Goal: Task Accomplishment & Management: Manage account settings

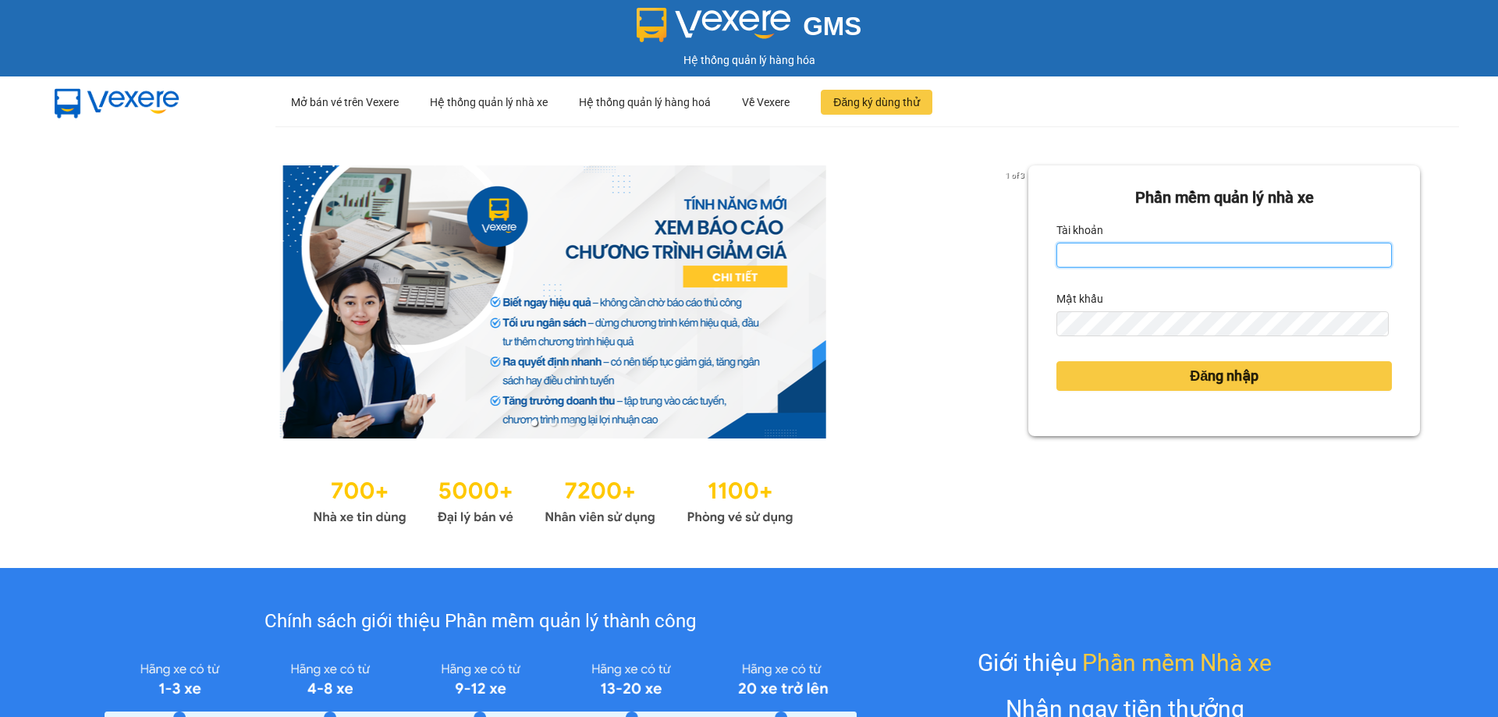
click at [1125, 258] on input "Tài khoản" at bounding box center [1223, 255] width 335 height 25
type input "lecuong.apq"
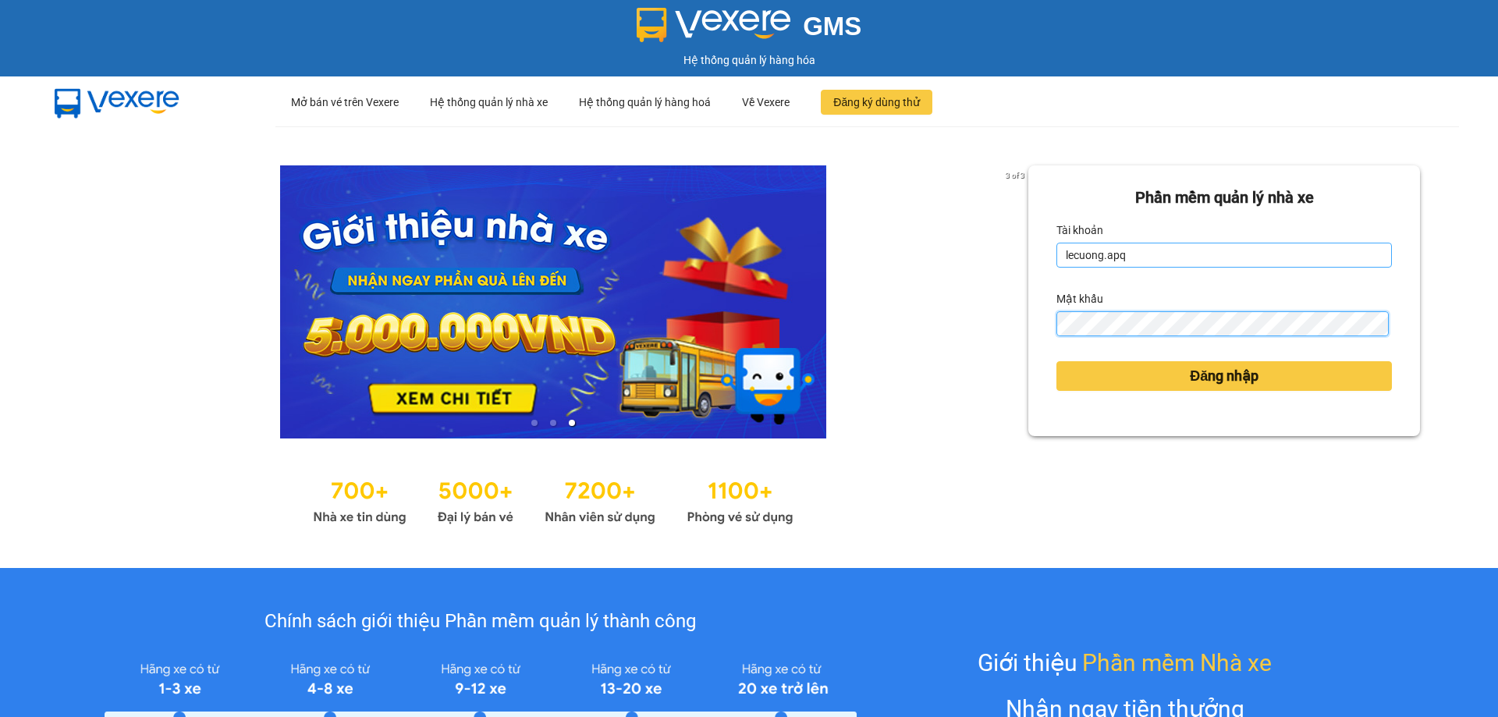
click at [1056, 361] on button "Đăng nhập" at bounding box center [1223, 376] width 335 height 30
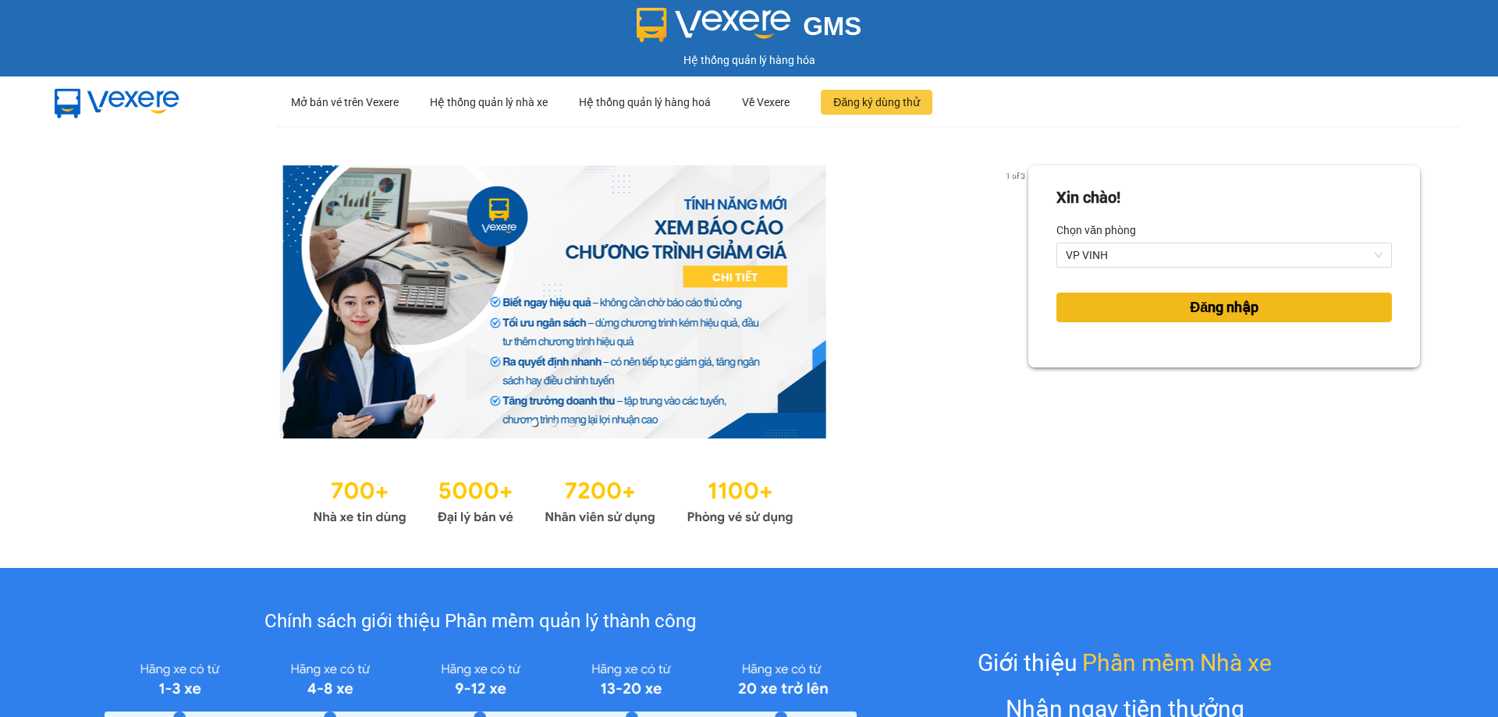
click at [1177, 310] on button "Đăng nhập" at bounding box center [1223, 308] width 335 height 30
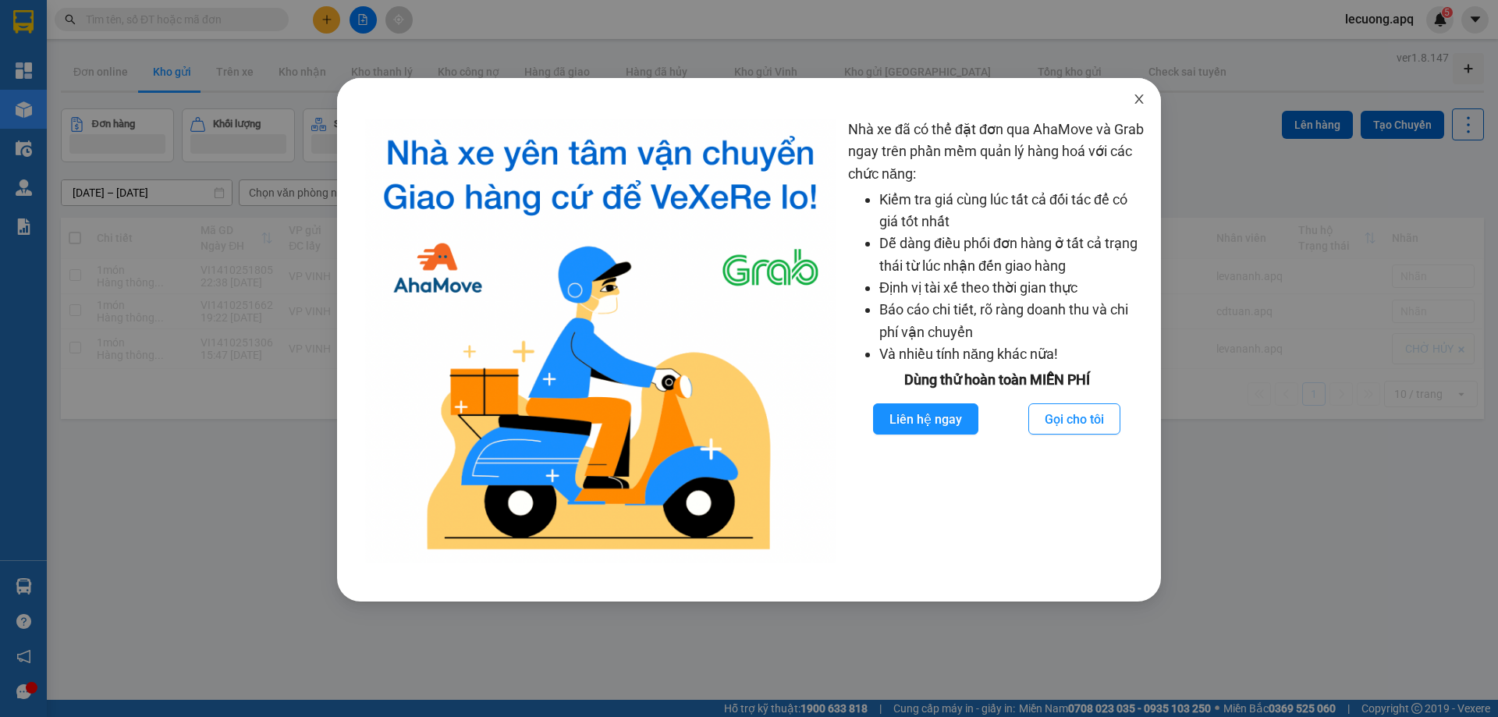
click at [1135, 101] on icon "close" at bounding box center [1139, 99] width 12 height 12
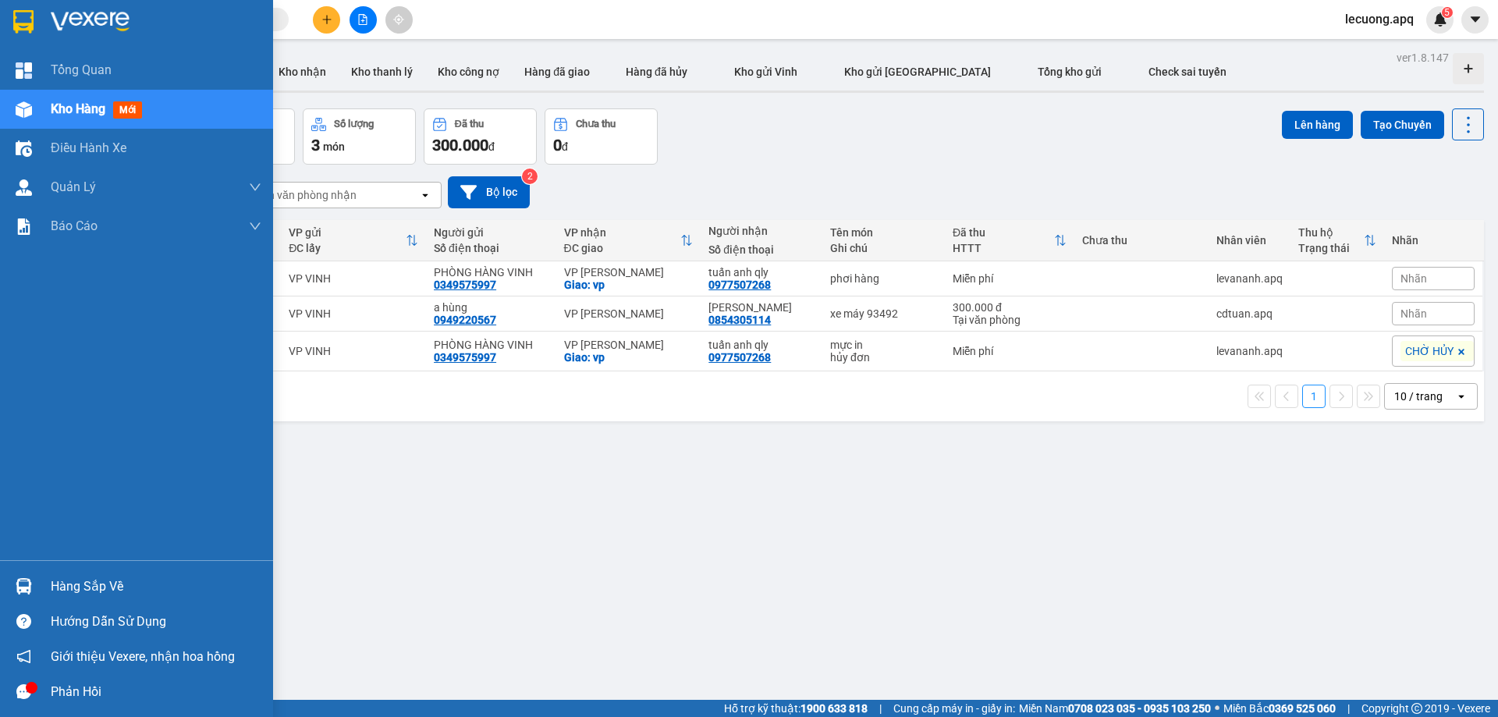
click at [31, 587] on img at bounding box center [24, 586] width 16 height 16
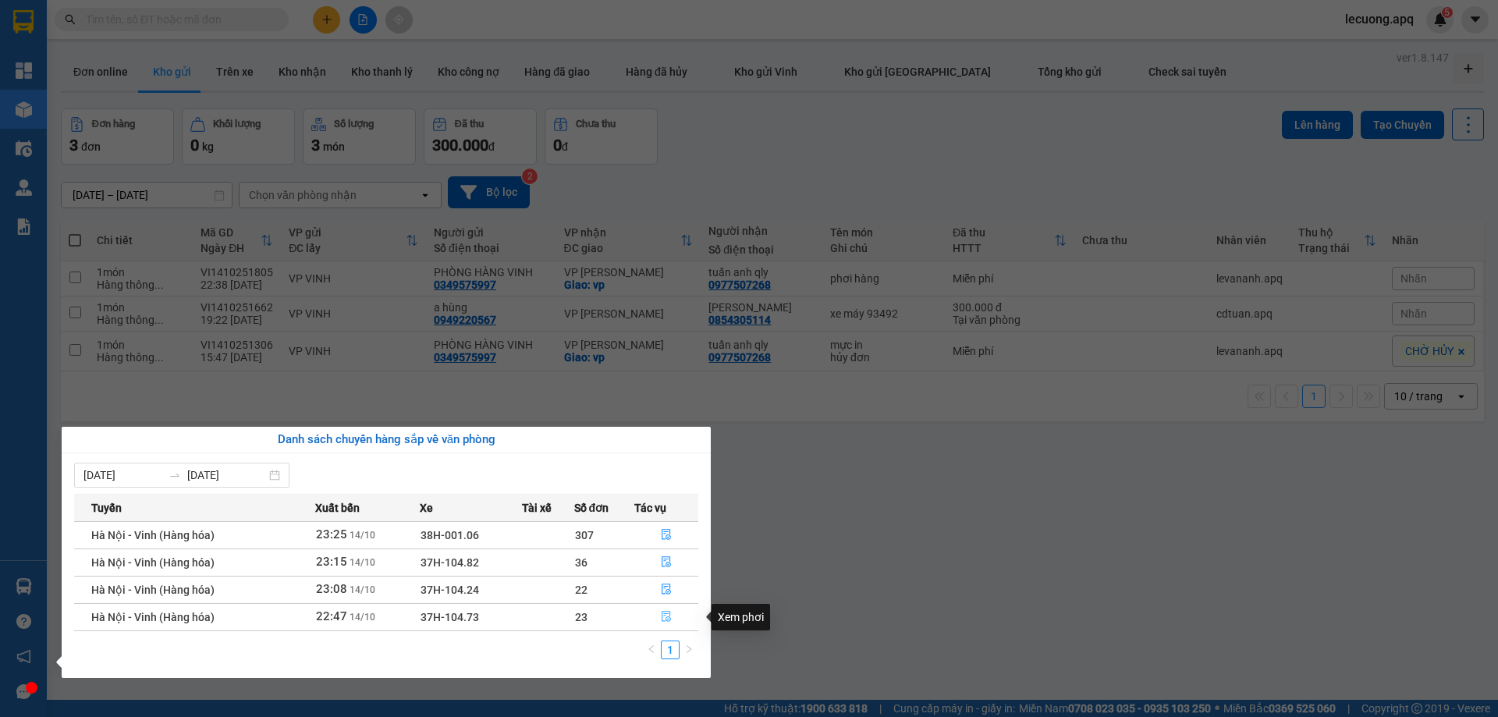
click at [666, 619] on icon "file-done" at bounding box center [666, 617] width 9 height 11
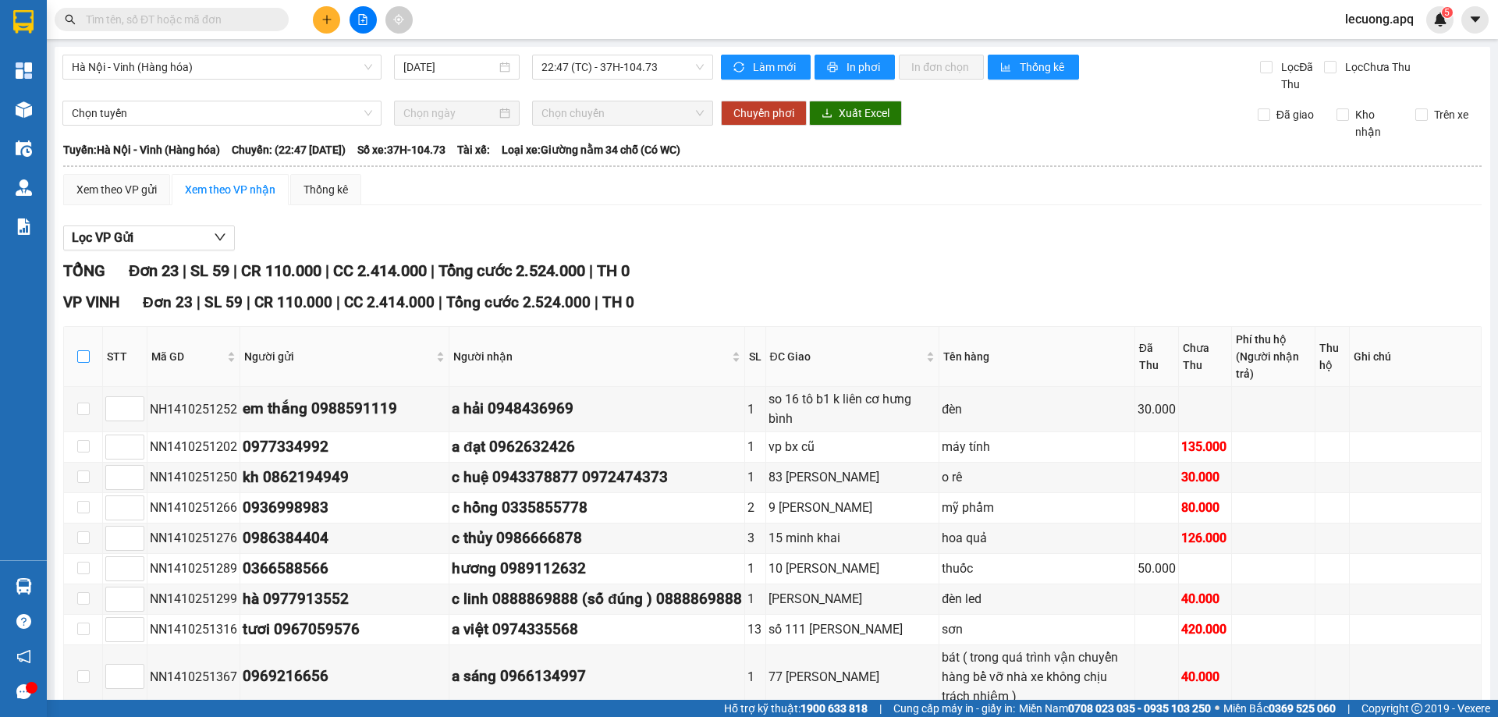
click at [78, 350] on input "checkbox" at bounding box center [83, 356] width 12 height 12
checkbox input "true"
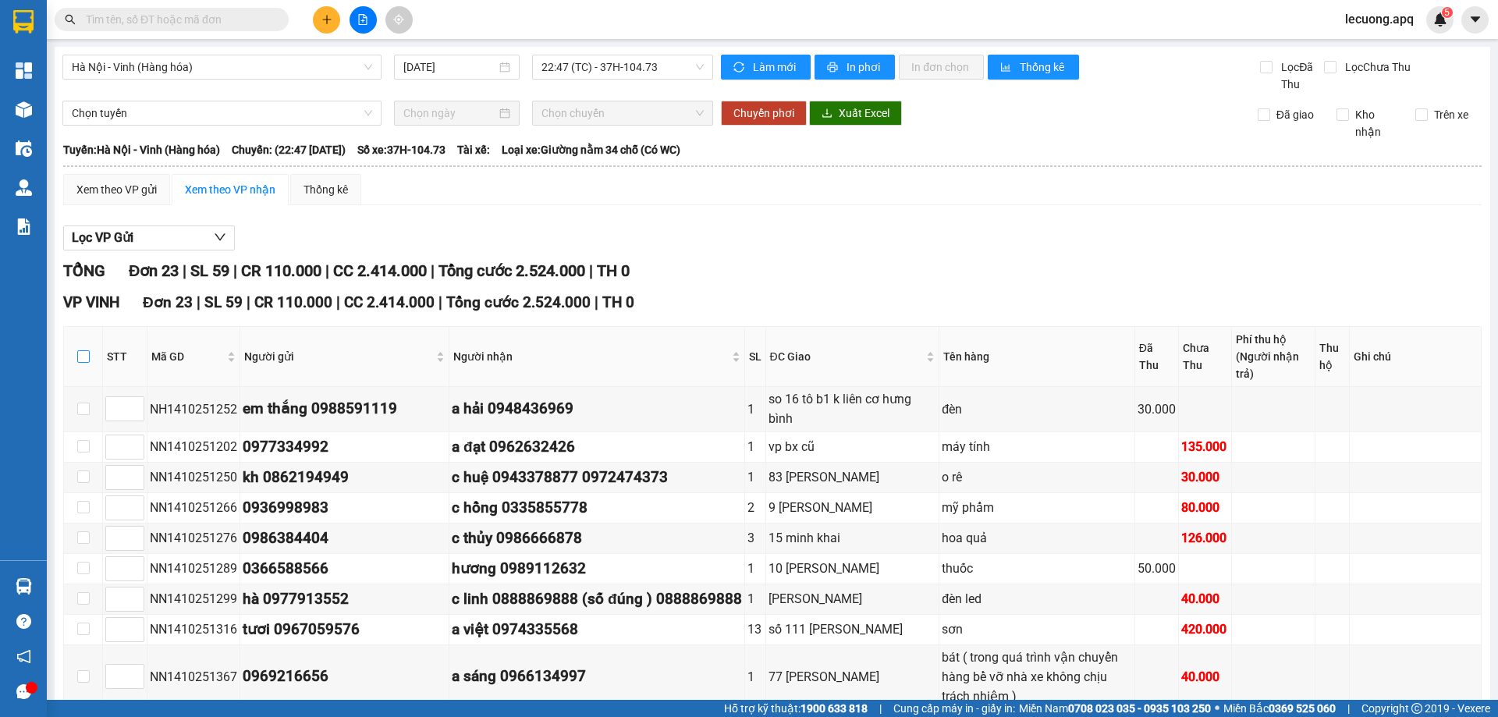
checkbox input "true"
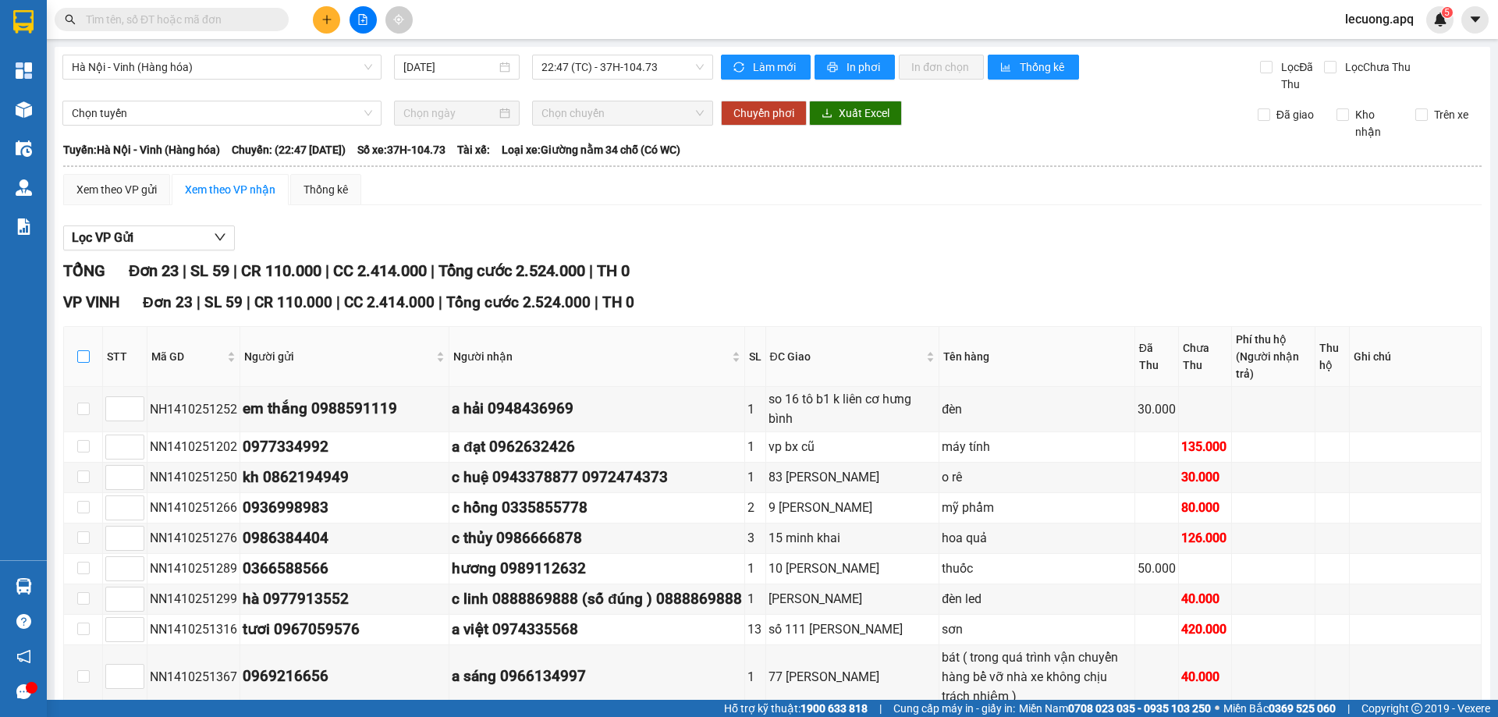
checkbox input "true"
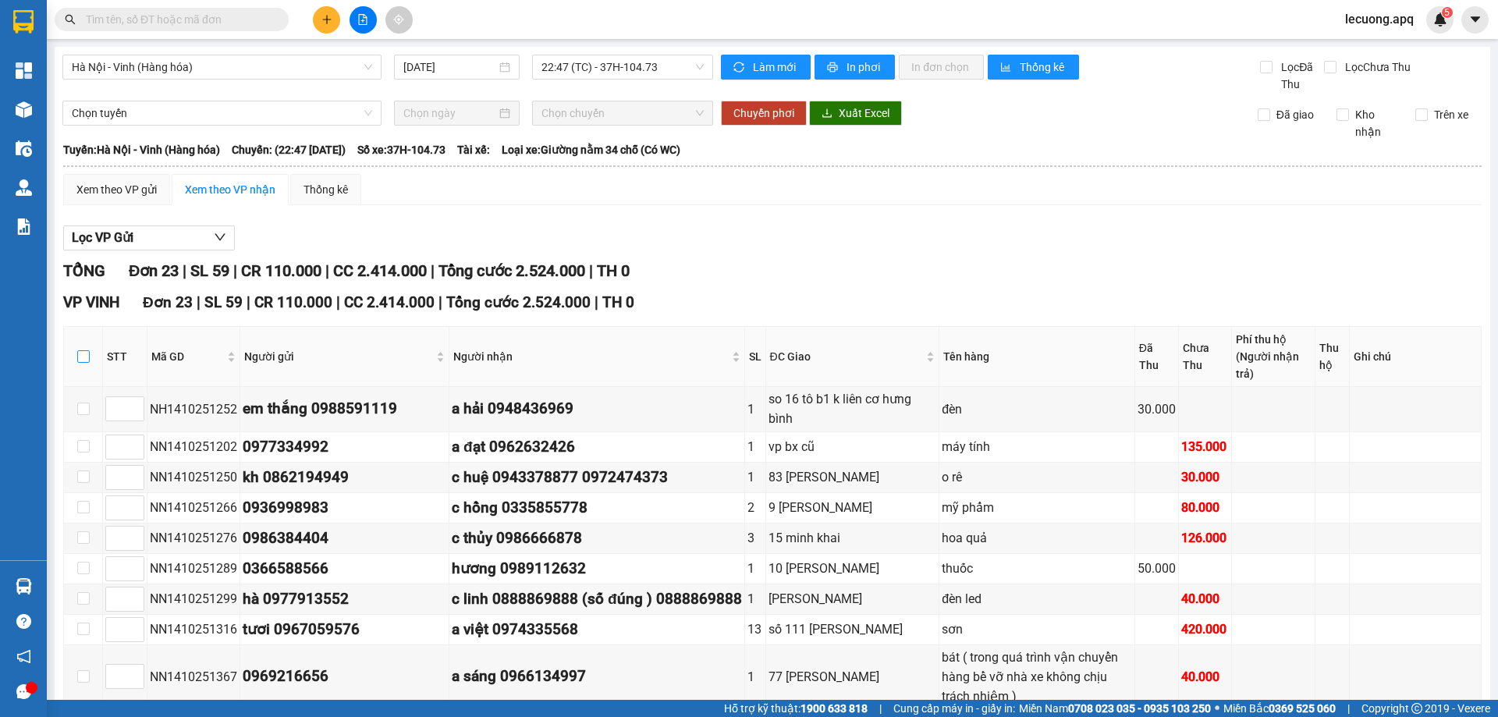
checkbox input "true"
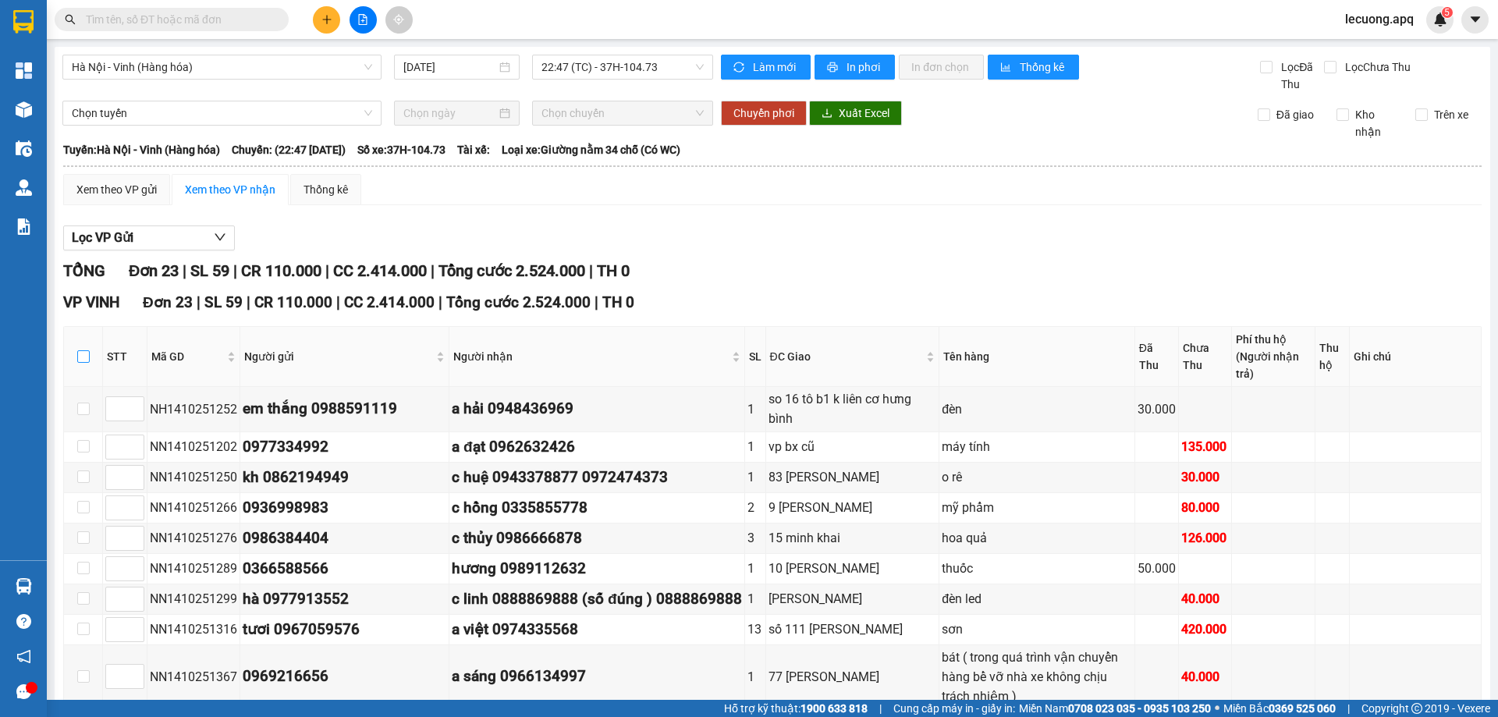
checkbox input "true"
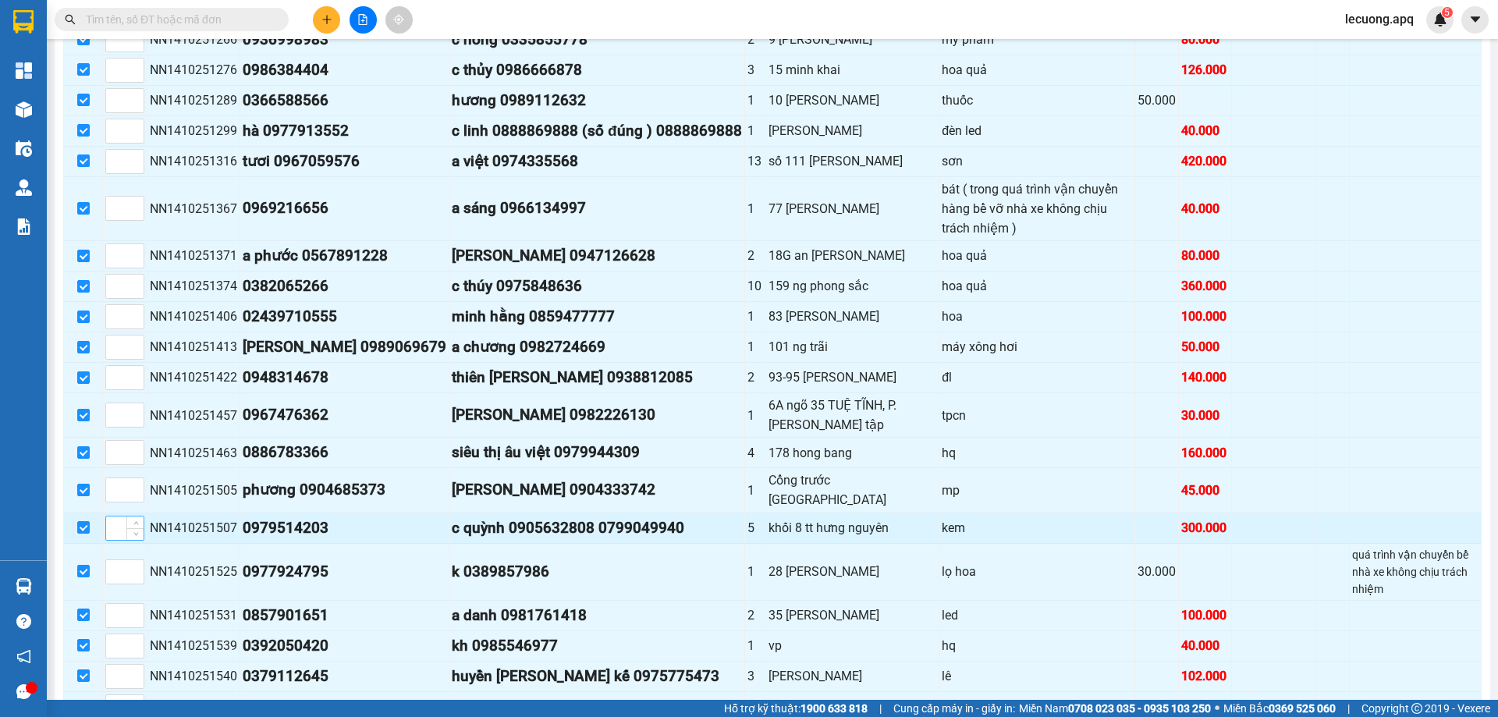
scroll to position [545, 0]
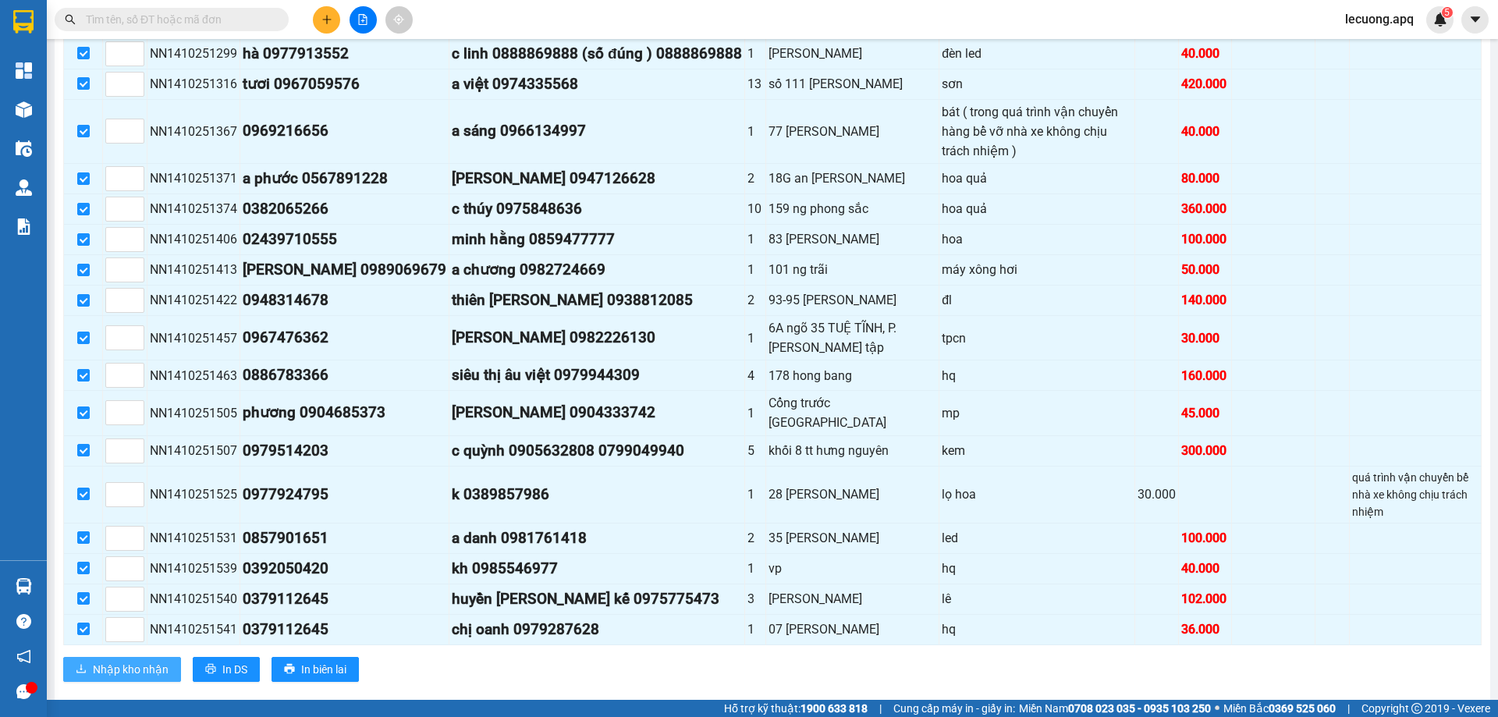
click at [154, 661] on span "Nhập kho nhận" at bounding box center [131, 669] width 76 height 17
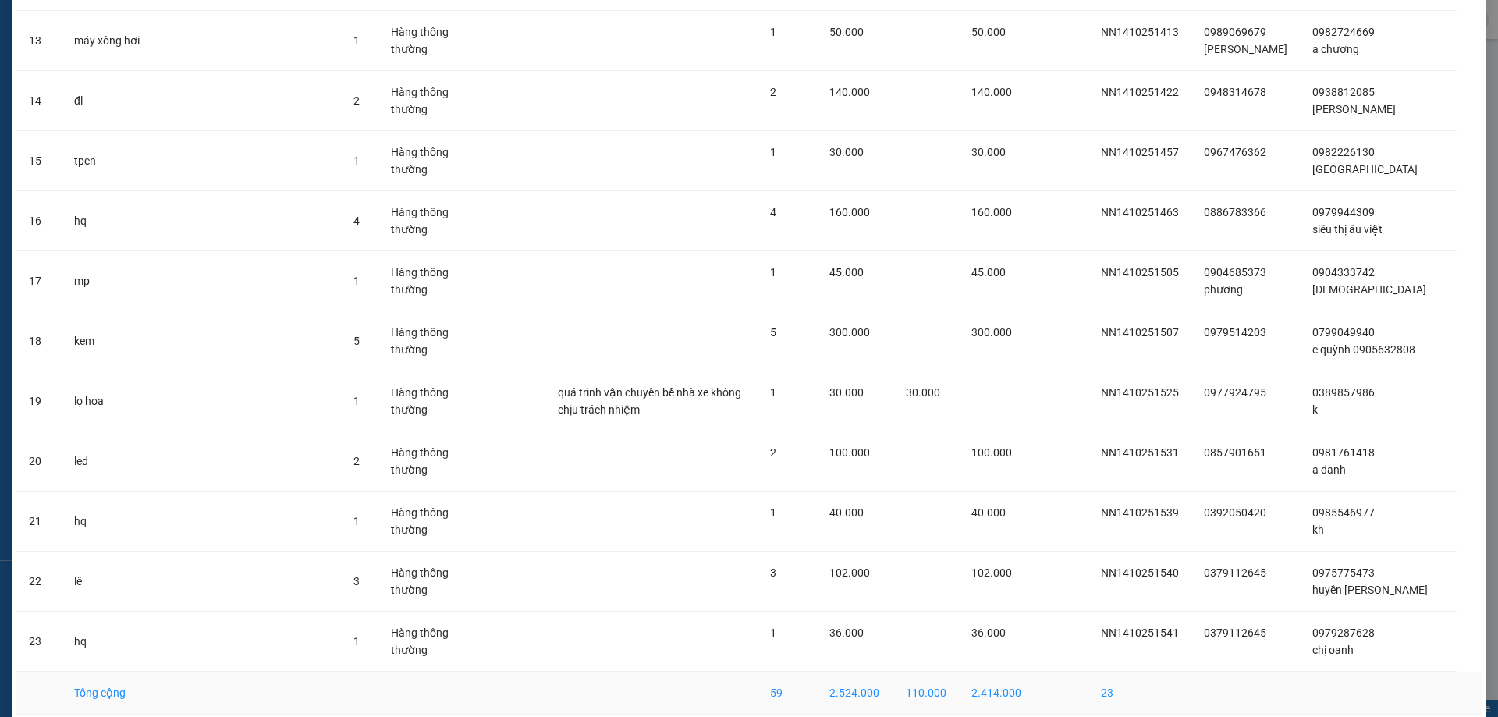
scroll to position [927, 0]
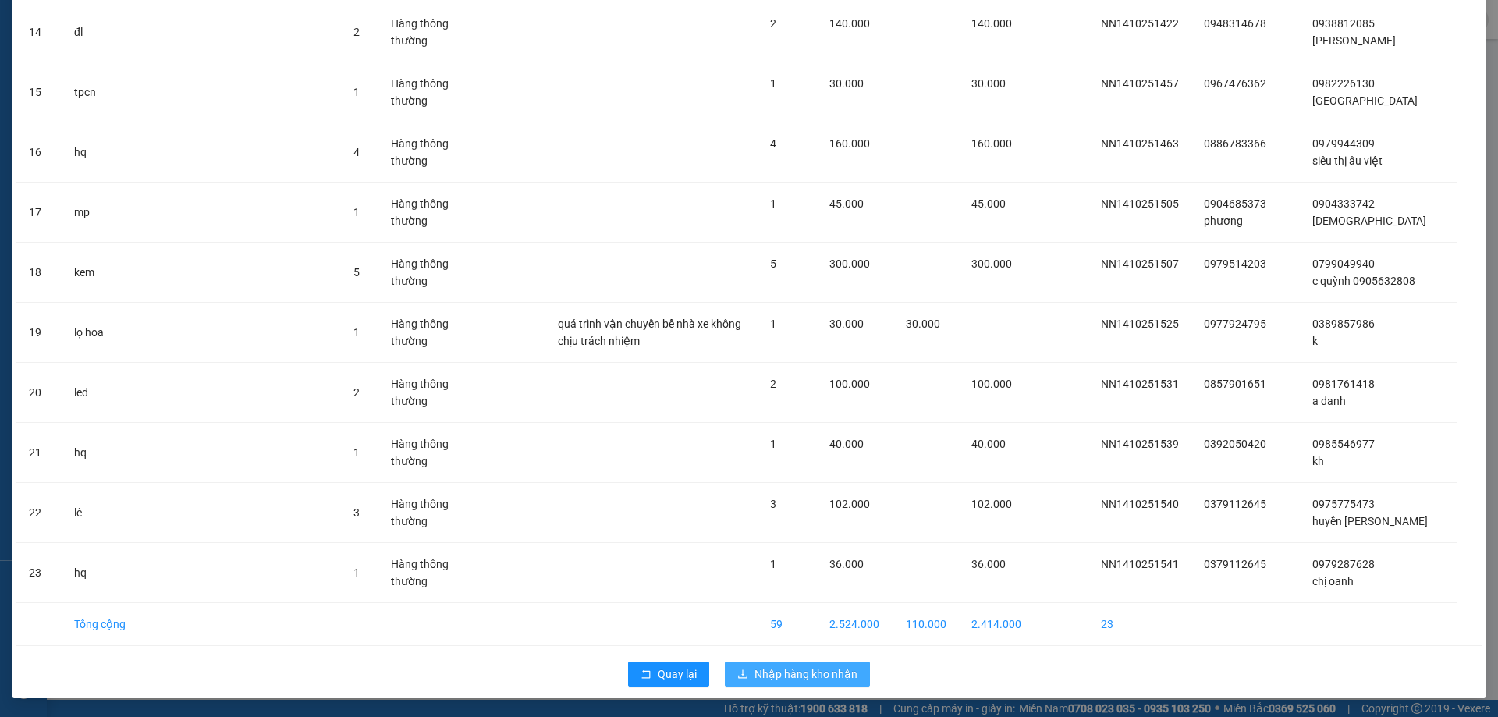
click at [738, 671] on icon "download" at bounding box center [742, 674] width 11 height 11
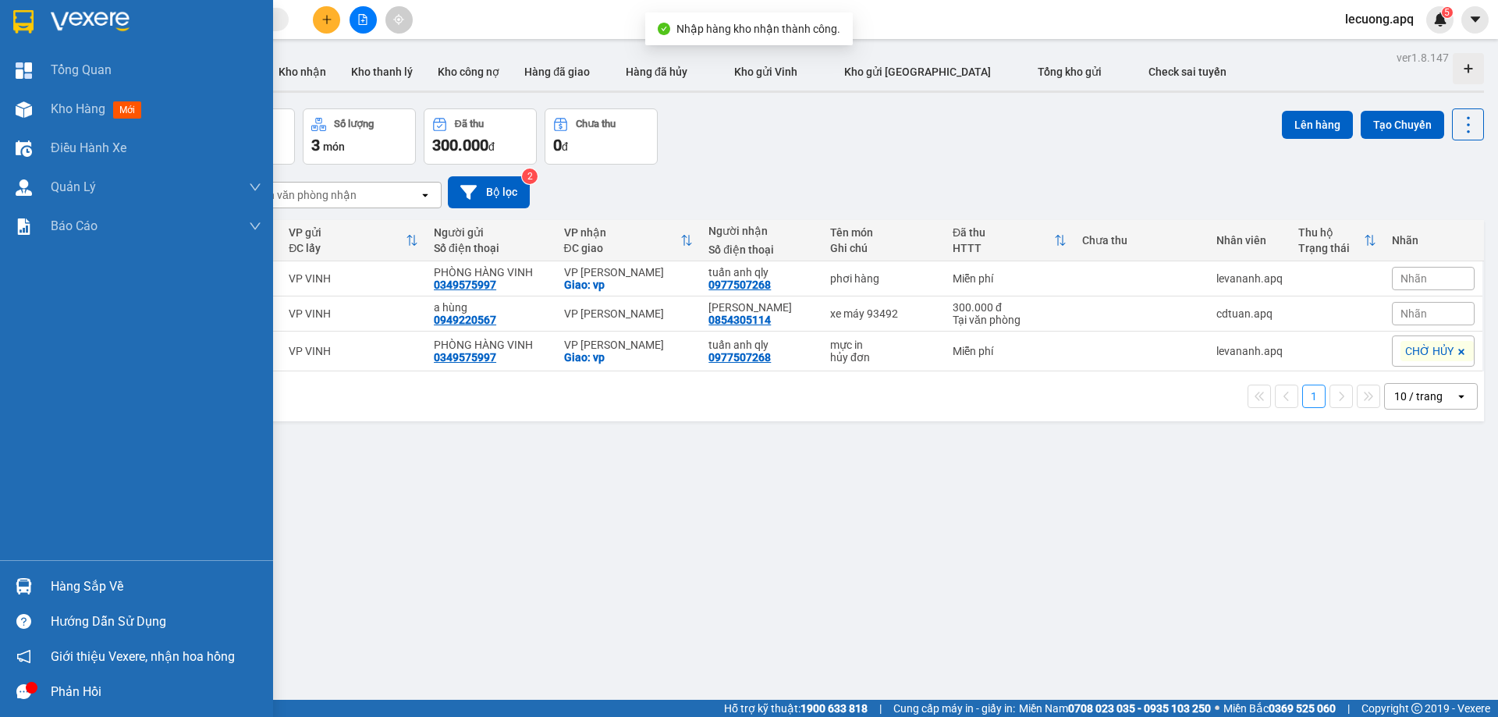
click at [45, 583] on div "Hàng sắp về" at bounding box center [136, 586] width 273 height 35
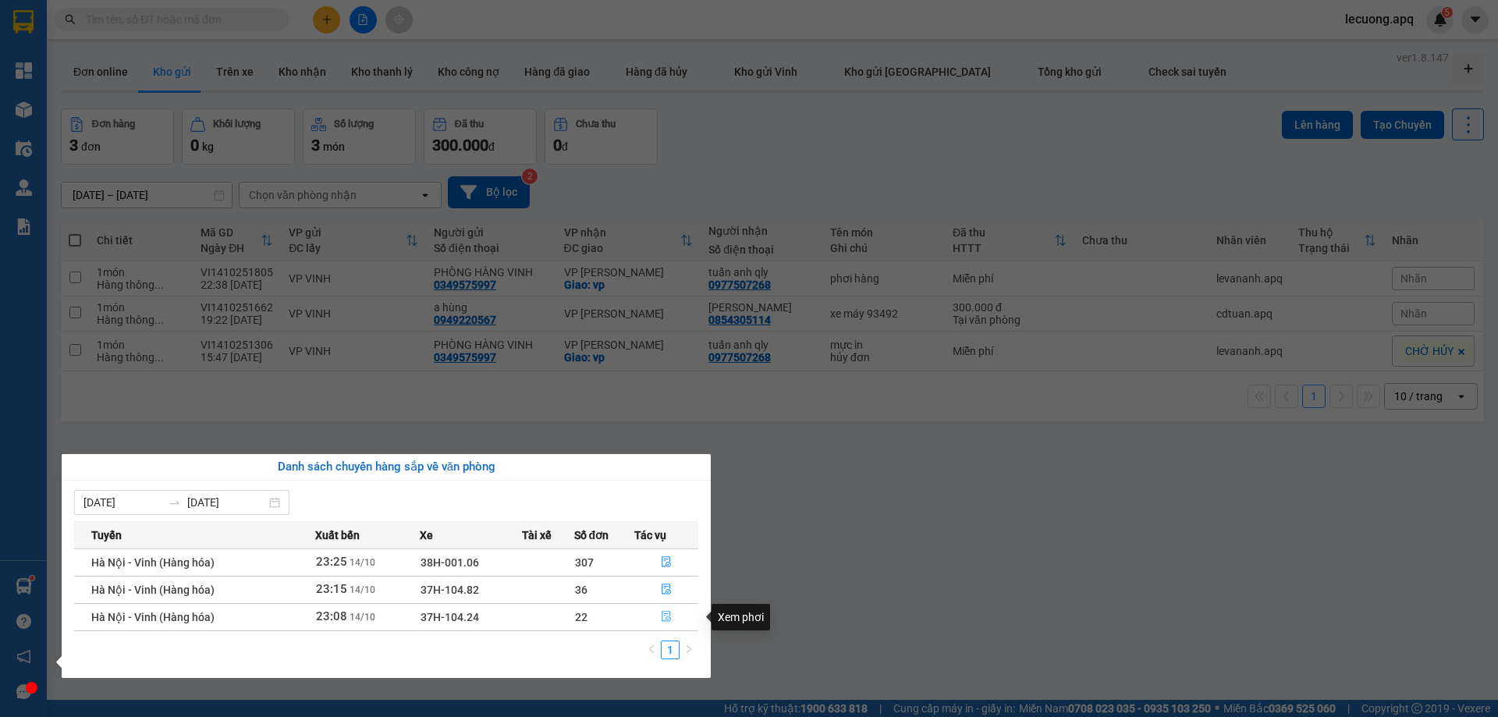
click at [662, 614] on icon "file-done" at bounding box center [666, 617] width 9 height 11
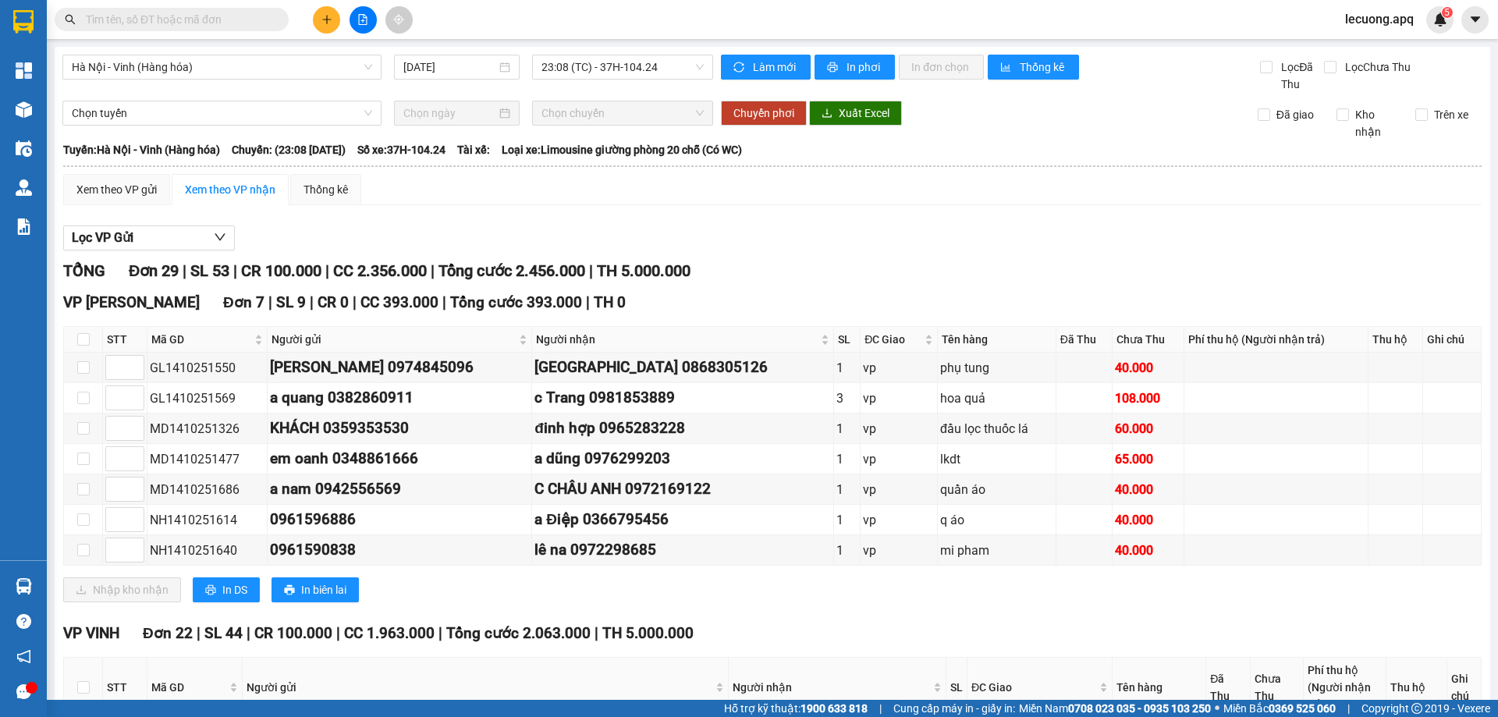
scroll to position [234, 0]
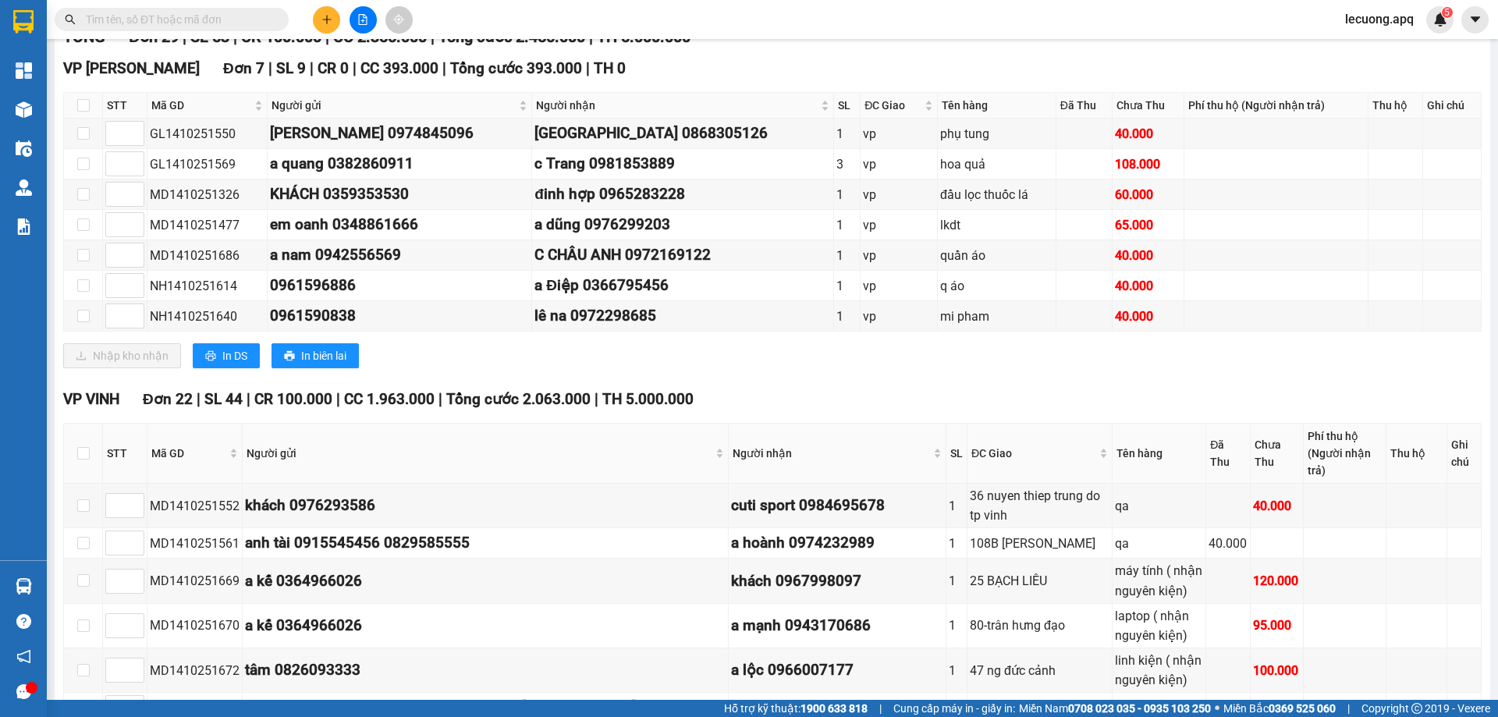
click at [90, 440] on th at bounding box center [83, 454] width 39 height 60
click at [84, 448] on input "checkbox" at bounding box center [83, 453] width 12 height 12
checkbox input "true"
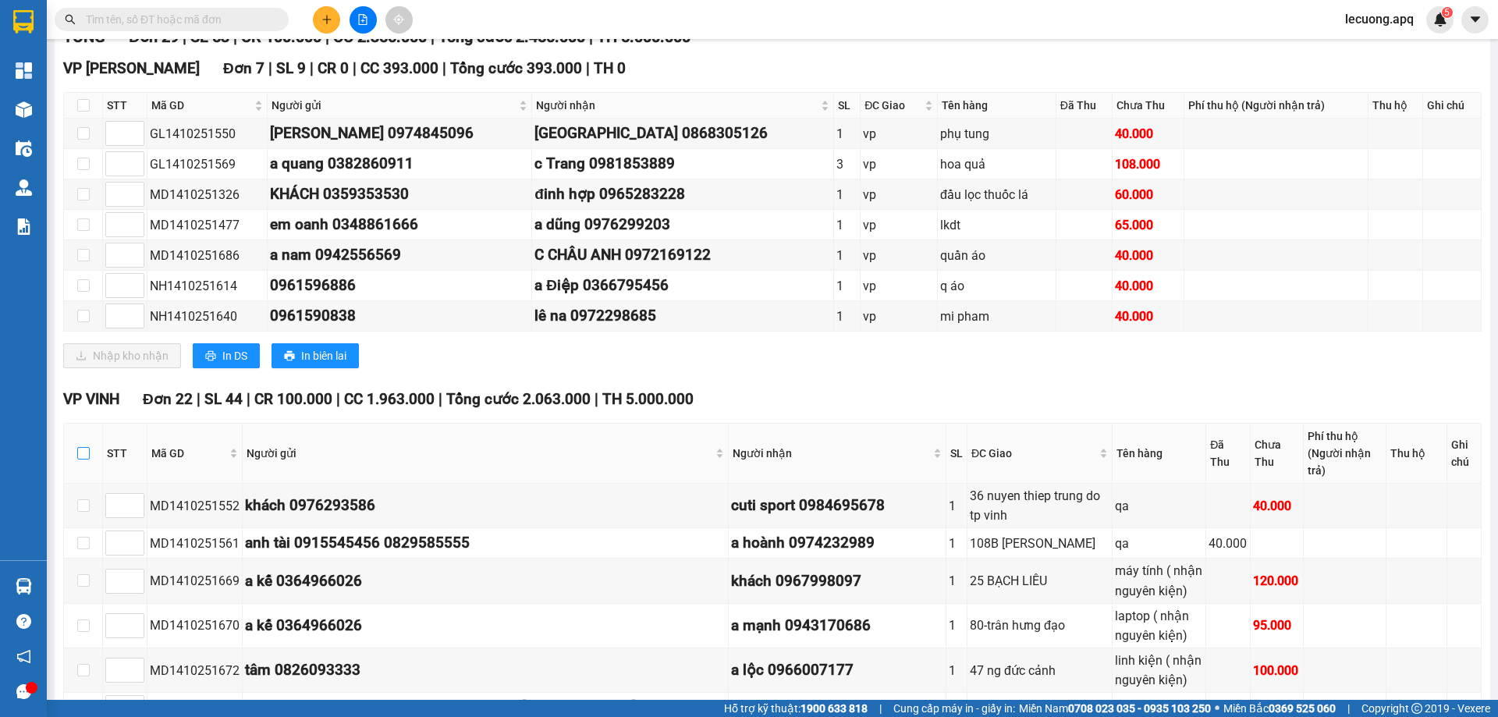
checkbox input "true"
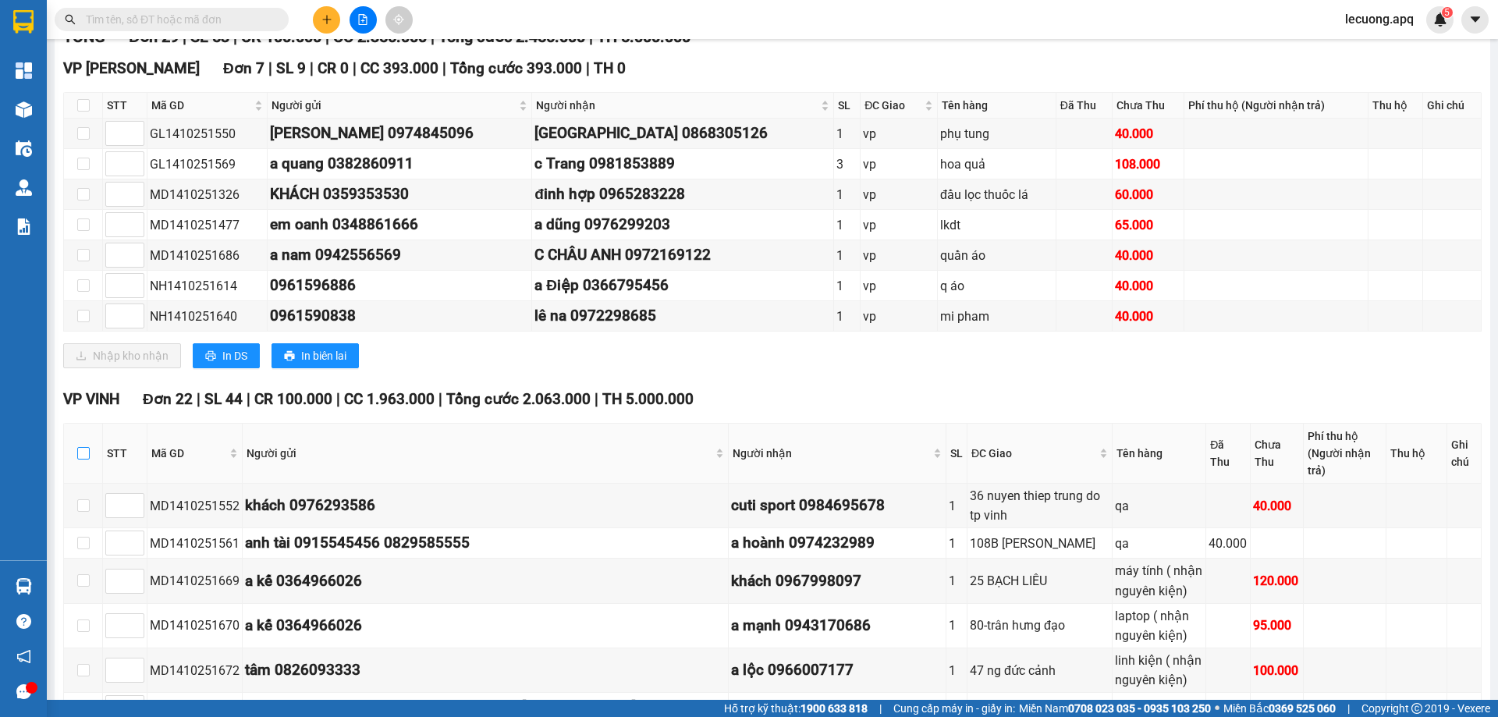
checkbox input "true"
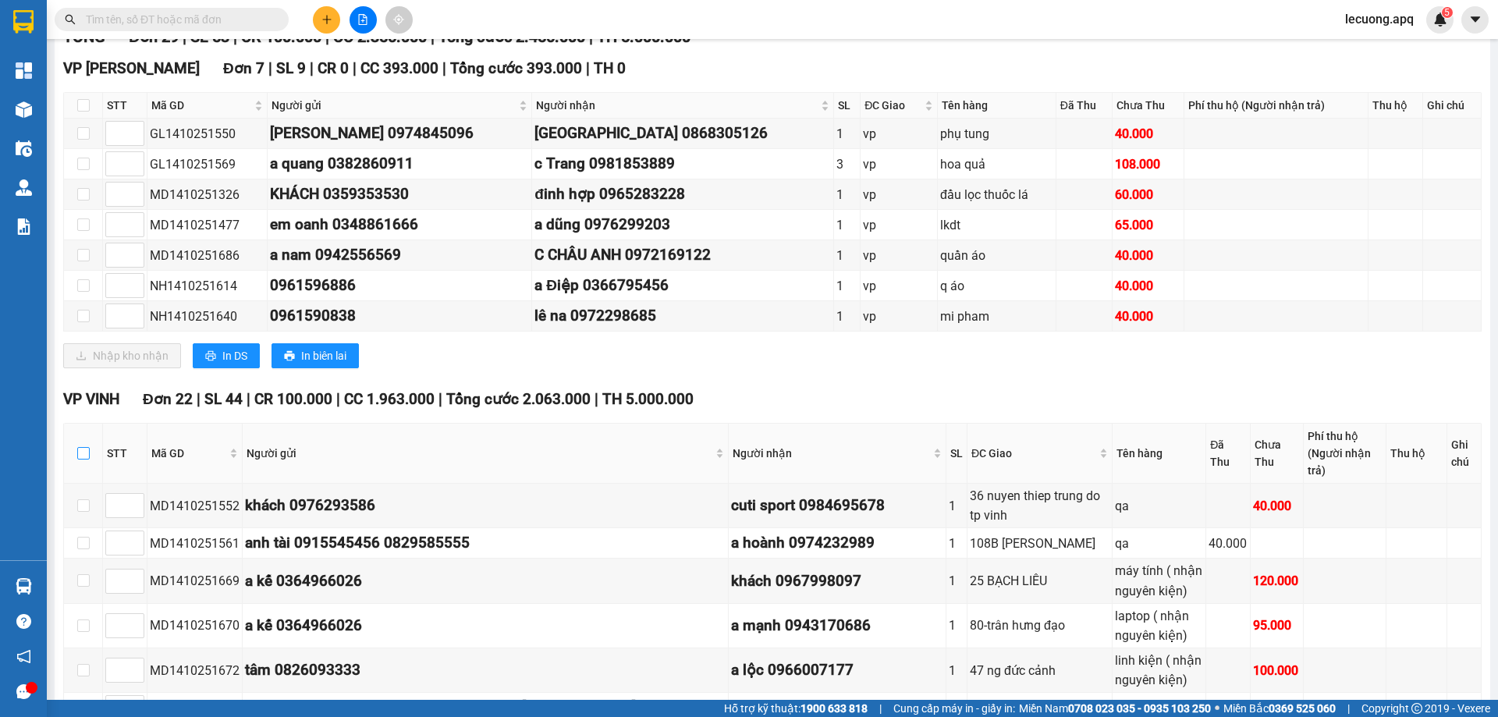
checkbox input "true"
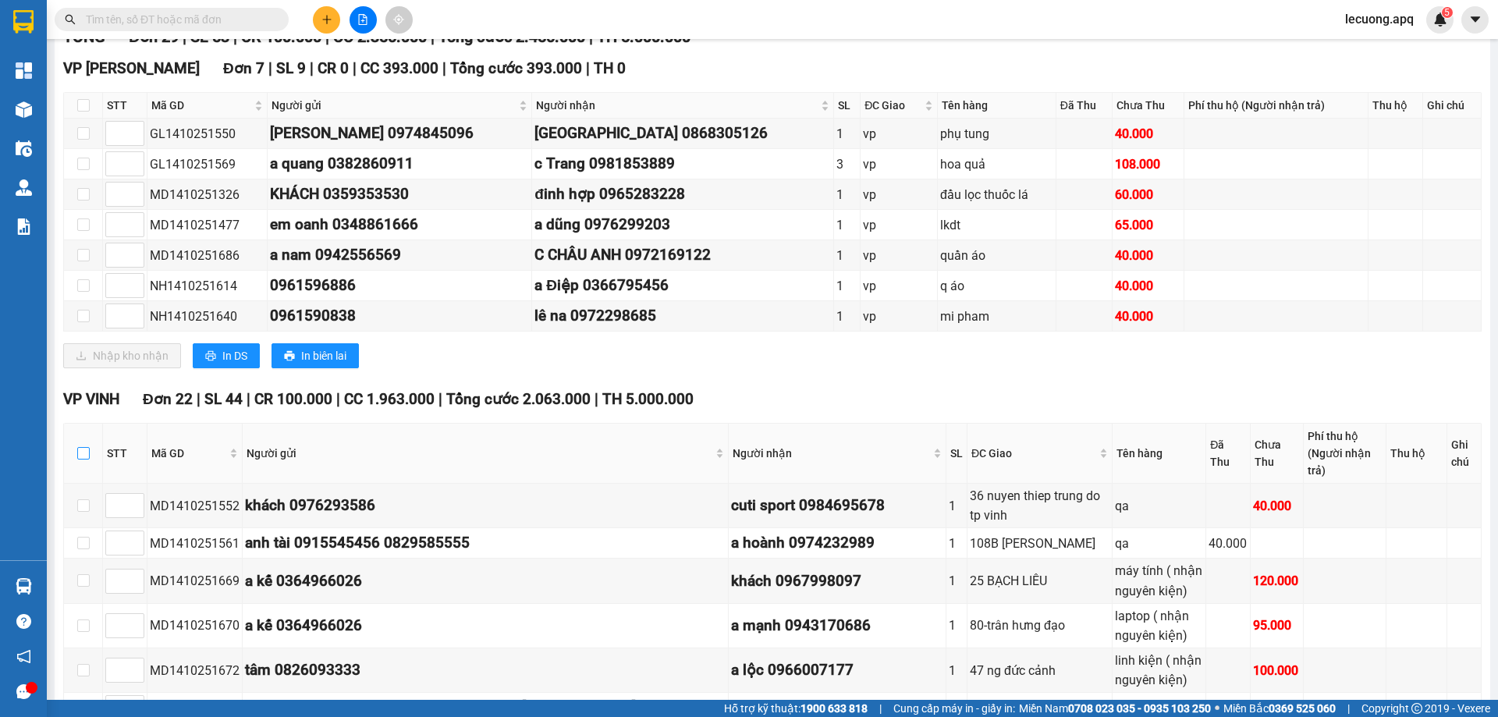
checkbox input "true"
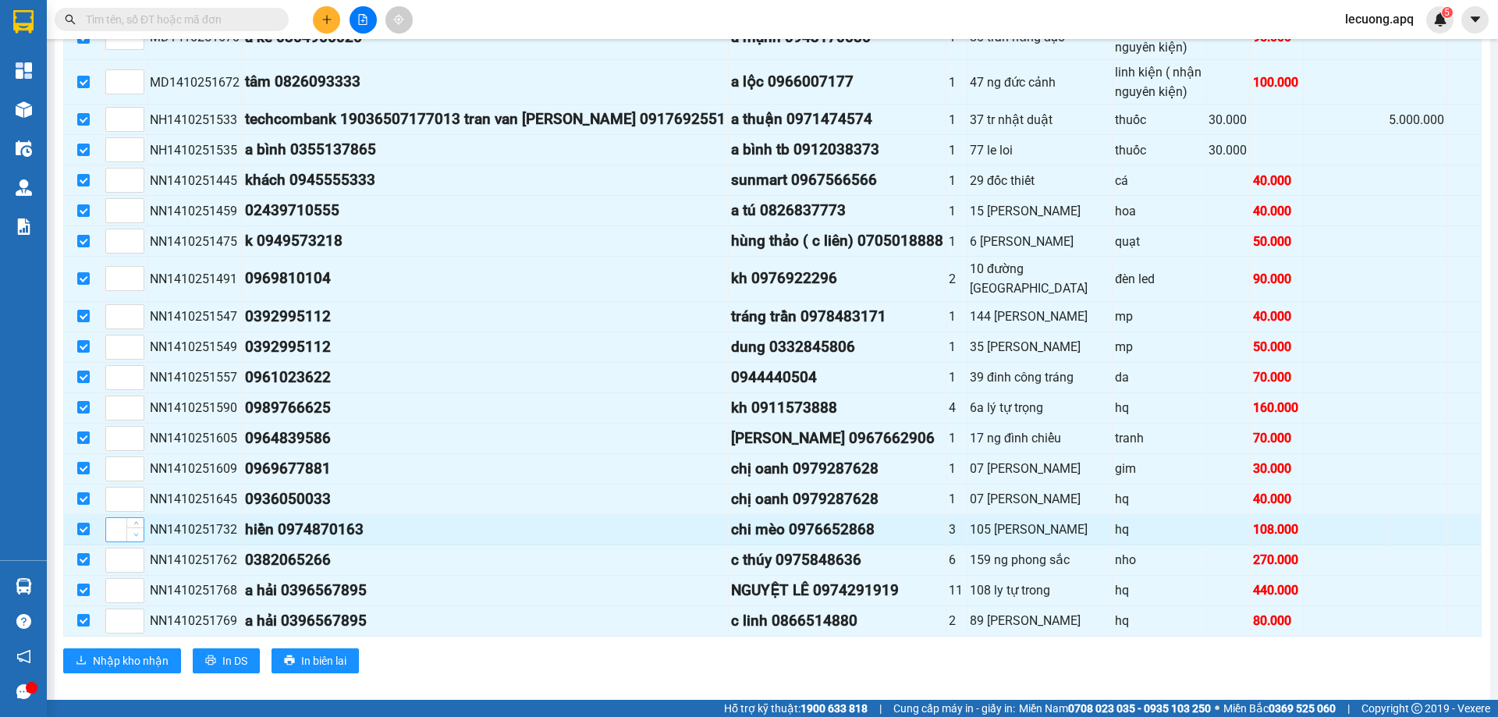
scroll to position [822, 0]
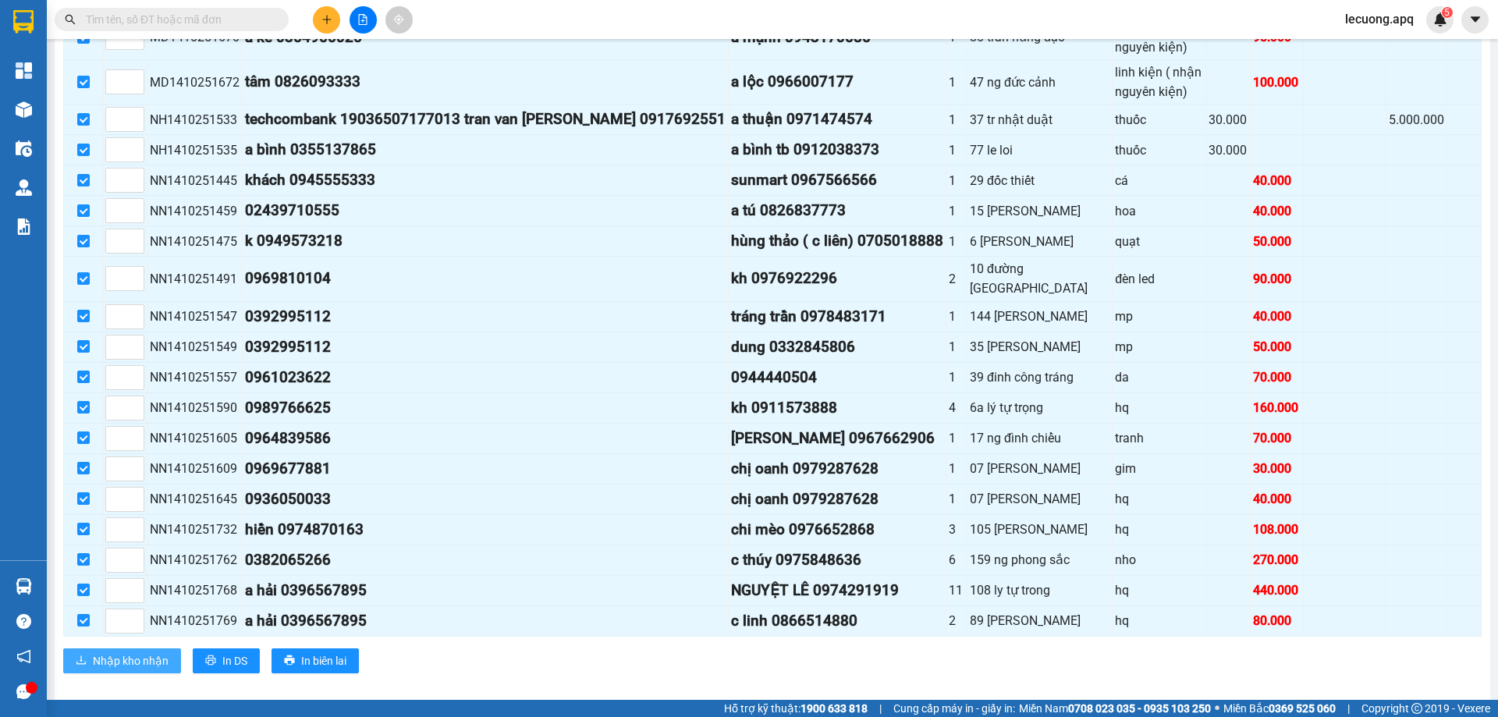
click at [154, 652] on span "Nhập kho nhận" at bounding box center [131, 660] width 76 height 17
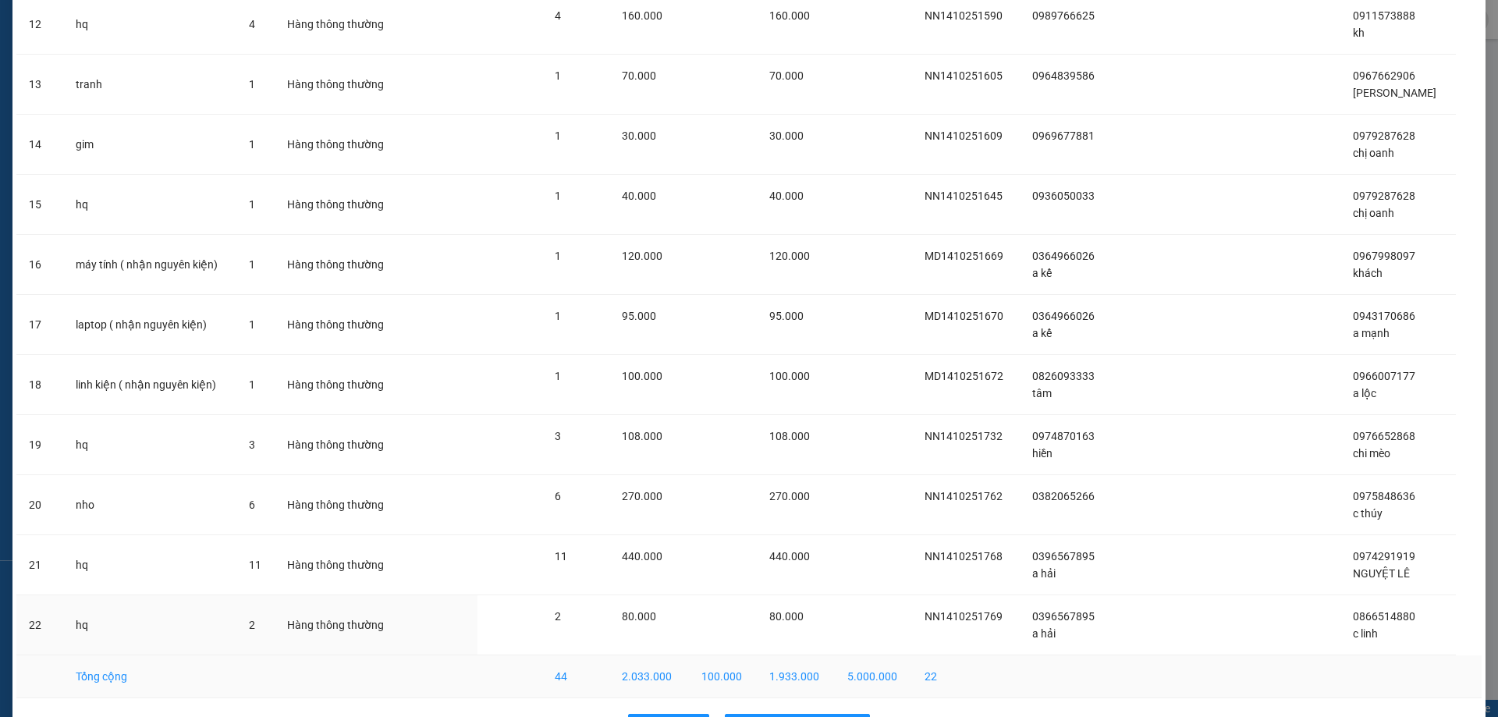
scroll to position [832, 0]
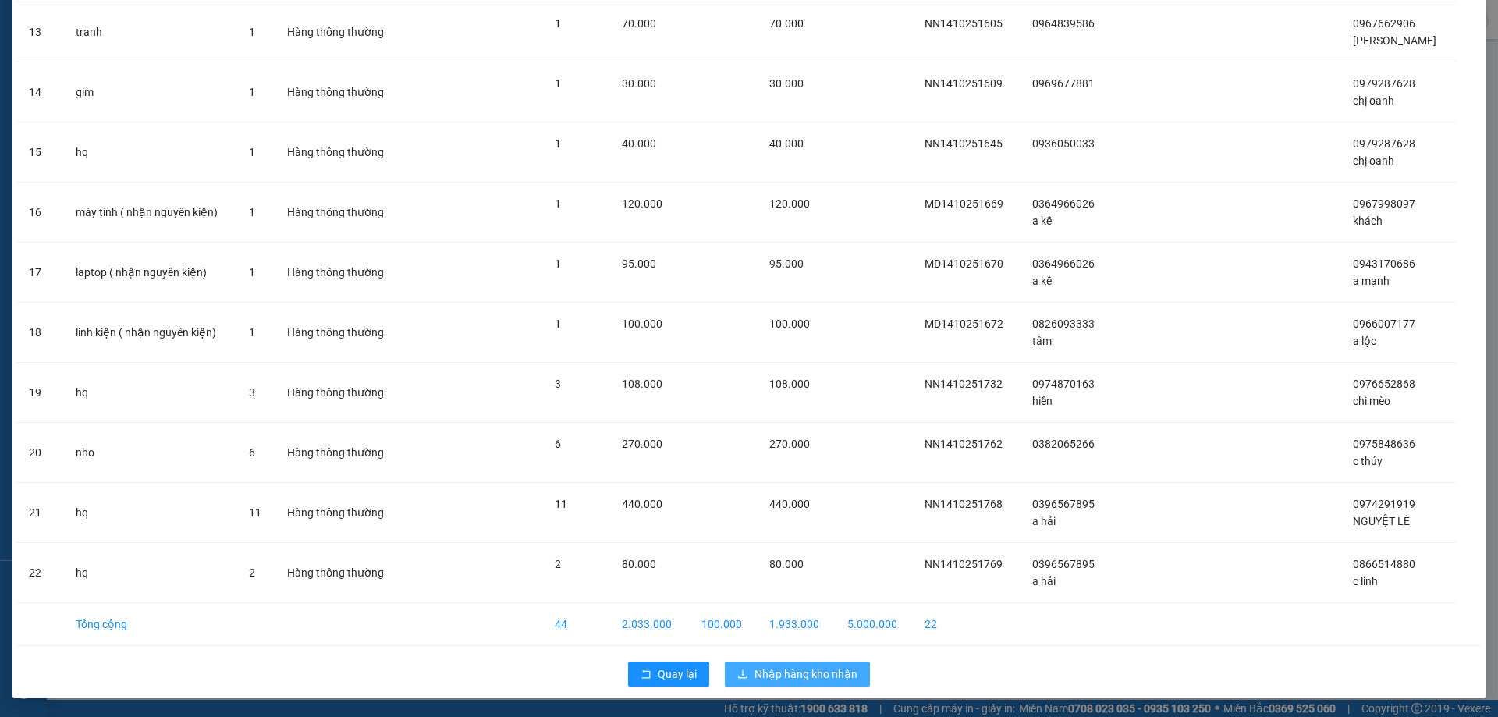
drag, startPoint x: 736, startPoint y: 670, endPoint x: 697, endPoint y: 661, distance: 39.4
click at [737, 670] on icon "download" at bounding box center [742, 674] width 11 height 11
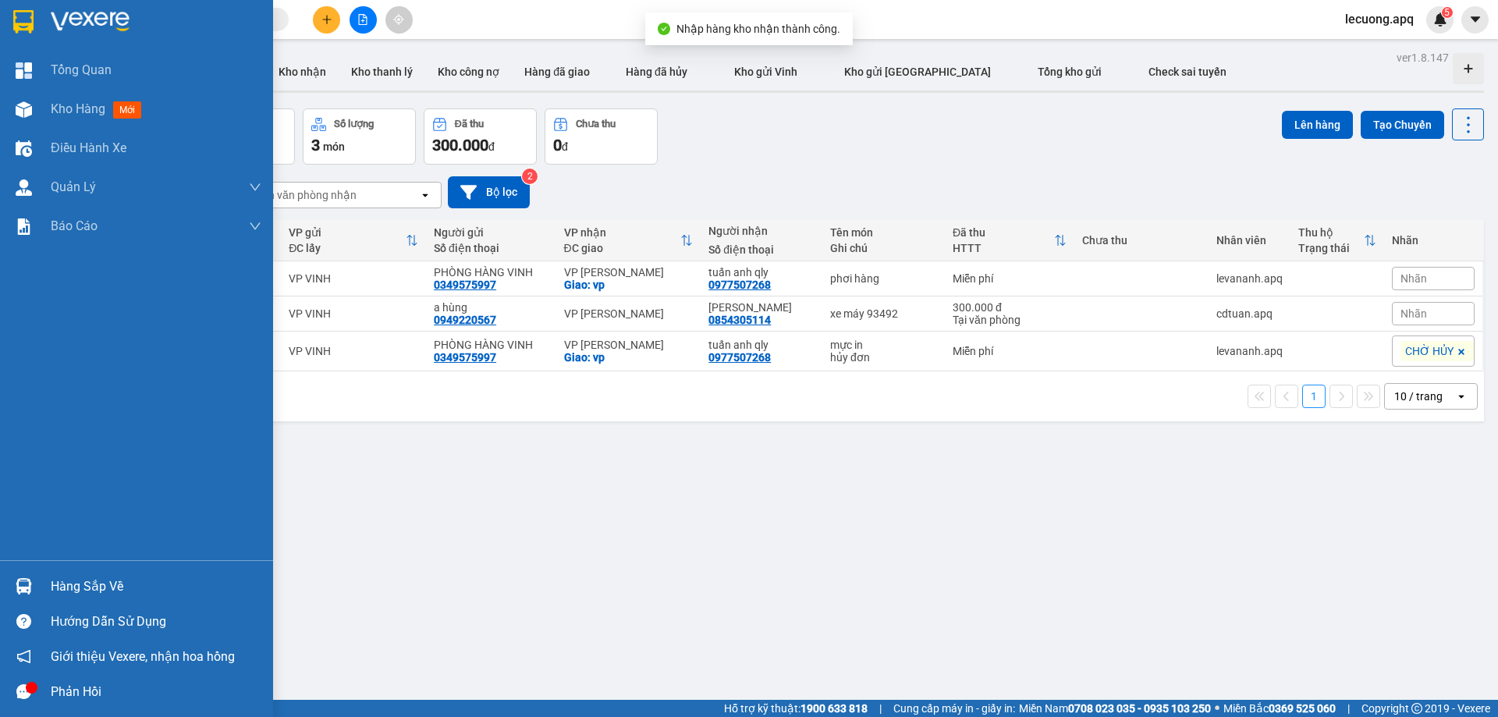
drag, startPoint x: 38, startPoint y: 587, endPoint x: 50, endPoint y: 583, distance: 12.3
click at [40, 587] on div "Hàng sắp về" at bounding box center [136, 586] width 273 height 35
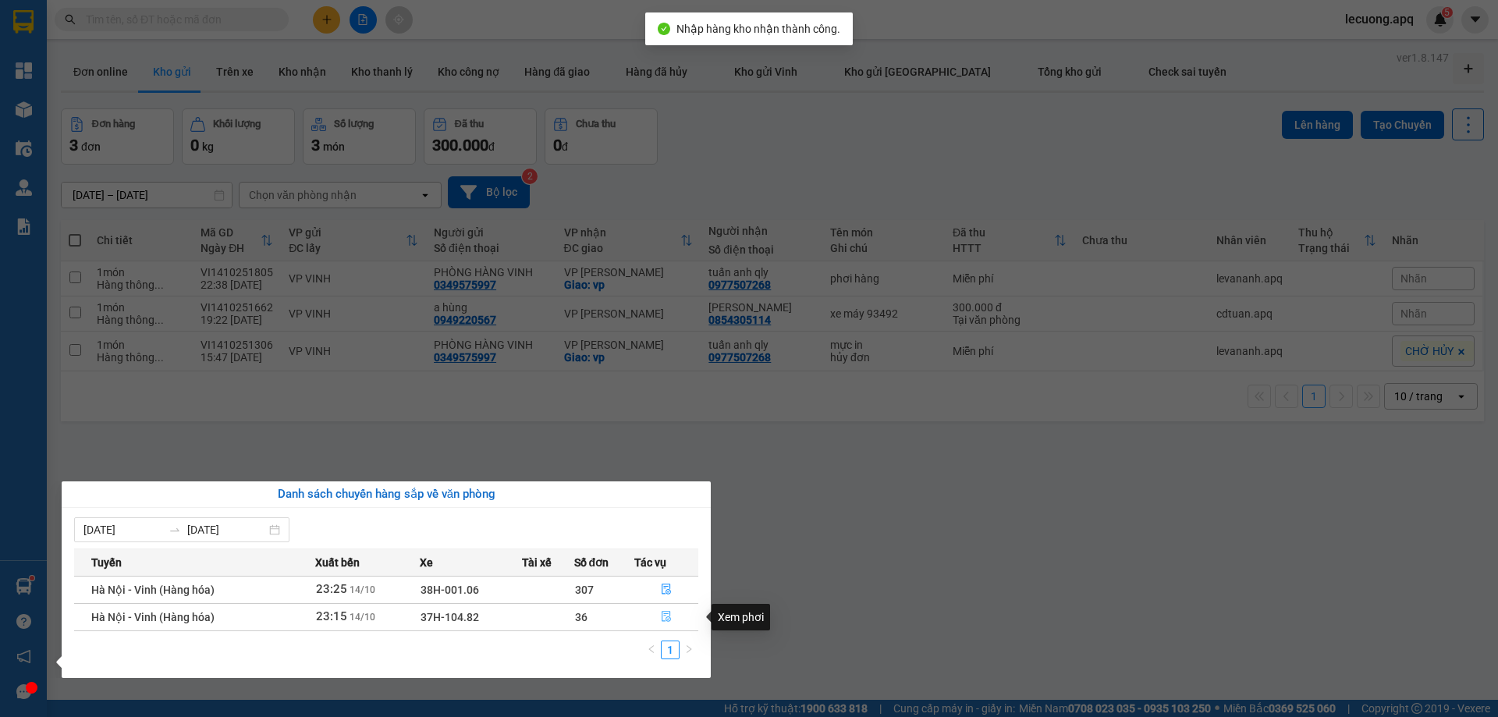
click at [664, 614] on icon "file-done" at bounding box center [666, 616] width 11 height 11
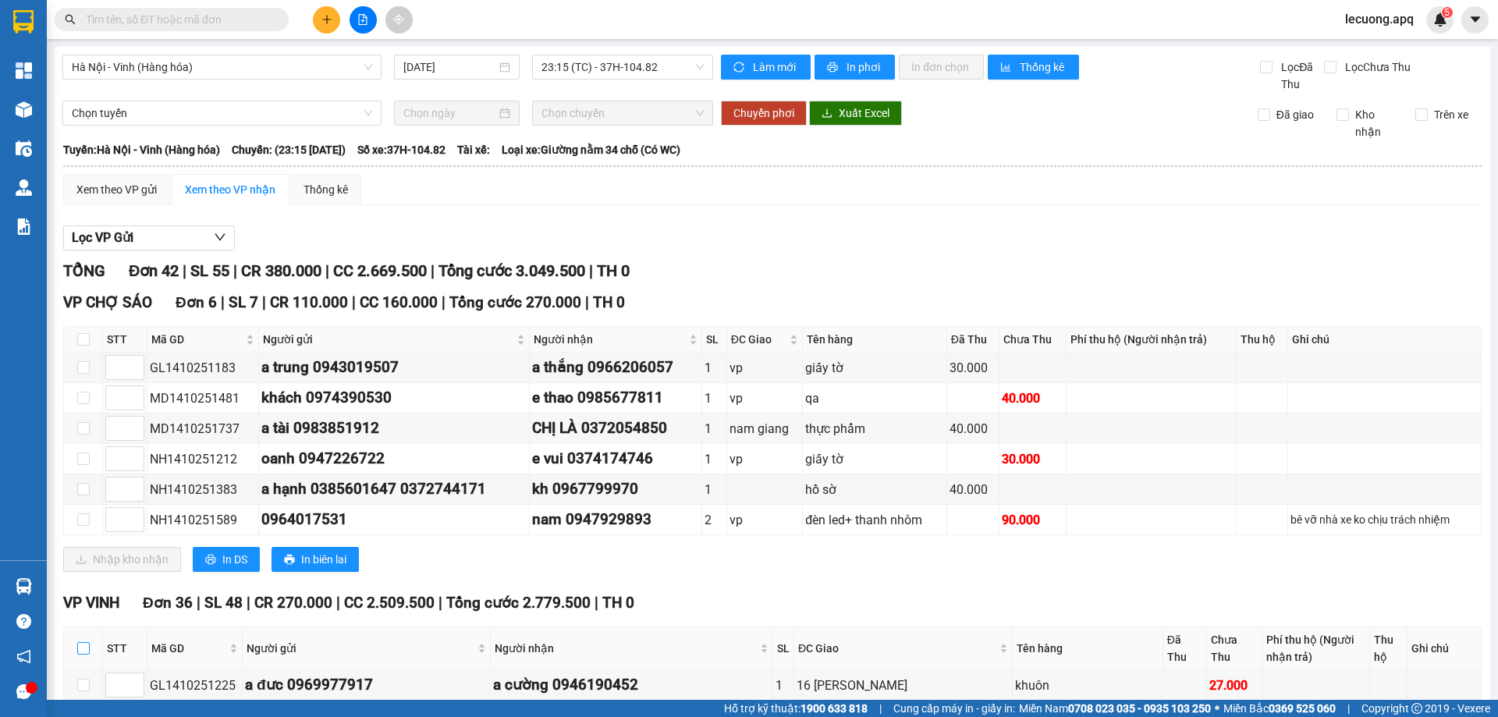
click at [86, 642] on input "checkbox" at bounding box center [83, 648] width 12 height 12
checkbox input "true"
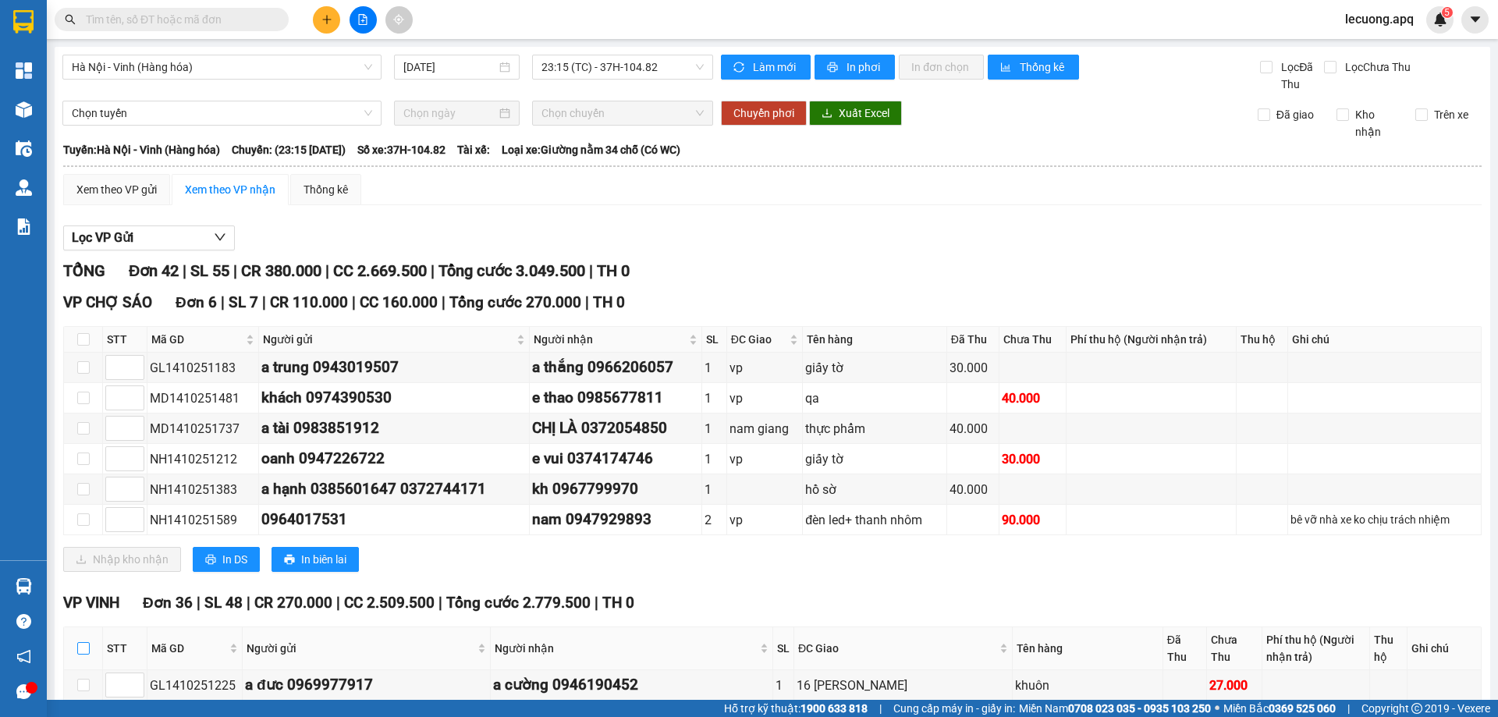
checkbox input "true"
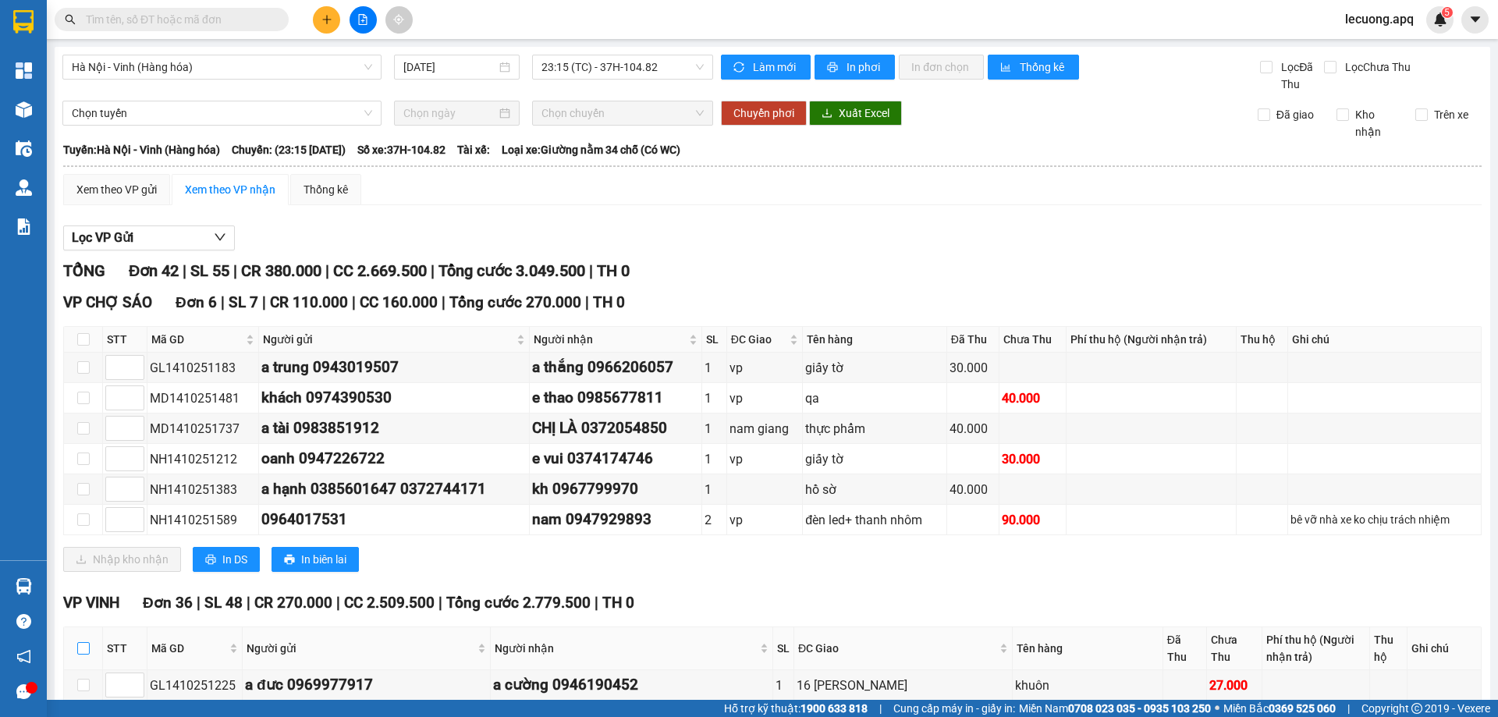
checkbox input "true"
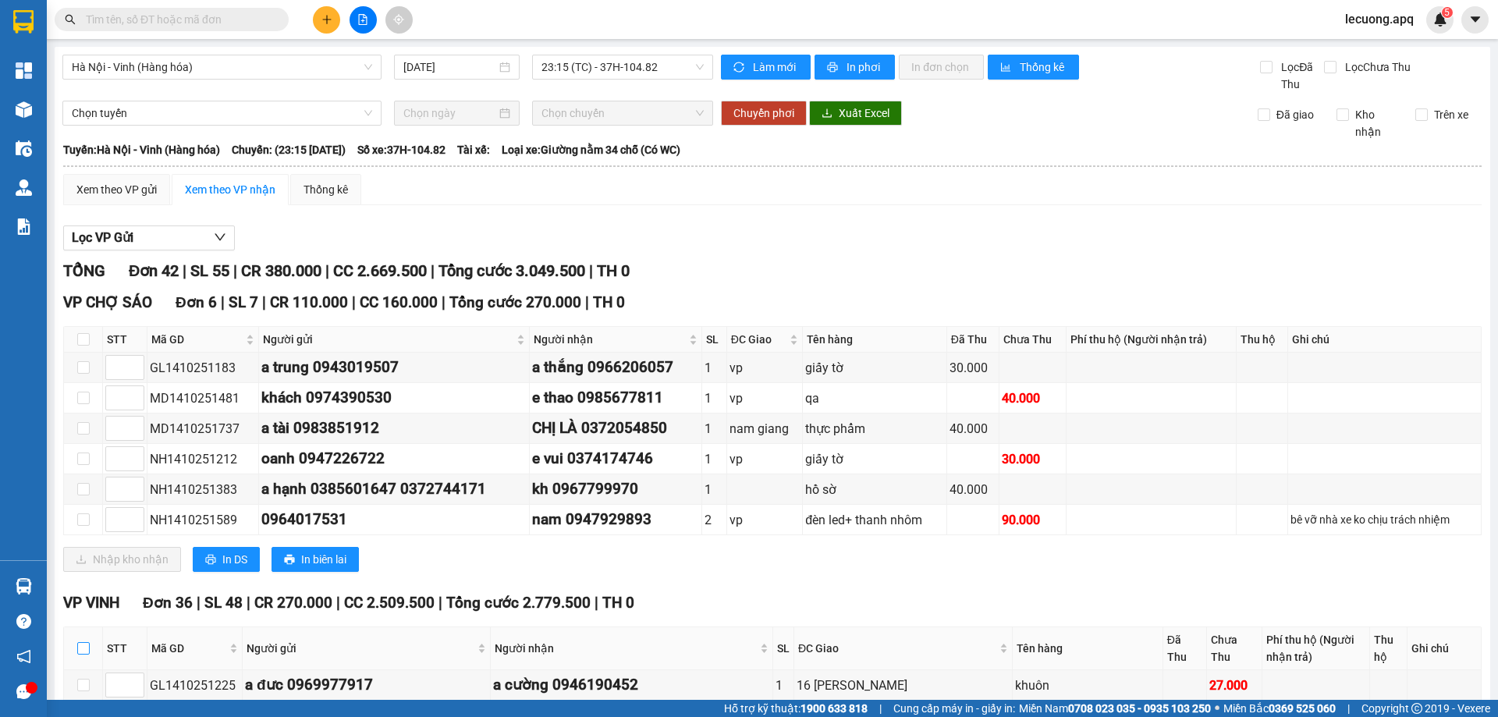
checkbox input "true"
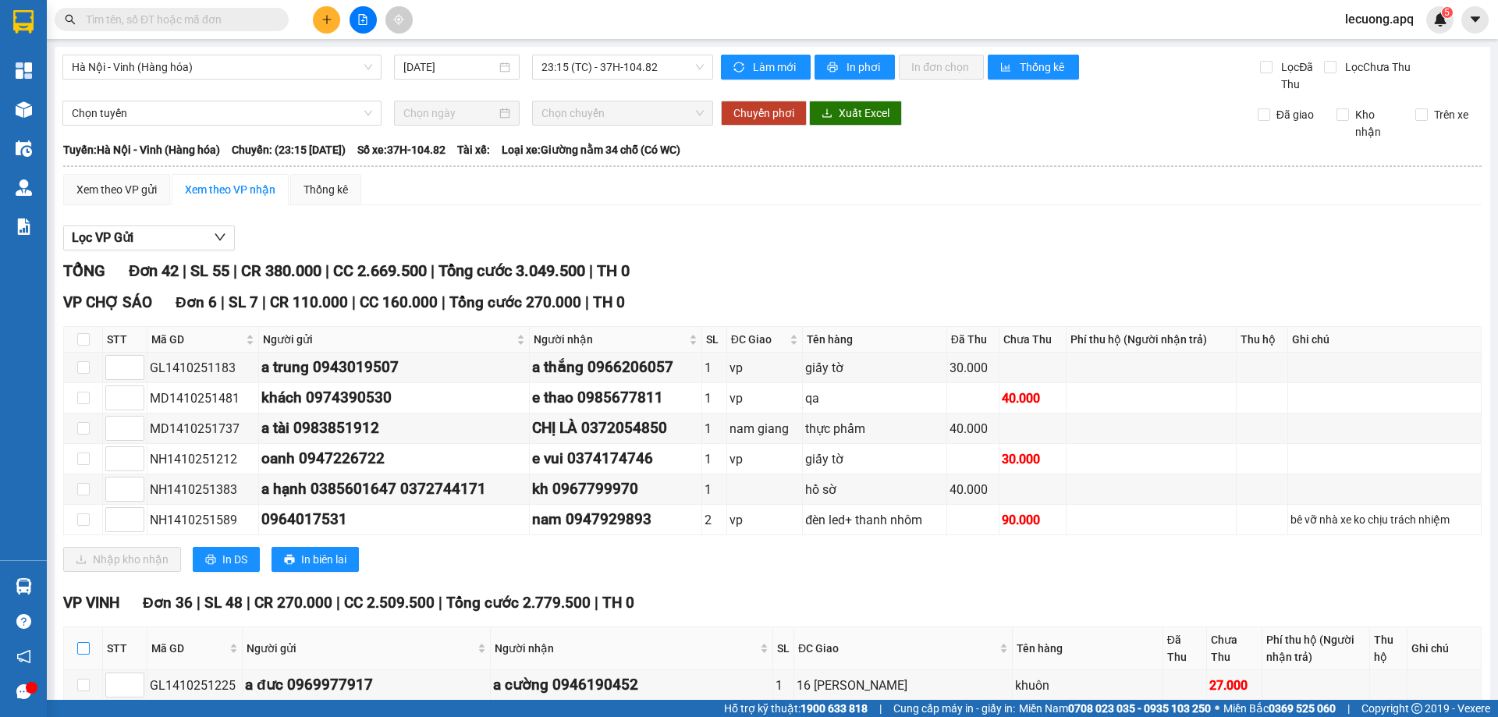
checkbox input "true"
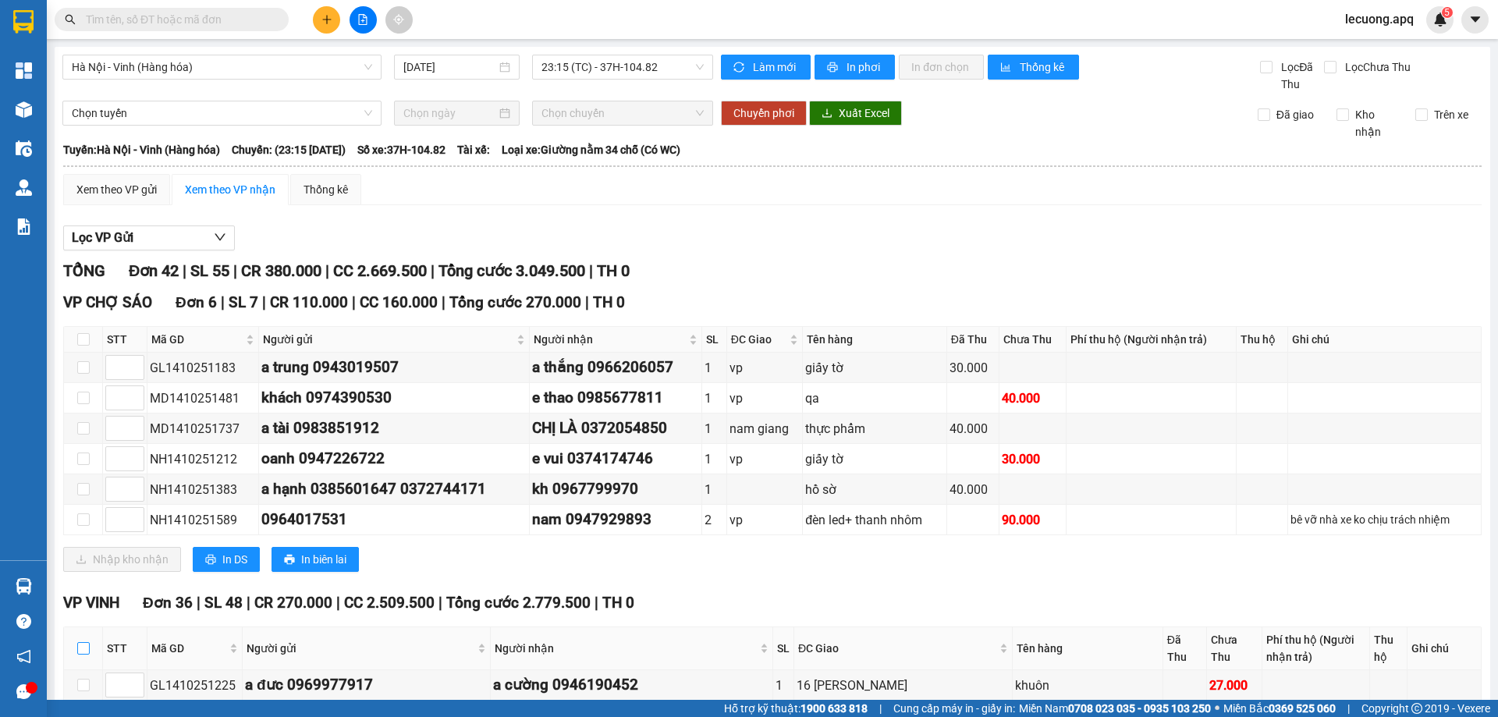
checkbox input "true"
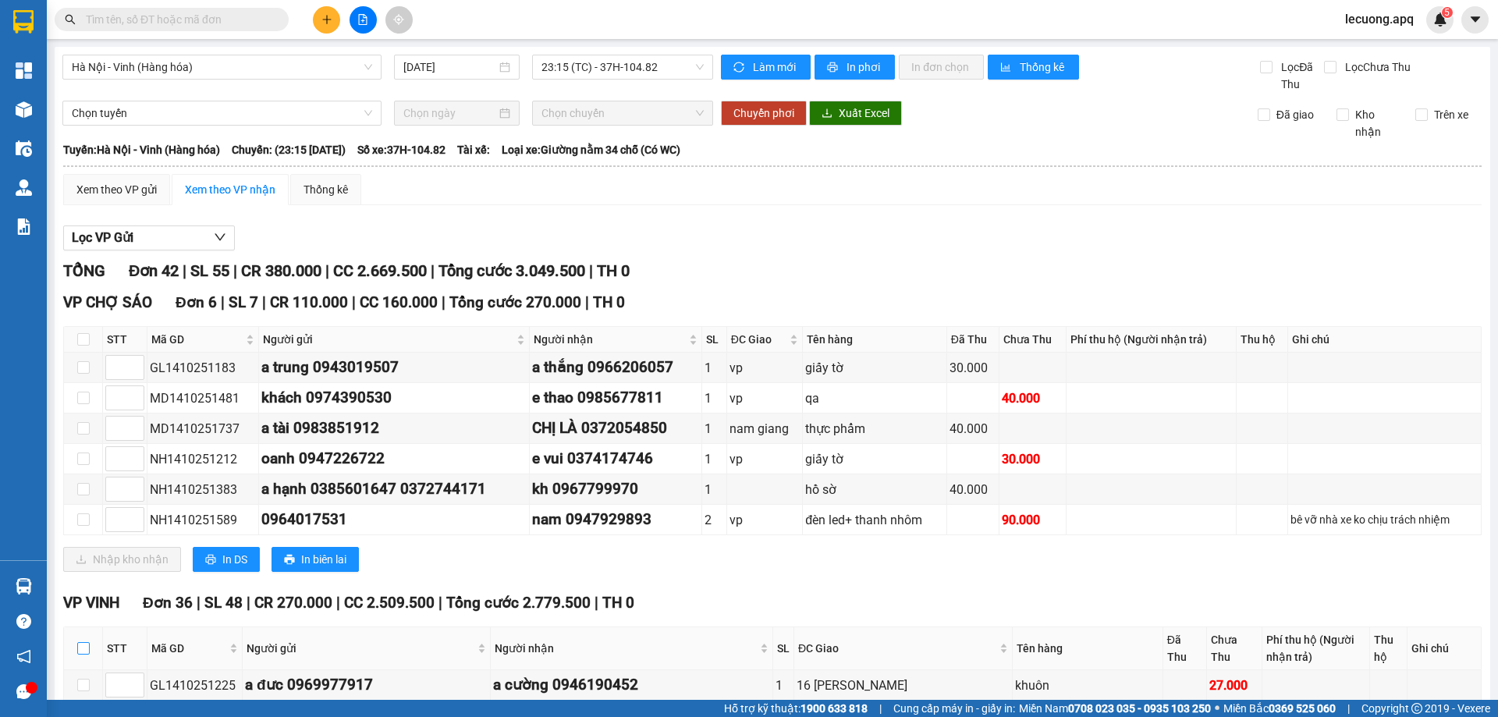
checkbox input "true"
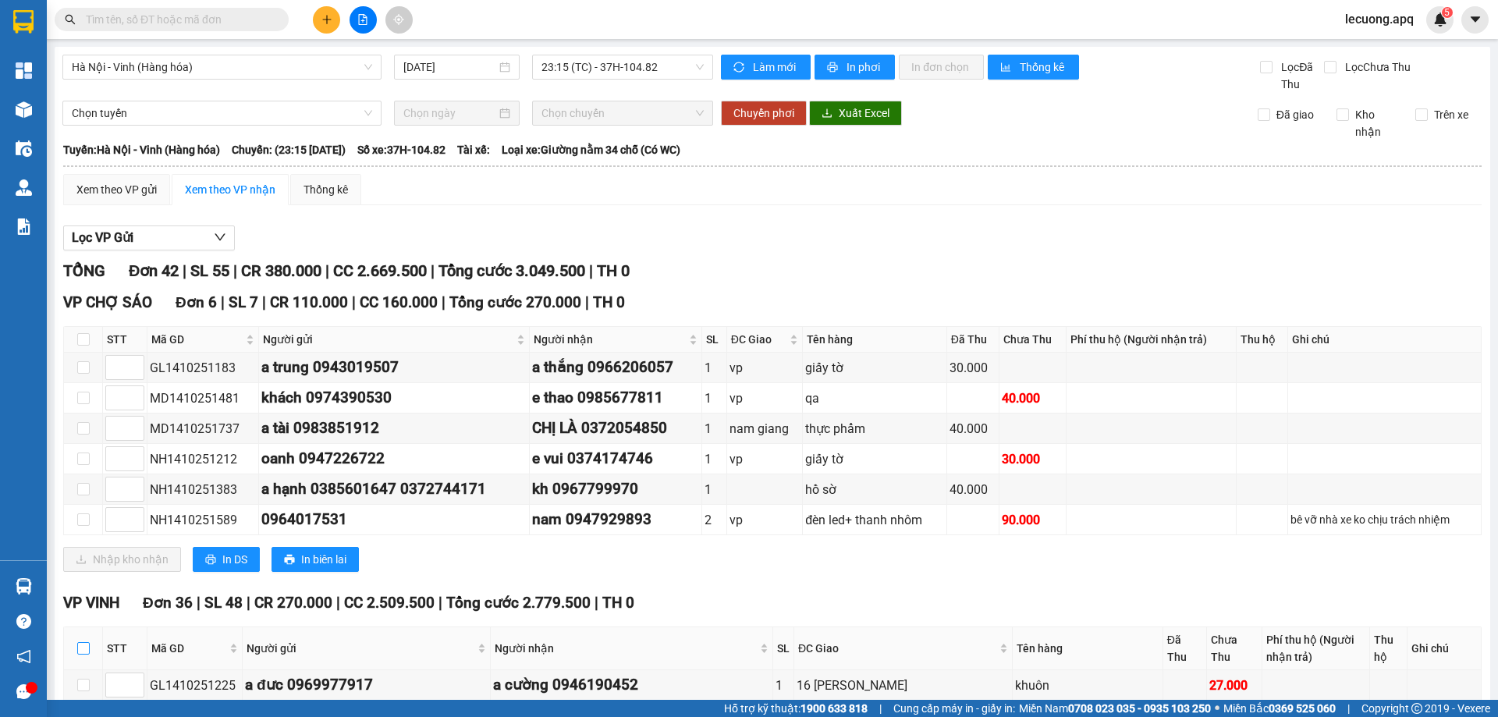
checkbox input "true"
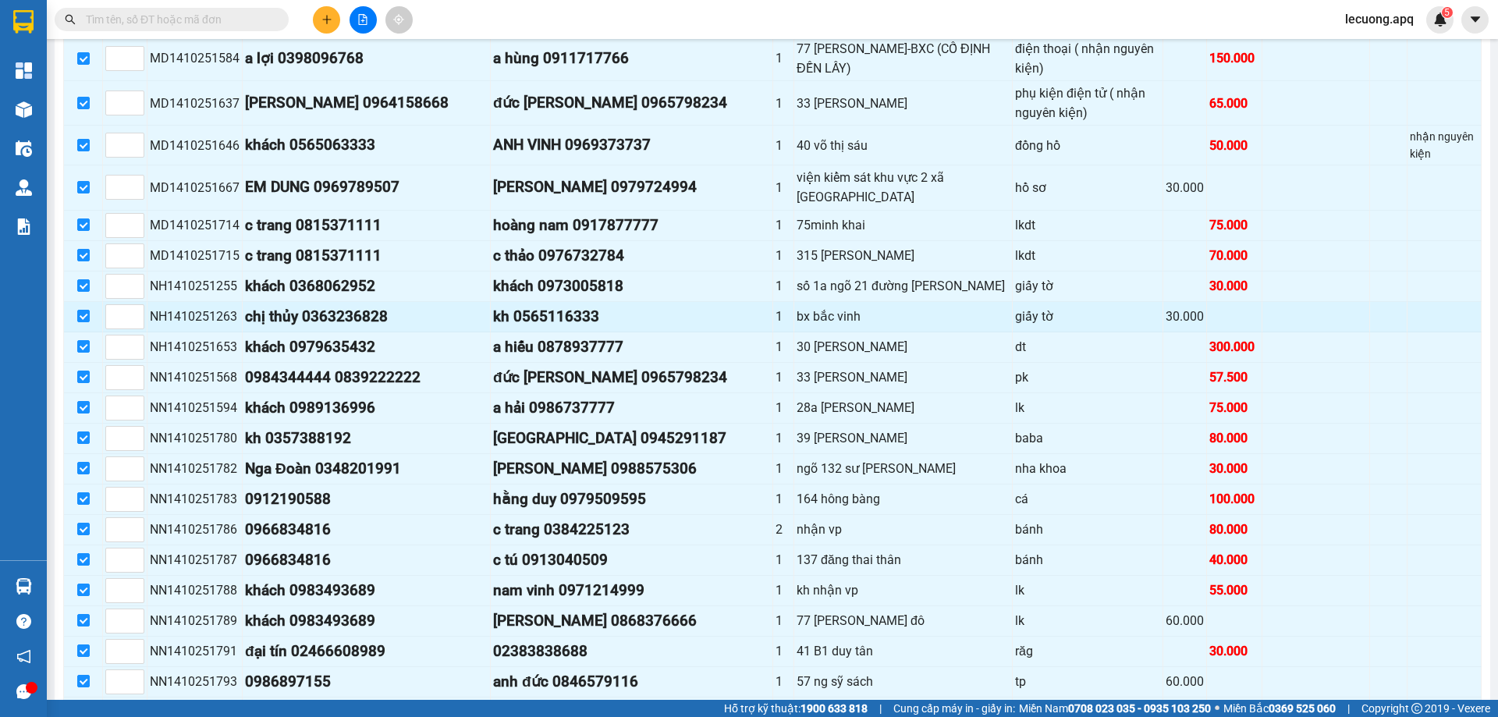
scroll to position [1129, 0]
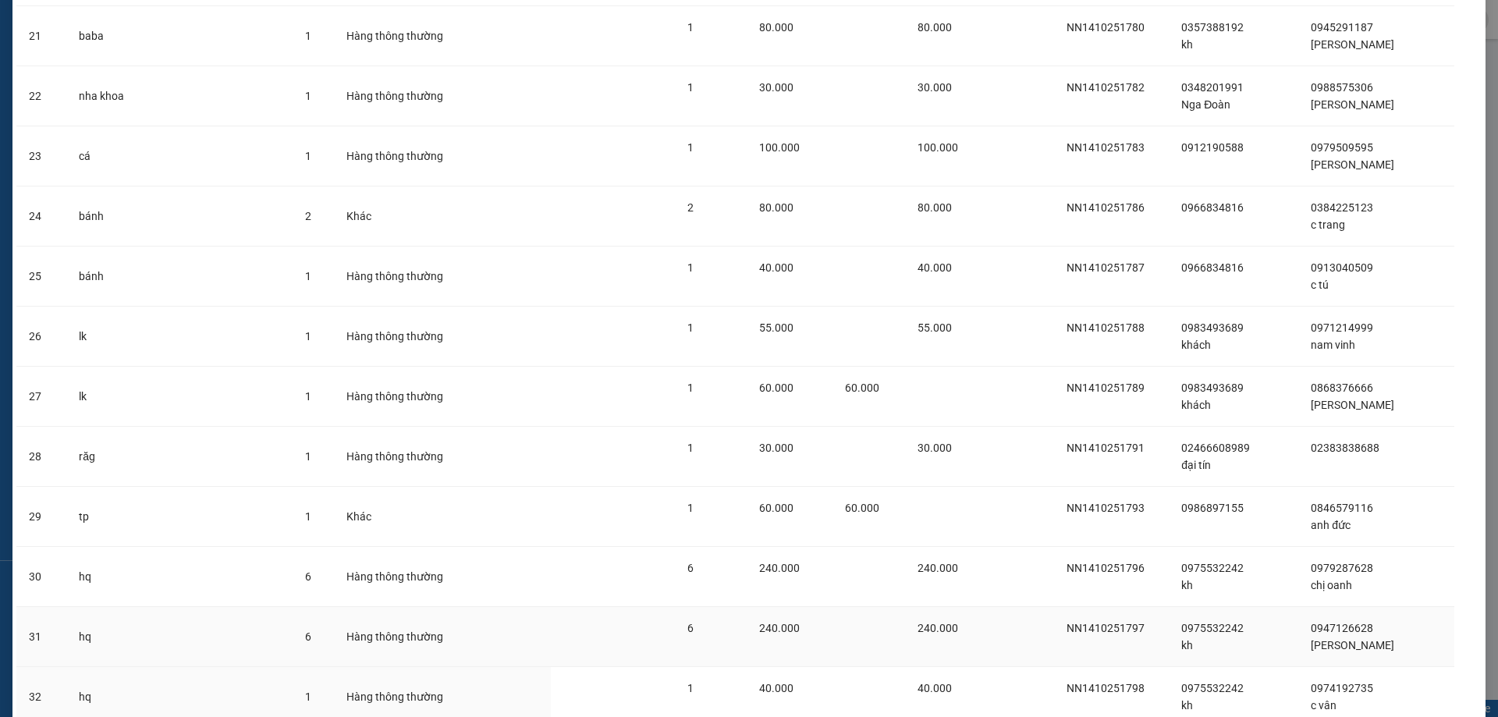
scroll to position [1691, 0]
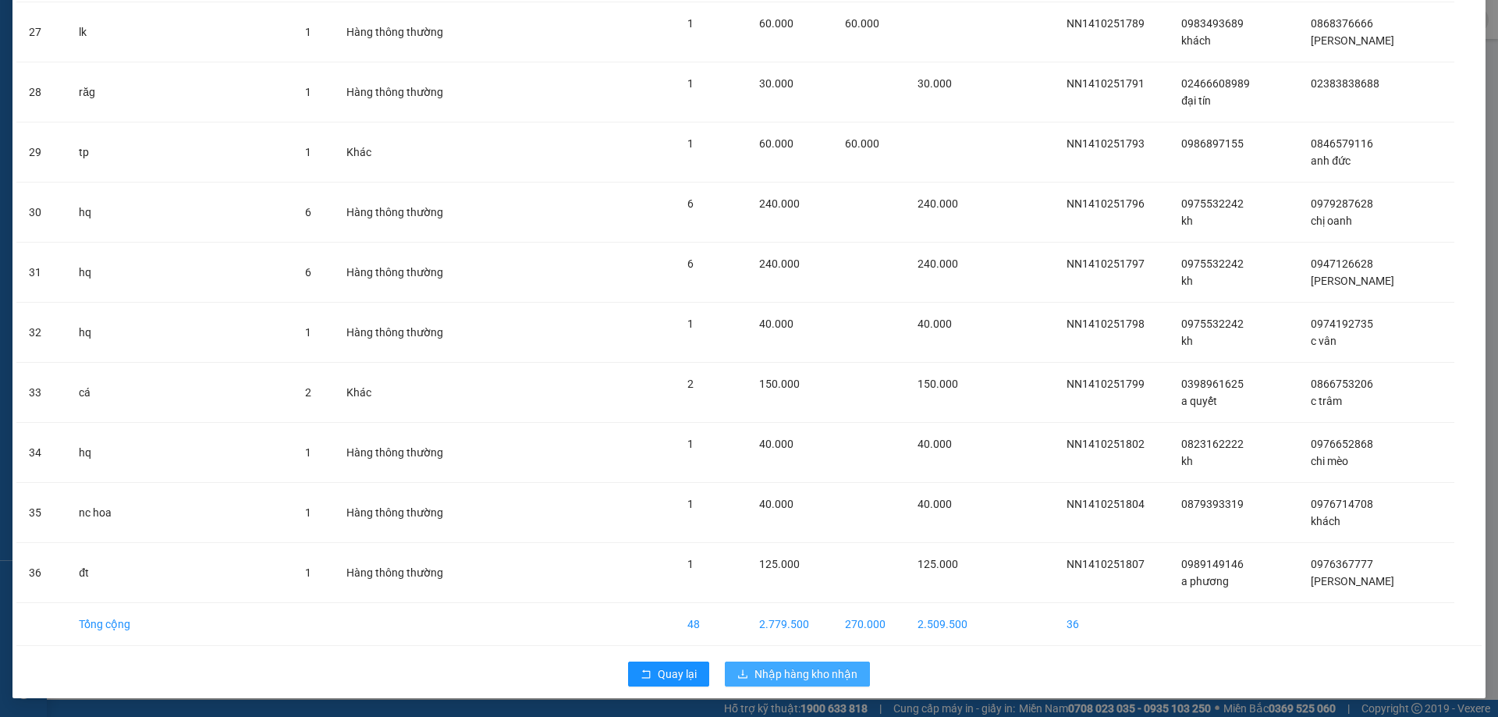
drag, startPoint x: 764, startPoint y: 676, endPoint x: 724, endPoint y: 676, distance: 39.8
click at [761, 676] on span "Nhập hàng kho nhận" at bounding box center [805, 673] width 103 height 17
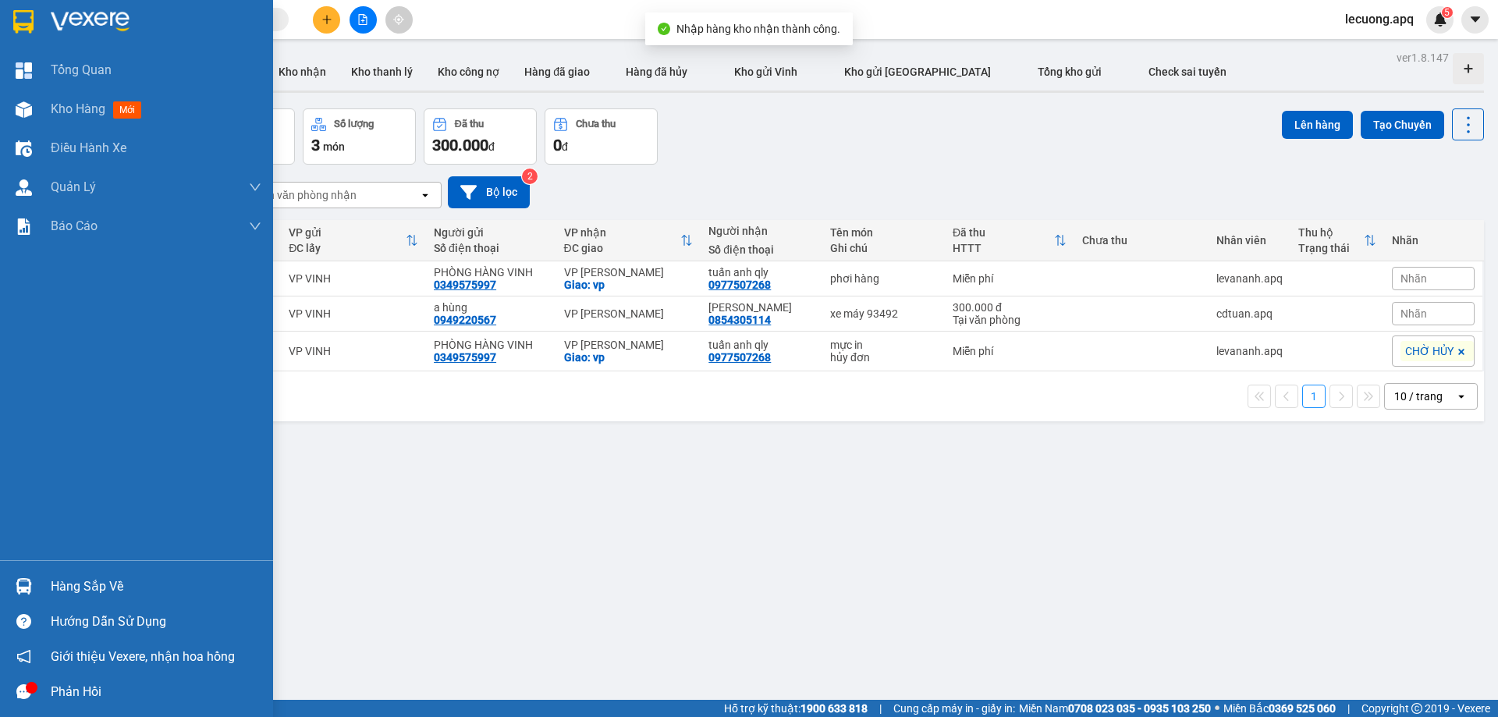
click at [32, 588] on div at bounding box center [23, 586] width 27 height 27
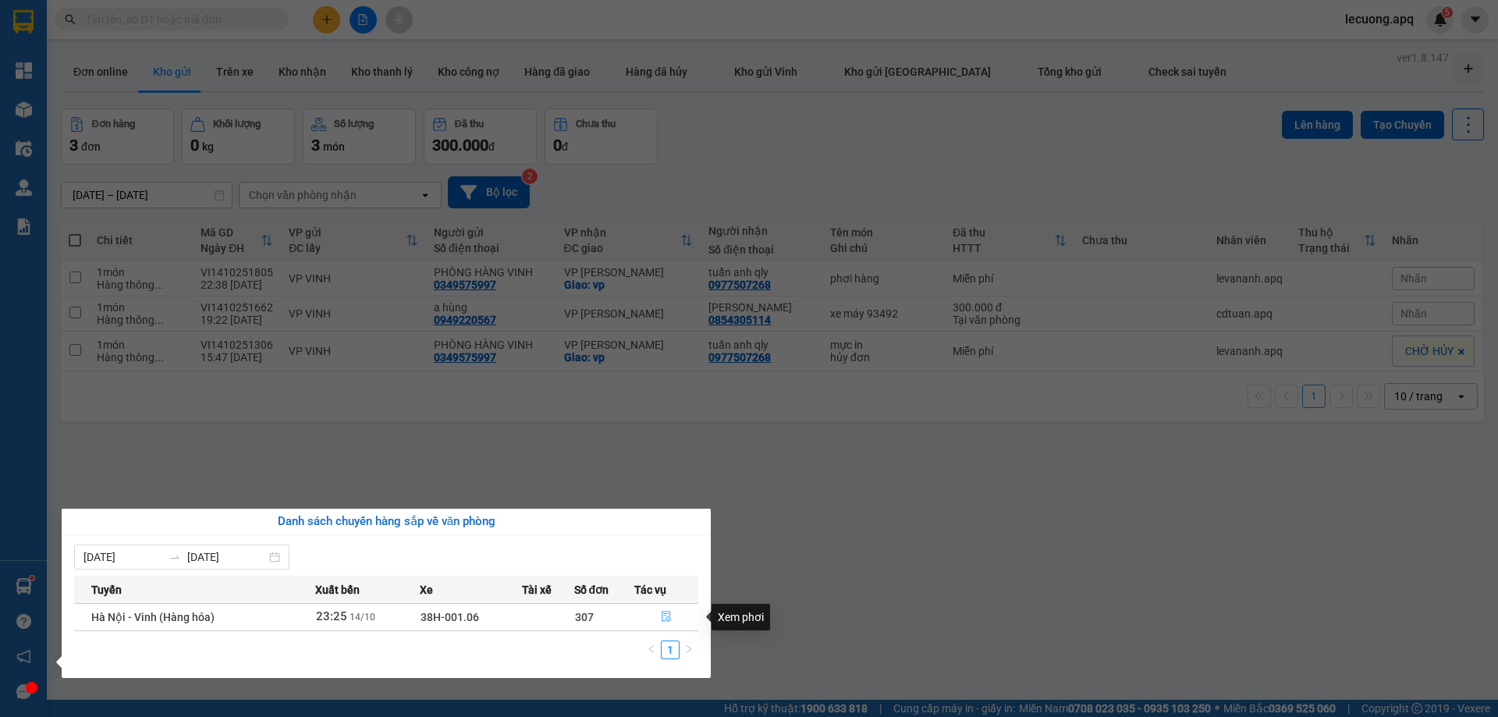
click at [666, 615] on icon "file-done" at bounding box center [666, 616] width 11 height 11
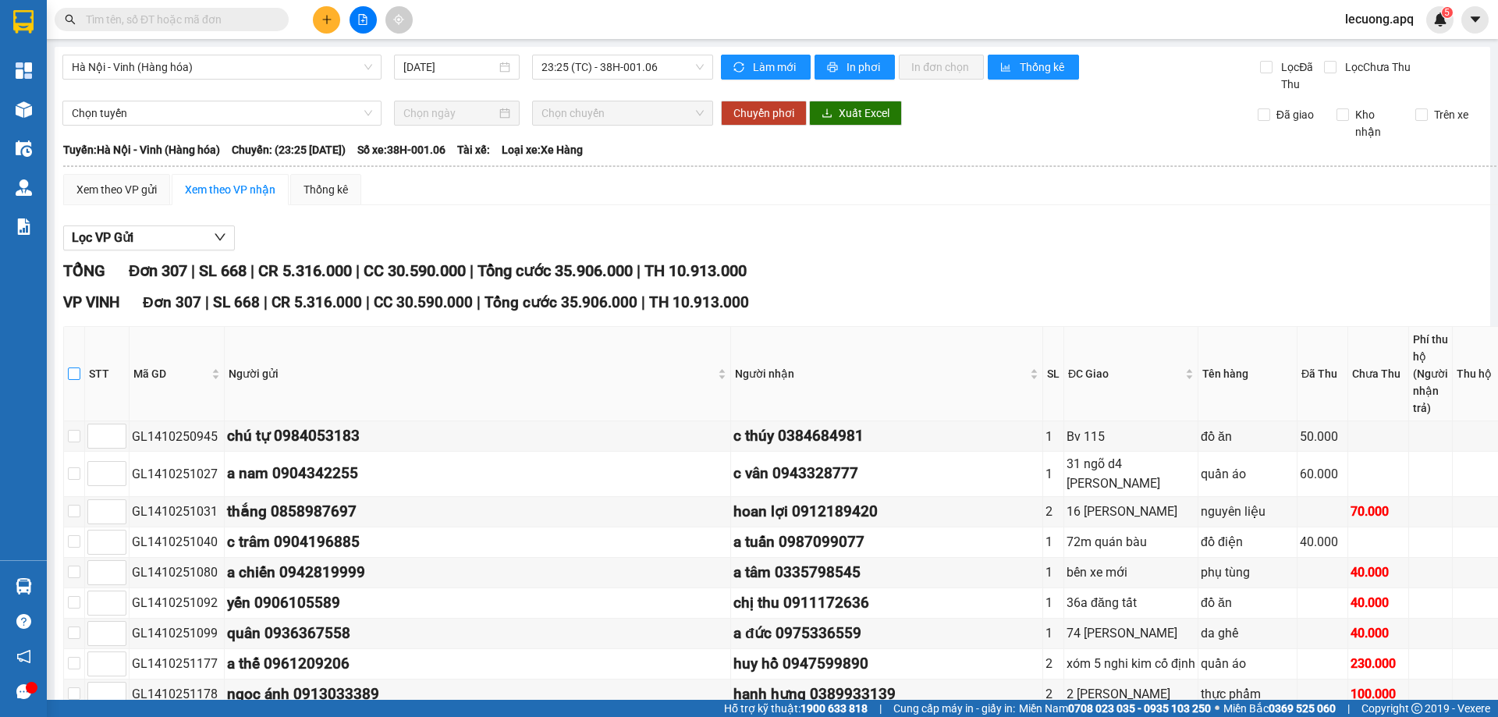
click at [80, 367] on input "checkbox" at bounding box center [74, 373] width 12 height 12
checkbox input "true"
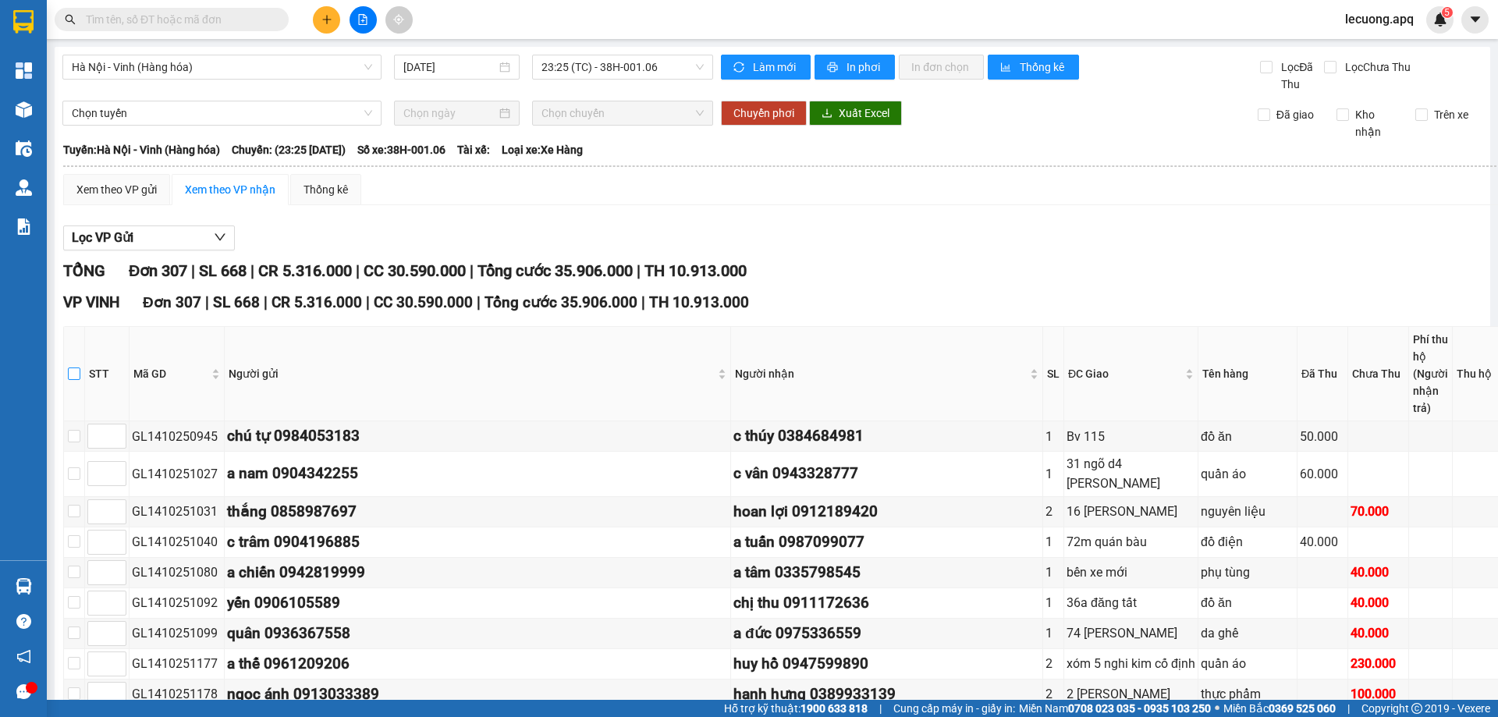
checkbox input "true"
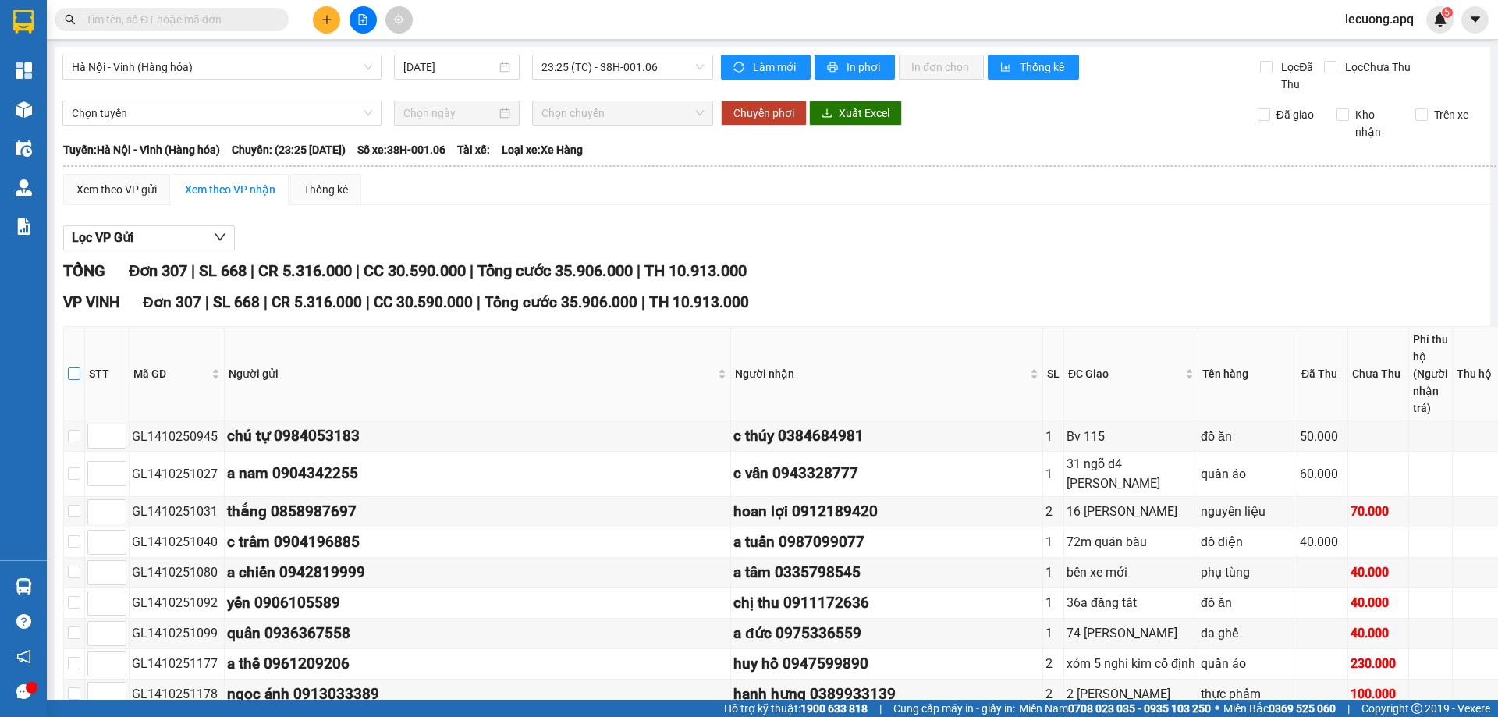
checkbox input "true"
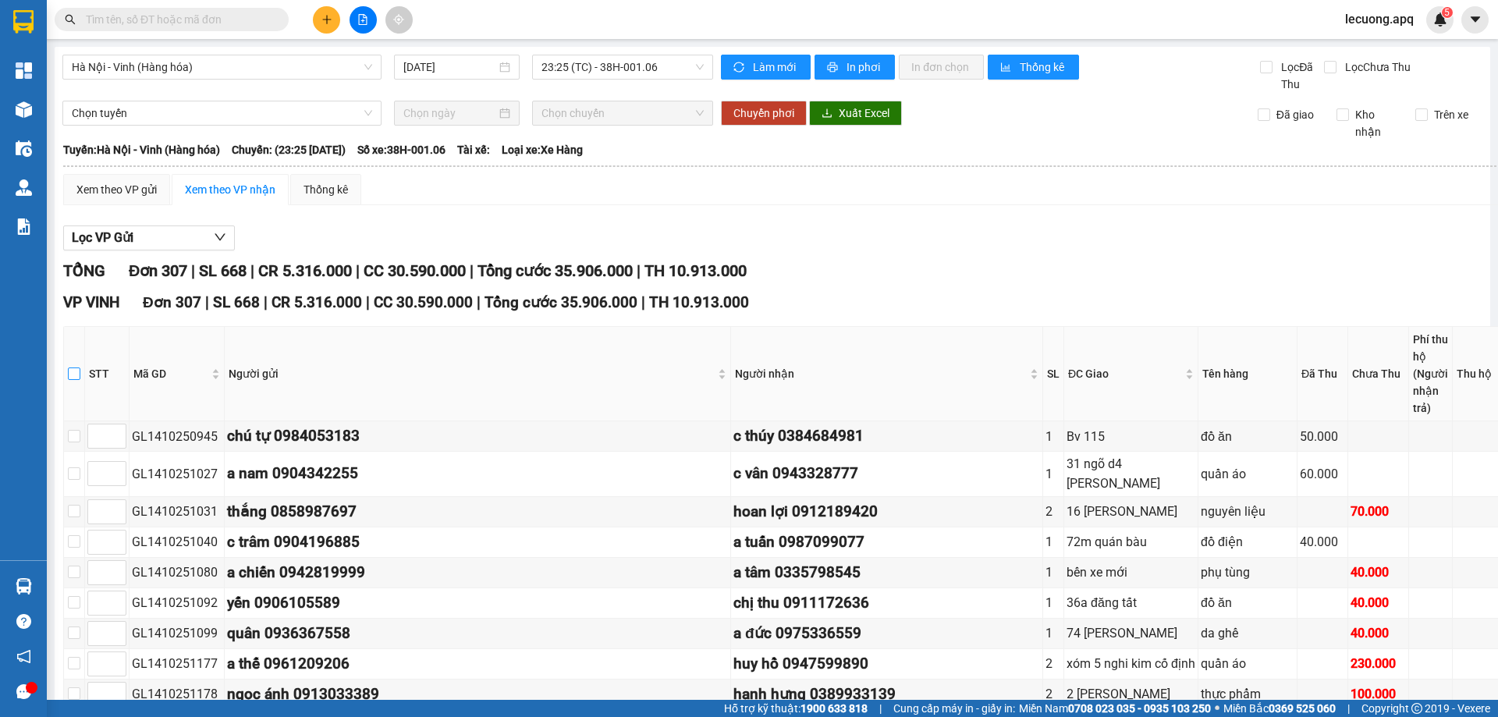
checkbox input "true"
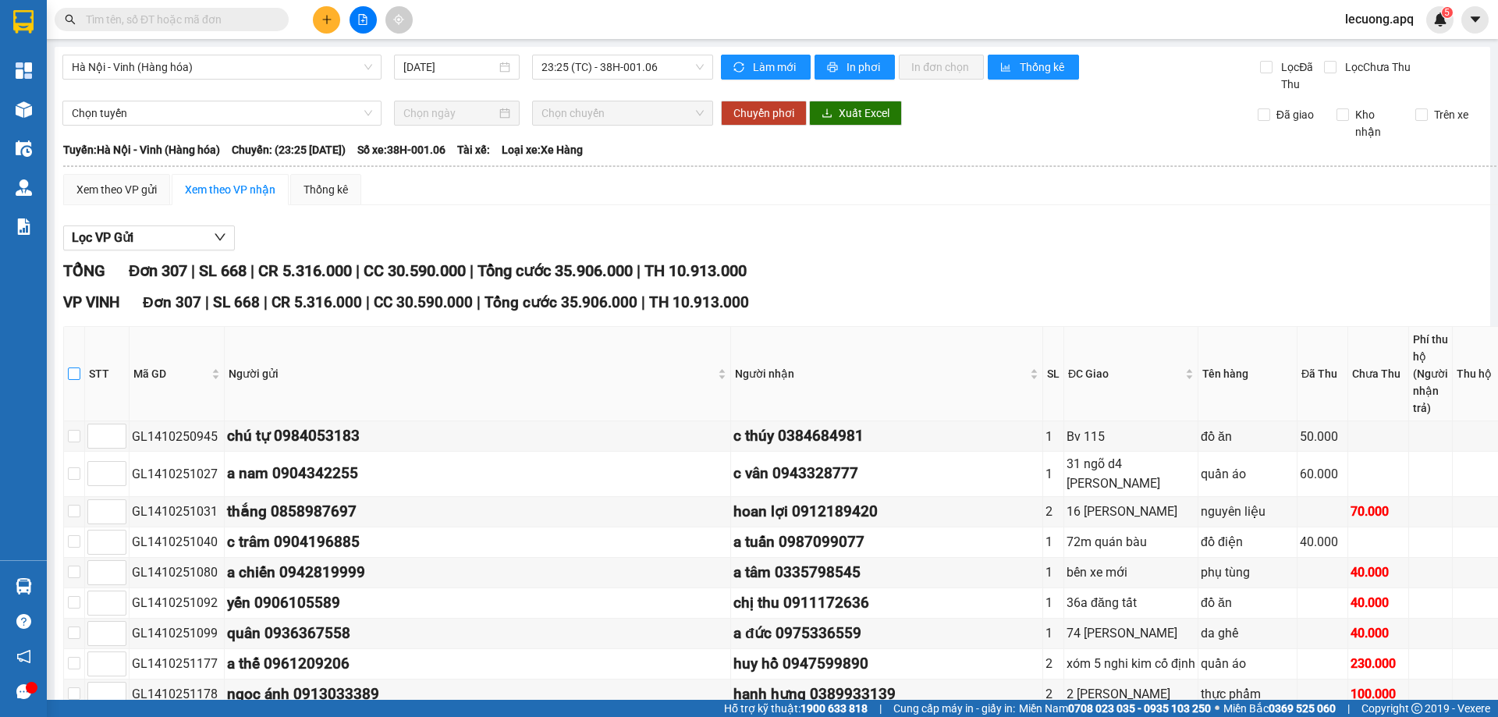
checkbox input "true"
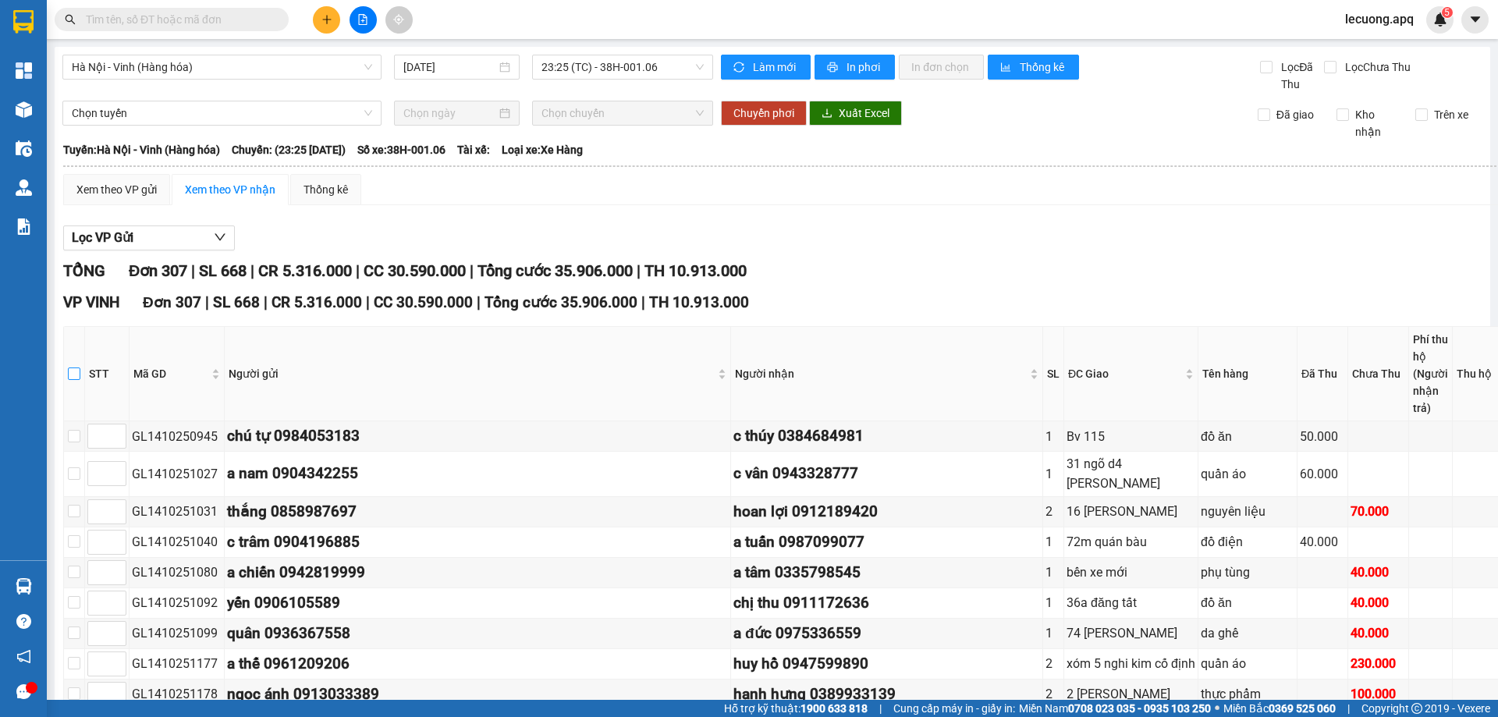
checkbox input "true"
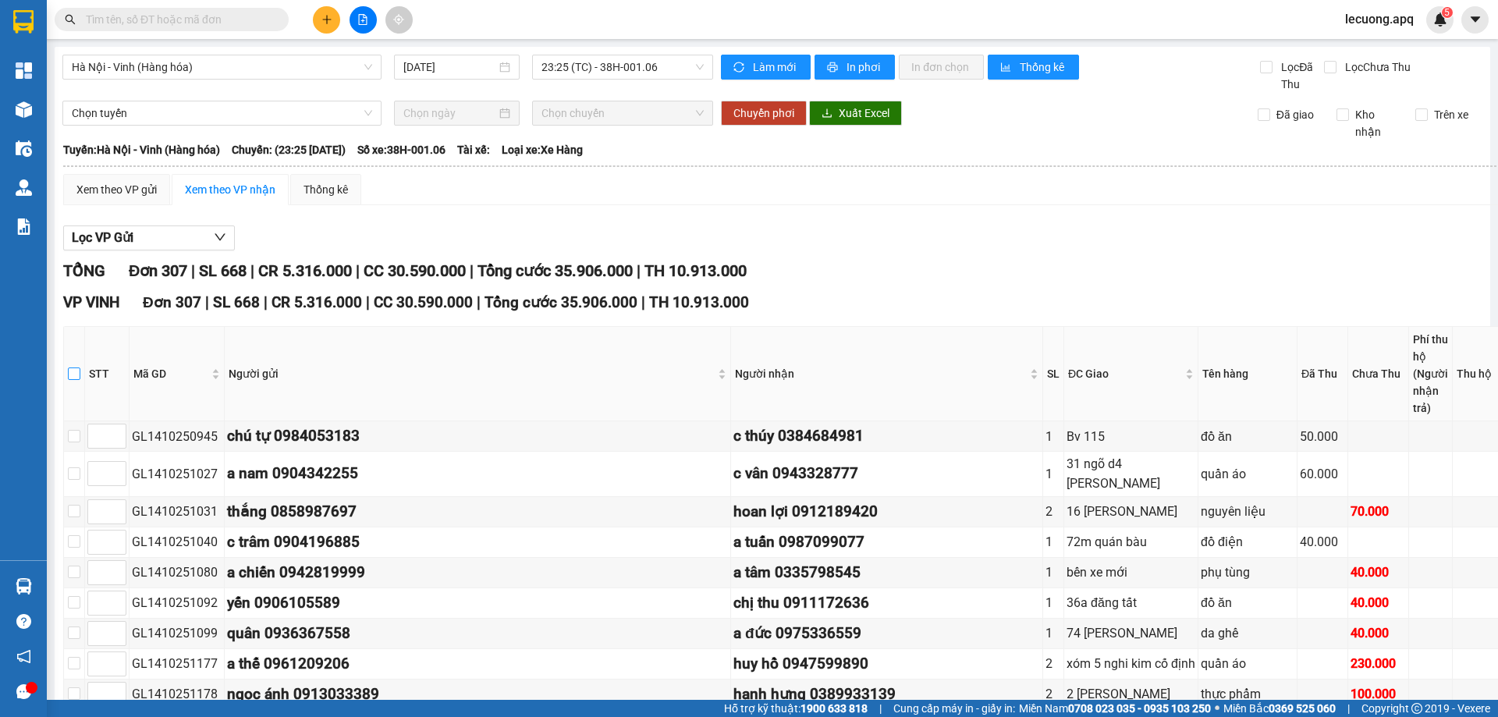
checkbox input "true"
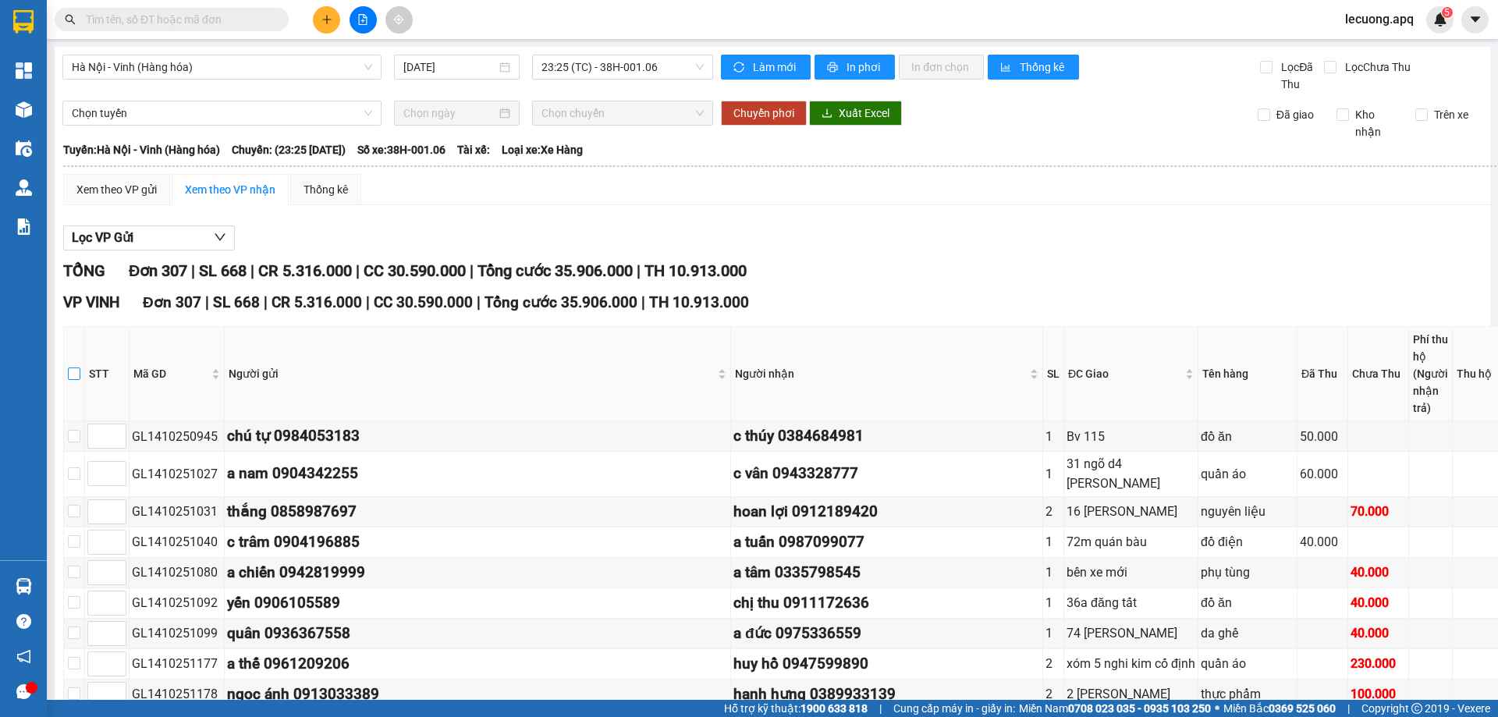
checkbox input "true"
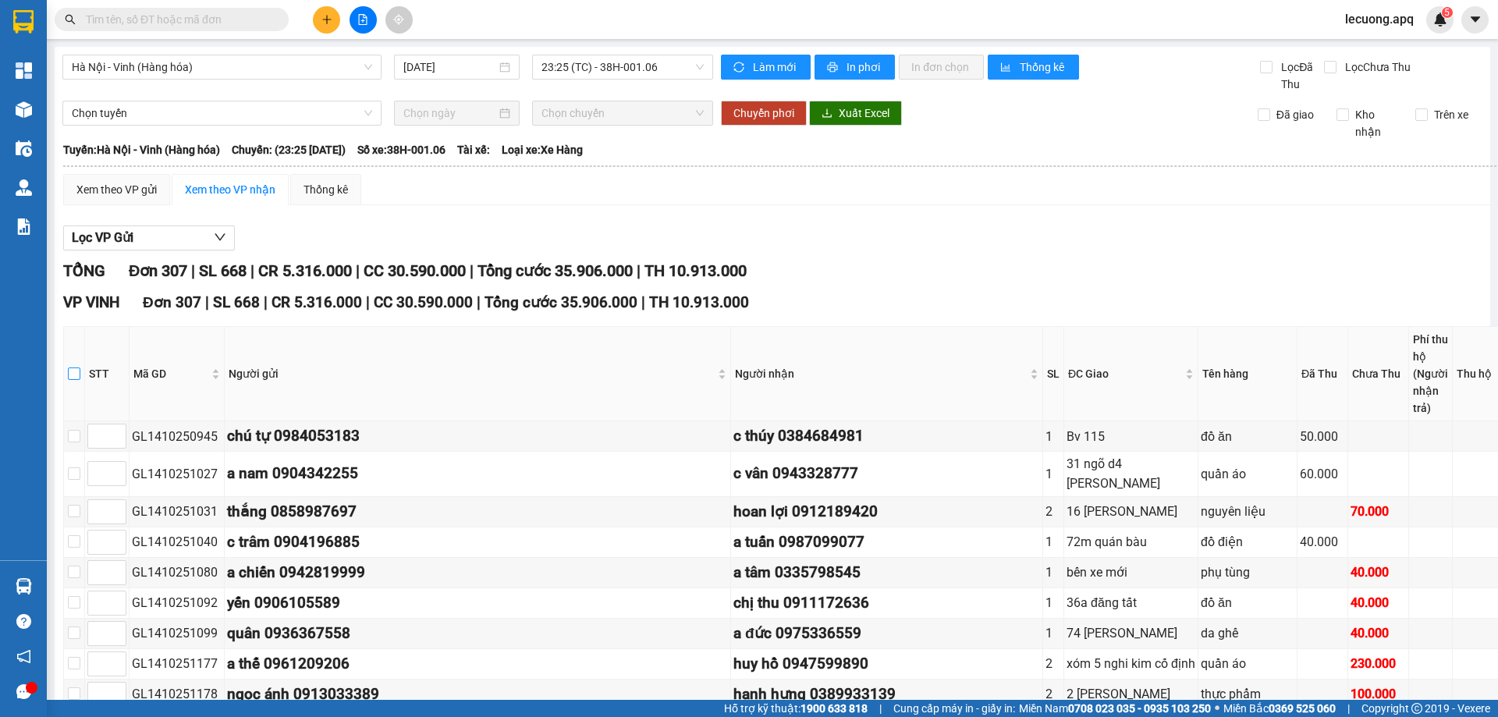
checkbox input "true"
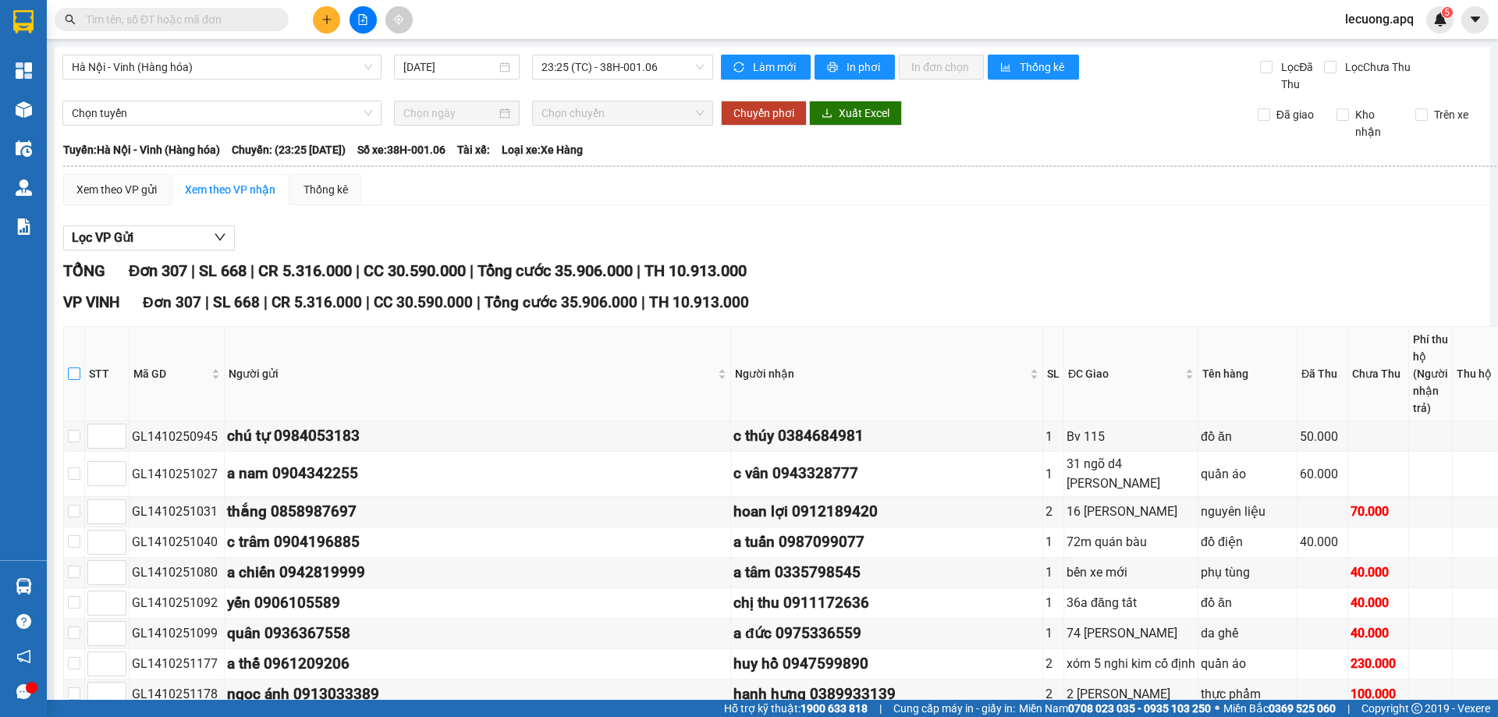
checkbox input "true"
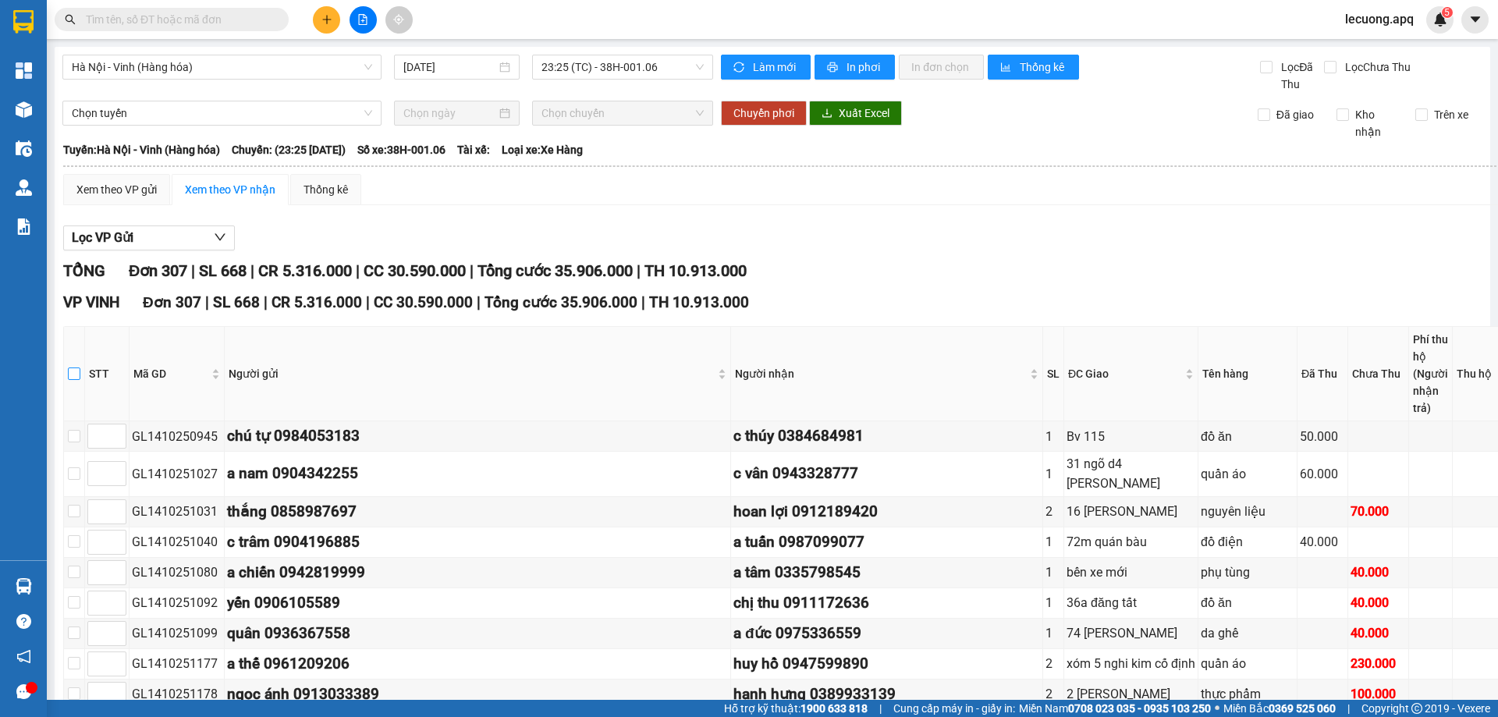
checkbox input "true"
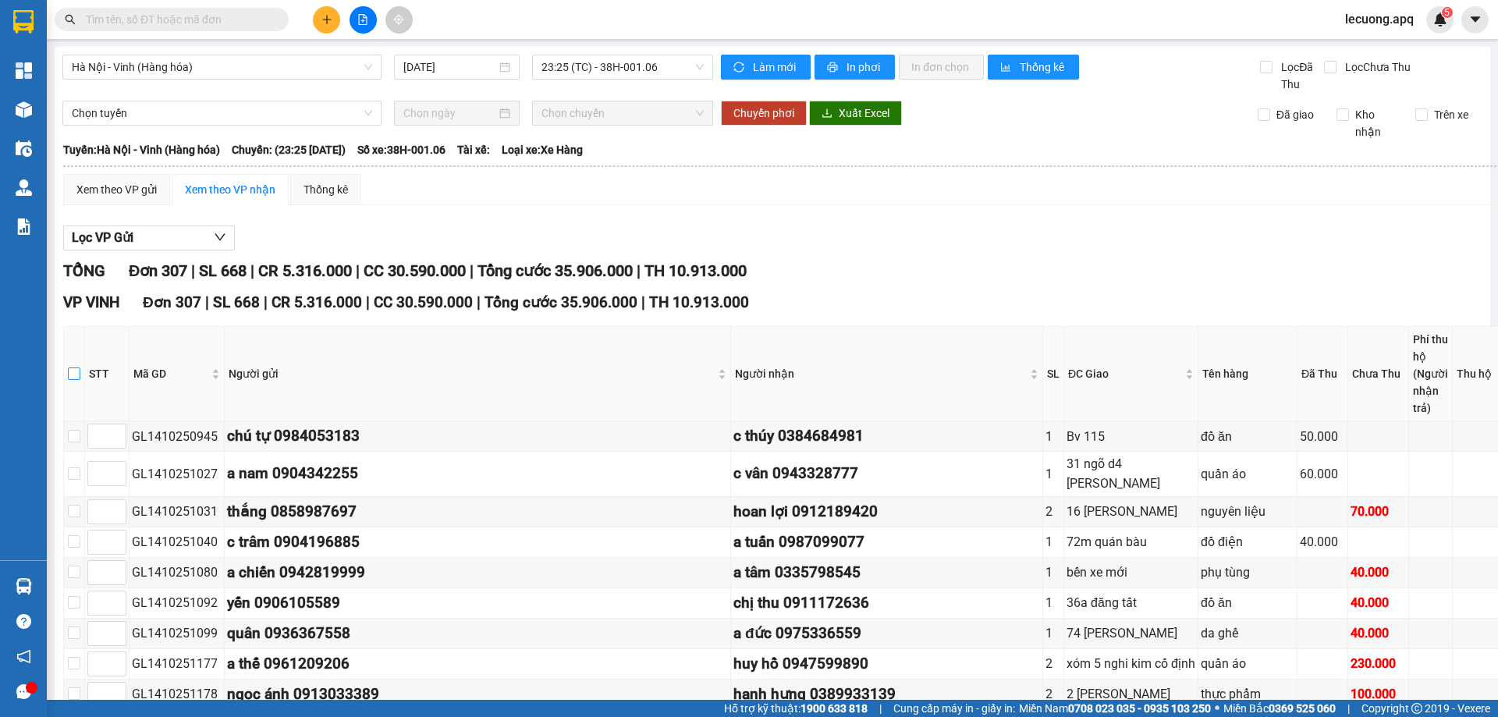
checkbox input "true"
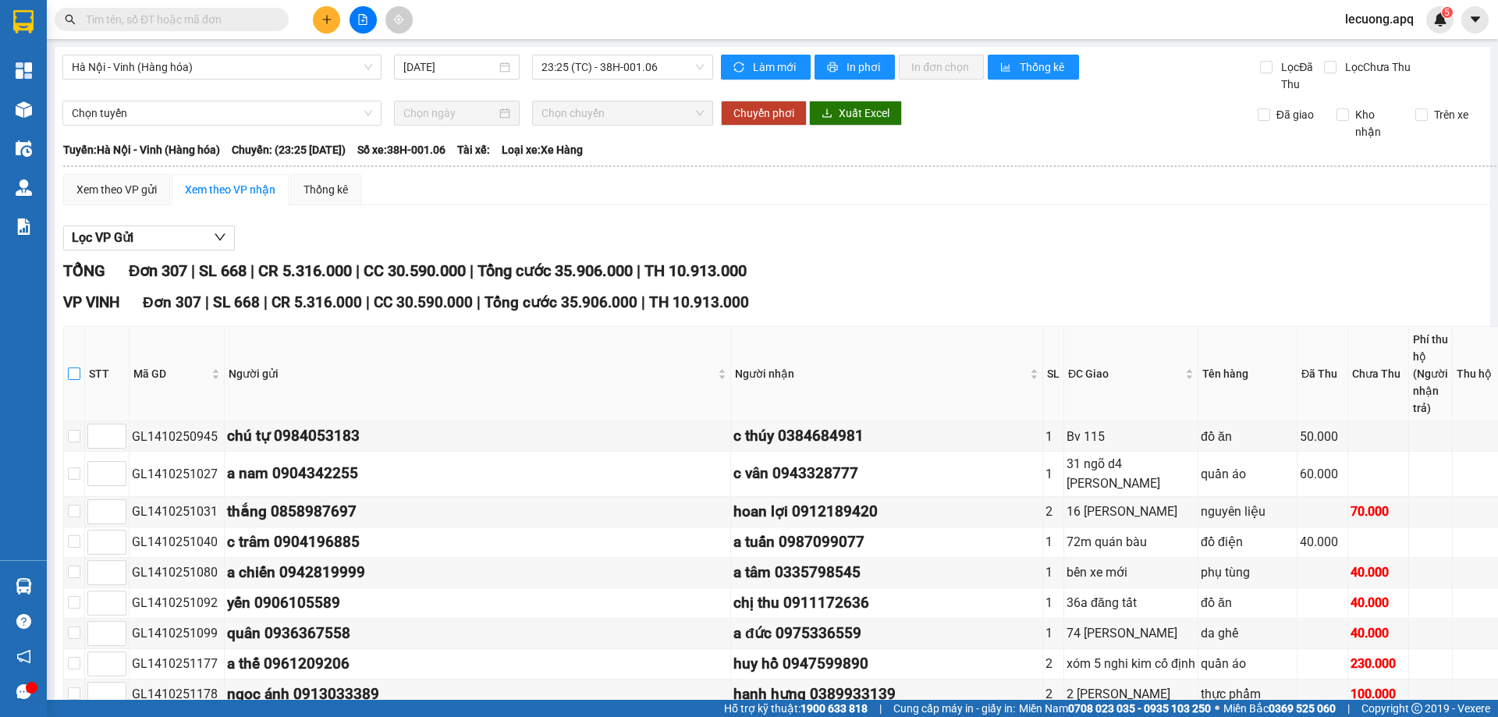
checkbox input "true"
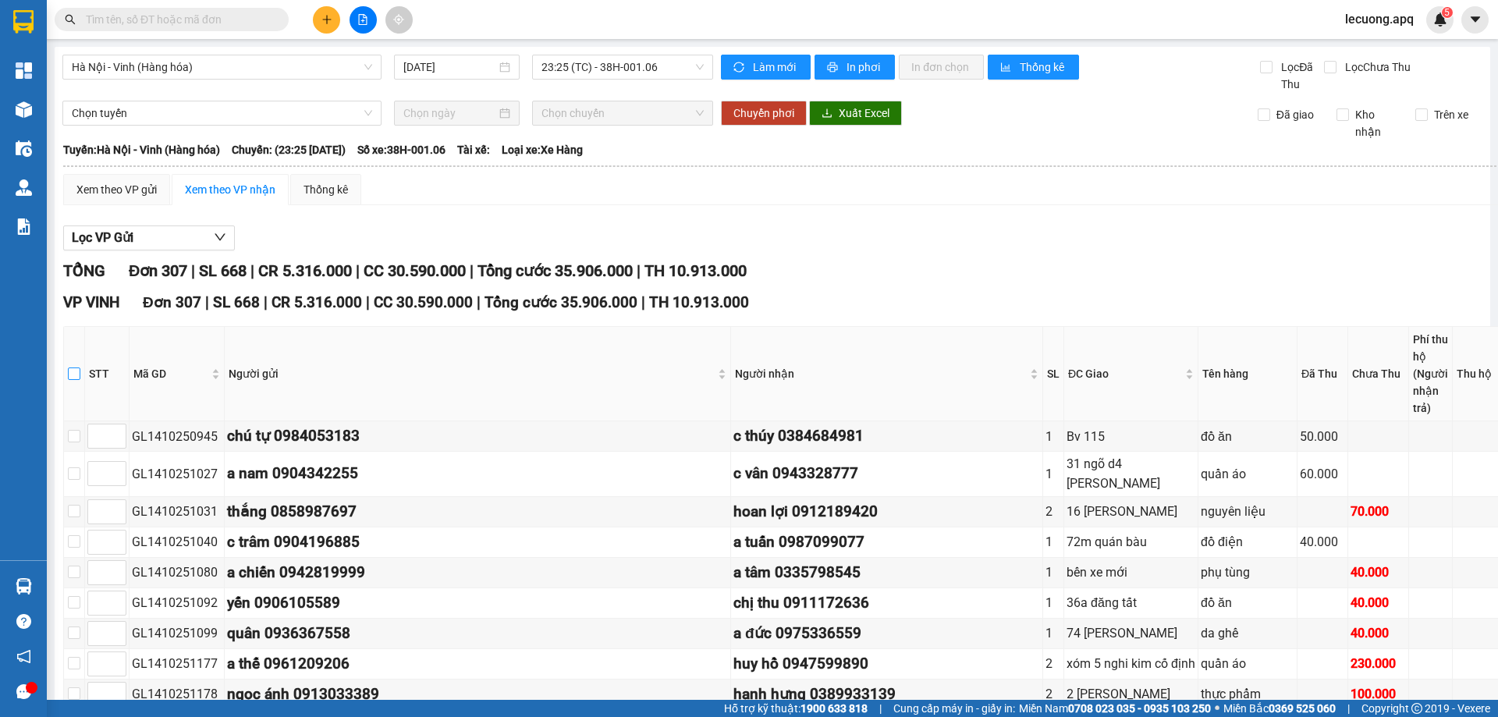
checkbox input "true"
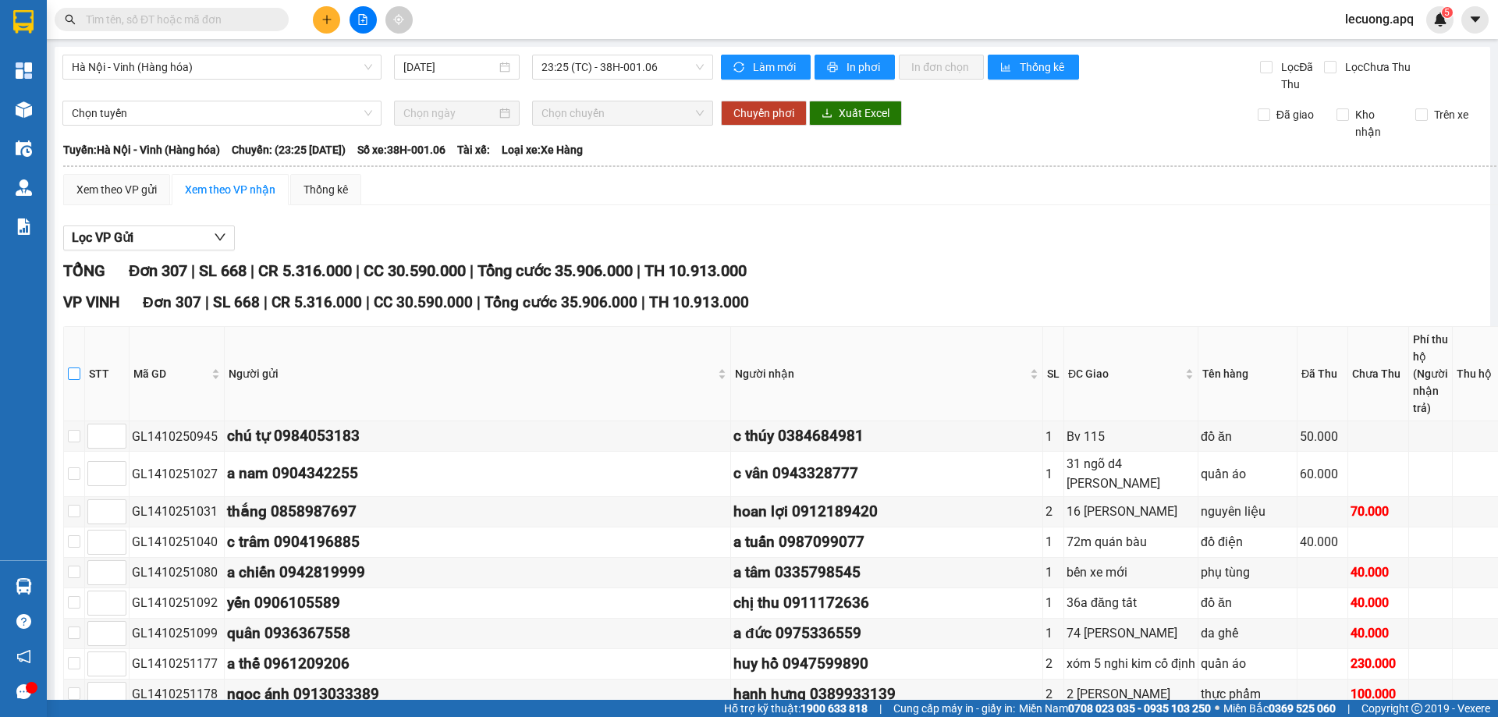
checkbox input "true"
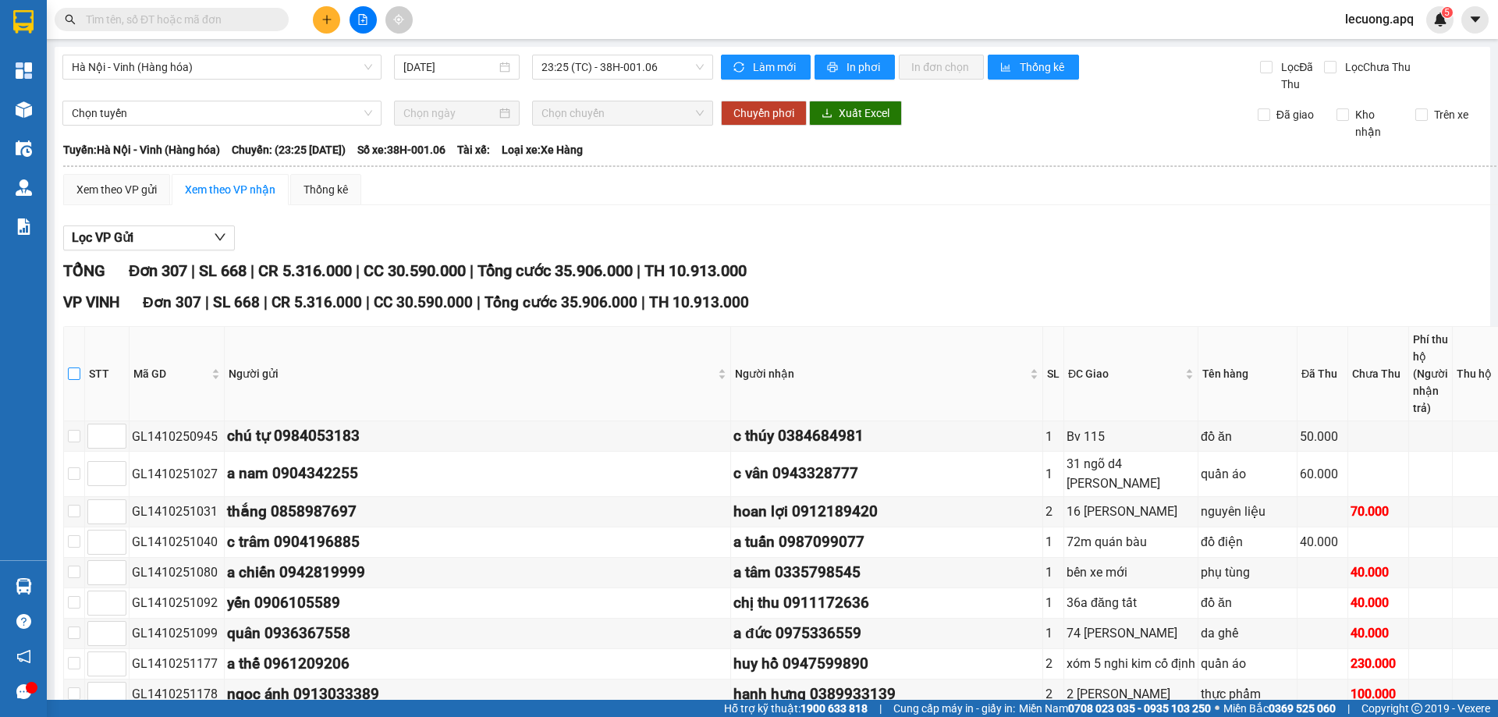
checkbox input "true"
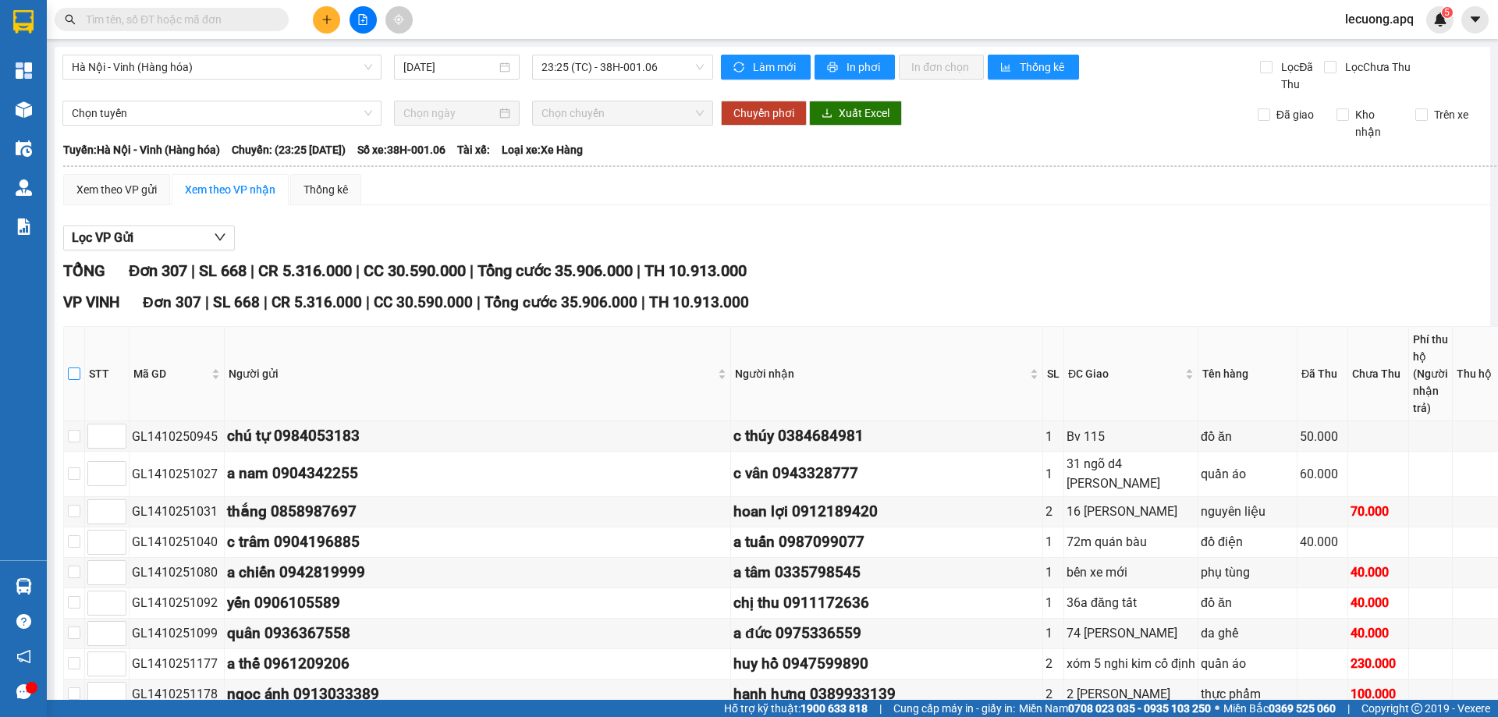
checkbox input "true"
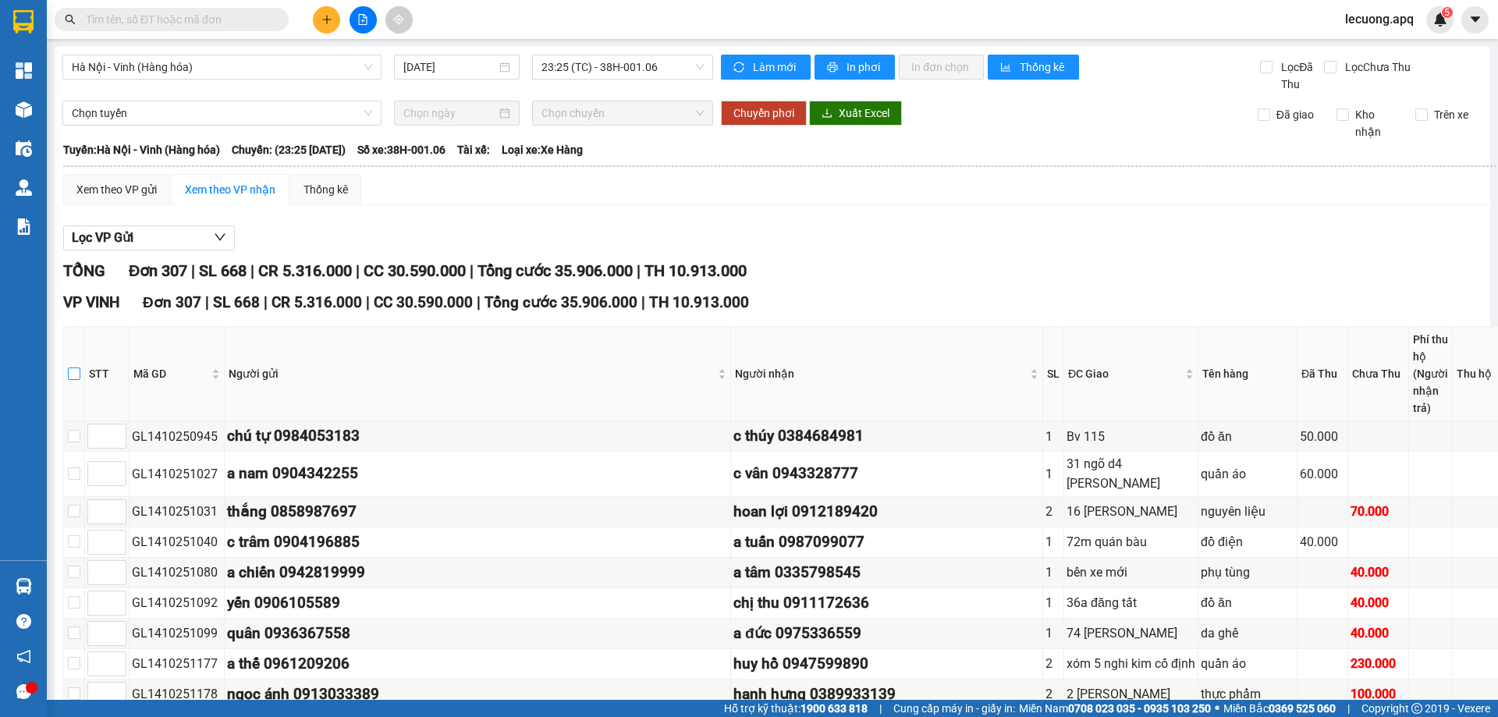
checkbox input "true"
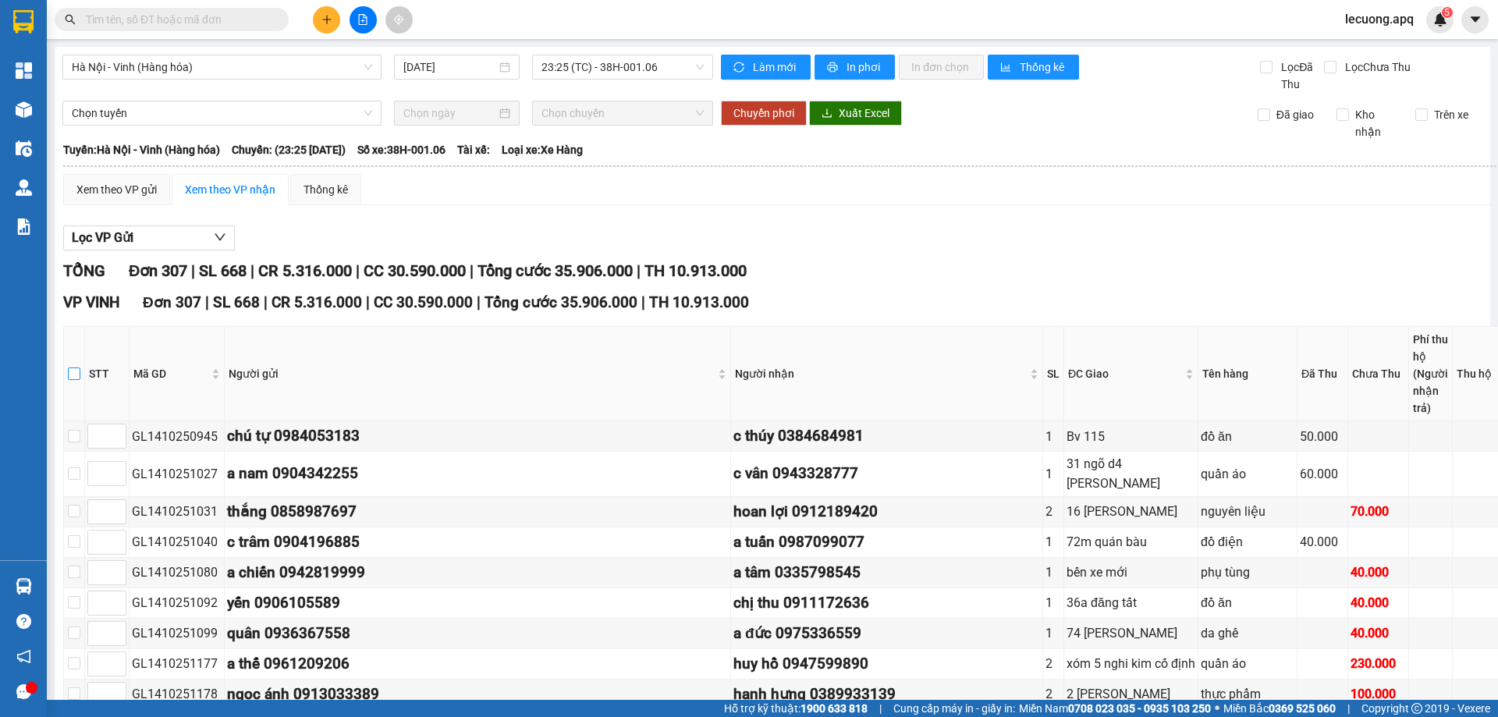
checkbox input "true"
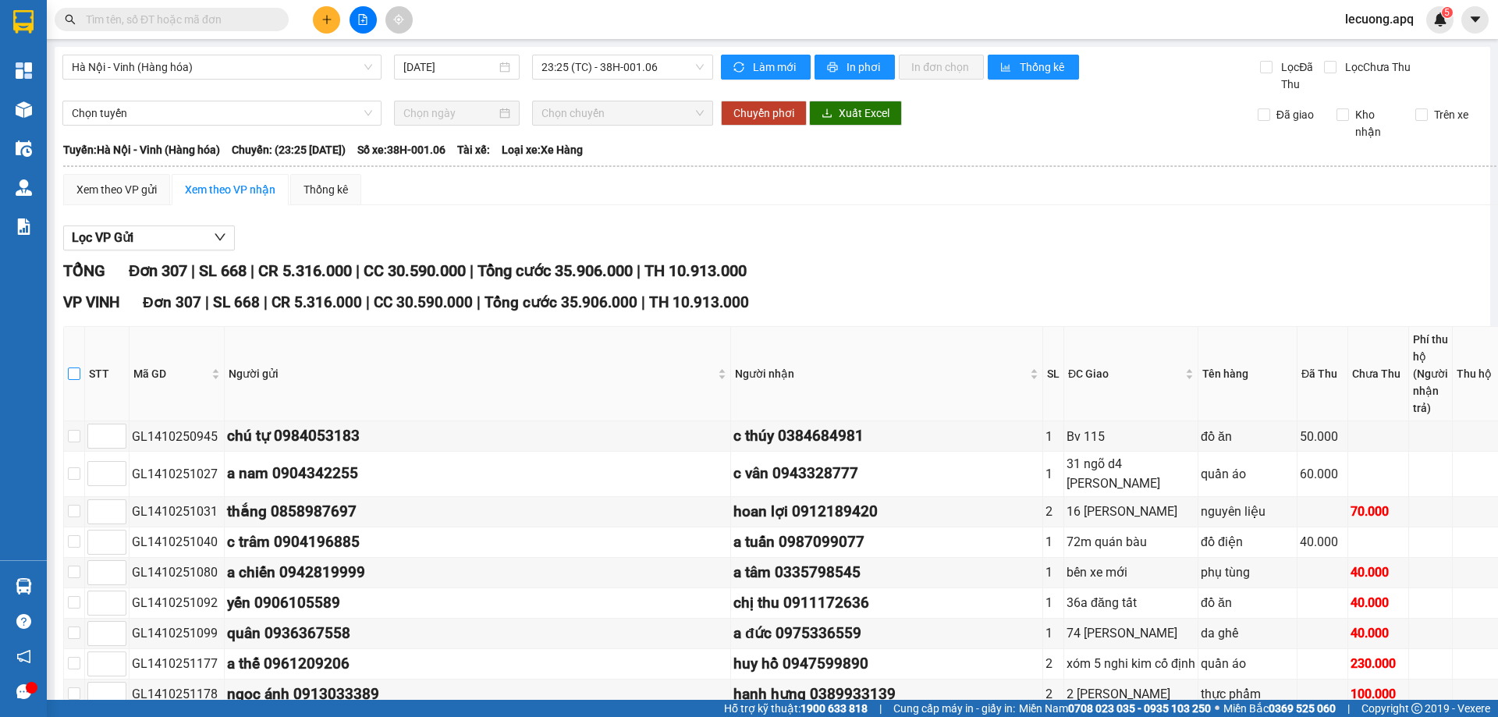
checkbox input "true"
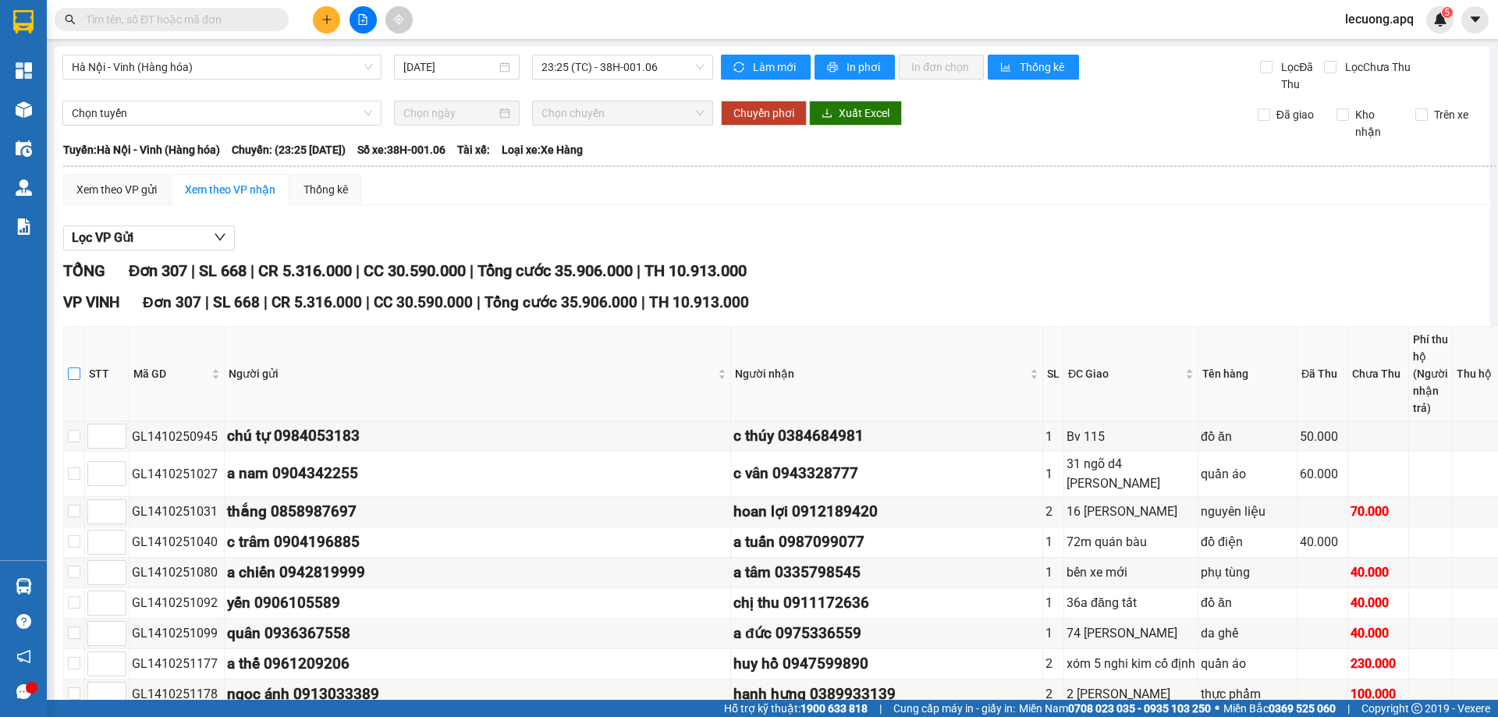
checkbox input "true"
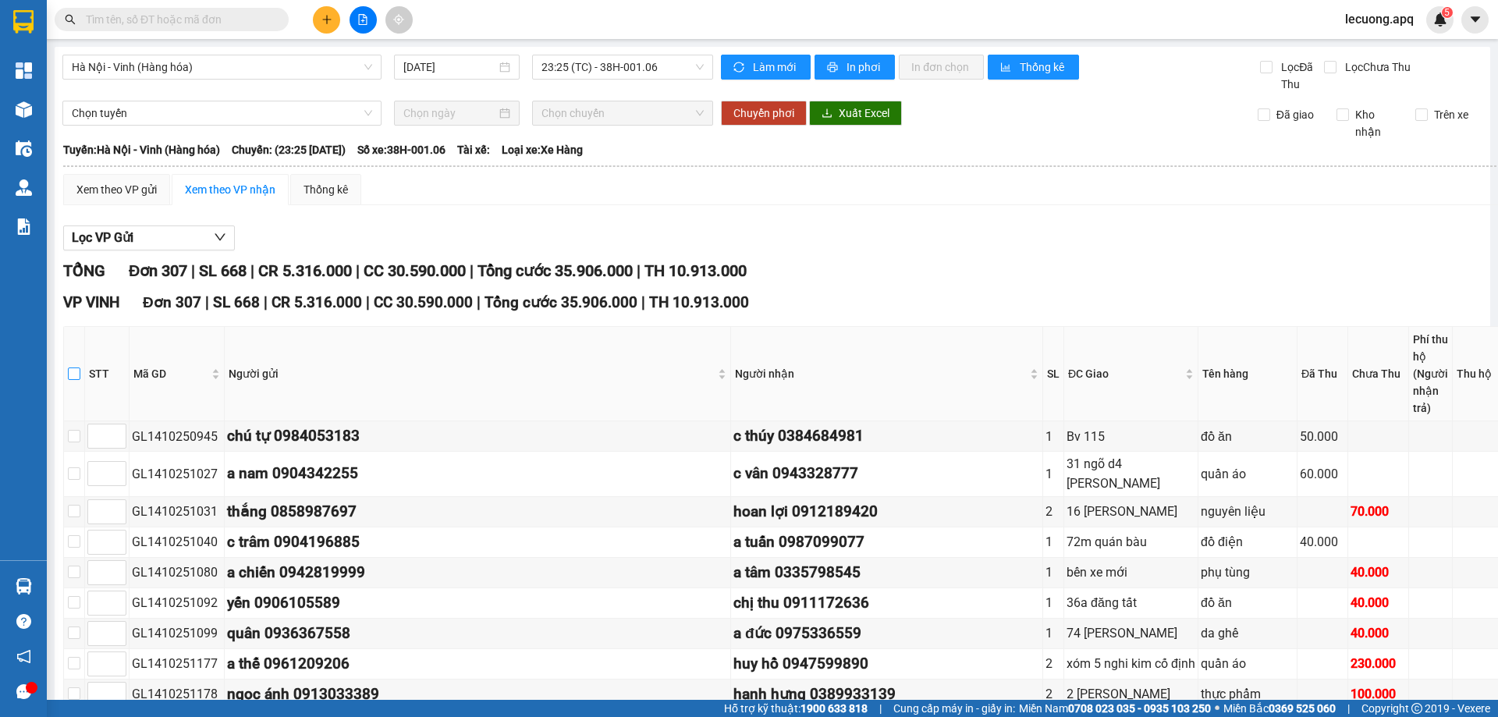
checkbox input "true"
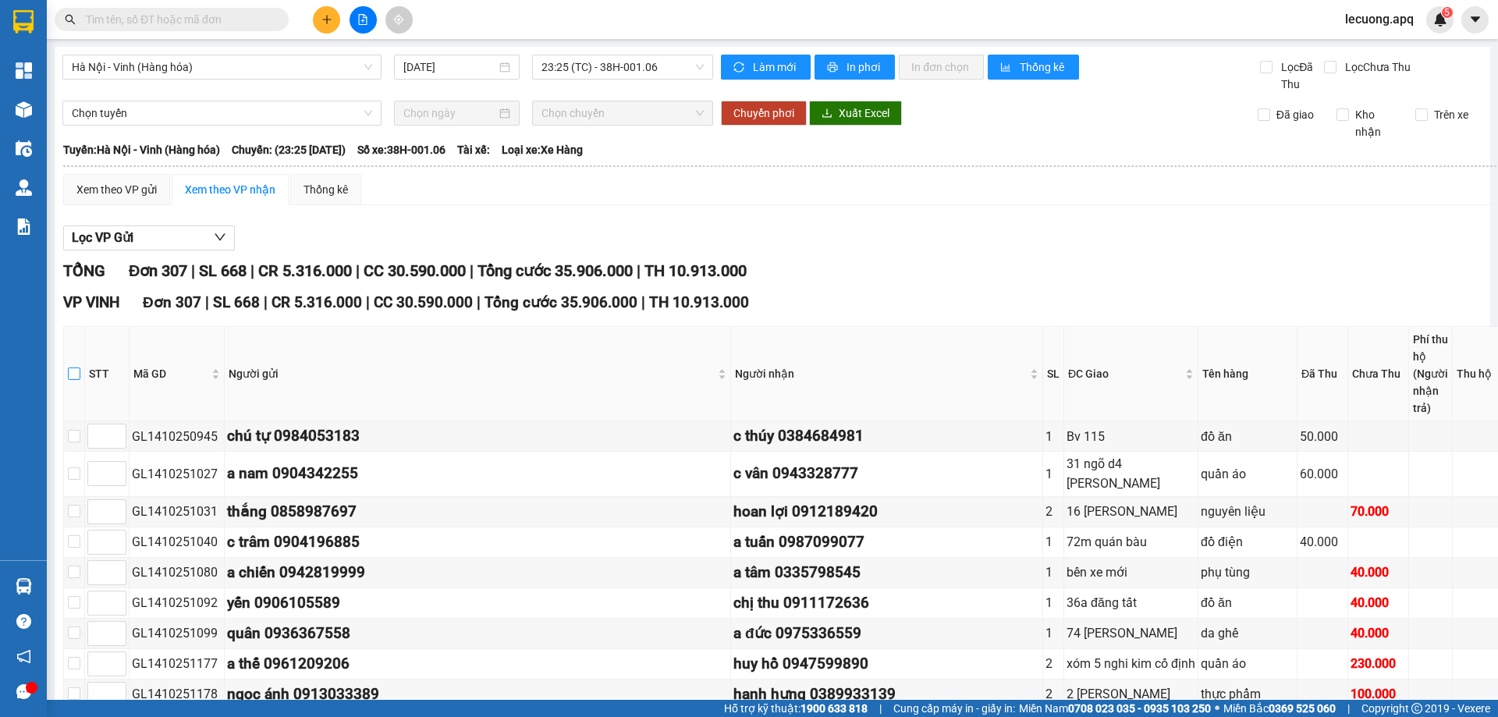
checkbox input "true"
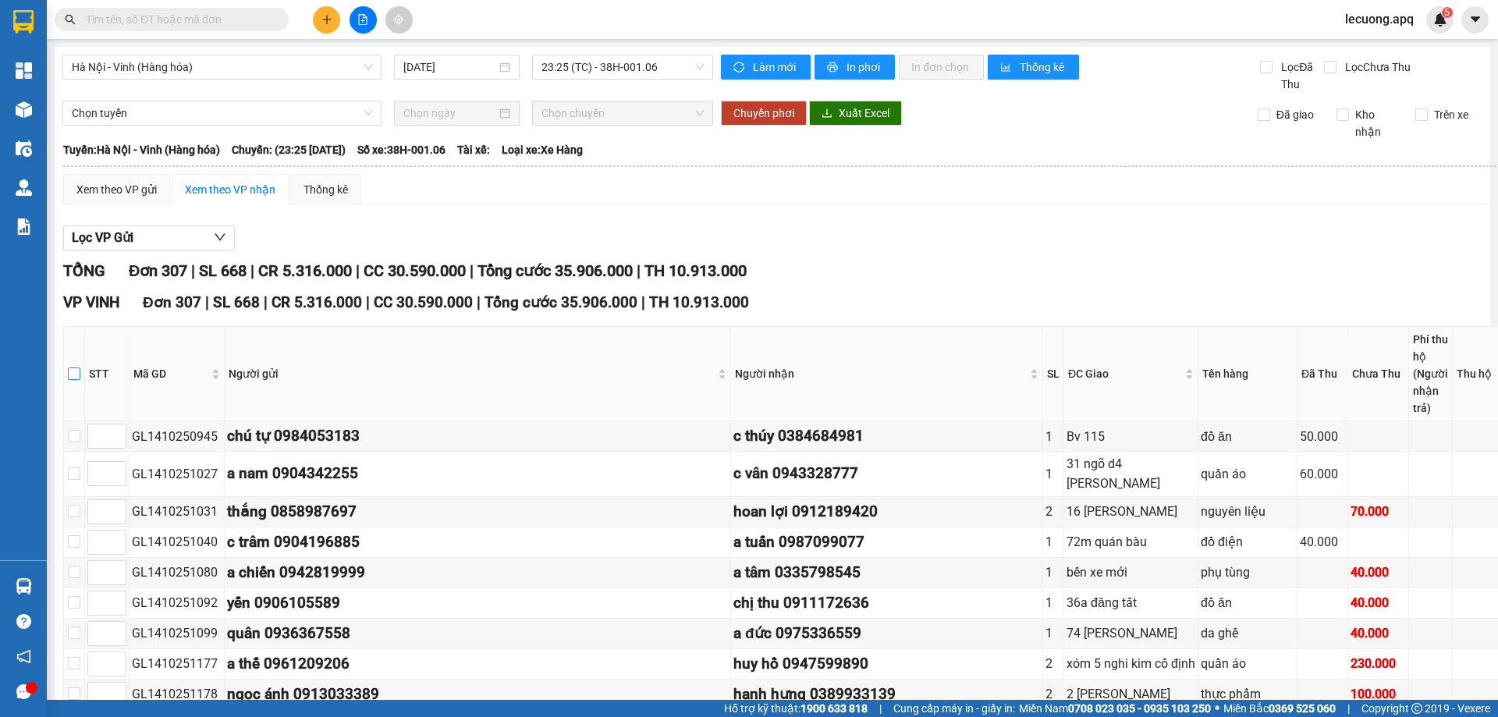
checkbox input "true"
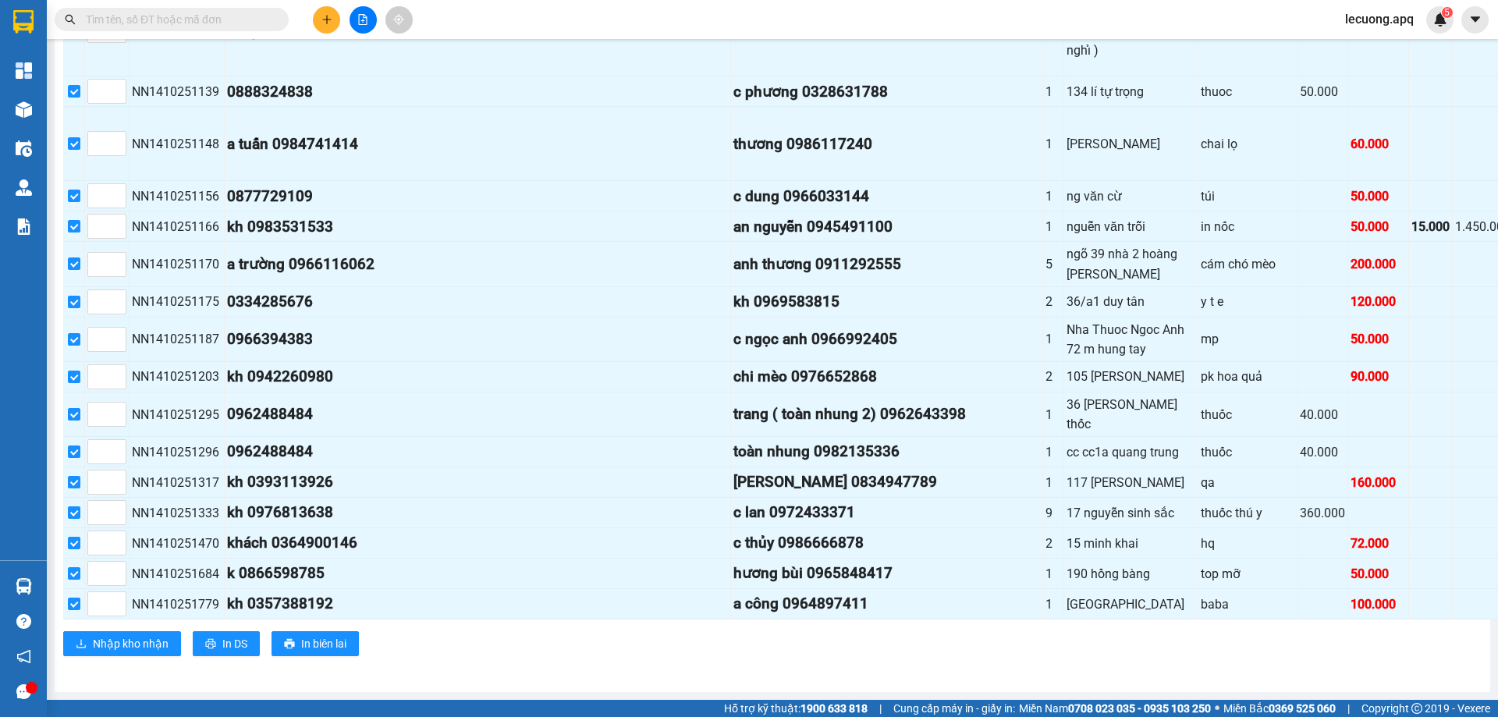
scroll to position [16049, 0]
click at [149, 651] on span "Nhập kho nhận" at bounding box center [131, 643] width 76 height 17
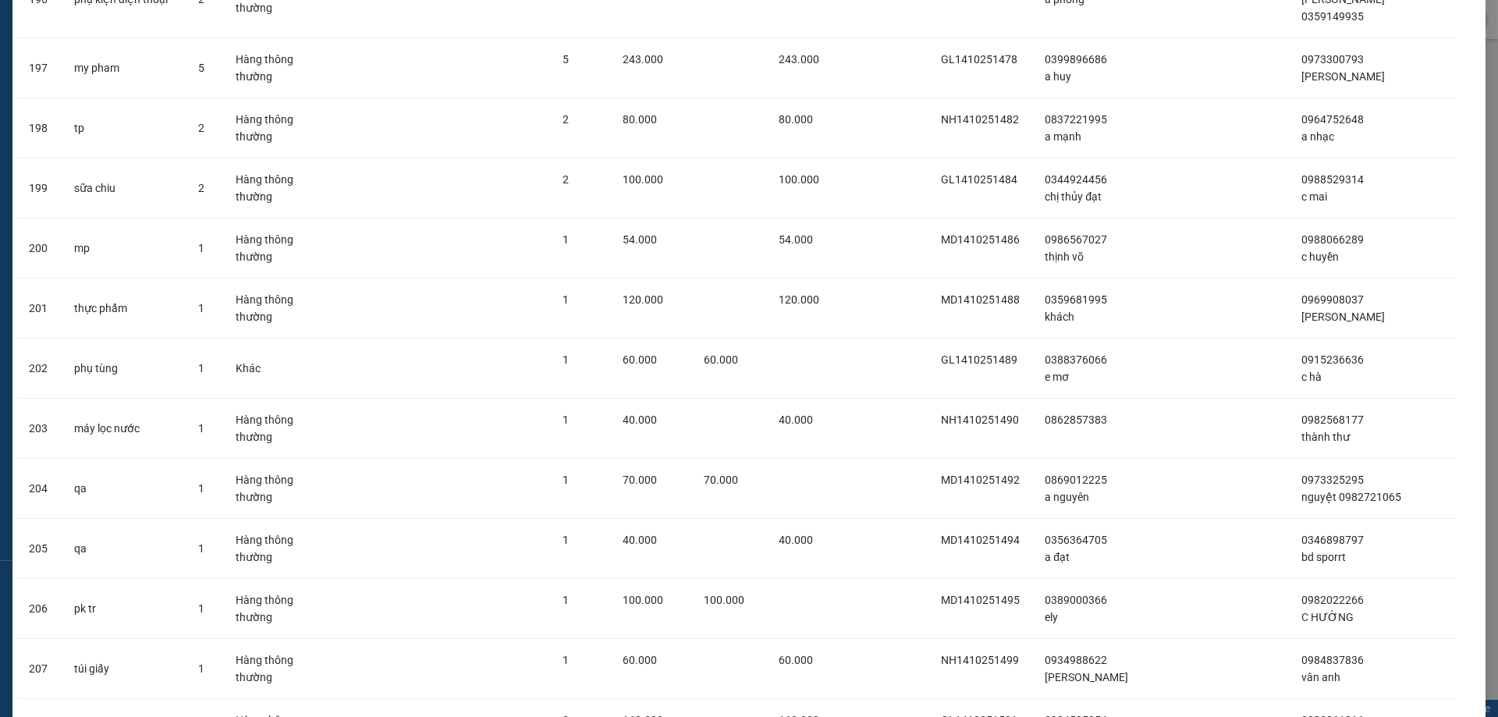
scroll to position [18005, 0]
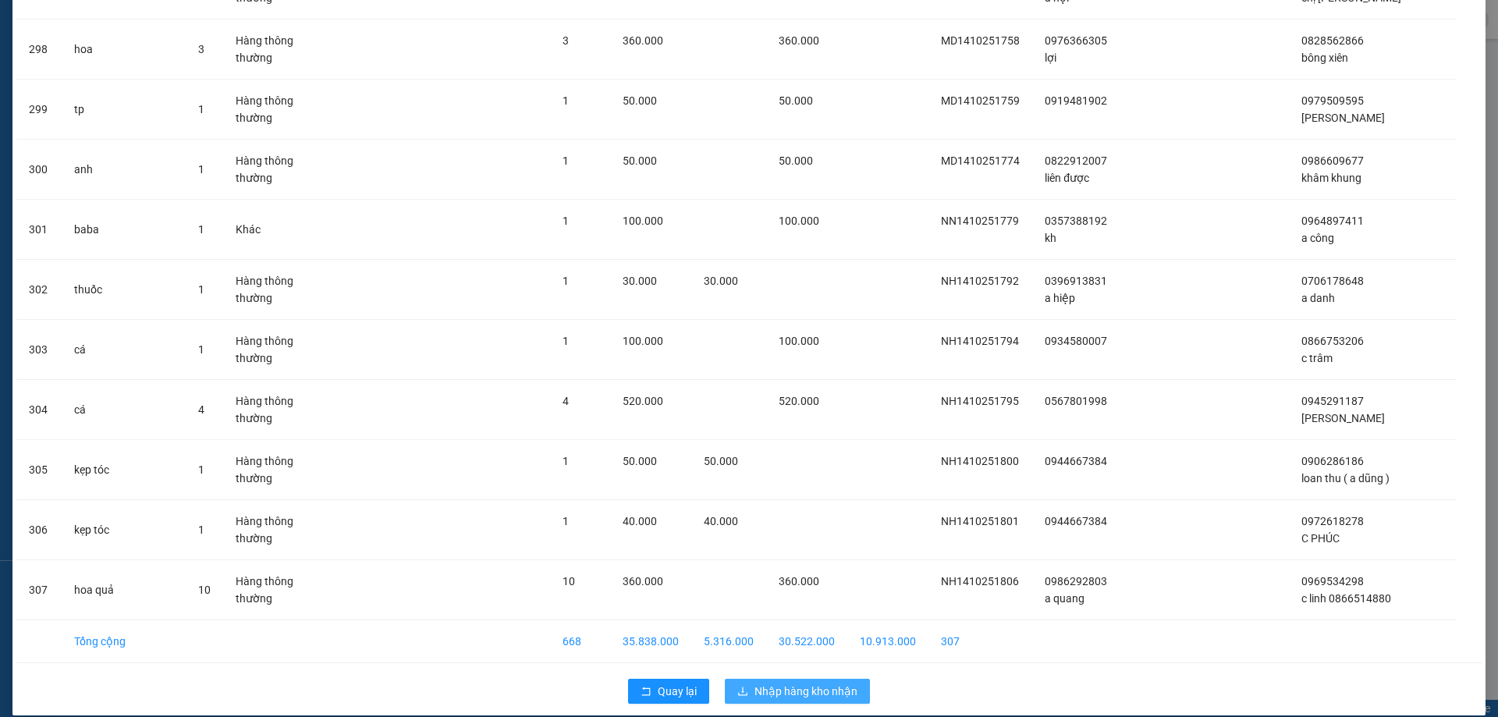
drag, startPoint x: 752, startPoint y: 676, endPoint x: 780, endPoint y: 666, distance: 29.9
click at [754, 683] on span "Nhập hàng kho nhận" at bounding box center [805, 691] width 103 height 17
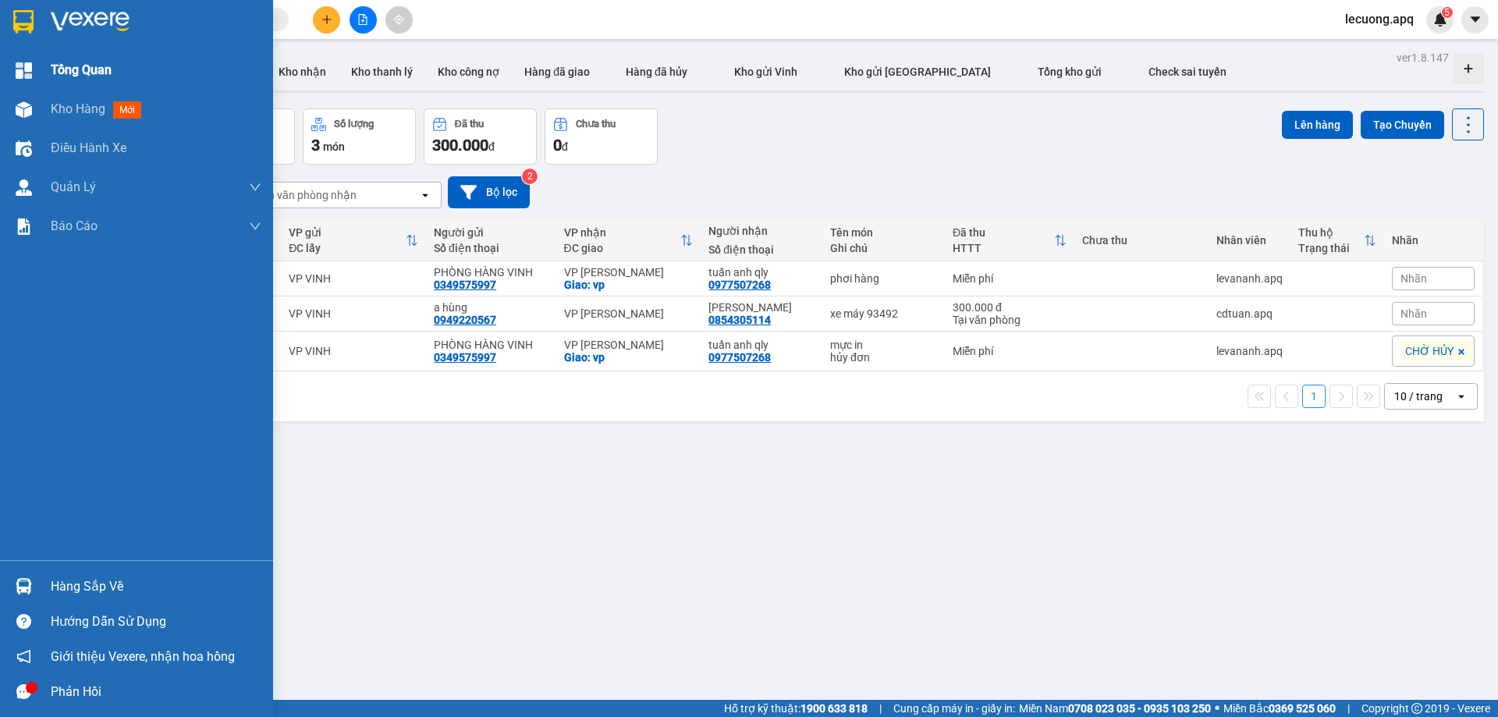
click at [37, 75] on div "Tổng Quan" at bounding box center [136, 70] width 273 height 39
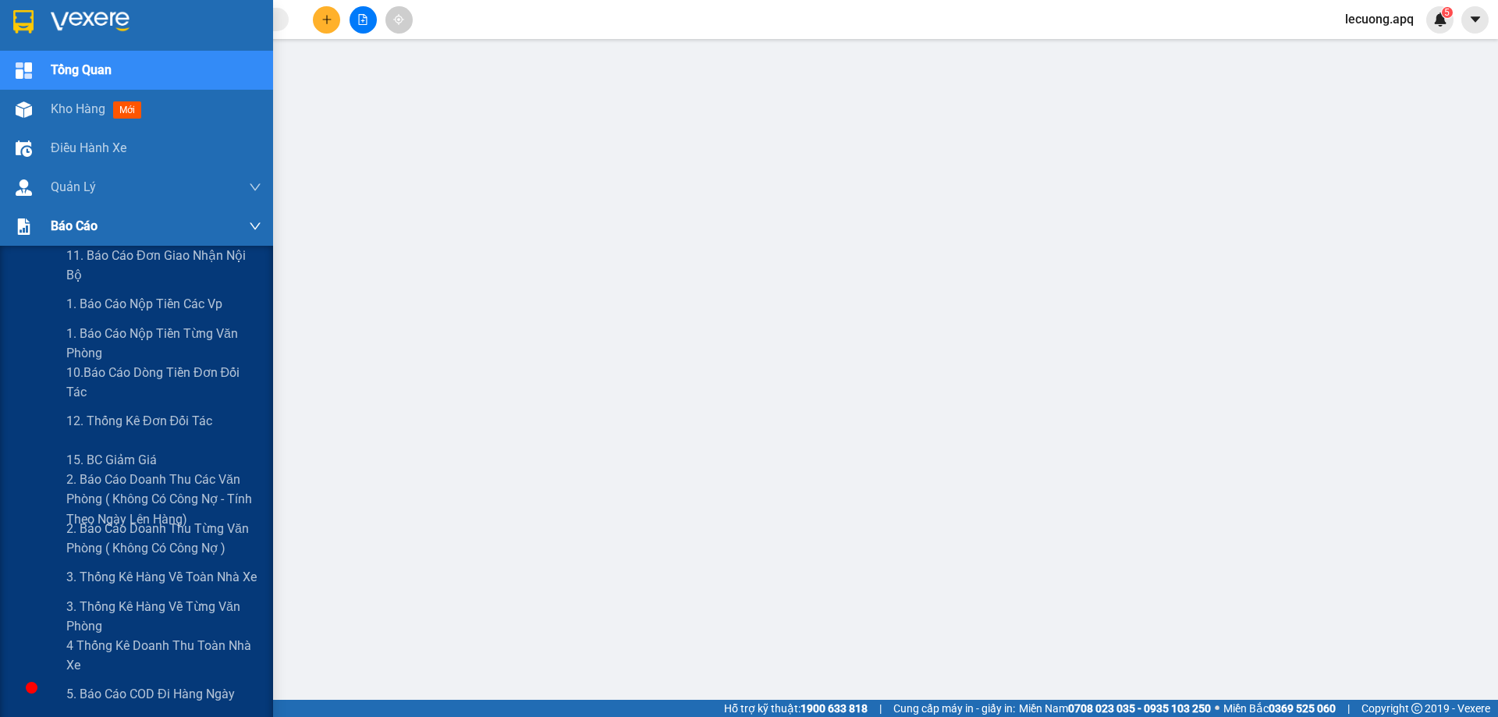
click at [249, 224] on icon "down" at bounding box center [255, 226] width 12 height 12
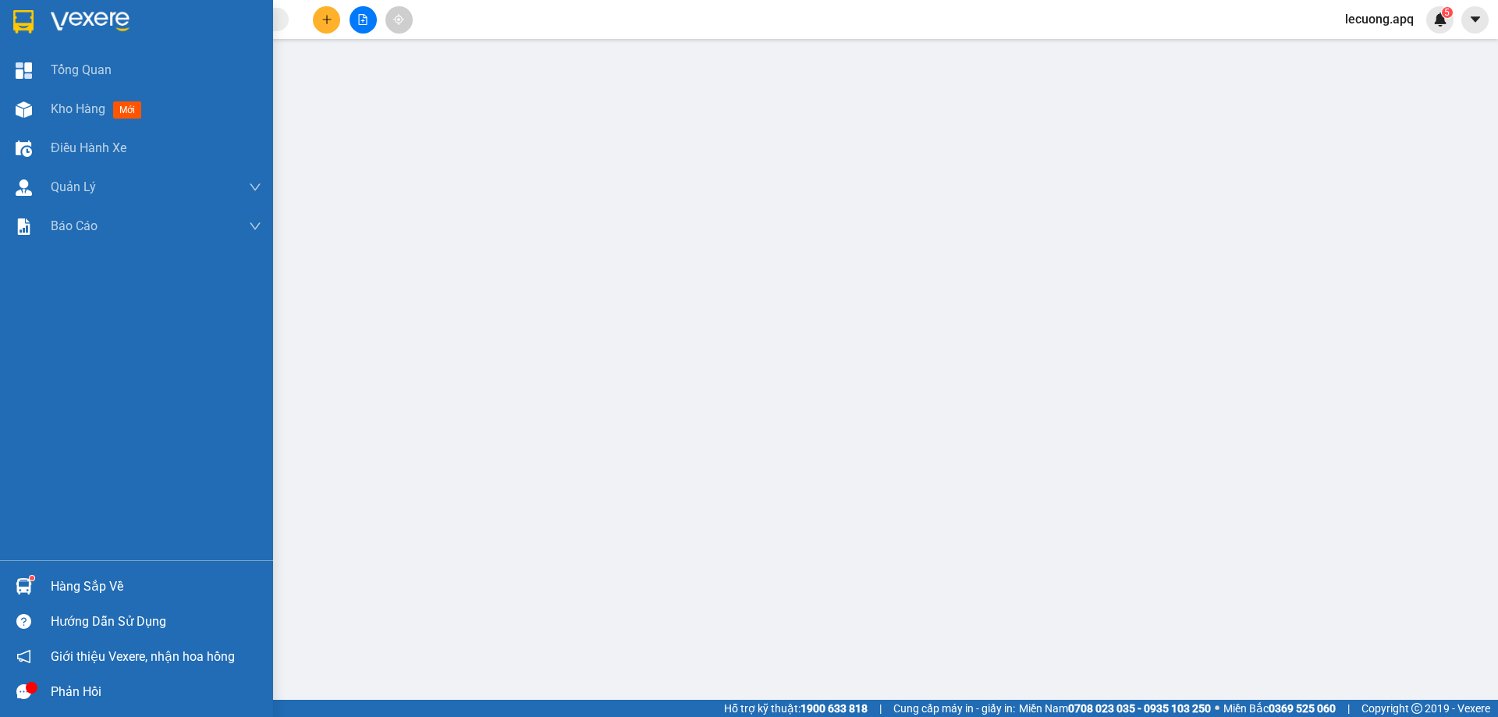
click at [60, 584] on div "Hàng sắp về" at bounding box center [156, 586] width 211 height 23
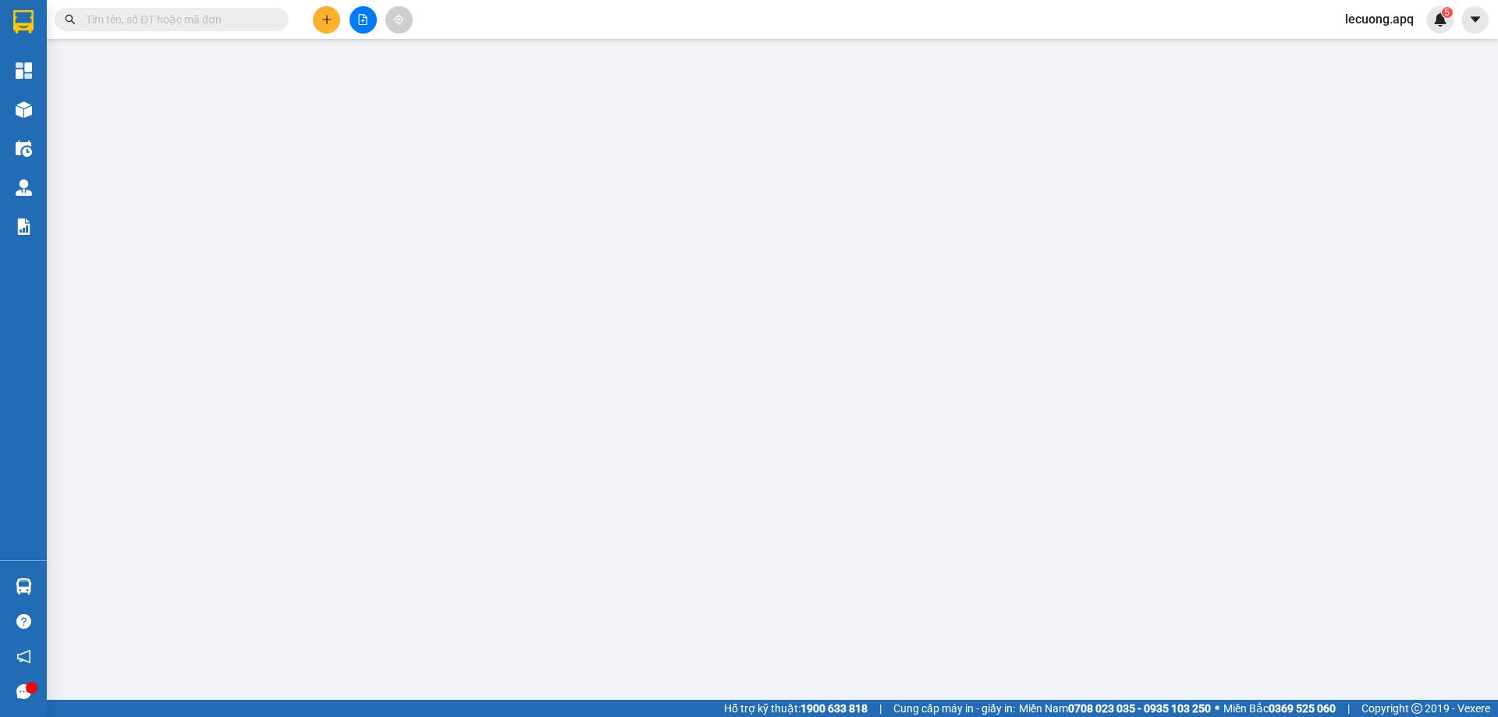
click at [144, 16] on input "text" at bounding box center [178, 19] width 184 height 17
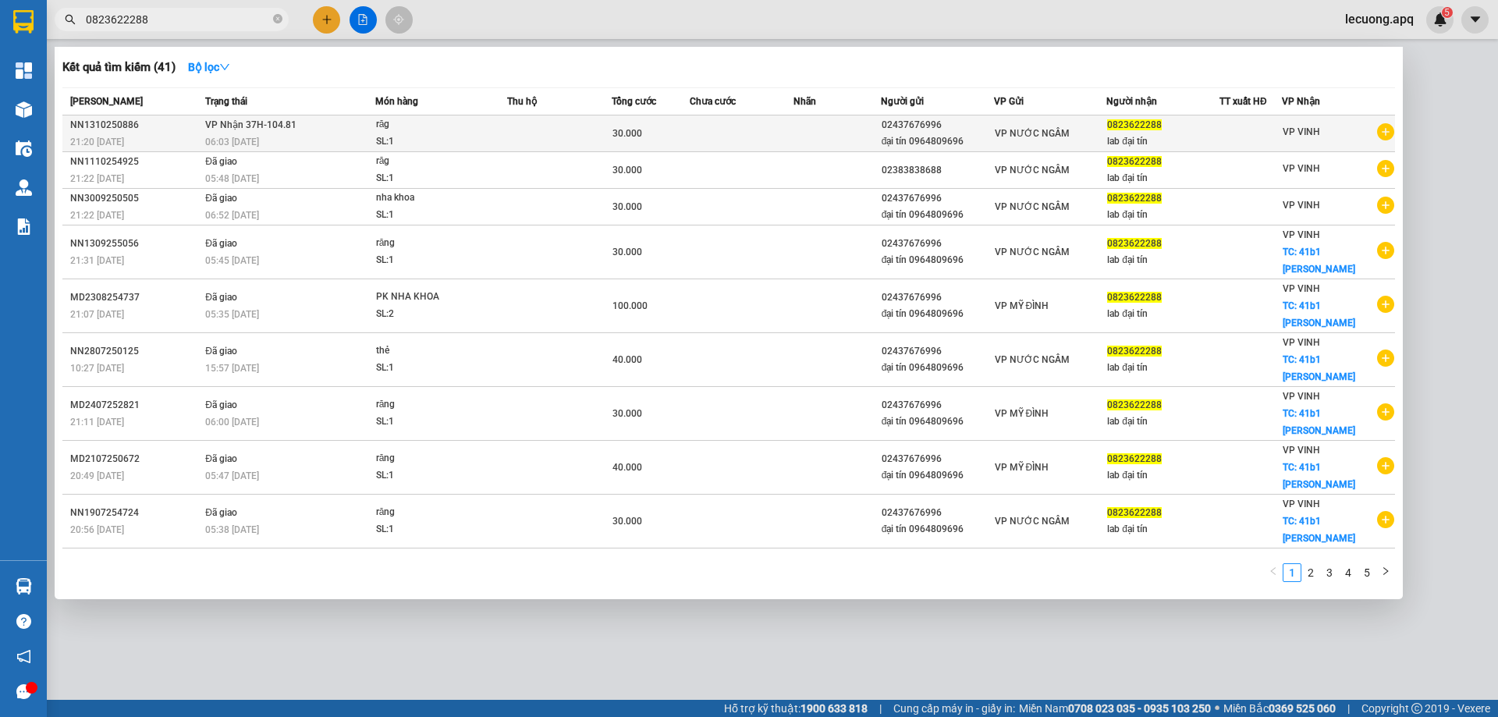
click at [747, 132] on td at bounding box center [742, 133] width 105 height 37
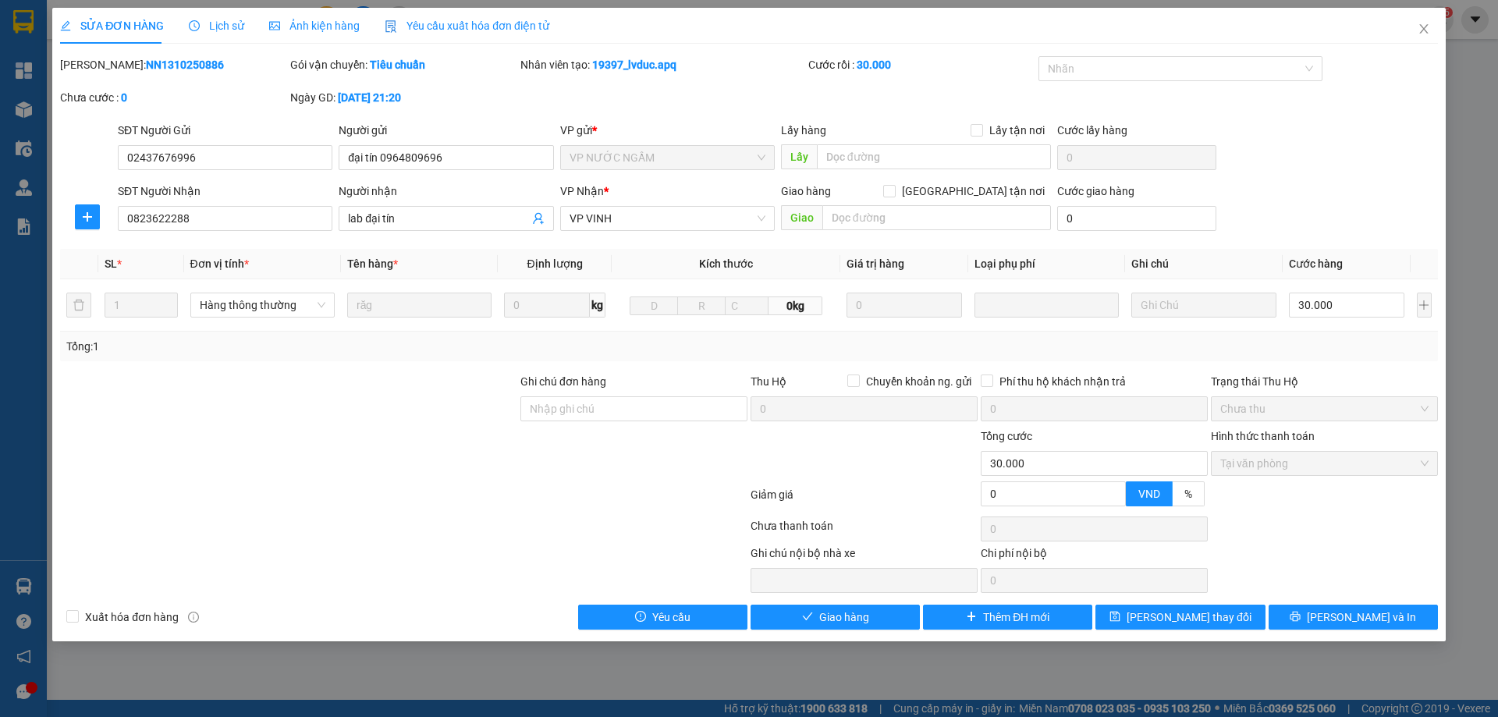
click at [215, 24] on span "Lịch sử" at bounding box center [216, 26] width 55 height 12
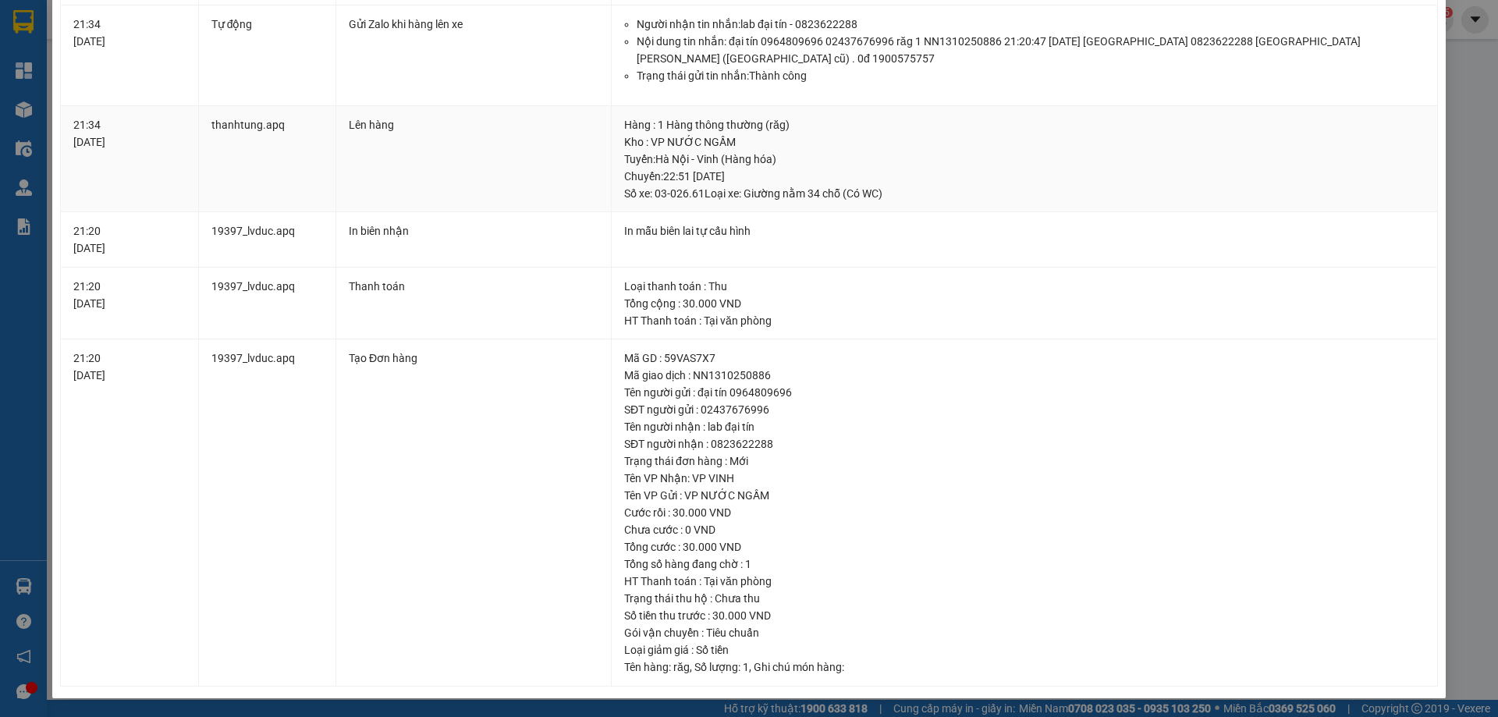
scroll to position [22, 0]
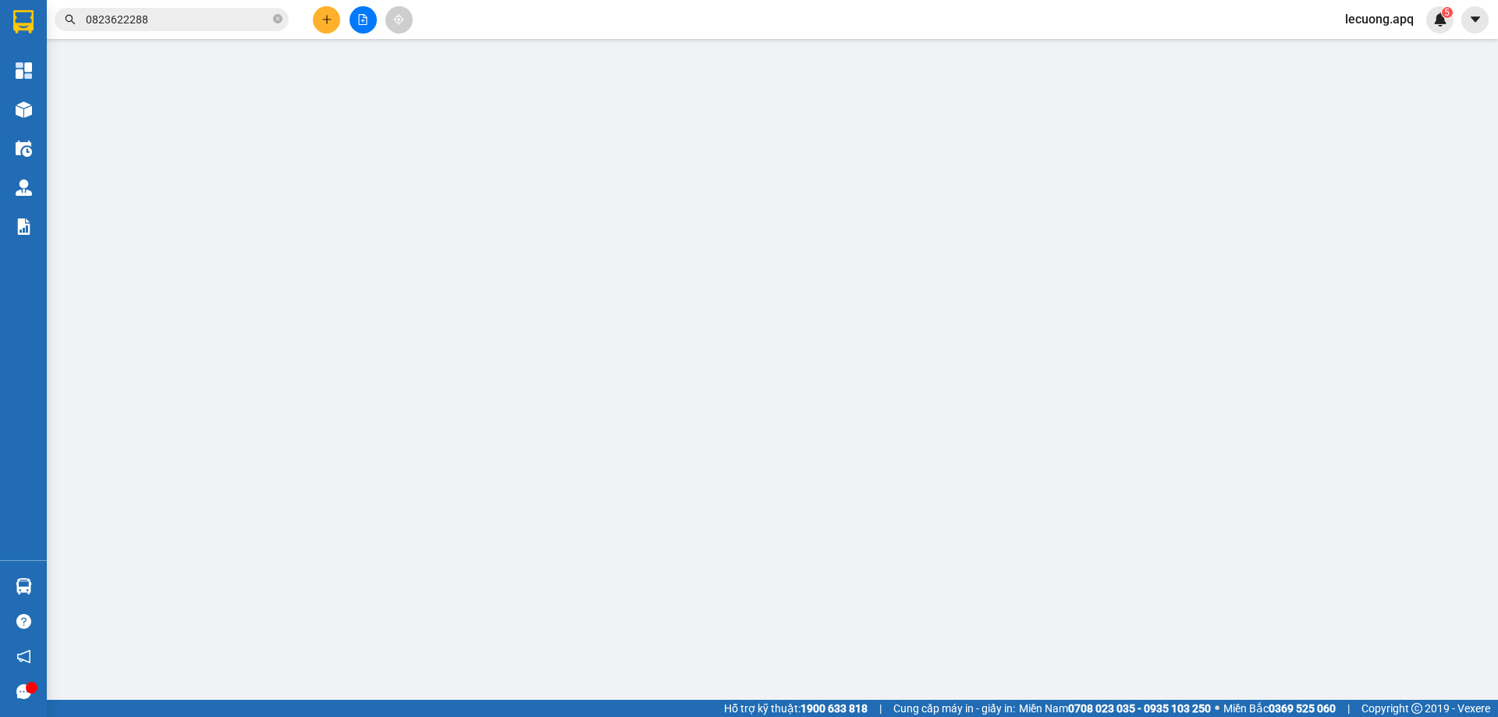
click at [172, 20] on input "0823622288" at bounding box center [178, 19] width 184 height 17
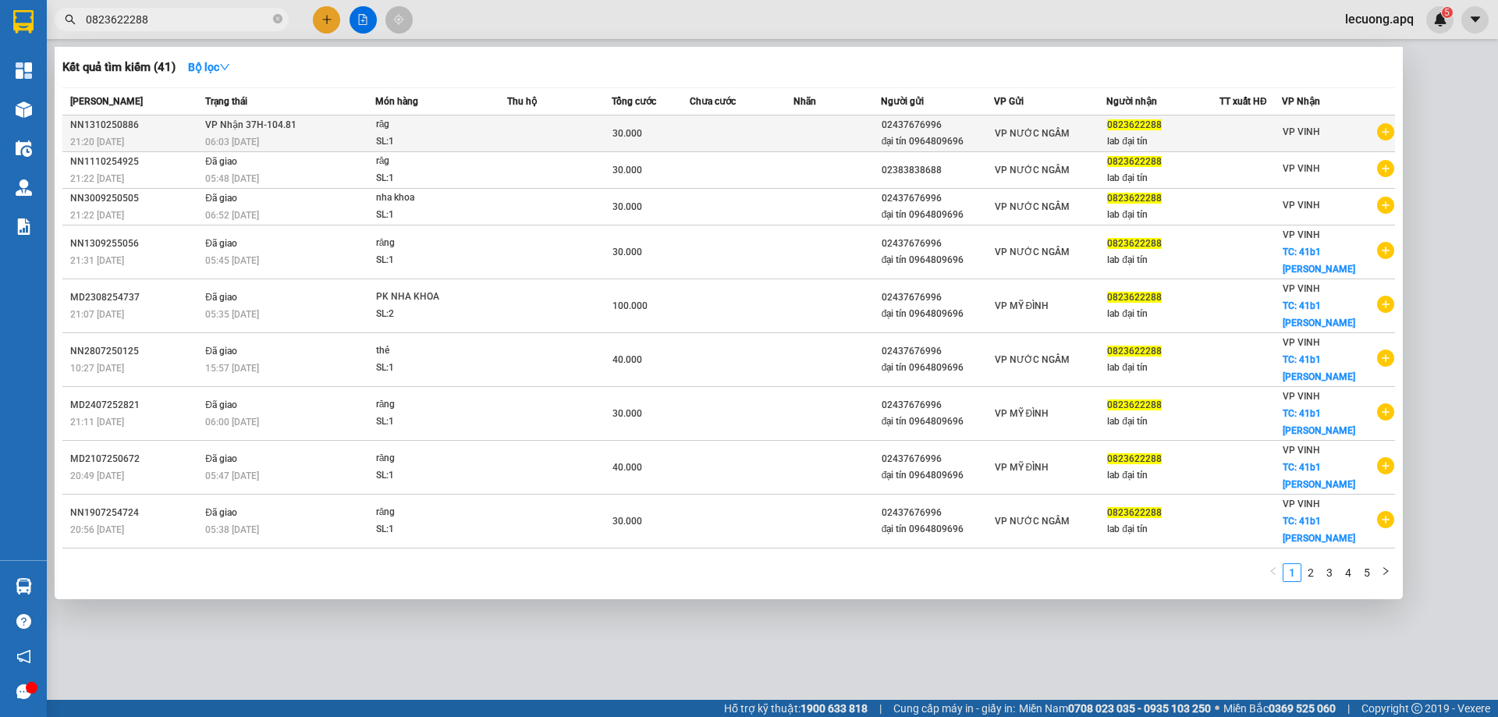
click at [289, 130] on span "VP Nhận 37H-104.81" at bounding box center [250, 124] width 91 height 11
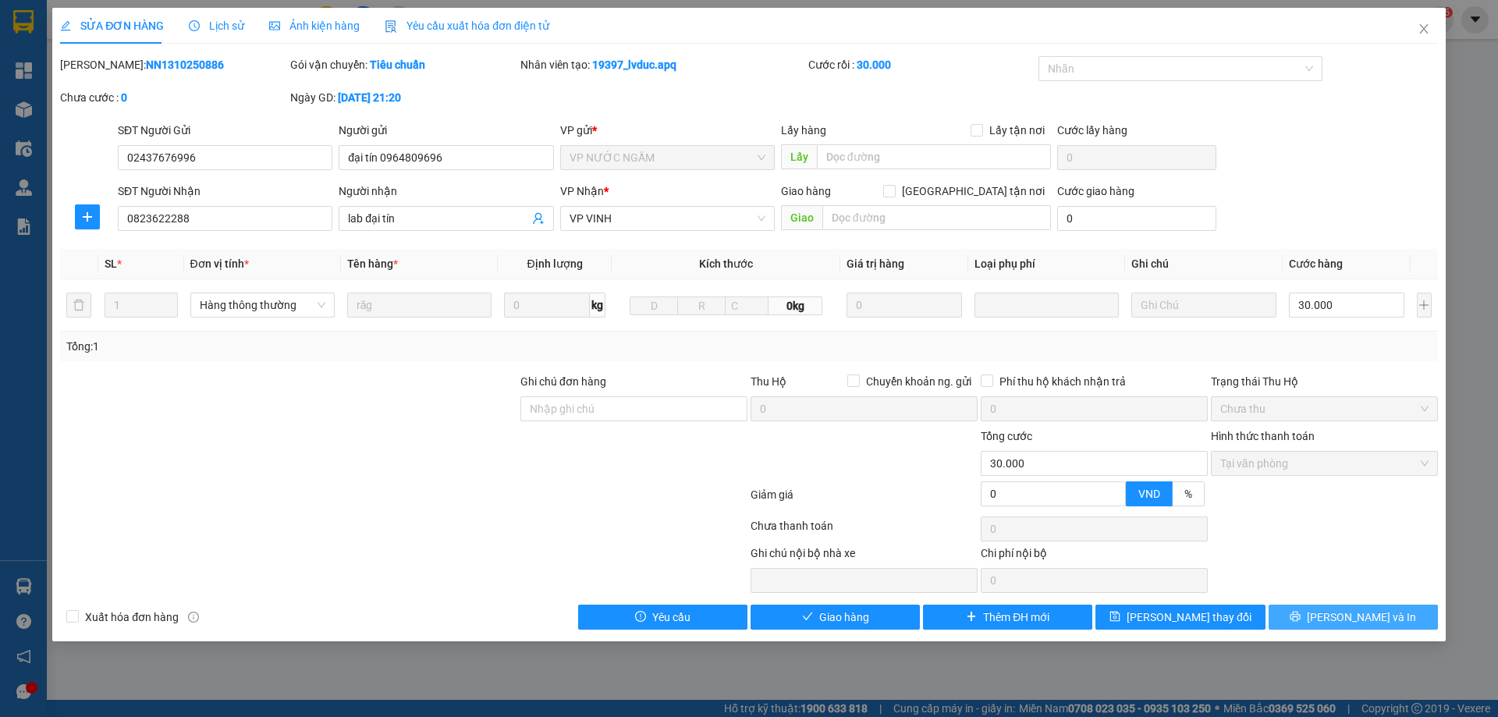
click at [1334, 617] on button "[PERSON_NAME] và In" at bounding box center [1353, 617] width 169 height 25
click at [1425, 30] on icon "close" at bounding box center [1424, 29] width 12 height 12
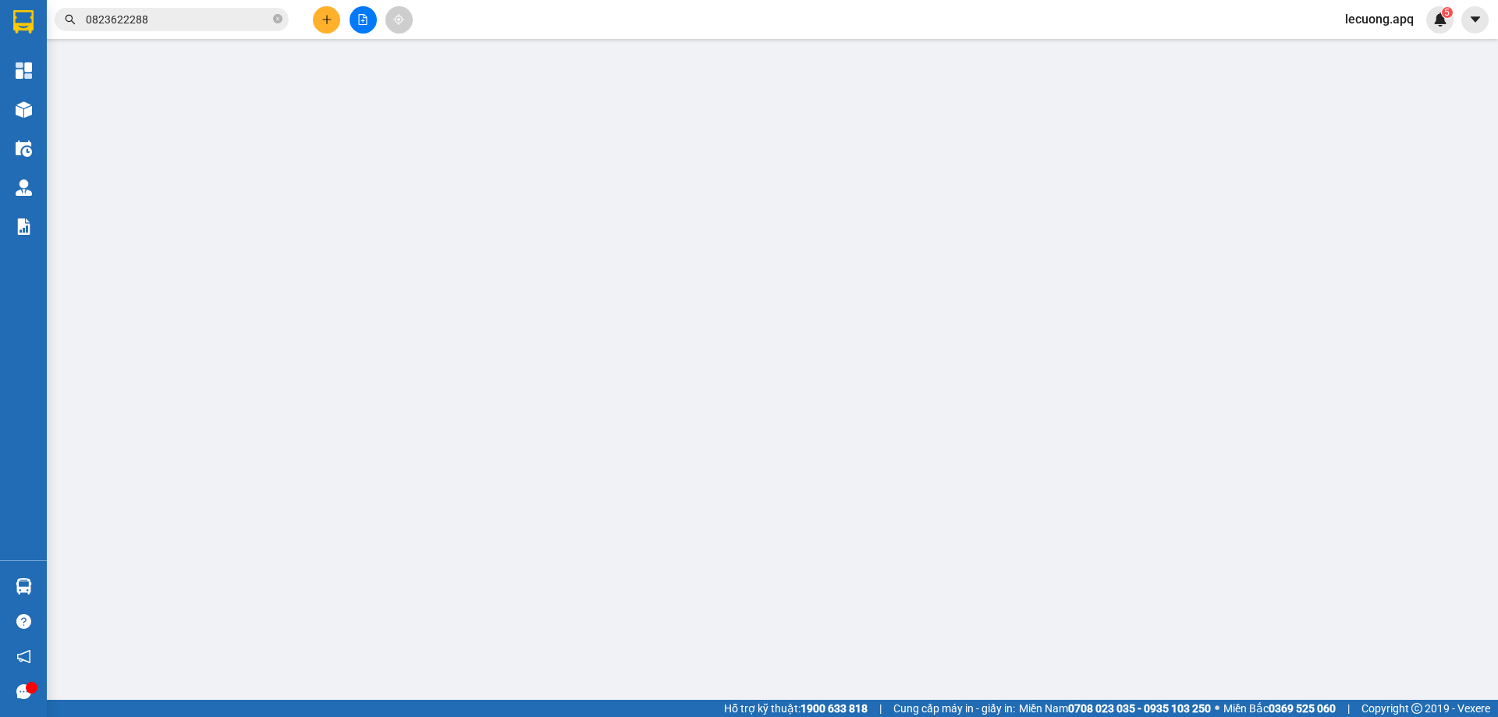
click at [1368, 10] on span "lecuong.apq" at bounding box center [1380, 19] width 94 height 20
click at [1353, 44] on li "Đăng xuất" at bounding box center [1381, 48] width 100 height 25
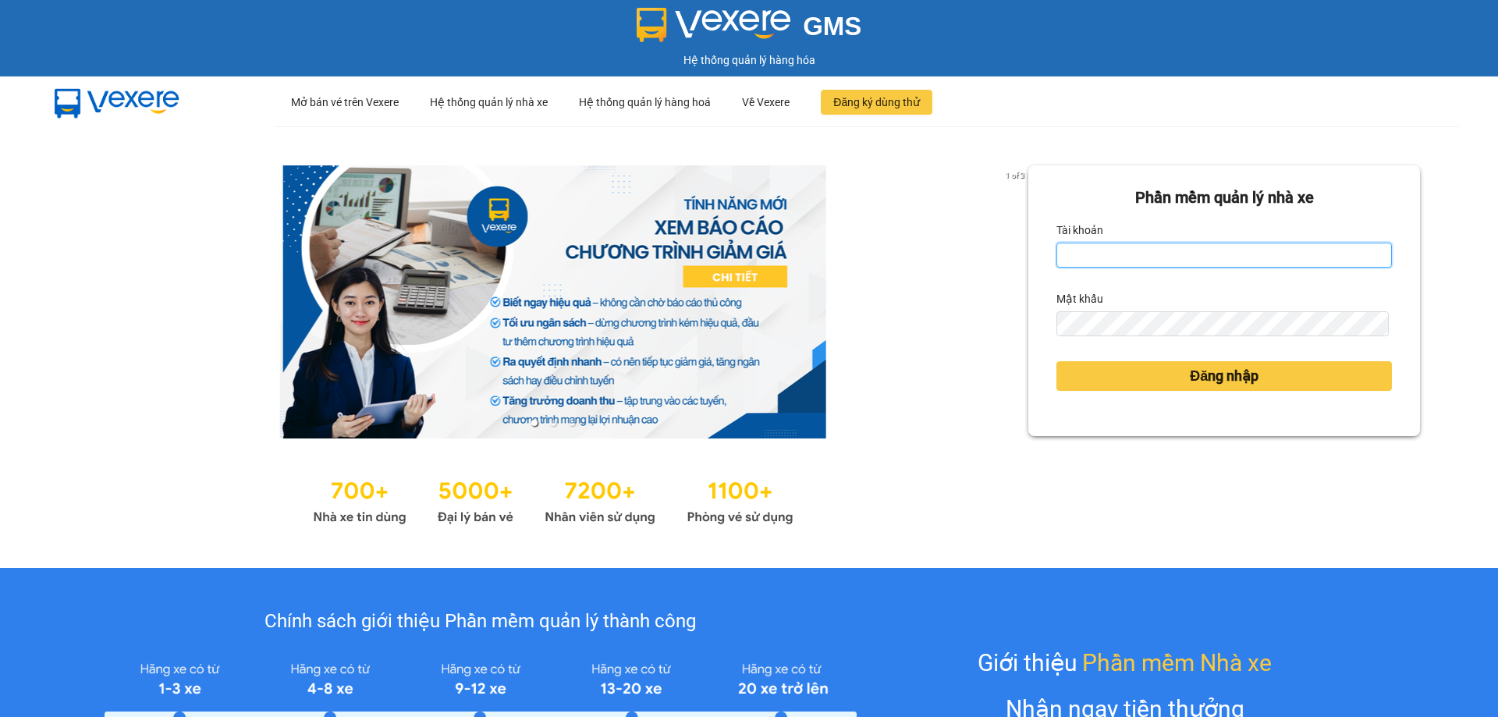
click at [1176, 263] on input "Tài khoản" at bounding box center [1223, 255] width 335 height 25
type input "vvanh.apq"
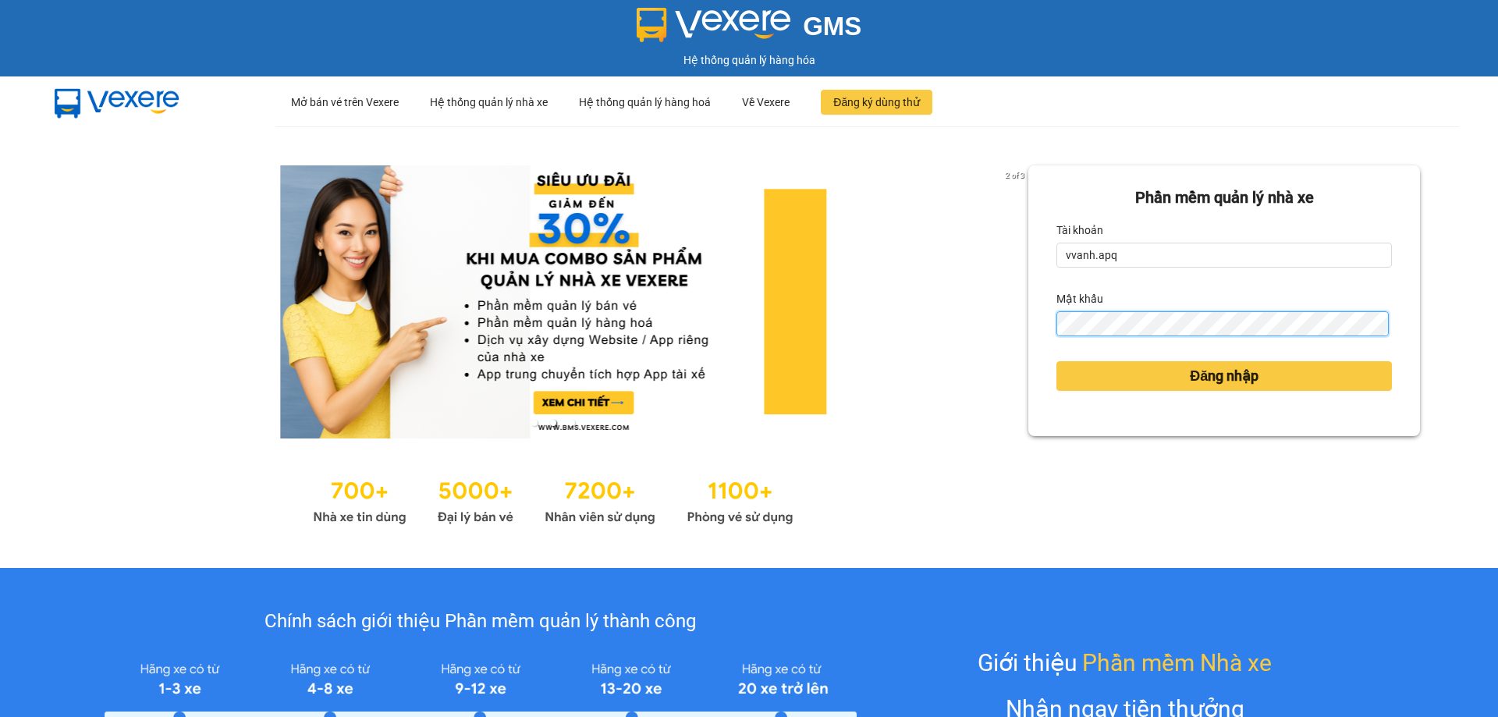
click at [1056, 361] on button "Đăng nhập" at bounding box center [1223, 376] width 335 height 30
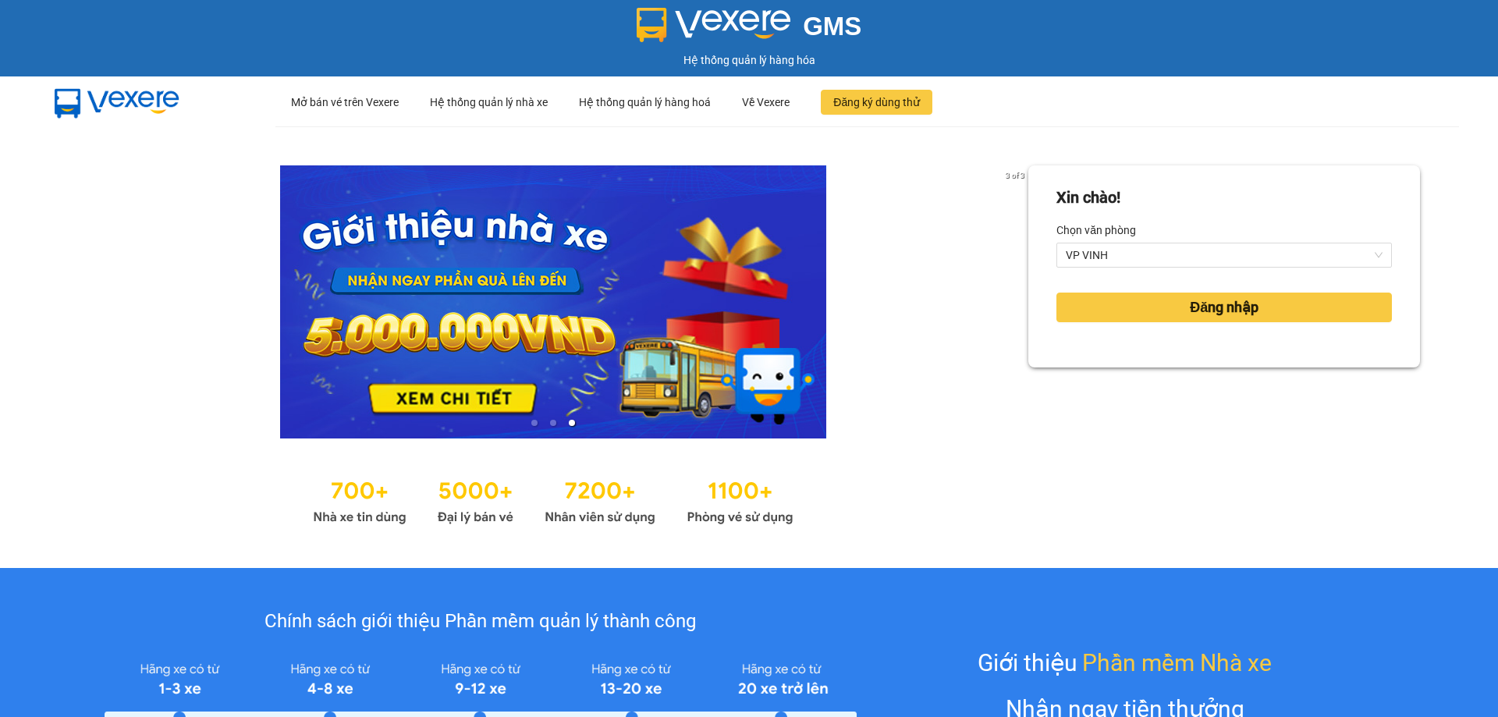
click at [1161, 368] on div "Xin chào! Chọn văn phòng VP VINH Đăng nhập" at bounding box center [1224, 347] width 392 height 364
click at [1162, 311] on button "Đăng nhập" at bounding box center [1223, 308] width 335 height 30
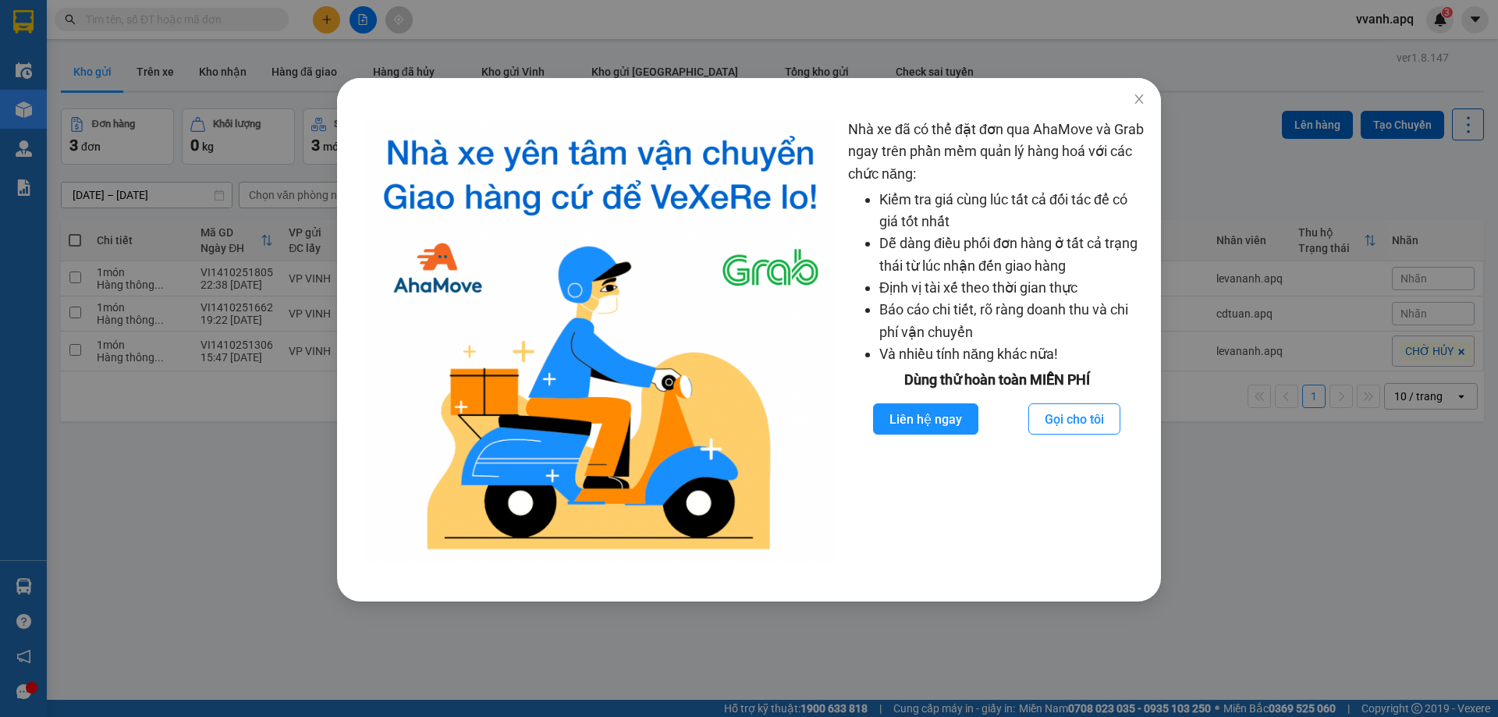
click at [1168, 84] on div "Nhà xe đã có thể đặt đơn qua AhaMove và Grab ngay trên phần mềm quản lý hàng ho…" at bounding box center [749, 358] width 1498 height 717
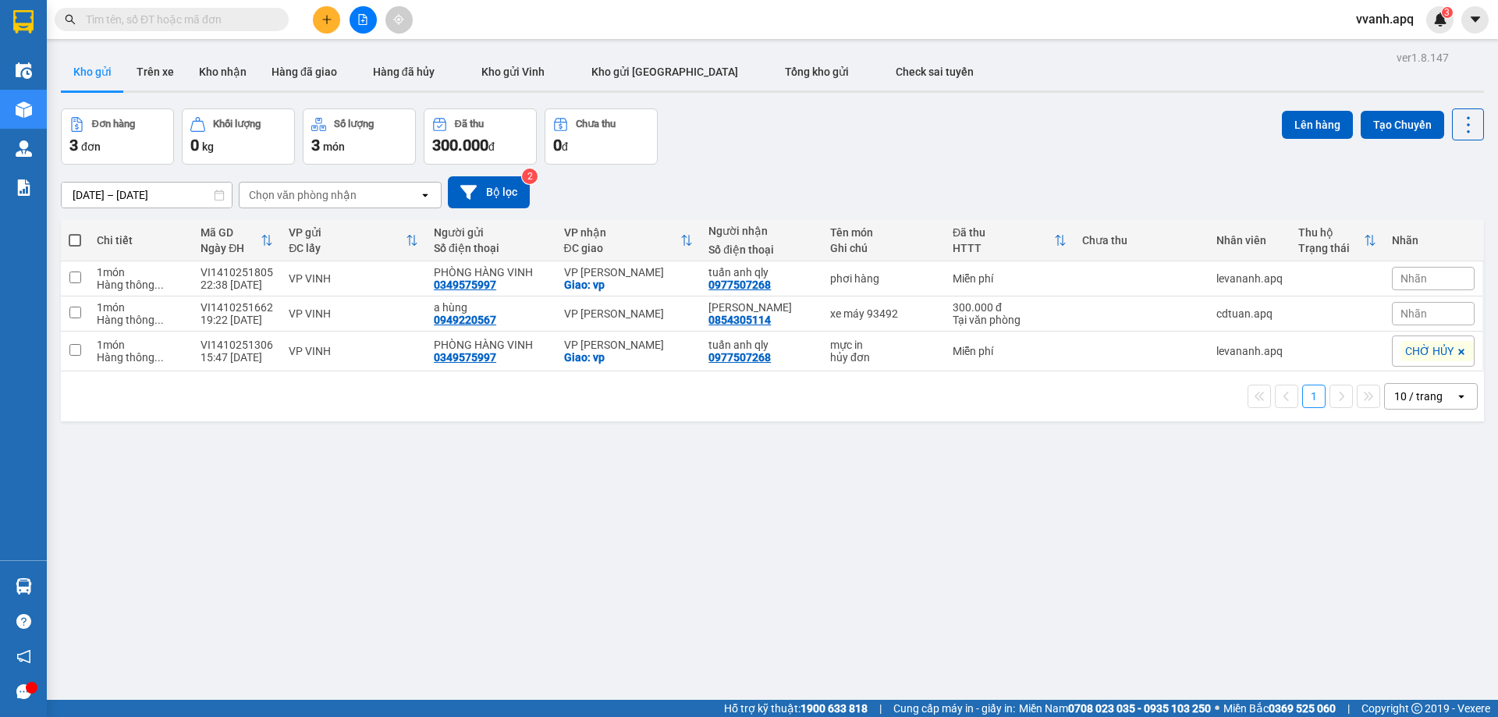
click at [844, 151] on div "Đơn hàng 3 đơn Khối lượng 0 kg Số lượng 3 món Đã thu 300.000 đ Chưa thu 0 đ Lên…" at bounding box center [772, 136] width 1423 height 56
drag, startPoint x: 872, startPoint y: 170, endPoint x: 886, endPoint y: 165, distance: 15.1
click at [872, 170] on div "13/10/2025 – 15/10/2025 Press the down arrow key to interact with the calendar …" at bounding box center [772, 192] width 1423 height 55
click at [1383, 114] on button "Tạo Chuyến" at bounding box center [1402, 125] width 83 height 28
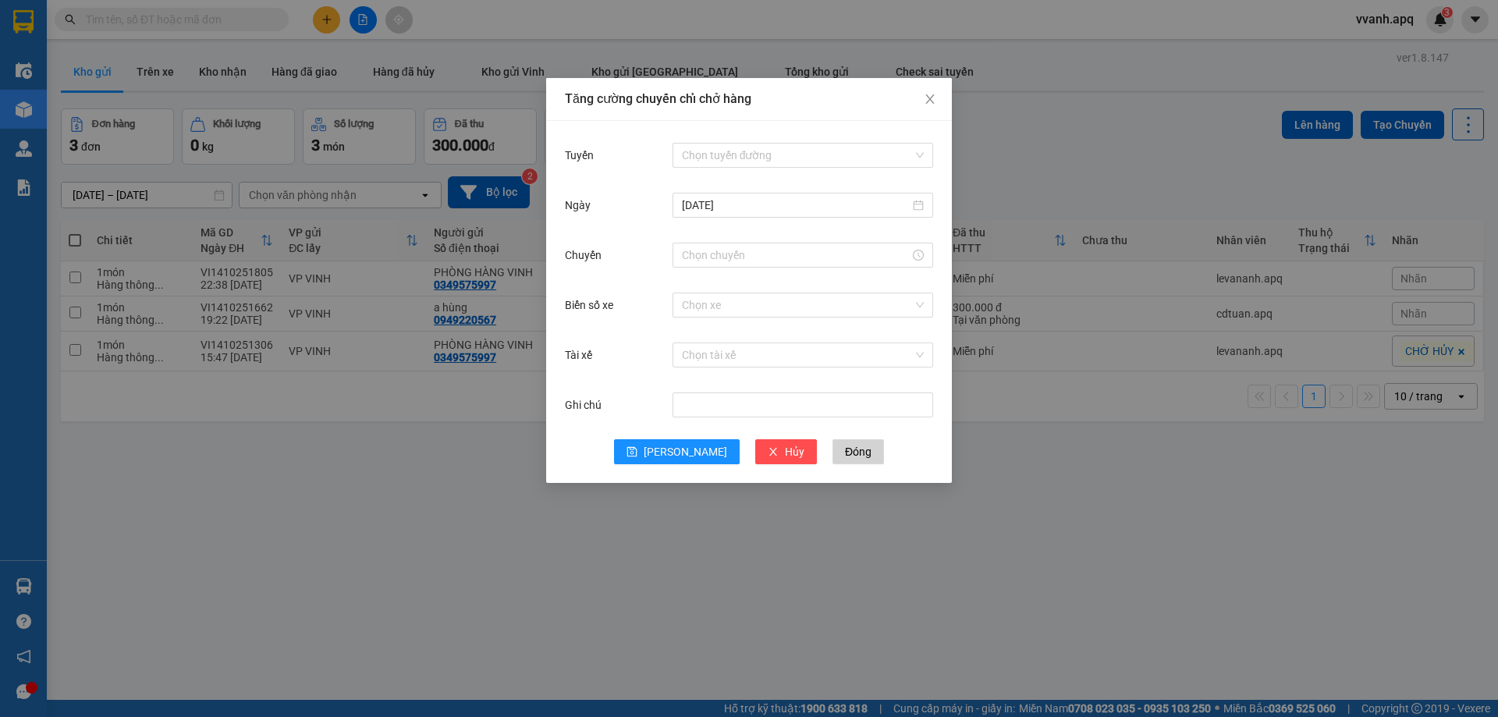
click at [1060, 175] on div "Tăng cường chuyến chỉ chở hàng Tuyến Chọn tuyến đường Ngày 14/10/2025 Chuyến Bi…" at bounding box center [749, 358] width 1498 height 717
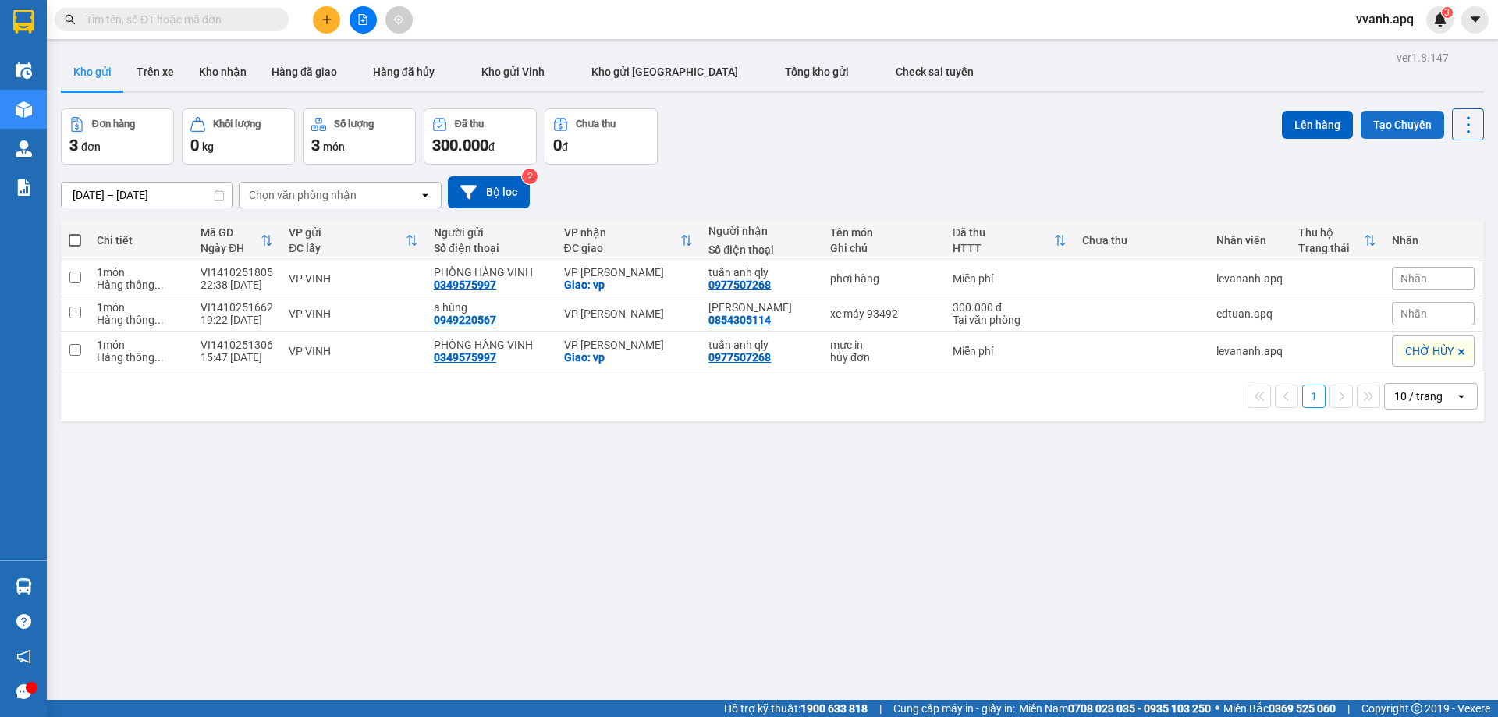
click at [1391, 126] on button "Tạo Chuyến" at bounding box center [1402, 125] width 83 height 28
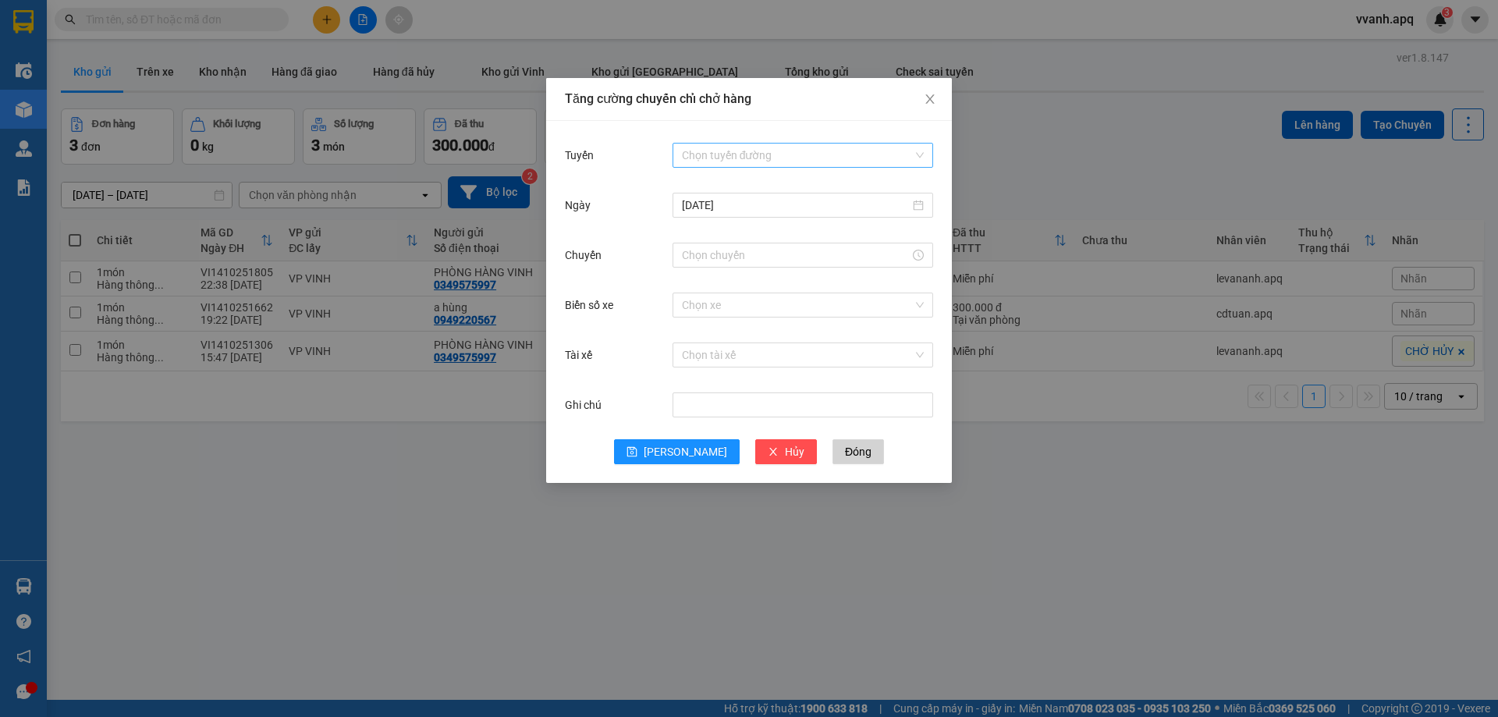
drag, startPoint x: 751, startPoint y: 158, endPoint x: 743, endPoint y: 165, distance: 11.0
click at [751, 157] on input "Tuyến" at bounding box center [797, 155] width 231 height 23
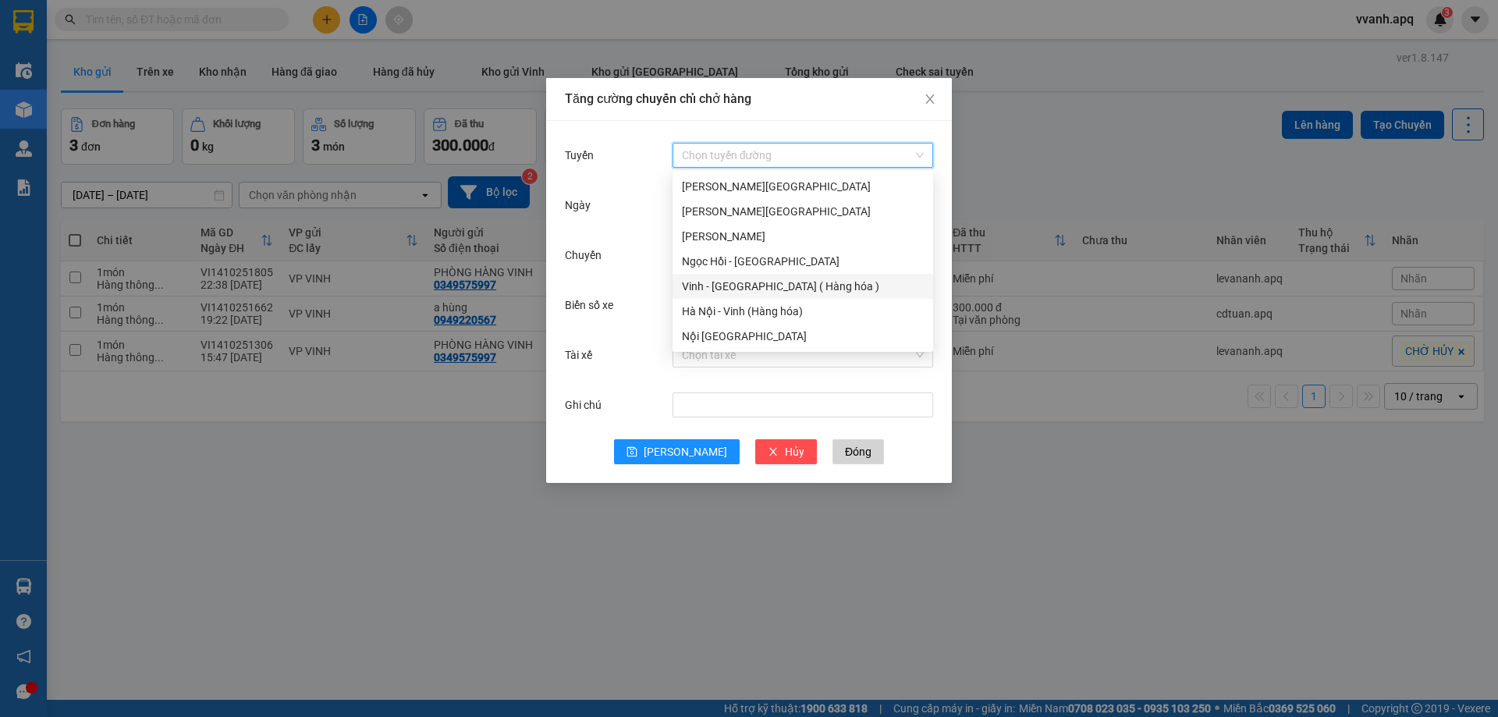
click at [695, 286] on div "Vinh - [GEOGRAPHIC_DATA] ( Hàng hóa )" at bounding box center [803, 286] width 242 height 17
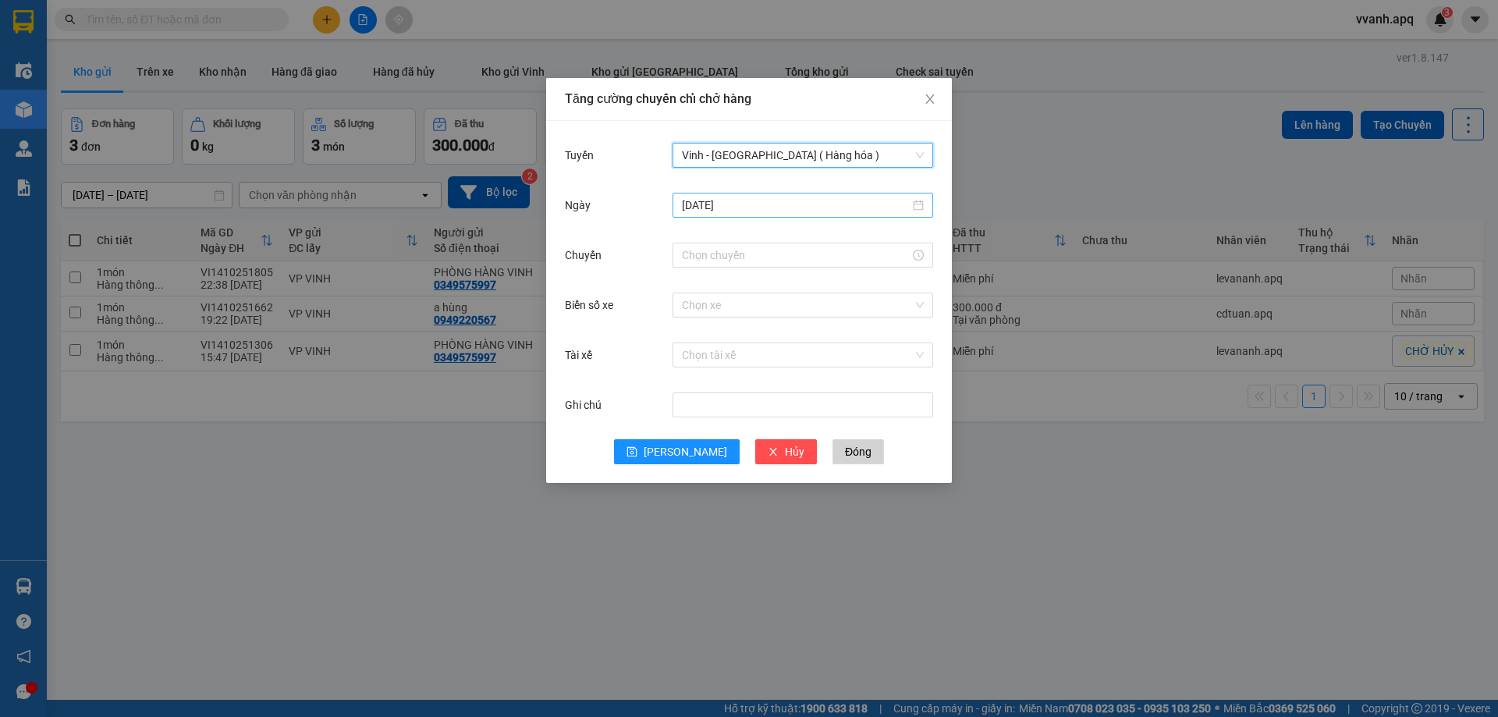
click at [735, 201] on input "[DATE]" at bounding box center [796, 205] width 228 height 17
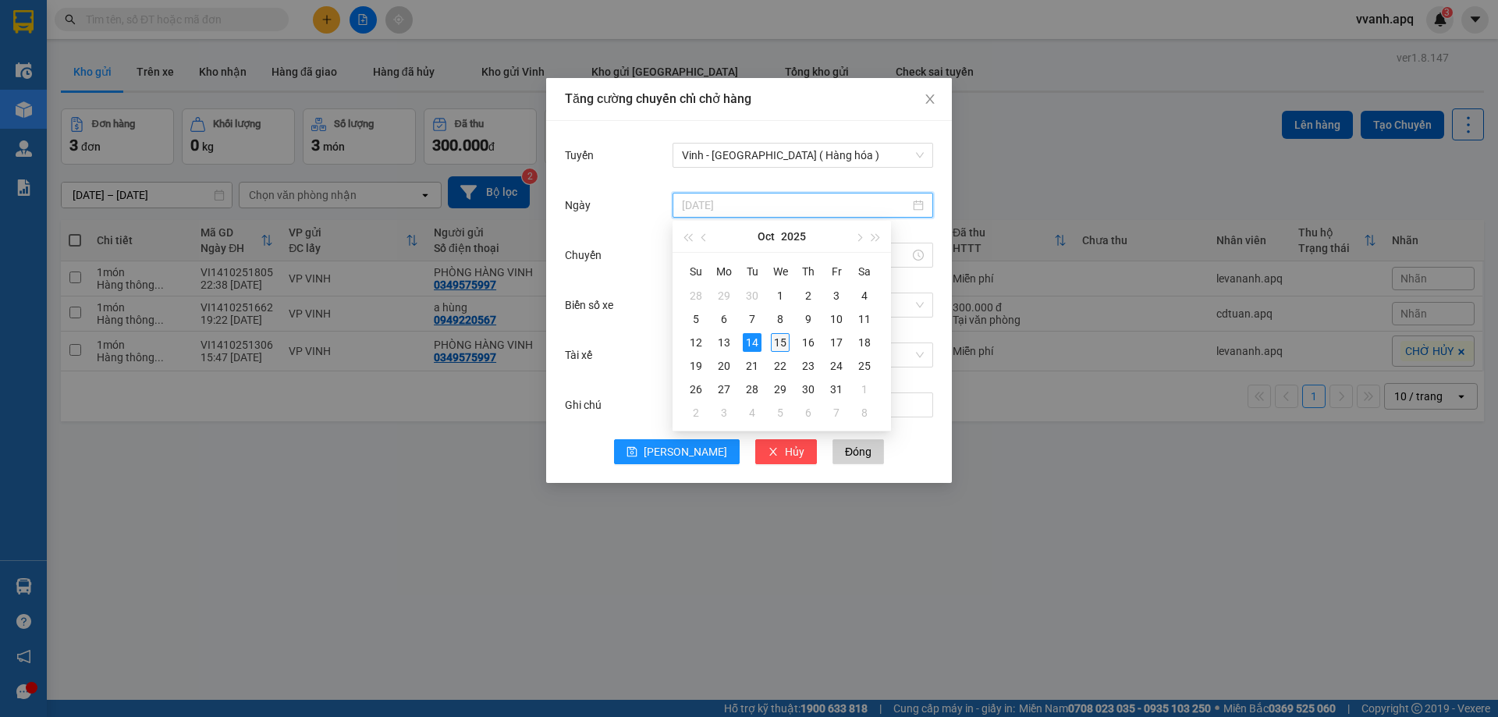
type input "[DATE]"
click at [783, 342] on div "15" at bounding box center [780, 342] width 19 height 19
click at [743, 250] on input "Chuyến" at bounding box center [796, 255] width 228 height 17
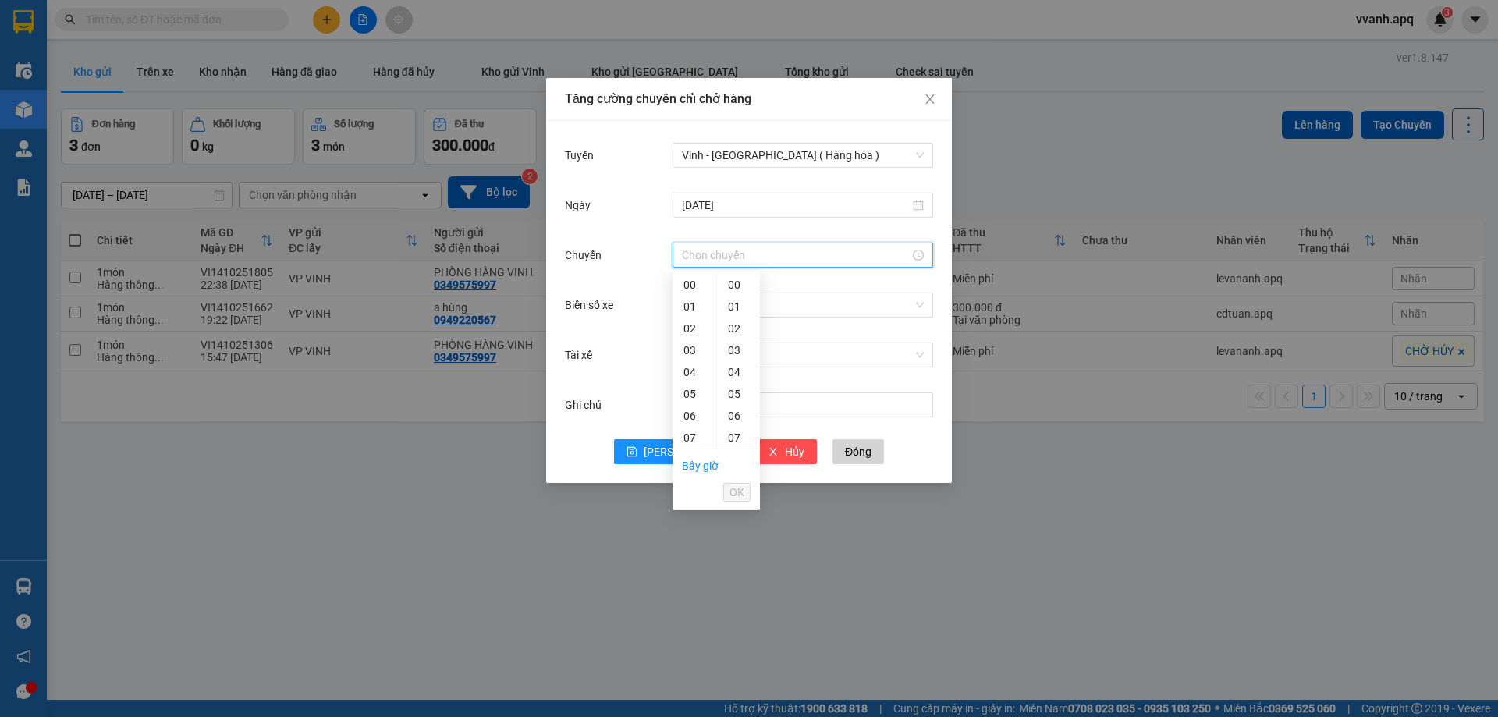
click at [962, 467] on div "Tăng cường chuyến chỉ chở hàng Tuyến Vinh - Hà Nội ( Hàng hóa ) Ngày 15/10/2025…" at bounding box center [749, 358] width 1498 height 717
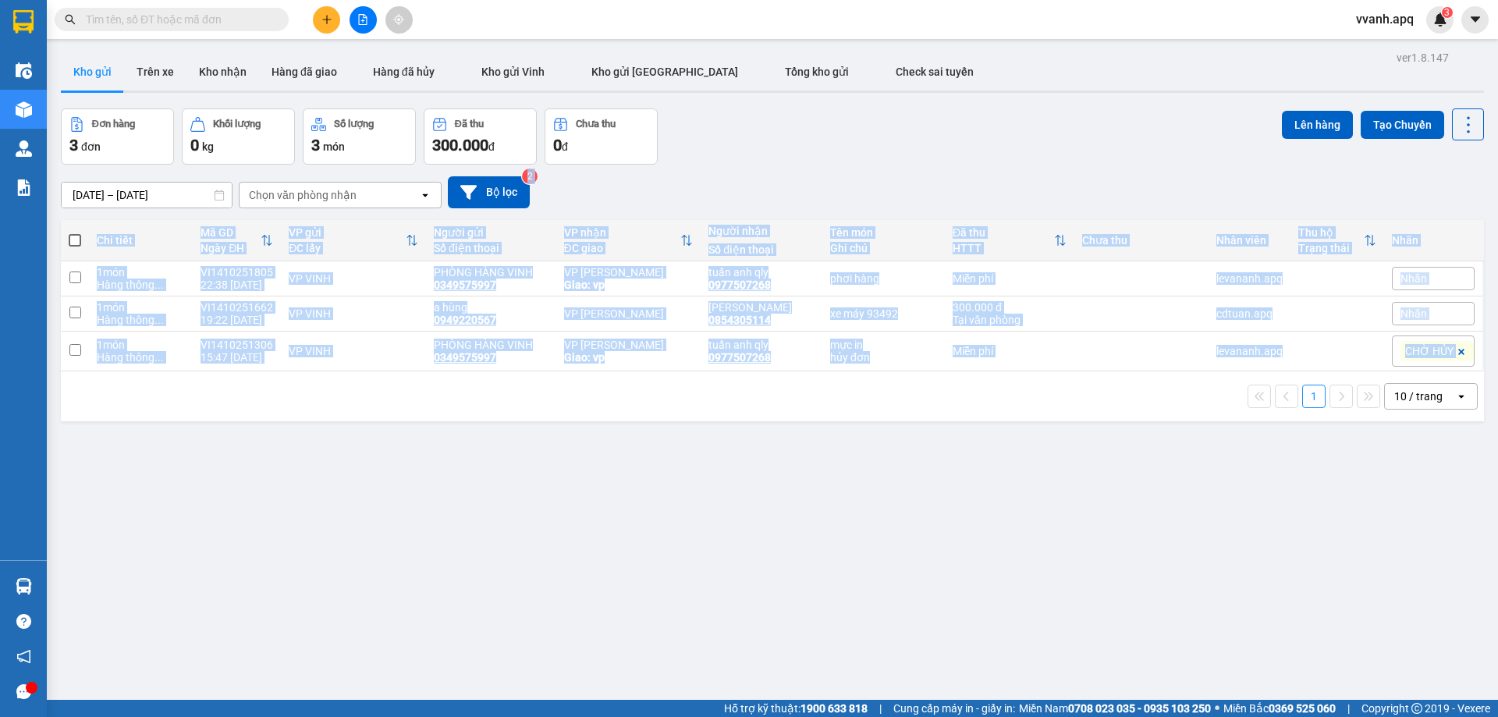
drag, startPoint x: 945, startPoint y: 192, endPoint x: 995, endPoint y: 382, distance: 196.8
click at [995, 382] on div "ver 1.8.147 Kho gửi Trên xe Kho nhận Hàng đã giao Hàng đã hủy Kho gửi Vinh Kho …" at bounding box center [773, 405] width 1436 height 717
click at [995, 383] on div "1 10 / trang open" at bounding box center [772, 396] width 1411 height 27
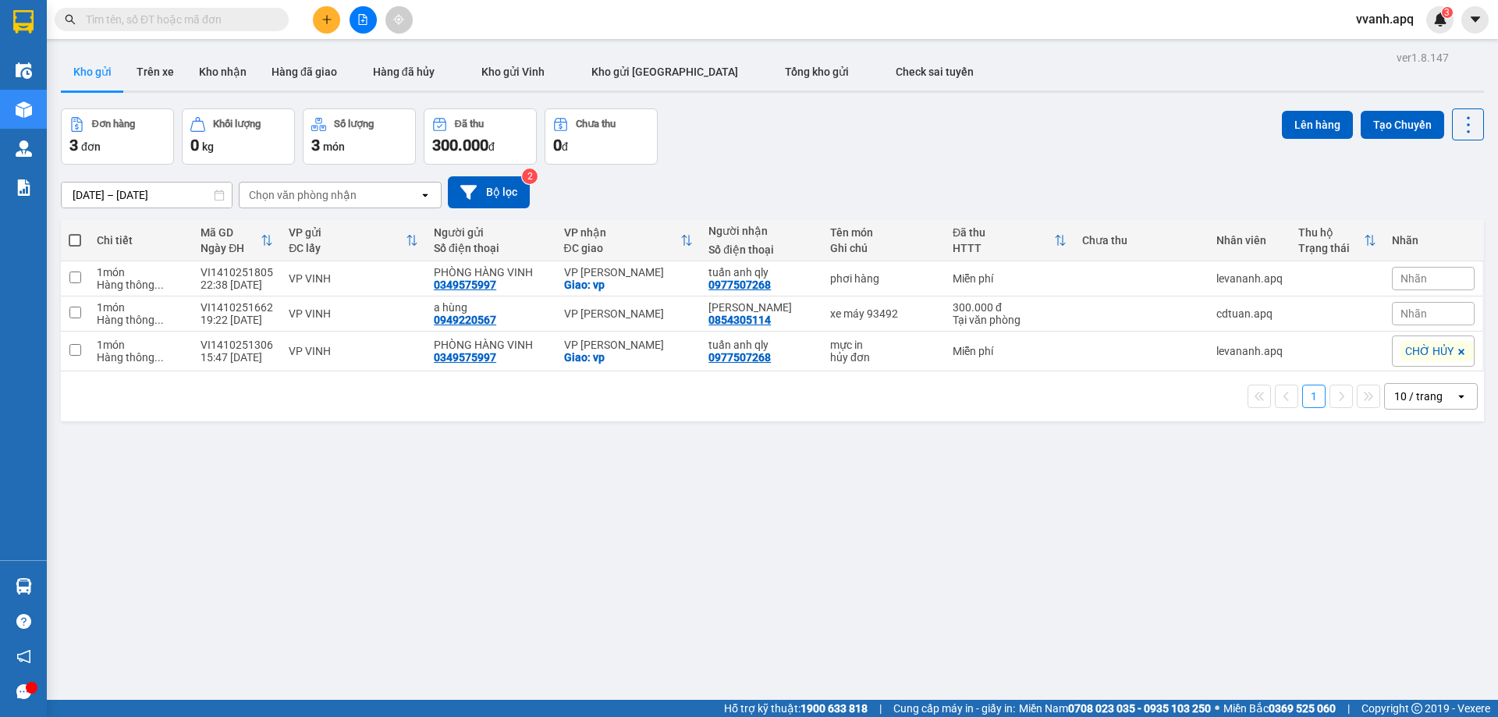
click at [215, 27] on input "text" at bounding box center [178, 19] width 184 height 17
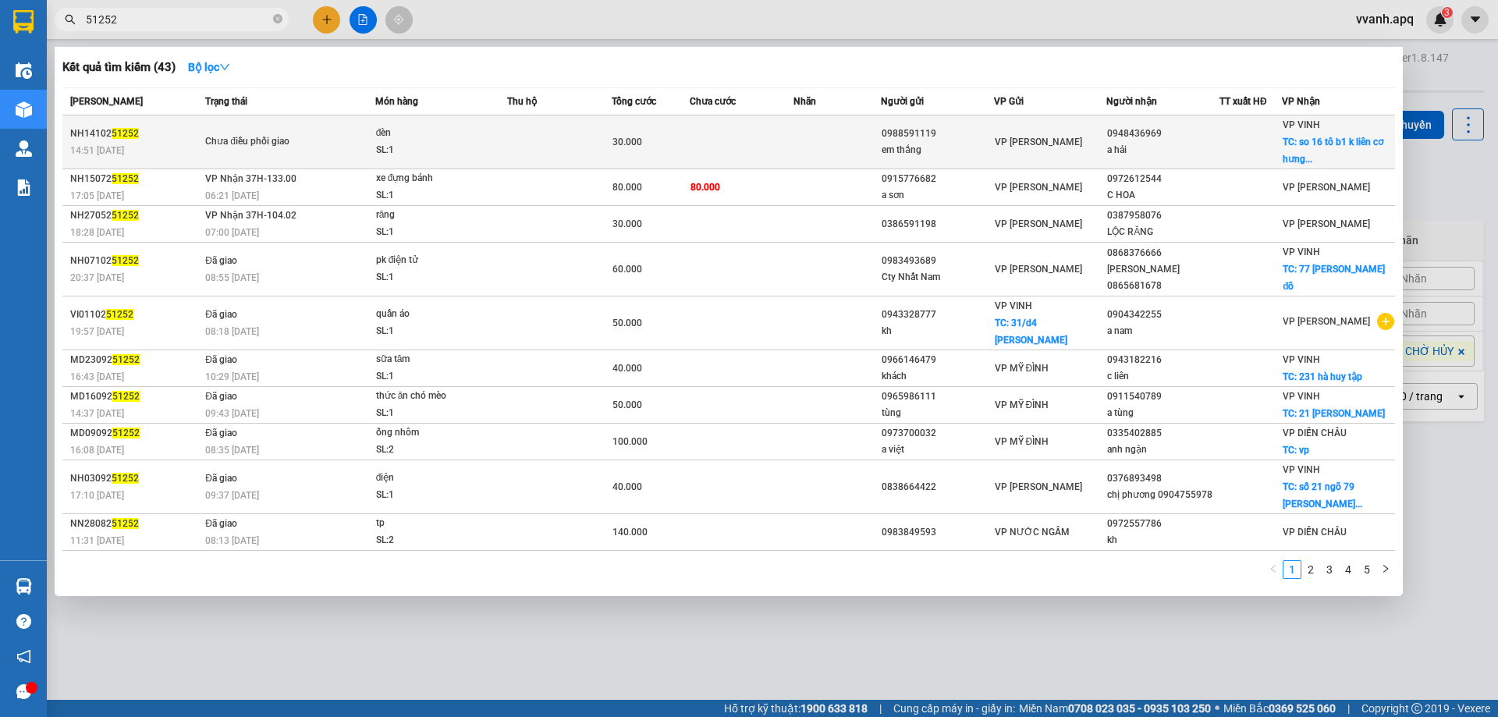
type input "51252"
click at [754, 151] on td at bounding box center [742, 142] width 105 height 54
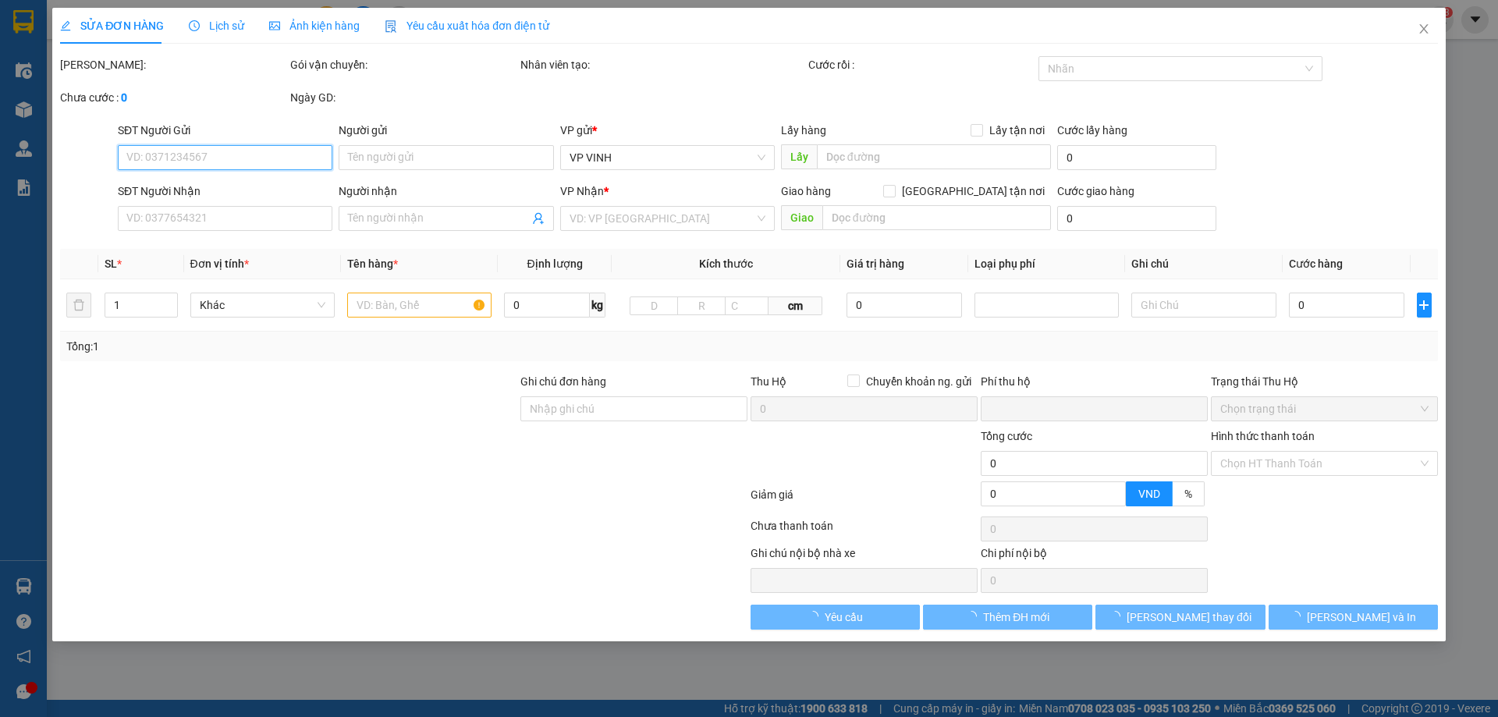
type input "0988591119"
type input "em thắng"
type input "0948436969"
type input "a hải"
checkbox input "true"
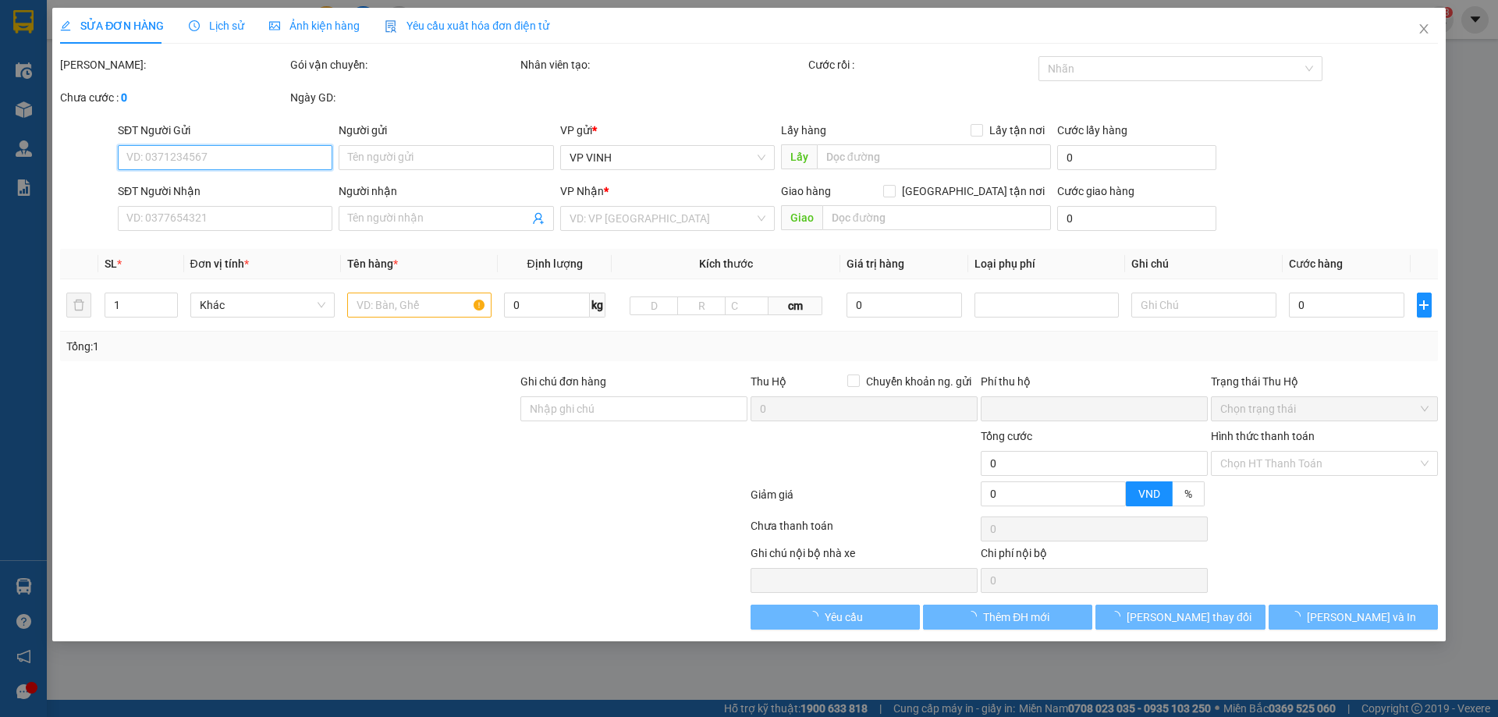
type input "so 16 tô b1 k liên cơ hưng bình"
type input "0"
type input "30.000"
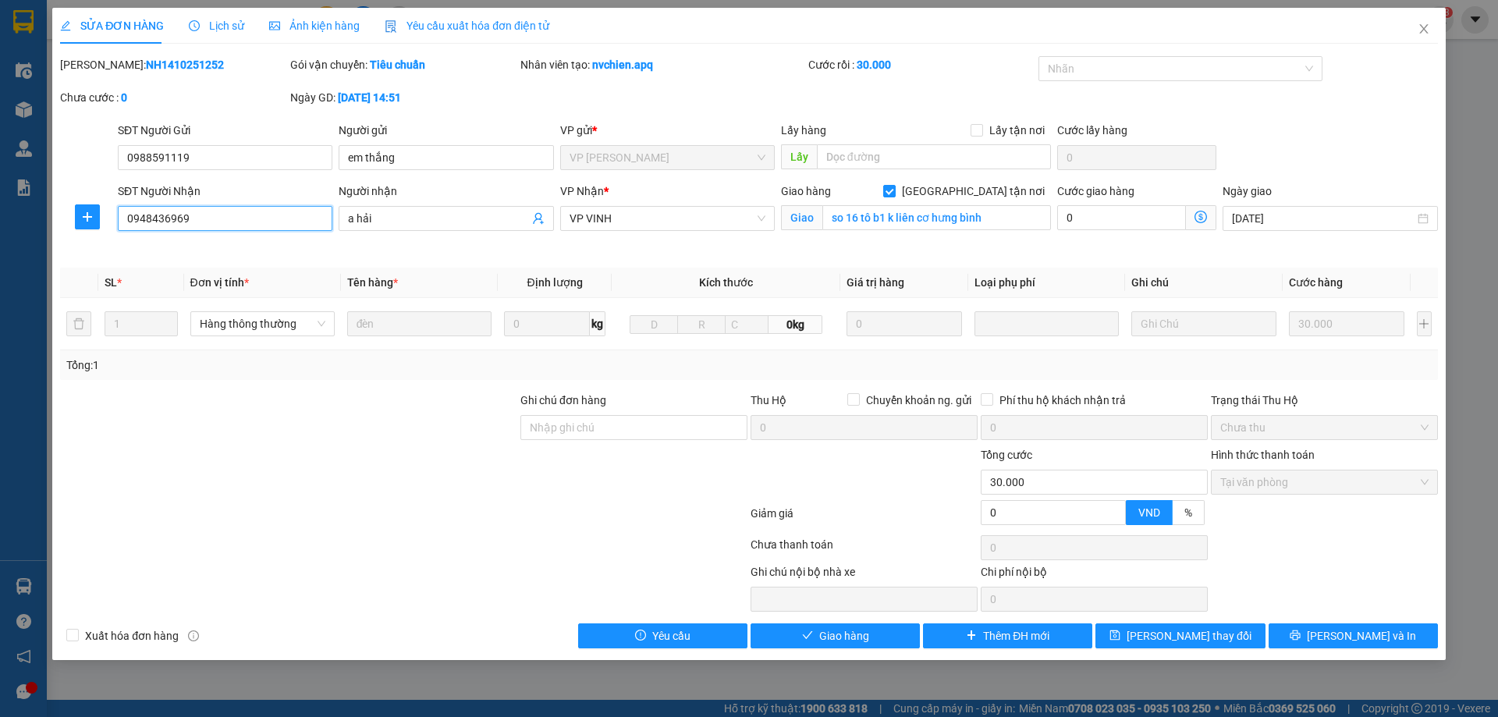
click at [193, 219] on input "0948436969" at bounding box center [225, 218] width 215 height 25
click at [1404, 30] on span "Close" at bounding box center [1424, 30] width 44 height 44
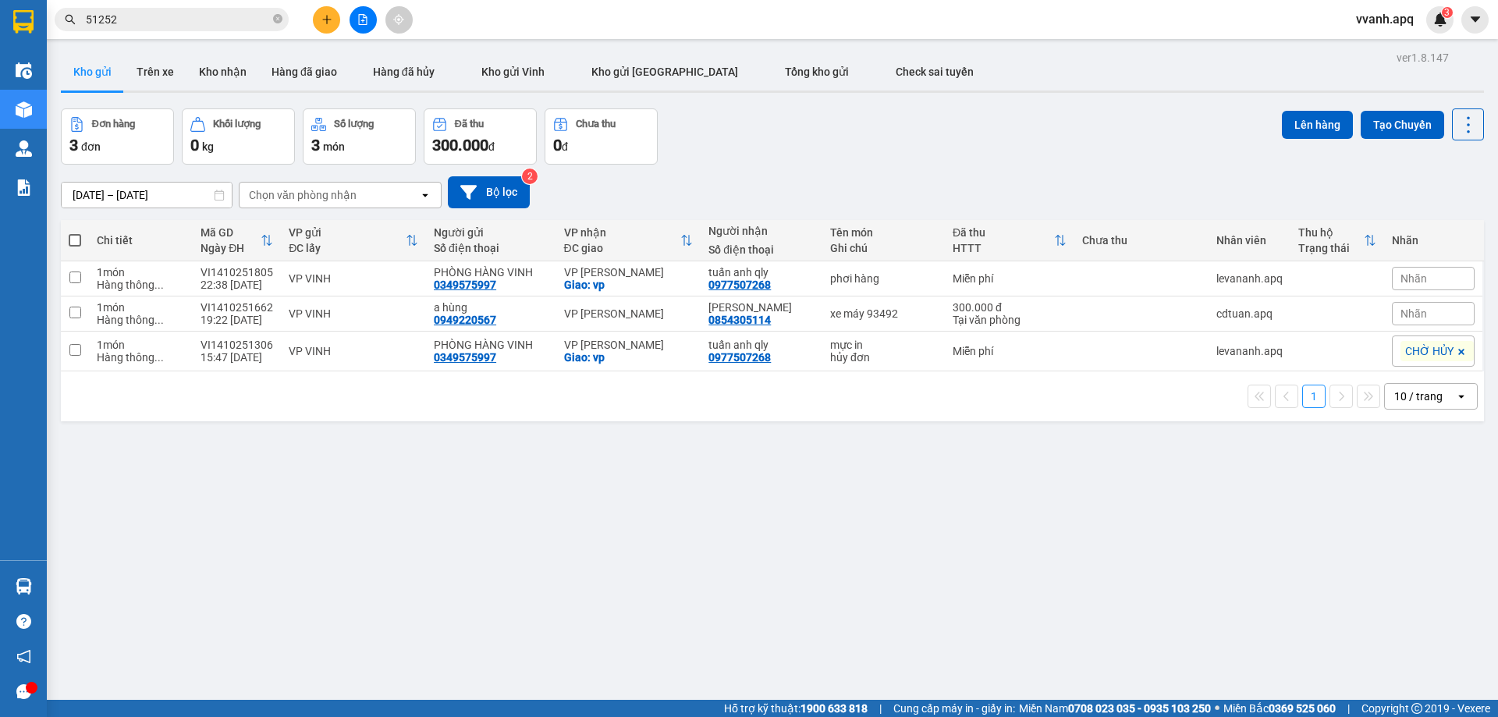
click at [211, 25] on input "51252" at bounding box center [178, 19] width 184 height 17
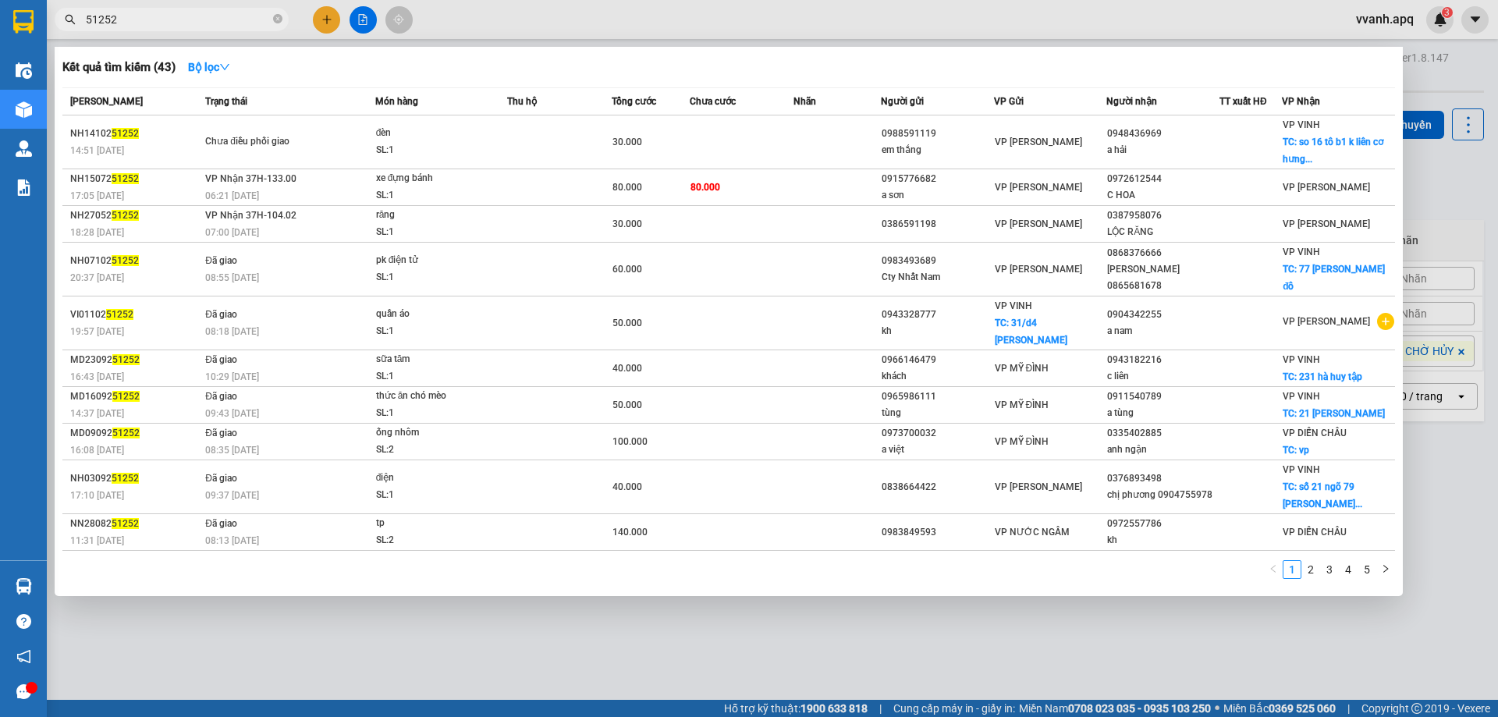
click at [211, 25] on input "51252" at bounding box center [178, 19] width 184 height 17
paste input "0948436969"
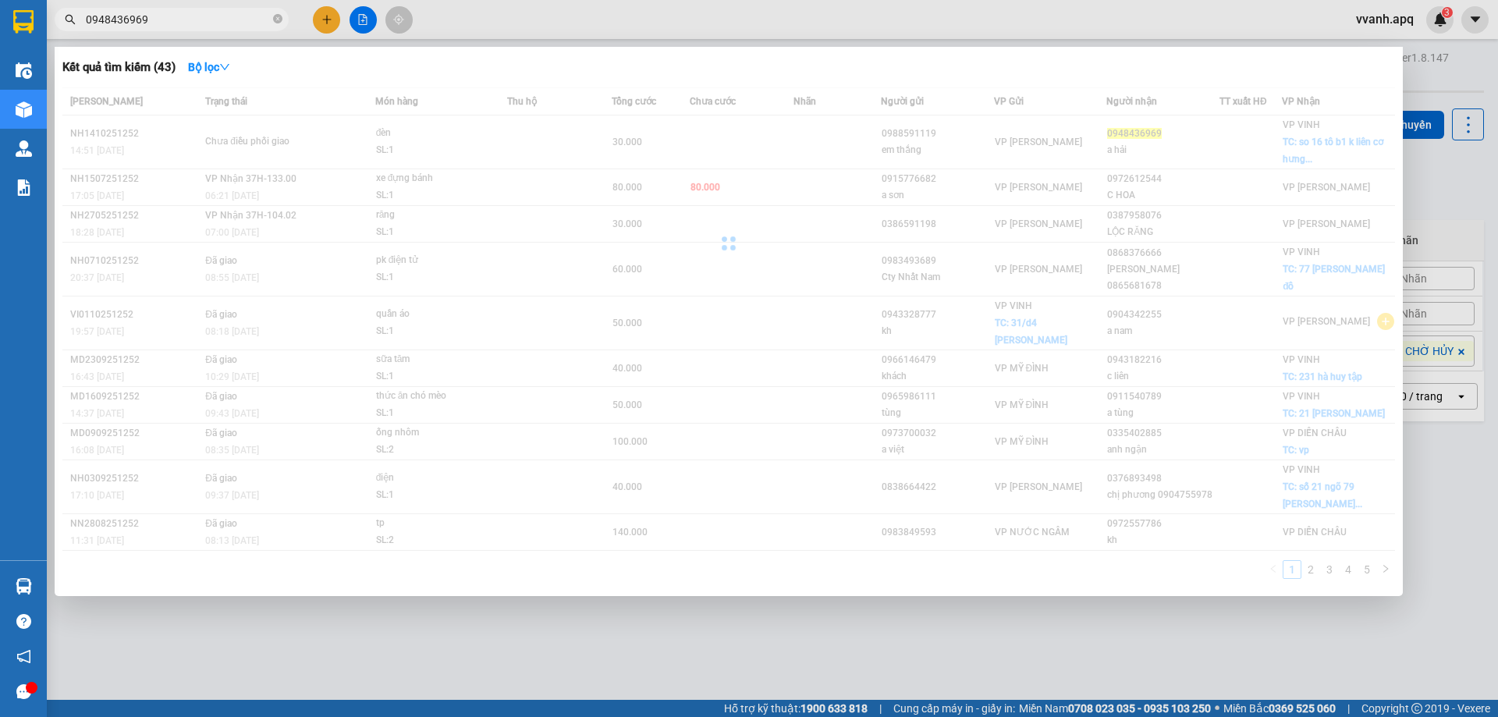
type input "0948436969"
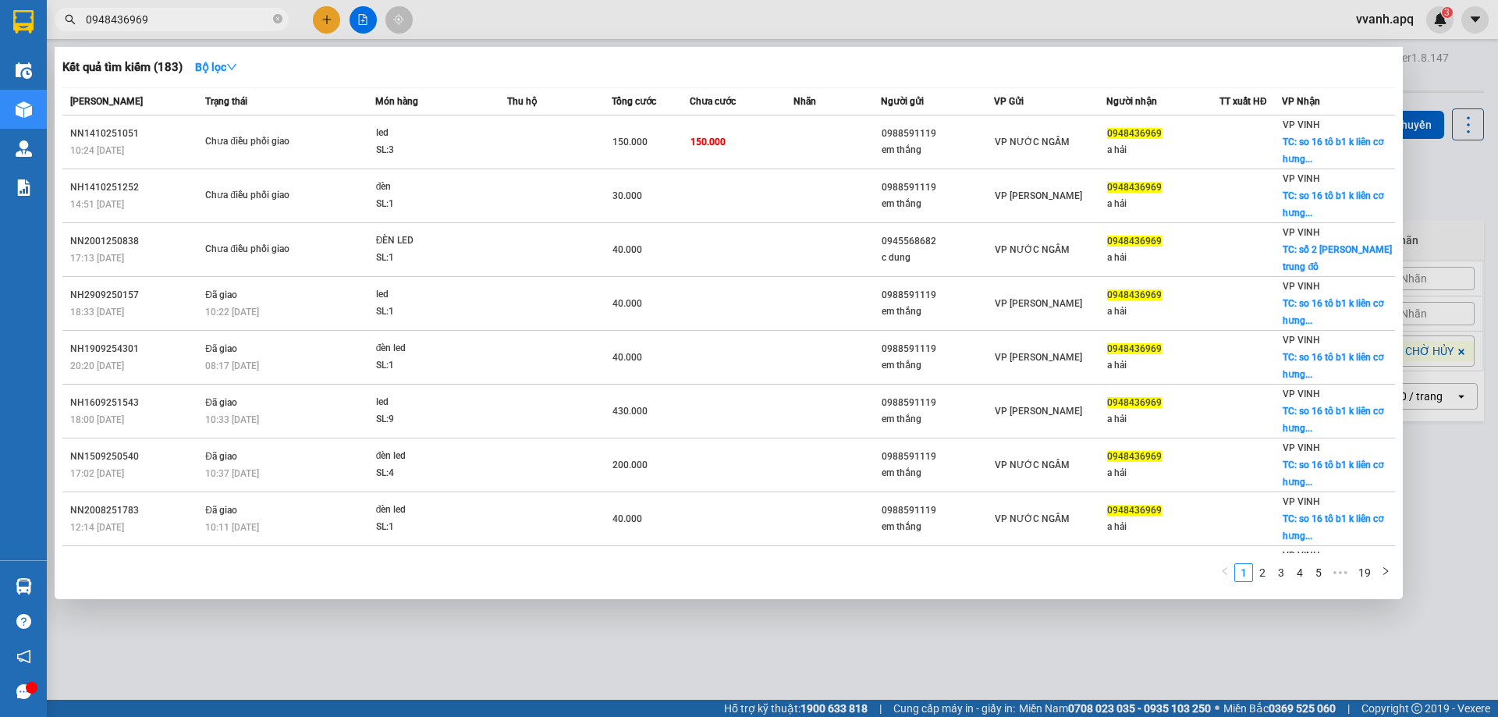
click at [201, 24] on input "0948436969" at bounding box center [178, 19] width 184 height 17
click at [202, 23] on input "0948436969" at bounding box center [178, 19] width 184 height 17
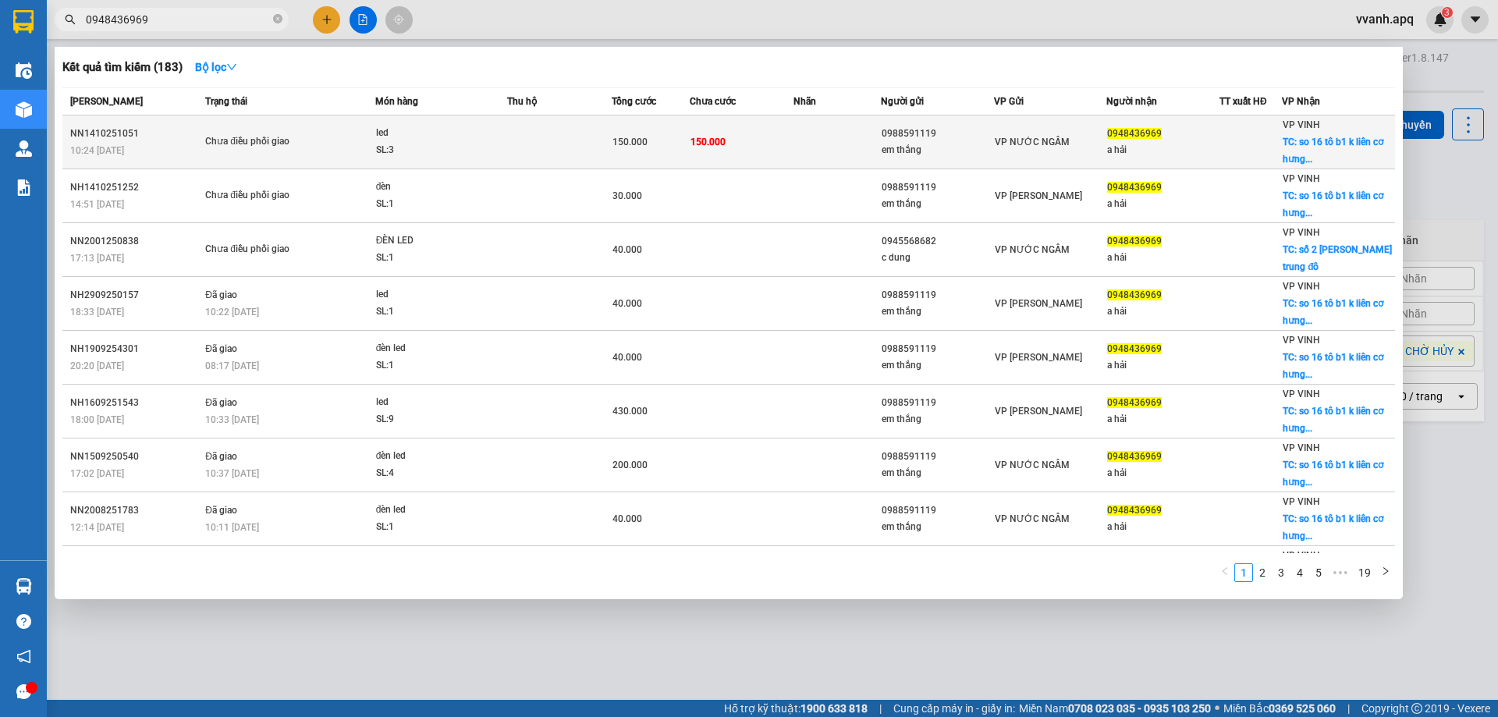
click at [759, 167] on td "150.000" at bounding box center [742, 142] width 105 height 54
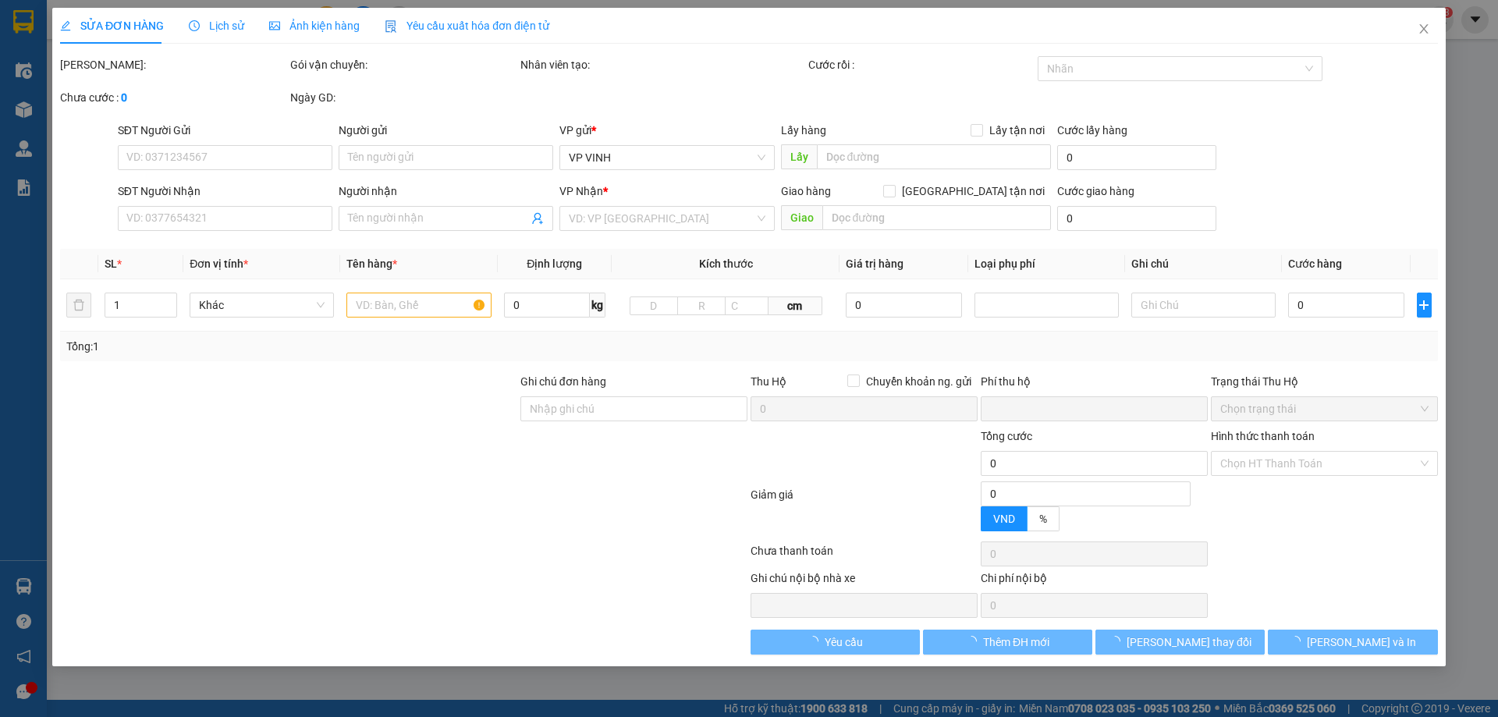
type input "0988591119"
type input "em thắng"
type input "0948436969"
type input "a hải"
checkbox input "true"
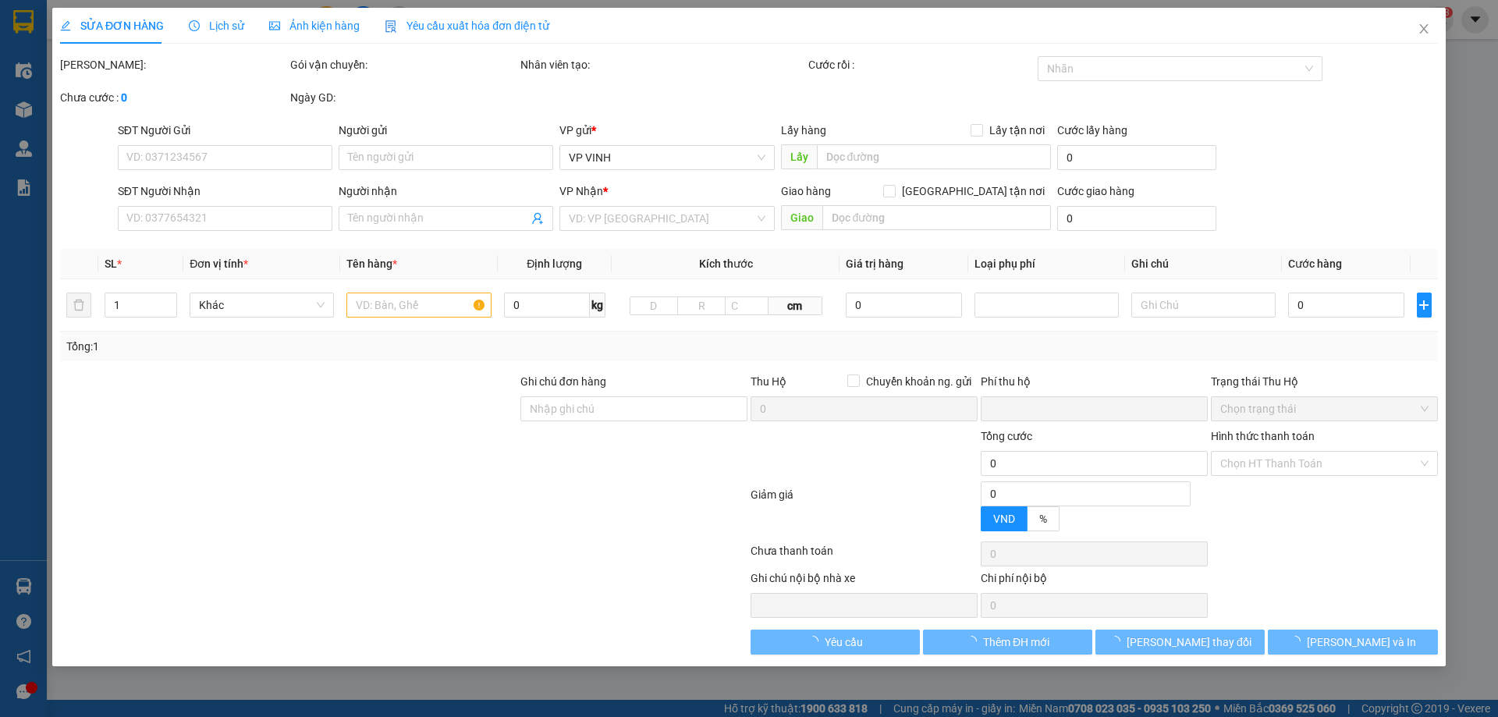
type input "so 16 tô b1 k liên cơ hưng bình"
type input "0"
type input "150.000"
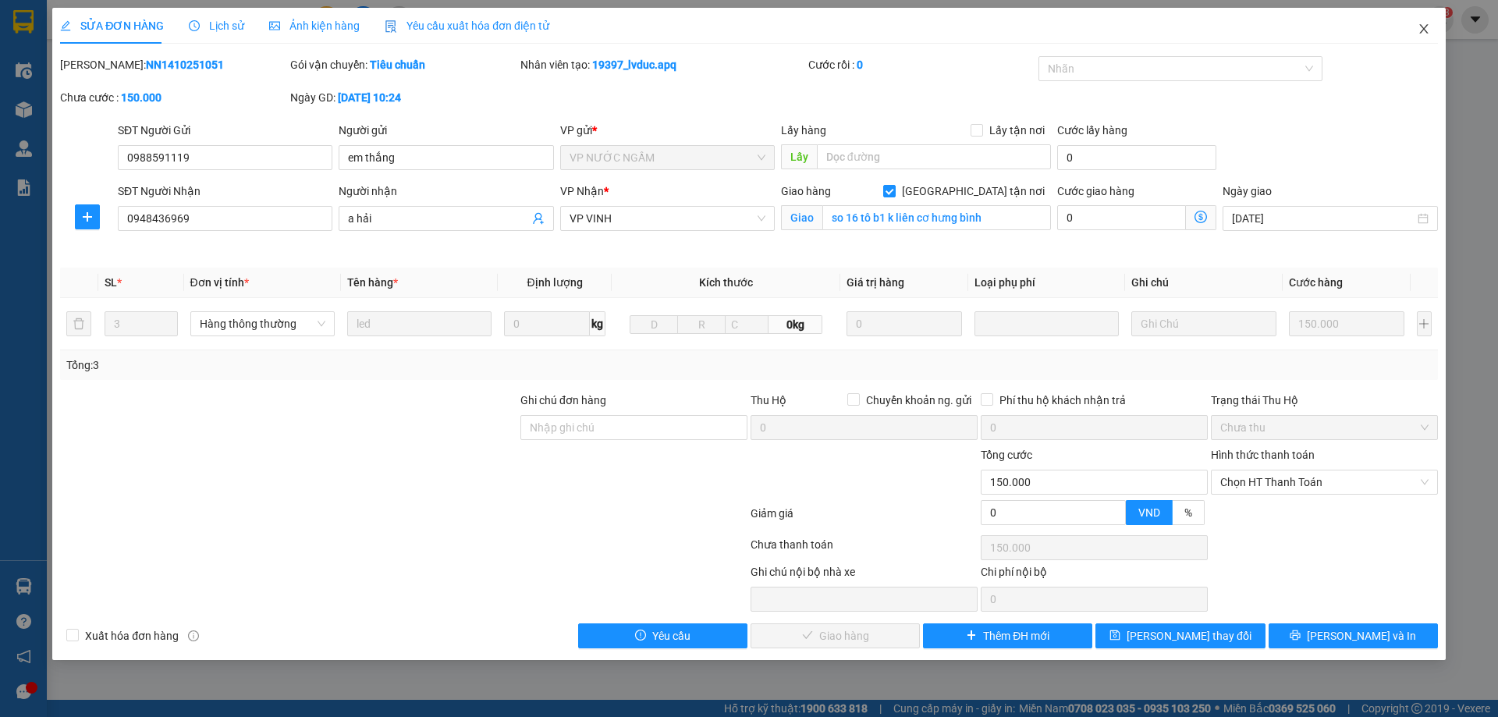
click at [1411, 28] on span "Close" at bounding box center [1424, 30] width 44 height 44
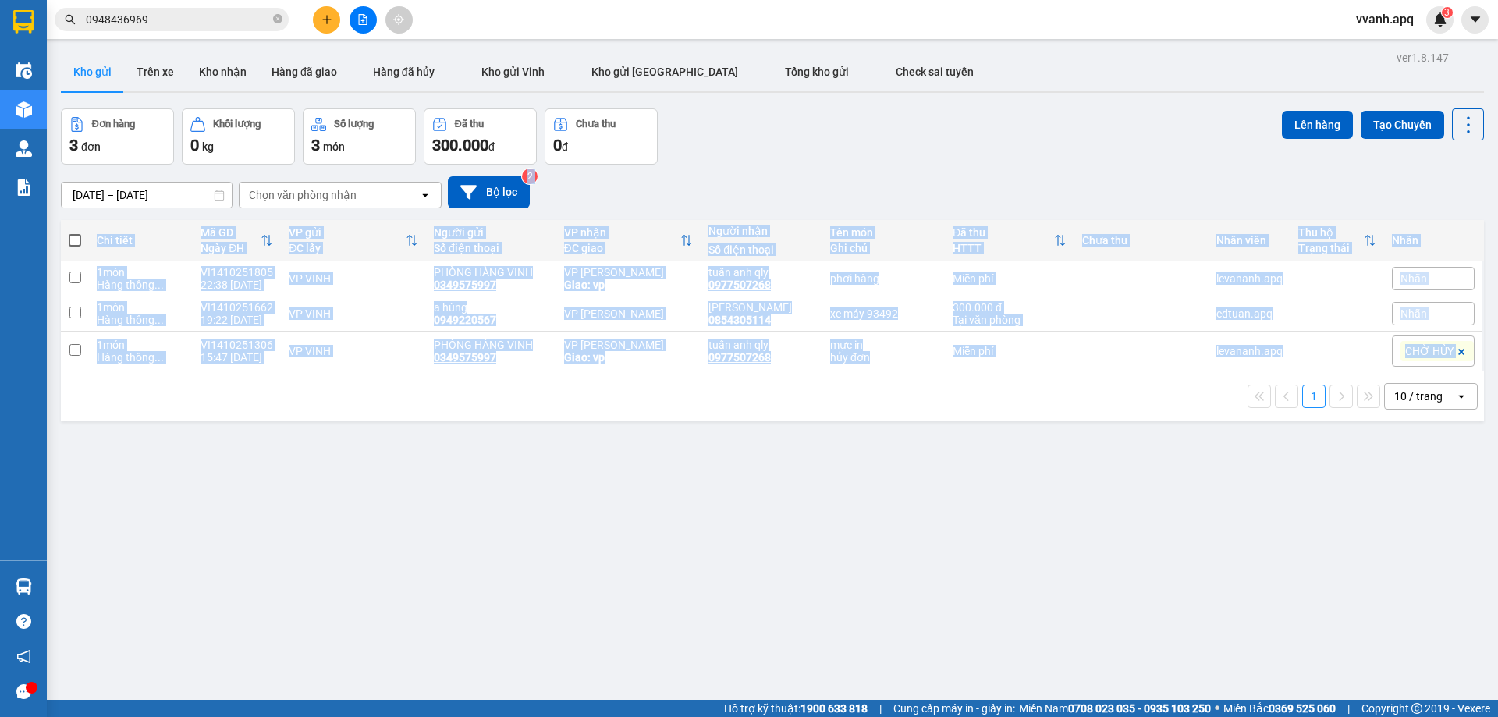
drag, startPoint x: 1094, startPoint y: 382, endPoint x: 1126, endPoint y: 463, distance: 87.2
click at [1126, 463] on div "ver 1.8.147 Kho gửi Trên xe Kho nhận Hàng đã giao Hàng đã hủy Kho gửi Vinh Kho …" at bounding box center [773, 405] width 1436 height 717
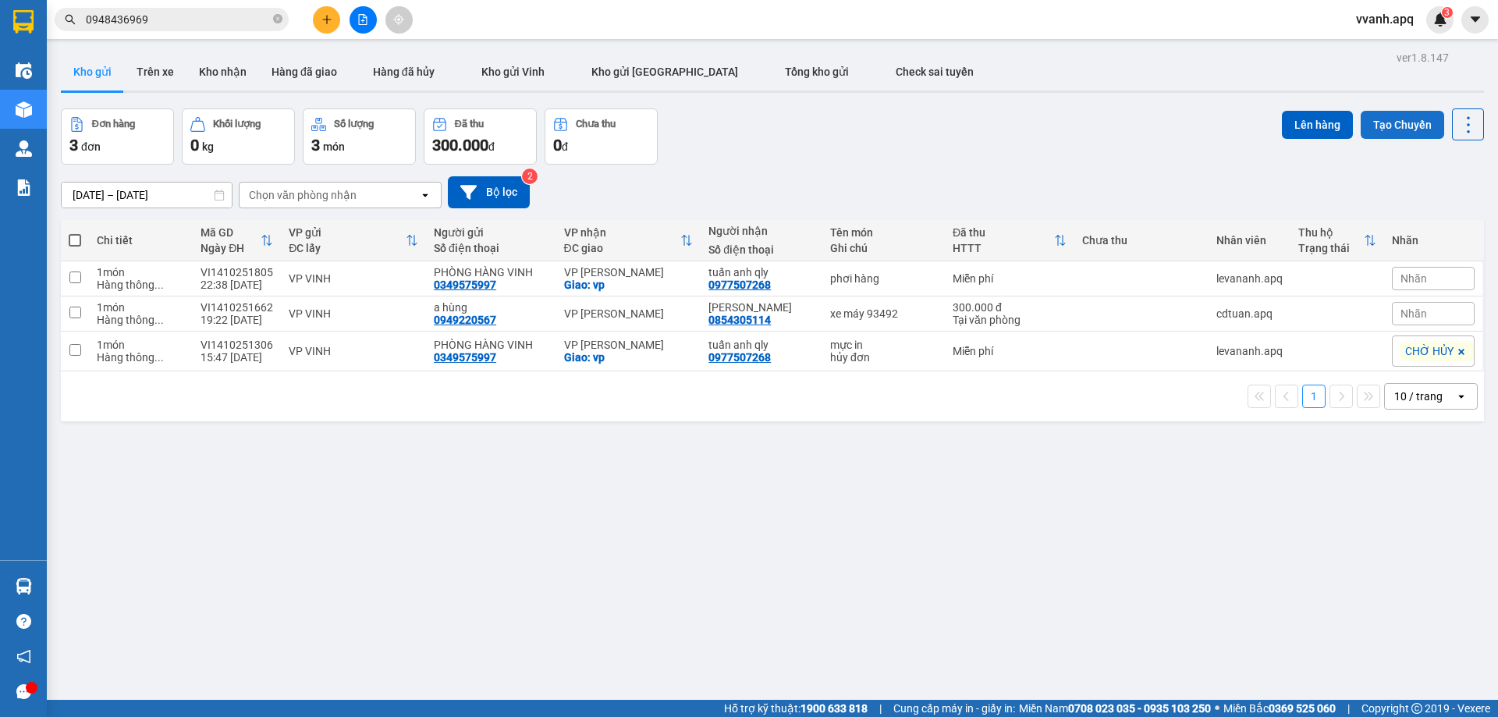
click at [1369, 137] on button "Tạo Chuyến" at bounding box center [1402, 125] width 83 height 28
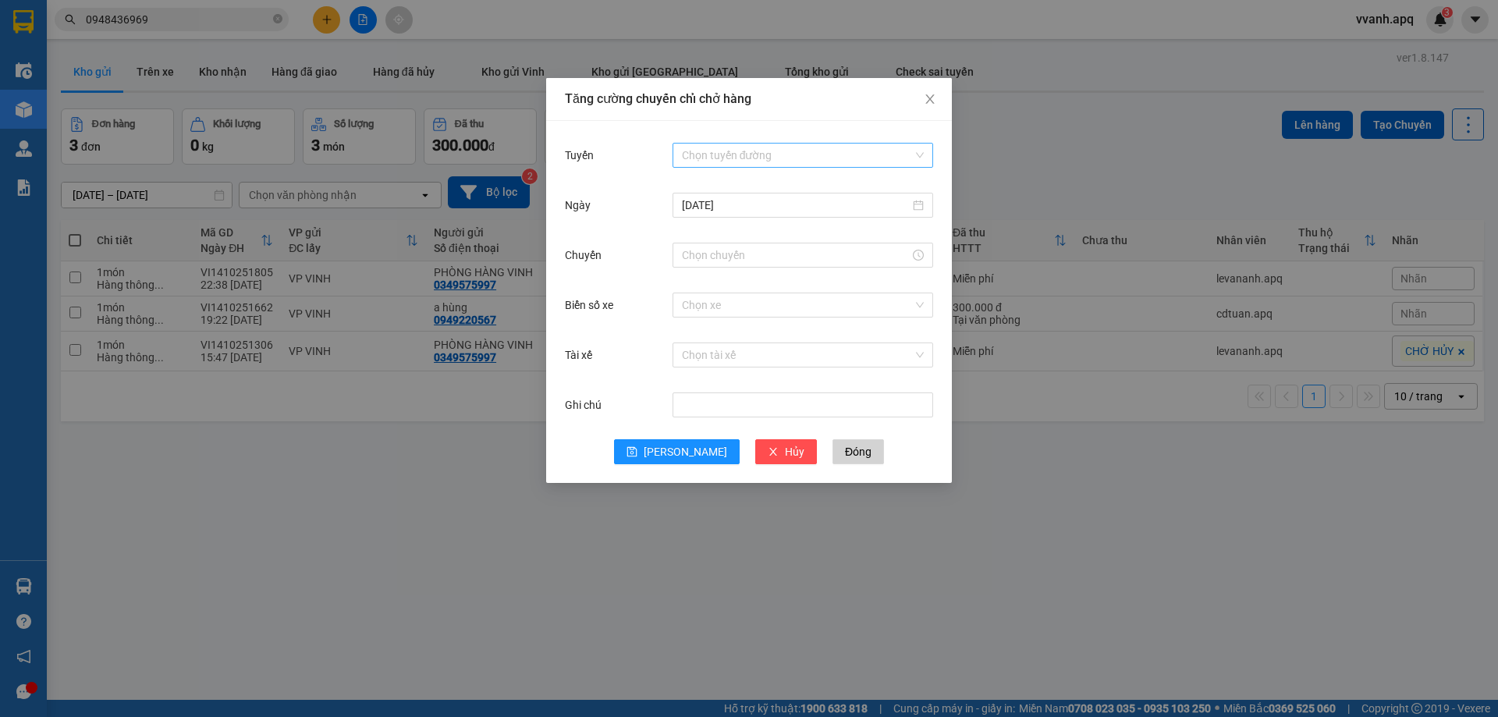
click at [760, 160] on input "Tuyến" at bounding box center [797, 155] width 231 height 23
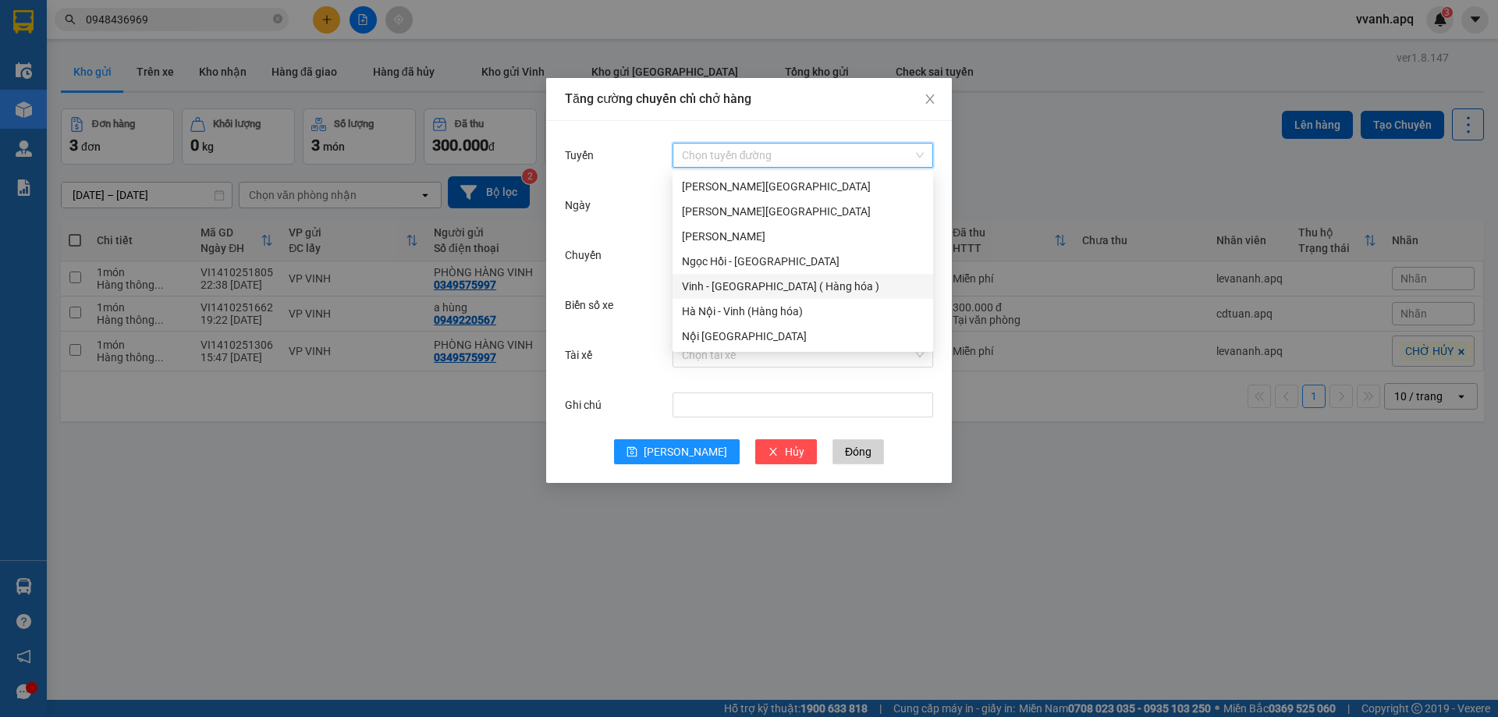
click at [736, 286] on div "Vinh - [GEOGRAPHIC_DATA] ( Hàng hóa )" at bounding box center [803, 286] width 242 height 17
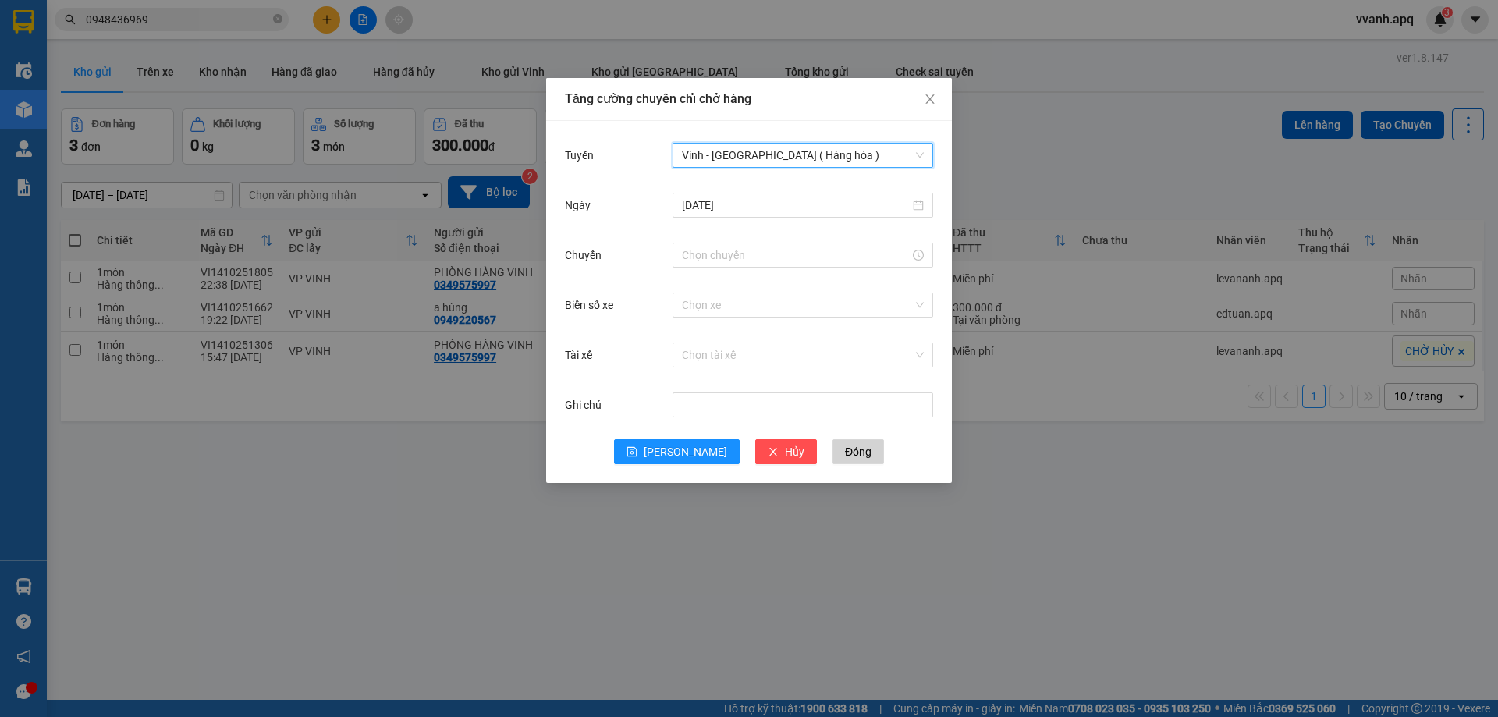
click at [743, 222] on div "Ngày 14/10/2025" at bounding box center [749, 215] width 368 height 50
click at [743, 211] on input "[DATE]" at bounding box center [796, 205] width 228 height 17
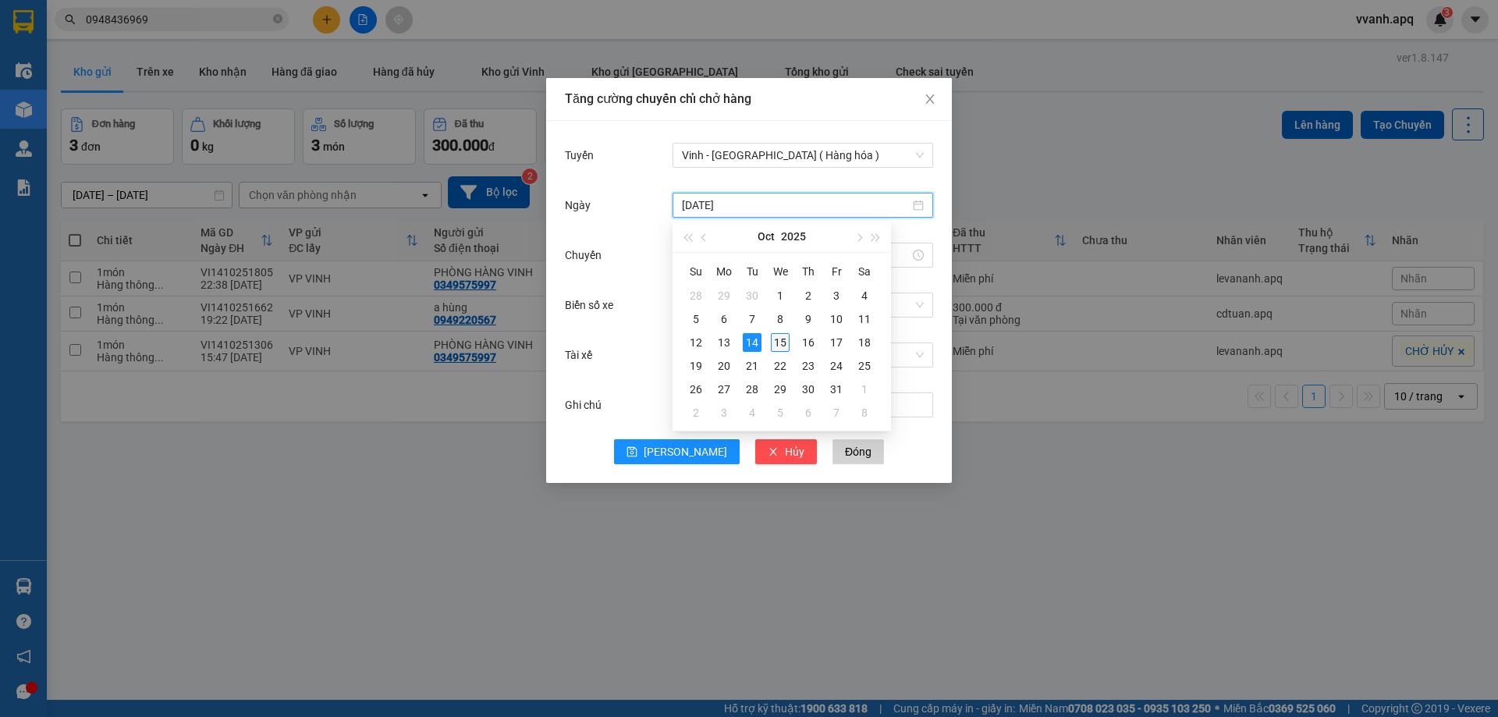
type input "[DATE]"
click at [786, 339] on div "15" at bounding box center [780, 342] width 19 height 19
click at [742, 247] on input "Chuyến" at bounding box center [796, 255] width 228 height 17
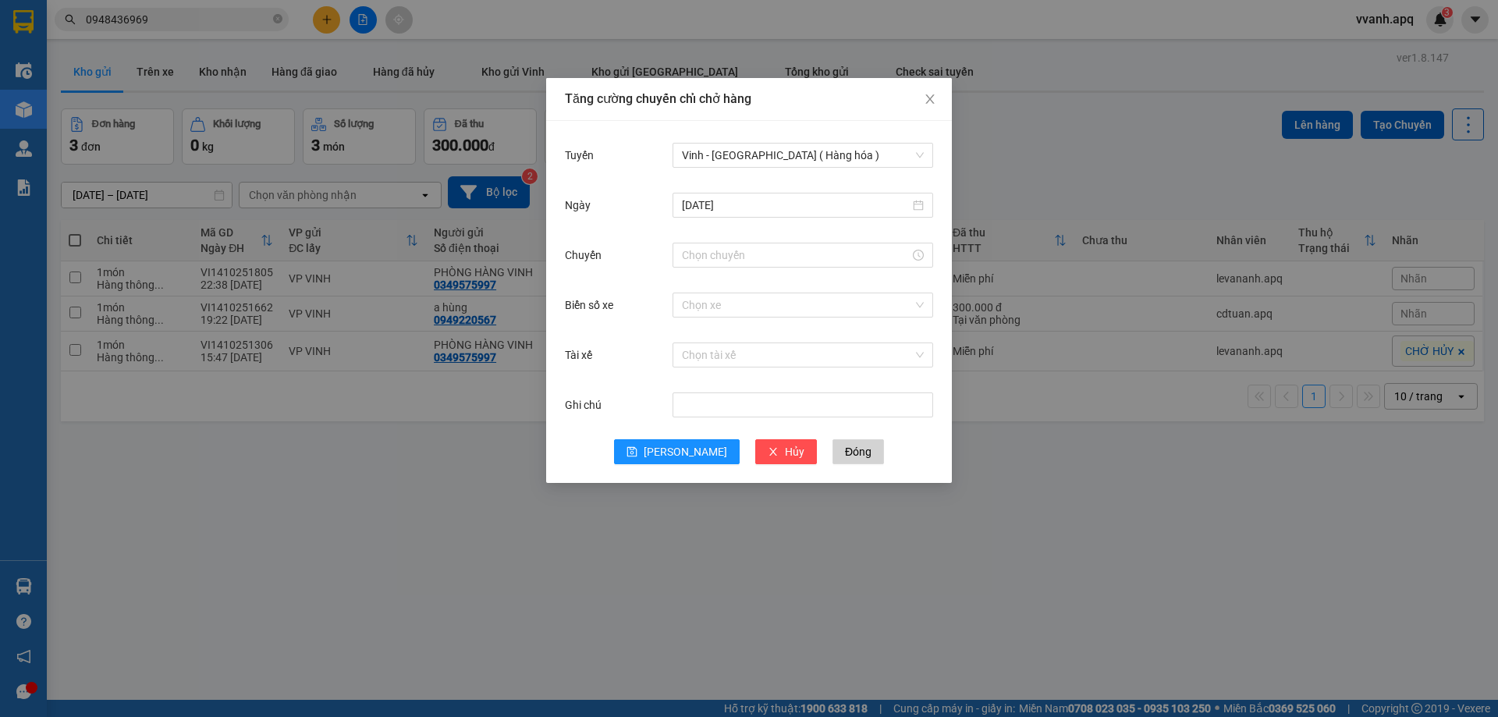
click at [866, 435] on div "Ghi chú" at bounding box center [749, 414] width 368 height 50
click at [718, 252] on input "Chuyến" at bounding box center [796, 255] width 228 height 17
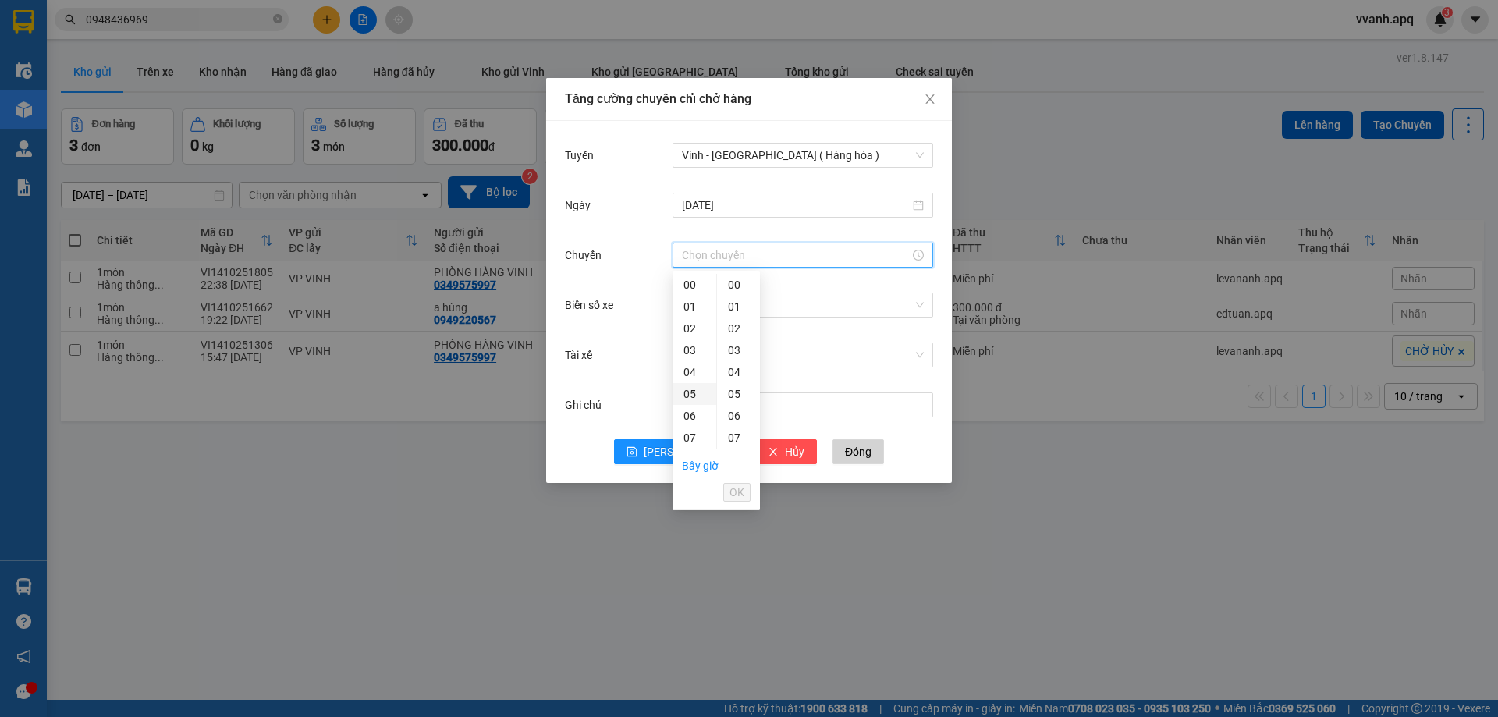
scroll to position [78, 0]
click at [692, 385] on div "08" at bounding box center [695, 382] width 44 height 22
click at [732, 431] on div "07" at bounding box center [738, 438] width 43 height 22
type input "08:07"
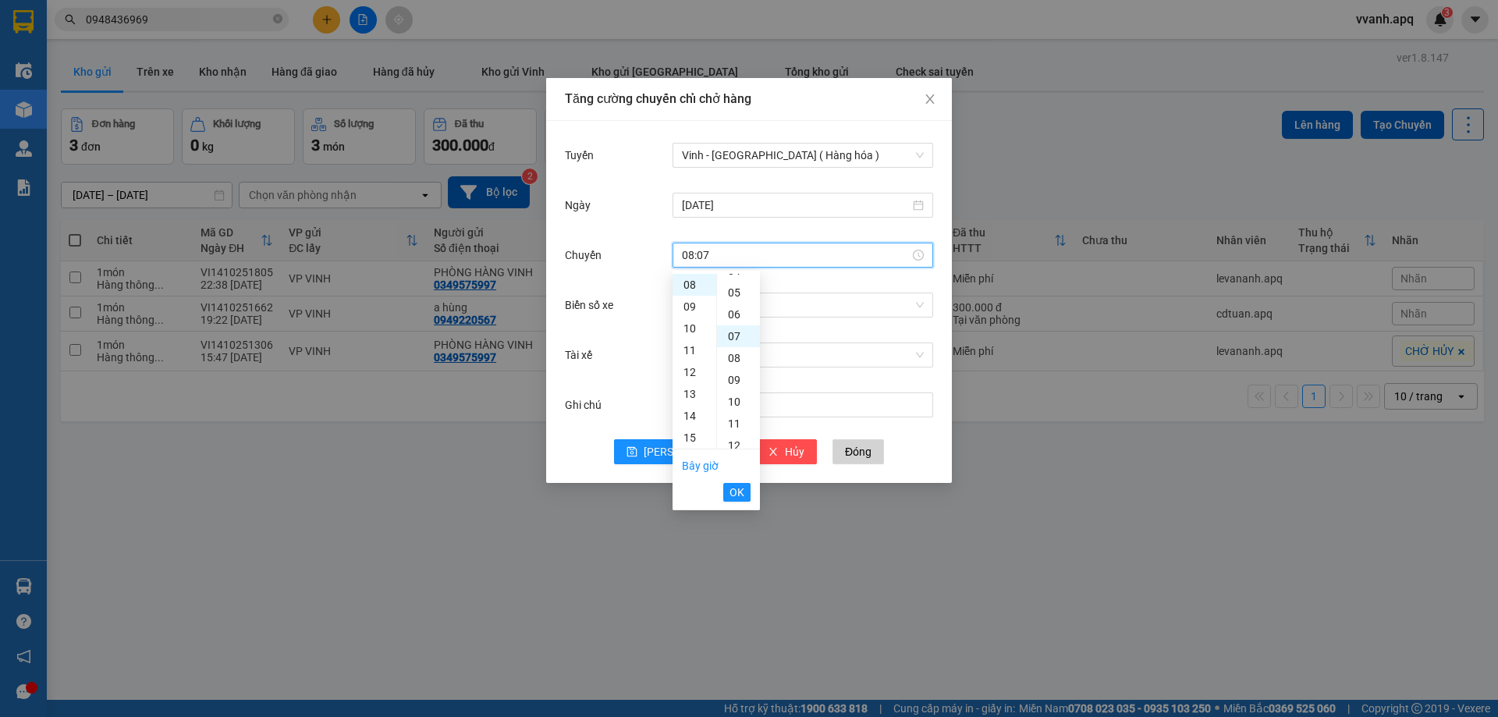
scroll to position [153, 0]
drag, startPoint x: 742, startPoint y: 494, endPoint x: 806, endPoint y: 322, distance: 183.2
click at [742, 495] on span "OK" at bounding box center [736, 492] width 15 height 17
click at [804, 311] on input "Biển số xe" at bounding box center [797, 304] width 231 height 23
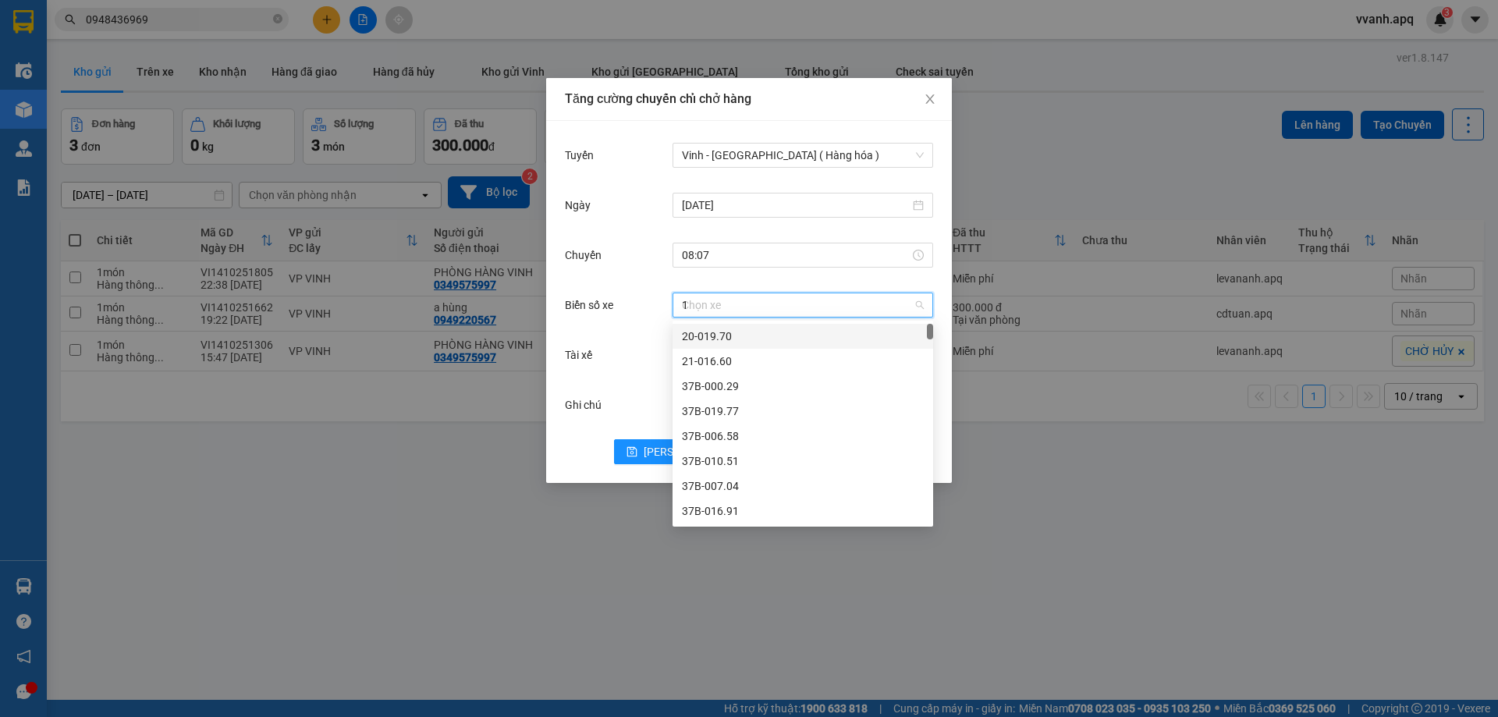
type input "12"
click at [713, 332] on div "37H-086.12" at bounding box center [803, 336] width 242 height 17
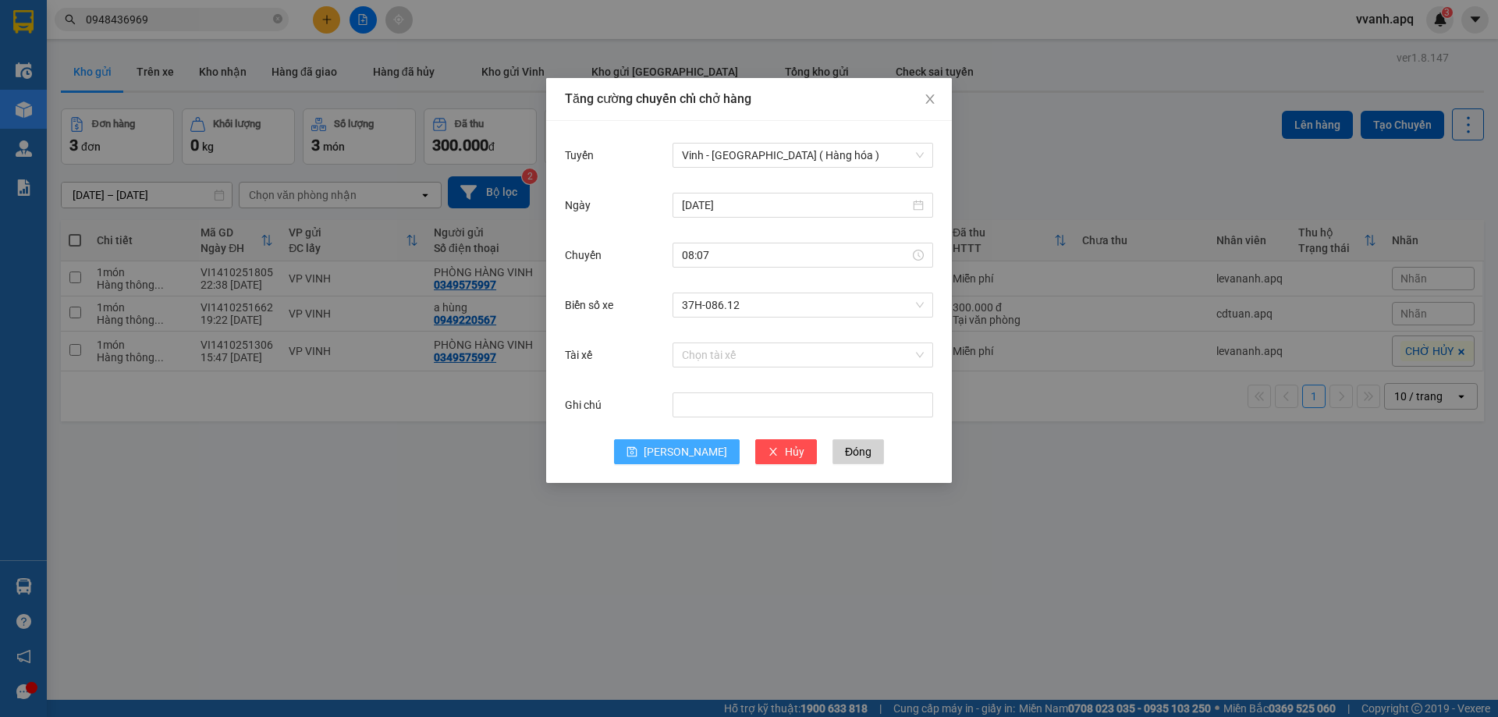
click at [687, 449] on span "Lưu" at bounding box center [685, 451] width 83 height 17
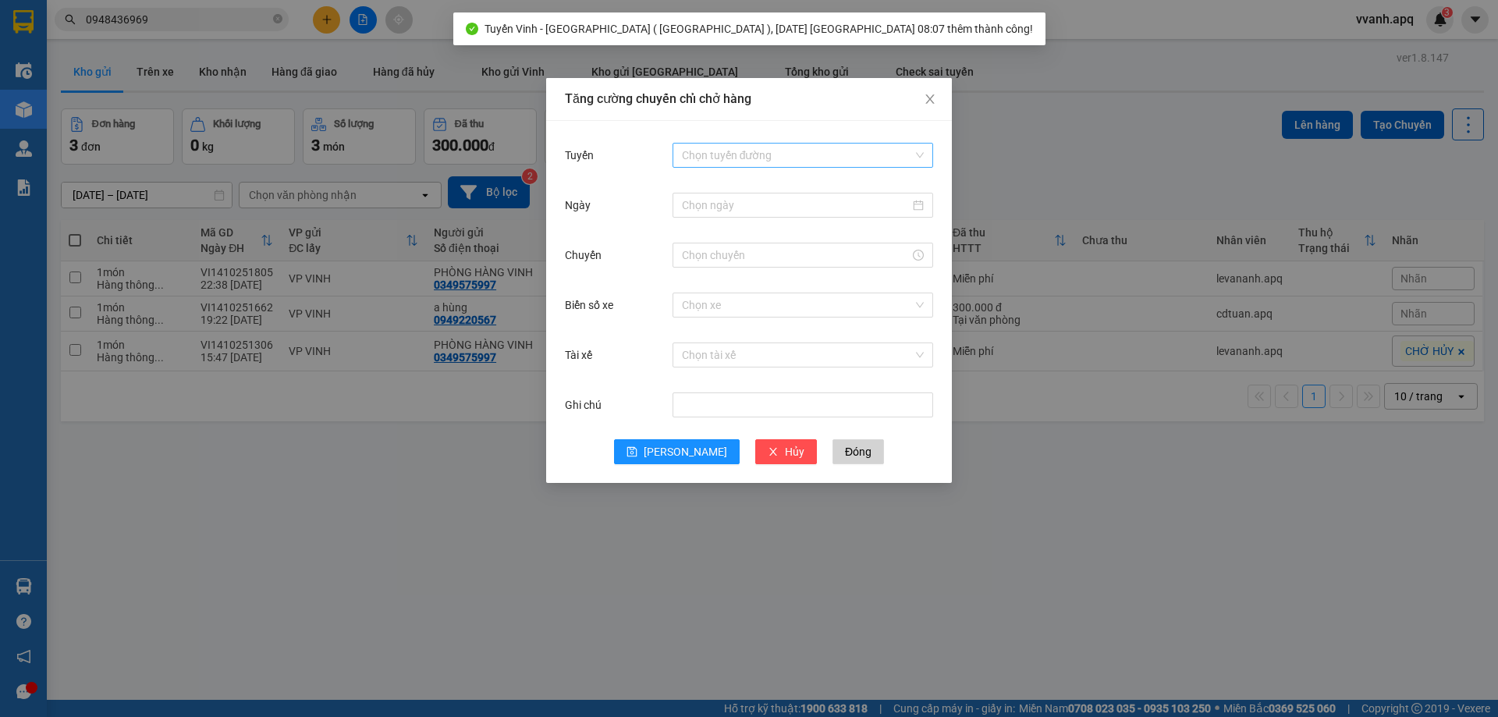
click at [749, 152] on input "Tuyến" at bounding box center [797, 155] width 231 height 23
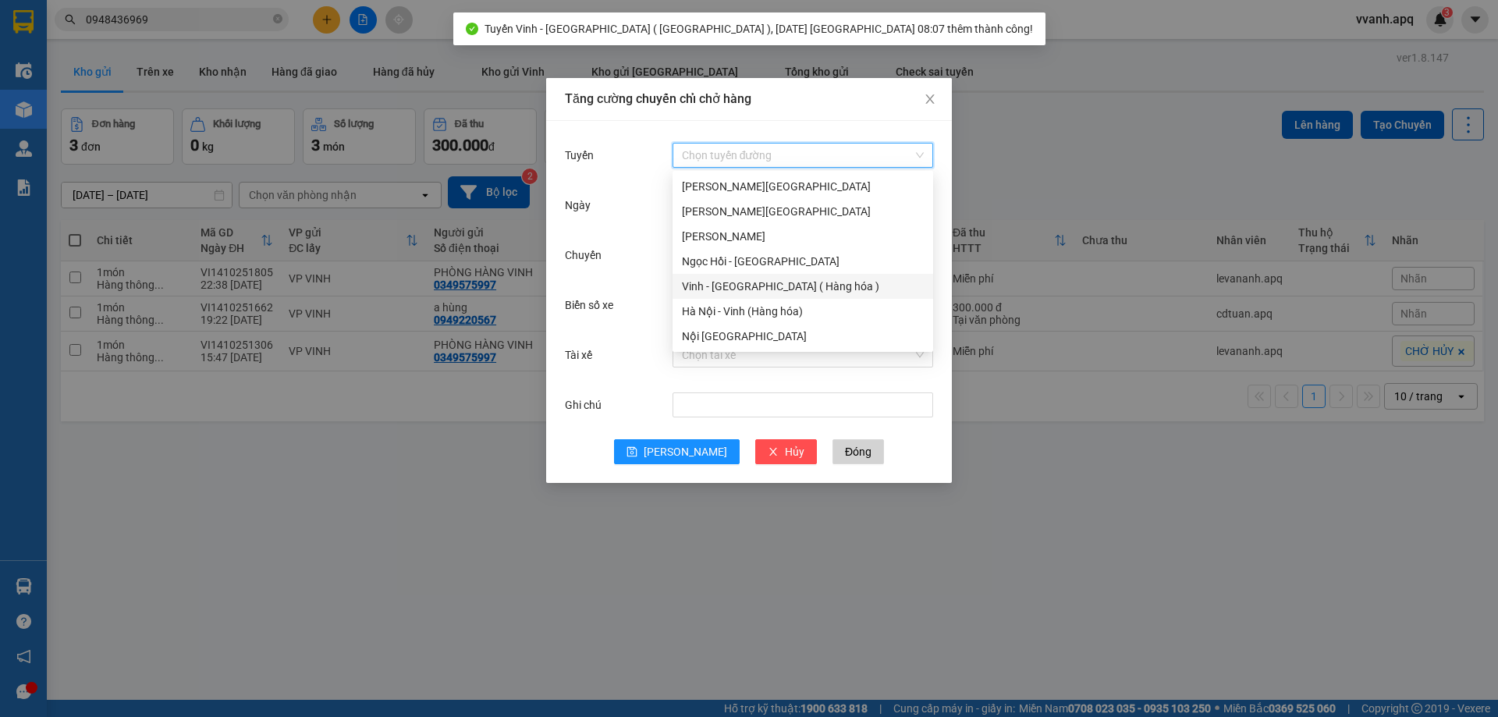
click at [746, 277] on div "Vinh - [GEOGRAPHIC_DATA] ( Hàng hóa )" at bounding box center [803, 286] width 261 height 25
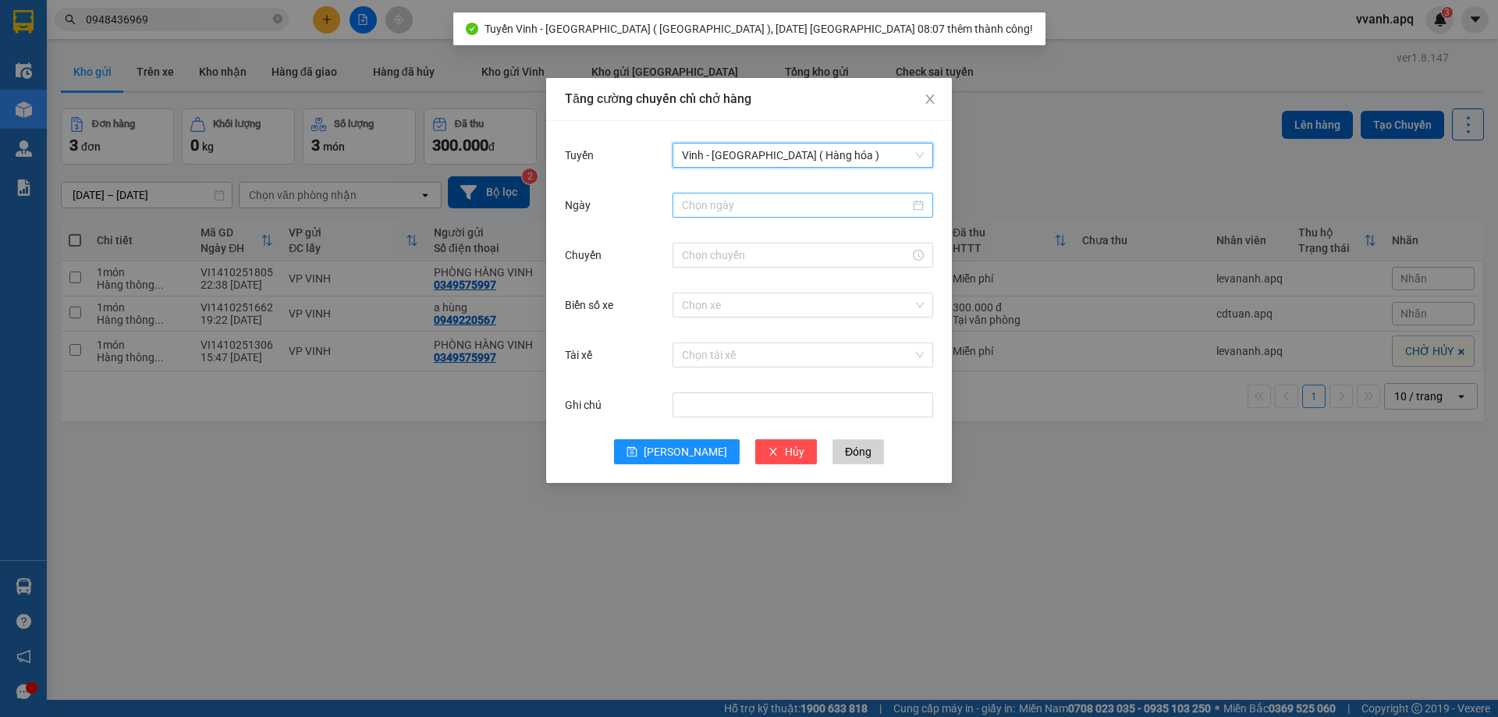
click at [757, 201] on input "Ngày" at bounding box center [796, 205] width 228 height 17
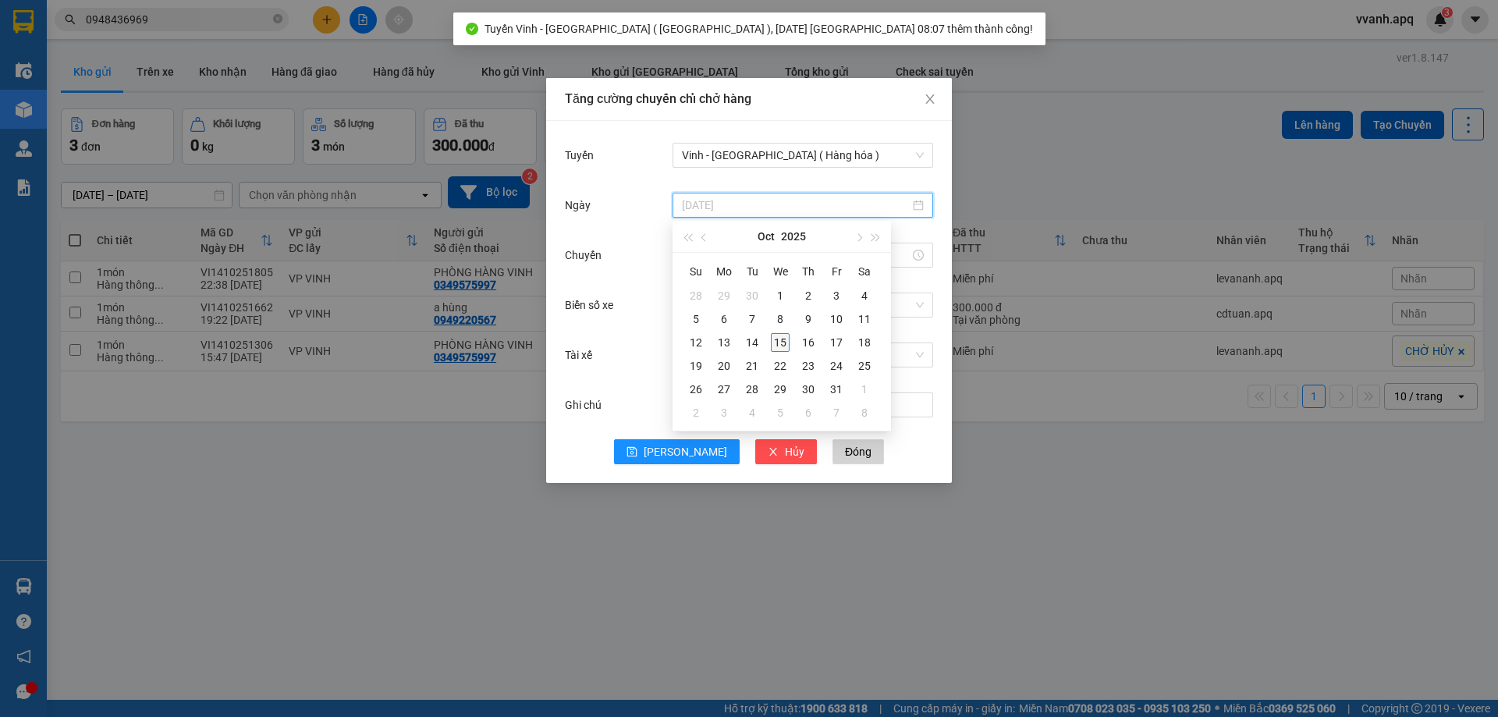
type input "[DATE]"
click at [777, 338] on div "15" at bounding box center [780, 342] width 19 height 19
click at [726, 257] on input "Chuyến" at bounding box center [796, 255] width 228 height 17
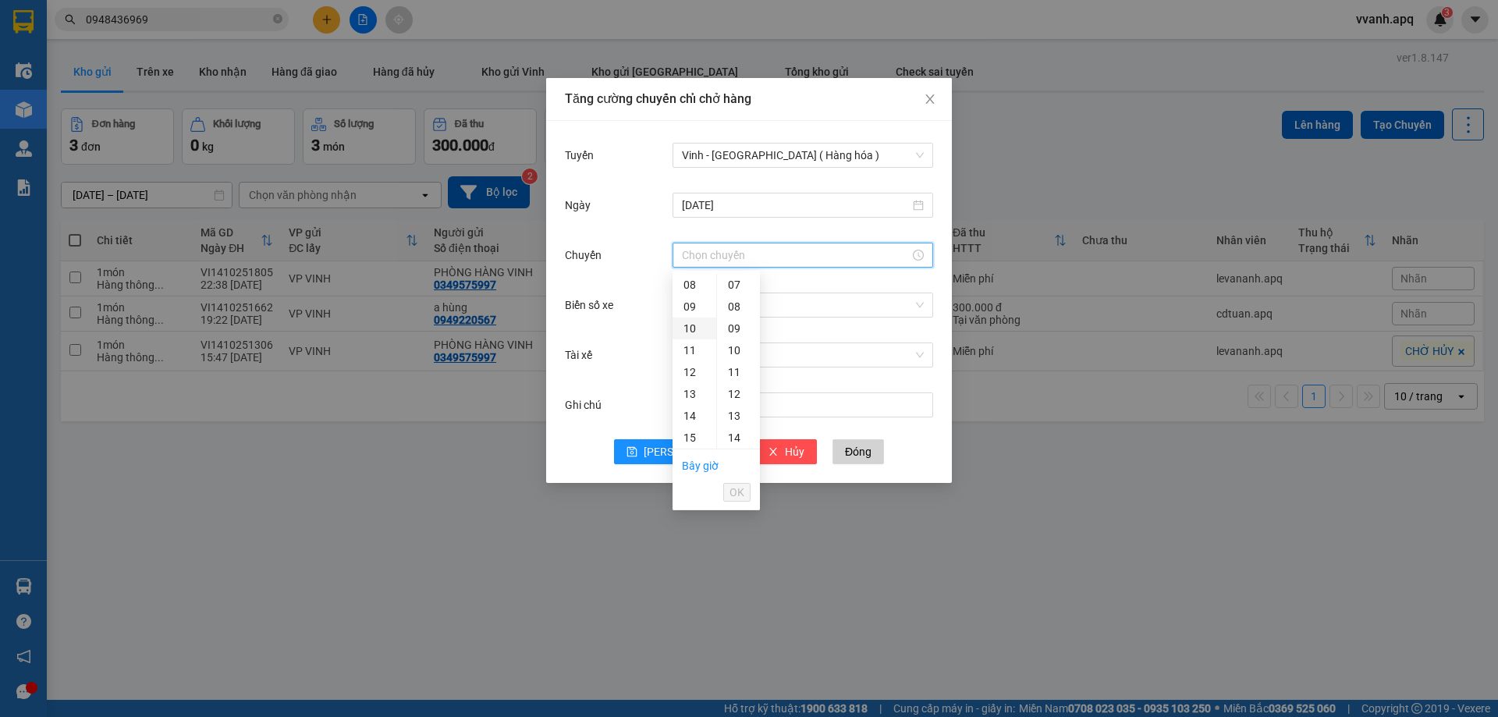
click at [690, 322] on div "10" at bounding box center [695, 329] width 44 height 22
click at [693, 308] on div "11" at bounding box center [695, 307] width 44 height 22
click at [741, 444] on div "11" at bounding box center [738, 447] width 43 height 22
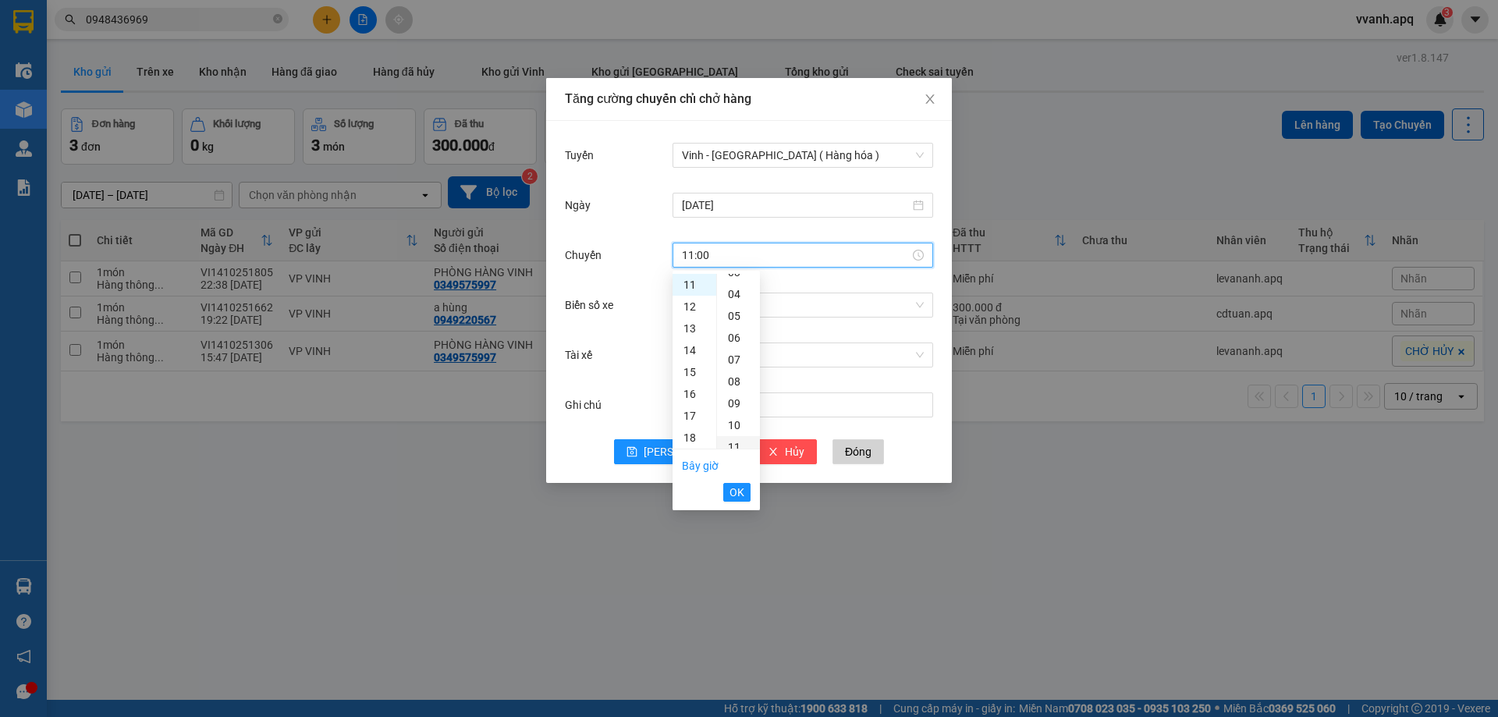
type input "11:11"
click at [746, 491] on button "OK" at bounding box center [736, 492] width 27 height 19
click at [796, 302] on input "Biển số xe" at bounding box center [797, 304] width 231 height 23
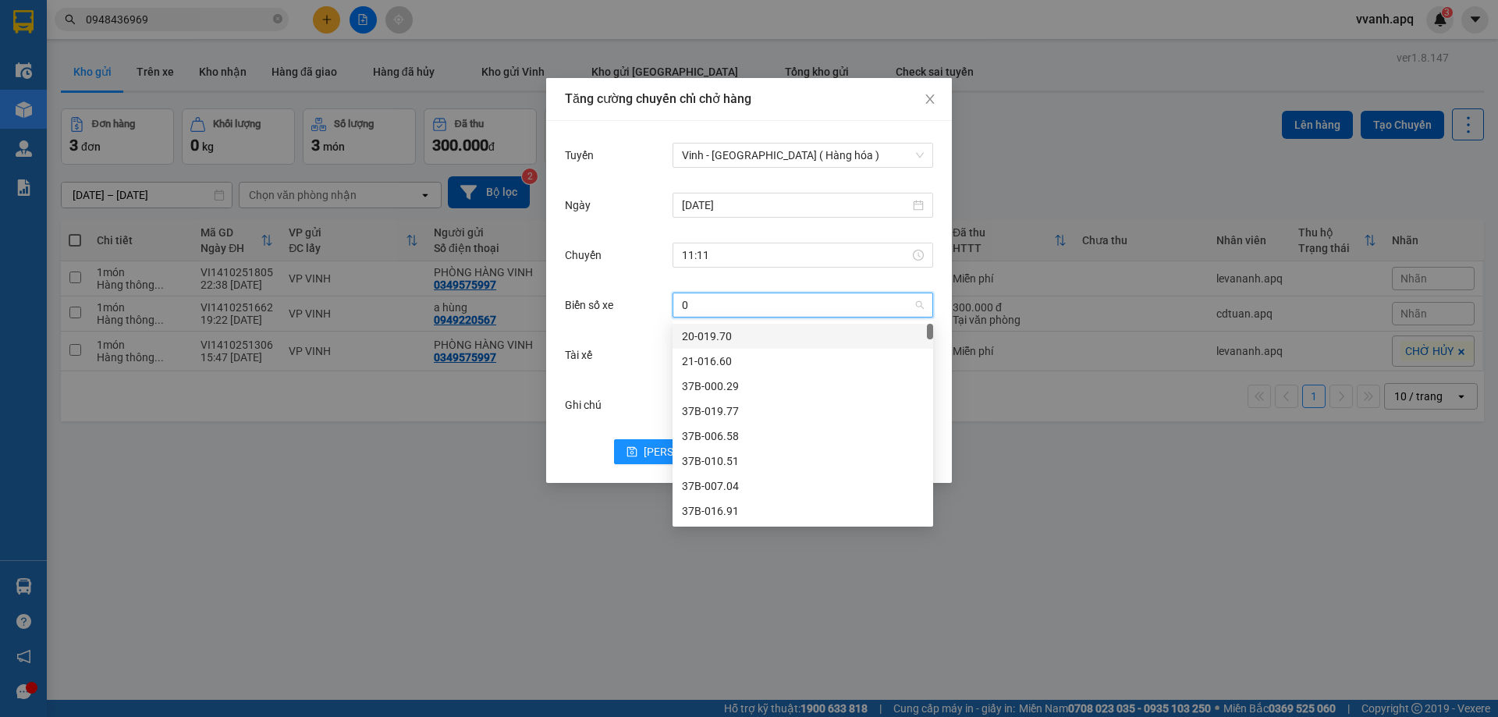
type input "08"
click at [727, 337] on div "37H-133.08" at bounding box center [803, 336] width 242 height 17
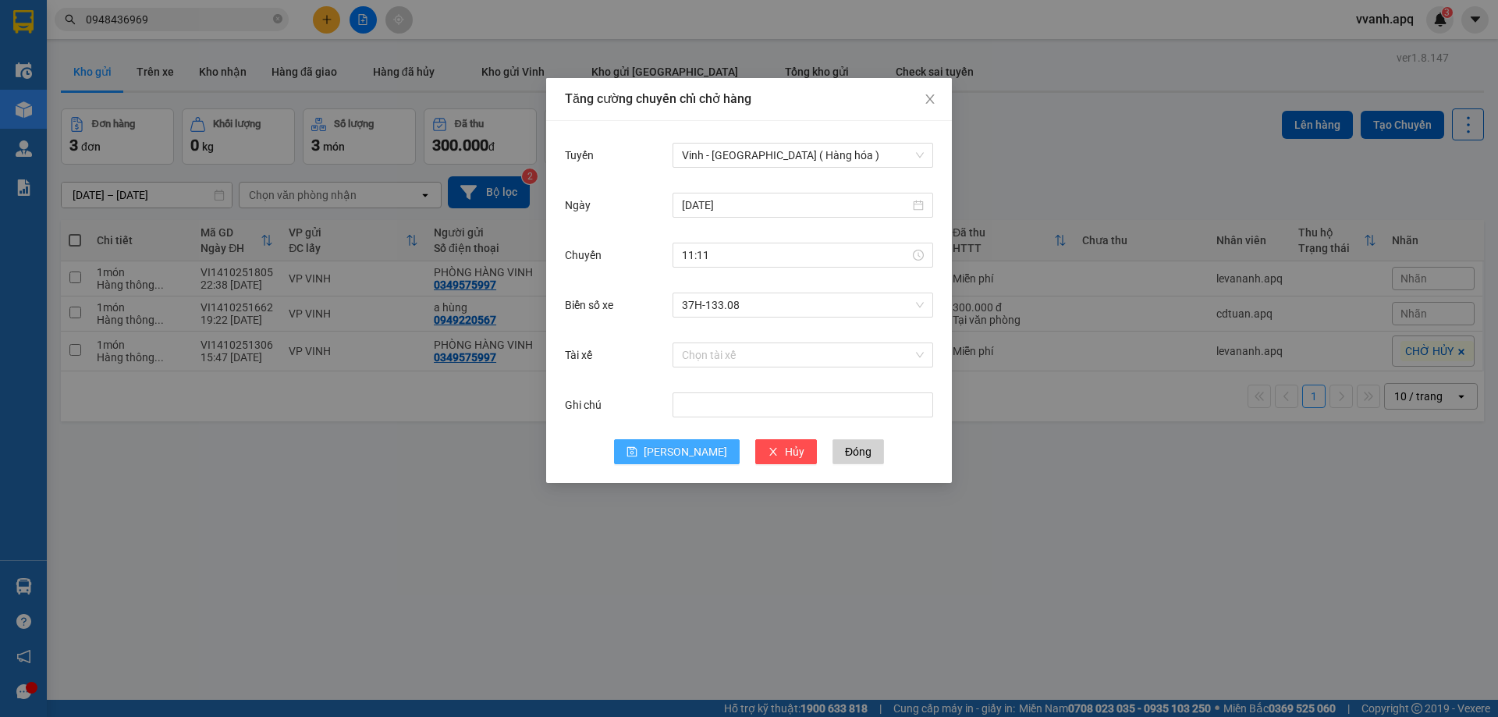
click at [672, 460] on button "Lưu" at bounding box center [677, 451] width 126 height 25
click at [735, 163] on input "Tuyến" at bounding box center [797, 155] width 231 height 23
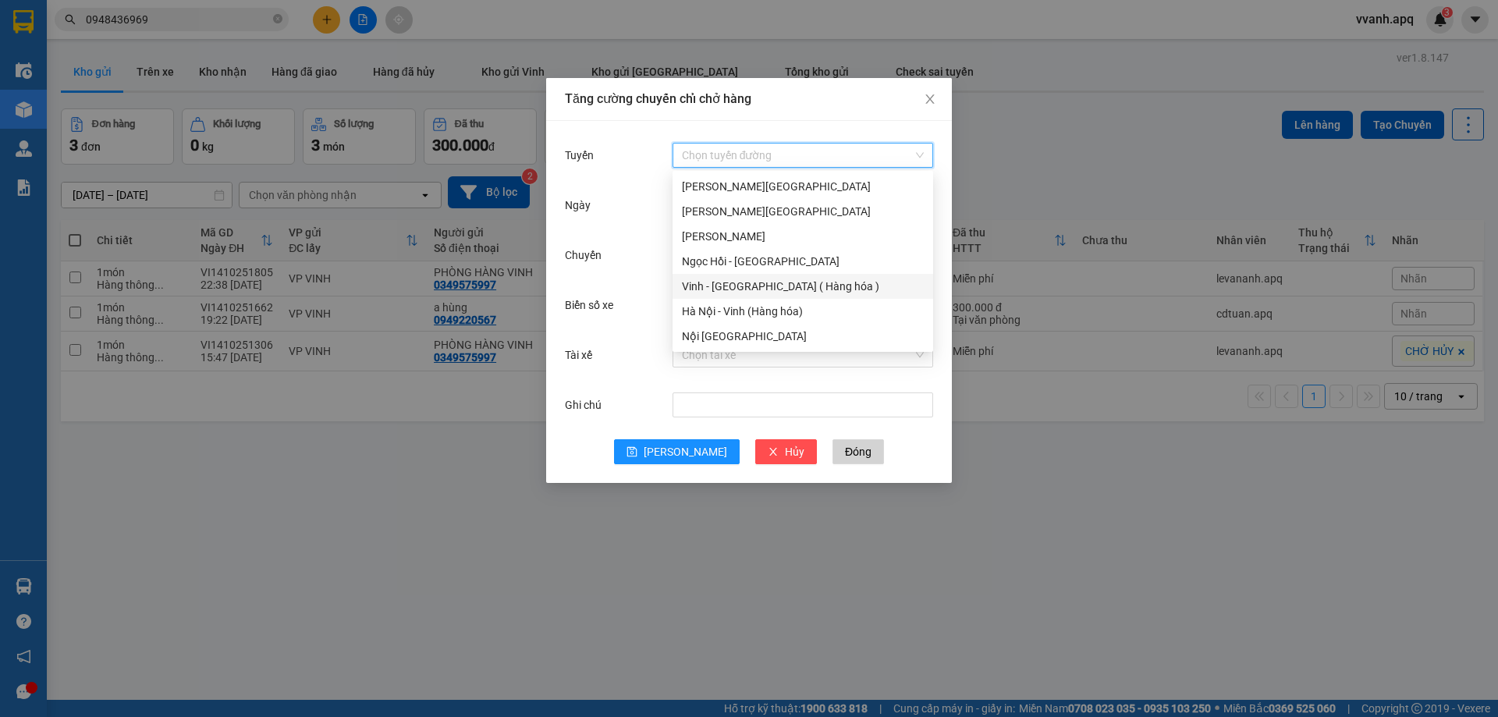
click at [740, 285] on div "Vinh - [GEOGRAPHIC_DATA] ( Hàng hóa )" at bounding box center [803, 286] width 242 height 17
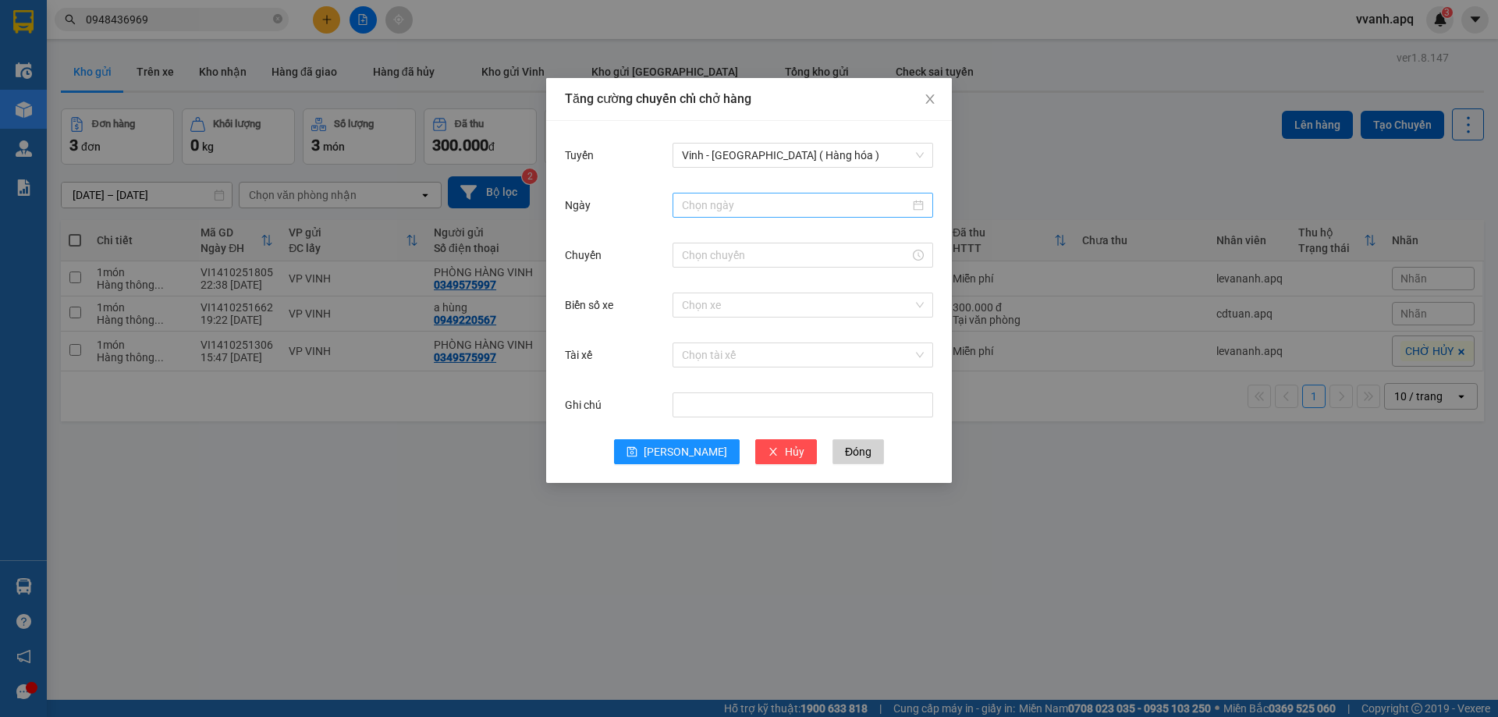
click at [730, 217] on div at bounding box center [803, 205] width 261 height 25
type input "15/10/2025"
click at [773, 341] on div "15" at bounding box center [780, 342] width 19 height 19
click at [736, 255] on input "Chuyến" at bounding box center [796, 255] width 228 height 17
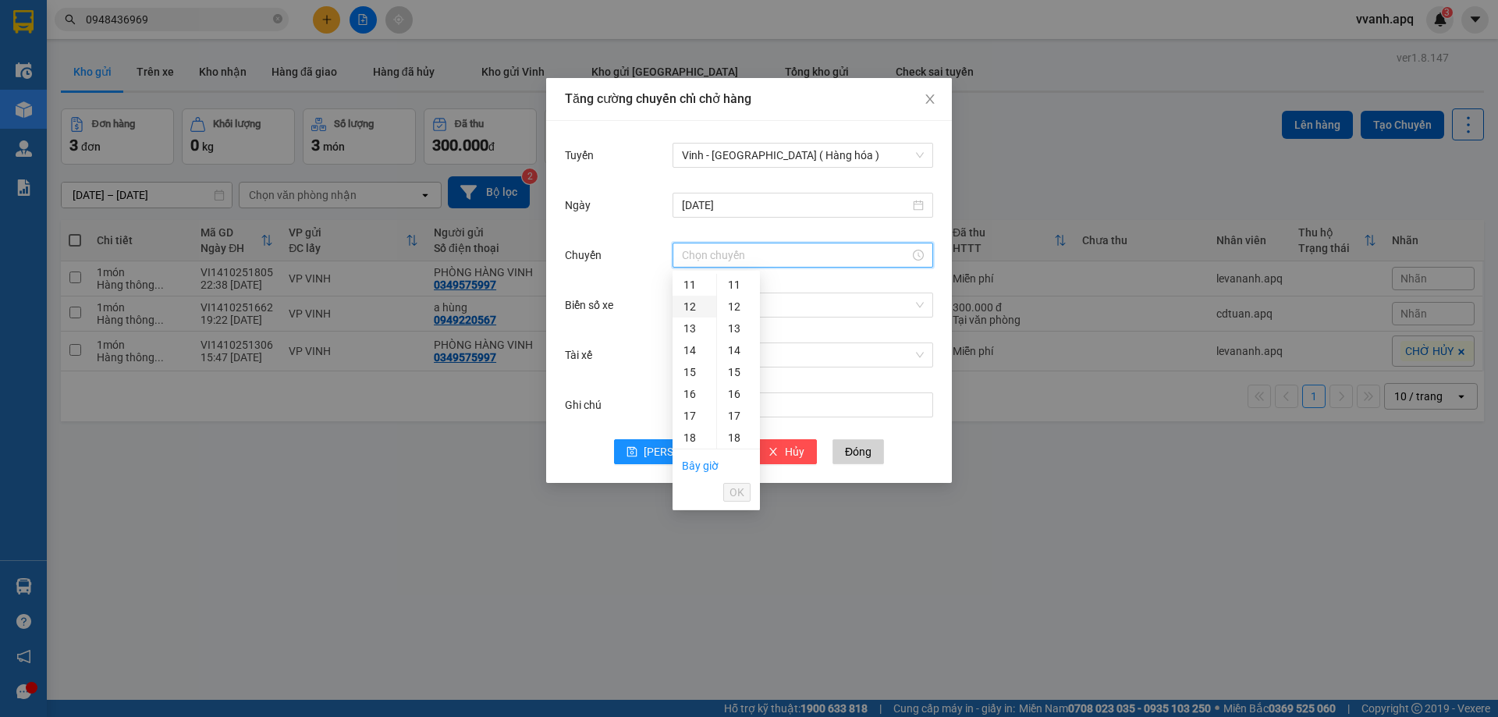
click at [697, 307] on div "12" at bounding box center [695, 307] width 44 height 22
drag, startPoint x: 739, startPoint y: 348, endPoint x: 739, endPoint y: 412, distance: 64.0
click at [739, 347] on div "03" at bounding box center [738, 350] width 43 height 22
type input "12:03"
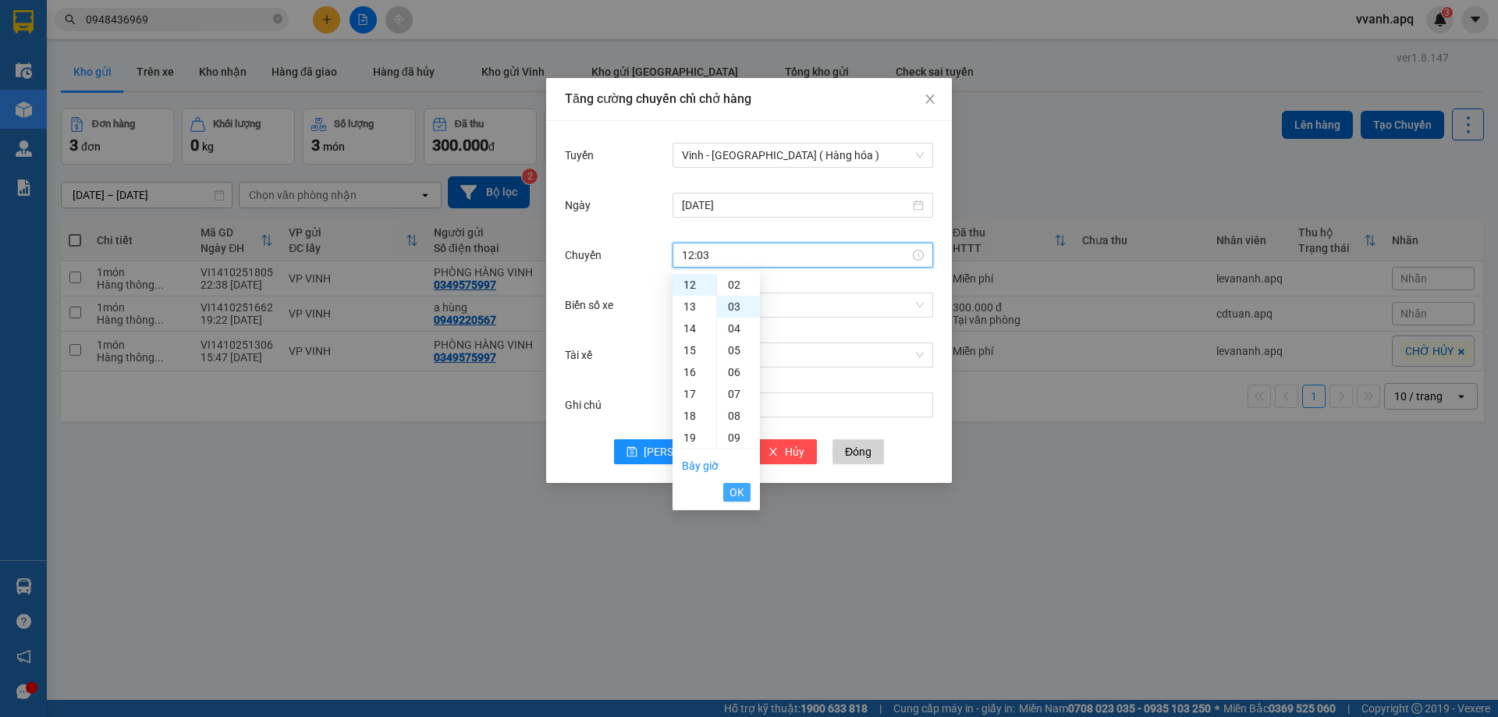
scroll to position [66, 0]
click at [735, 496] on span "OK" at bounding box center [736, 492] width 15 height 17
click at [807, 312] on input "Biển số xe" at bounding box center [797, 304] width 231 height 23
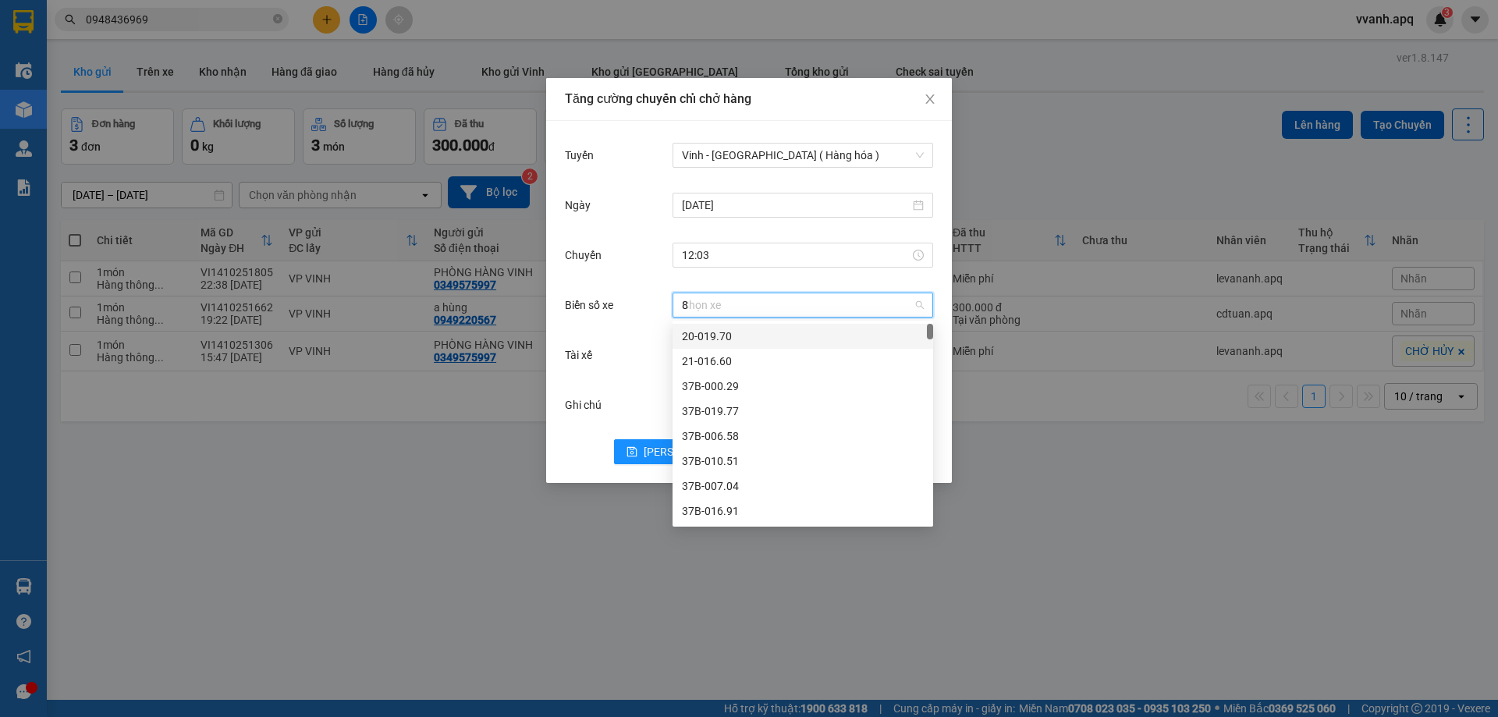
type input "81"
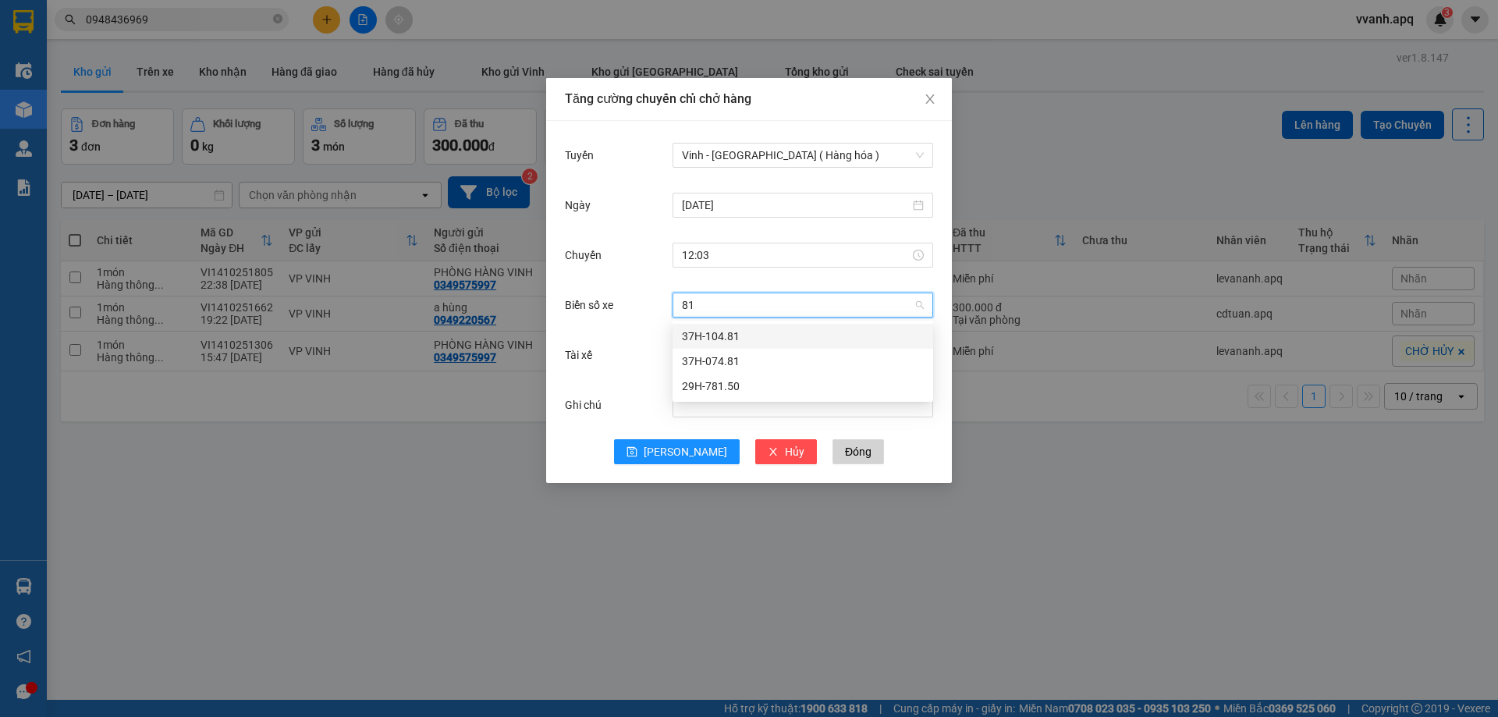
click at [790, 325] on div "37H-104.81" at bounding box center [803, 336] width 261 height 25
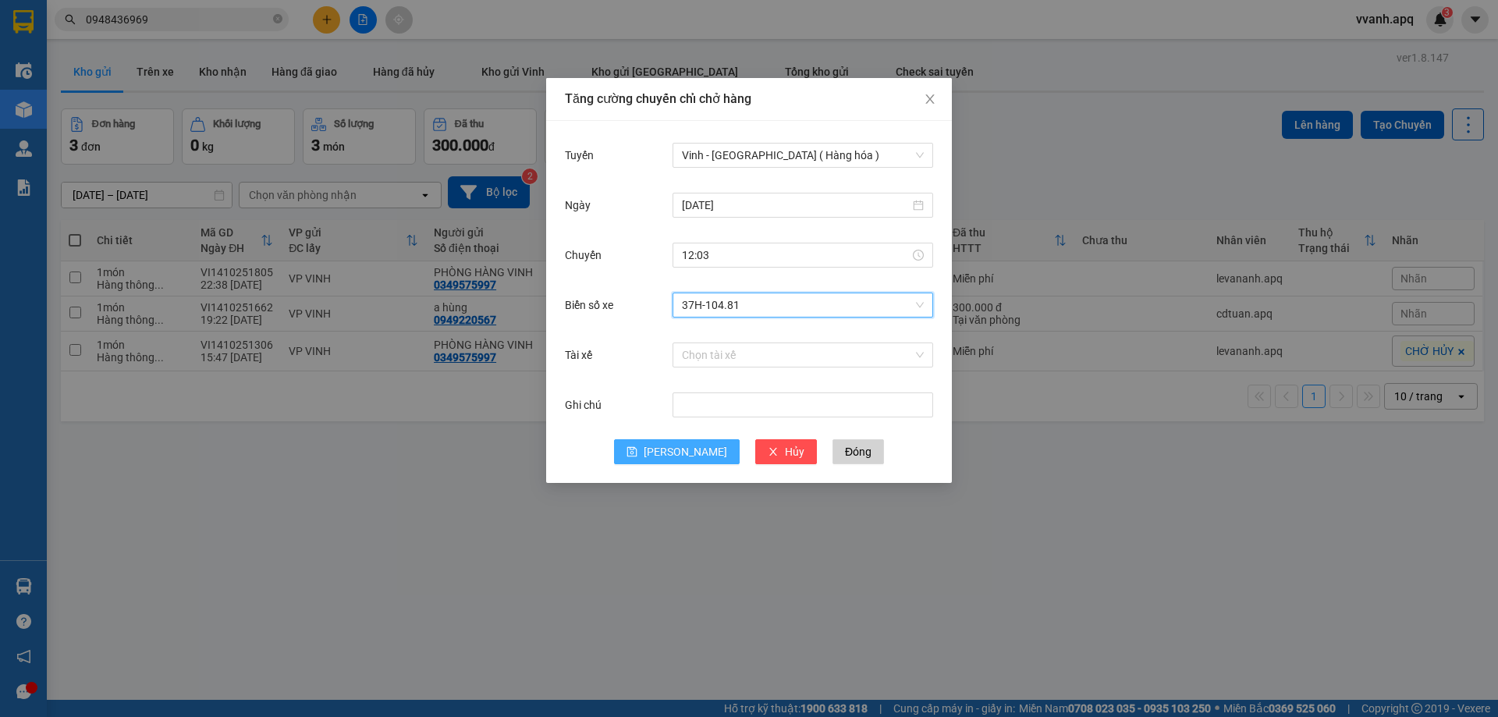
click at [680, 442] on button "Lưu" at bounding box center [677, 451] width 126 height 25
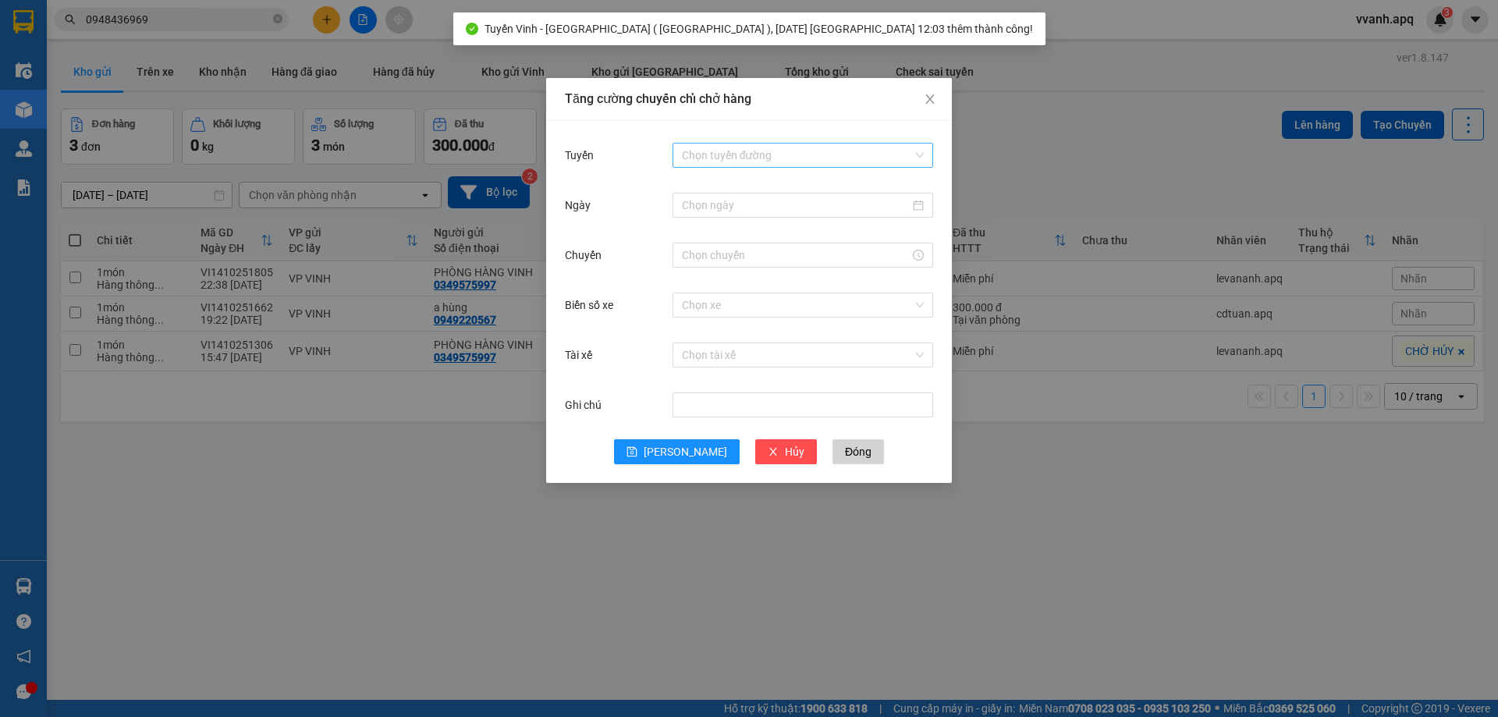
click at [771, 153] on input "Tuyến" at bounding box center [797, 155] width 231 height 23
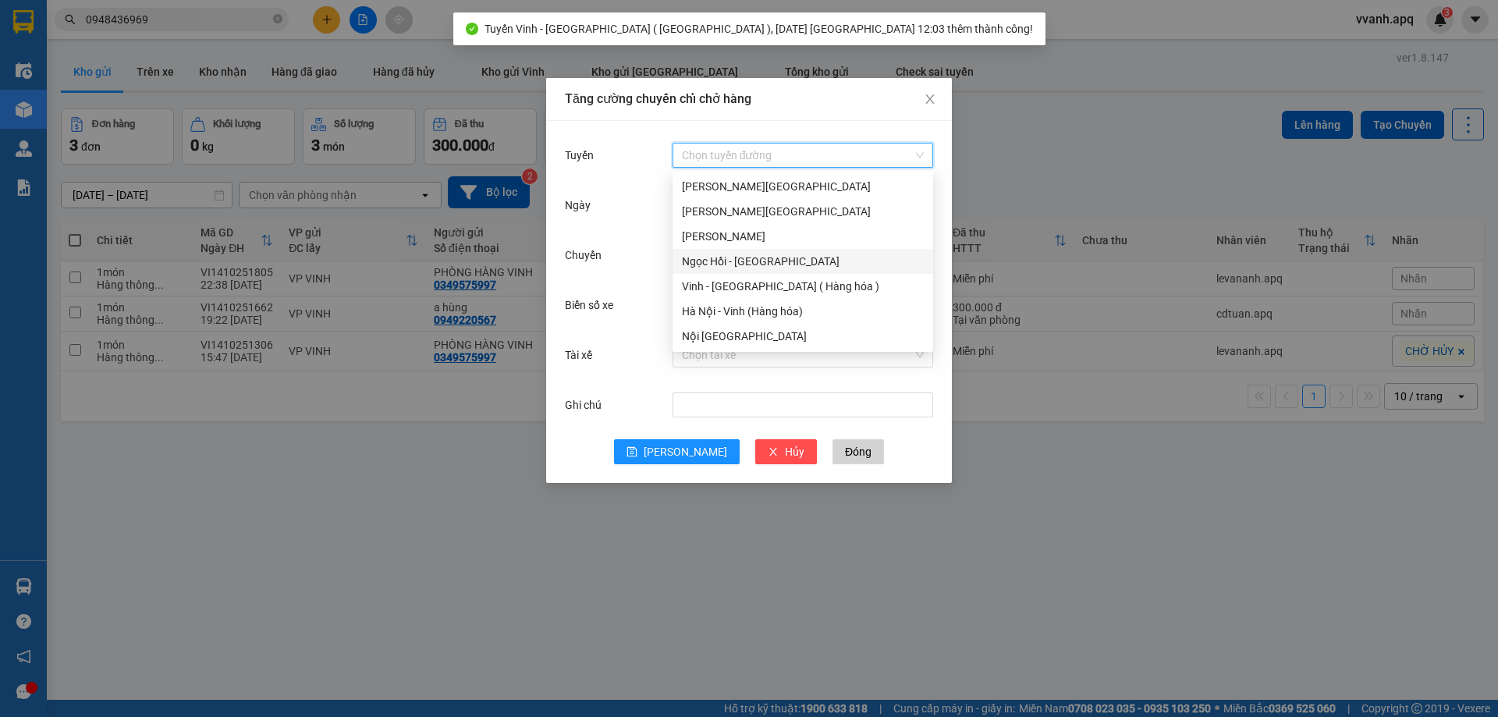
click at [755, 272] on div "Ngọc Hồi - [GEOGRAPHIC_DATA]" at bounding box center [803, 261] width 261 height 25
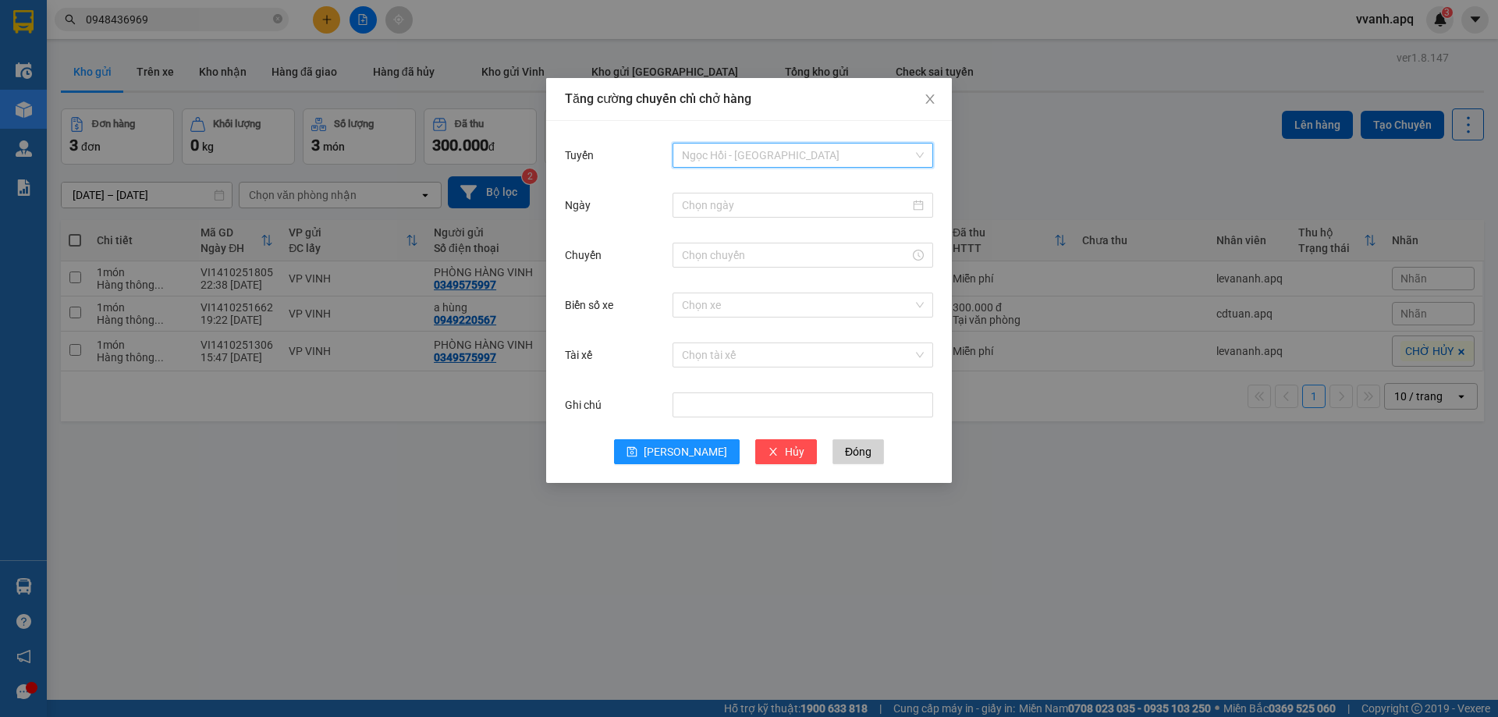
drag, startPoint x: 761, startPoint y: 157, endPoint x: 766, endPoint y: 280, distance: 123.4
click at [765, 157] on span "Ngọc Hồi - [GEOGRAPHIC_DATA]" at bounding box center [803, 155] width 242 height 23
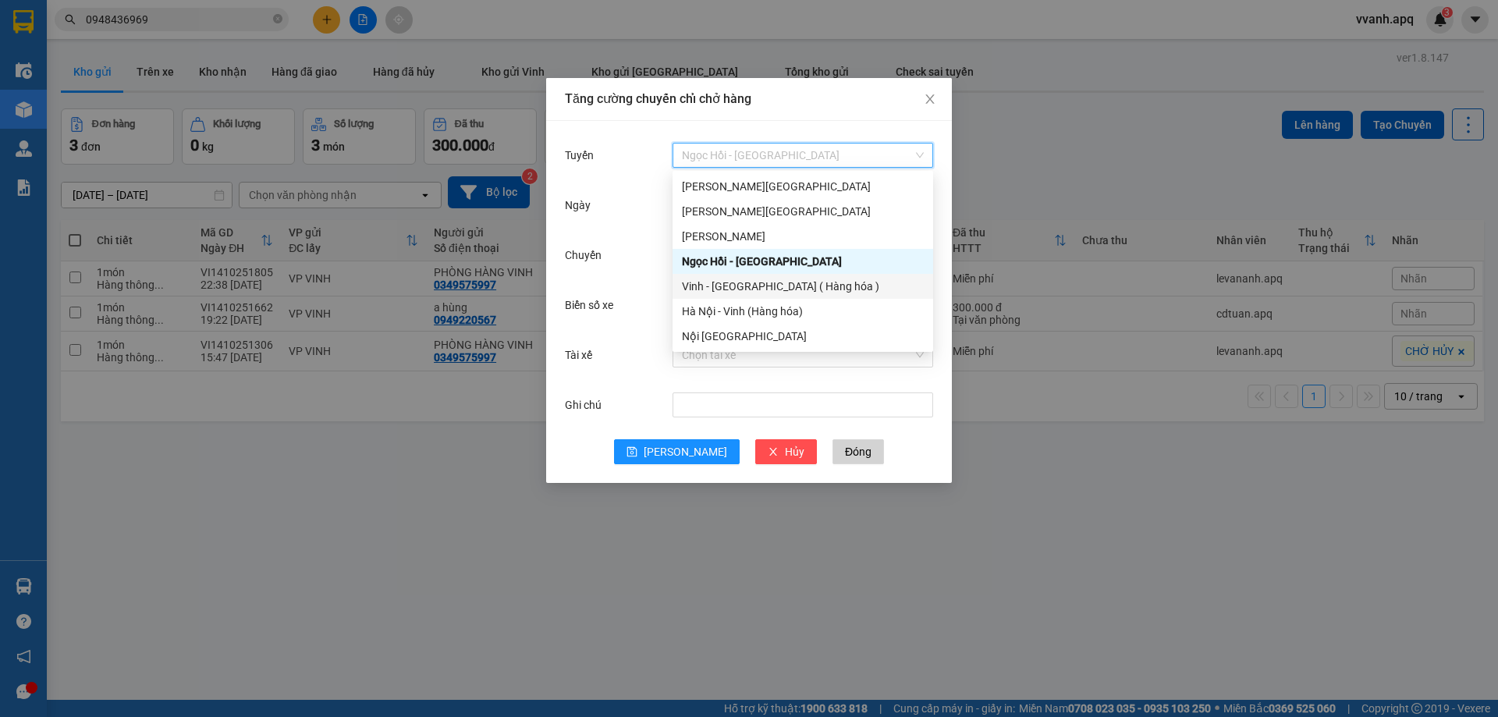
click at [764, 283] on div "Vinh - [GEOGRAPHIC_DATA] ( Hàng hóa )" at bounding box center [803, 286] width 242 height 17
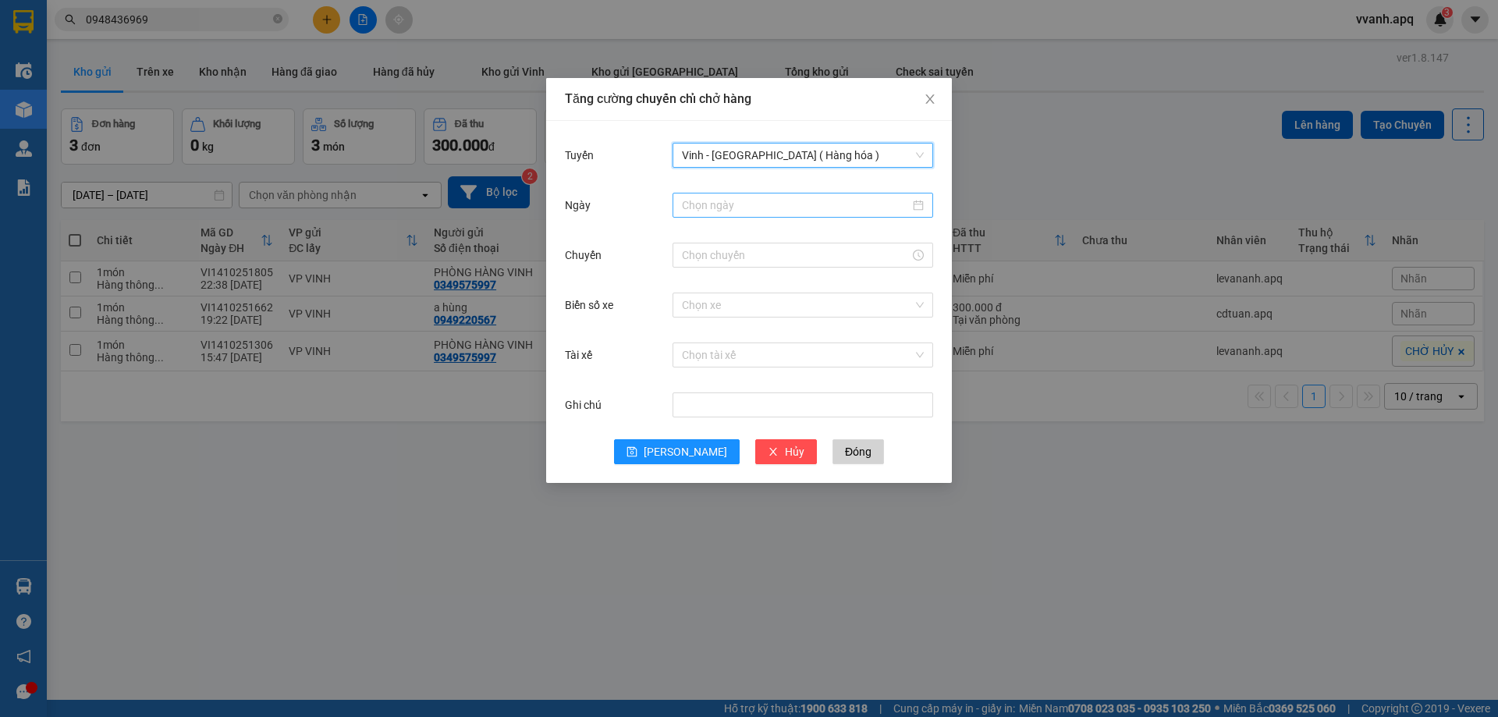
click at [778, 204] on input "Ngày" at bounding box center [796, 205] width 228 height 17
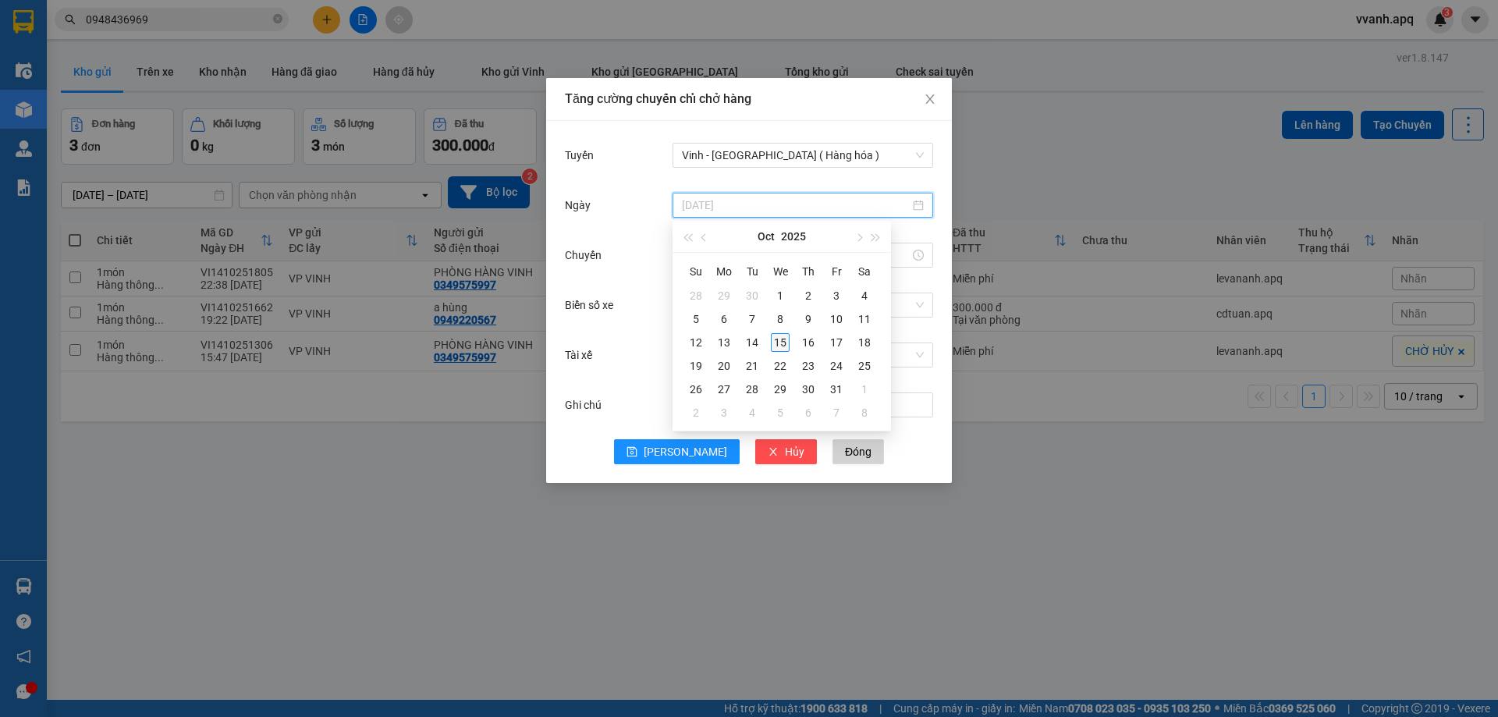
type input "15/10/2025"
click at [785, 342] on div "15" at bounding box center [780, 342] width 19 height 19
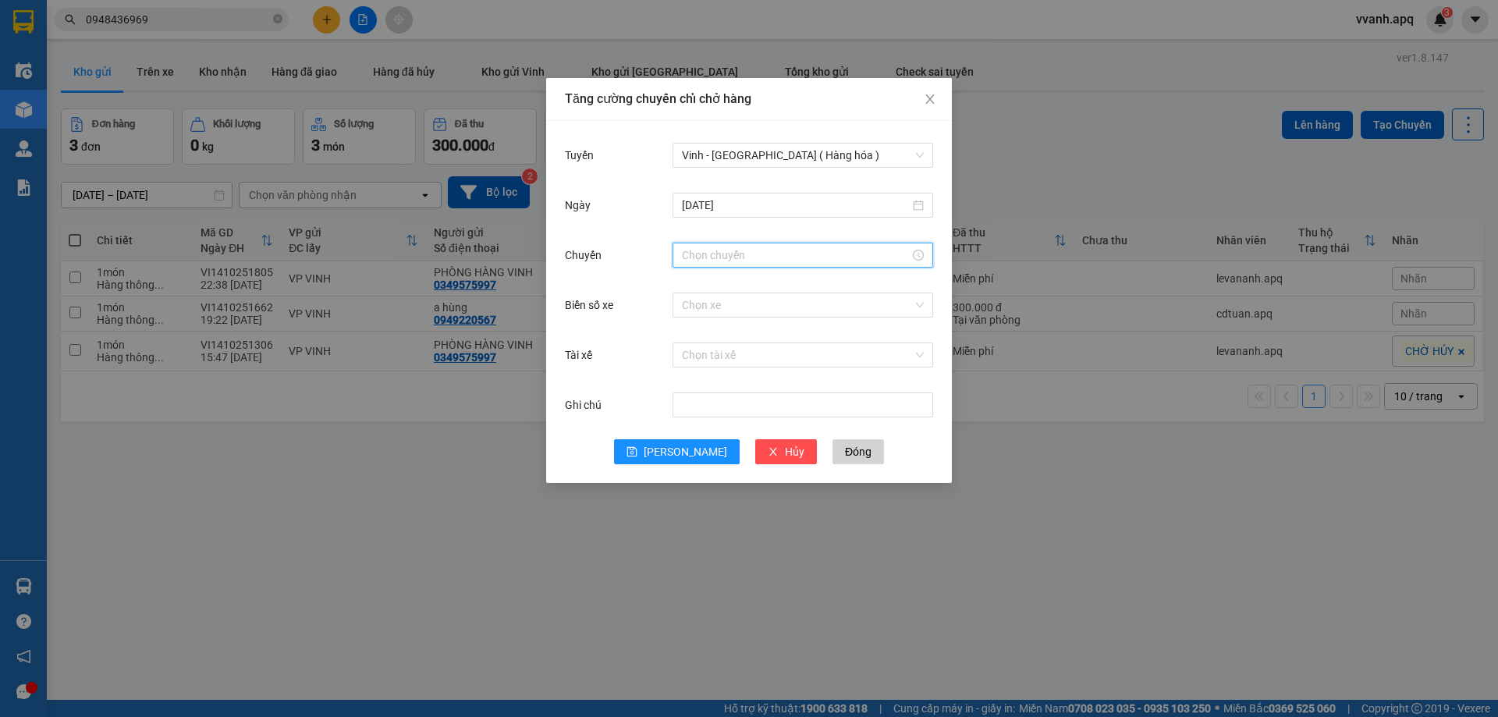
click at [723, 252] on input "Chuyến" at bounding box center [796, 255] width 228 height 17
click at [687, 325] on div "14" at bounding box center [695, 329] width 44 height 22
click at [733, 304] on div "08" at bounding box center [738, 304] width 43 height 22
type input "14:08"
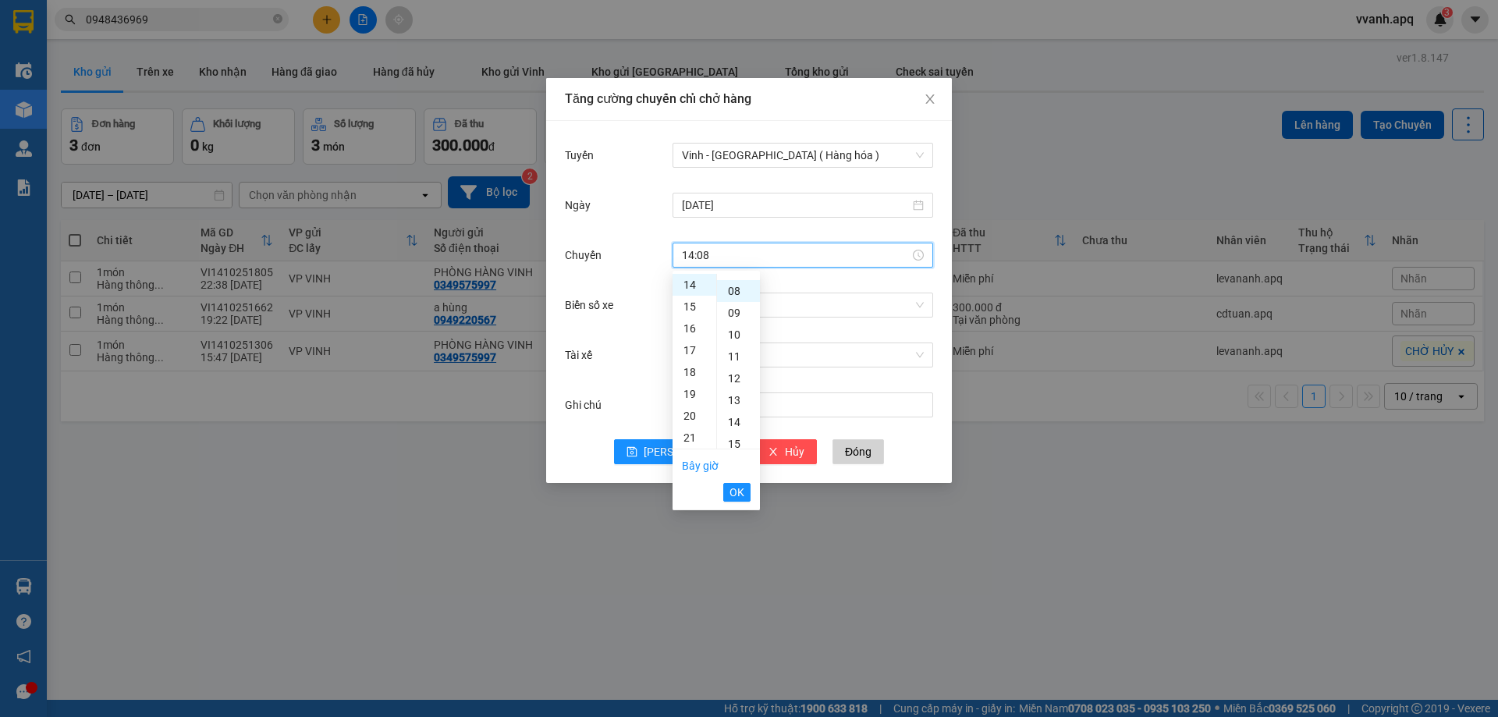
scroll to position [175, 0]
click at [731, 481] on li "OK" at bounding box center [736, 492] width 27 height 27
drag, startPoint x: 735, startPoint y: 484, endPoint x: 807, endPoint y: 385, distance: 122.3
click at [736, 484] on span "OK" at bounding box center [736, 492] width 15 height 17
click at [809, 310] on input "Biển số xe" at bounding box center [797, 304] width 231 height 23
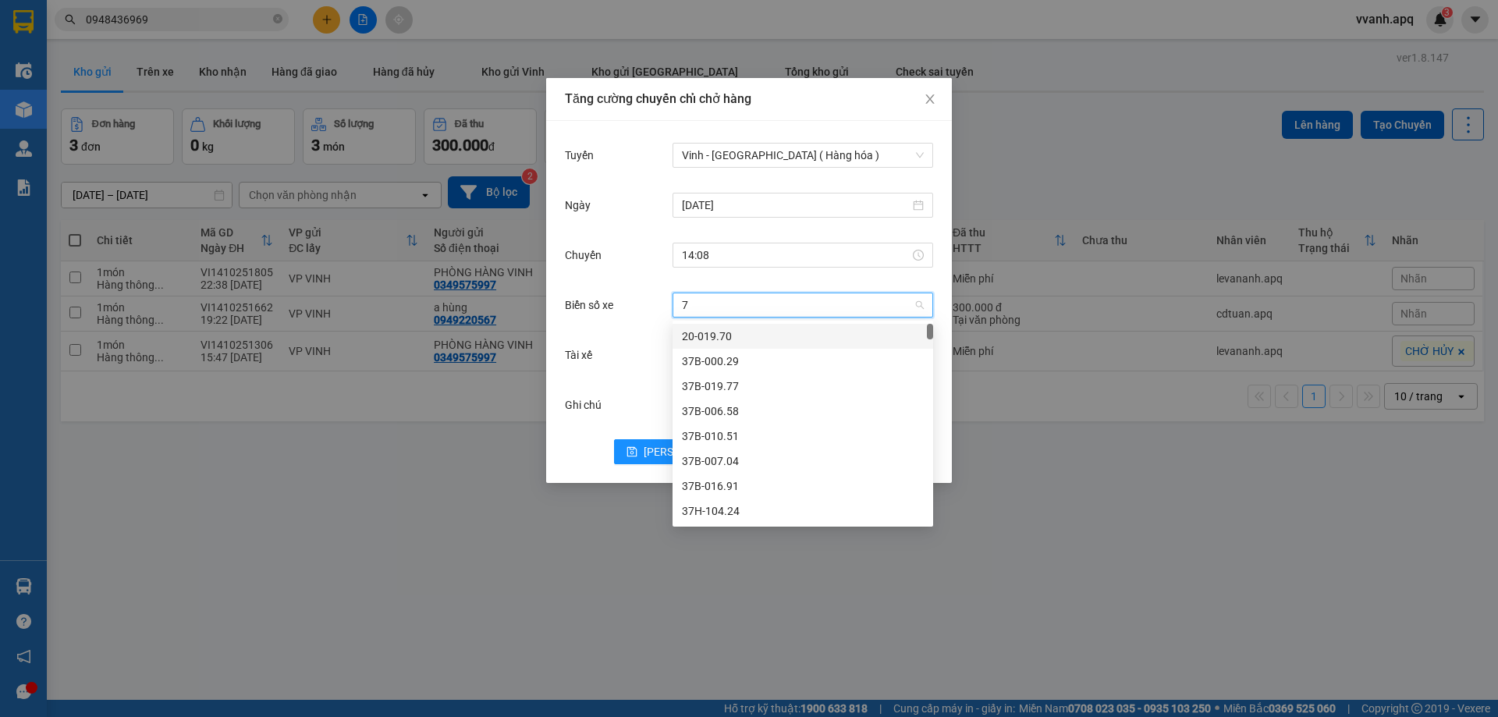
type input "73"
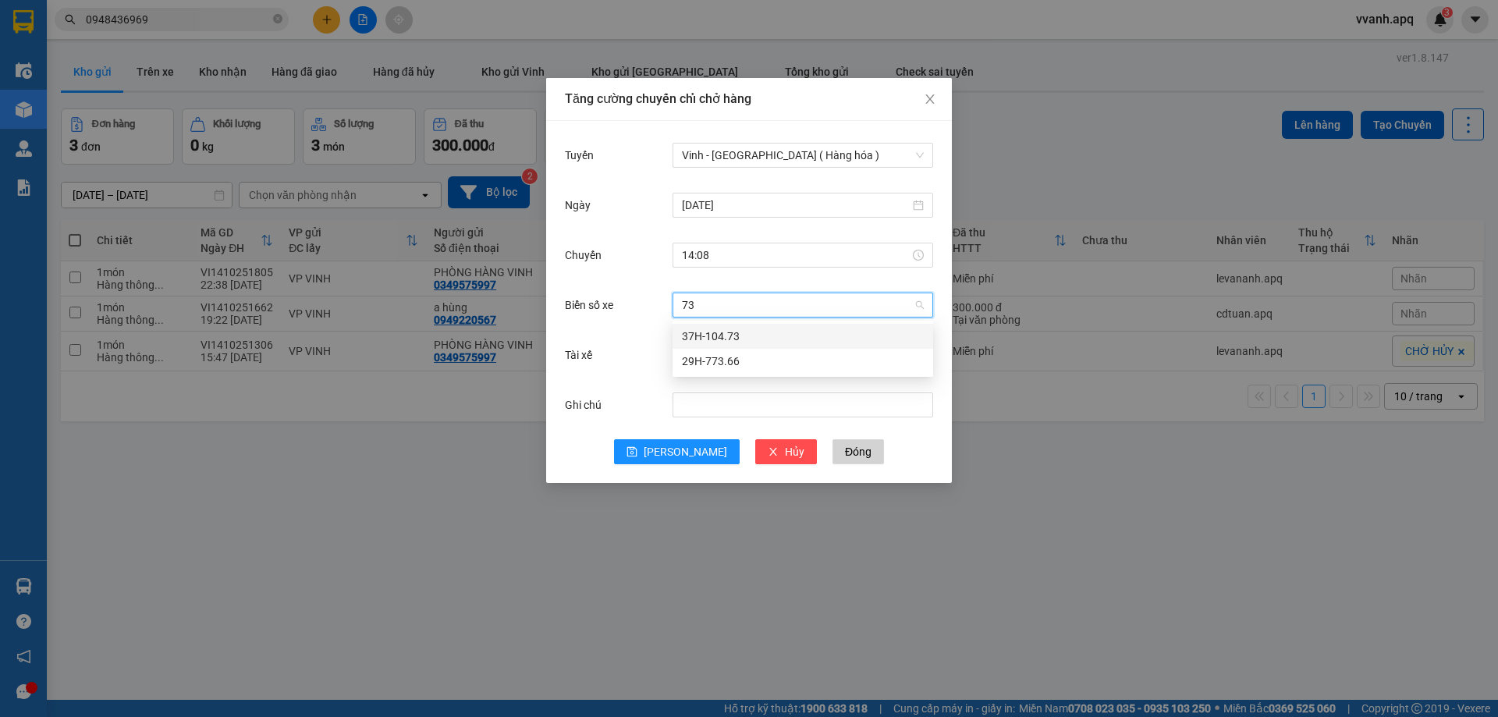
click at [700, 335] on div "37H-104.73" at bounding box center [803, 336] width 242 height 17
click at [683, 453] on span "Lưu" at bounding box center [685, 451] width 83 height 17
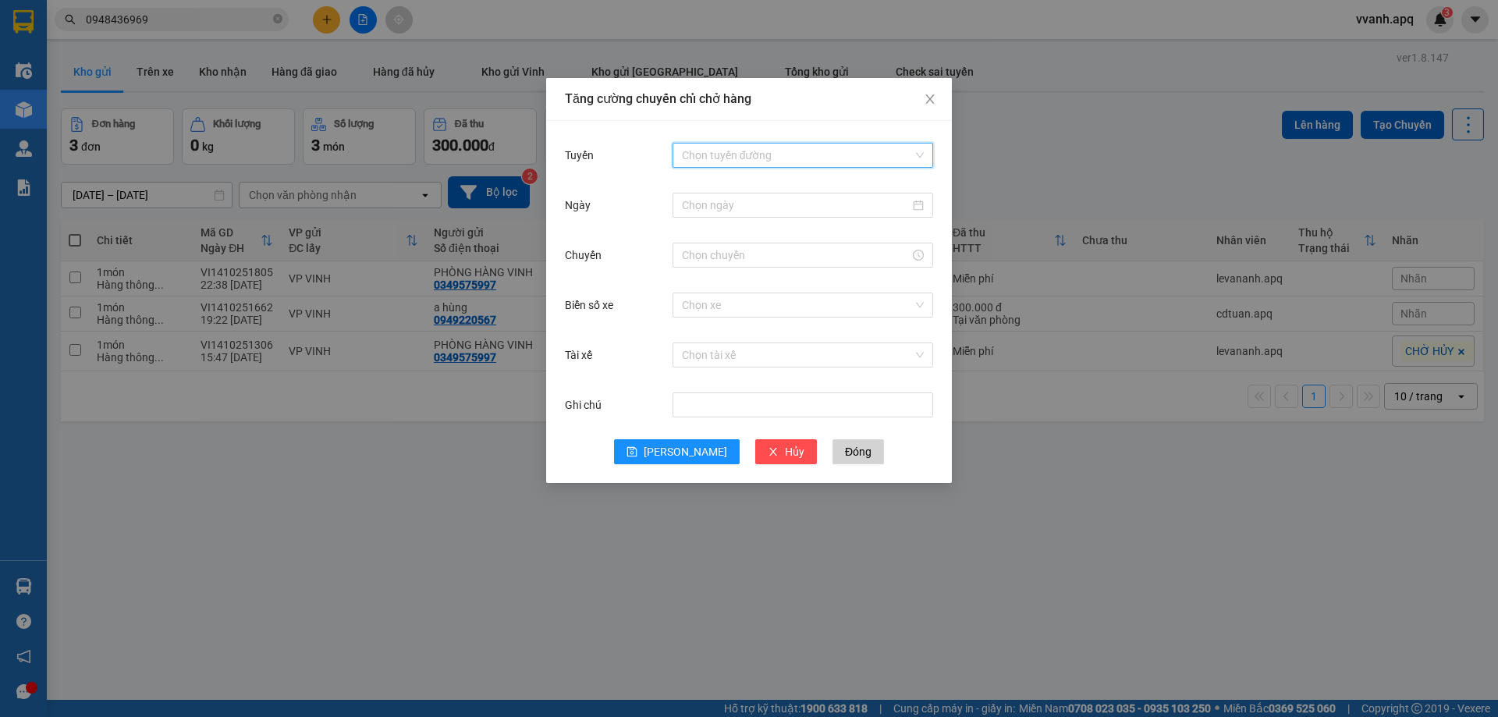
click at [735, 162] on input "Tuyến" at bounding box center [797, 155] width 231 height 23
click at [718, 148] on input "Tuyến" at bounding box center [797, 155] width 231 height 23
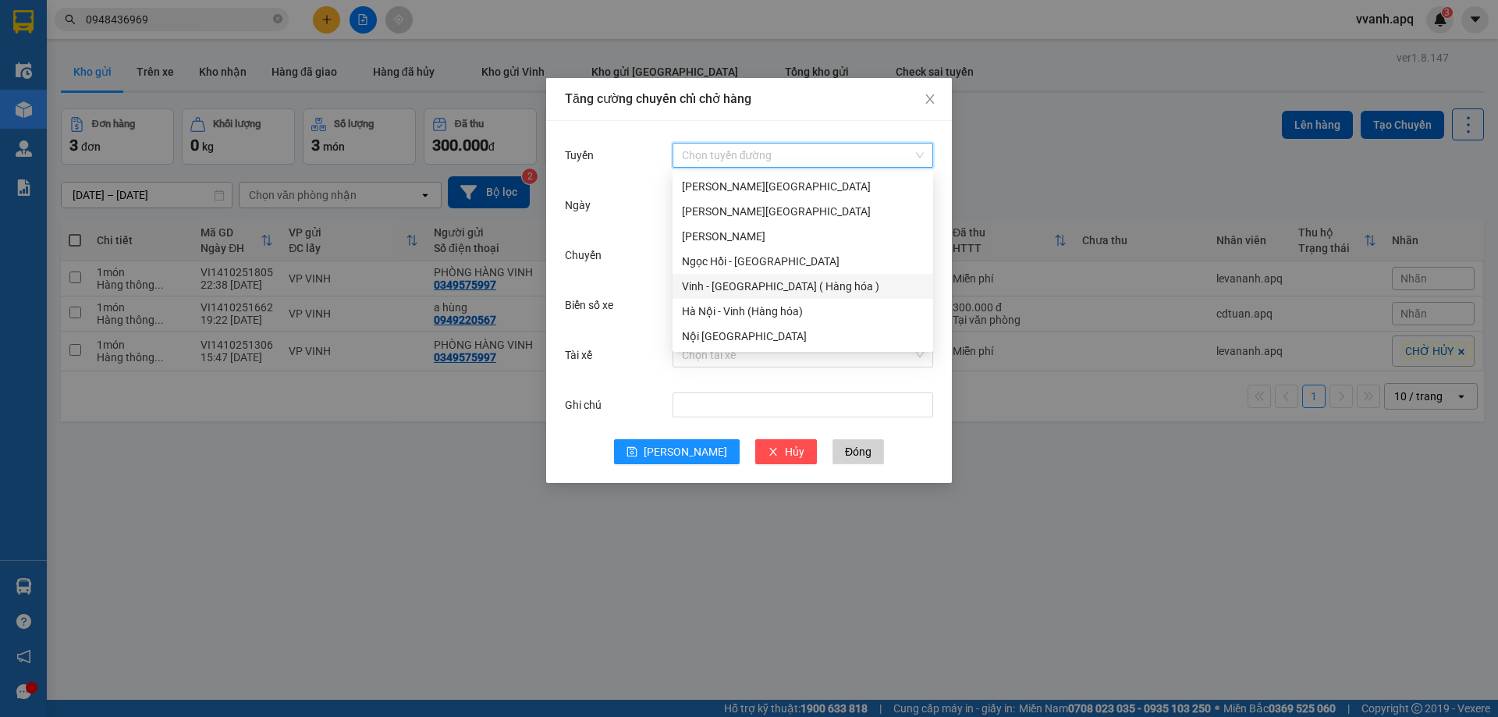
click at [747, 286] on div "Vinh - [GEOGRAPHIC_DATA] ( Hàng hóa )" at bounding box center [803, 286] width 242 height 17
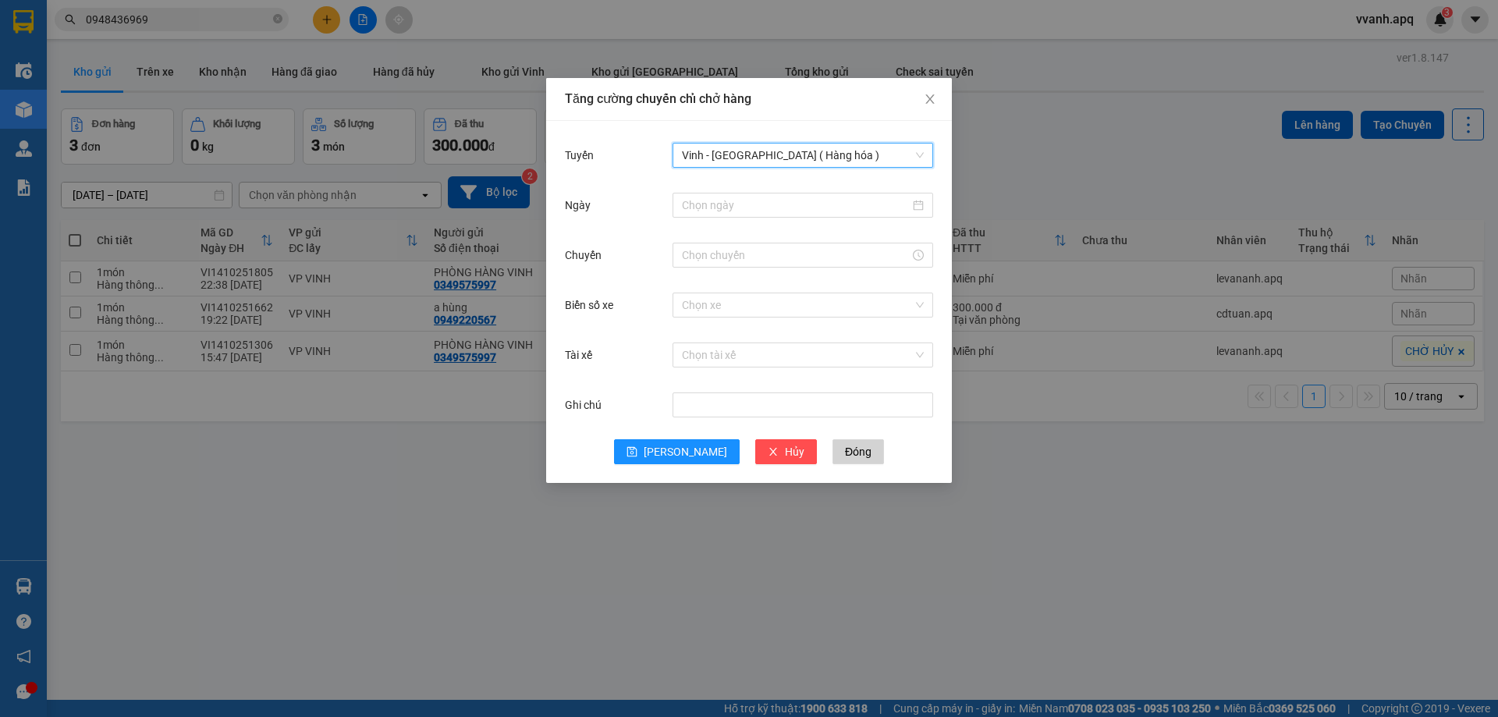
click at [761, 222] on div "Ngày" at bounding box center [749, 215] width 368 height 50
drag, startPoint x: 759, startPoint y: 211, endPoint x: 765, endPoint y: 219, distance: 10.6
click at [760, 210] on input "Ngày" at bounding box center [796, 205] width 228 height 17
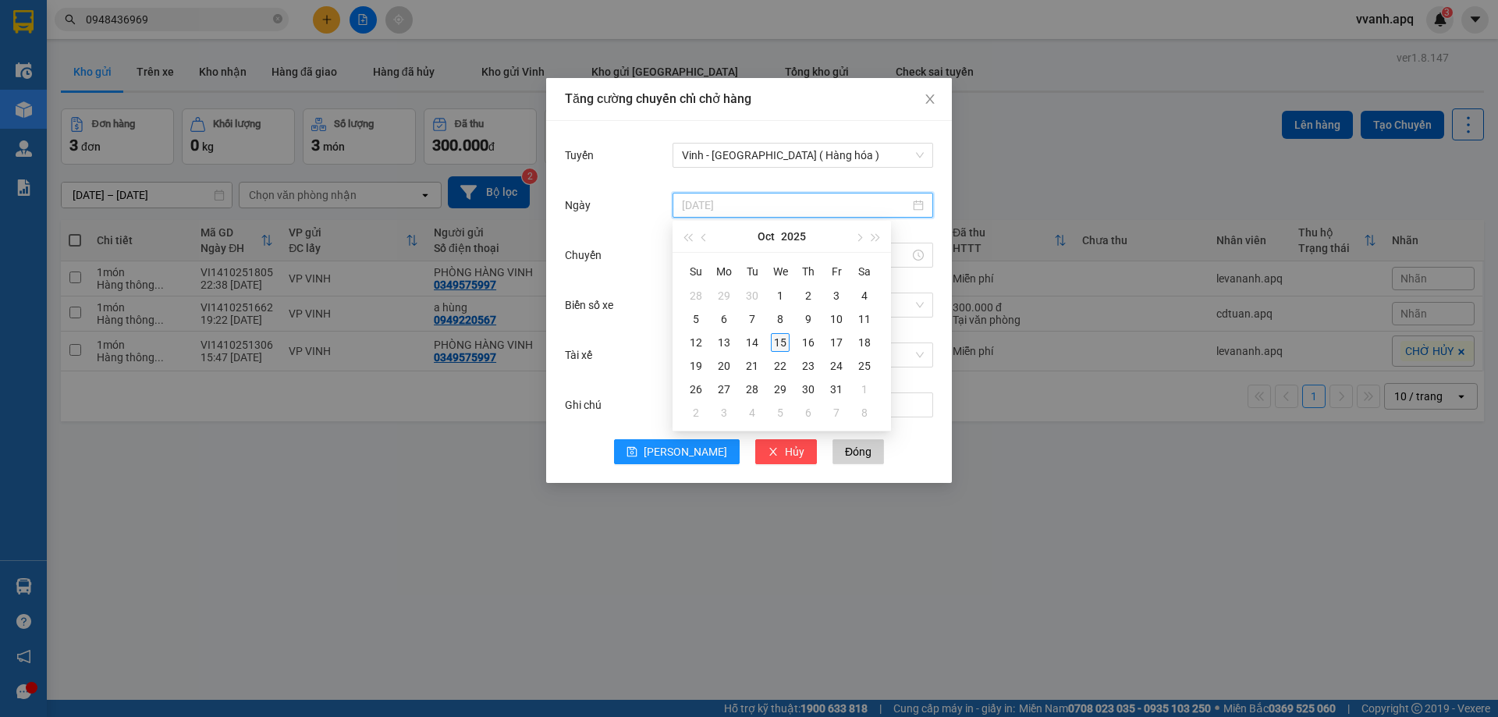
type input "15/10/2025"
click at [775, 343] on div "15" at bounding box center [780, 342] width 19 height 19
click at [760, 248] on input "Chuyến" at bounding box center [796, 255] width 228 height 17
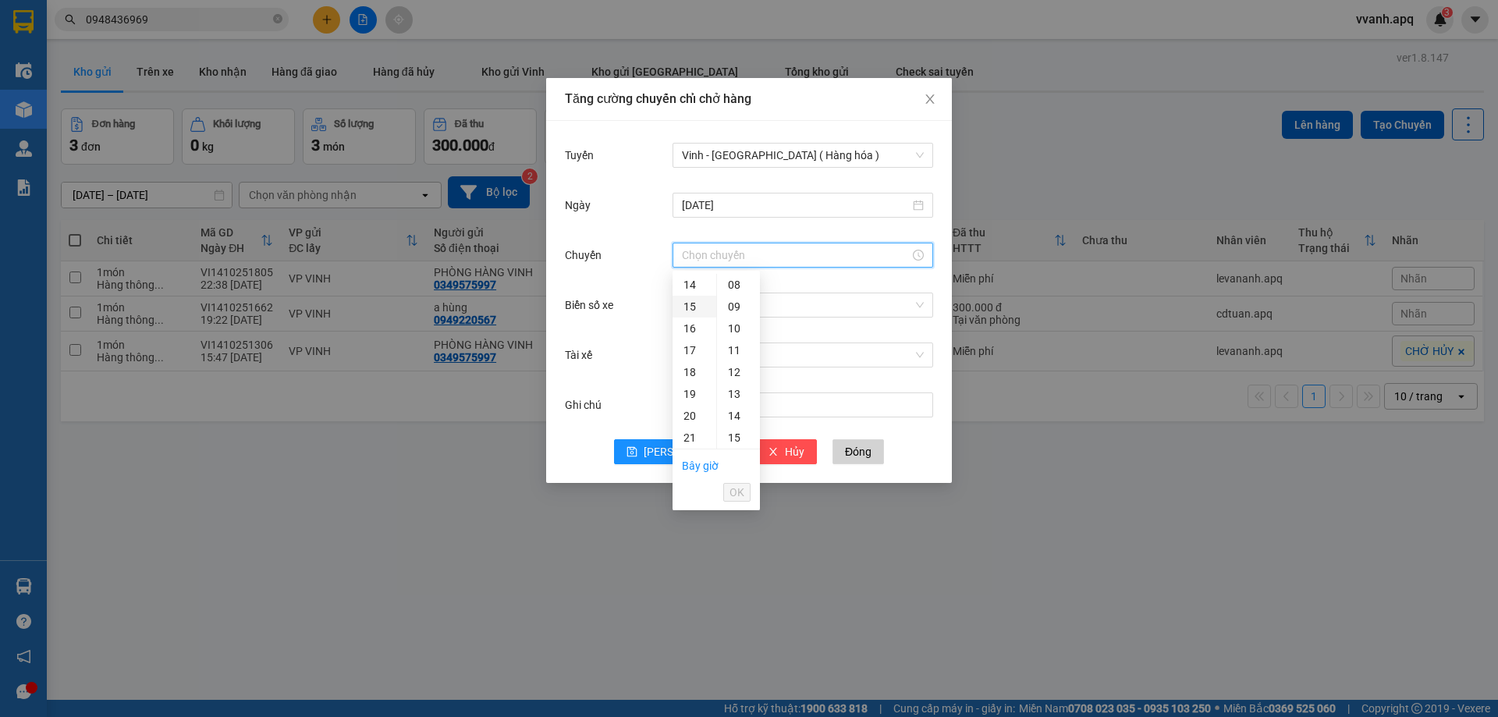
click at [691, 306] on div "15" at bounding box center [695, 307] width 44 height 22
click at [744, 374] on div "04" at bounding box center [738, 372] width 43 height 22
type input "15:04"
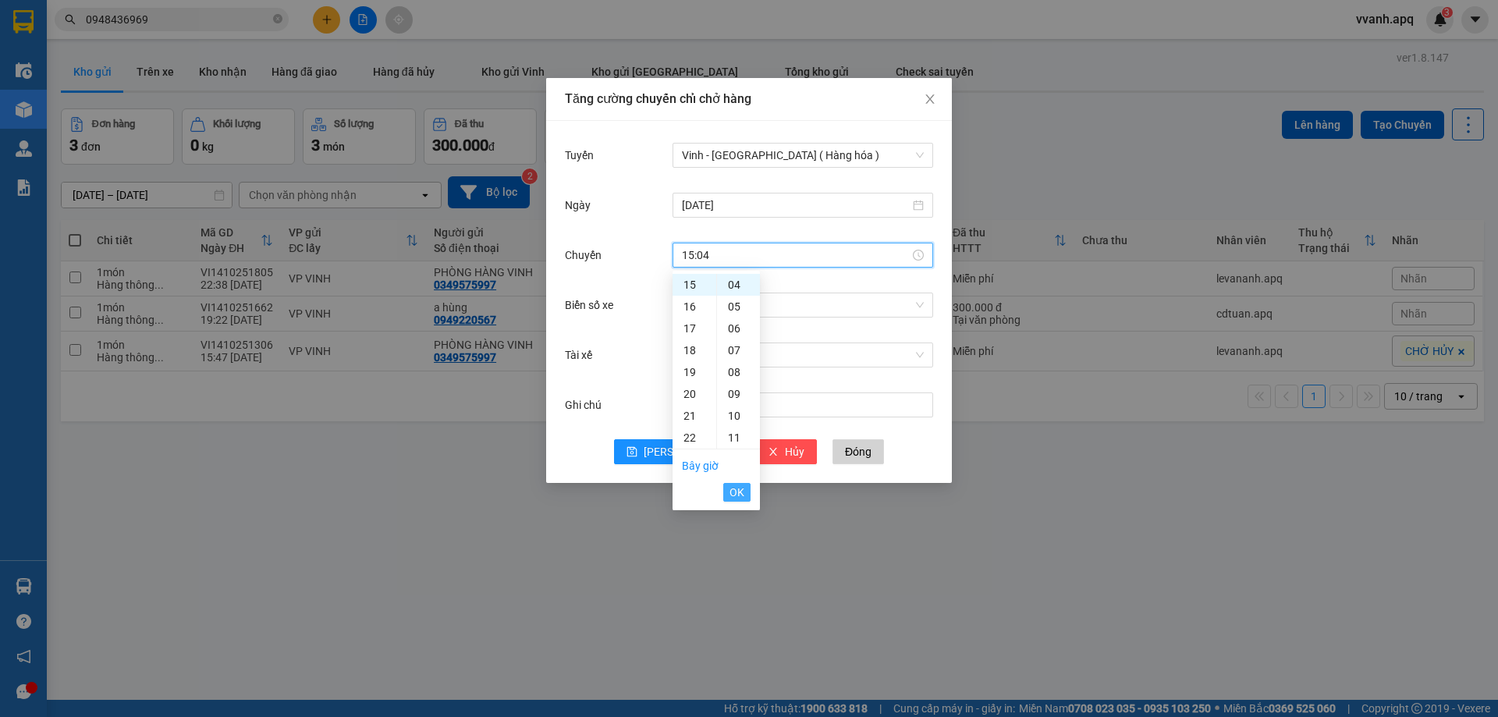
click at [743, 489] on span "OK" at bounding box center [736, 492] width 15 height 17
click at [754, 327] on div "Biển số xe Chọn xe" at bounding box center [749, 314] width 368 height 50
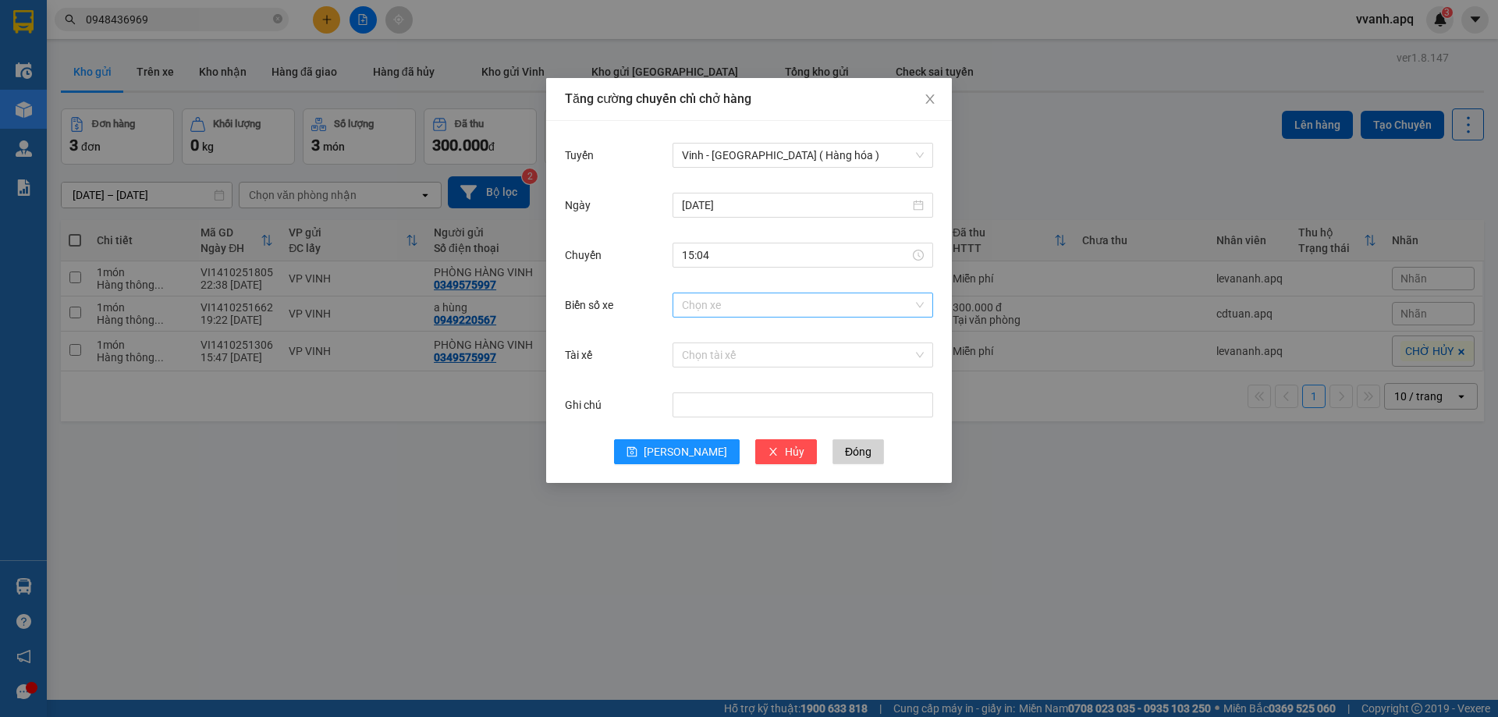
click at [768, 304] on input "Biển số xe" at bounding box center [797, 304] width 231 height 23
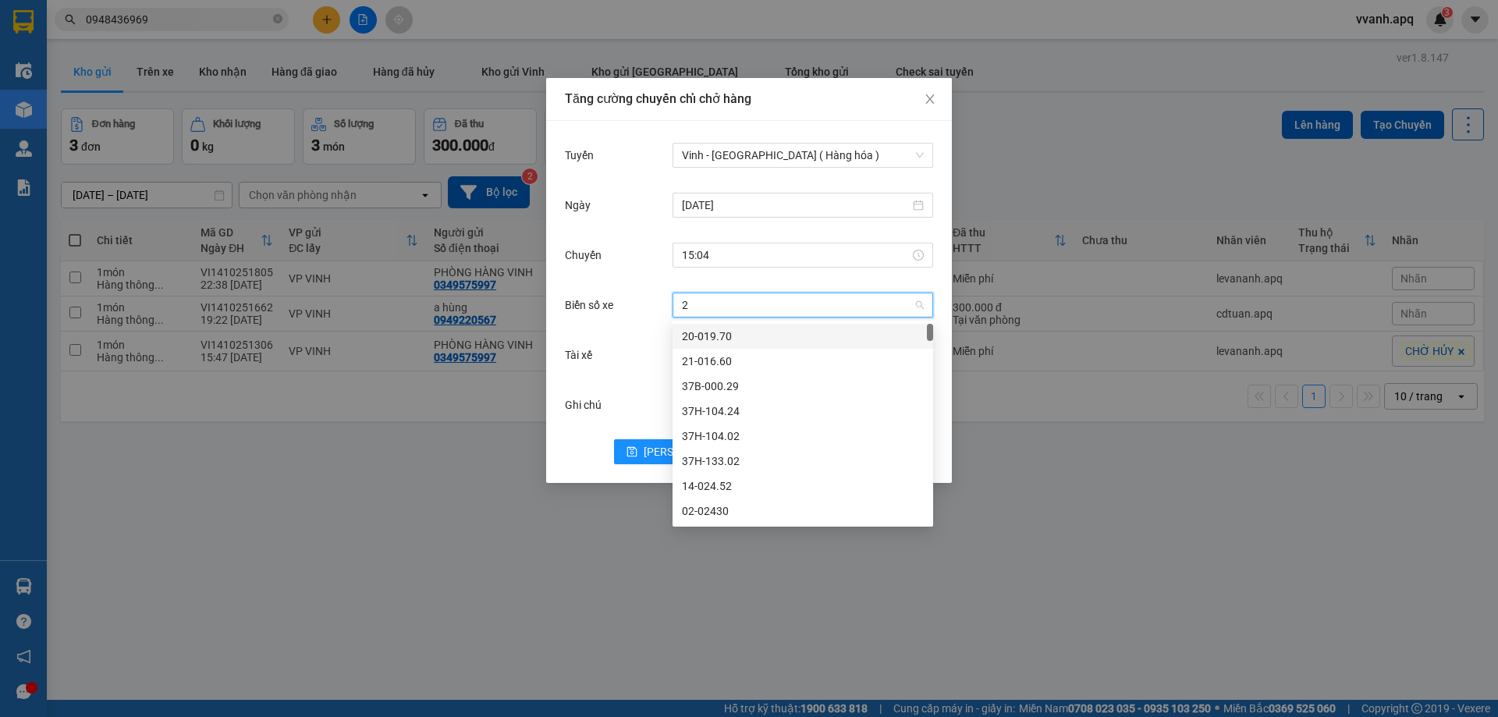
type input "24"
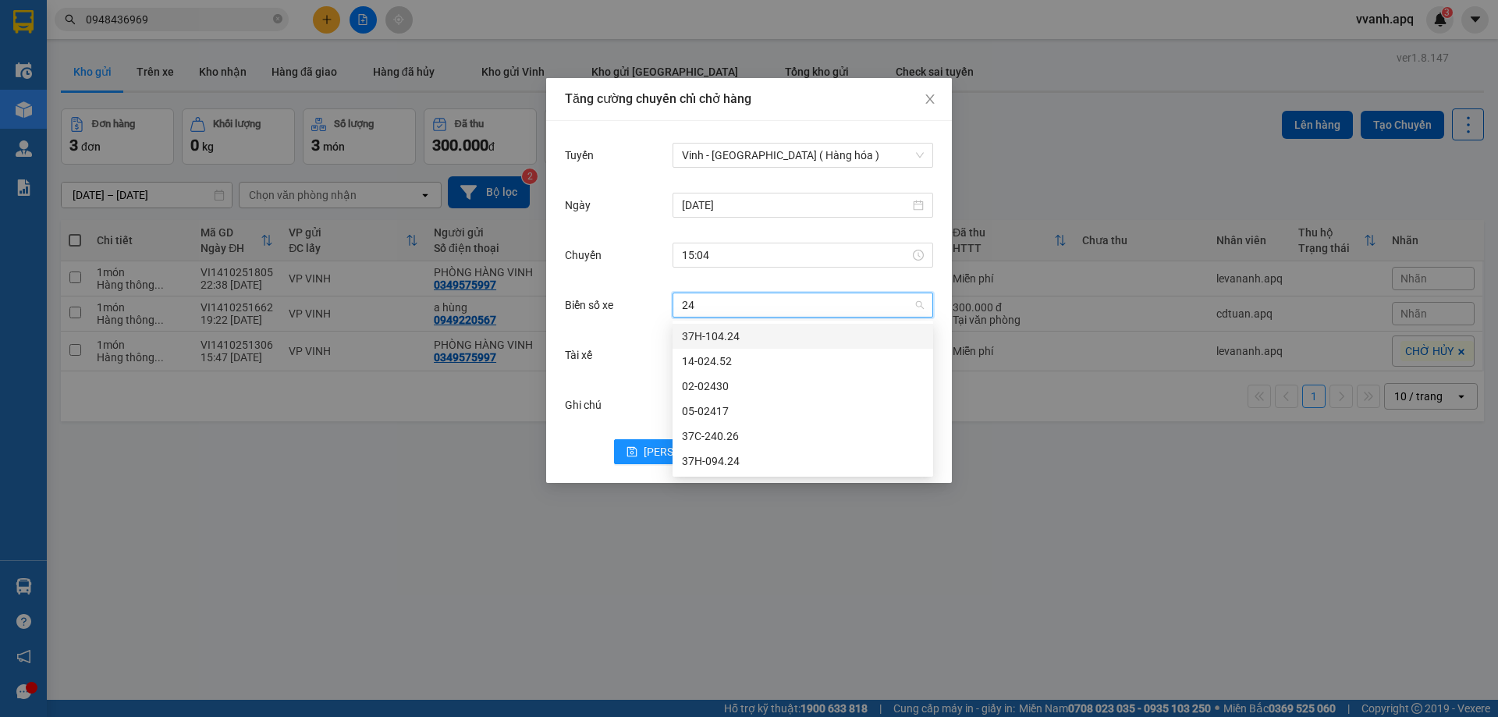
click at [793, 336] on div "37H-104.24" at bounding box center [803, 336] width 242 height 17
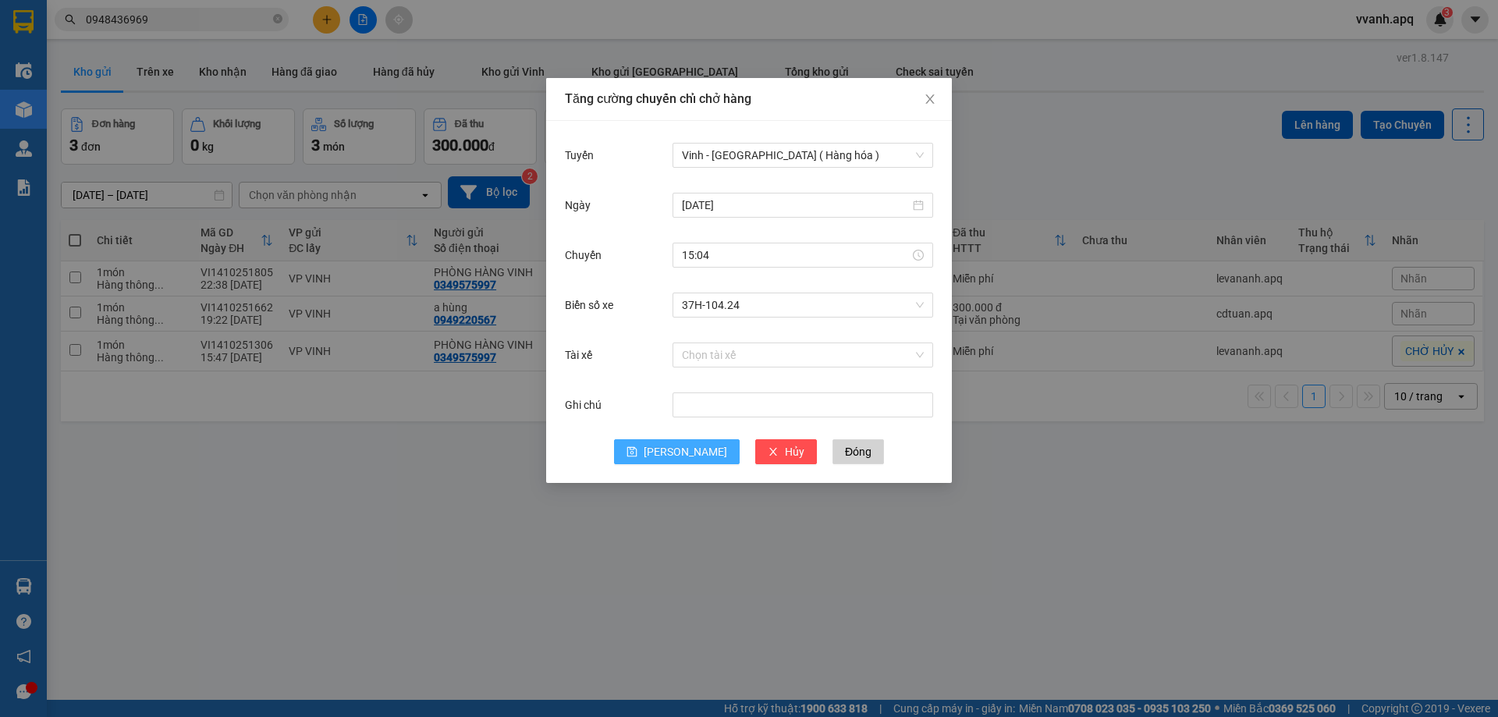
click at [675, 452] on button "Lưu" at bounding box center [677, 451] width 126 height 25
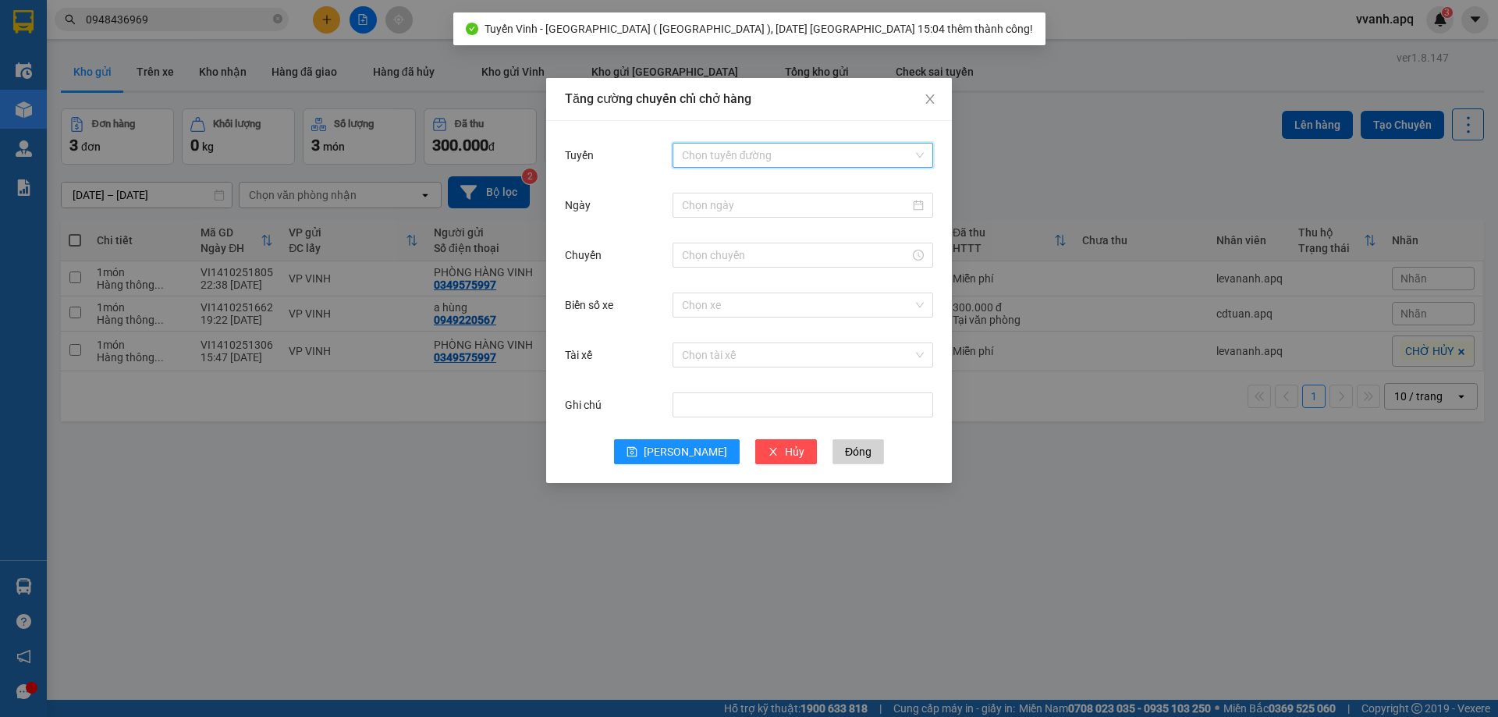
click at [768, 147] on input "Tuyến" at bounding box center [797, 155] width 231 height 23
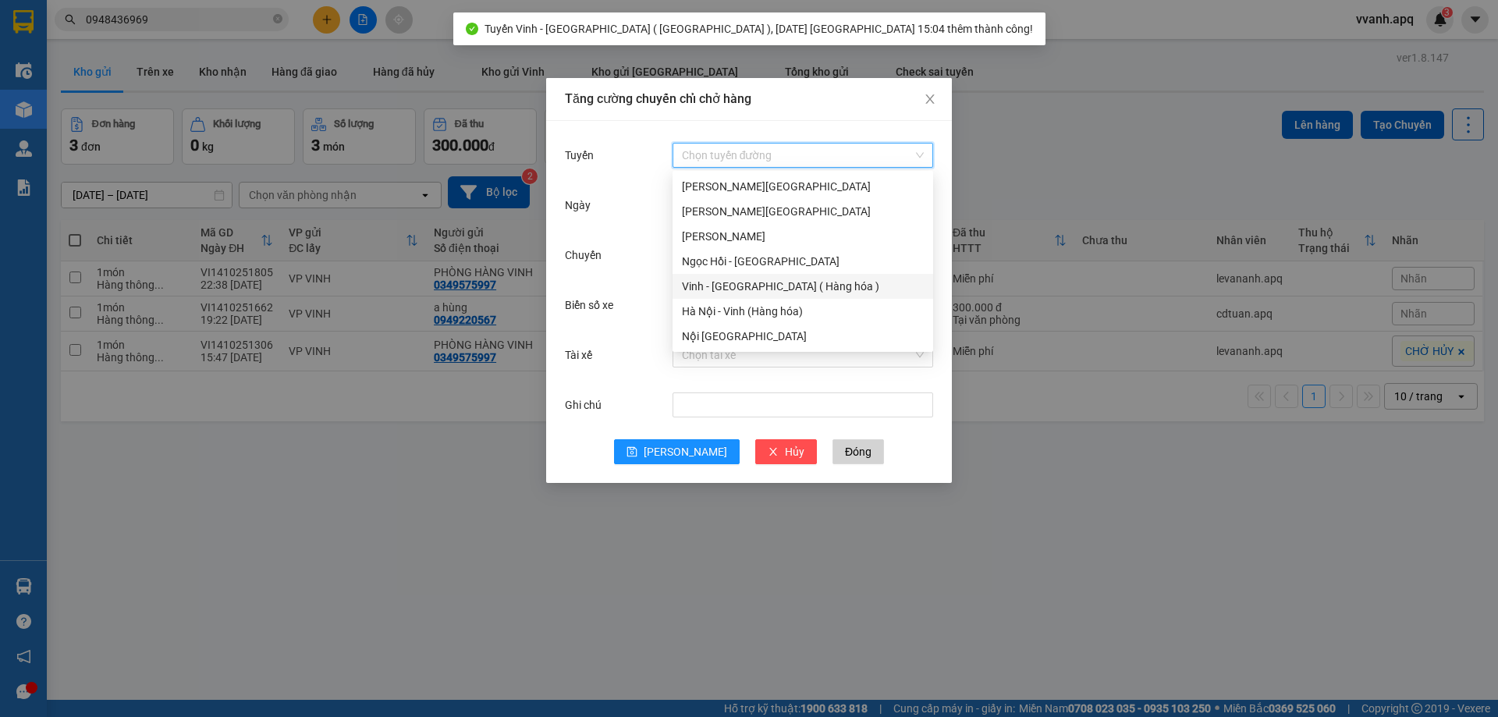
click at [747, 278] on div "Vinh - [GEOGRAPHIC_DATA] ( Hàng hóa )" at bounding box center [803, 286] width 242 height 17
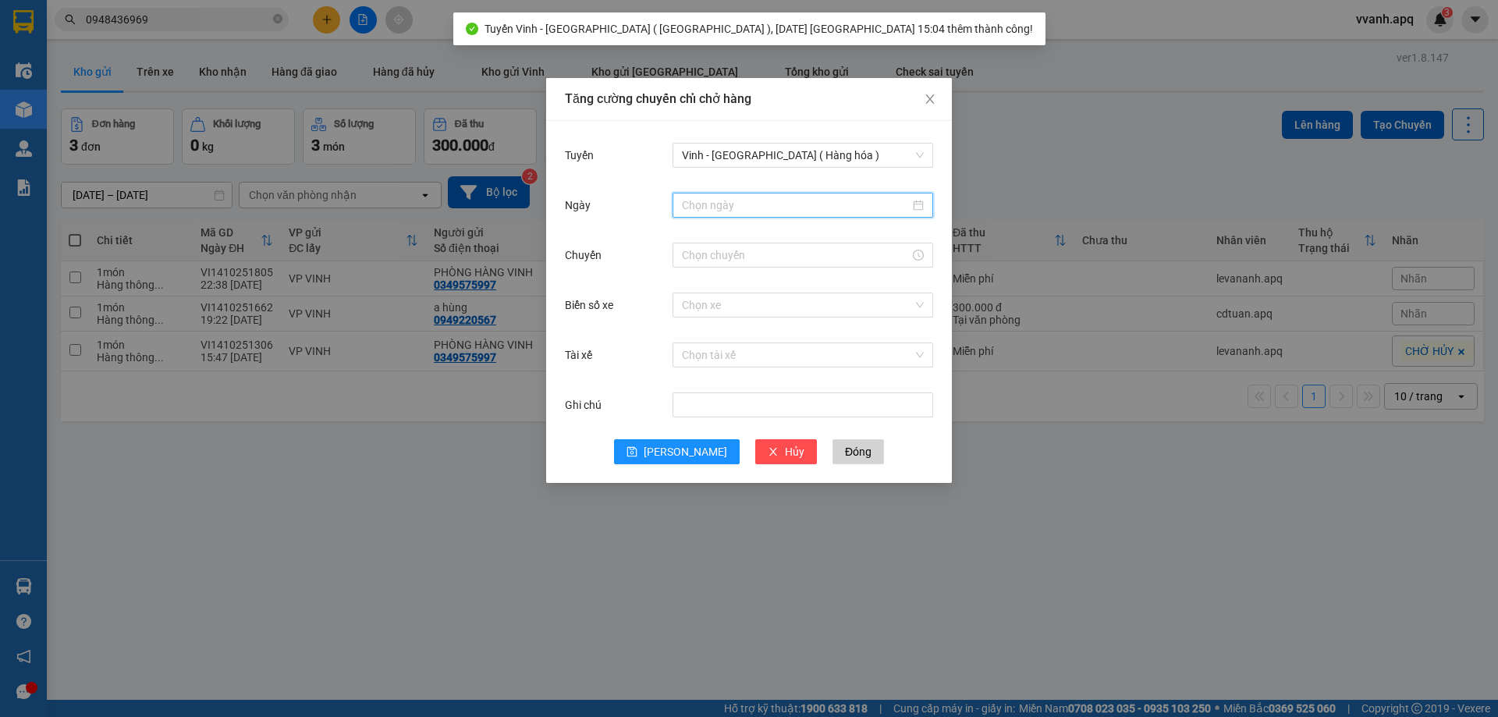
click at [771, 211] on input "Ngày" at bounding box center [796, 205] width 228 height 17
type input "15/10/2025"
click at [779, 333] on div "15" at bounding box center [780, 342] width 19 height 19
click at [755, 250] on input "Chuyến" at bounding box center [796, 255] width 228 height 17
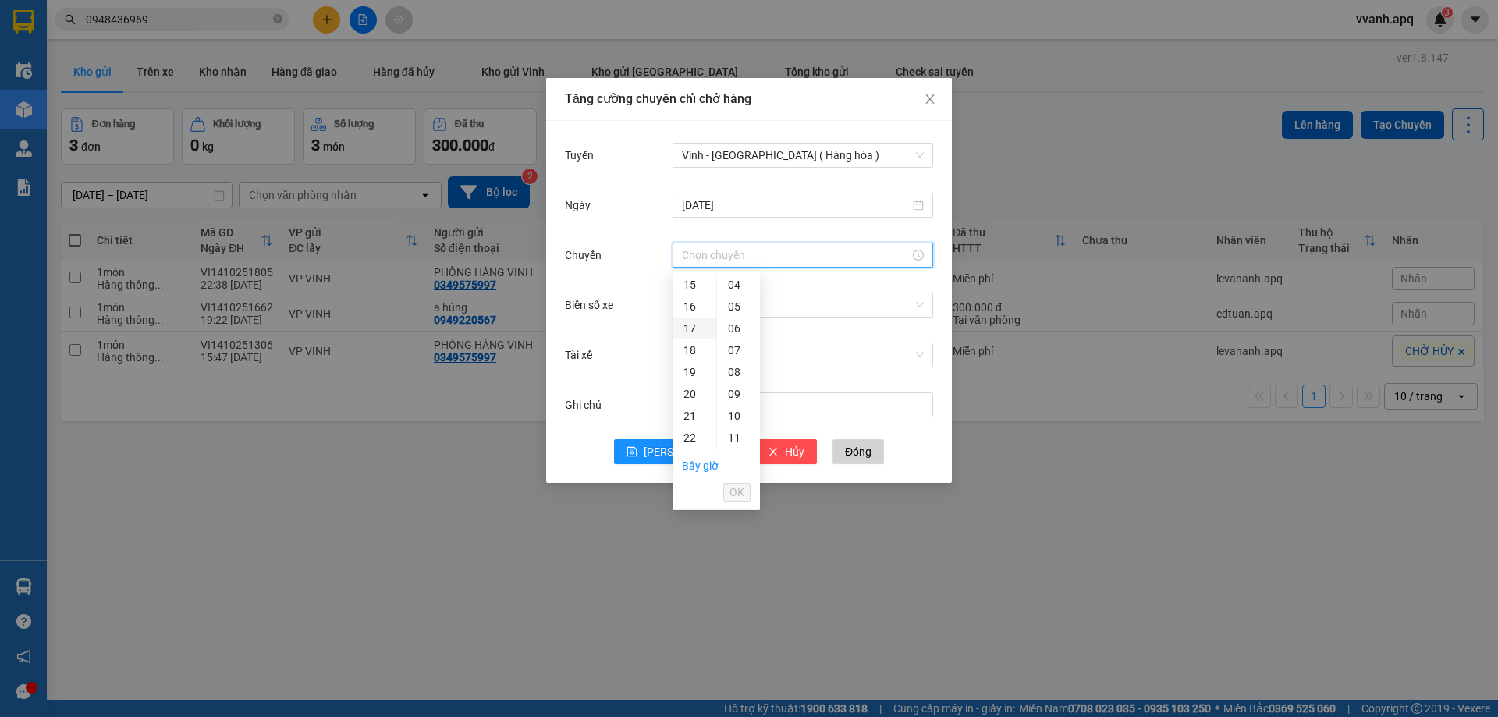
click at [690, 325] on div "17" at bounding box center [695, 329] width 44 height 22
click at [742, 399] on div "16" at bounding box center [738, 400] width 43 height 22
type input "17:16"
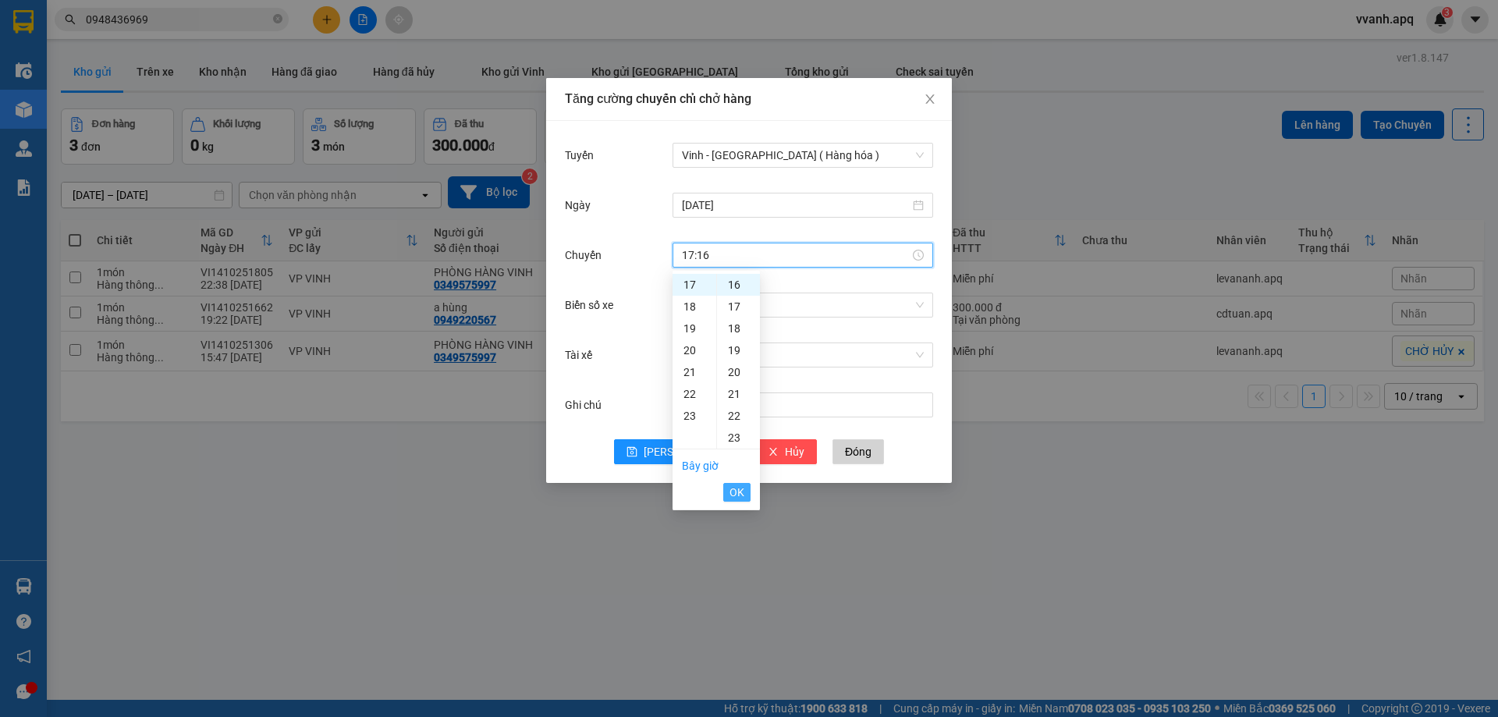
click at [741, 492] on span "OK" at bounding box center [736, 492] width 15 height 17
click at [779, 312] on input "Biển số xe" at bounding box center [797, 304] width 231 height 23
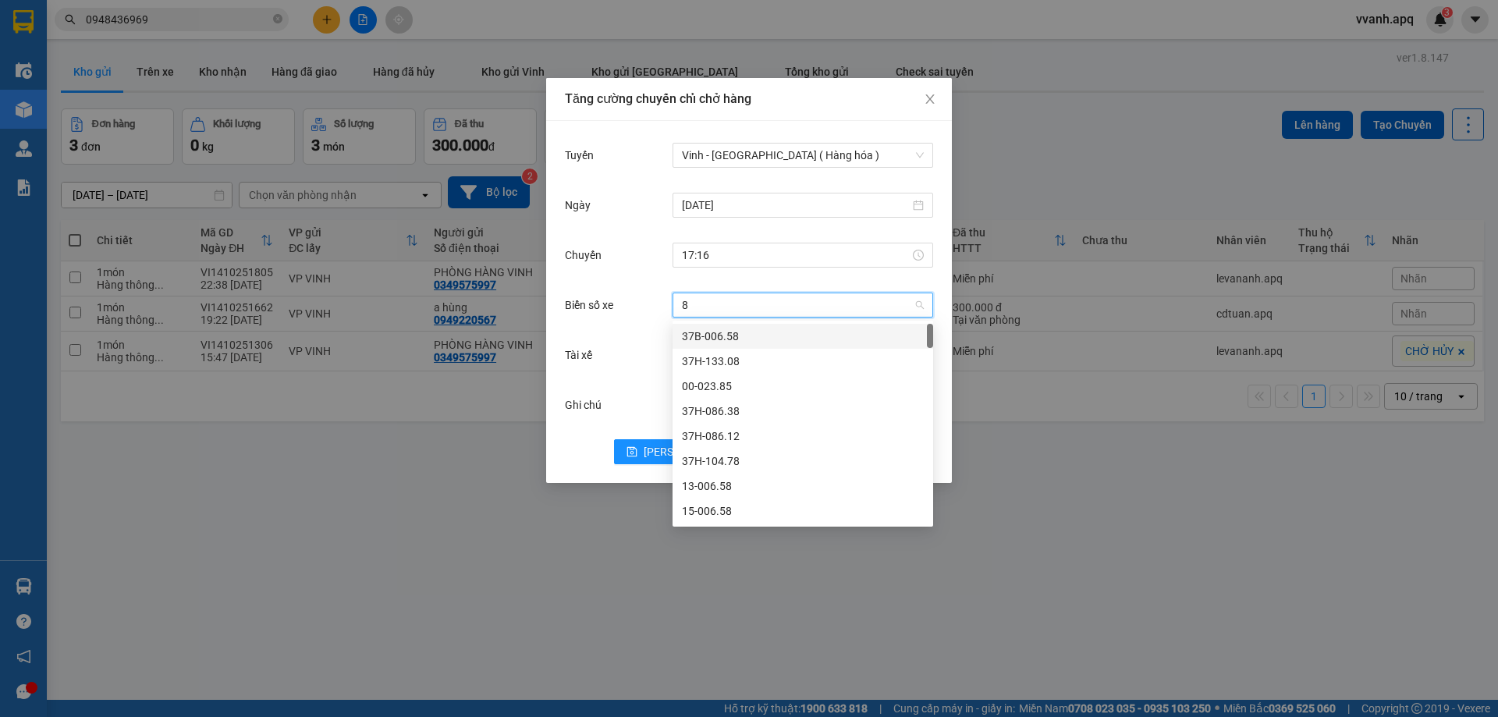
type input "82"
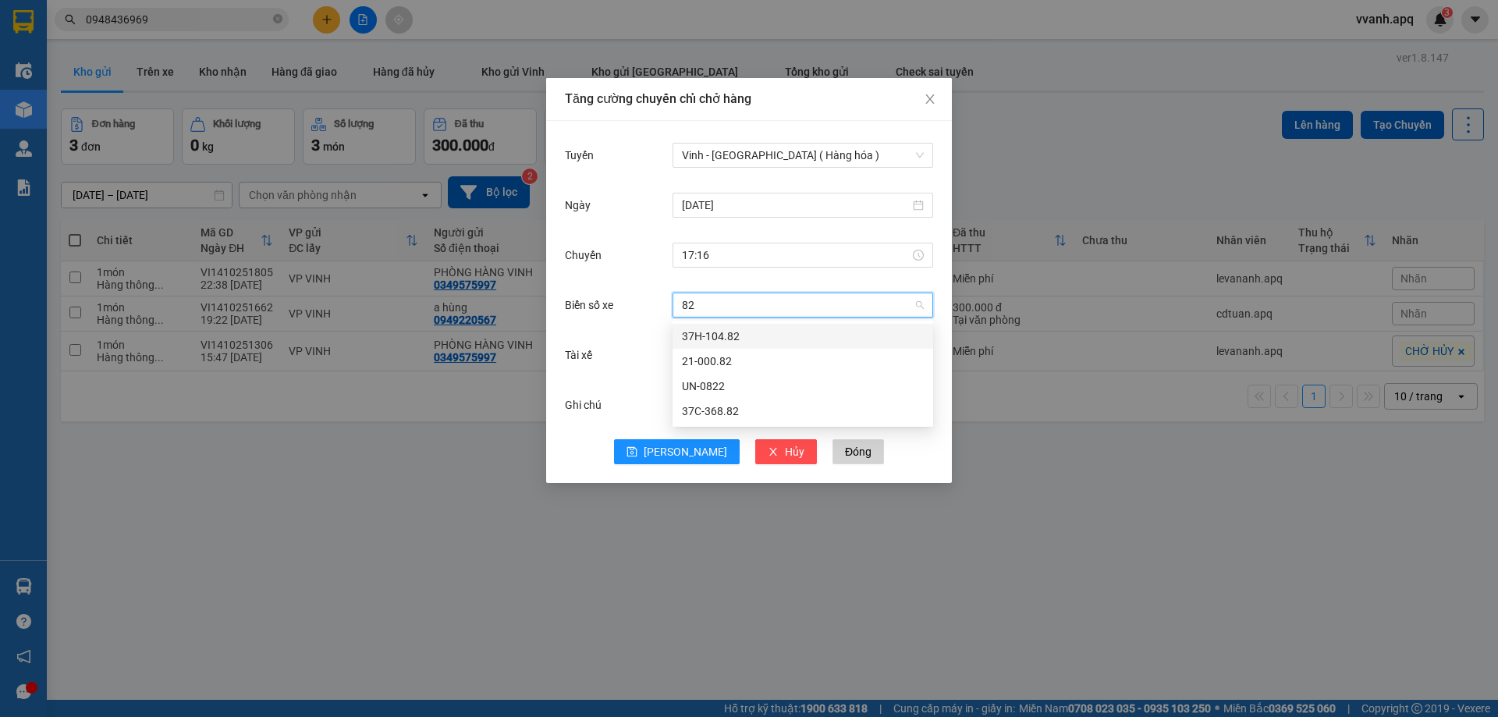
click at [767, 329] on div "37H-104.82" at bounding box center [803, 336] width 242 height 17
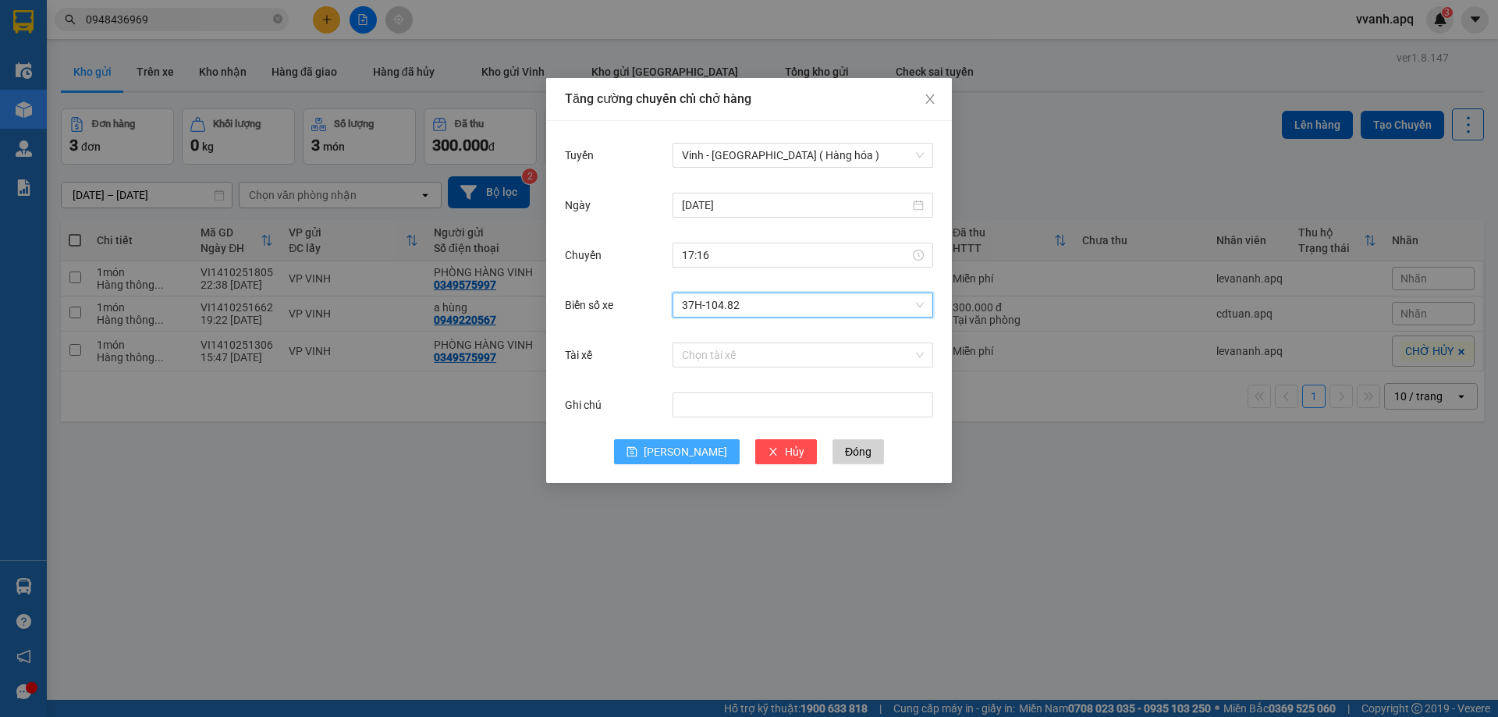
click at [688, 457] on span "Lưu" at bounding box center [685, 451] width 83 height 17
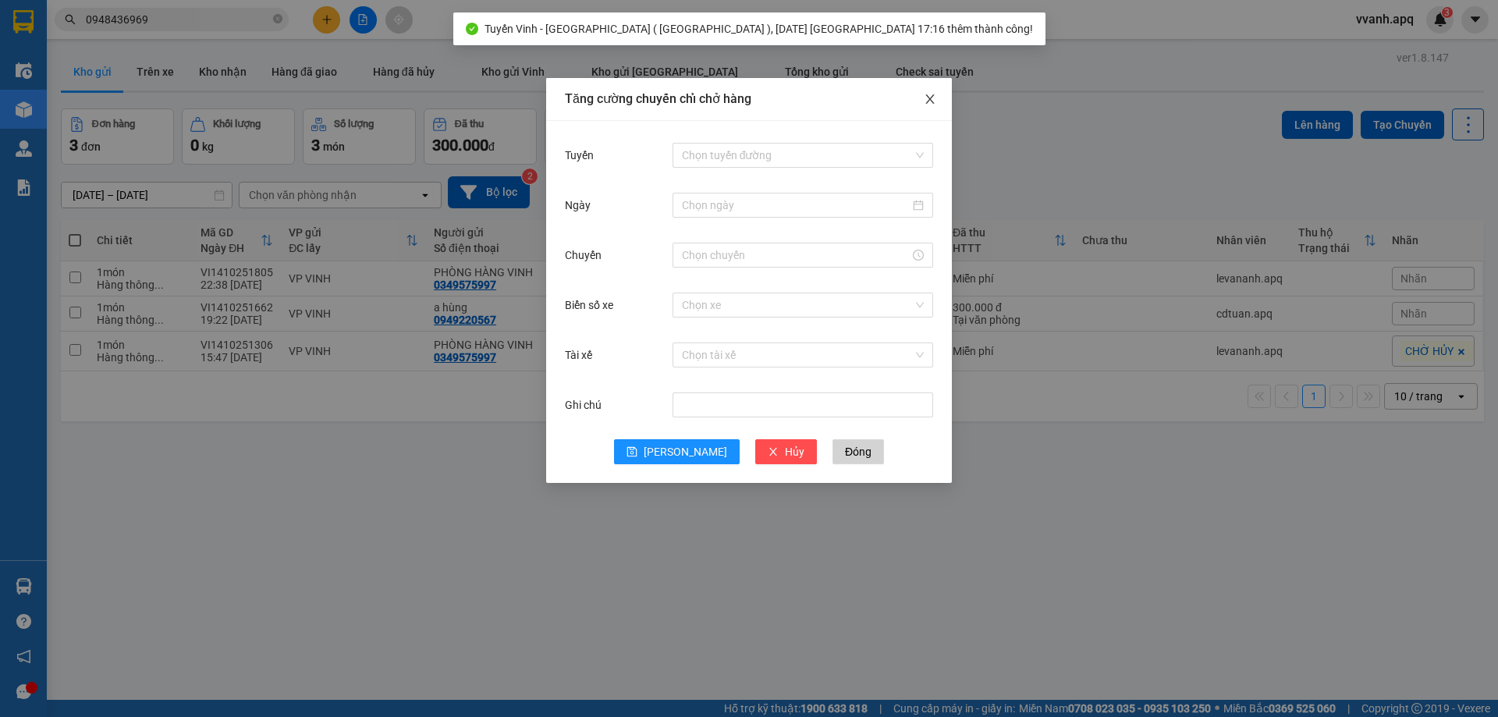
click at [927, 98] on icon "close" at bounding box center [930, 99] width 12 height 12
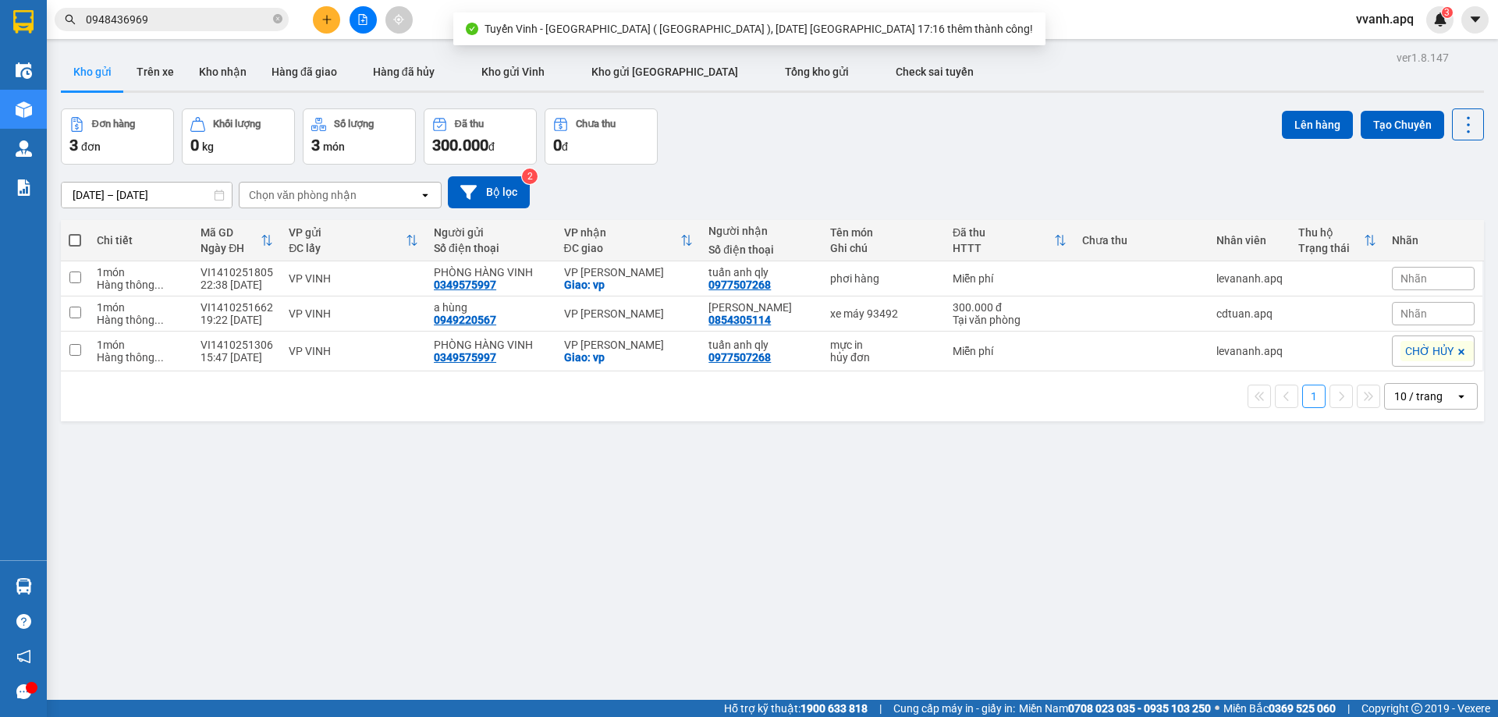
drag, startPoint x: 915, startPoint y: 134, endPoint x: 992, endPoint y: 438, distance: 313.9
click at [990, 437] on div "ver 1.8.147 Kho gửi Trên xe Kho nhận Hàng đã giao Hàng đã hủy Kho gửi Vinh Kho …" at bounding box center [773, 405] width 1436 height 717
click at [992, 438] on div "ver 1.8.147 Kho gửi Trên xe Kho nhận Hàng đã giao Hàng đã hủy Kho gửi Vinh Kho …" at bounding box center [773, 405] width 1436 height 717
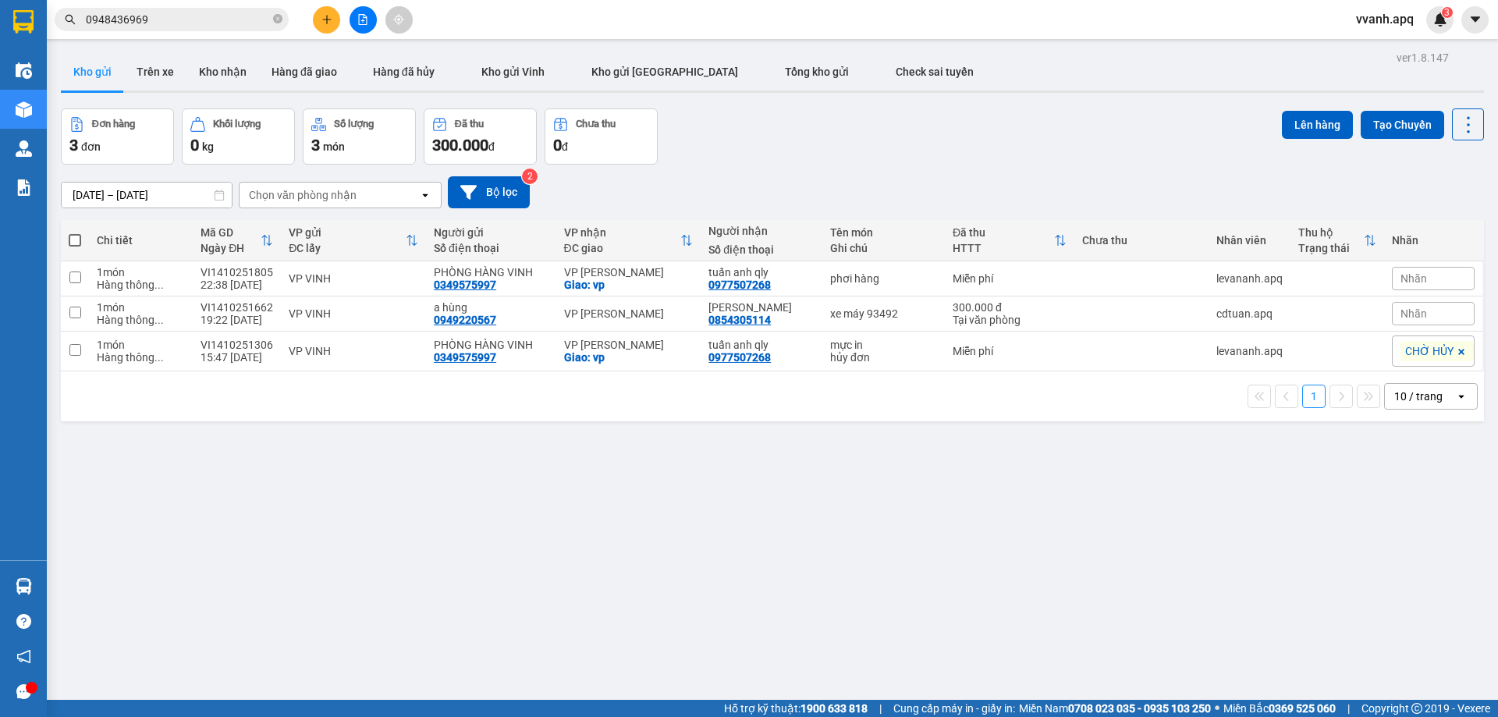
click at [200, 27] on input "0948436969" at bounding box center [178, 19] width 184 height 17
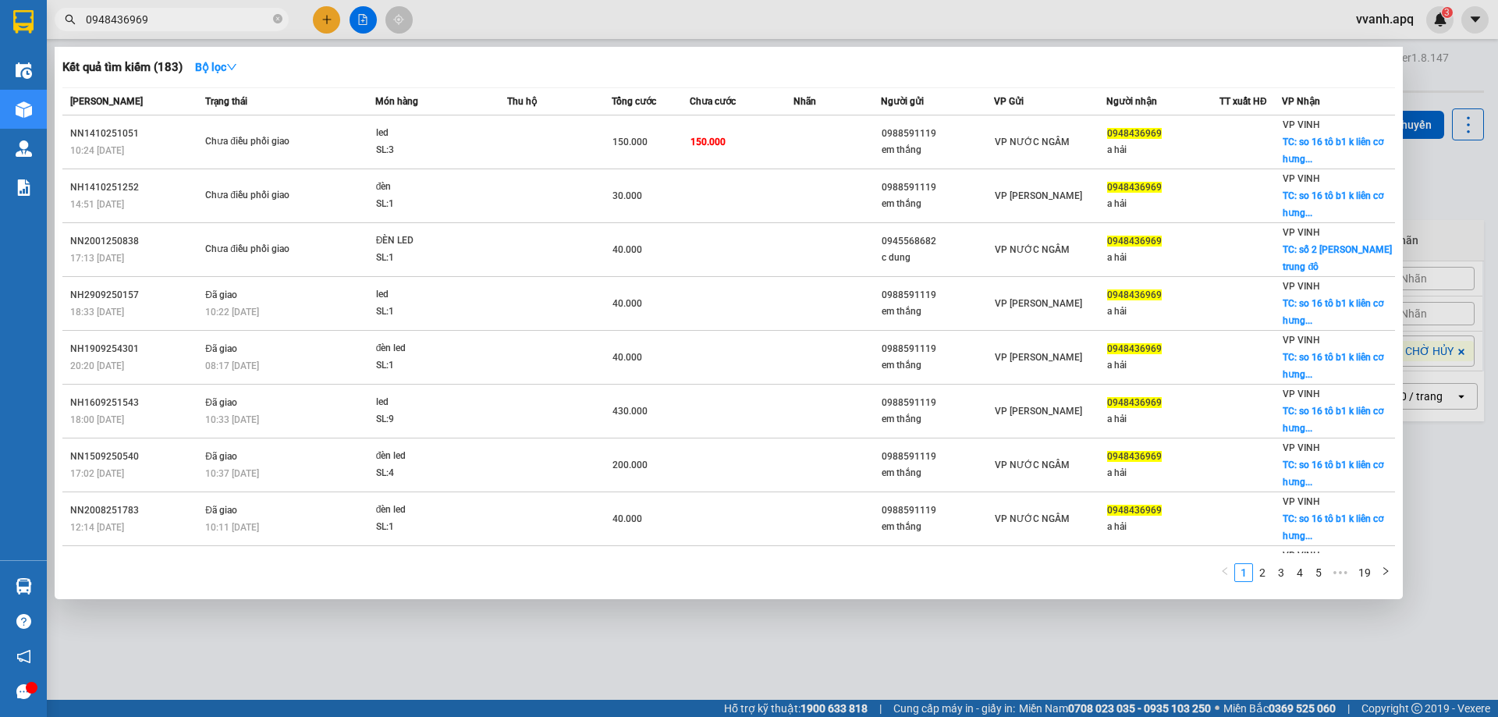
click at [495, 13] on div at bounding box center [749, 358] width 1498 height 717
click at [241, 16] on input "0948436969" at bounding box center [178, 19] width 184 height 17
click at [268, 16] on input "0948436969" at bounding box center [178, 19] width 184 height 17
click at [490, 21] on div at bounding box center [749, 358] width 1498 height 717
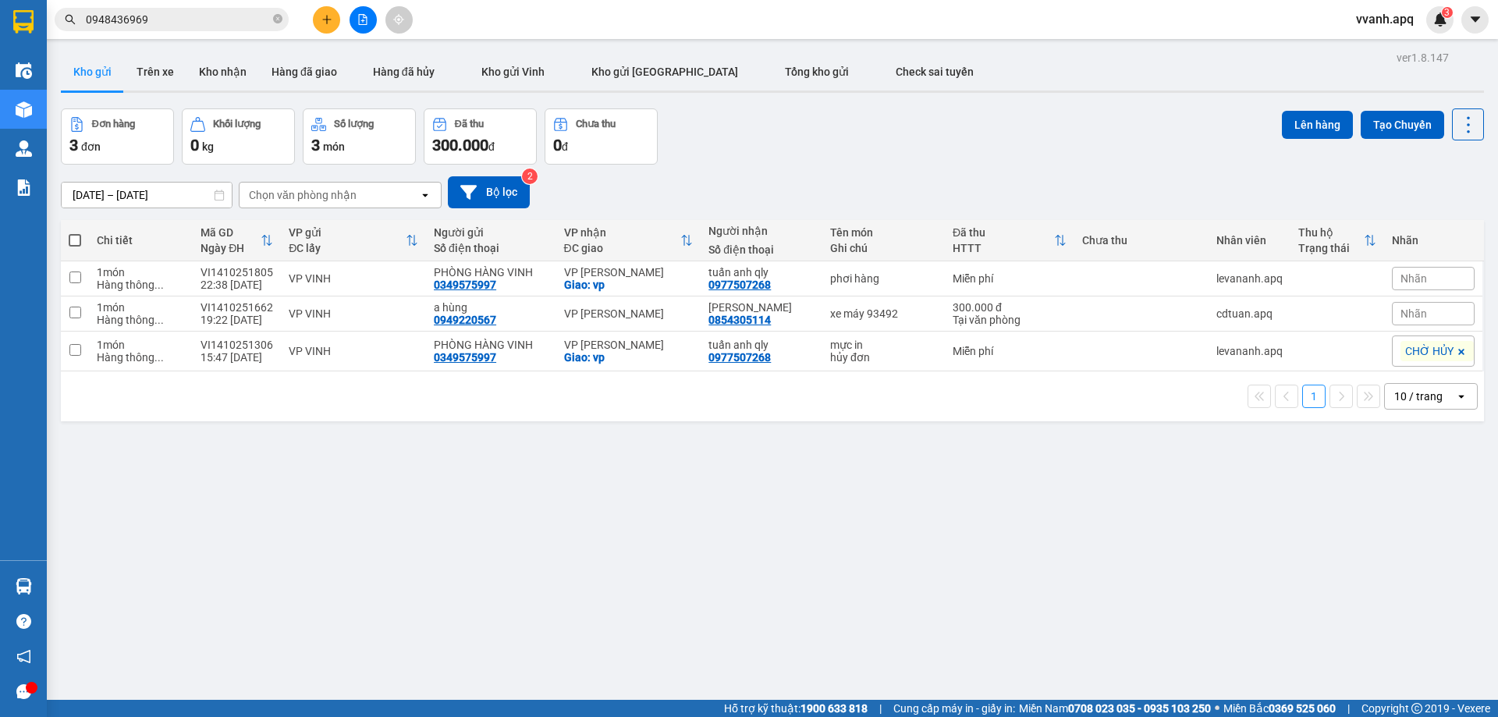
click at [1379, 19] on span "vvanh.apq" at bounding box center [1384, 19] width 83 height 20
click at [1372, 44] on span "Đăng xuất" at bounding box center [1401, 48] width 66 height 17
click at [232, 22] on input "text" at bounding box center [178, 19] width 184 height 17
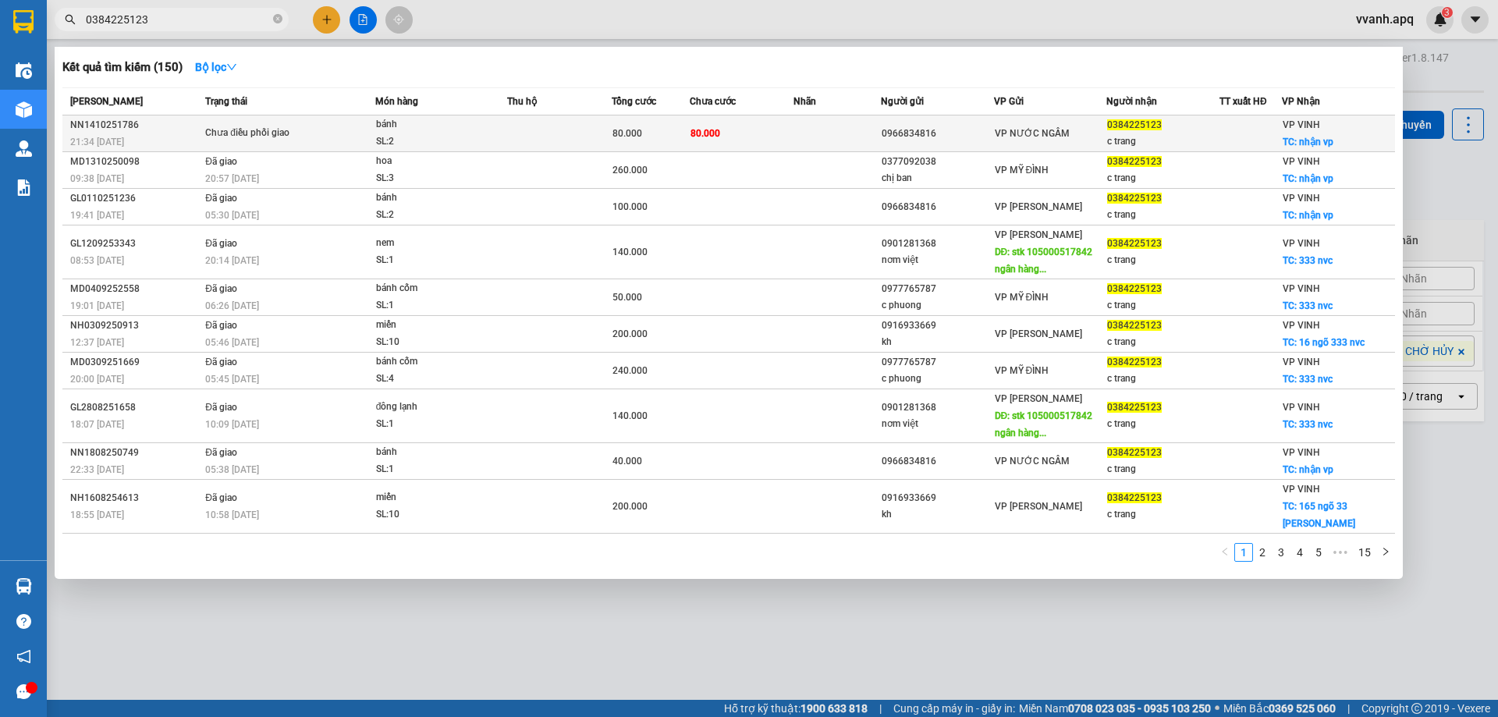
type input "0384225123"
click at [716, 141] on td "80.000" at bounding box center [742, 133] width 105 height 37
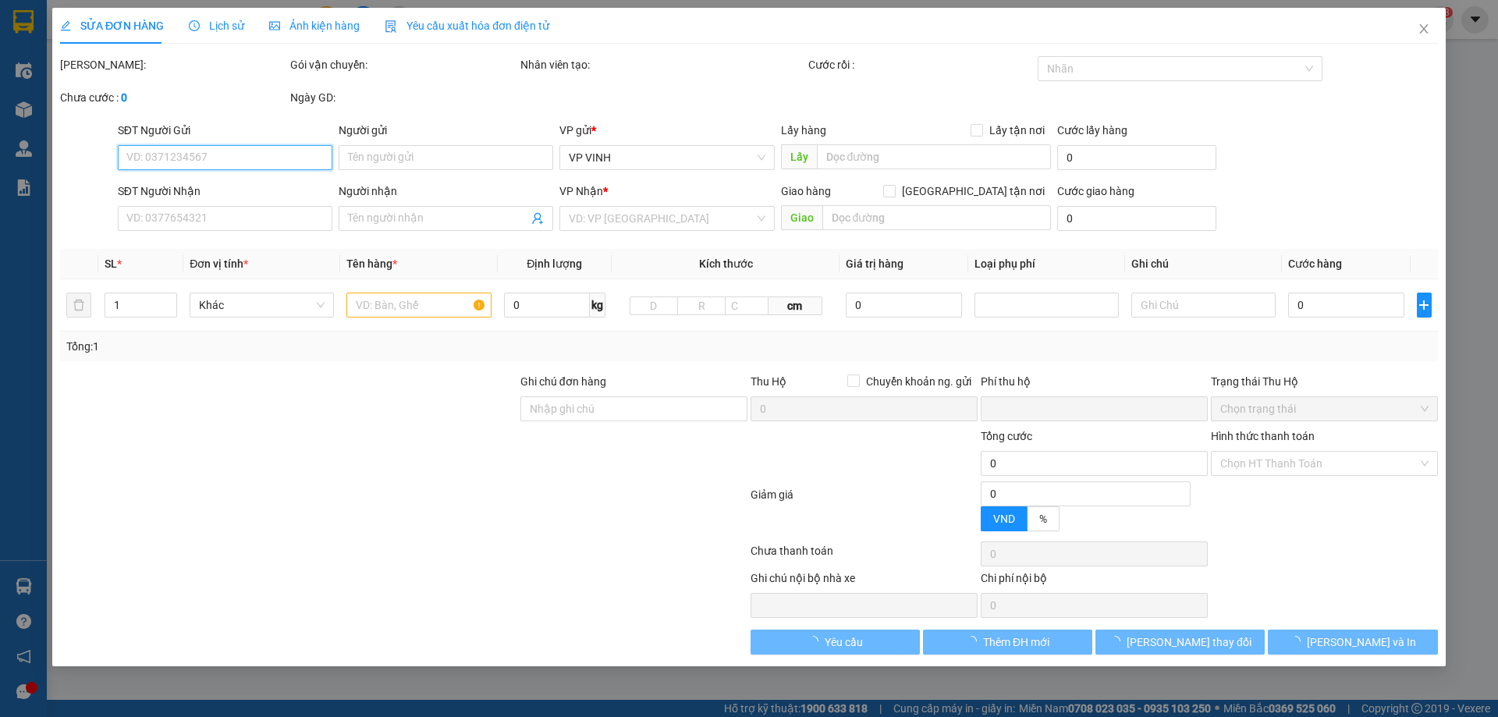
type input "0966834816"
type input "0384225123"
type input "c trang"
checkbox input "true"
type input "nhận vp"
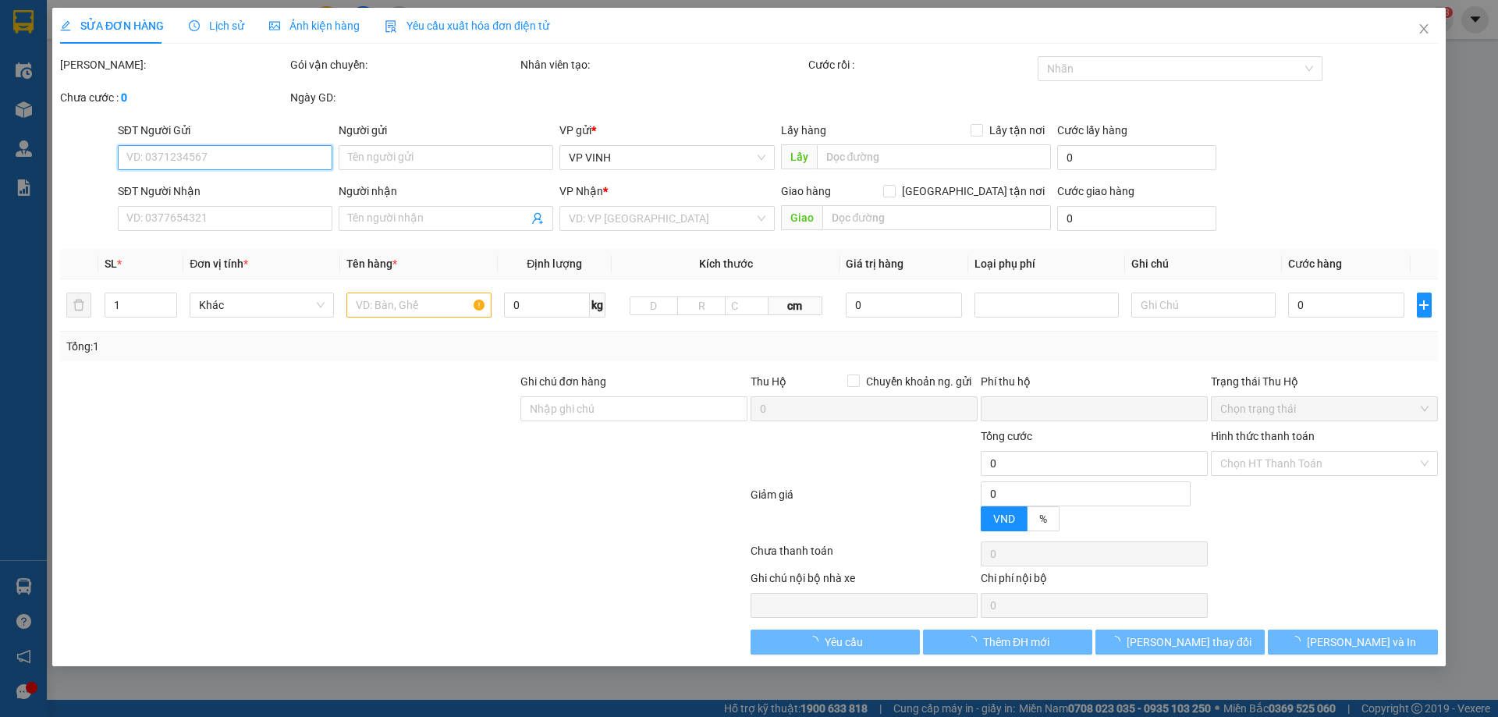
type input "0"
type input "80.000"
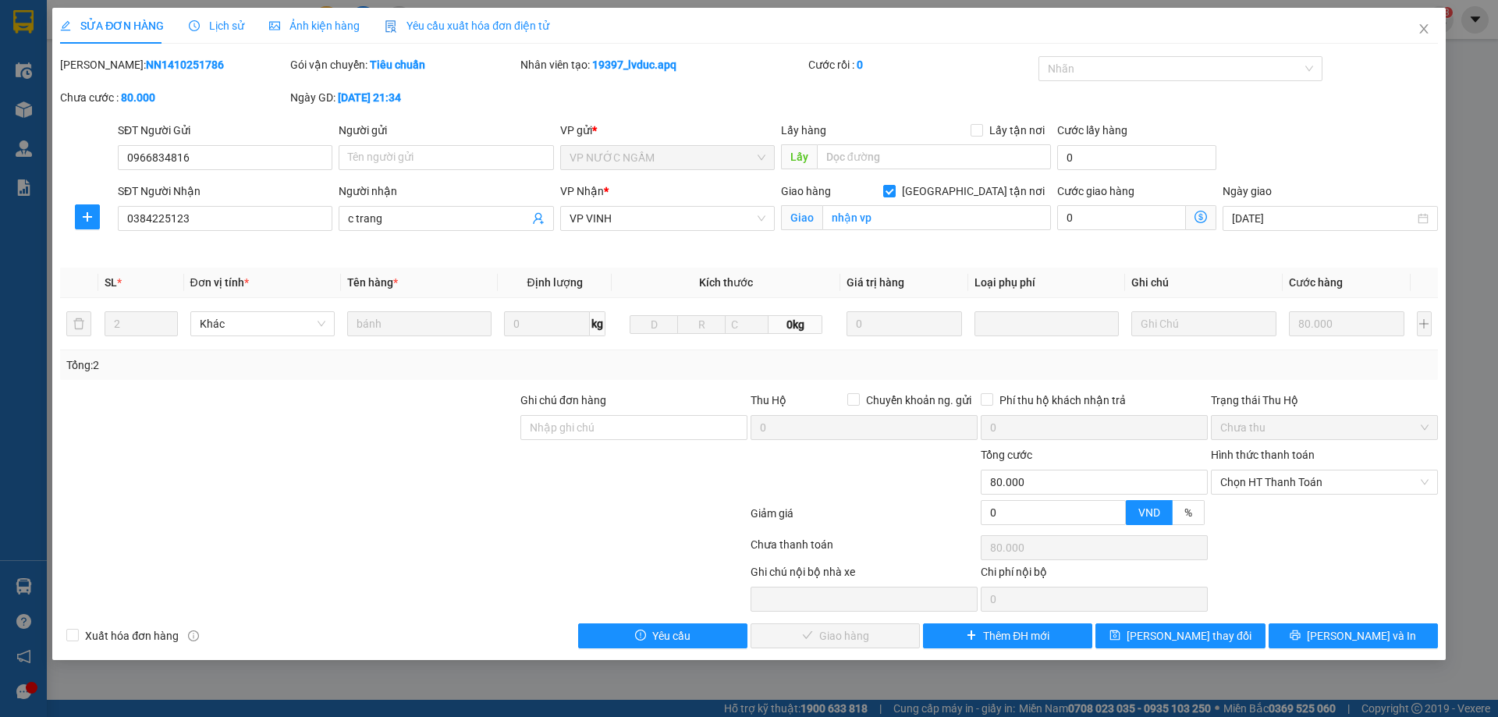
click at [233, 33] on div "Lịch sử" at bounding box center [216, 25] width 55 height 17
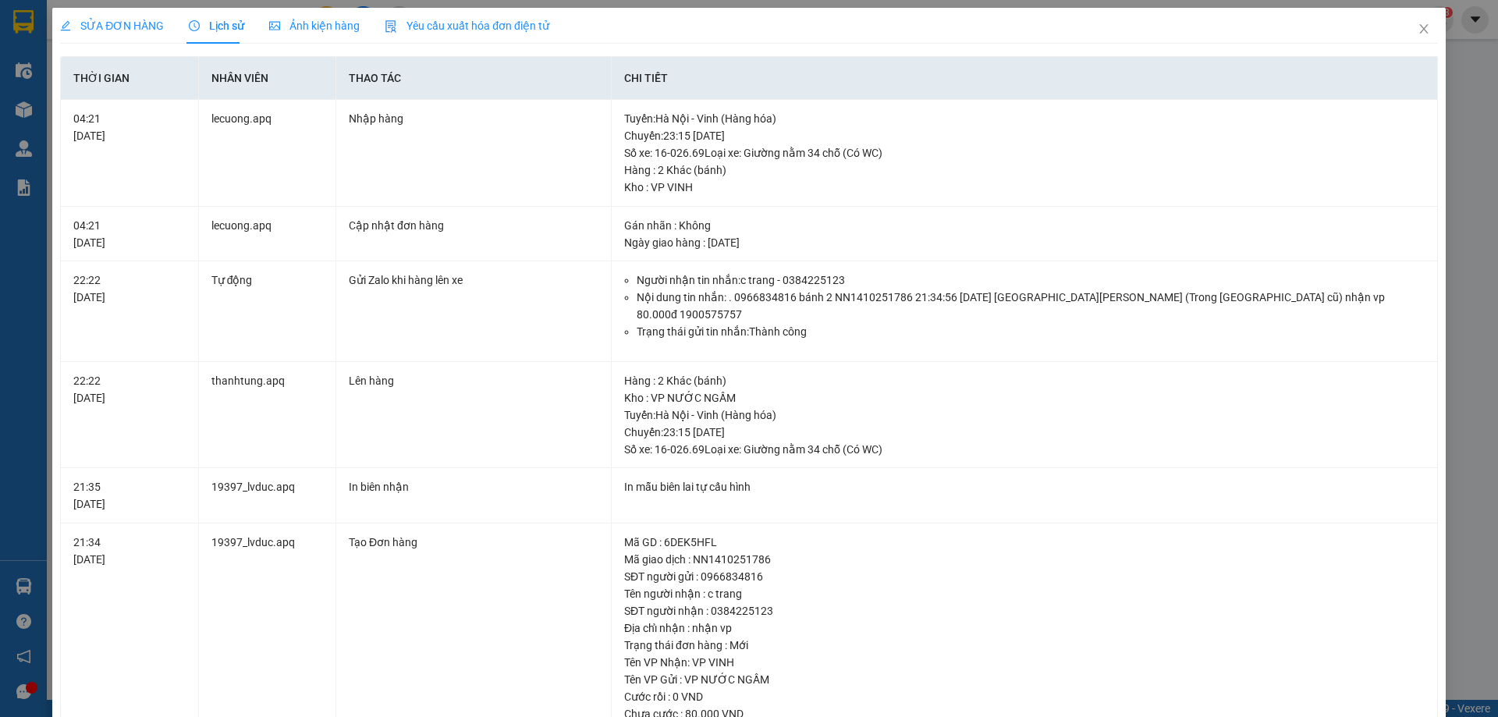
click at [133, 33] on div "SỬA ĐƠN HÀNG" at bounding box center [112, 25] width 104 height 17
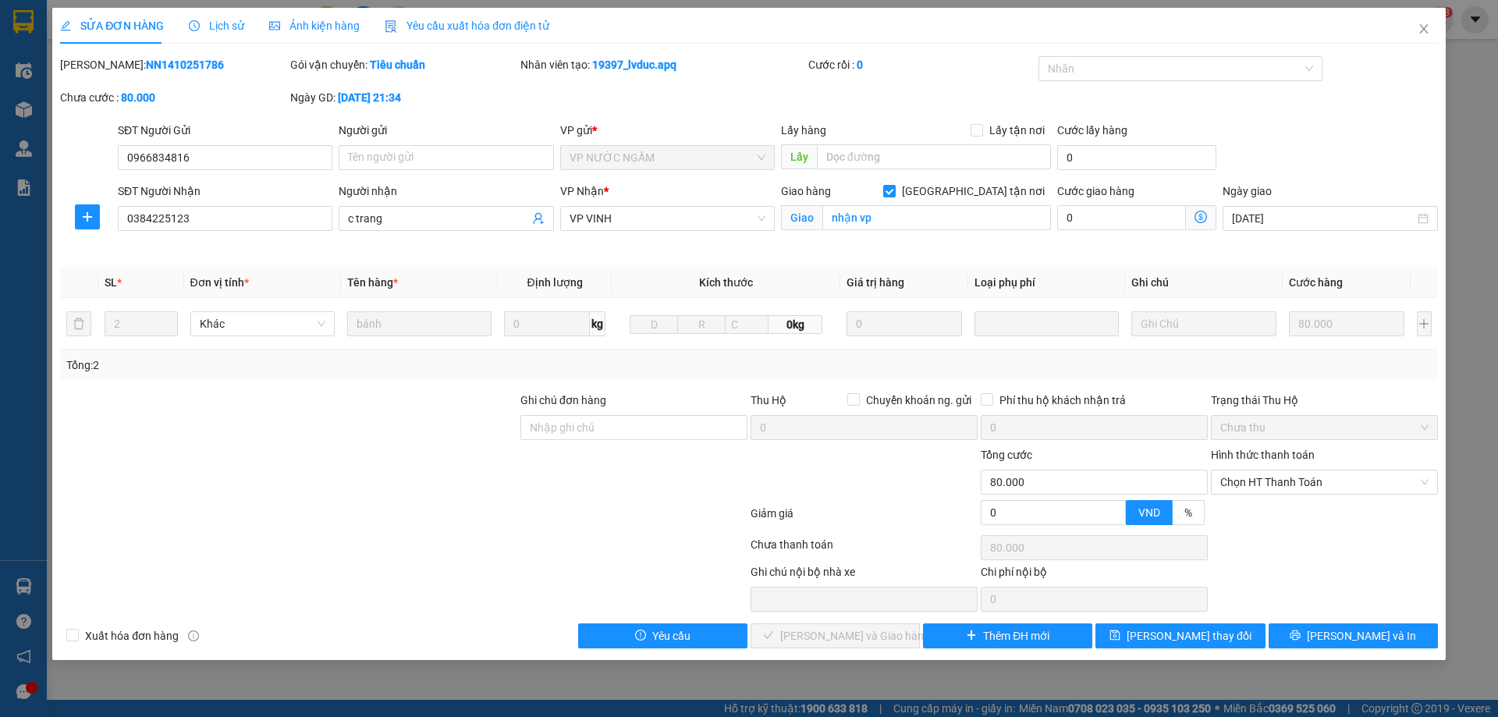
click at [353, 94] on b "14-10-2025 lúc 21:34" at bounding box center [369, 97] width 63 height 12
click at [373, 98] on b "14-10-2025 lúc 21:34" at bounding box center [369, 97] width 63 height 12
click at [382, 94] on b "14-10-2025 lúc 21:34" at bounding box center [369, 97] width 63 height 12
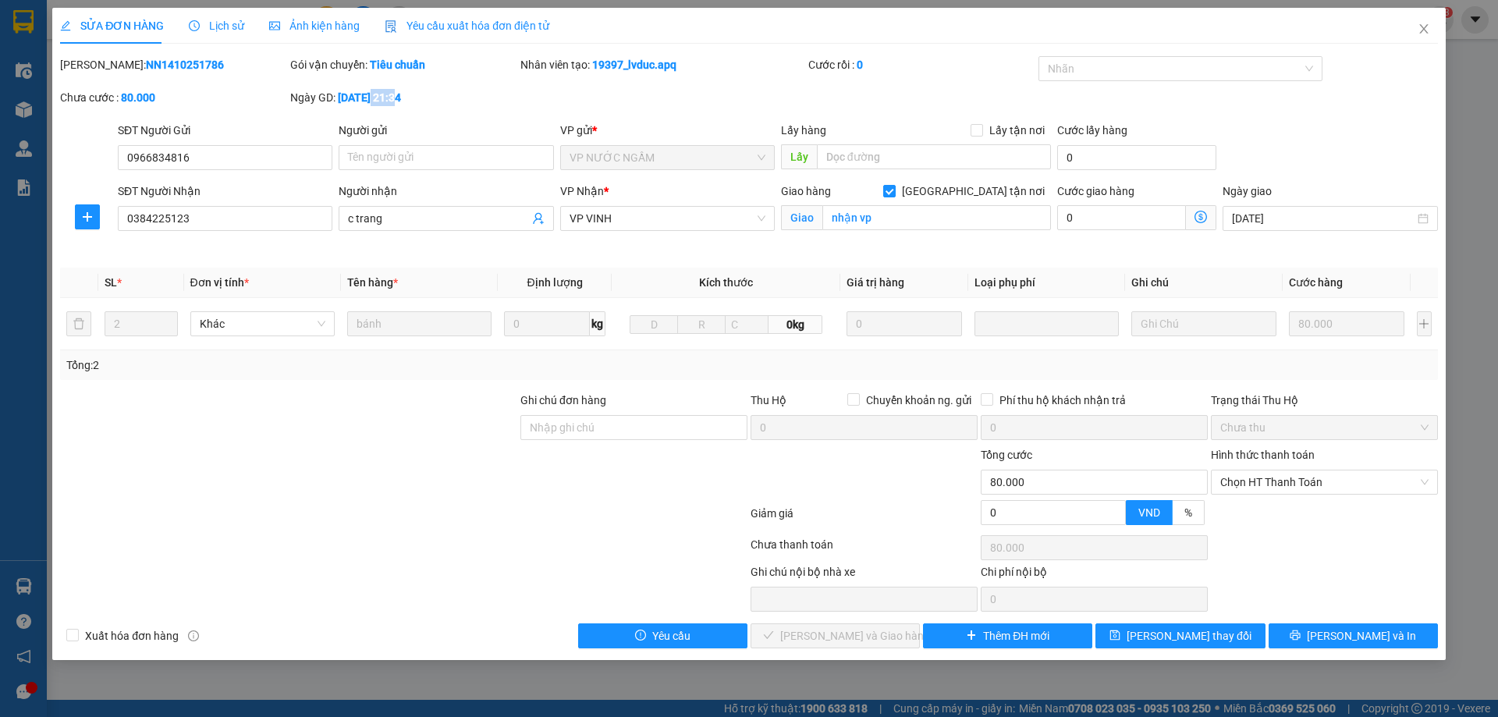
click at [382, 94] on b "14-10-2025 lúc 21:34" at bounding box center [369, 97] width 63 height 12
click at [387, 95] on b "14-10-2025 lúc 21:34" at bounding box center [369, 97] width 63 height 12
click at [396, 375] on div "Tổng: 2" at bounding box center [749, 365] width 1378 height 30
click at [1301, 632] on icon "printer" at bounding box center [1295, 635] width 11 height 11
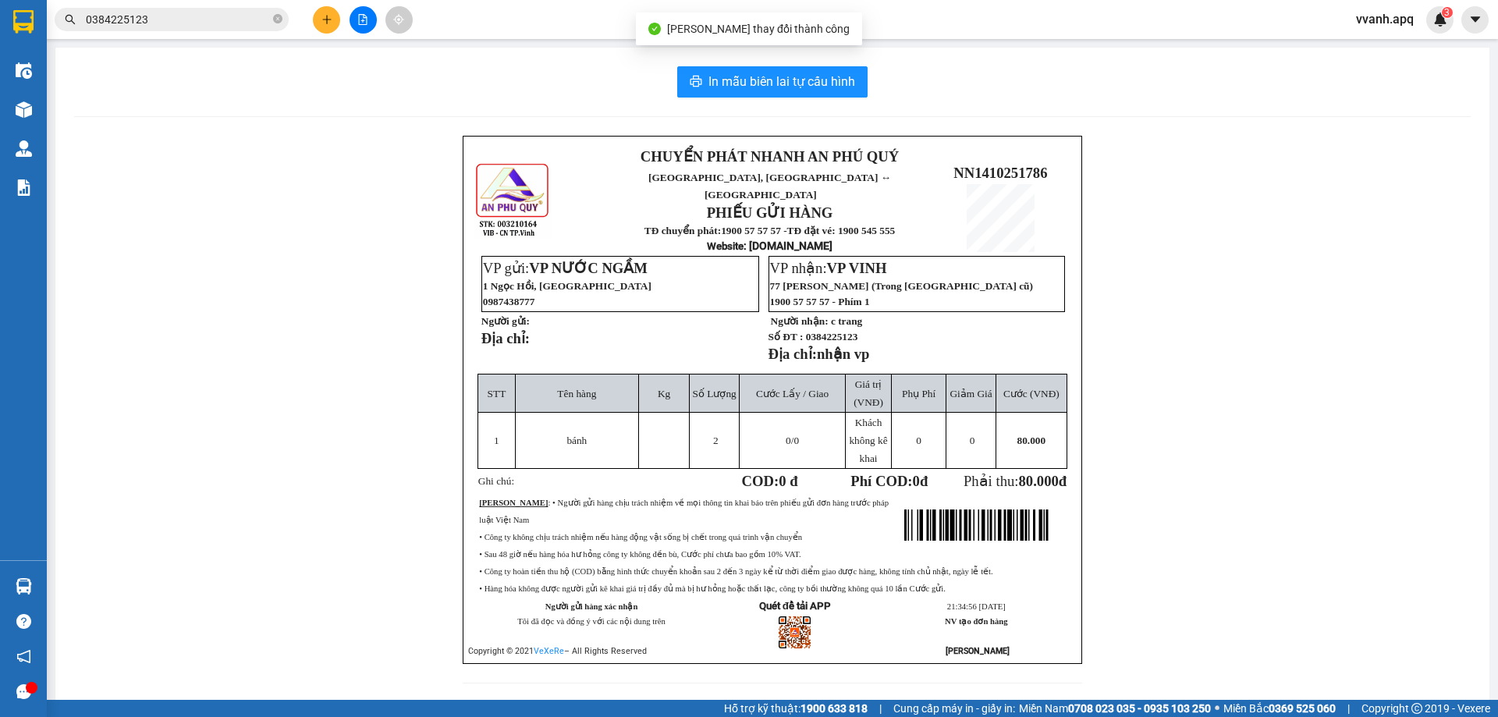
click at [861, 421] on span "Khách không kê khai" at bounding box center [868, 441] width 38 height 48
click at [861, 417] on span "Khách không kê khai" at bounding box center [868, 441] width 38 height 48
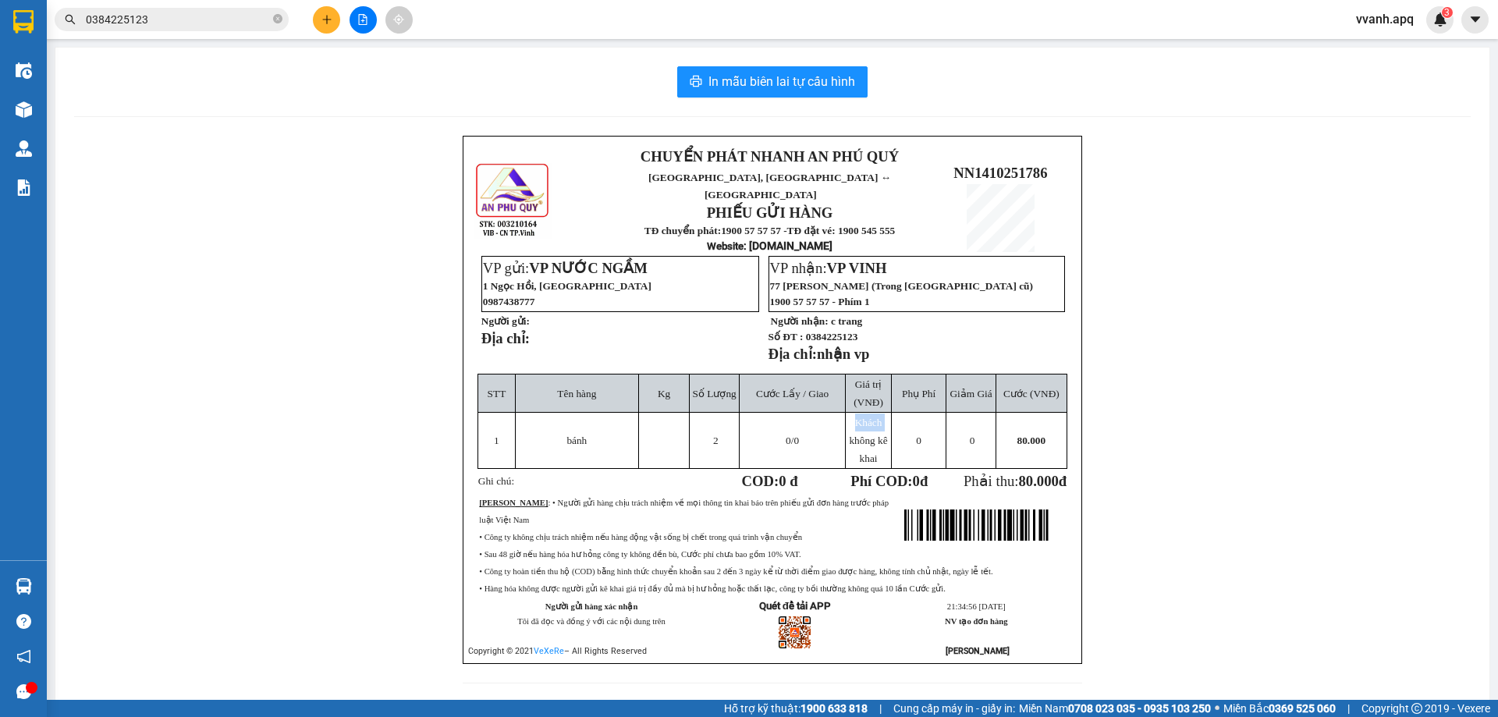
click at [861, 417] on span "Khách không kê khai" at bounding box center [868, 441] width 38 height 48
click at [861, 430] on span "Khách không kê khai" at bounding box center [868, 441] width 38 height 48
click at [773, 357] on td "VP nhận: VP VINH 77 Lê Lợi (Trong bến xe cũ) 1900 57 57 57 - Phím 1 Người nhận:…" at bounding box center [916, 314] width 297 height 119
click at [374, 20] on button at bounding box center [363, 19] width 27 height 27
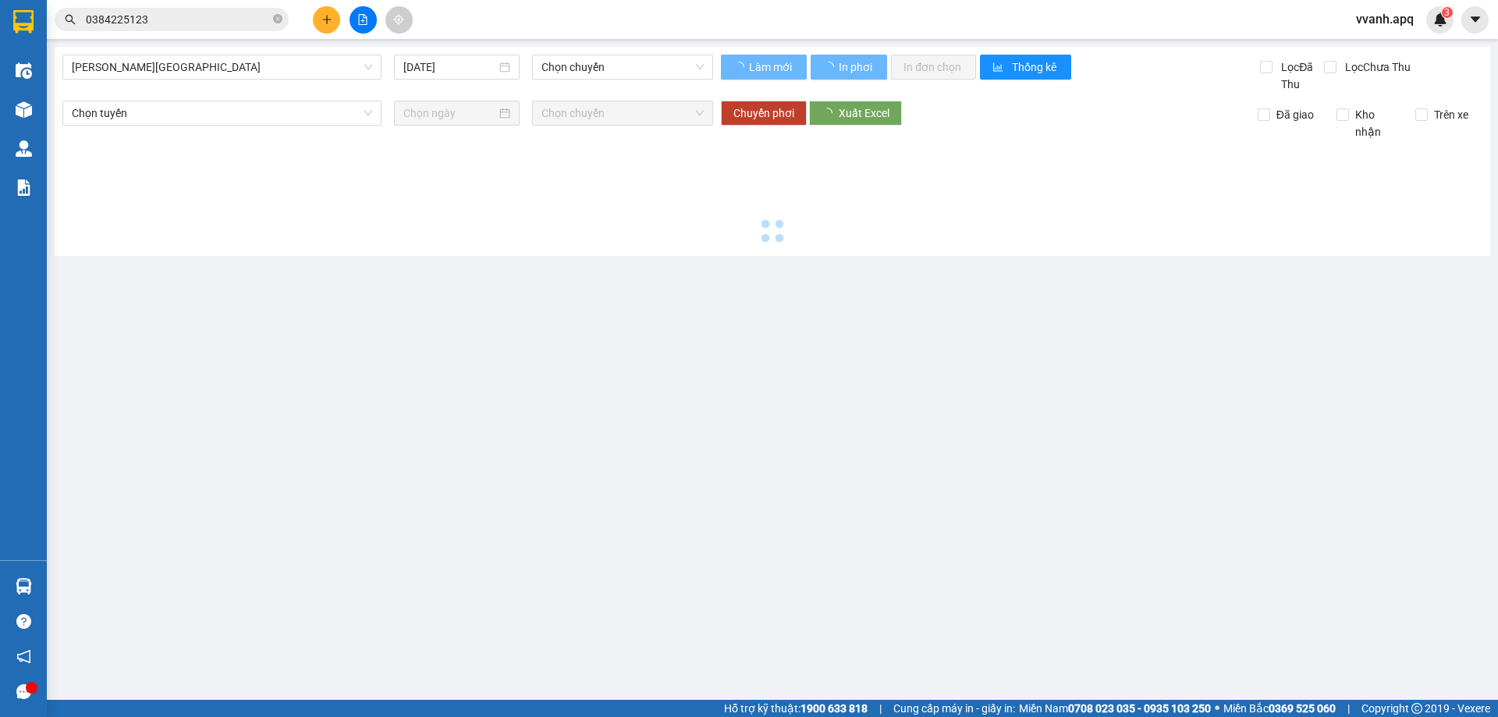
type input "[DATE]"
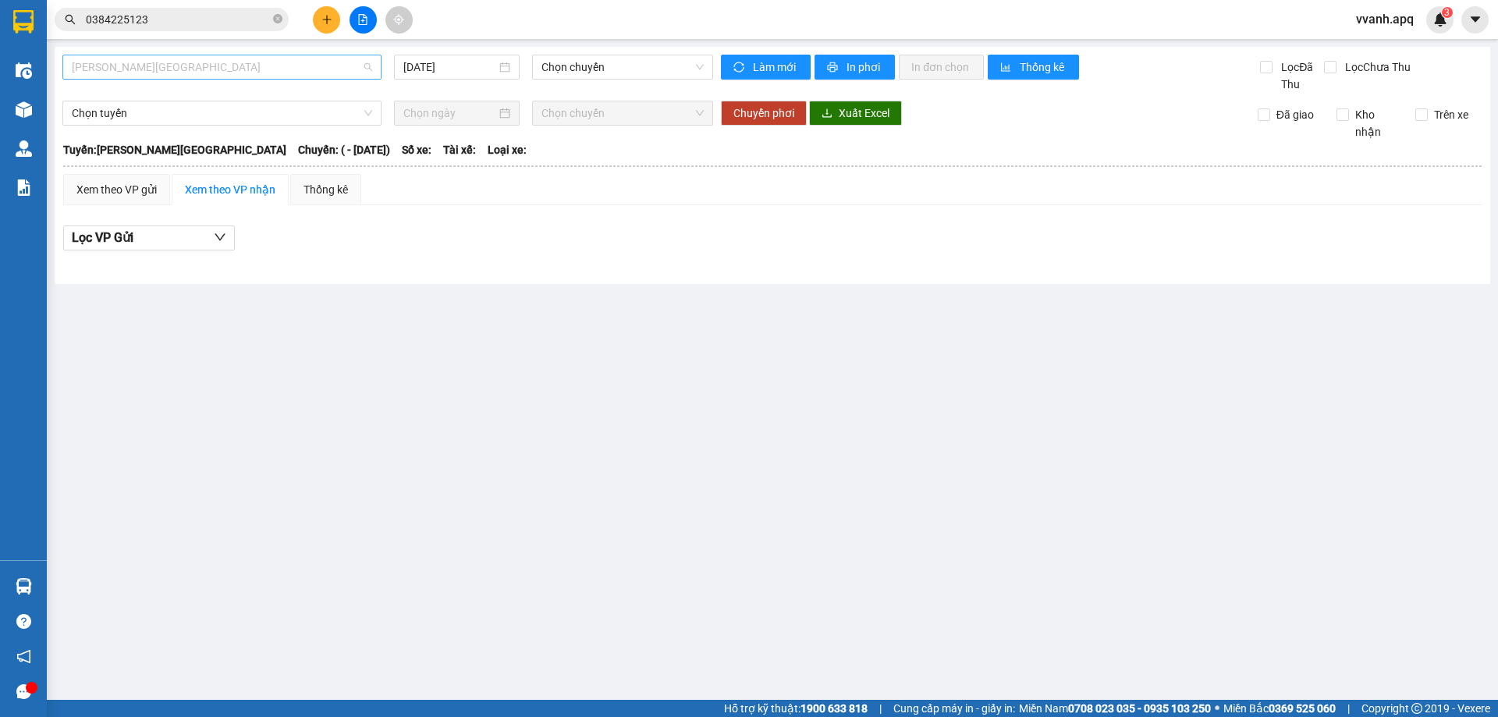
click at [268, 59] on span "[PERSON_NAME][GEOGRAPHIC_DATA]" at bounding box center [222, 66] width 300 height 23
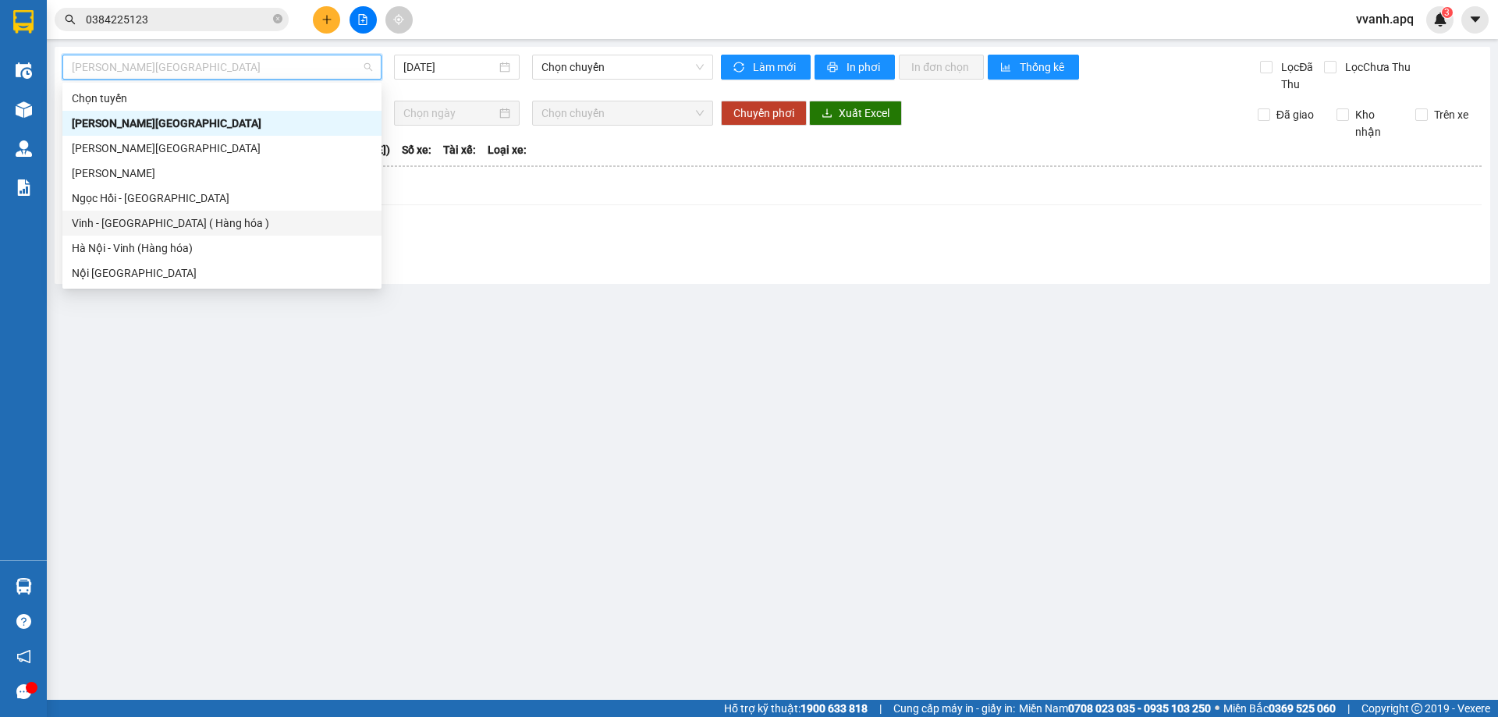
drag, startPoint x: 208, startPoint y: 220, endPoint x: 625, endPoint y: 65, distance: 445.3
click at [215, 221] on div "Vinh - [GEOGRAPHIC_DATA] ( Hàng hóa )" at bounding box center [222, 223] width 300 height 17
type input "[DATE]"
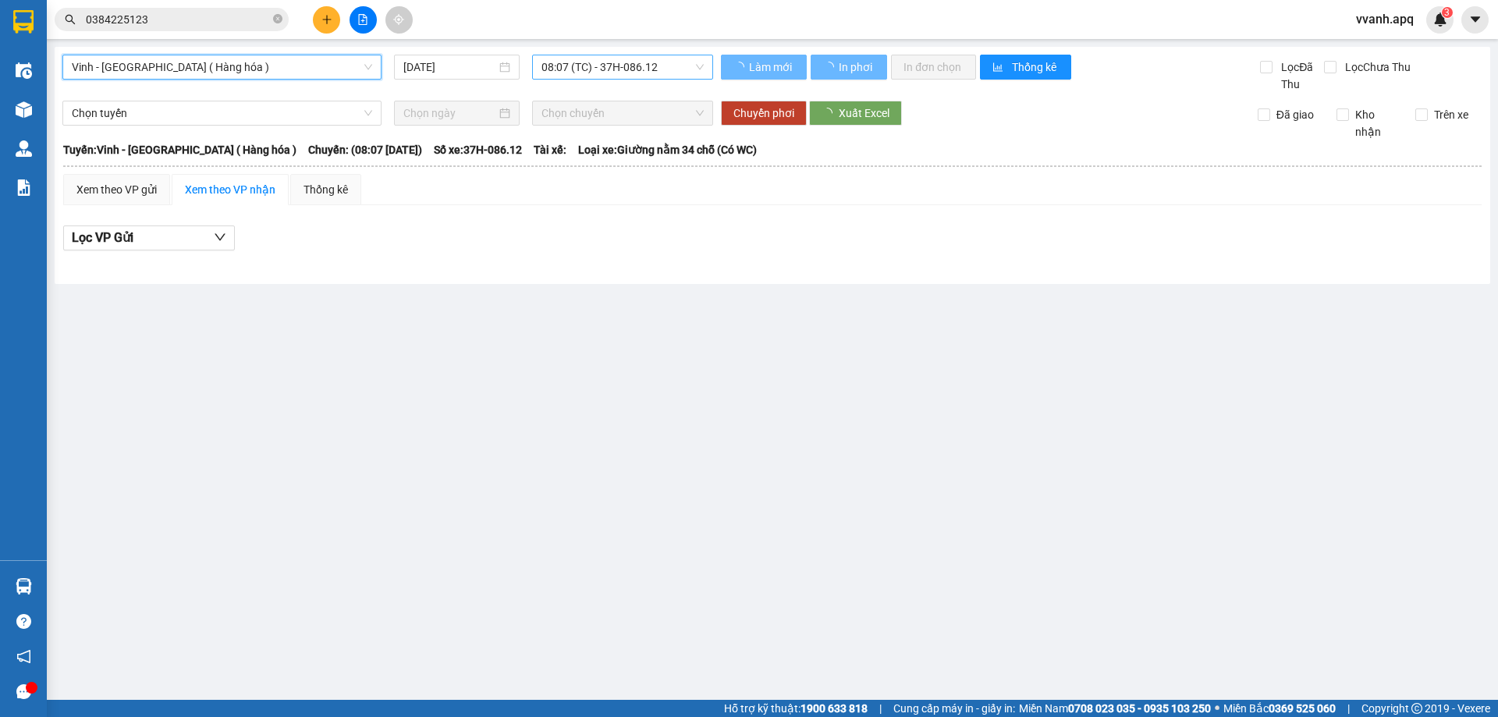
click at [625, 65] on span "08:07 (TC) - 37H-086.12" at bounding box center [622, 66] width 162 height 23
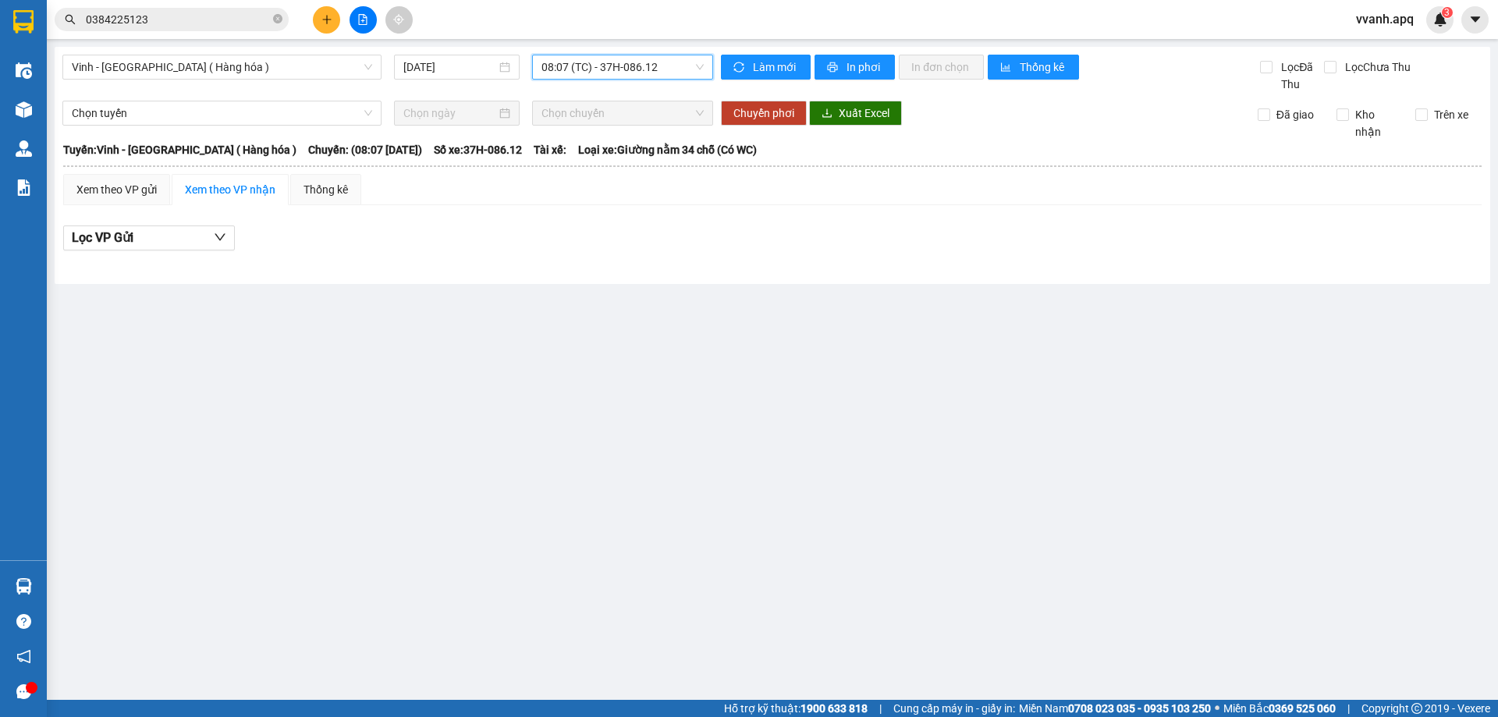
click at [675, 79] on div "08:07 (TC) - 37H-086.12" at bounding box center [622, 67] width 181 height 25
click at [169, 16] on input "0384225123" at bounding box center [178, 19] width 184 height 17
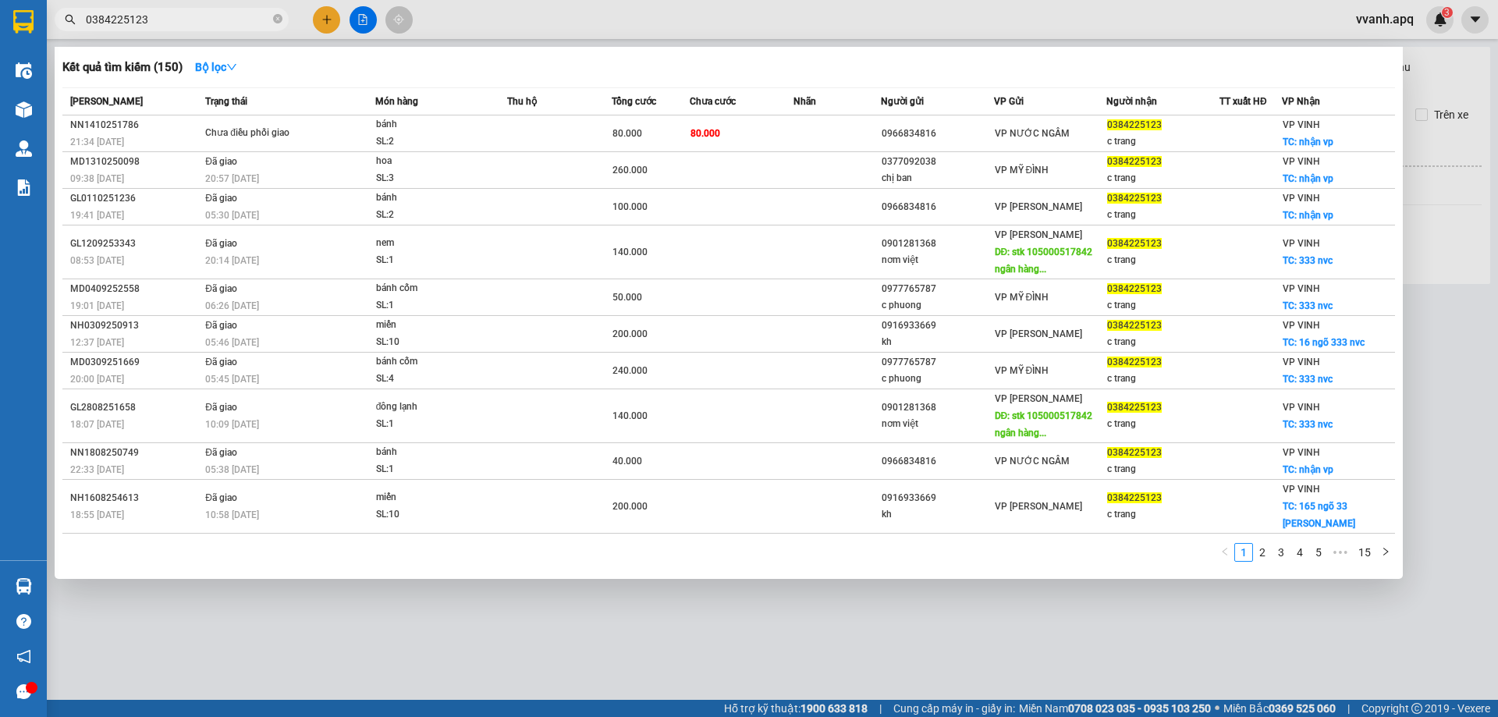
click at [169, 16] on input "0384225123" at bounding box center [178, 19] width 184 height 17
paste input "962204227"
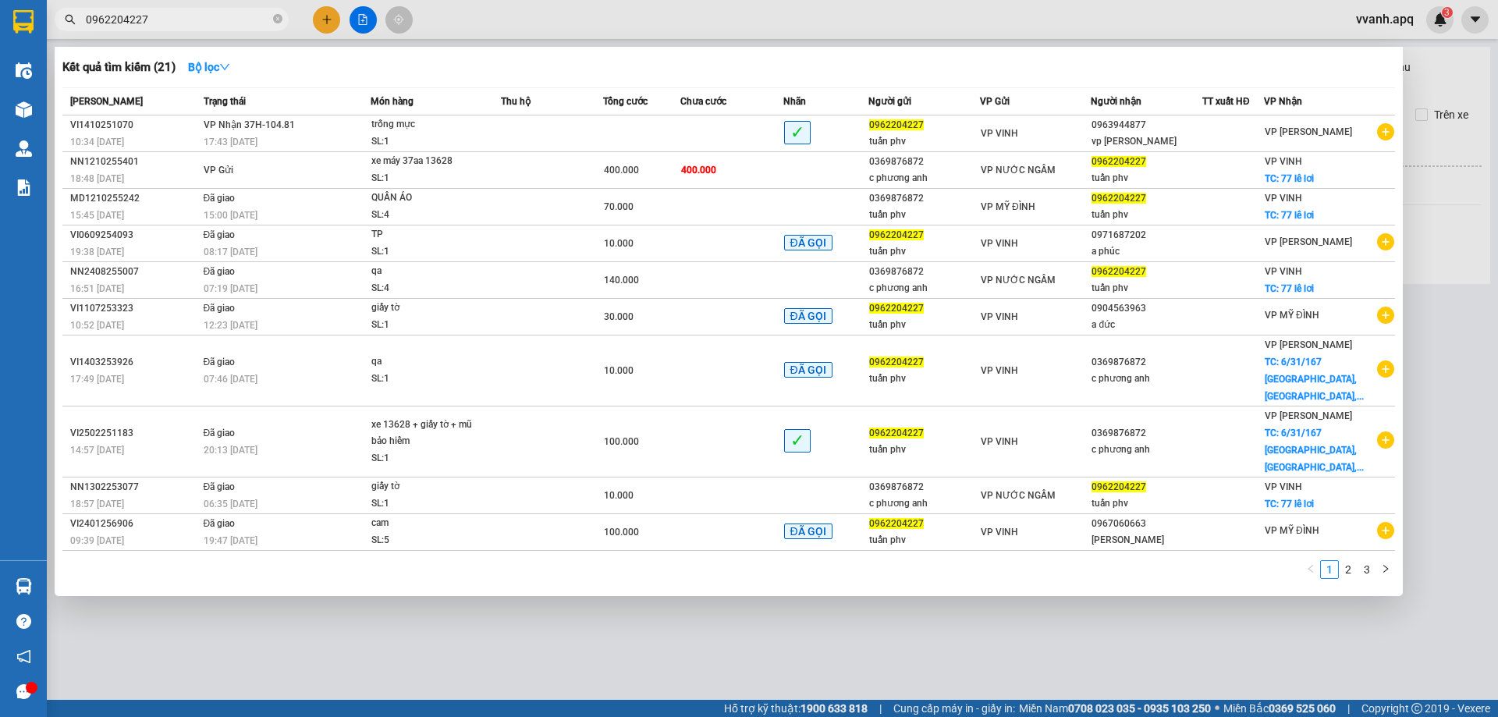
click at [219, 26] on input "0962204227" at bounding box center [178, 19] width 184 height 17
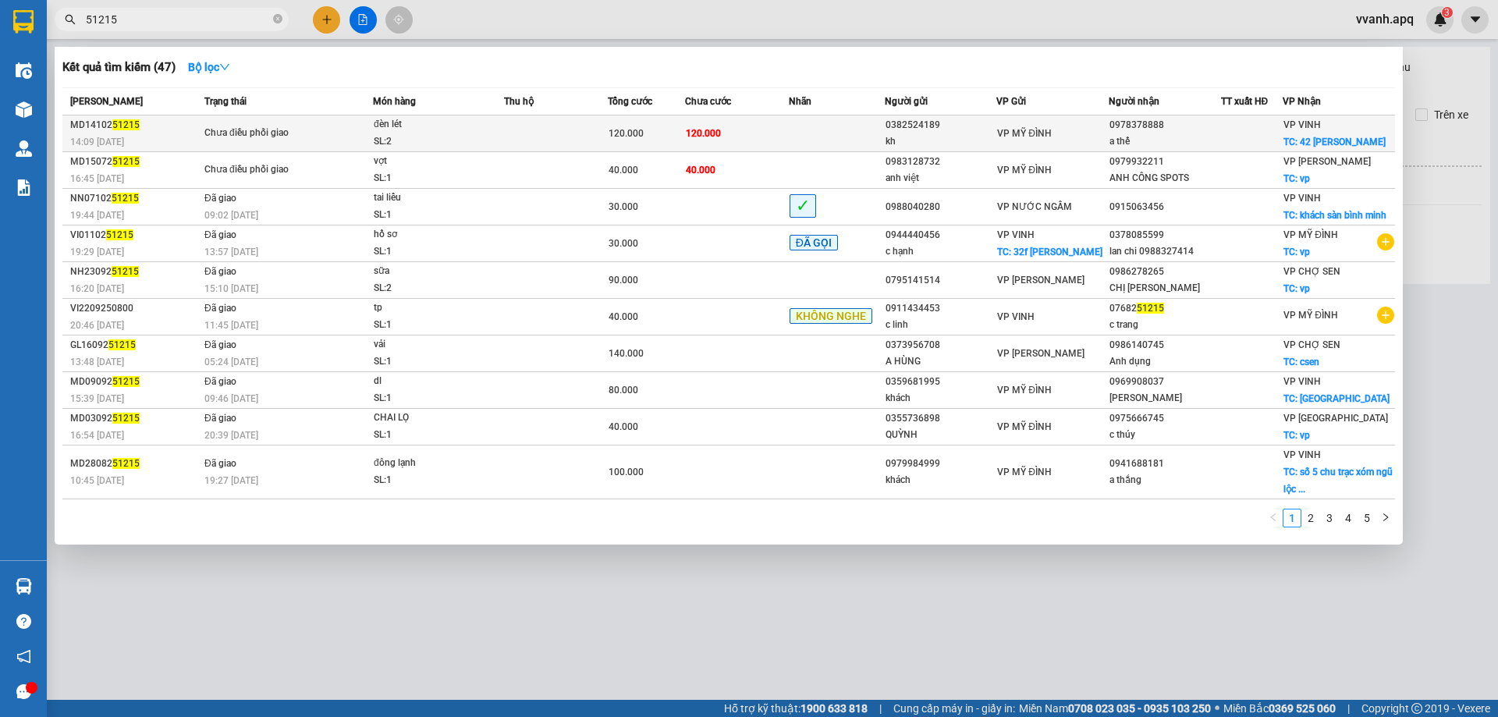
type input "51215"
click at [289, 125] on div "Chưa điều phối giao" at bounding box center [262, 133] width 117 height 17
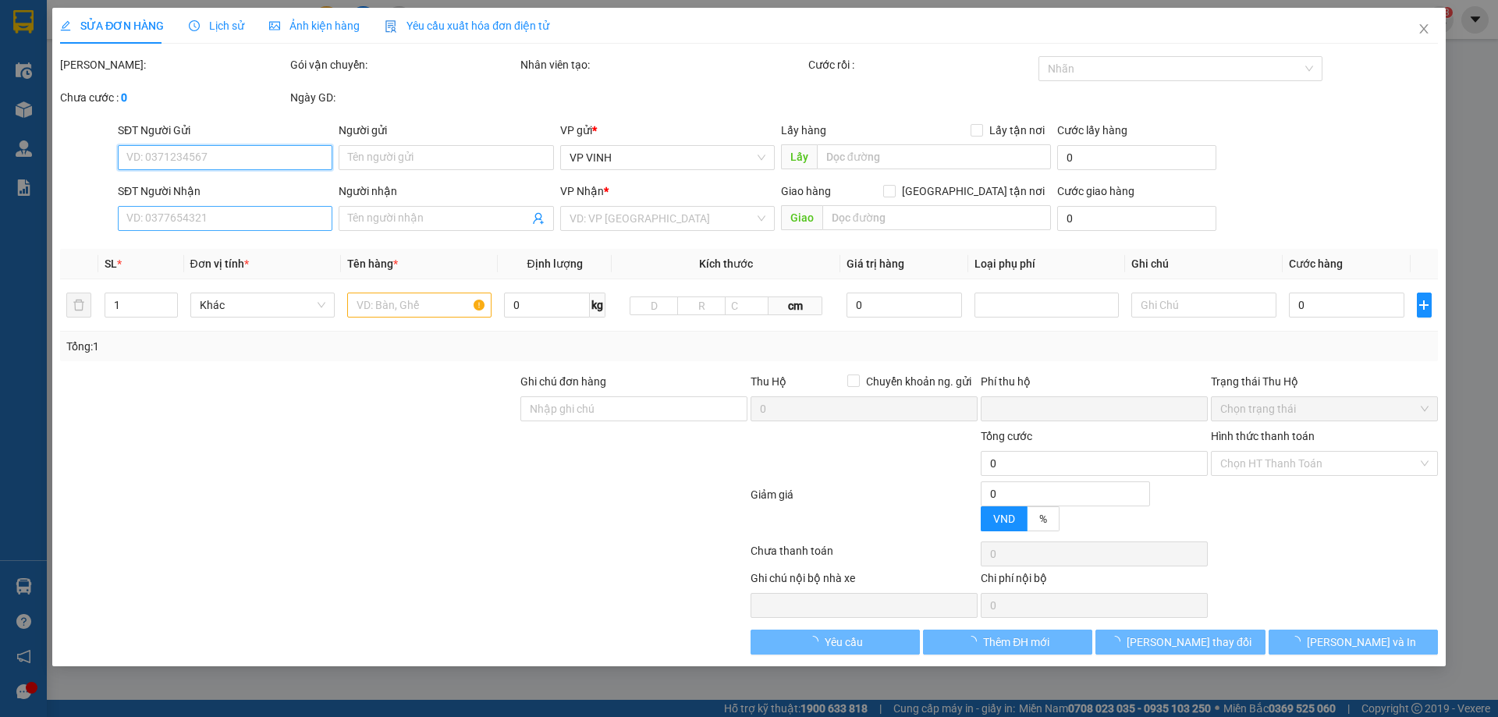
type input "0382524189"
type input "kh"
type input "0978378888"
type input "a thế"
checkbox input "true"
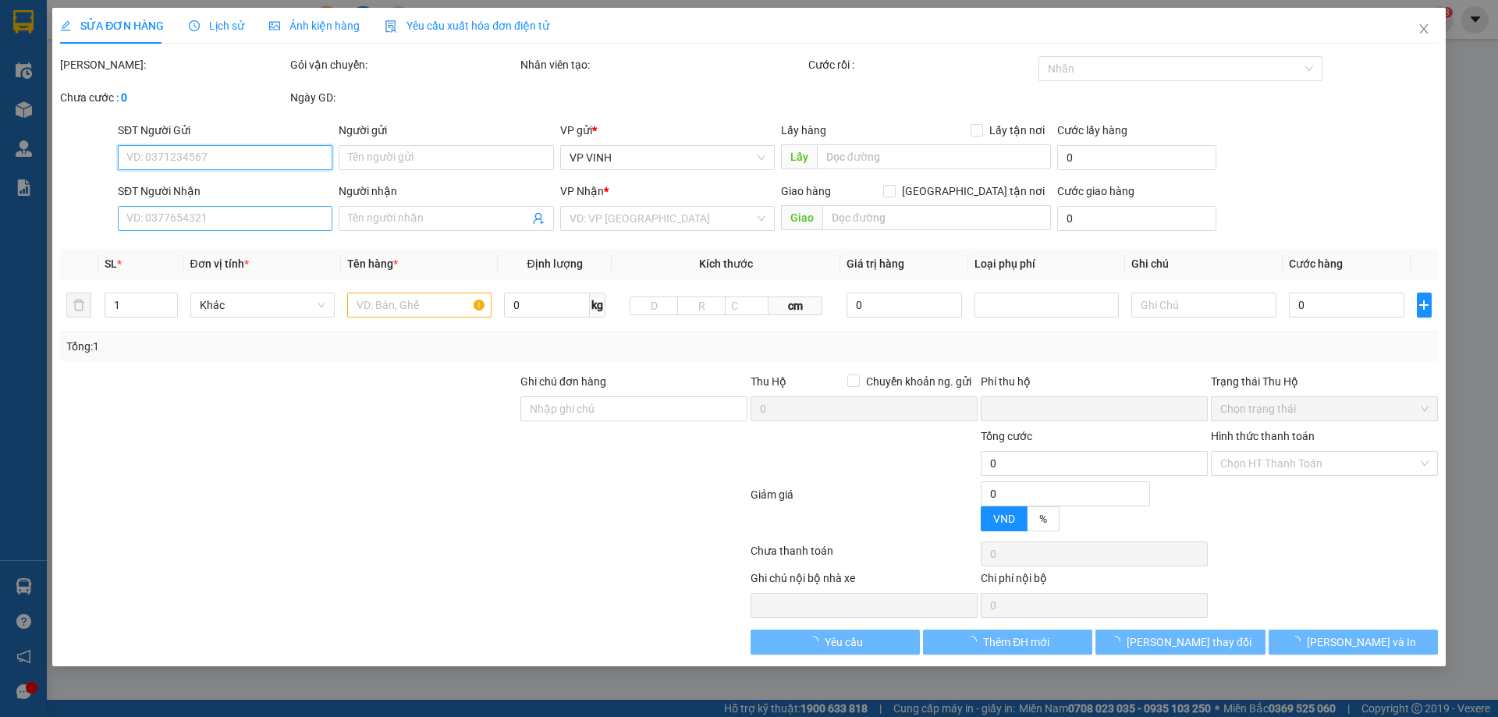
type input "42 nguyen quốc trị"
type input "0"
type input "120.000"
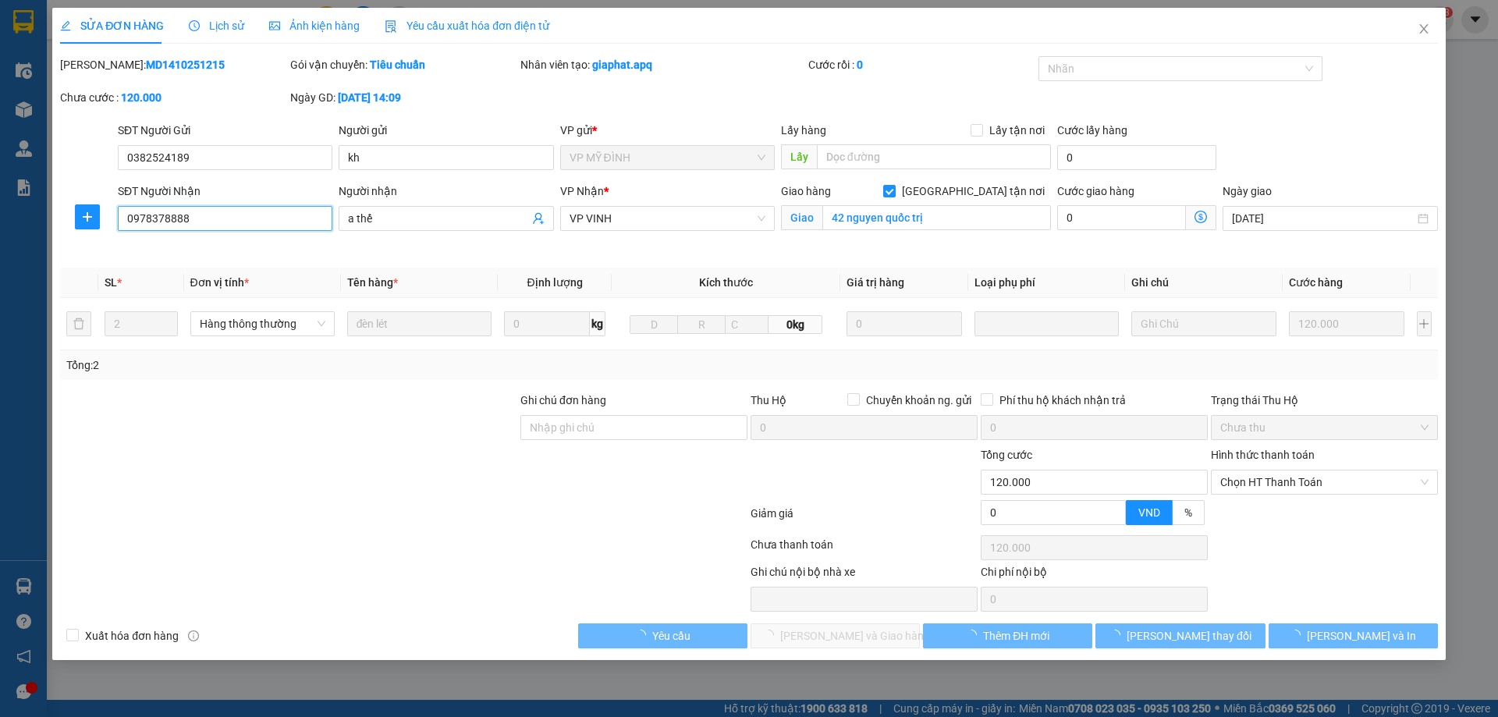
click at [265, 218] on input "0978378888" at bounding box center [225, 218] width 215 height 25
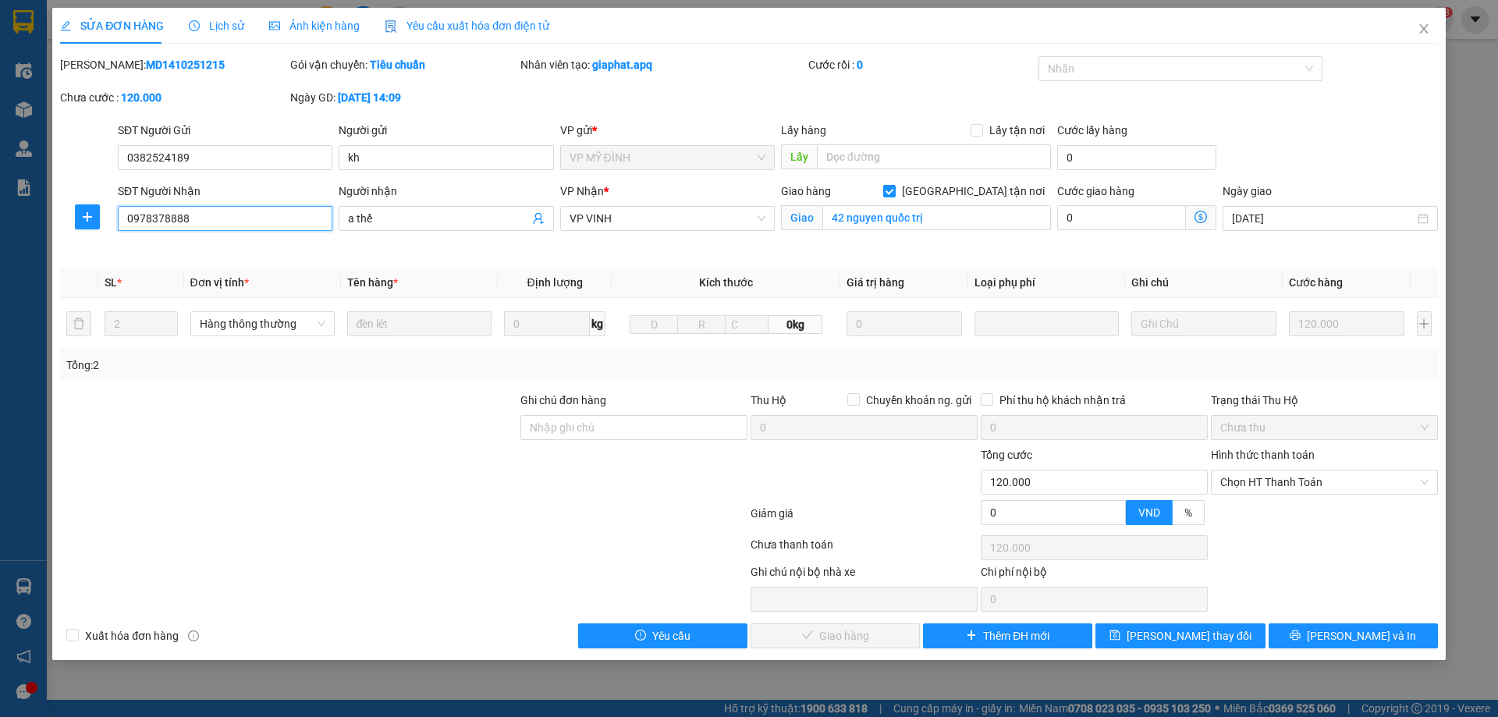
click at [265, 218] on input "0978378888" at bounding box center [225, 218] width 215 height 25
click at [1414, 28] on span "Close" at bounding box center [1424, 30] width 44 height 44
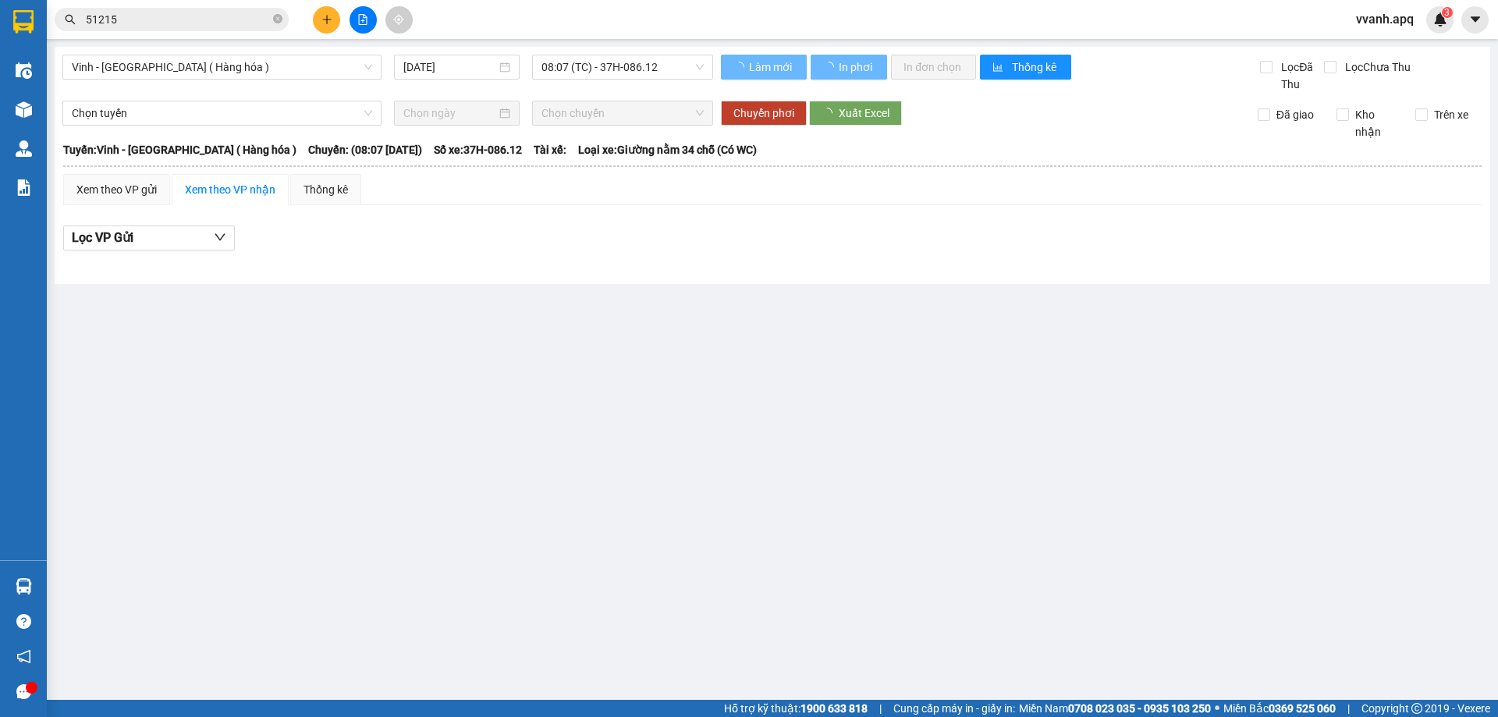
click at [195, 10] on span "51215" at bounding box center [172, 19] width 234 height 23
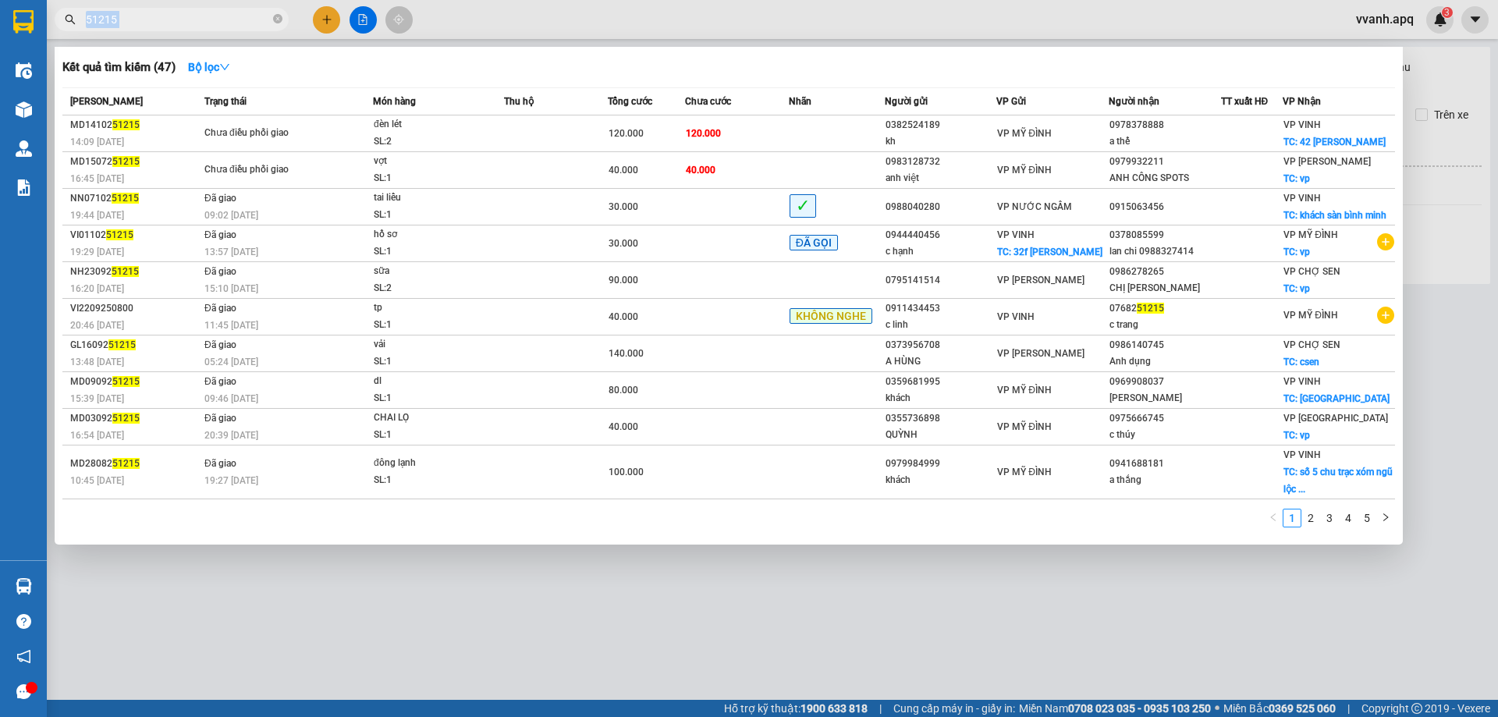
click at [195, 10] on span "51215" at bounding box center [172, 19] width 234 height 23
click at [201, 20] on input "51215" at bounding box center [178, 19] width 184 height 17
paste input "0978378888"
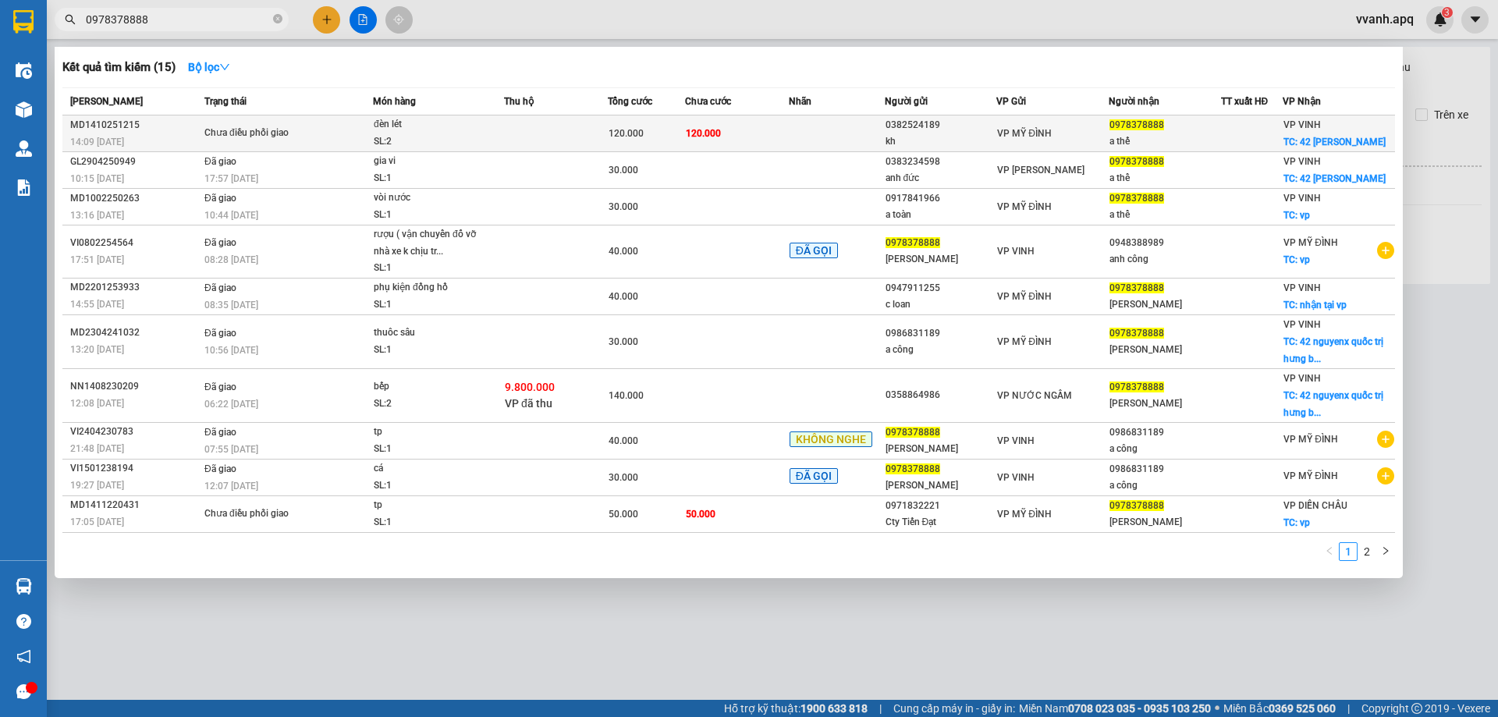
type input "0978378888"
click at [310, 144] on td "Chưa điều phối giao" at bounding box center [287, 133] width 172 height 37
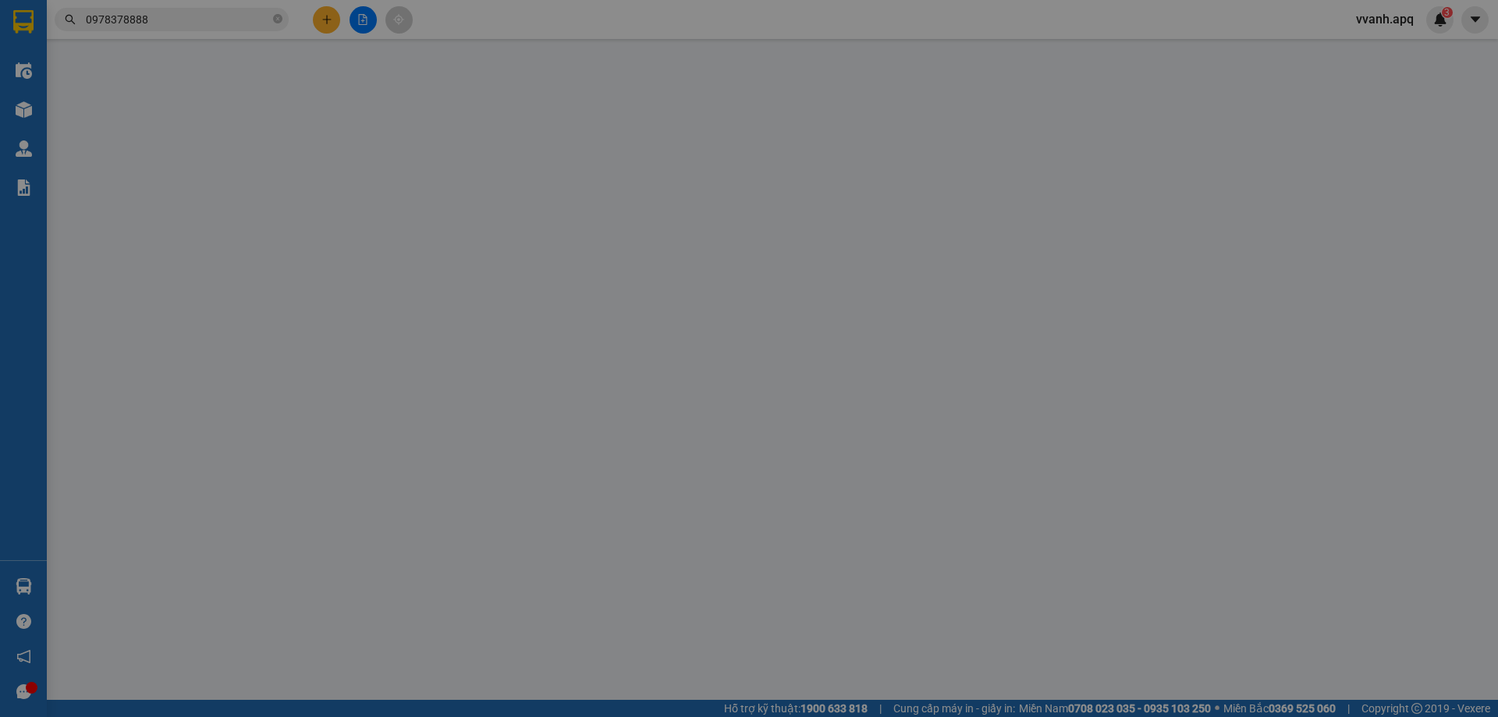
type input "0382524189"
type input "kh"
type input "0978378888"
type input "a thế"
checkbox input "true"
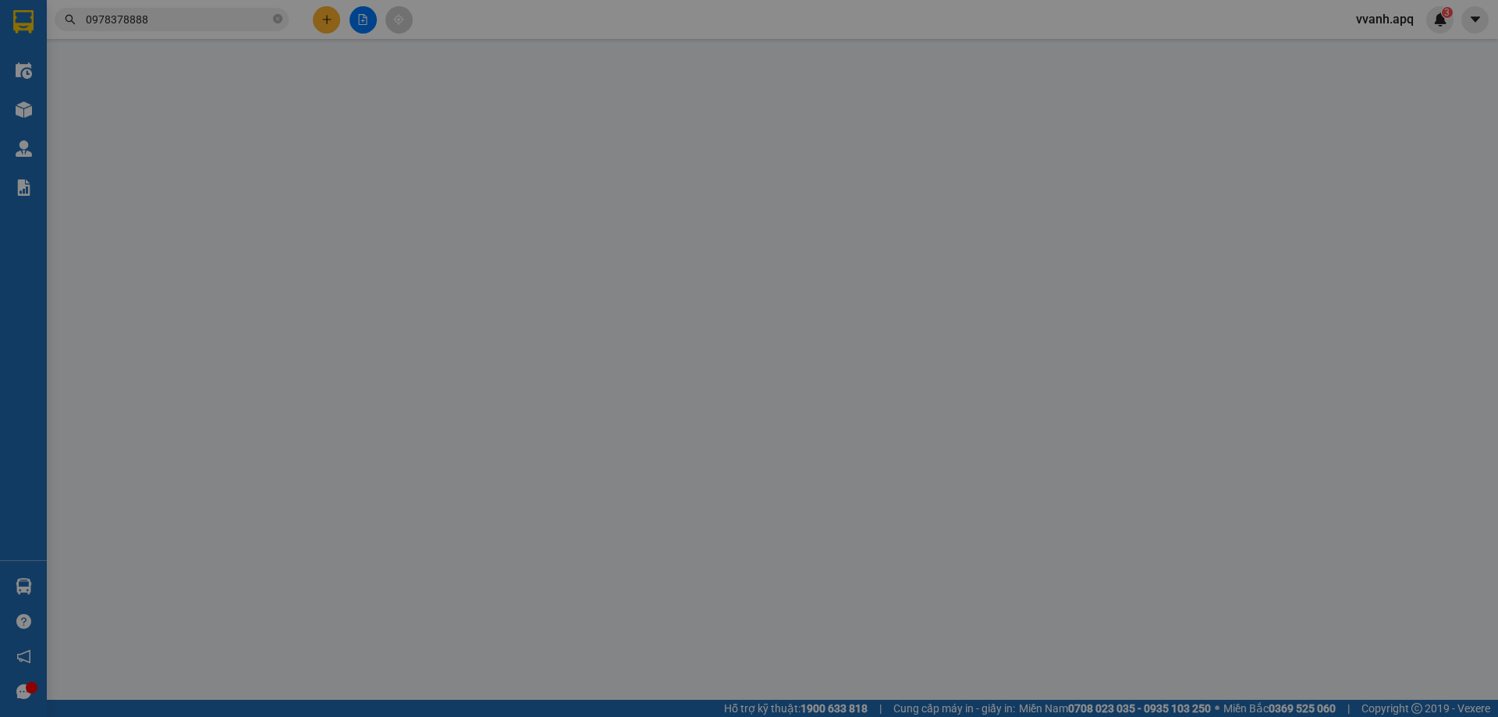
type input "42 nguyen quốc trị"
type input "0"
type input "120.000"
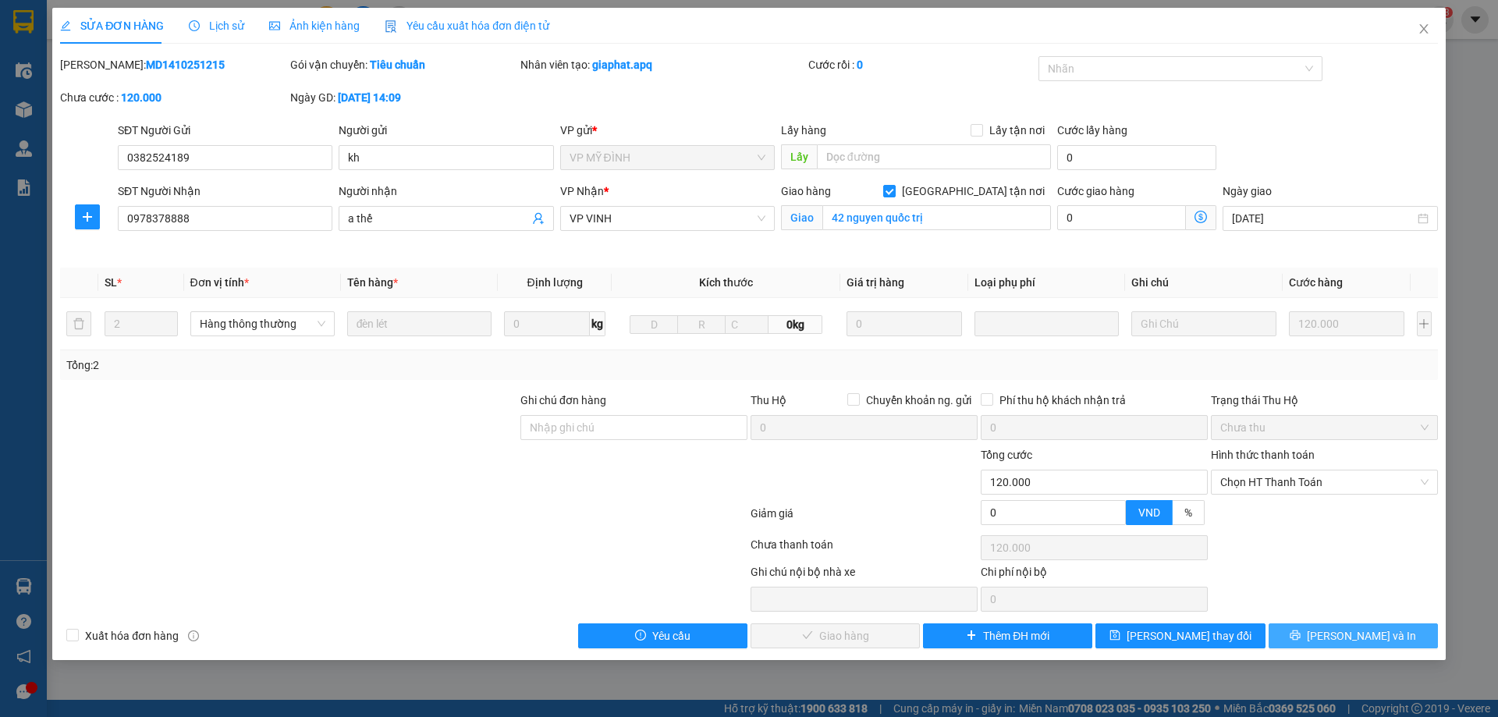
click at [1304, 627] on button "[PERSON_NAME] và In" at bounding box center [1353, 635] width 169 height 25
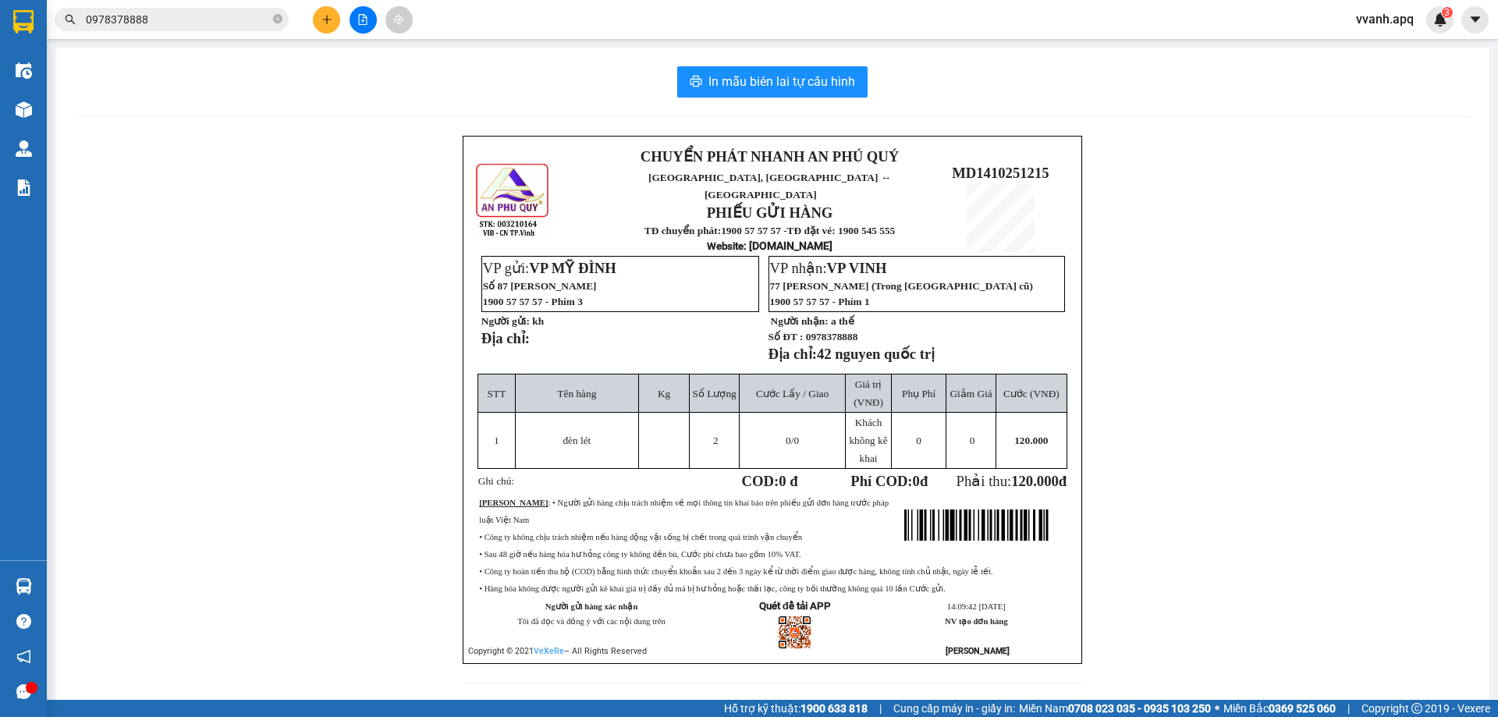
click at [1003, 419] on td "120.000" at bounding box center [1031, 441] width 71 height 56
click at [1014, 435] on span "120.000" at bounding box center [1031, 441] width 34 height 12
click at [798, 450] on td "0 /0" at bounding box center [793, 441] width 106 height 56
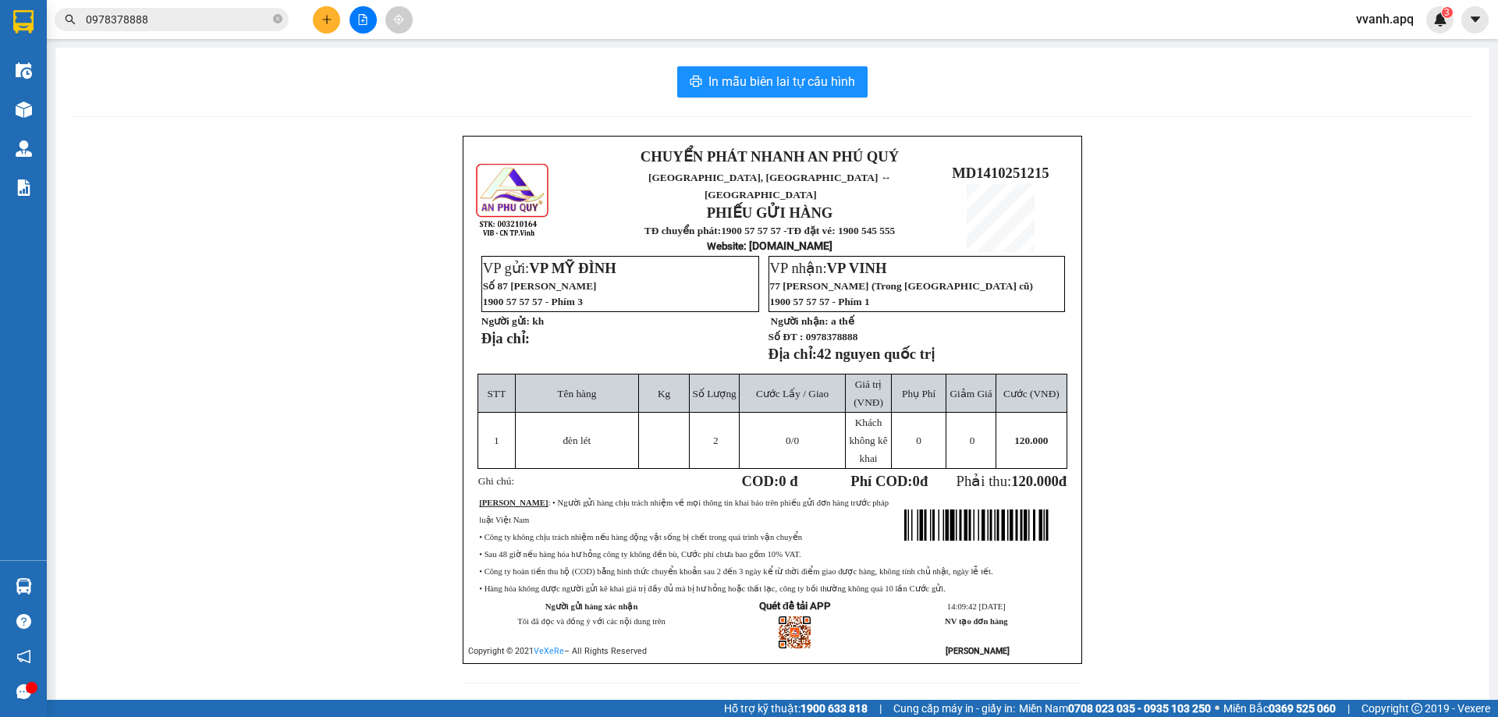
click at [829, 138] on div "CHUYỂN PHÁT NHANH AN PHÚ QUÝ NGHỆ AN, HÀ TĨNH ↔ HÀ NỘI PHIẾU GỬI HÀNG TĐ chuyển…" at bounding box center [772, 400] width 619 height 528
click at [829, 154] on strong "CHUYỂN PHÁT NHANH AN PHÚ QUÝ" at bounding box center [770, 156] width 258 height 16
click at [850, 204] on p "PHIẾU GỬI HÀNG" at bounding box center [769, 212] width 319 height 17
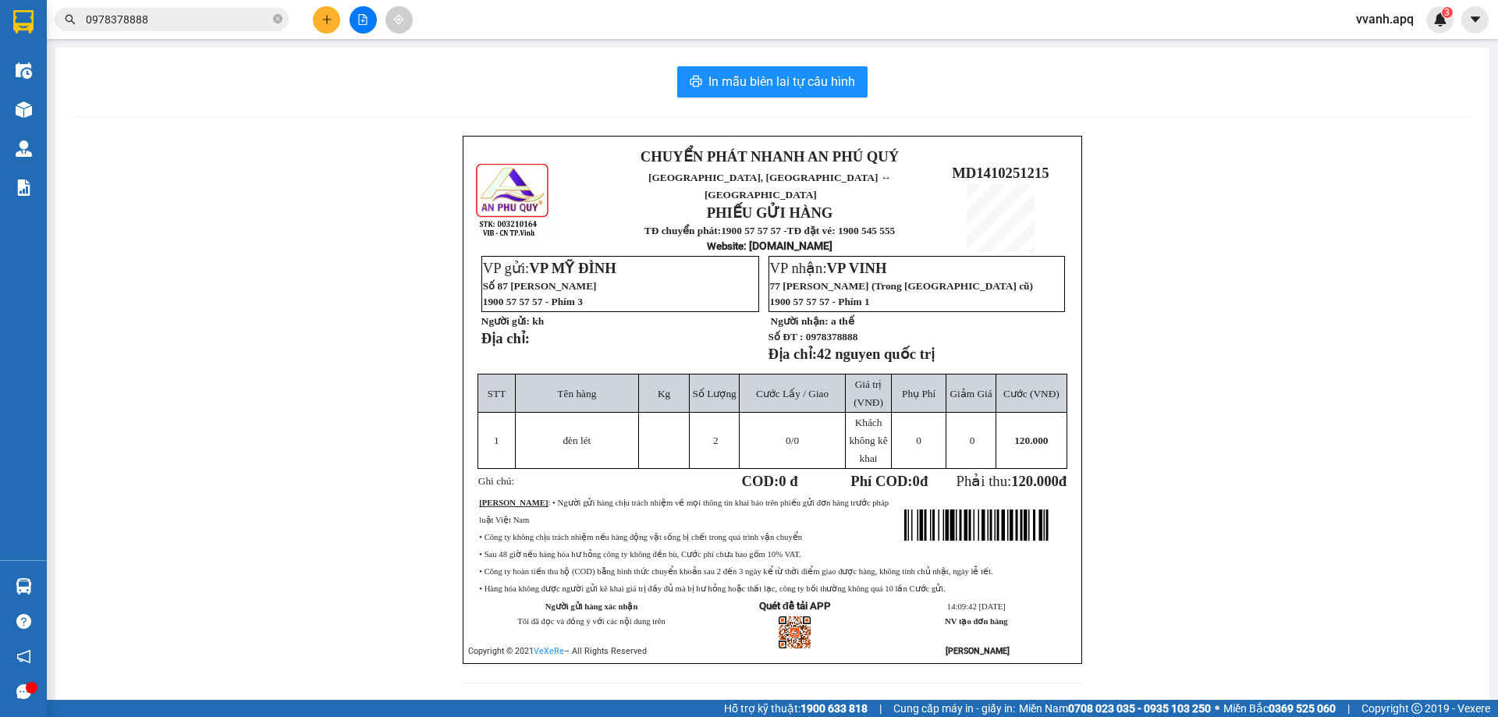
click at [176, 26] on input "0978378888" at bounding box center [178, 19] width 184 height 17
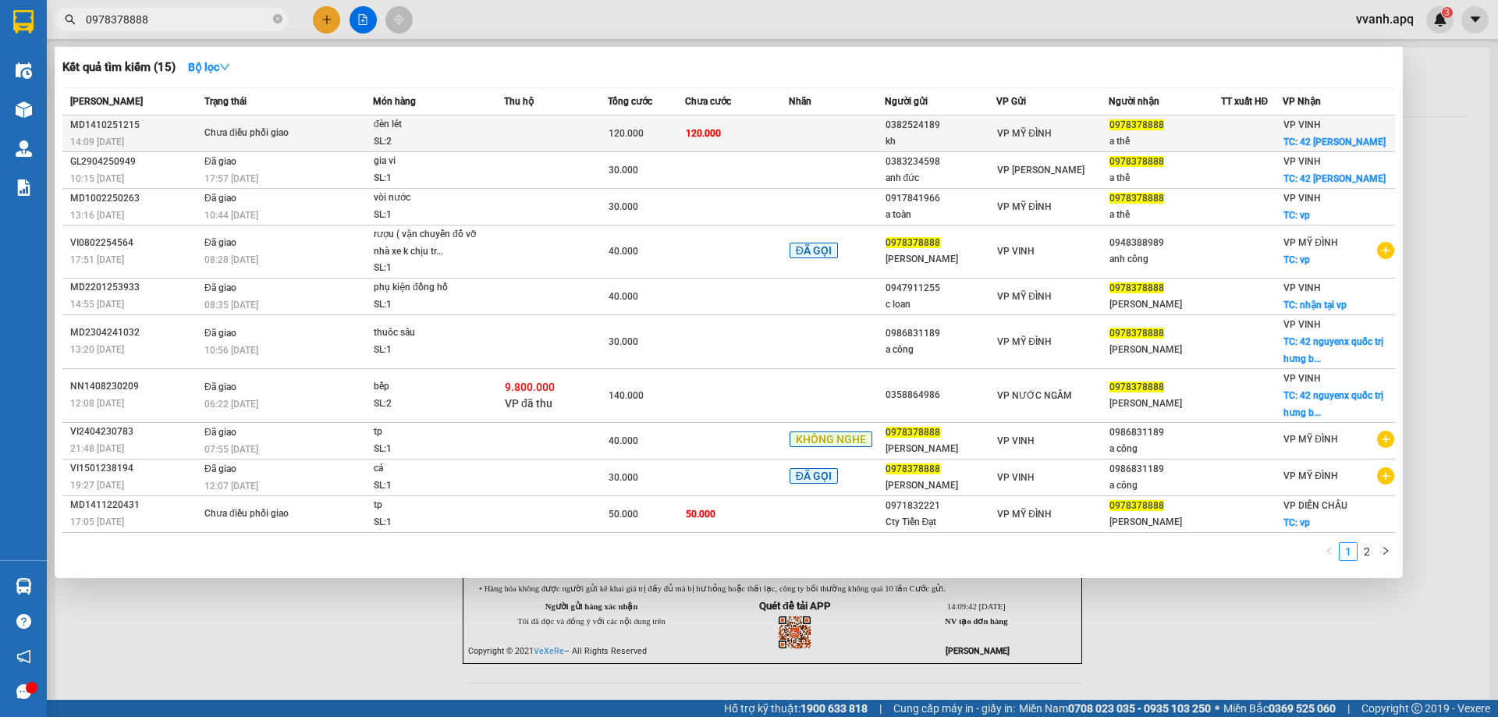
click at [392, 128] on div "đèn lét" at bounding box center [432, 124] width 117 height 17
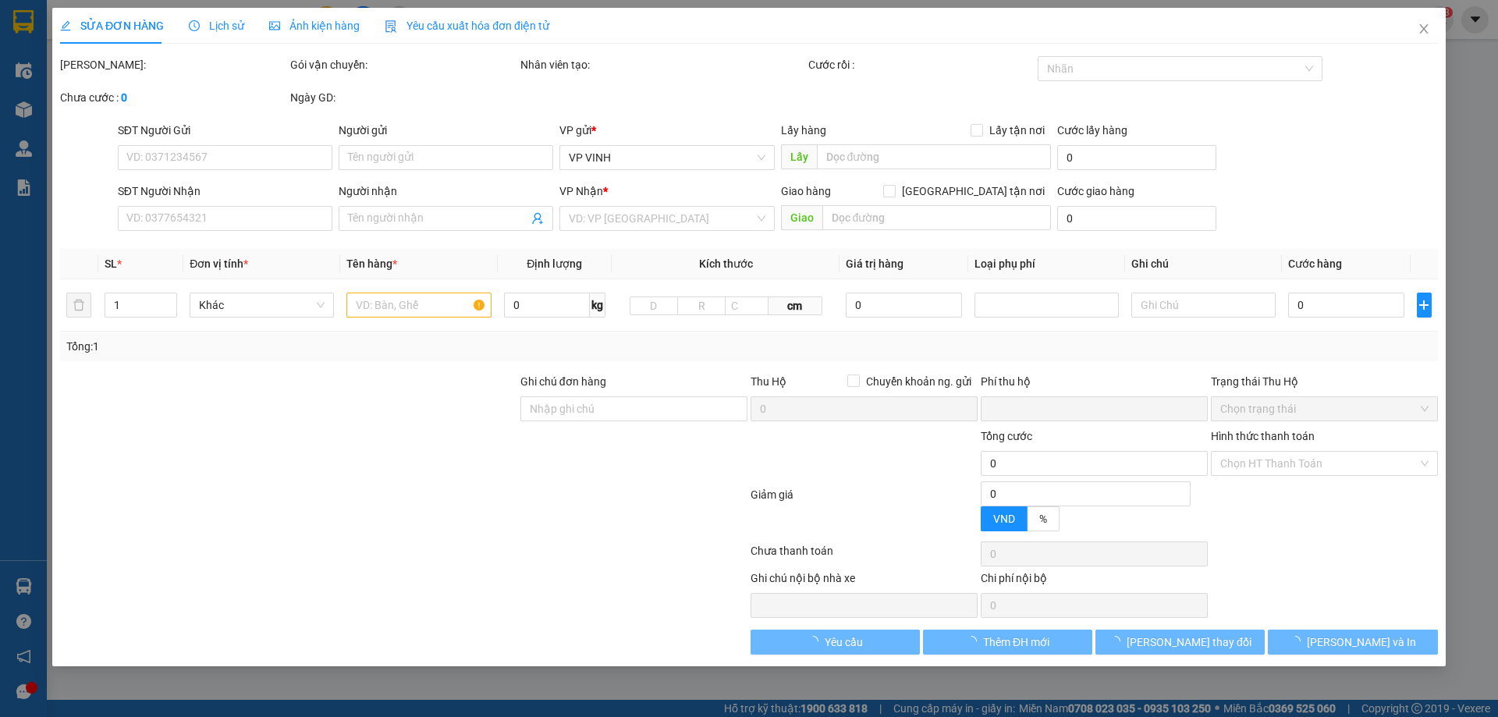
type input "0382524189"
type input "kh"
type input "0978378888"
type input "a thế"
checkbox input "true"
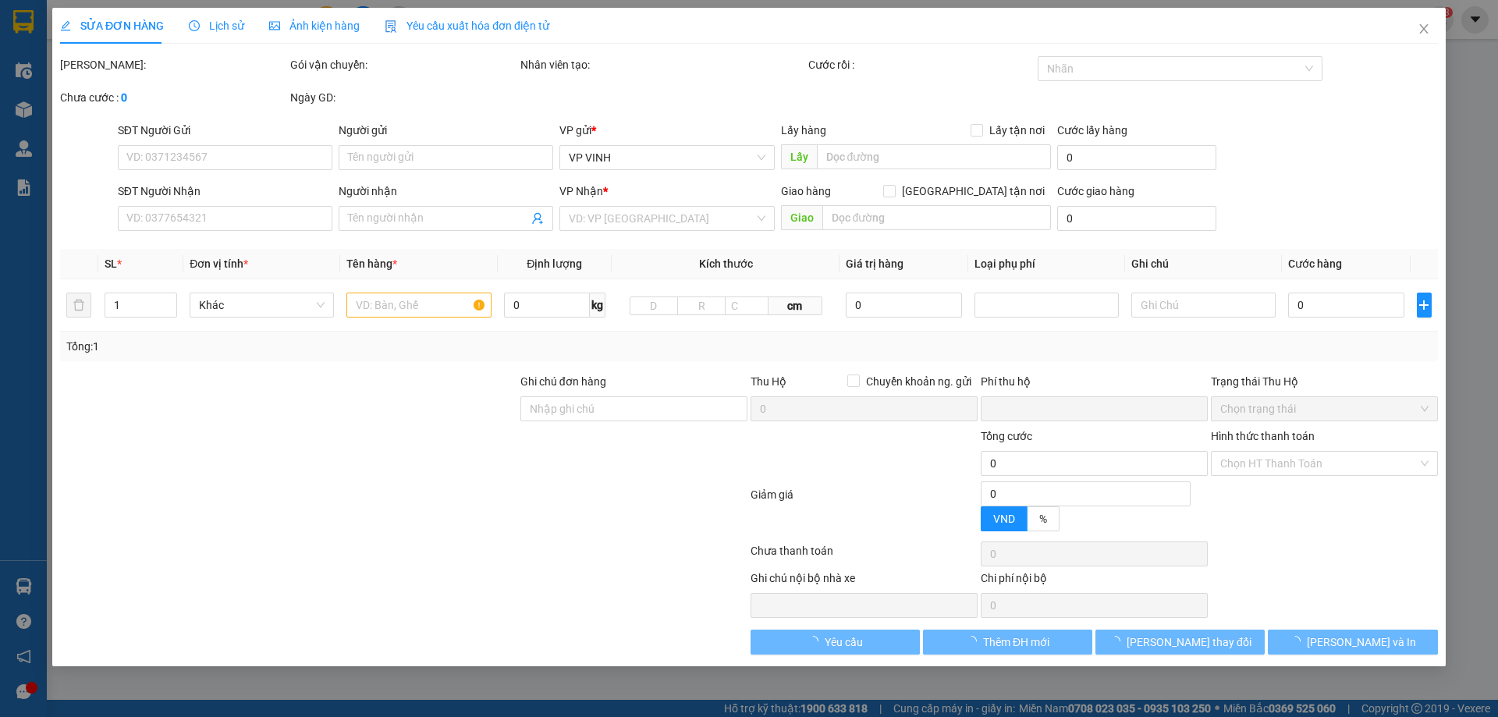
type input "42 nguyen quốc trị"
type input "0"
type input "120.000"
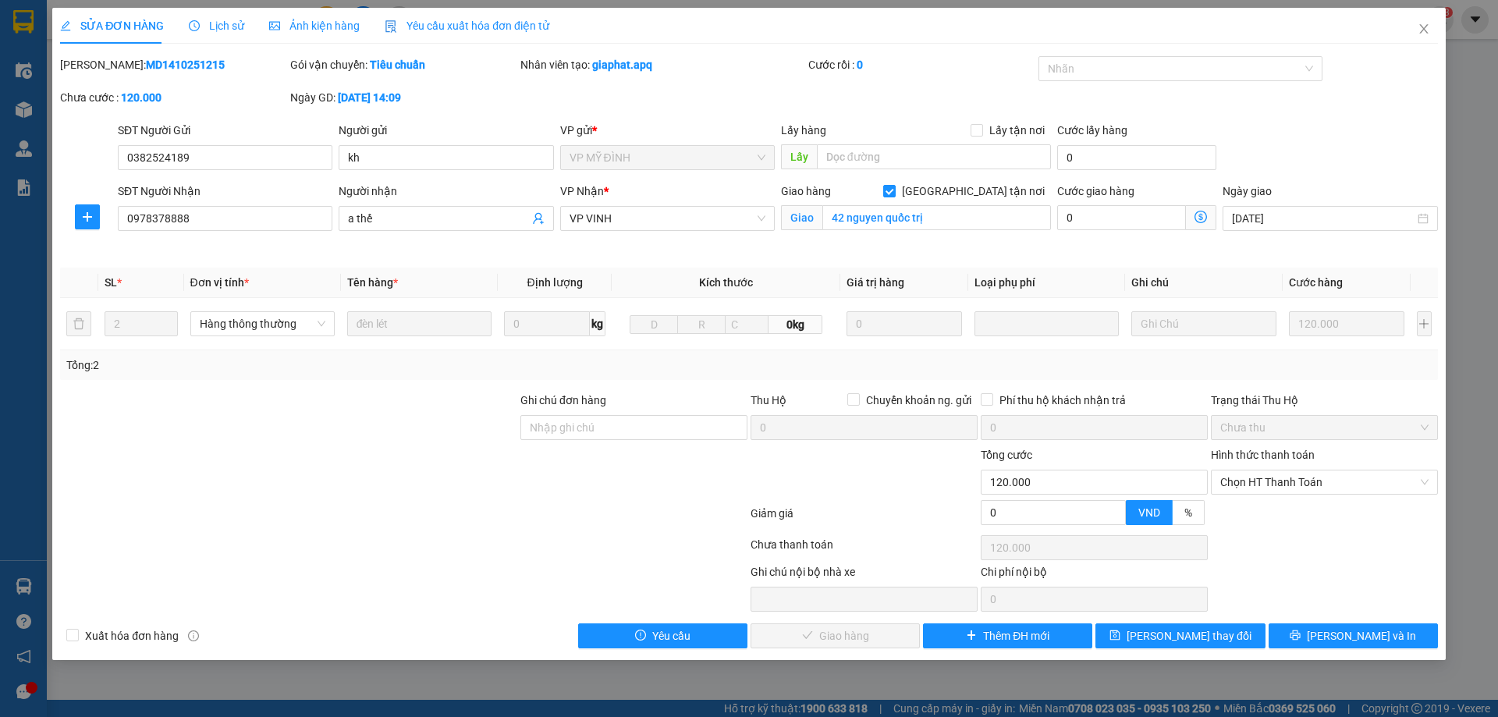
click at [226, 26] on span "Lịch sử" at bounding box center [216, 26] width 55 height 12
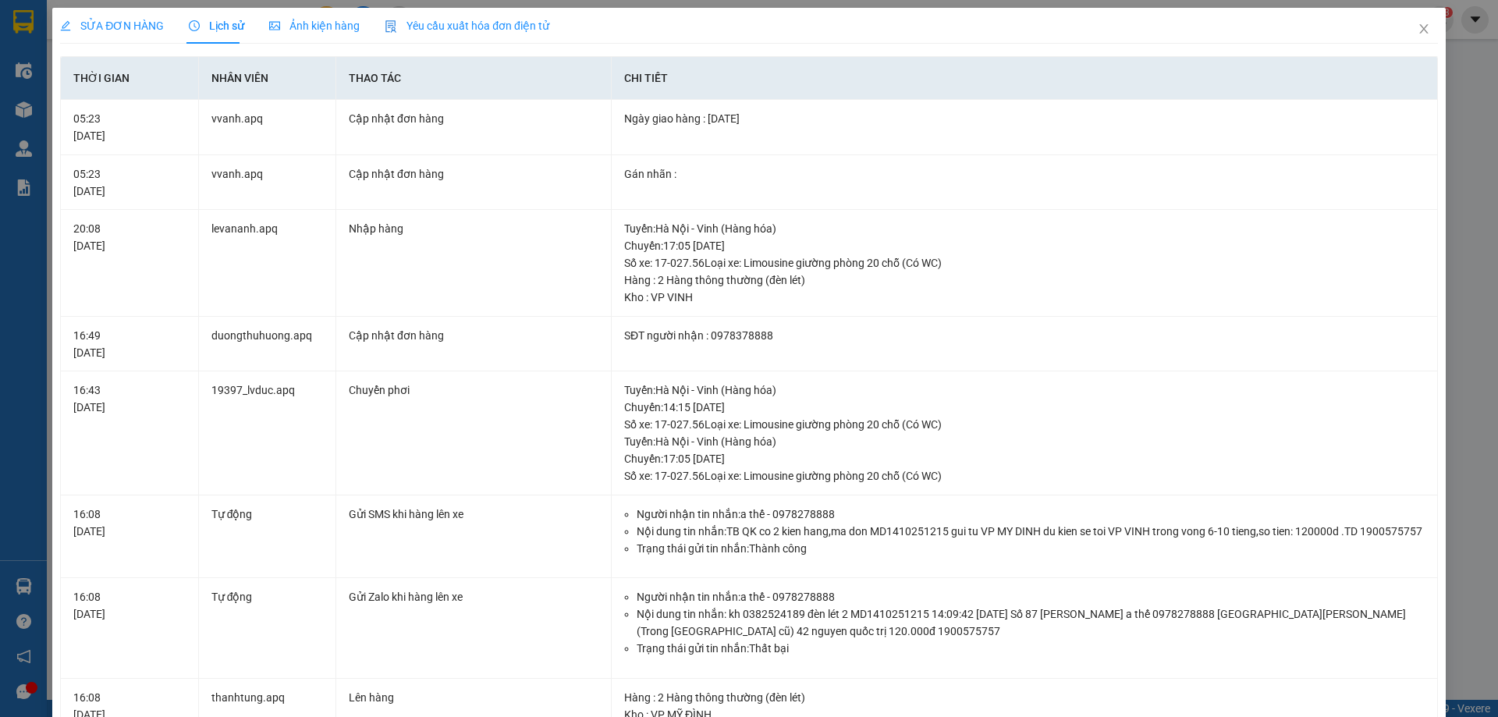
click at [146, 24] on span "SỬA ĐƠN HÀNG" at bounding box center [112, 26] width 104 height 12
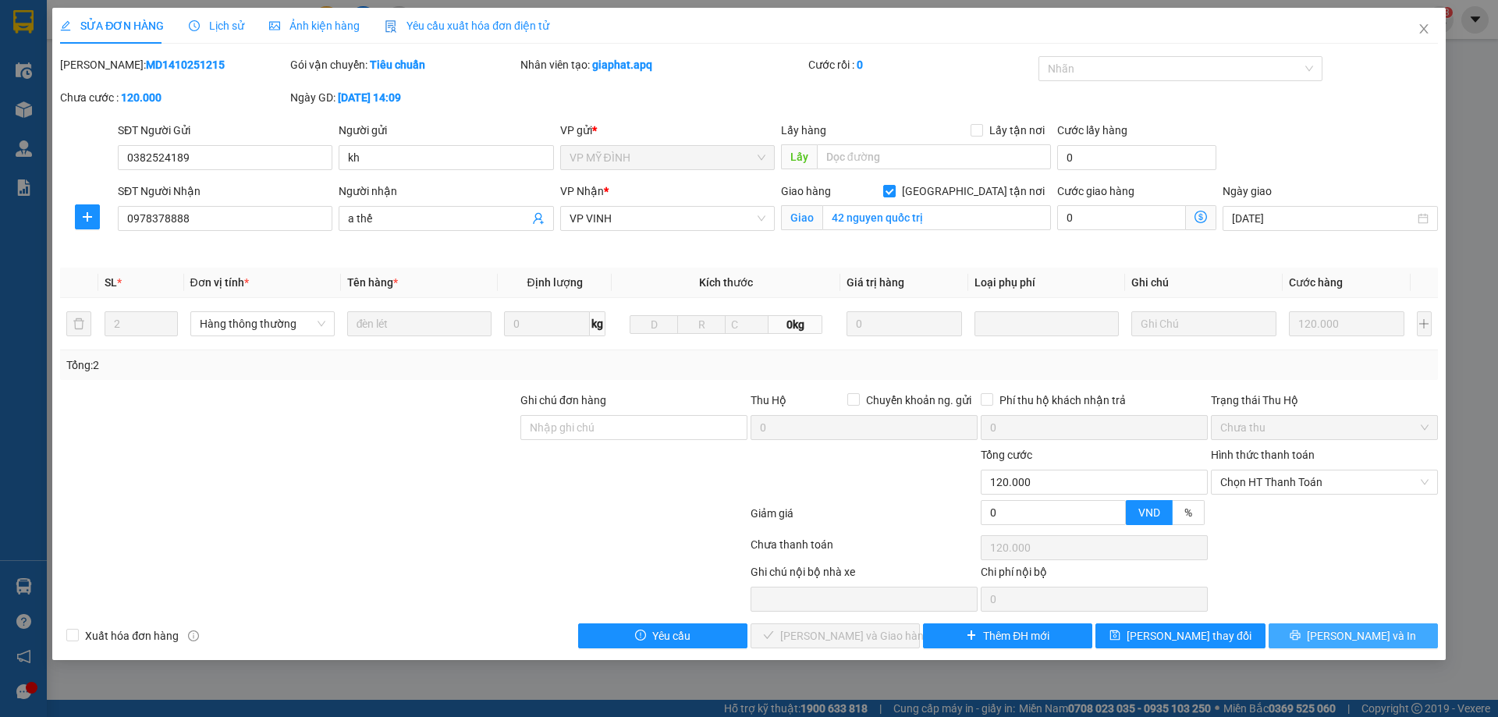
click at [1303, 630] on button "[PERSON_NAME] và In" at bounding box center [1353, 635] width 169 height 25
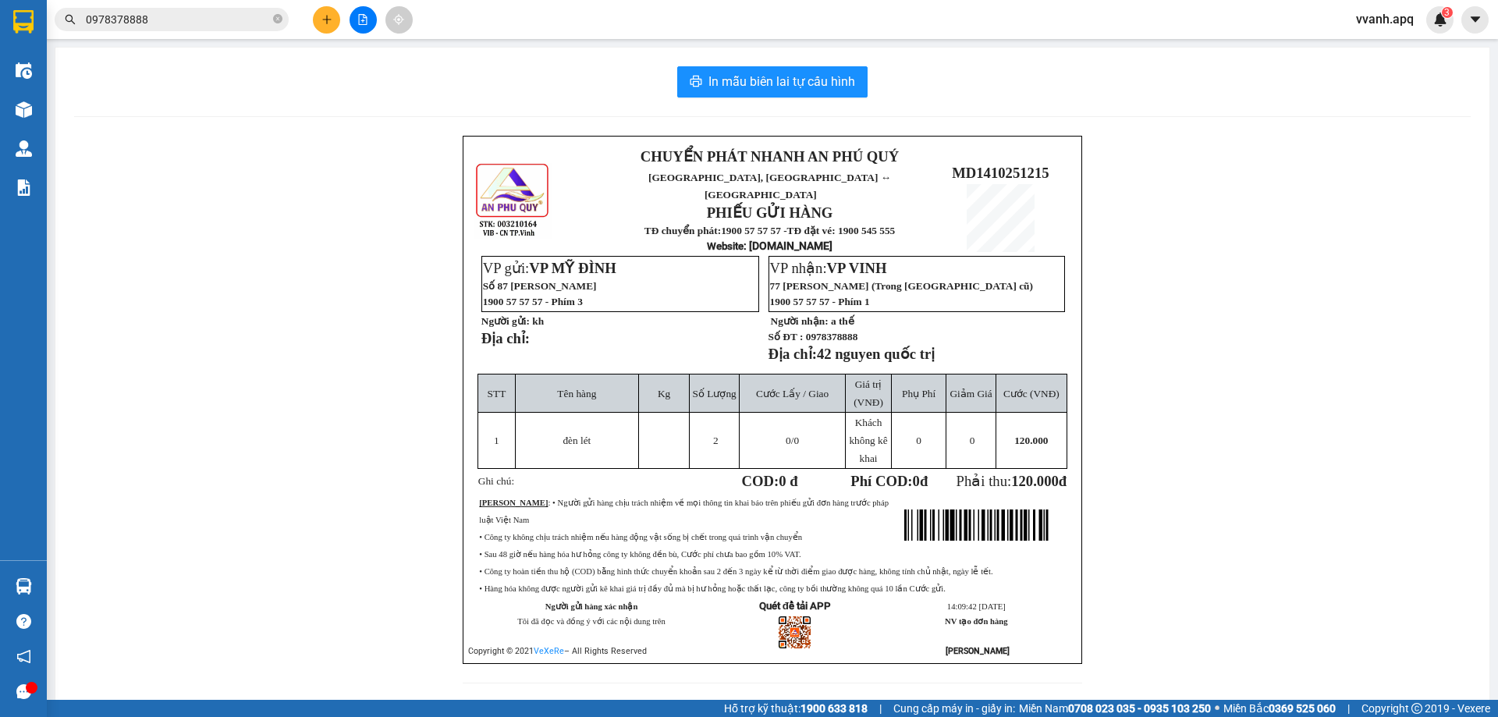
click at [746, 564] on p "• Công ty hoàn tiền thu hộ (COD) bằng hình thức chuyển khoản sau 2 đến 3 ngày k…" at bounding box center [772, 570] width 586 height 12
click at [390, 280] on div "CHUYỂN PHÁT NHANH AN PHÚ QUÝ NGHỆ AN, HÀ TĨNH ↔ HÀ NỘI PHIẾU GỬI HÀNG TĐ chuyển…" at bounding box center [772, 419] width 1396 height 566
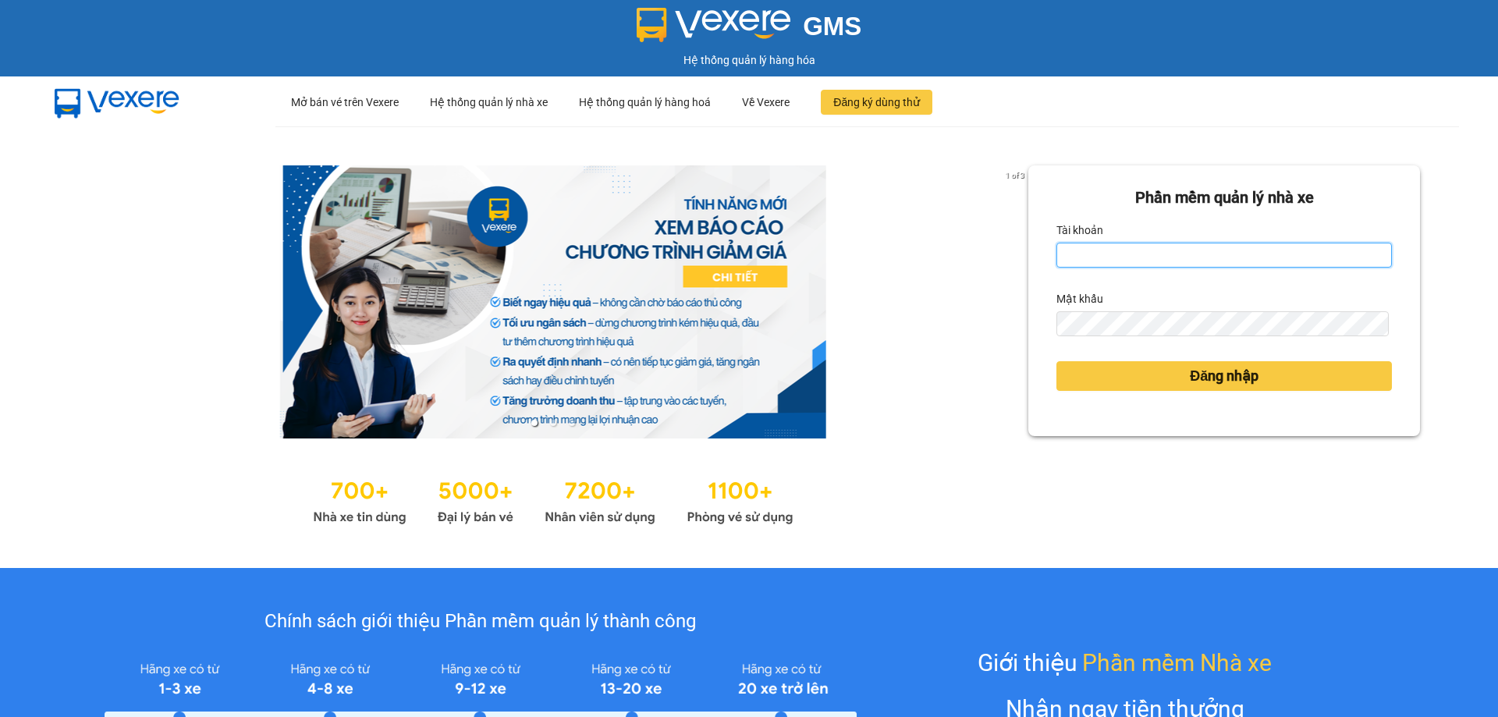
click at [1131, 264] on input "Tài khoản" at bounding box center [1223, 255] width 335 height 25
type input "lecuong.apq"
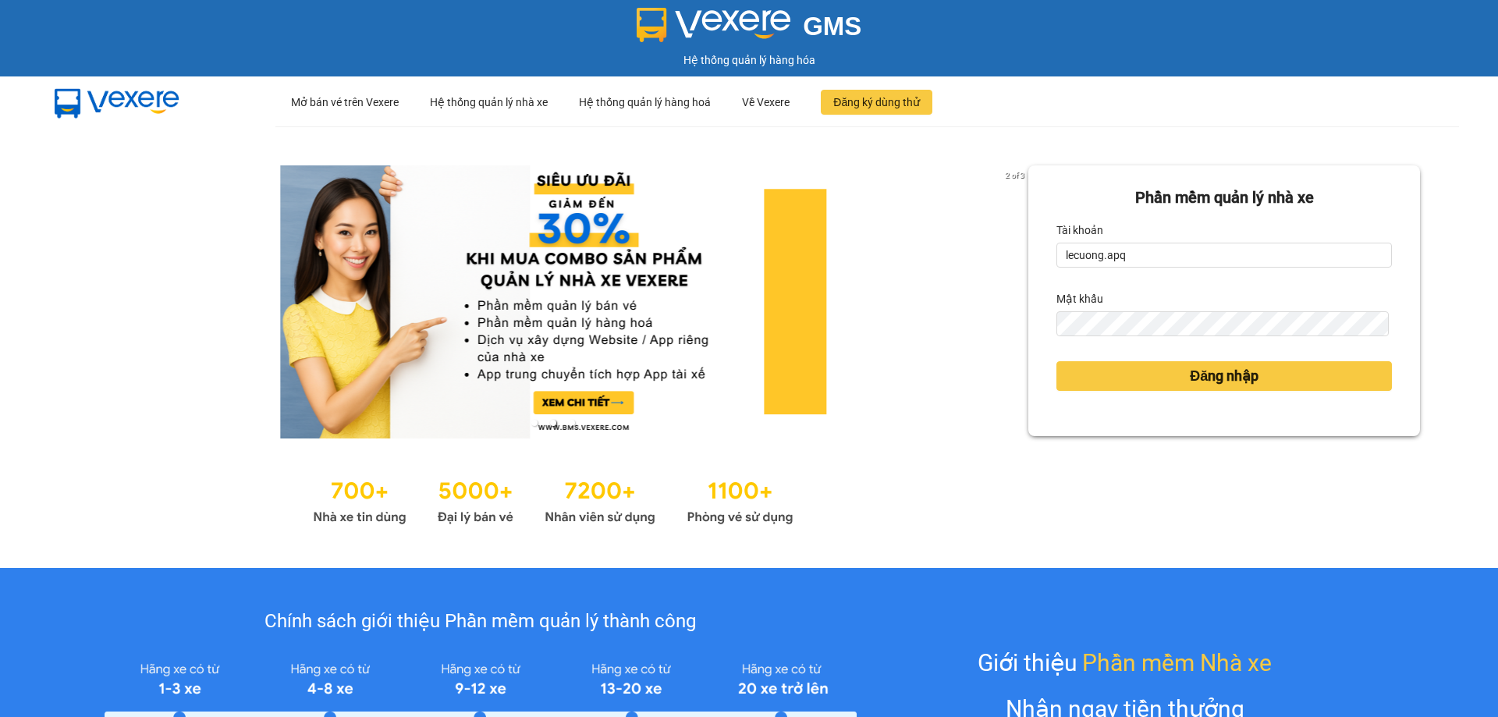
click at [1141, 345] on form "Phần mềm quản lý nhà xe Tài khoản lecuong.apq Mật khẩu Đăng nhập" at bounding box center [1223, 301] width 335 height 230
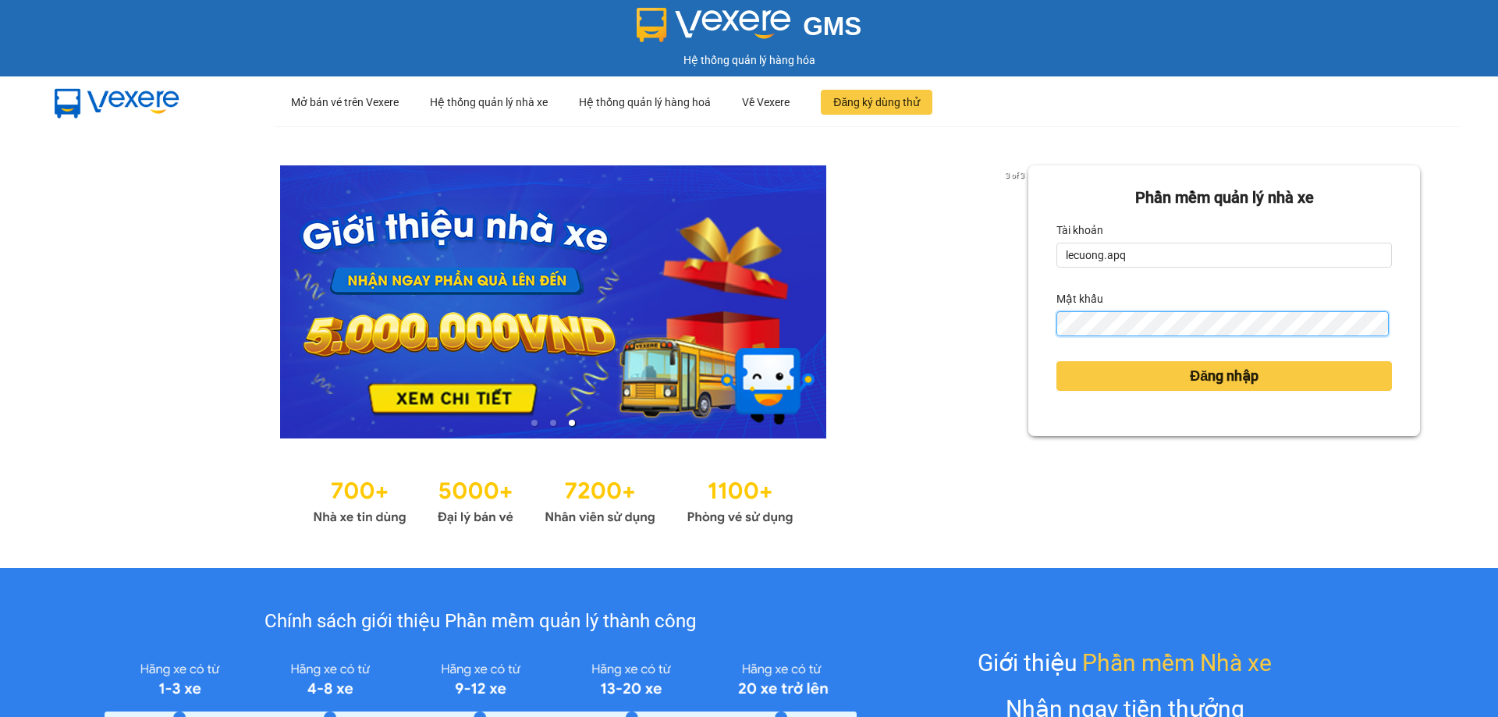
click at [1056, 361] on button "Đăng nhập" at bounding box center [1223, 376] width 335 height 30
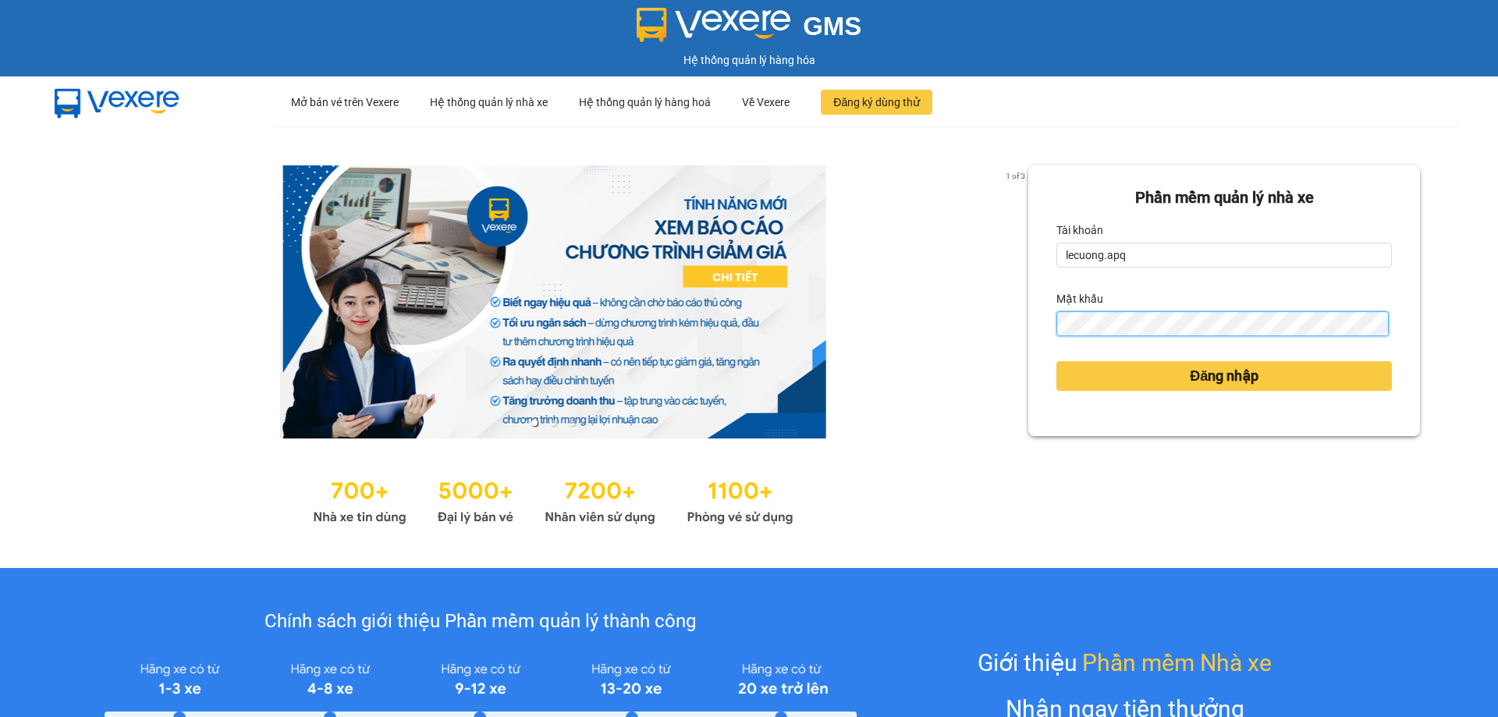
click button "Đăng nhập" at bounding box center [1223, 376] width 335 height 30
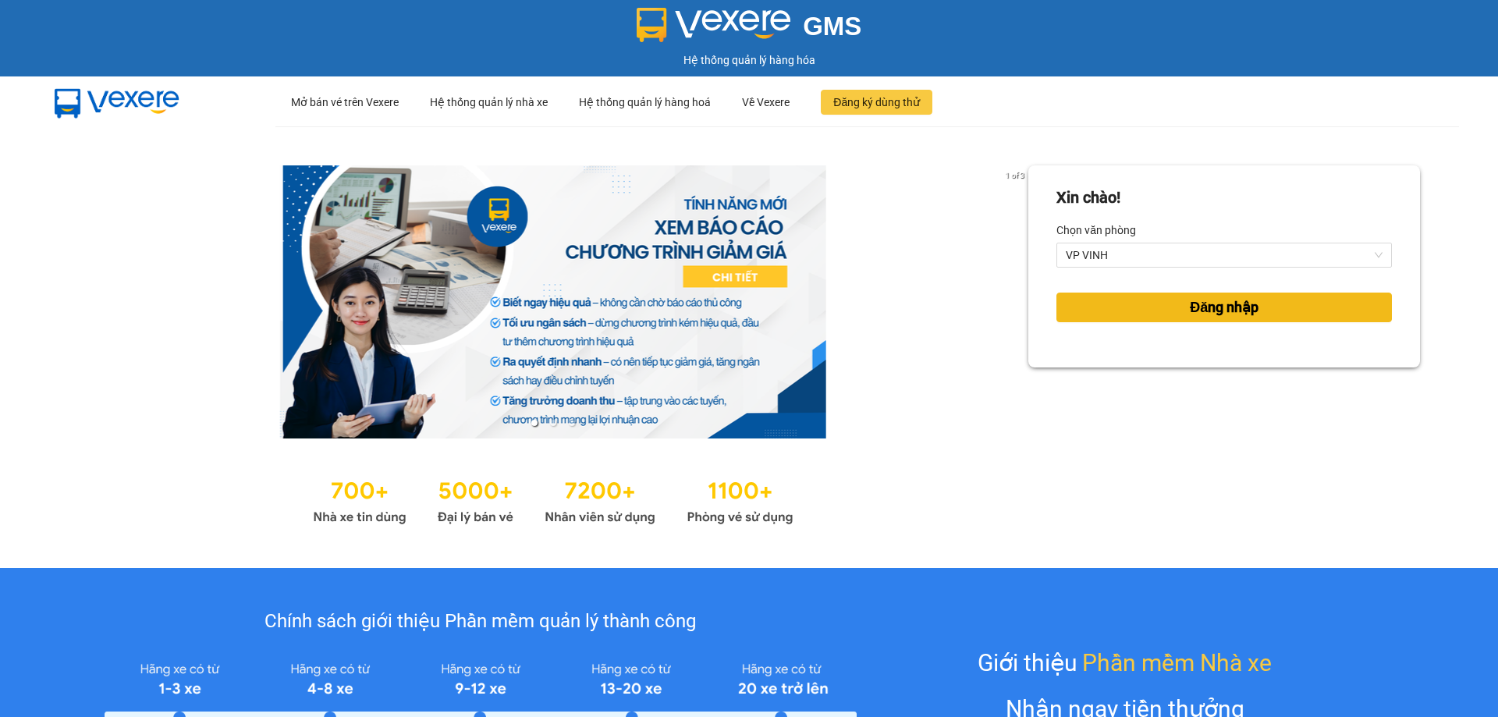
click at [1145, 296] on button "Đăng nhập" at bounding box center [1223, 308] width 335 height 30
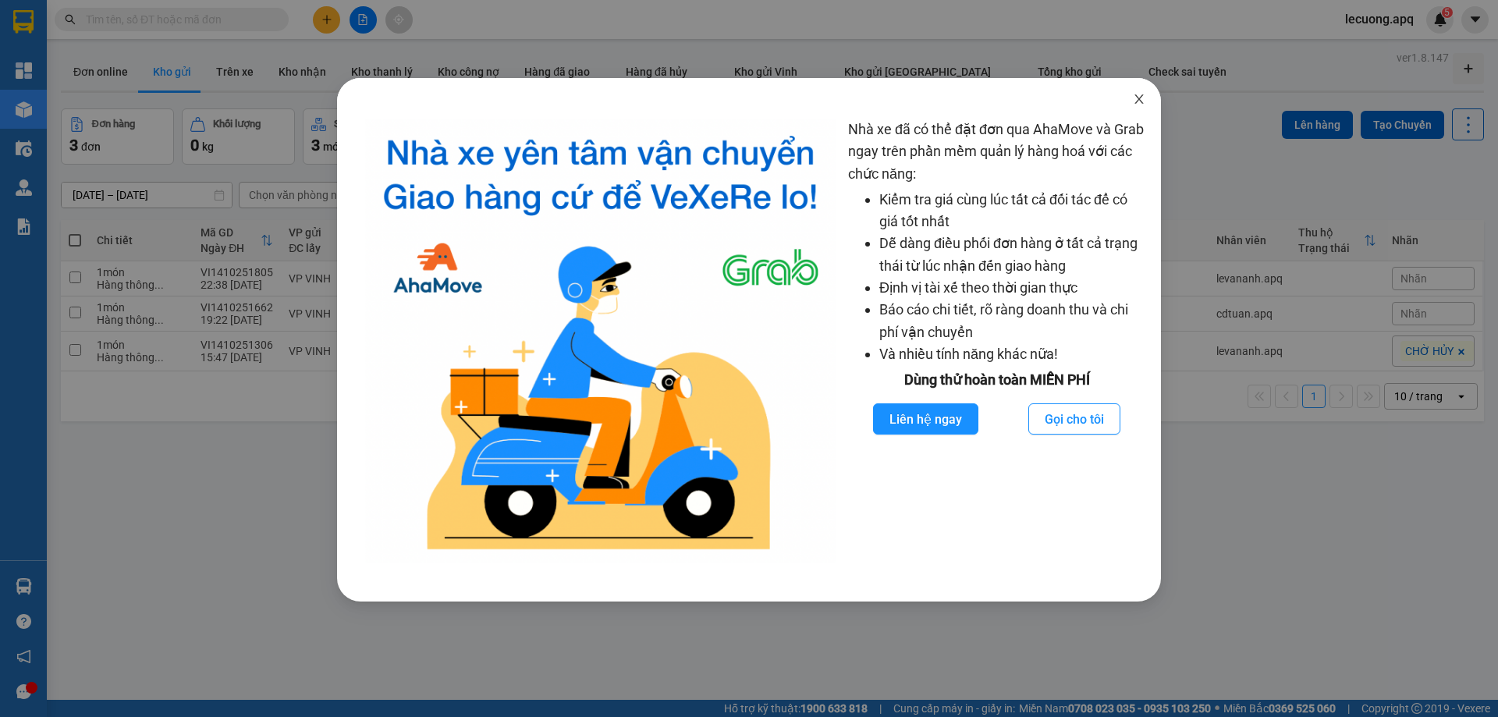
click at [1139, 103] on icon "close" at bounding box center [1139, 99] width 12 height 12
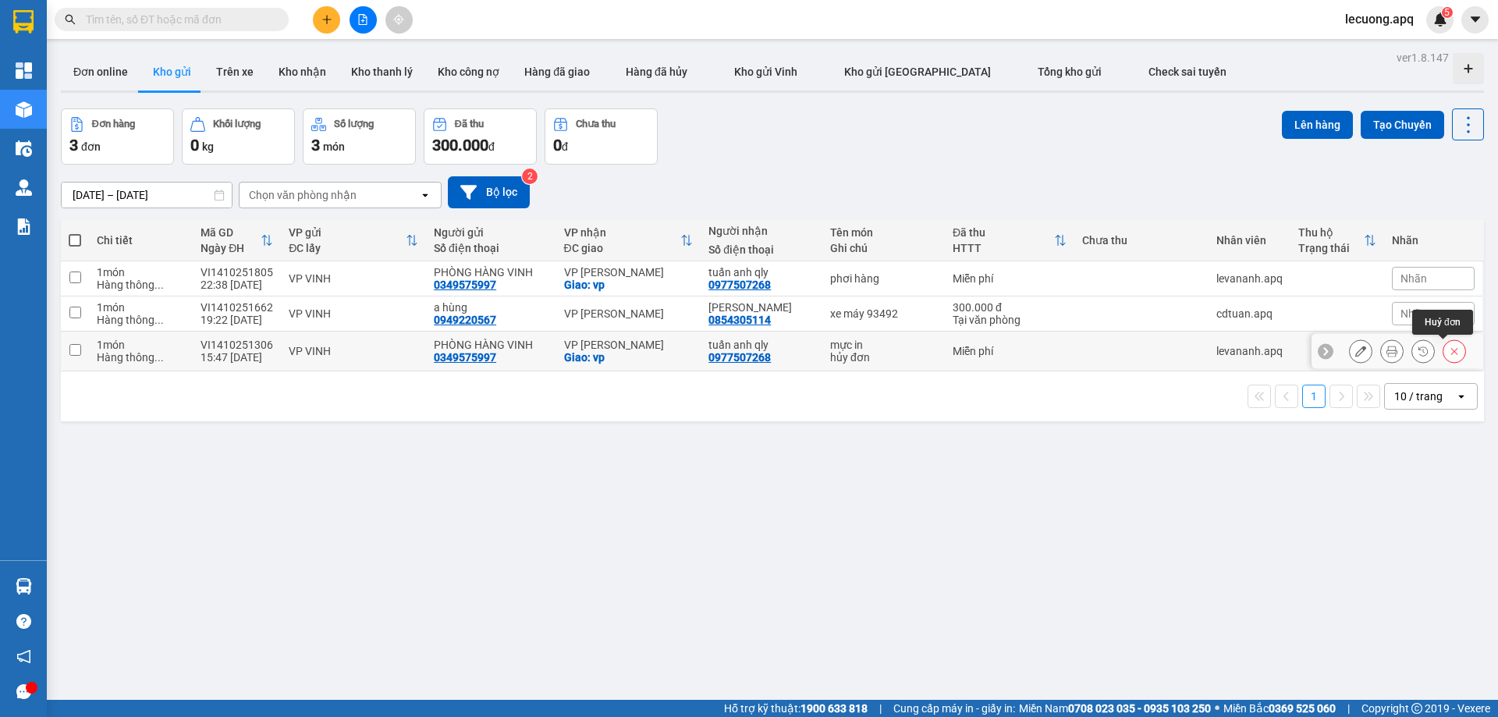
click at [1443, 353] on button at bounding box center [1454, 351] width 22 height 27
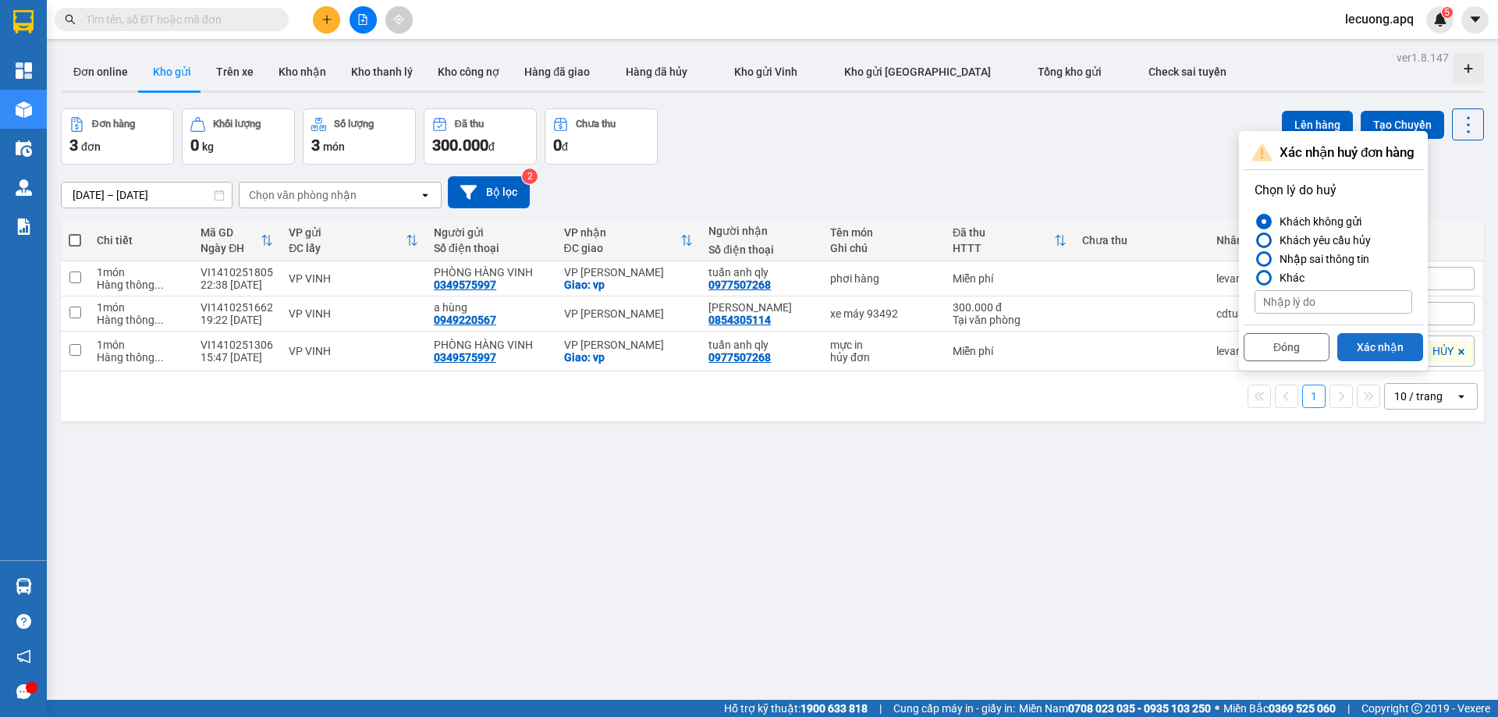
click at [1375, 347] on button "Xác nhận" at bounding box center [1380, 347] width 86 height 28
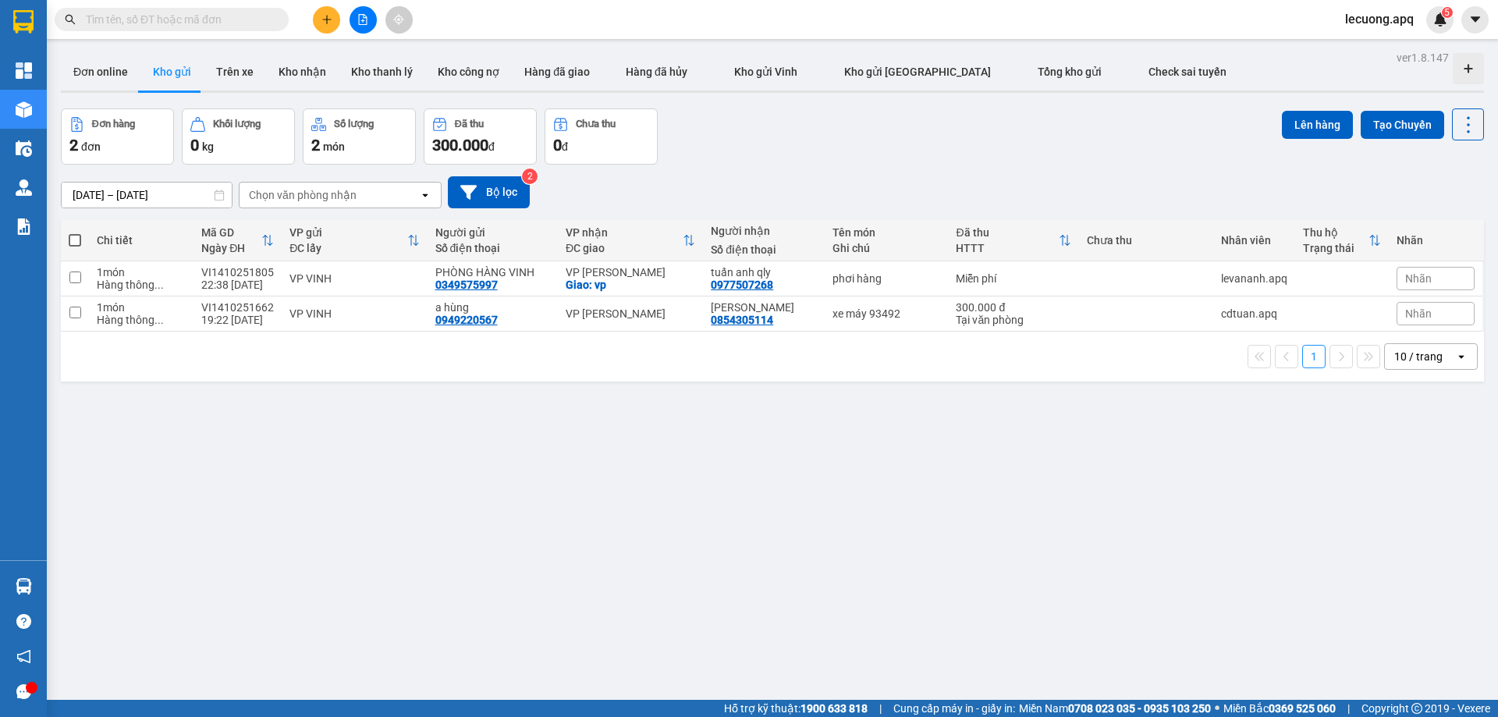
click at [1377, 19] on span "lecuong.apq" at bounding box center [1380, 19] width 94 height 20
click at [1372, 43] on span "Đăng xuất" at bounding box center [1389, 48] width 66 height 17
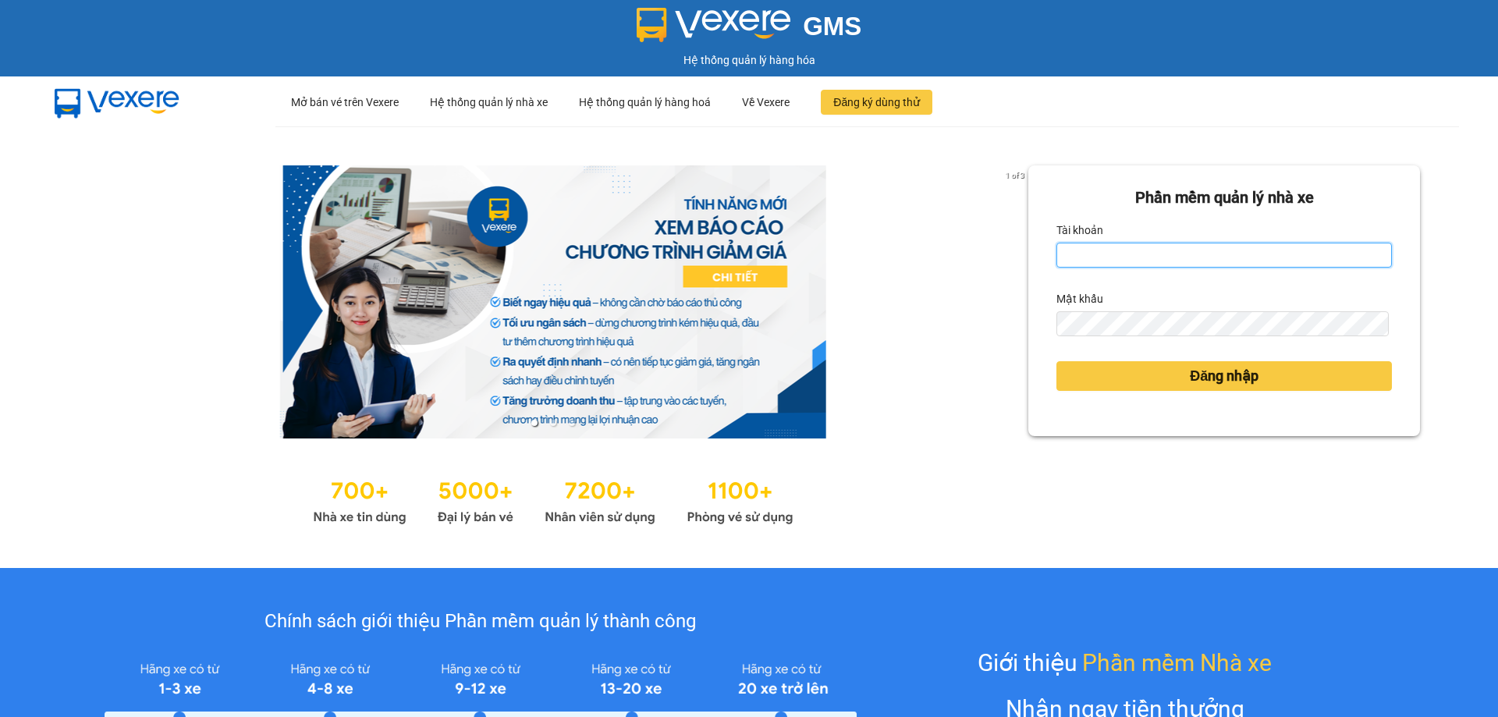
click at [1113, 263] on input "Tài khoản" at bounding box center [1223, 255] width 335 height 25
type input "vvanh.apq"
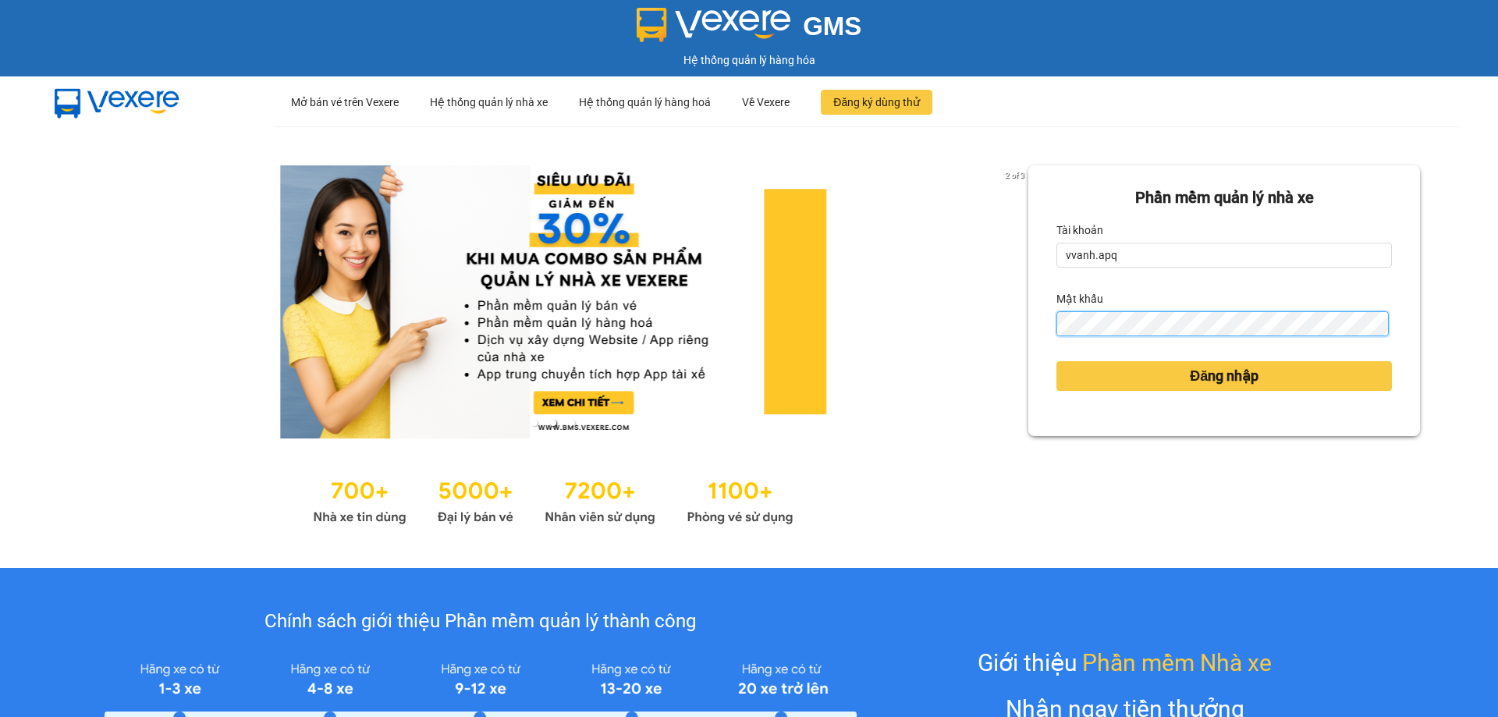
click at [1056, 361] on button "Đăng nhập" at bounding box center [1223, 376] width 335 height 30
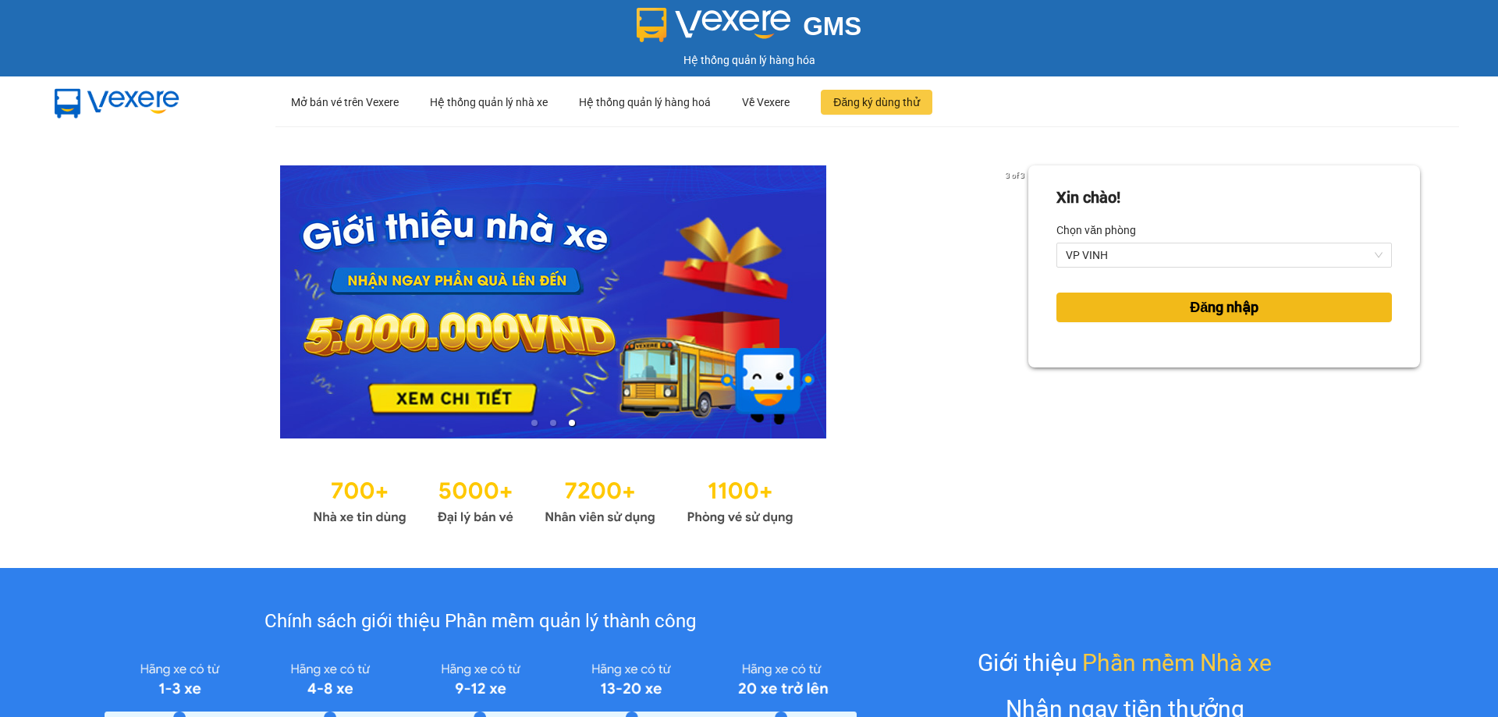
click at [1162, 318] on button "Đăng nhập" at bounding box center [1223, 308] width 335 height 30
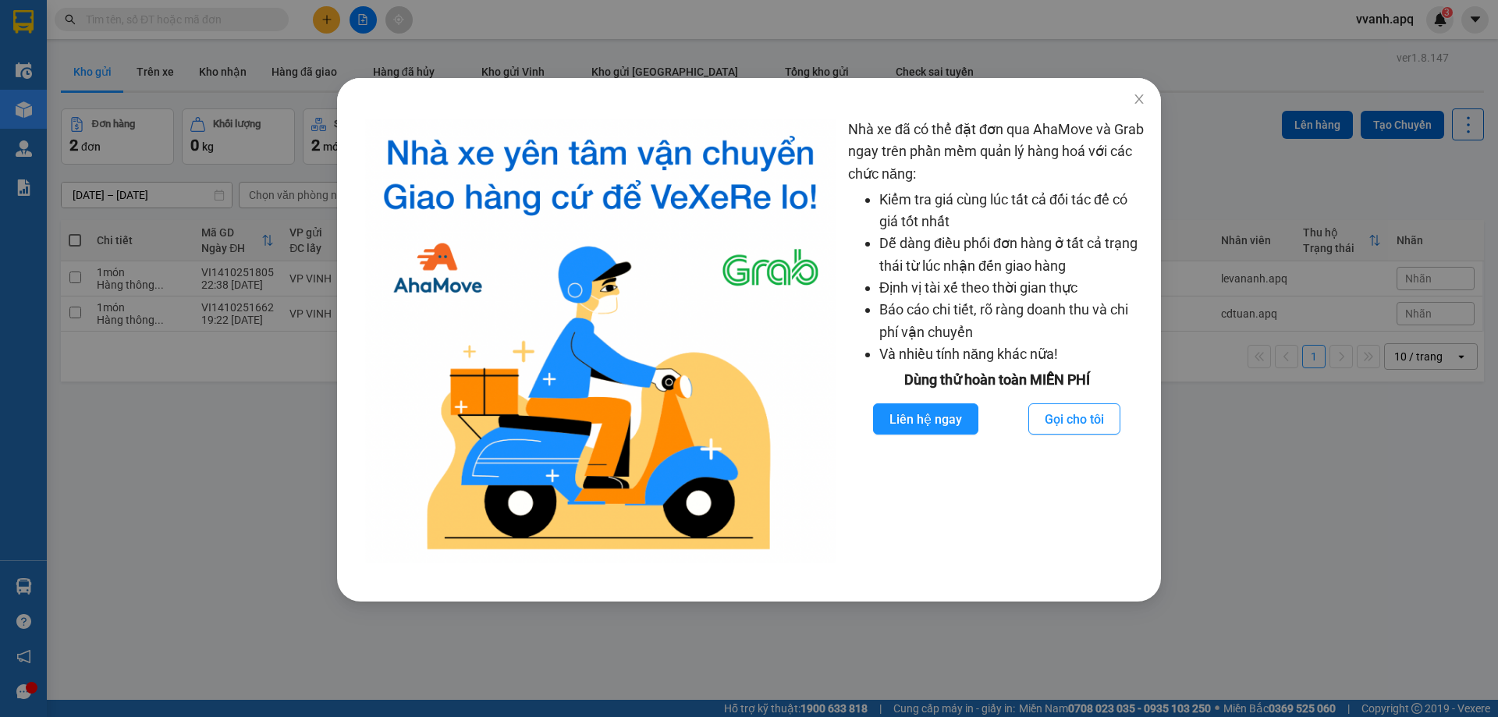
click at [219, 472] on div "Nhà xe đã có thể đặt đơn qua AhaMove và Grab ngay trên phần mềm quản lý hàng ho…" at bounding box center [749, 358] width 1498 height 717
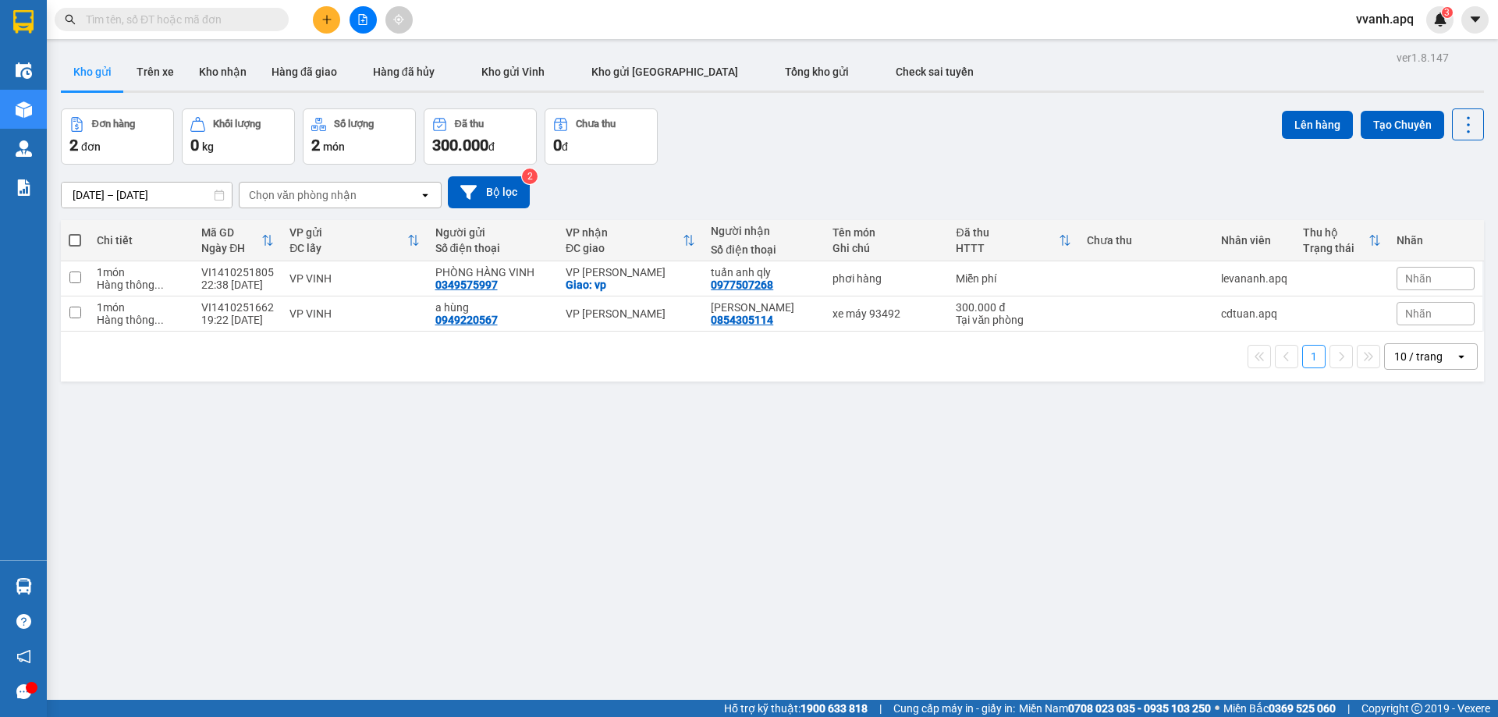
drag, startPoint x: 192, startPoint y: 16, endPoint x: 208, endPoint y: 15, distance: 15.6
click at [192, 16] on input "text" at bounding box center [178, 19] width 184 height 17
paste input "0948436969"
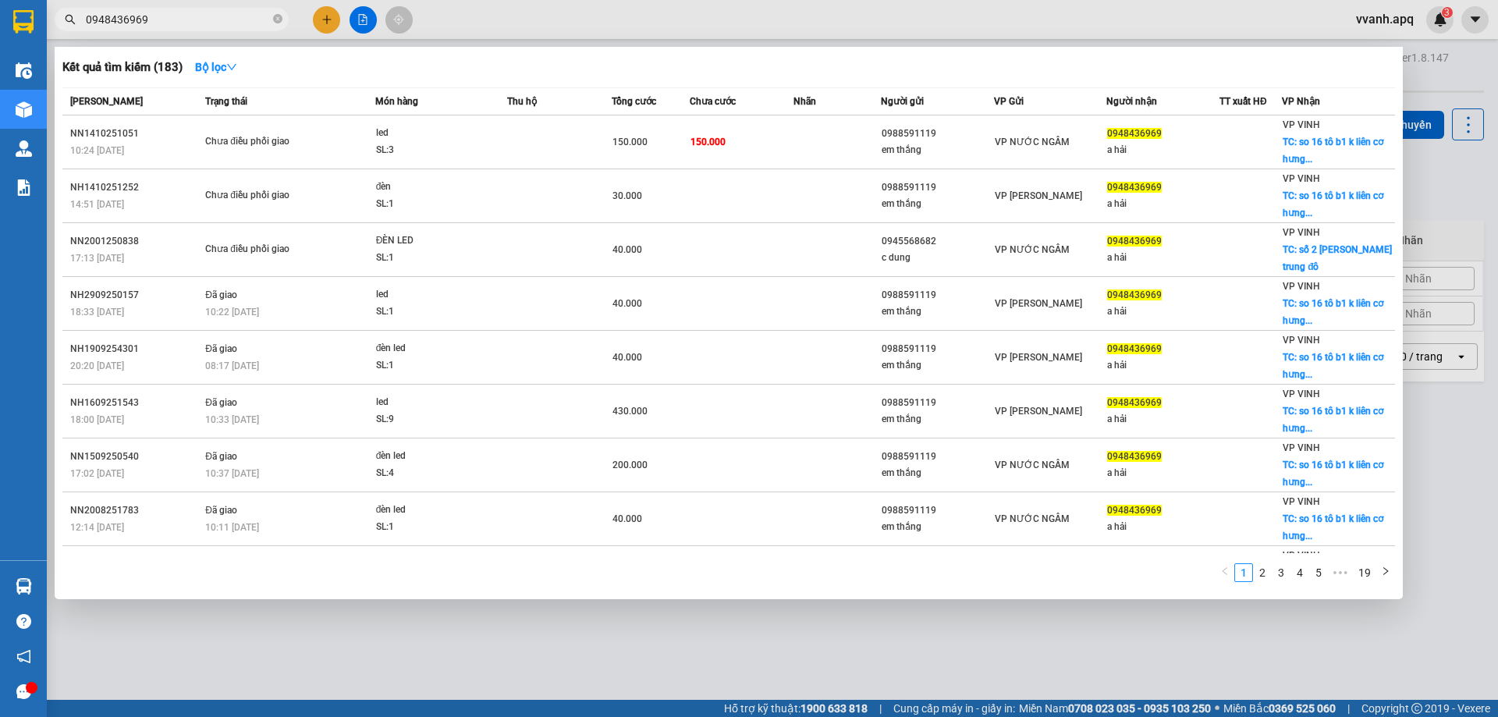
type input "0948436969"
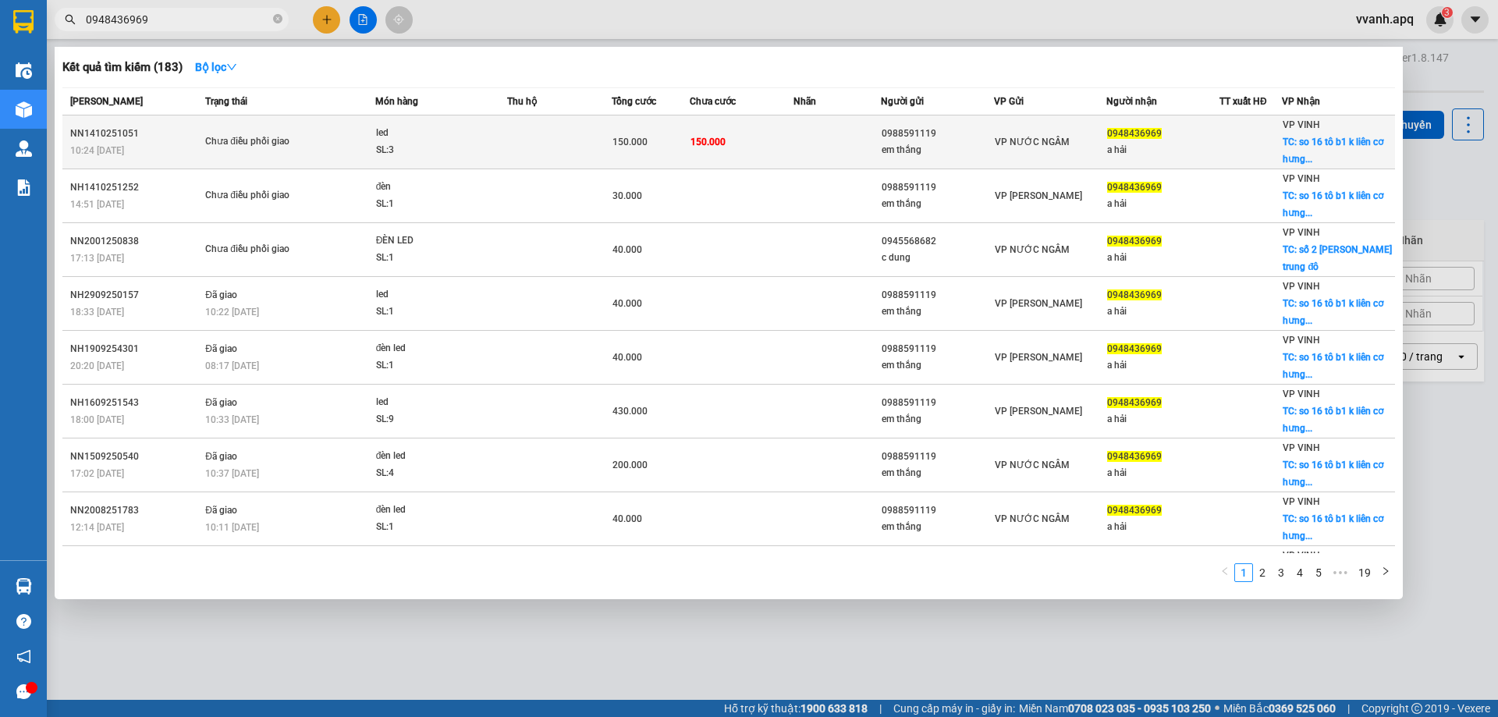
click at [545, 145] on td at bounding box center [559, 142] width 105 height 54
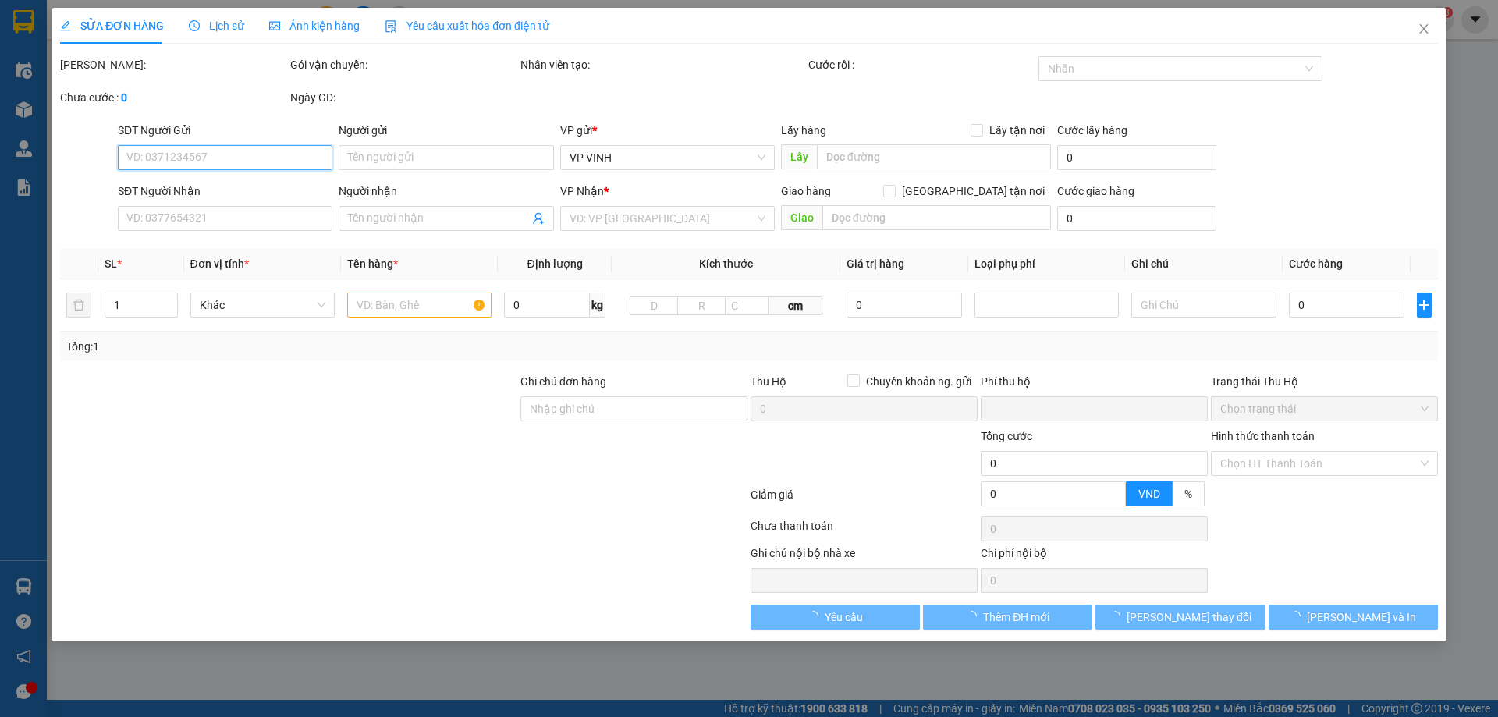
type input "0988591119"
type input "em thắng"
type input "0948436969"
type input "a hải"
checkbox input "true"
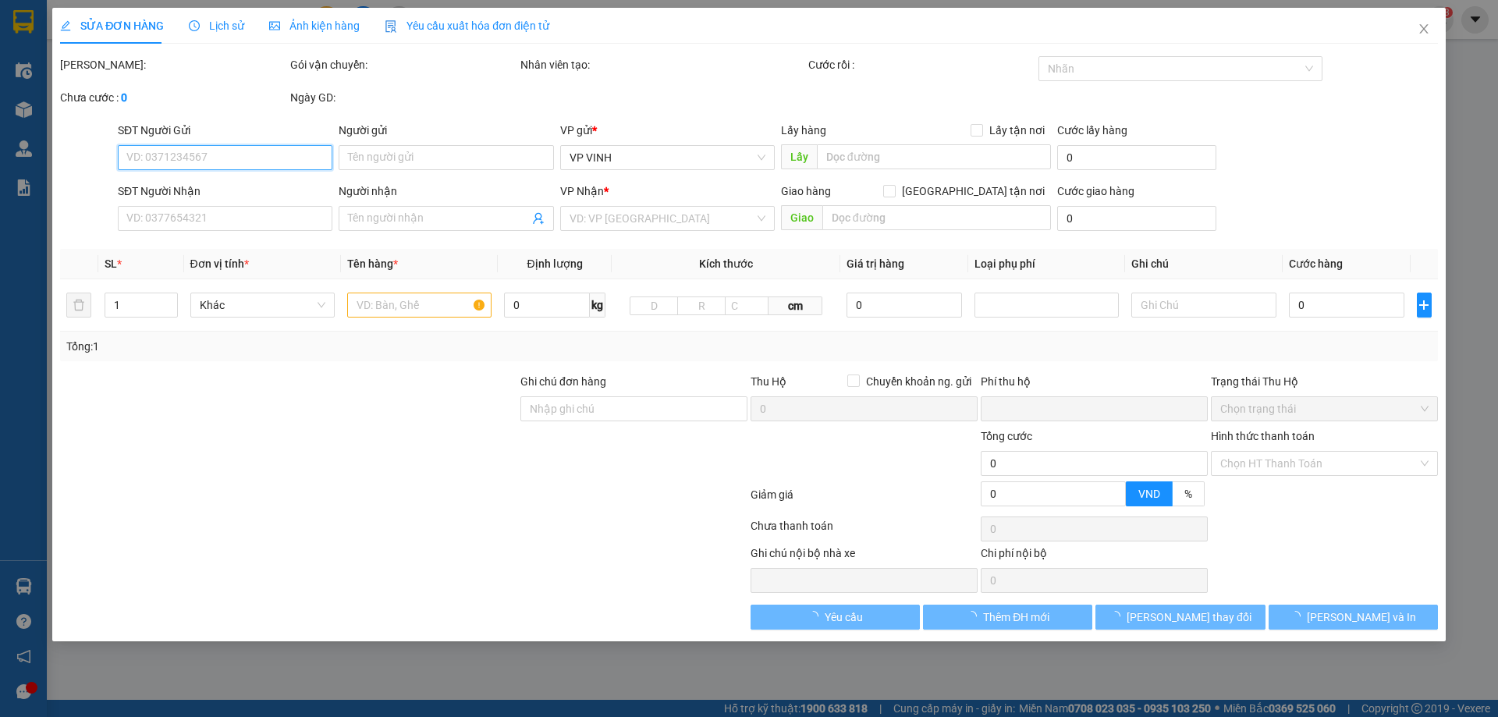
type input "so 16 tô b1 k liên cơ hưng bình"
type input "0"
type input "150.000"
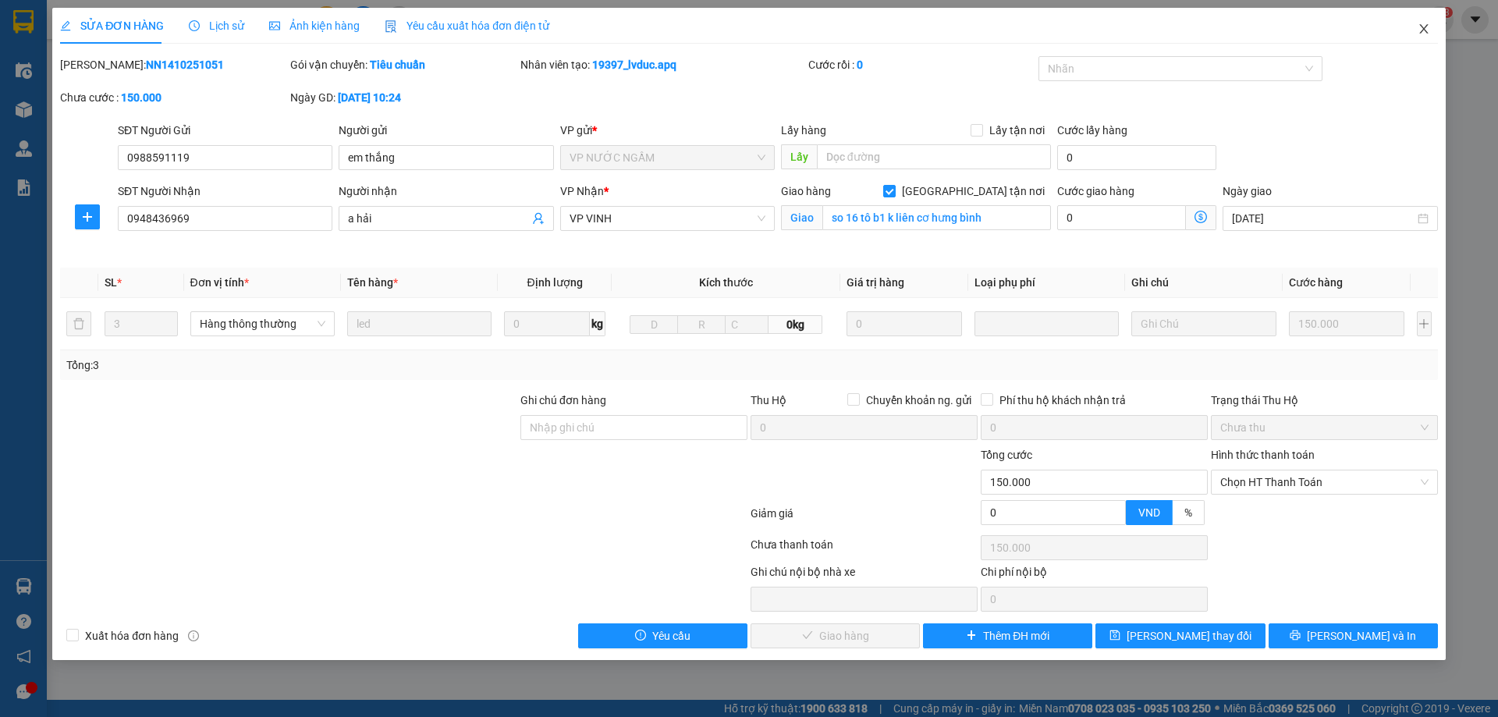
drag, startPoint x: 1429, startPoint y: 22, endPoint x: 310, endPoint y: 45, distance: 1119.8
click at [1428, 22] on span "Close" at bounding box center [1424, 30] width 44 height 44
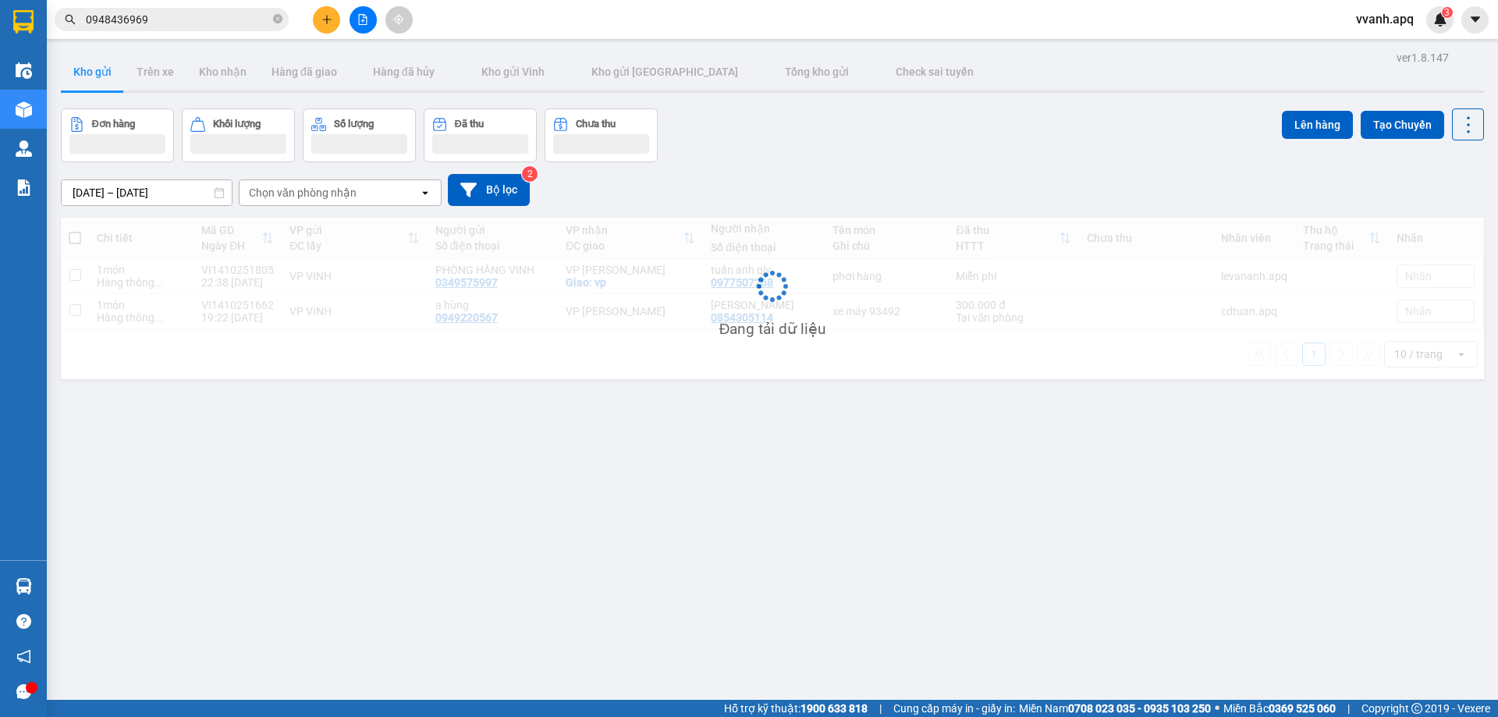
click at [226, 20] on input "0948436969" at bounding box center [178, 19] width 184 height 17
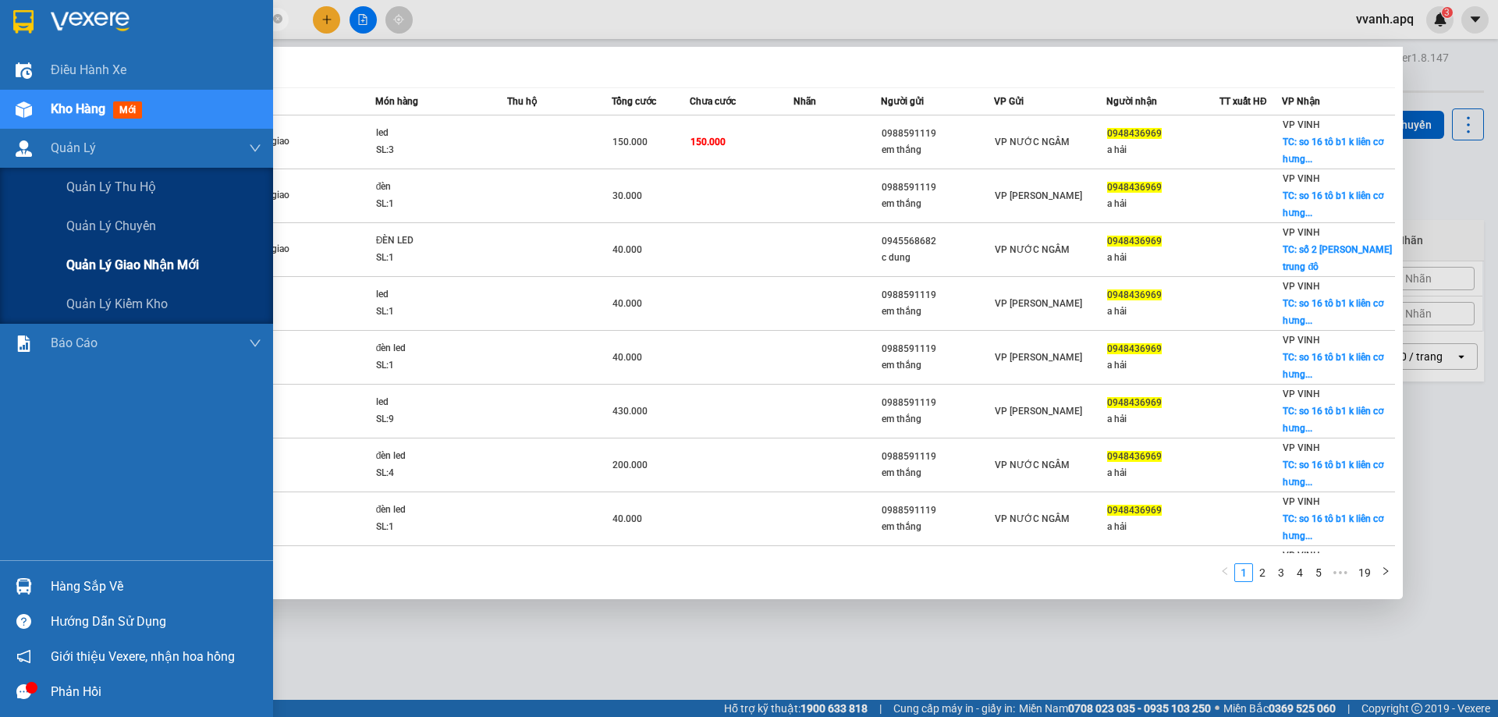
click at [121, 277] on div "Quản lý giao nhận mới" at bounding box center [163, 265] width 195 height 39
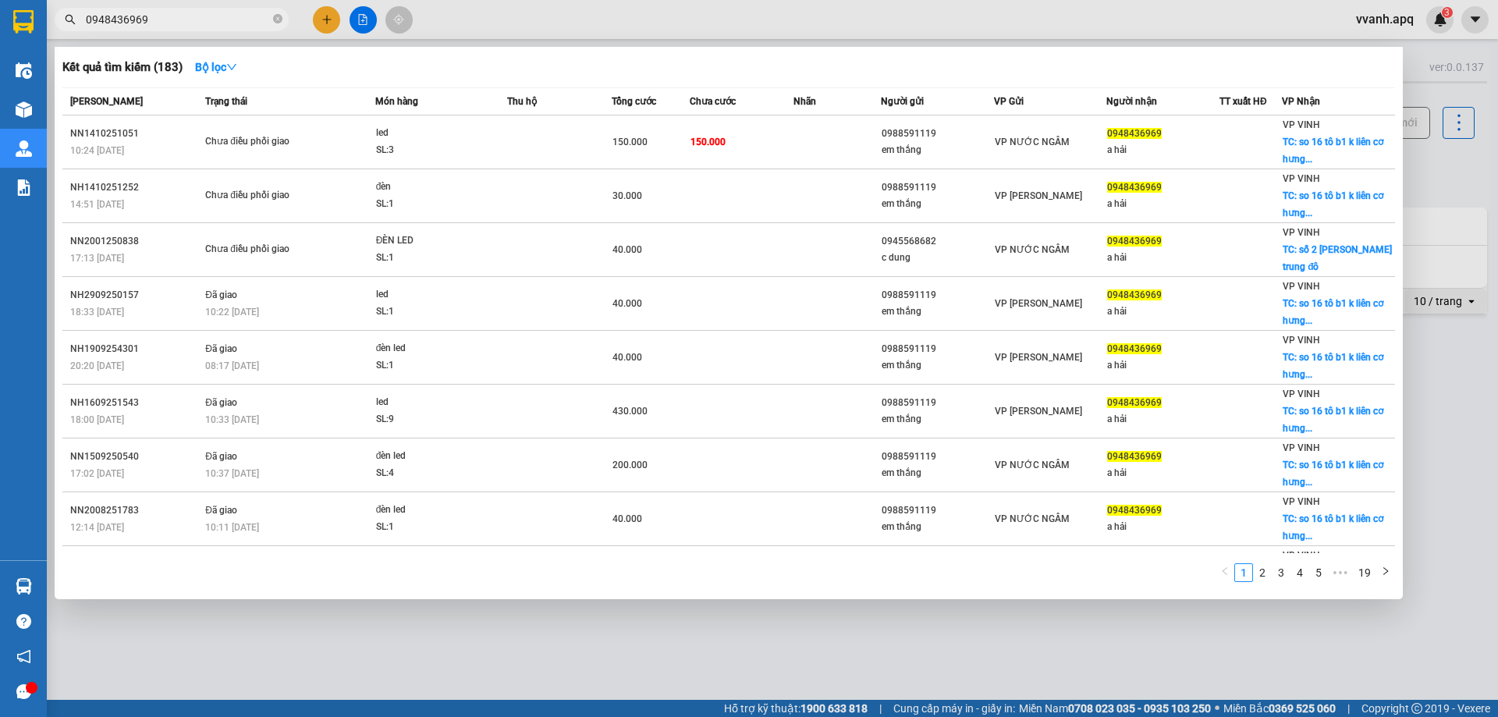
click at [506, 12] on div at bounding box center [749, 358] width 1498 height 717
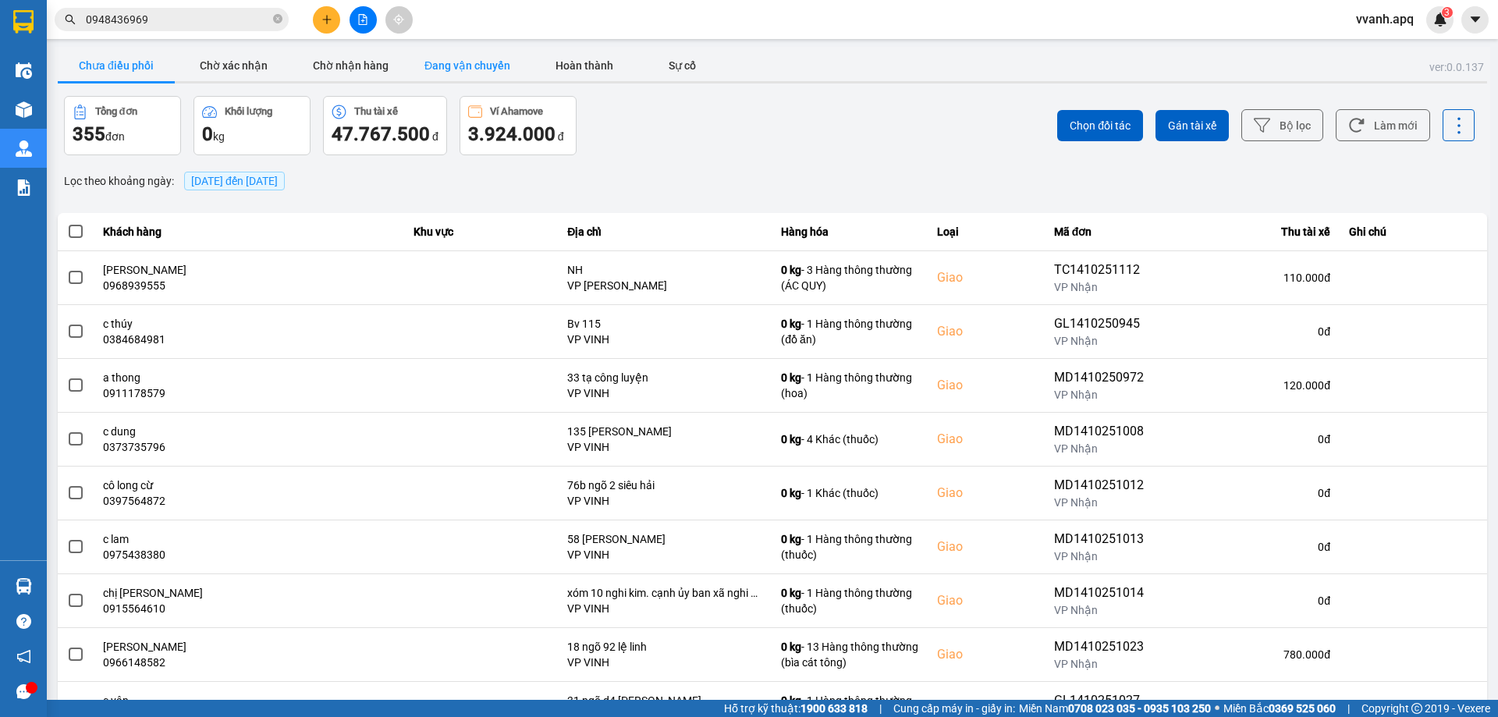
click at [476, 63] on button "Đang vận chuyển" at bounding box center [467, 65] width 117 height 31
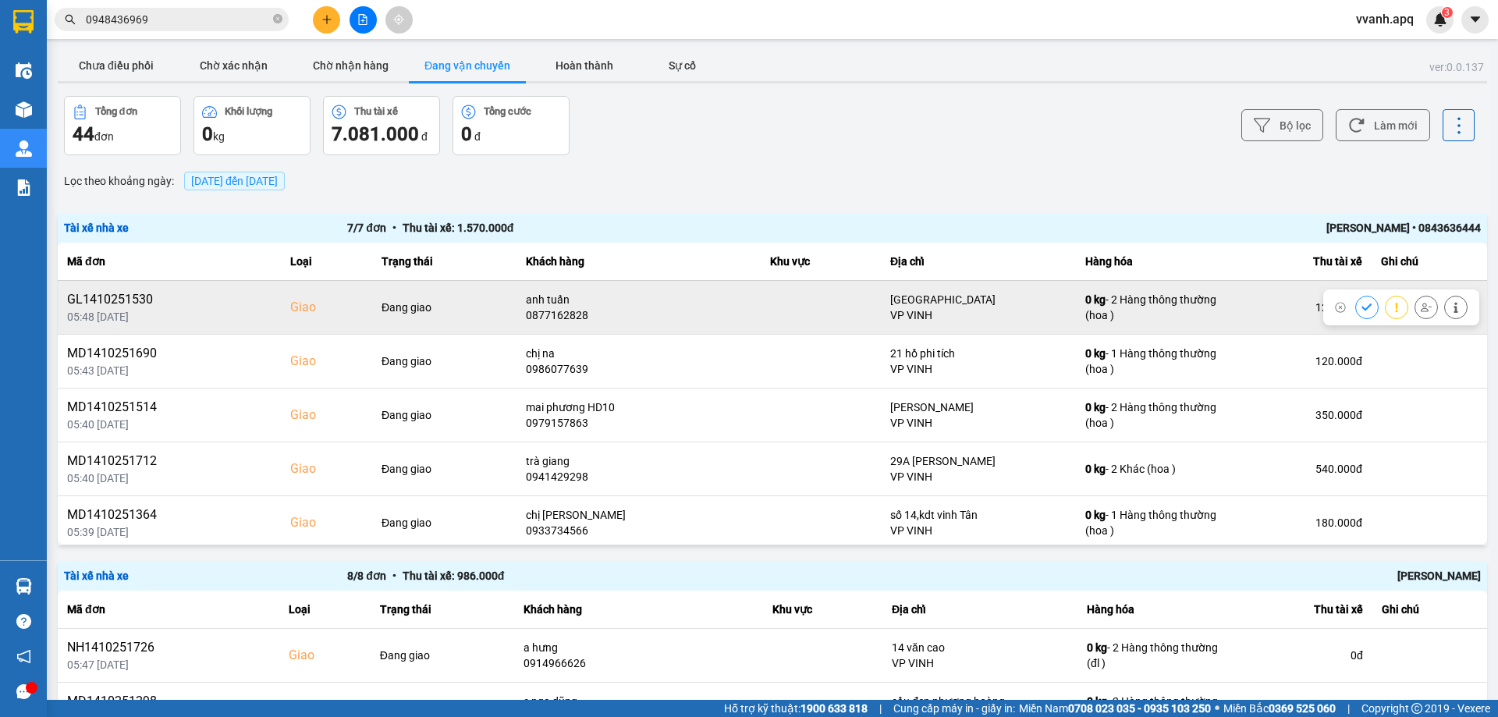
click at [1421, 307] on icon at bounding box center [1426, 307] width 11 height 9
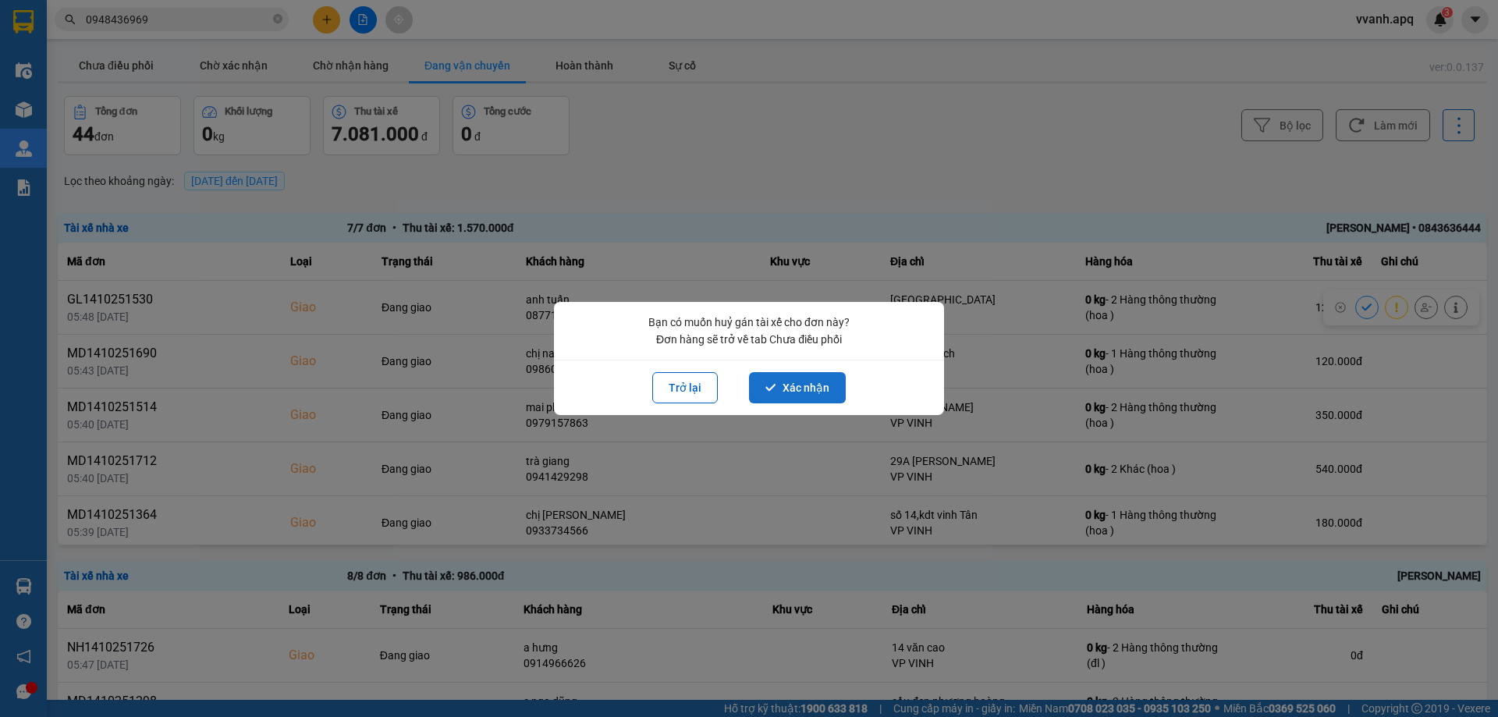
click at [815, 389] on button "Xác nhận" at bounding box center [797, 387] width 97 height 31
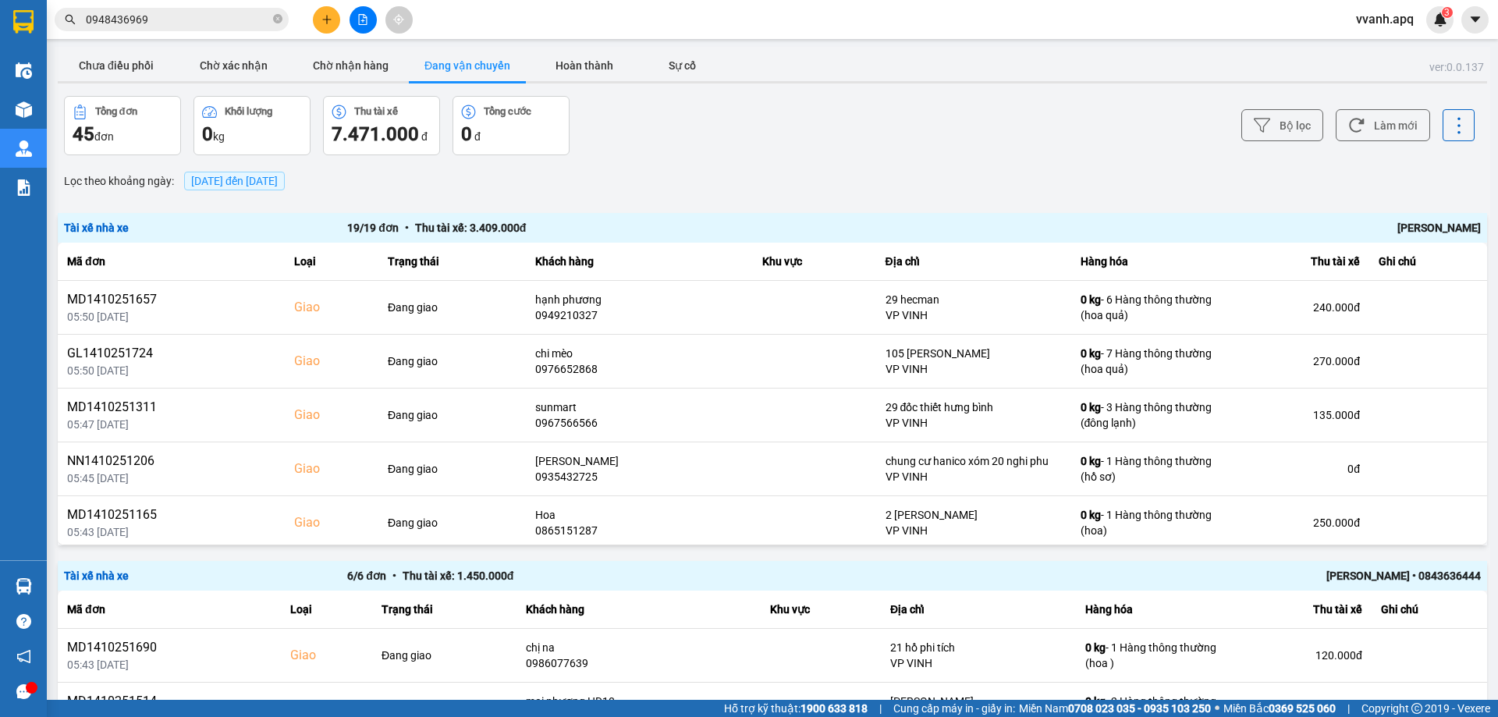
click at [849, 144] on div "Bộ lọc Làm mới" at bounding box center [1121, 125] width 705 height 59
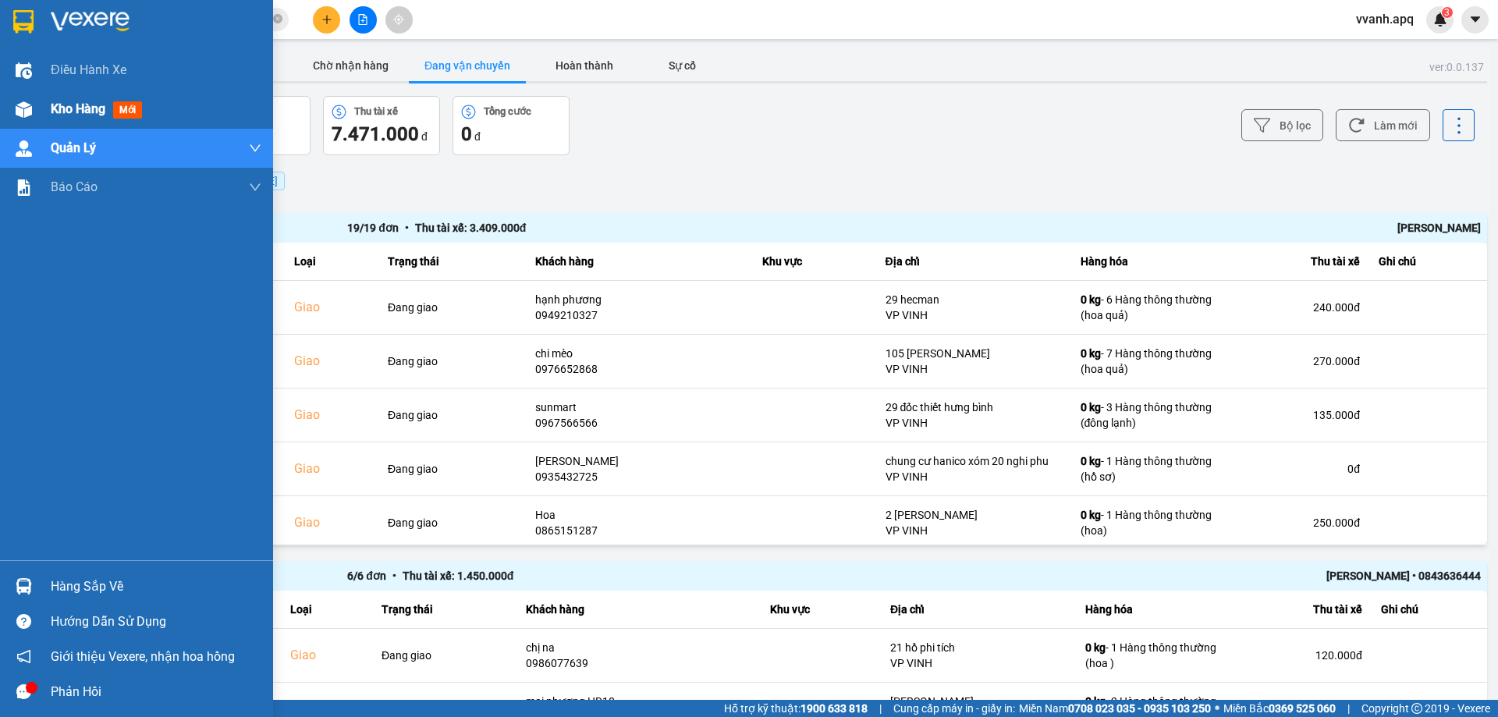
click at [5, 94] on div "Kho hàng mới" at bounding box center [136, 109] width 273 height 39
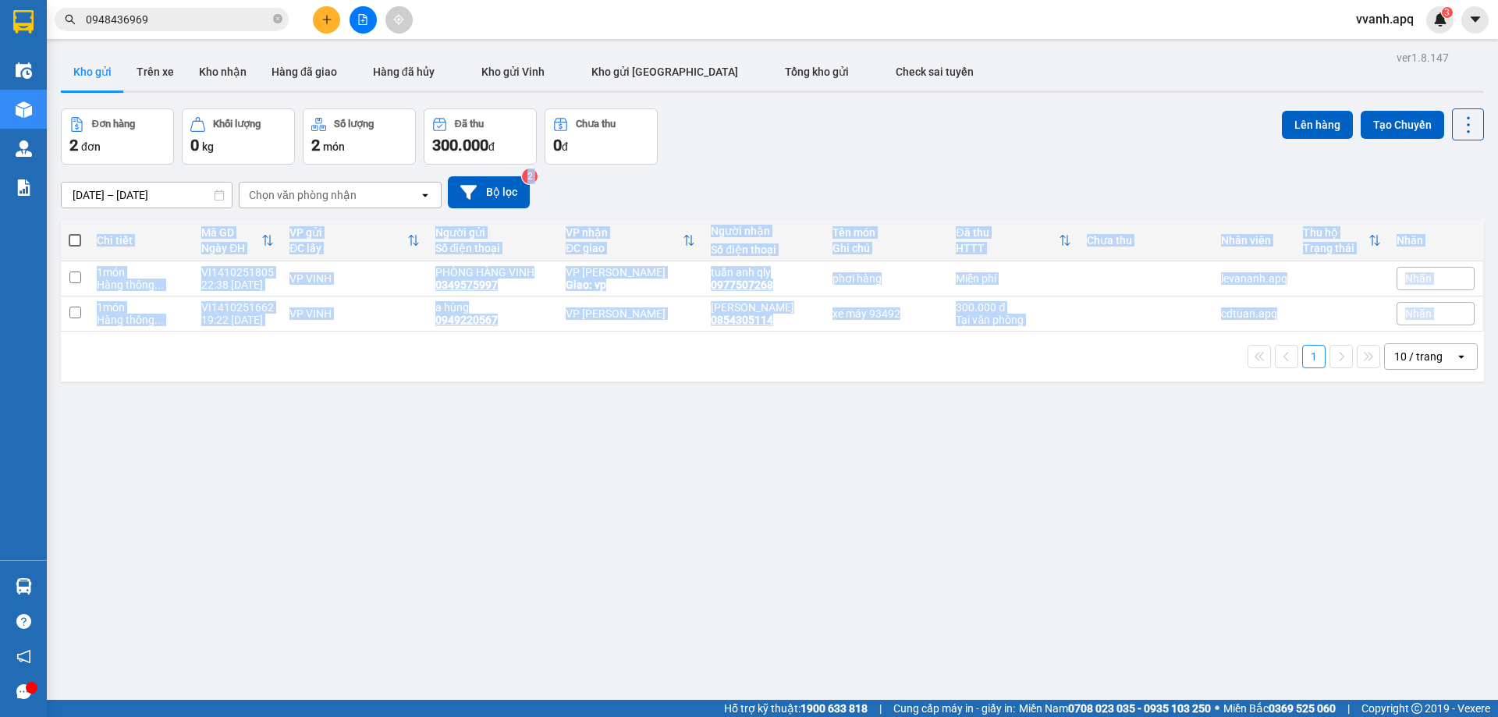
drag, startPoint x: 790, startPoint y: 203, endPoint x: 842, endPoint y: 371, distance: 176.2
click at [842, 371] on div "ver 1.8.147 Kho gửi Trên xe Kho nhận Hàng đã giao Hàng đã hủy Kho gửi Vinh Kho …" at bounding box center [773, 405] width 1436 height 717
click at [843, 372] on div "1 10 / trang open" at bounding box center [772, 357] width 1423 height 50
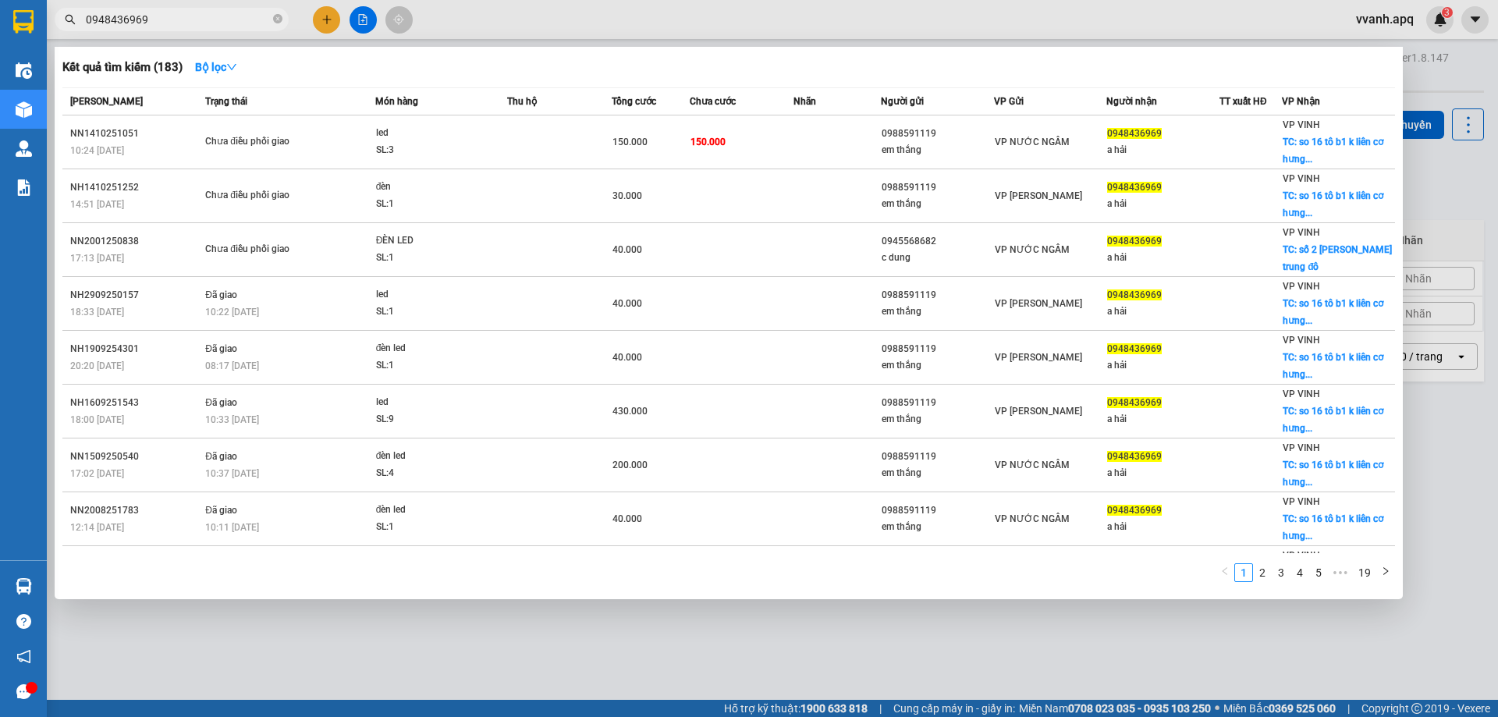
click at [179, 13] on input "0948436969" at bounding box center [178, 19] width 184 height 17
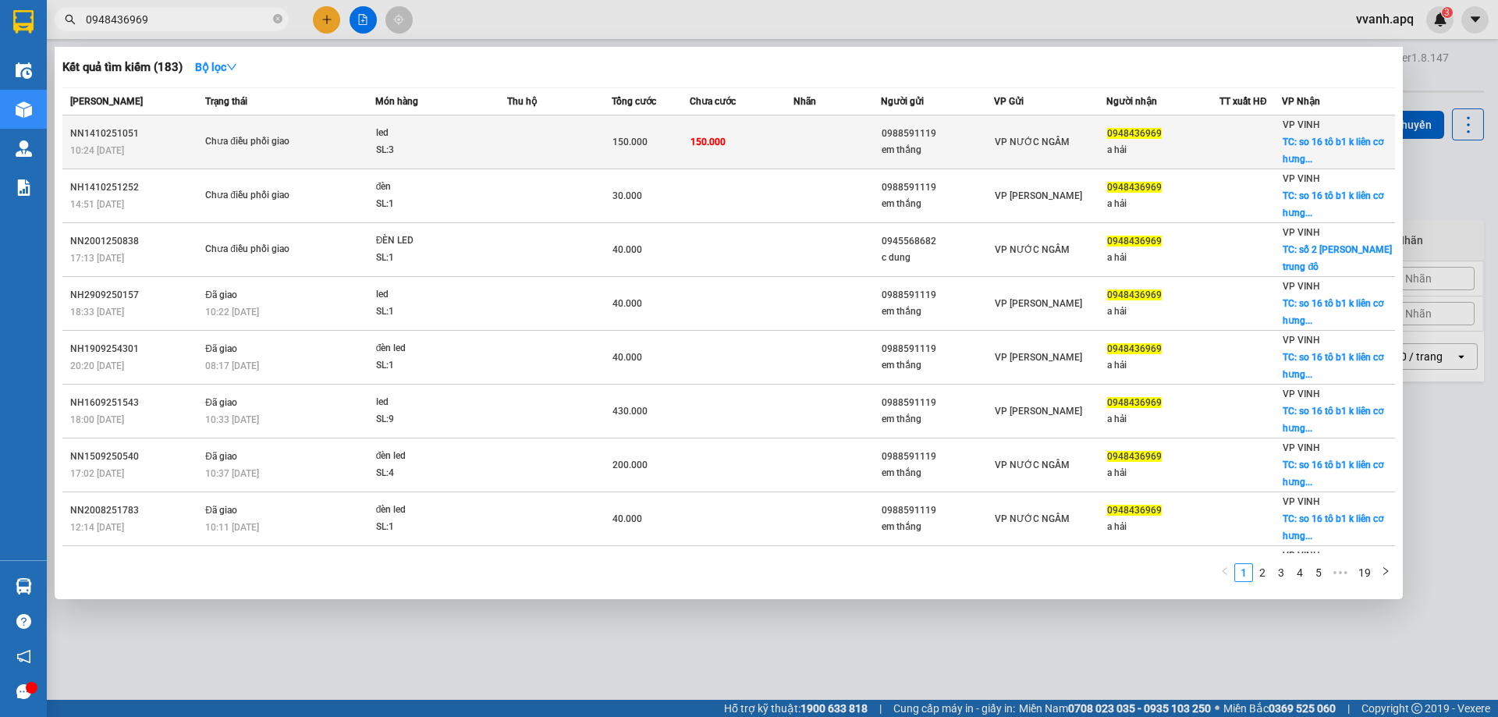
click at [444, 137] on div "led" at bounding box center [434, 133] width 117 height 17
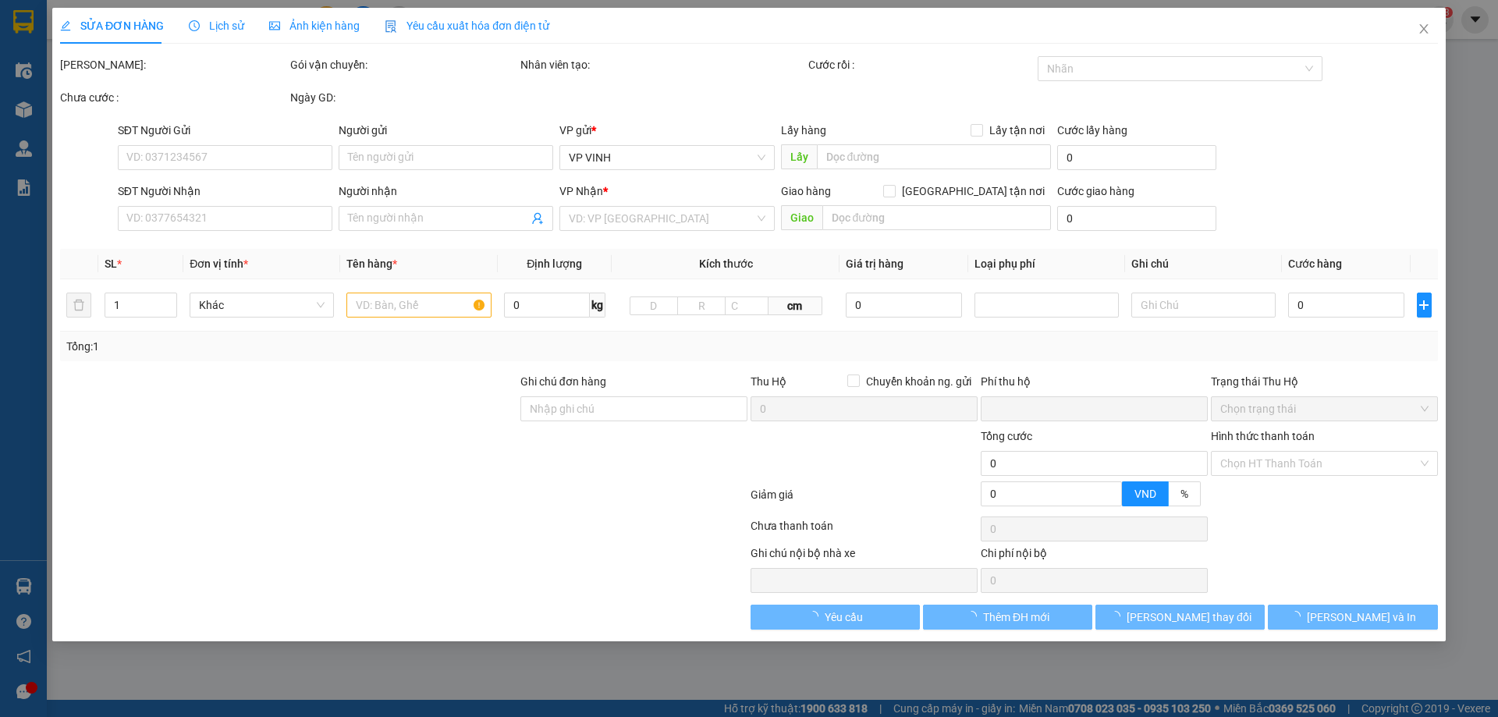
type input "0988591119"
type input "em thắng"
type input "0948436969"
type input "a hải"
checkbox input "true"
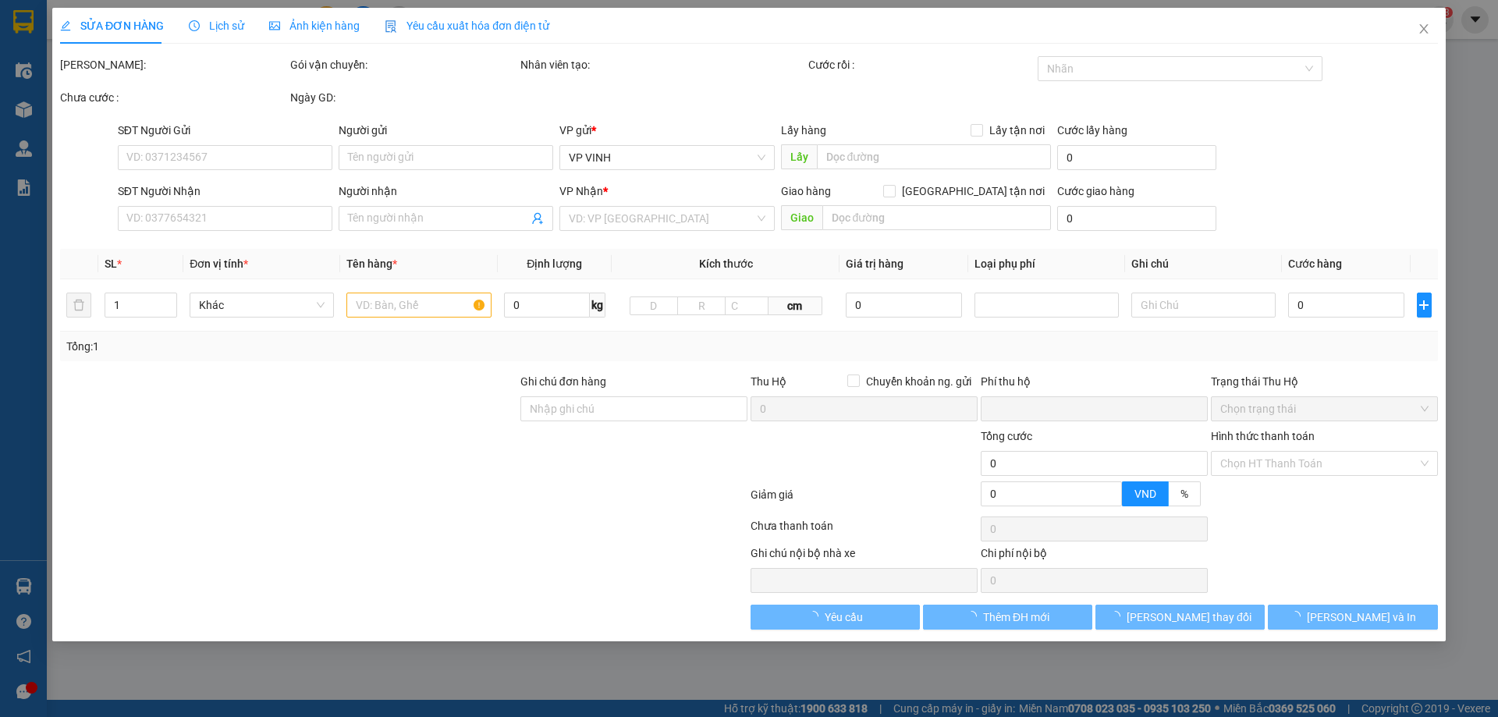
type input "so 16 tô b1 k liên cơ hưng bình"
type input "0"
type input "150.000"
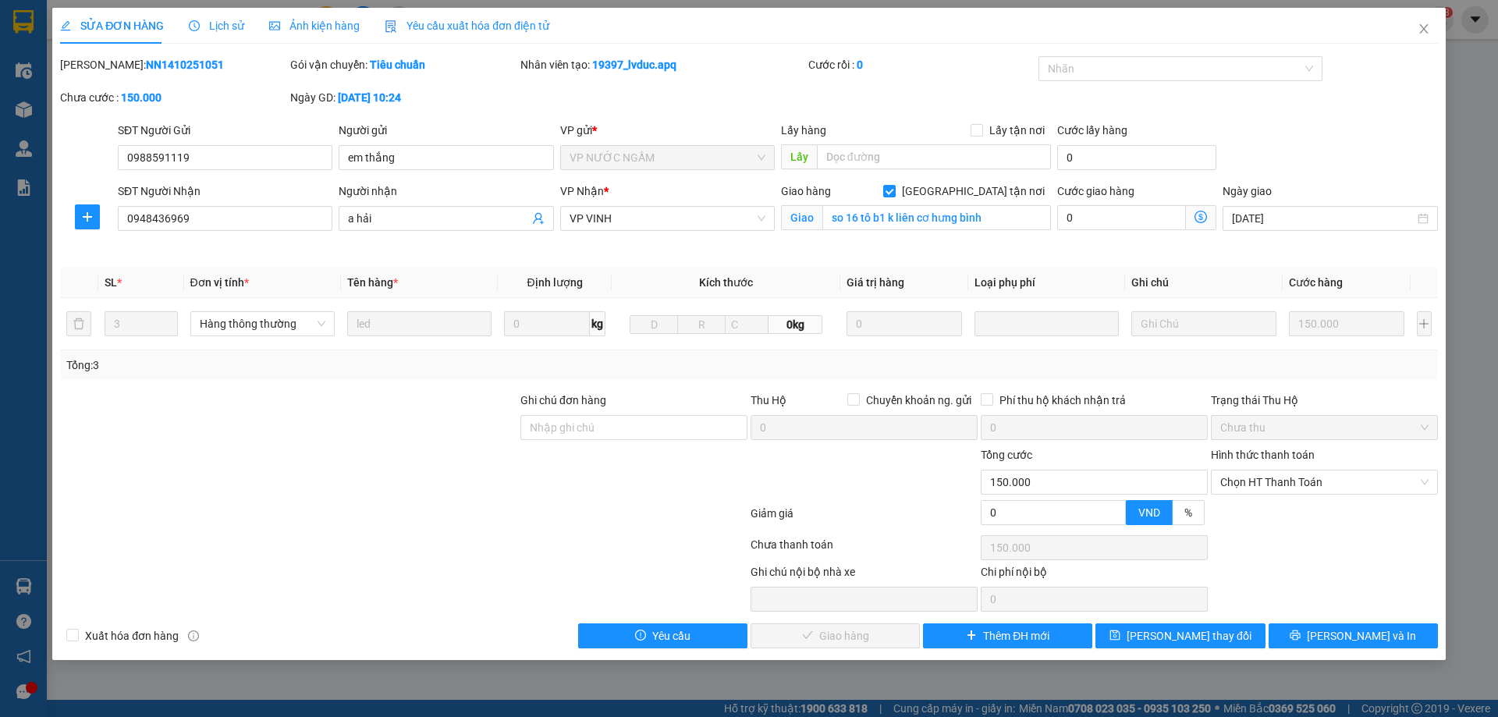
click at [552, 284] on span "Định lượng" at bounding box center [554, 282] width 55 height 12
click at [442, 279] on th "Tên hàng *" at bounding box center [419, 283] width 157 height 30
click at [352, 286] on span "Tên hàng *" at bounding box center [372, 282] width 51 height 12
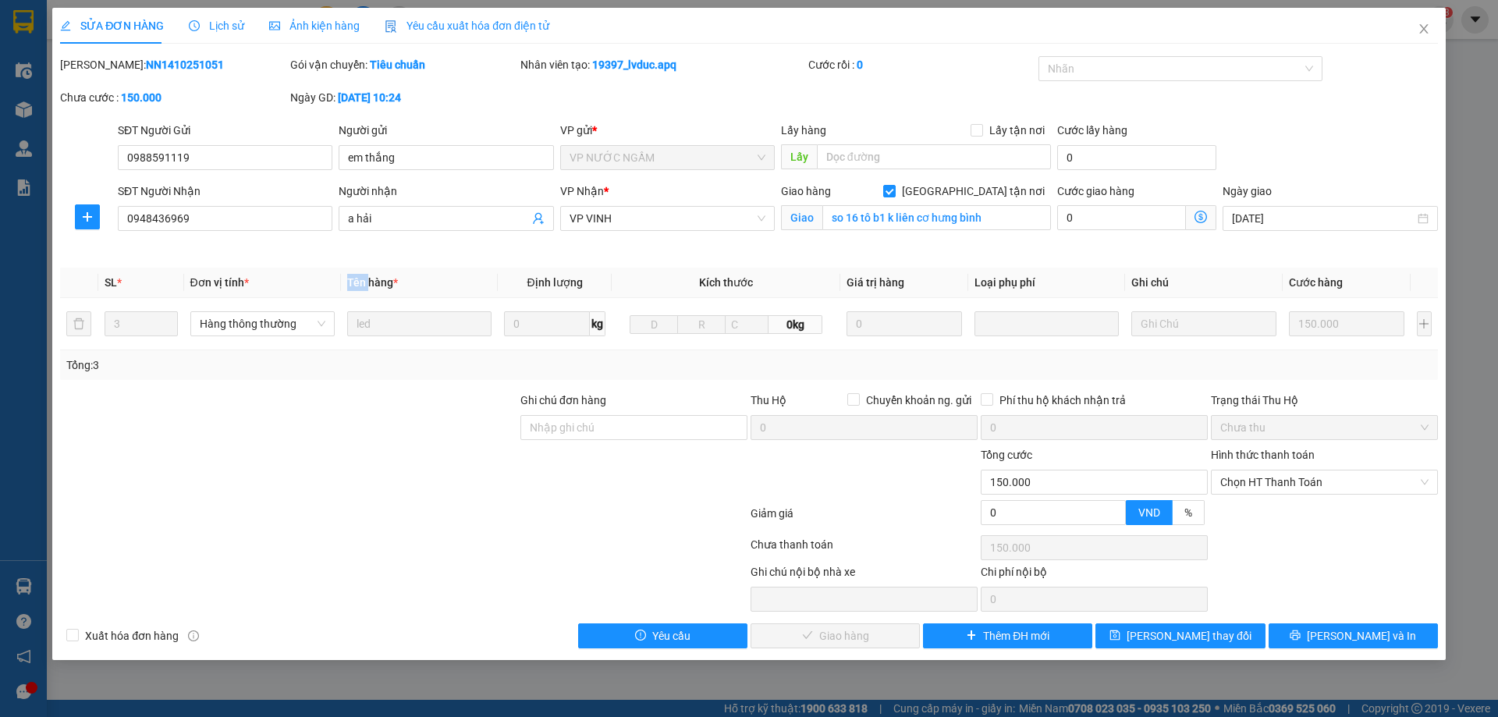
click at [352, 286] on span "Tên hàng *" at bounding box center [372, 282] width 51 height 12
drag, startPoint x: 388, startPoint y: 272, endPoint x: 438, endPoint y: 272, distance: 50.7
click at [392, 272] on th "Tên hàng *" at bounding box center [419, 283] width 157 height 30
click at [1413, 41] on span "Close" at bounding box center [1424, 30] width 44 height 44
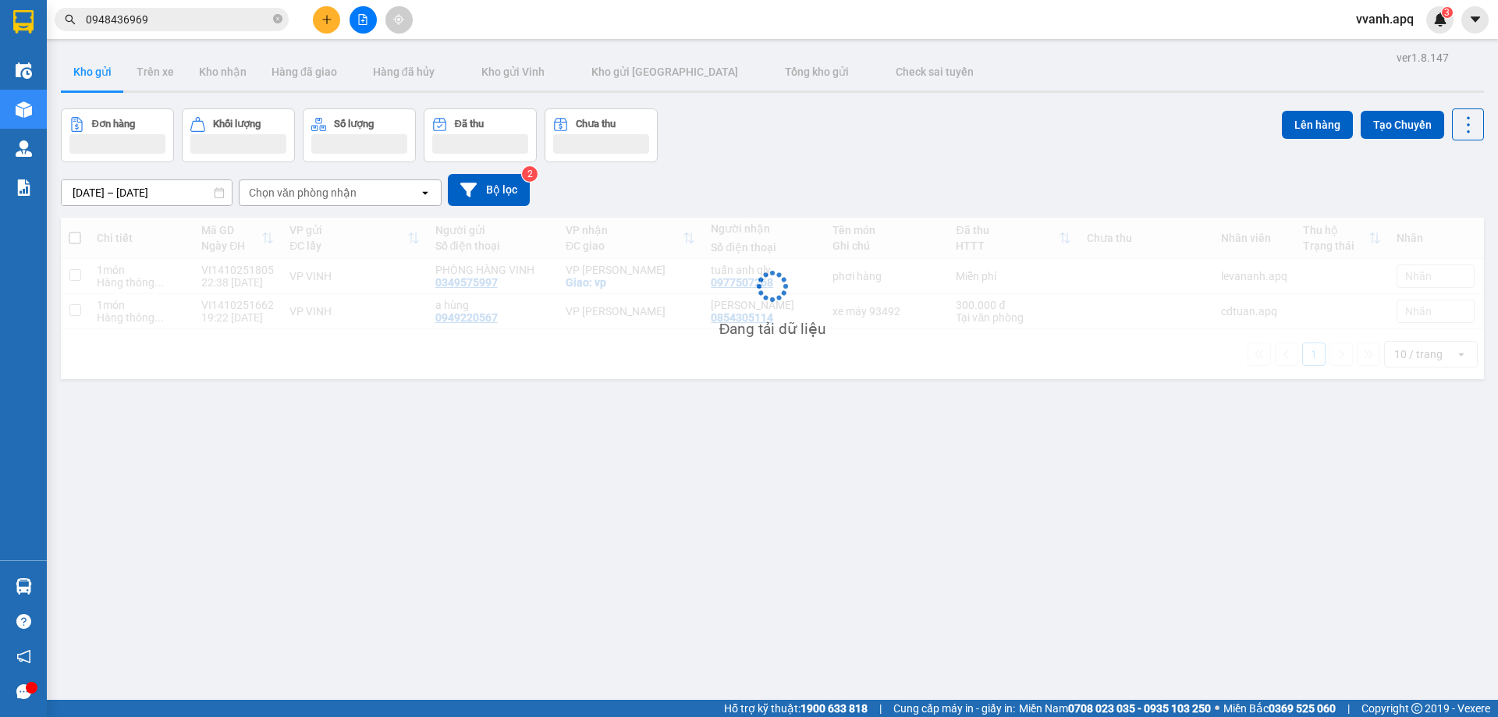
click at [169, 17] on input "0948436969" at bounding box center [178, 19] width 184 height 17
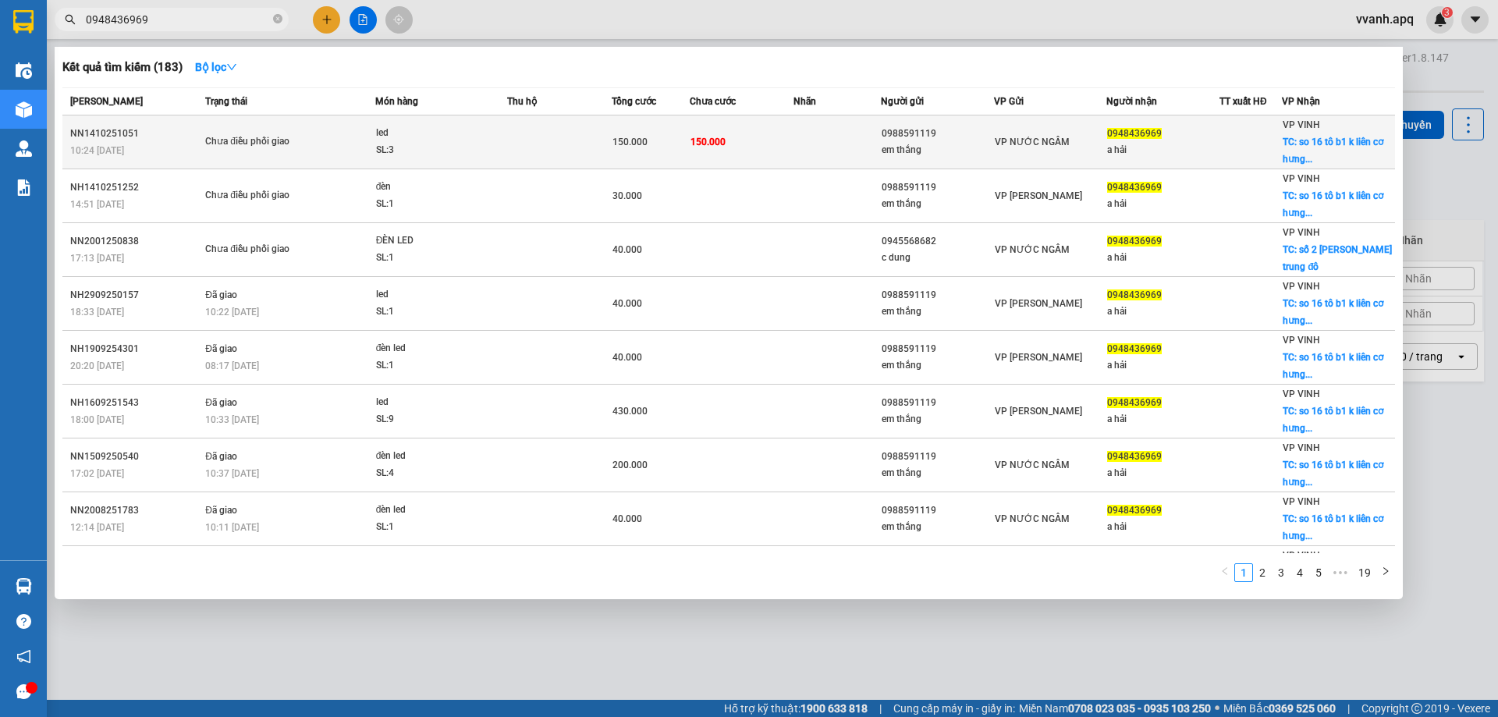
click at [683, 158] on td "150.000" at bounding box center [651, 142] width 78 height 54
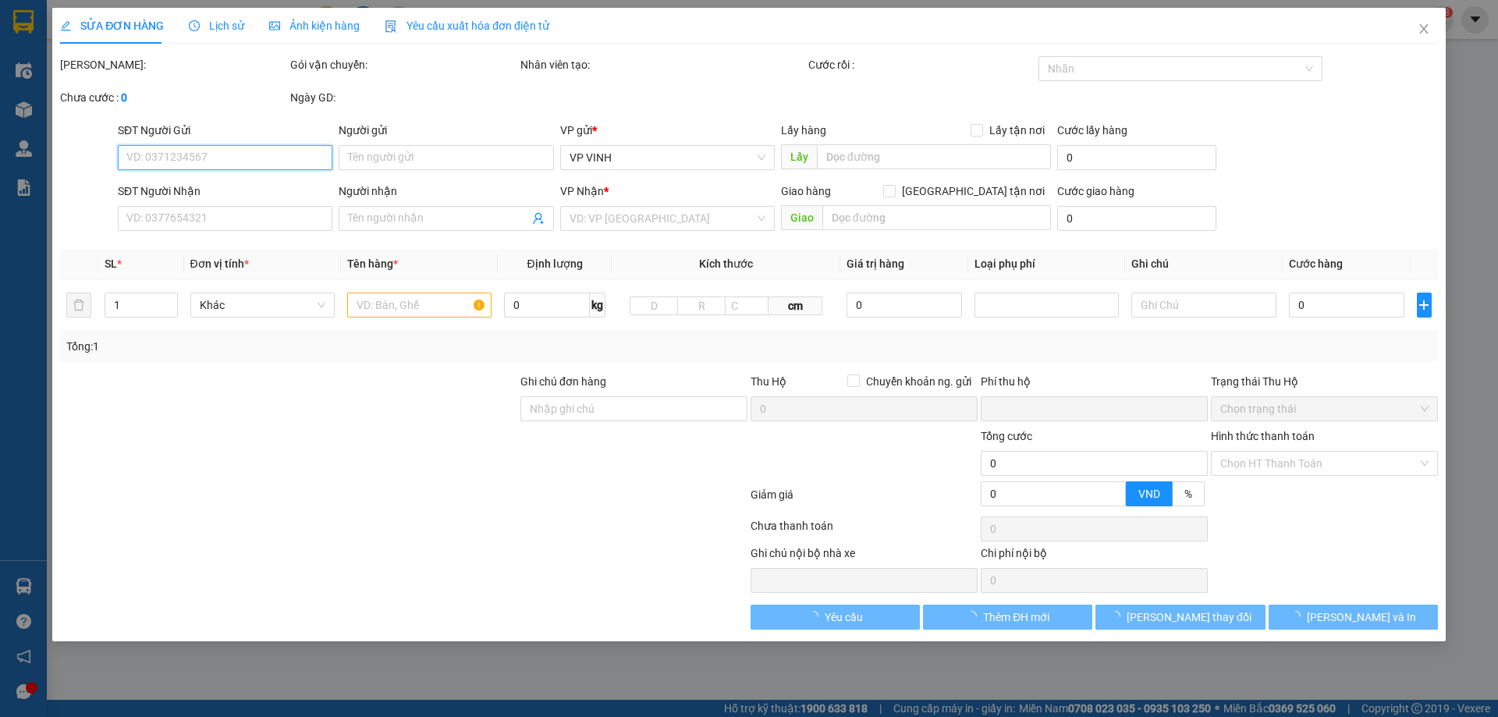
type input "0988591119"
type input "em thắng"
type input "0948436969"
type input "a hải"
checkbox input "true"
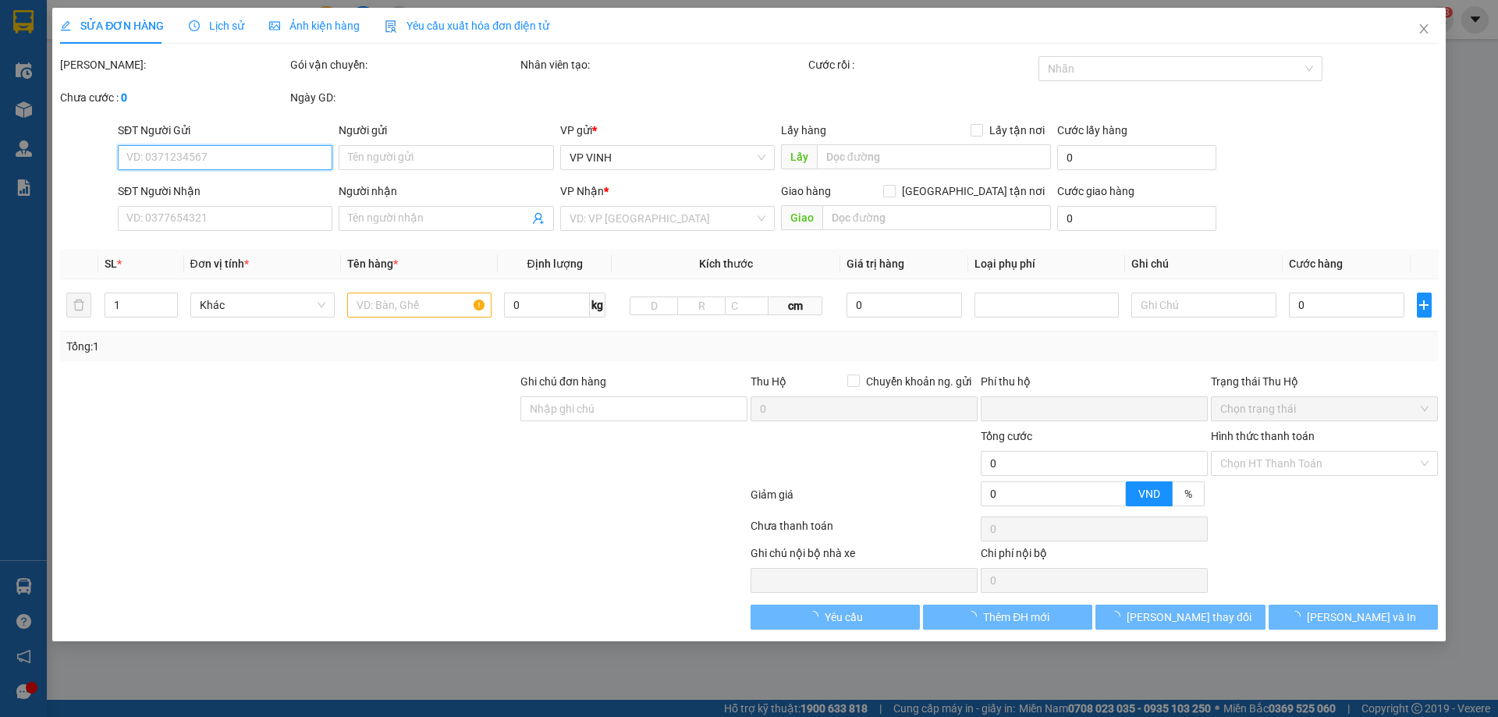
type input "so 16 tô b1 k liên cơ hưng bình"
type input "0"
type input "150.000"
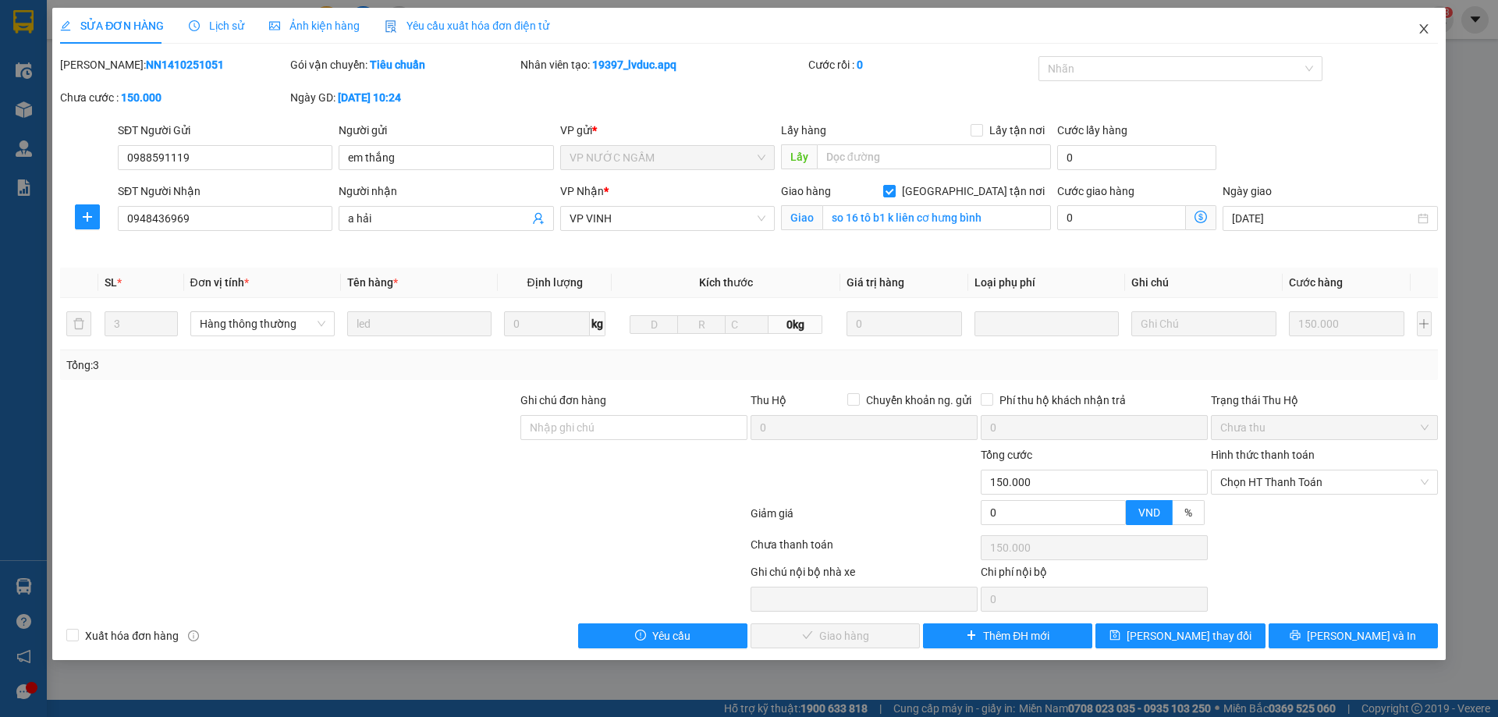
click at [1421, 32] on icon "close" at bounding box center [1423, 28] width 9 height 9
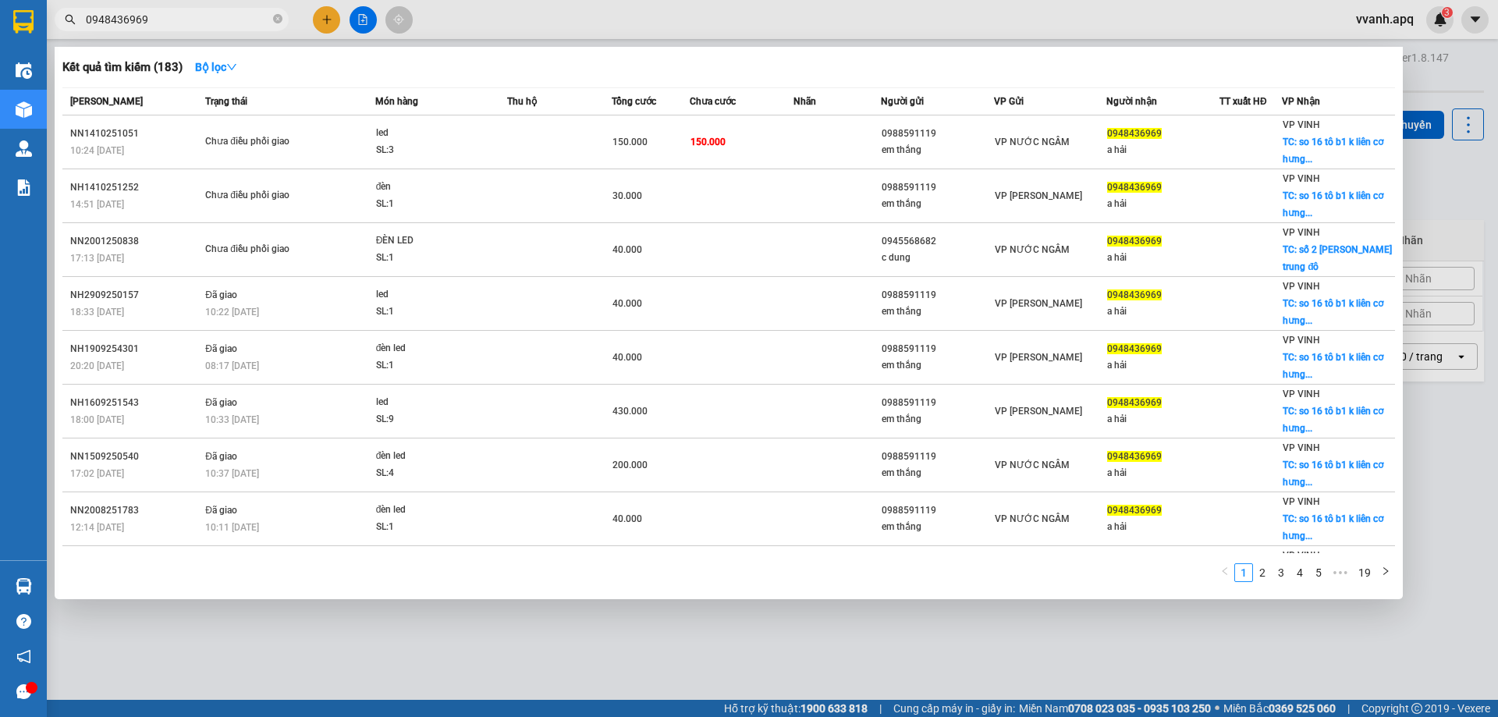
click at [199, 19] on input "0948436969" at bounding box center [178, 19] width 184 height 17
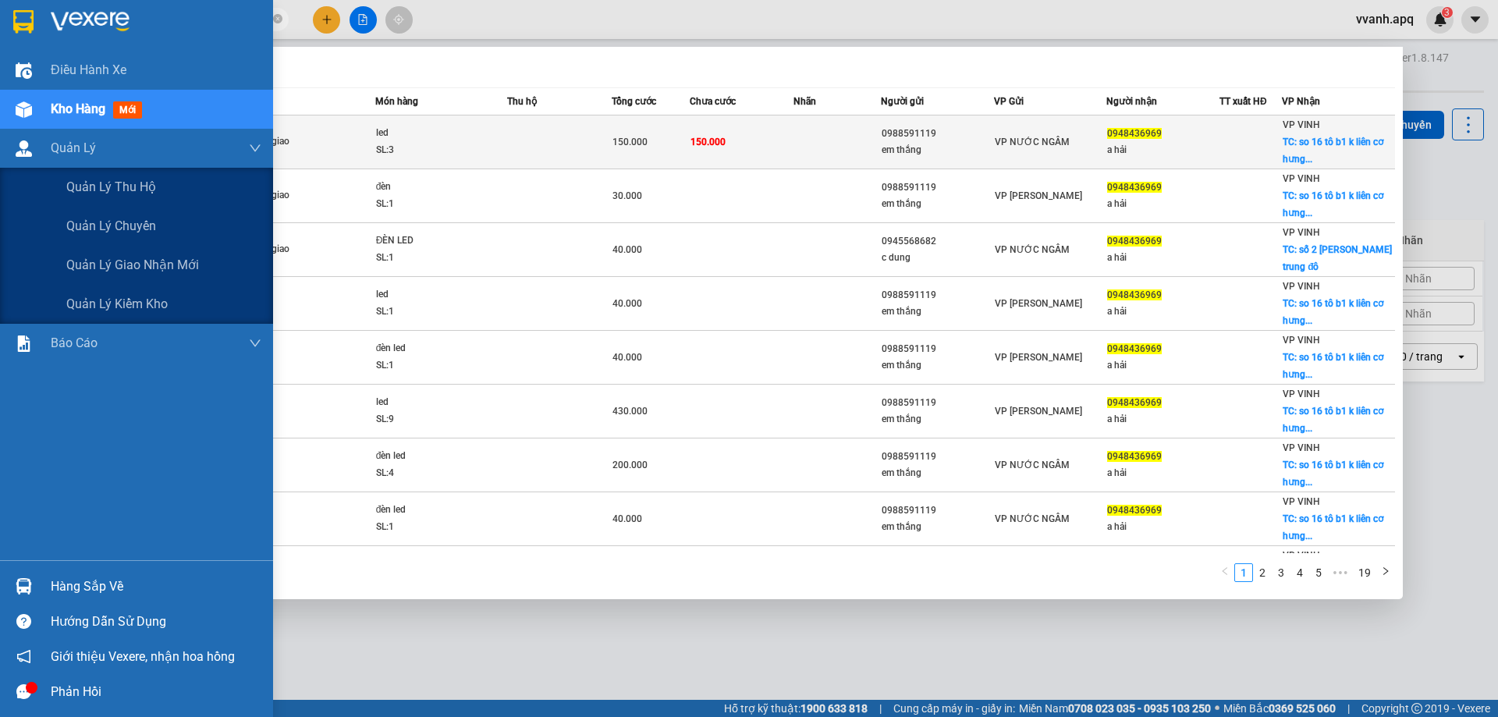
drag, startPoint x: 145, startPoint y: 264, endPoint x: 453, endPoint y: 117, distance: 341.6
click at [145, 264] on span "Quản lý giao nhận mới" at bounding box center [132, 265] width 133 height 20
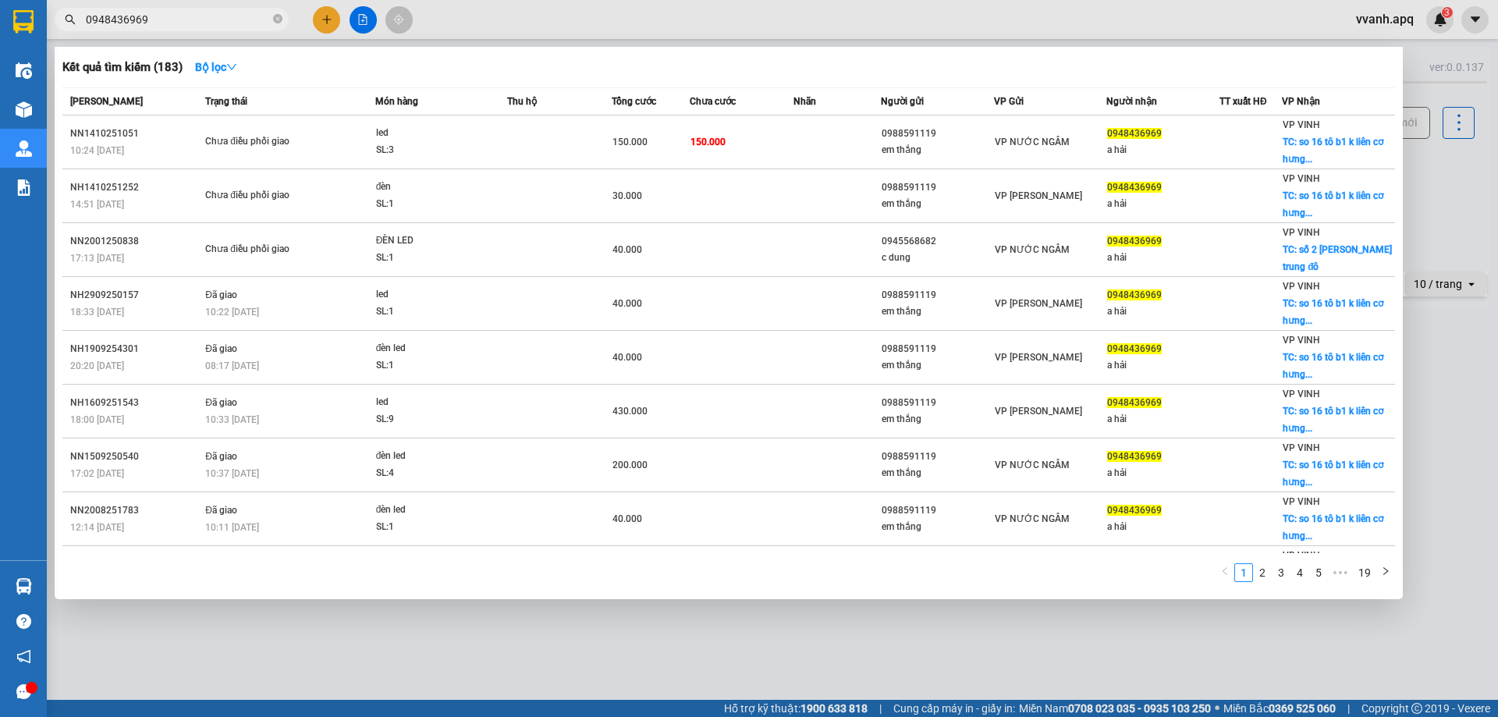
click at [534, 26] on div at bounding box center [749, 358] width 1498 height 717
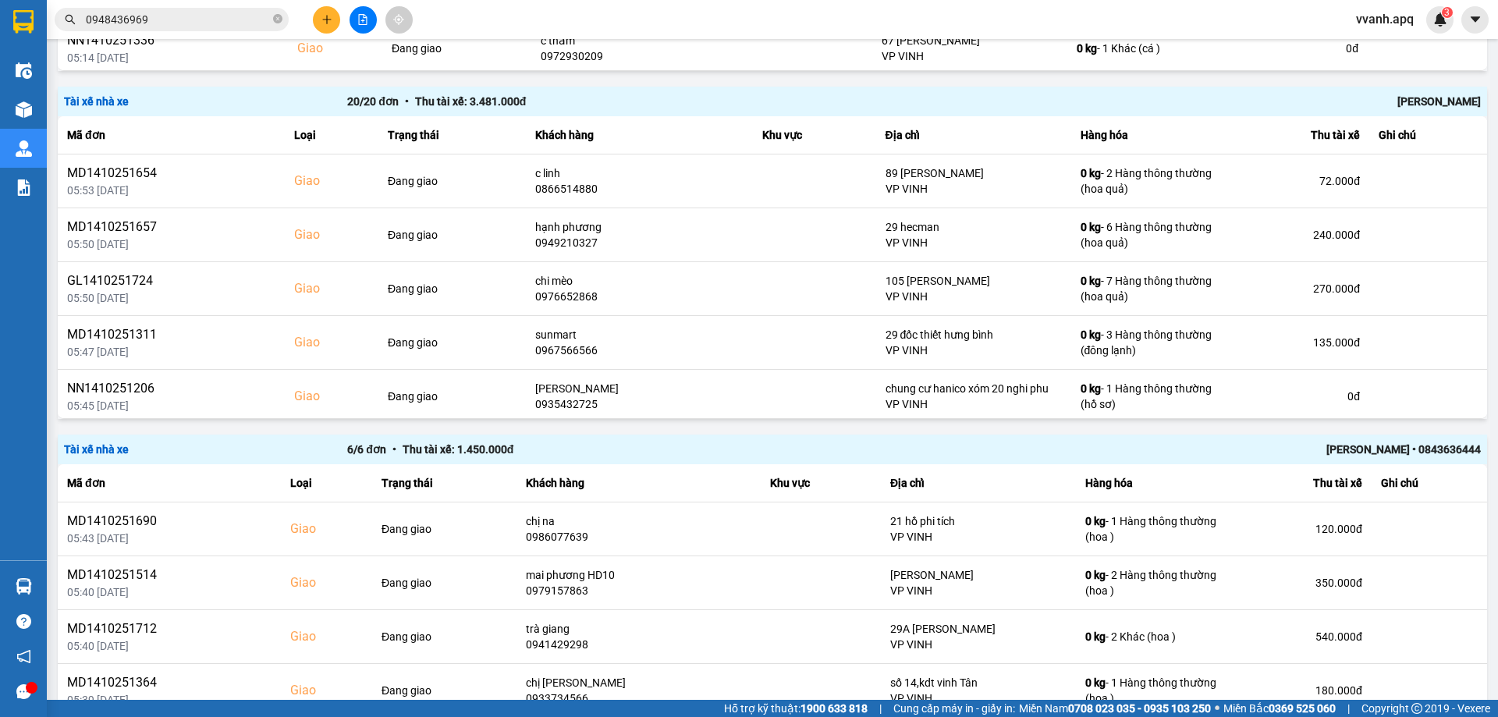
scroll to position [1248, 0]
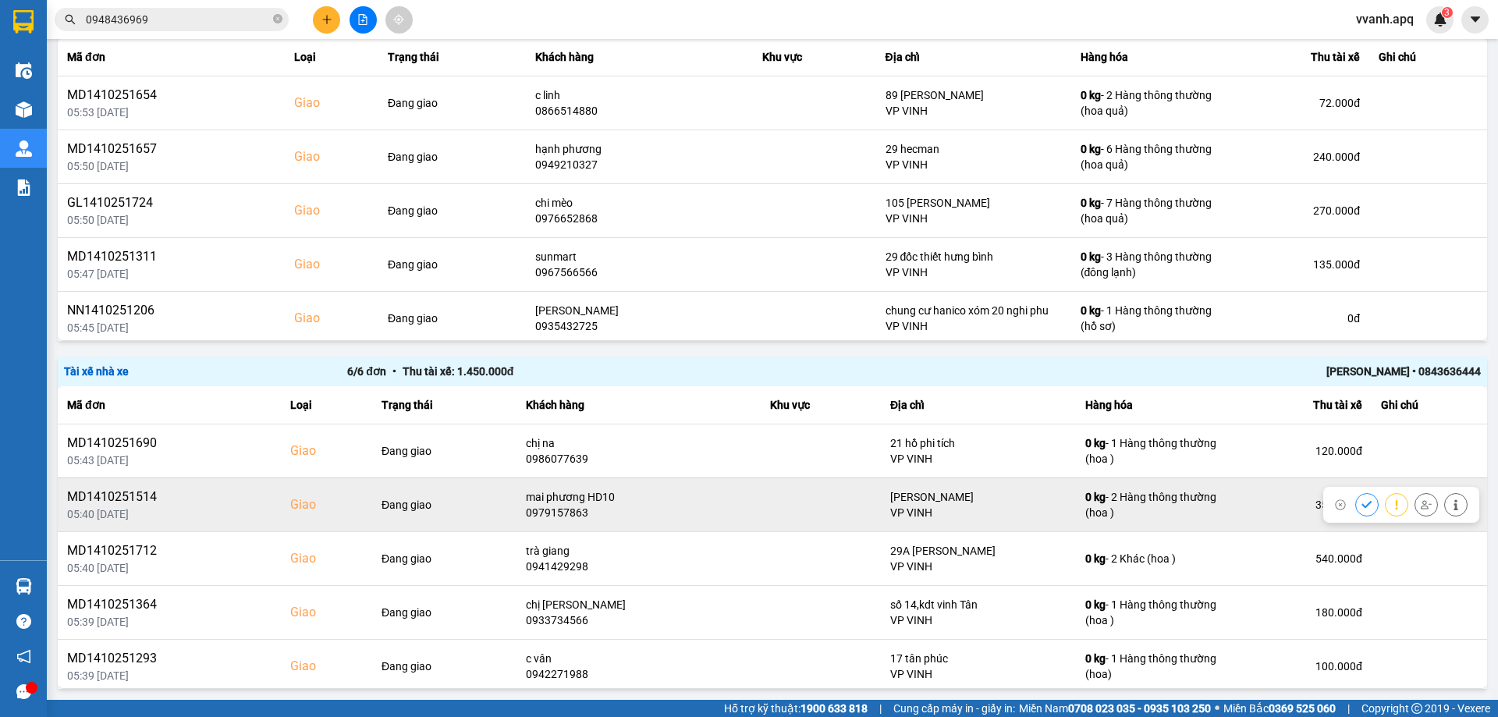
click at [1421, 503] on icon at bounding box center [1426, 504] width 11 height 11
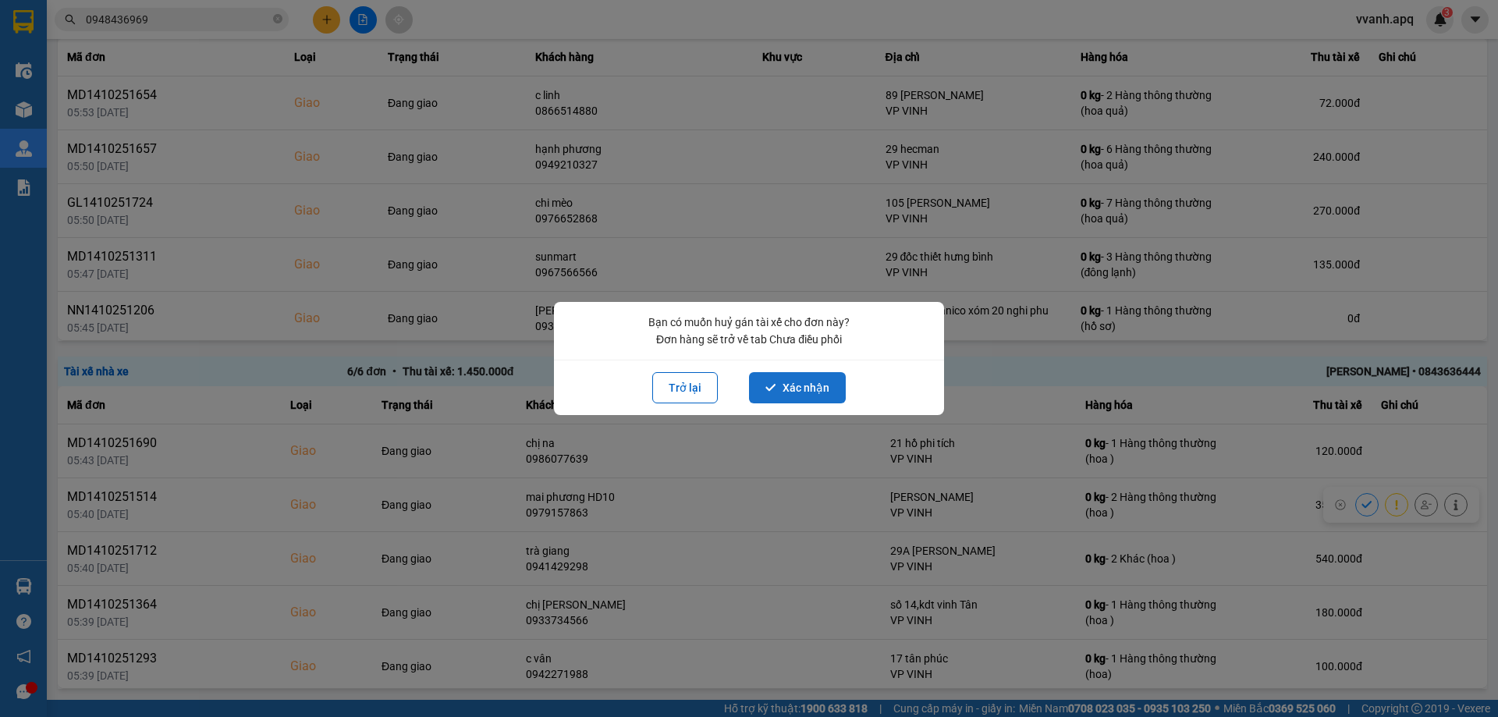
click at [818, 378] on button "Xác nhận" at bounding box center [797, 387] width 97 height 31
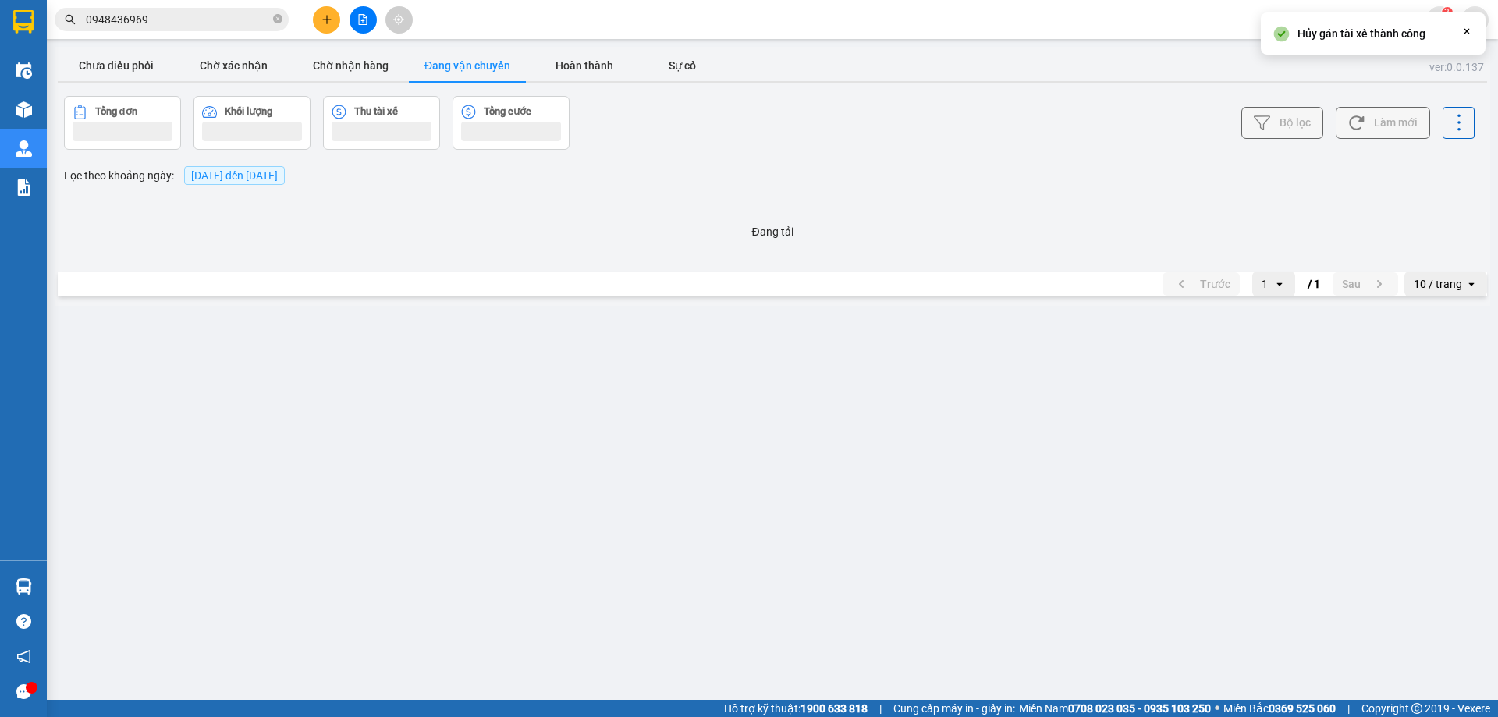
scroll to position [0, 0]
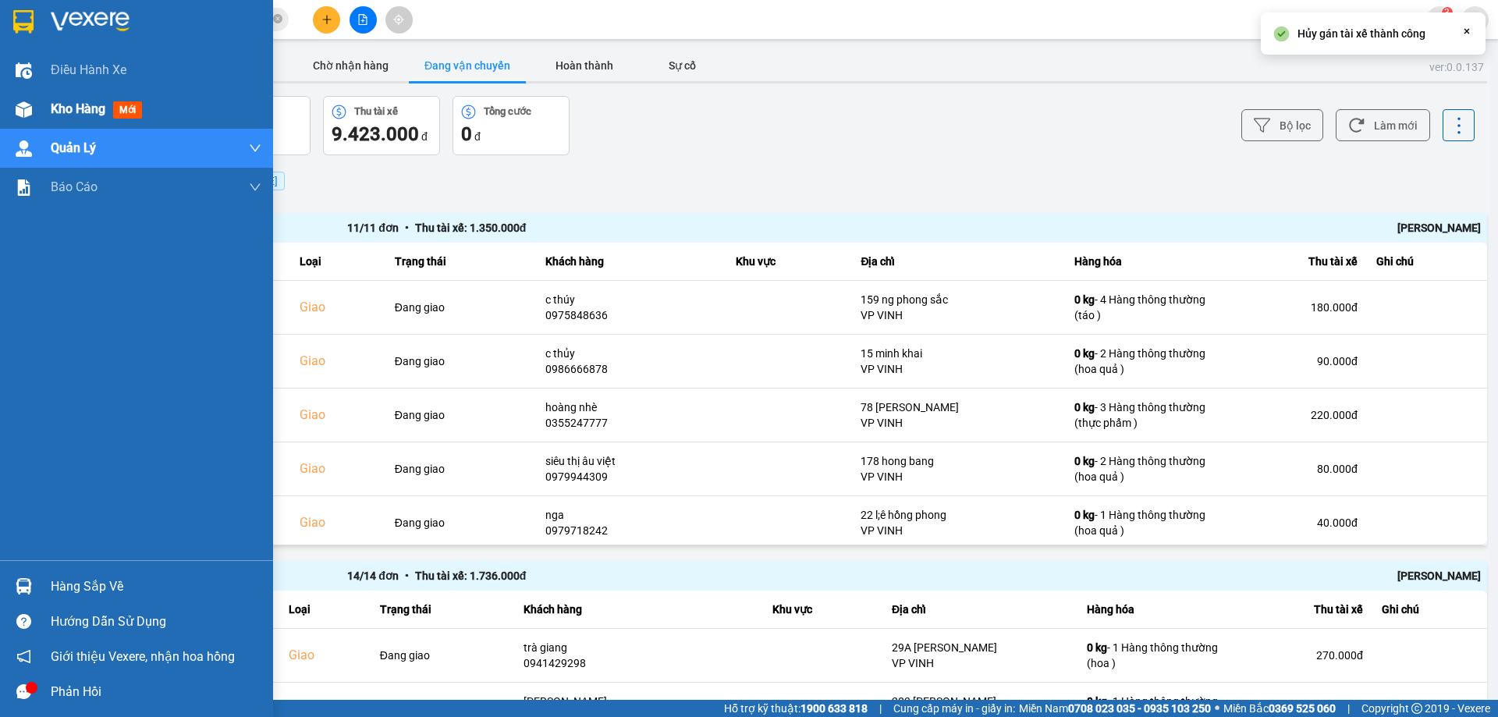
click at [39, 108] on div "Kho hàng mới" at bounding box center [136, 109] width 273 height 39
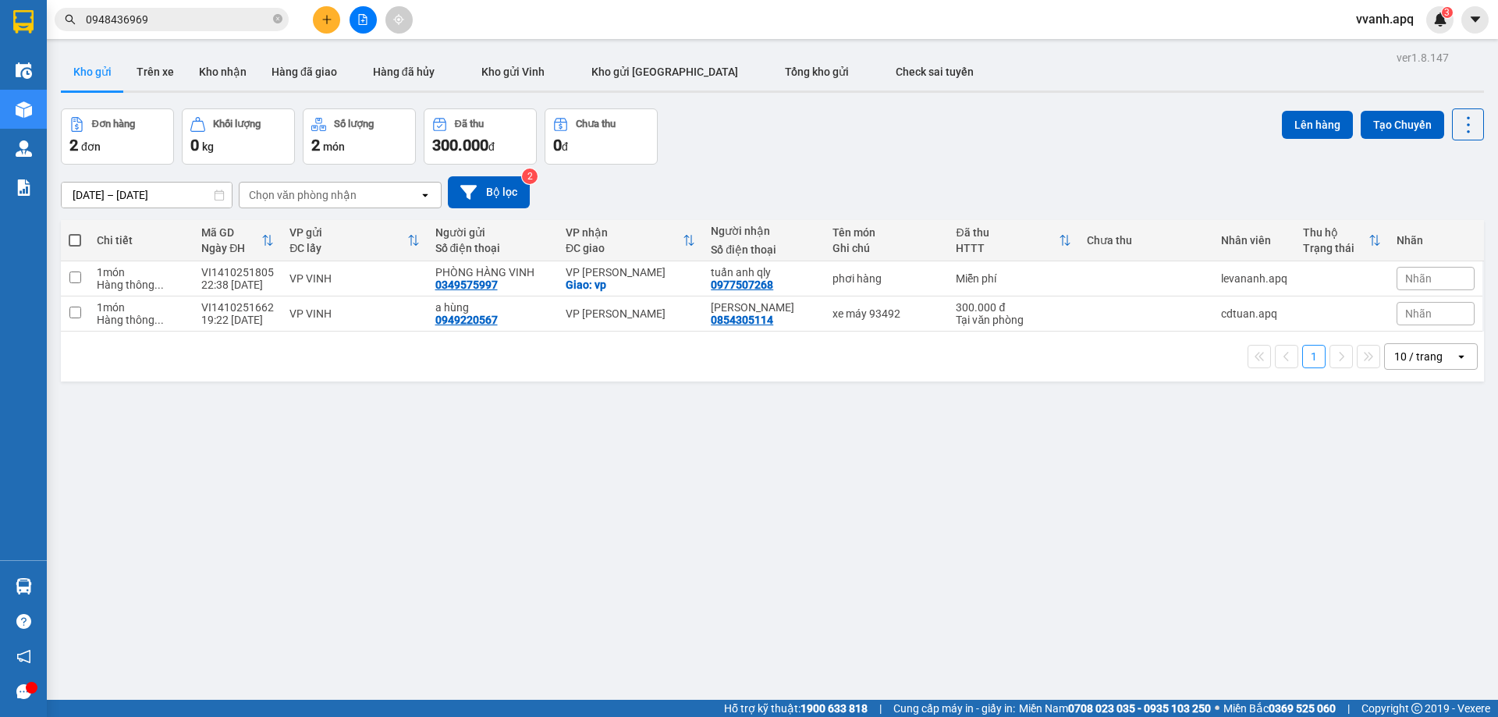
click at [871, 549] on div "ver 1.8.147 Kho gửi Trên xe Kho nhận Hàng đã giao Hàng đã hủy Kho gửi Vinh Kho …" at bounding box center [773, 405] width 1436 height 717
click at [225, 17] on input "0948436969" at bounding box center [178, 19] width 184 height 17
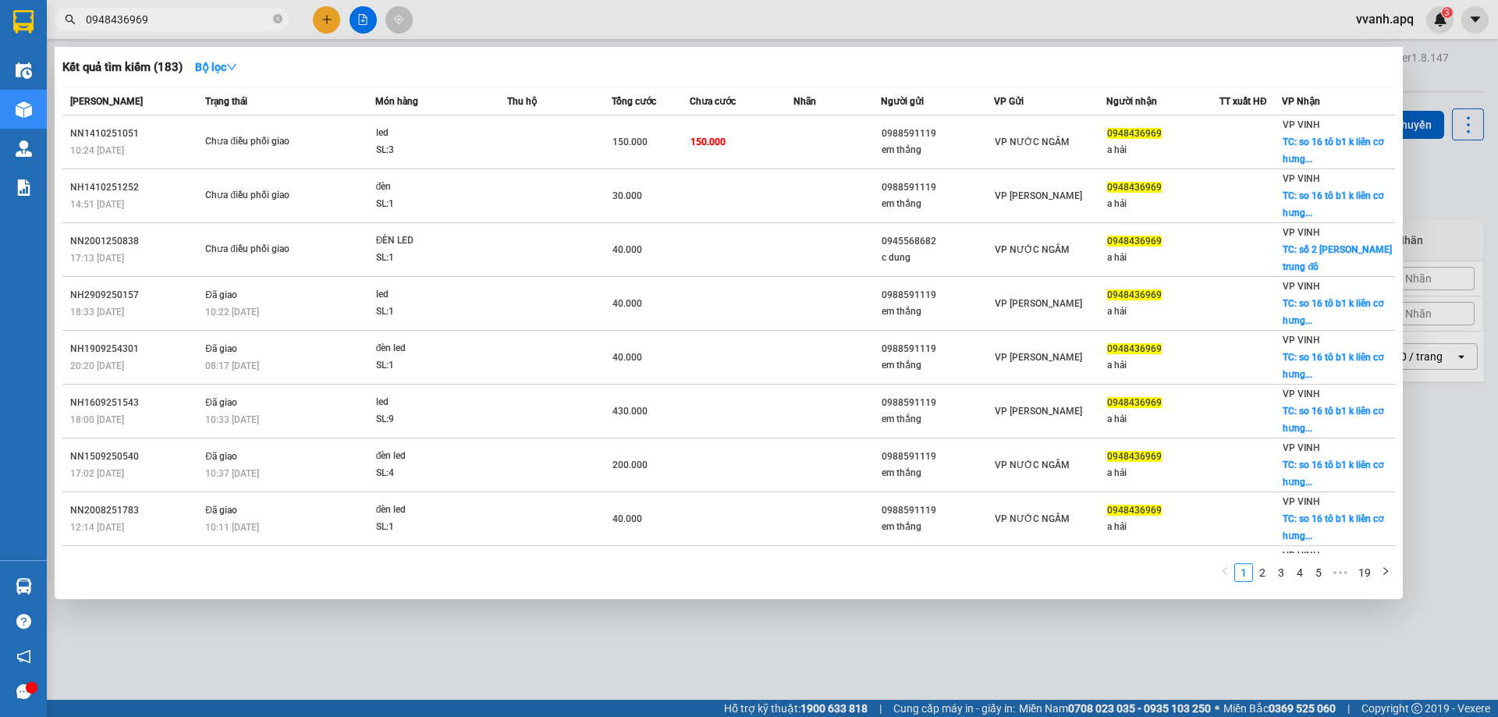
click at [225, 17] on input "0948436969" at bounding box center [178, 19] width 184 height 17
click at [367, 15] on div at bounding box center [749, 358] width 1498 height 717
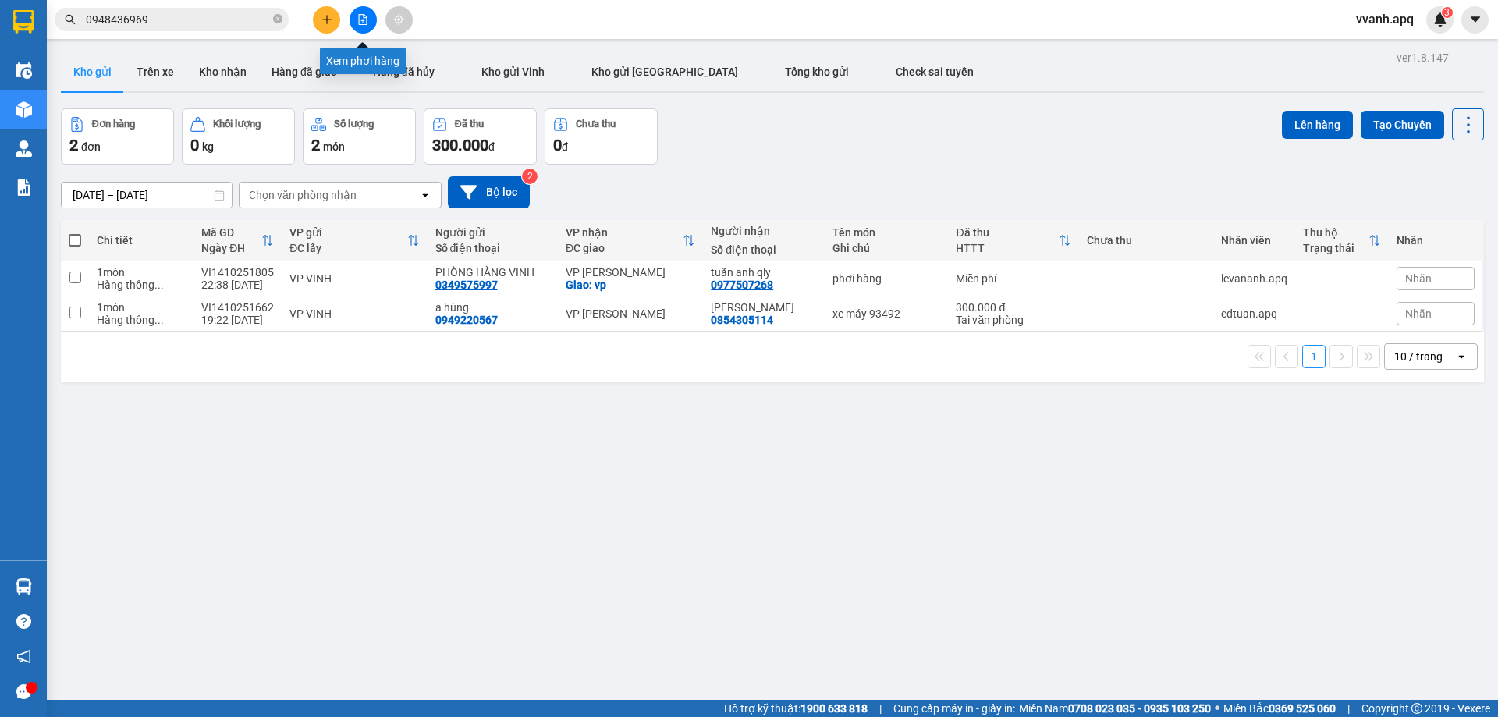
click at [365, 17] on icon "file-add" at bounding box center [362, 19] width 11 height 11
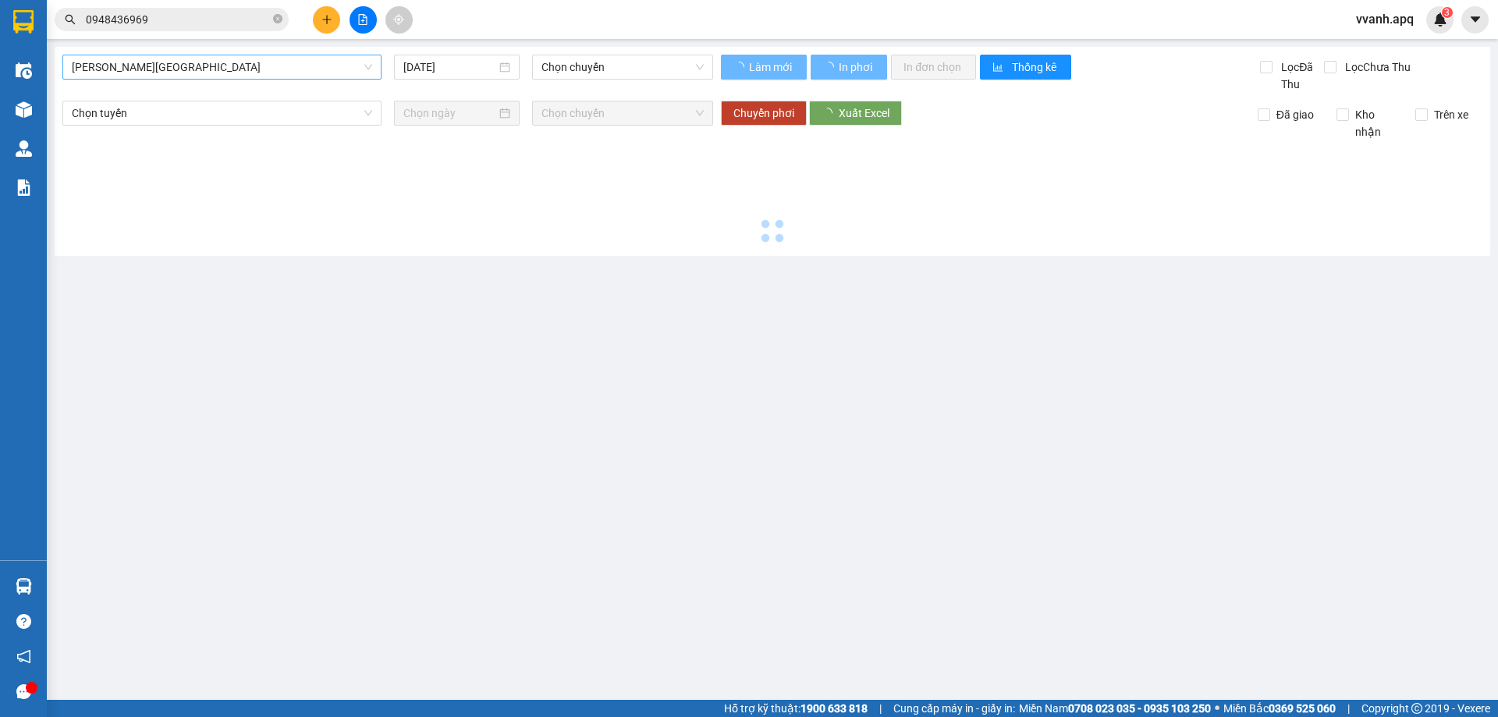
click at [247, 64] on span "[PERSON_NAME][GEOGRAPHIC_DATA]" at bounding box center [222, 66] width 300 height 23
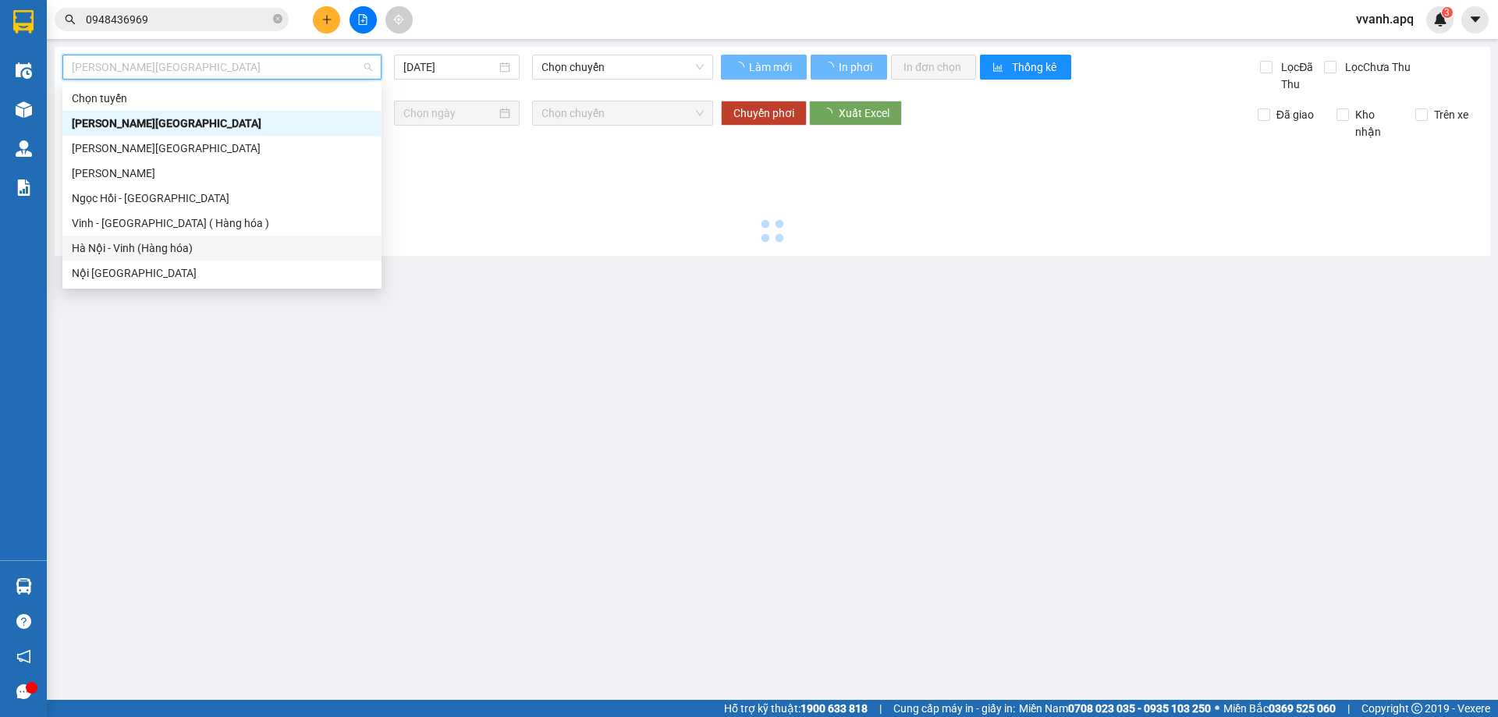
click at [165, 243] on div "Hà Nội - Vinh (Hàng hóa)" at bounding box center [222, 248] width 300 height 17
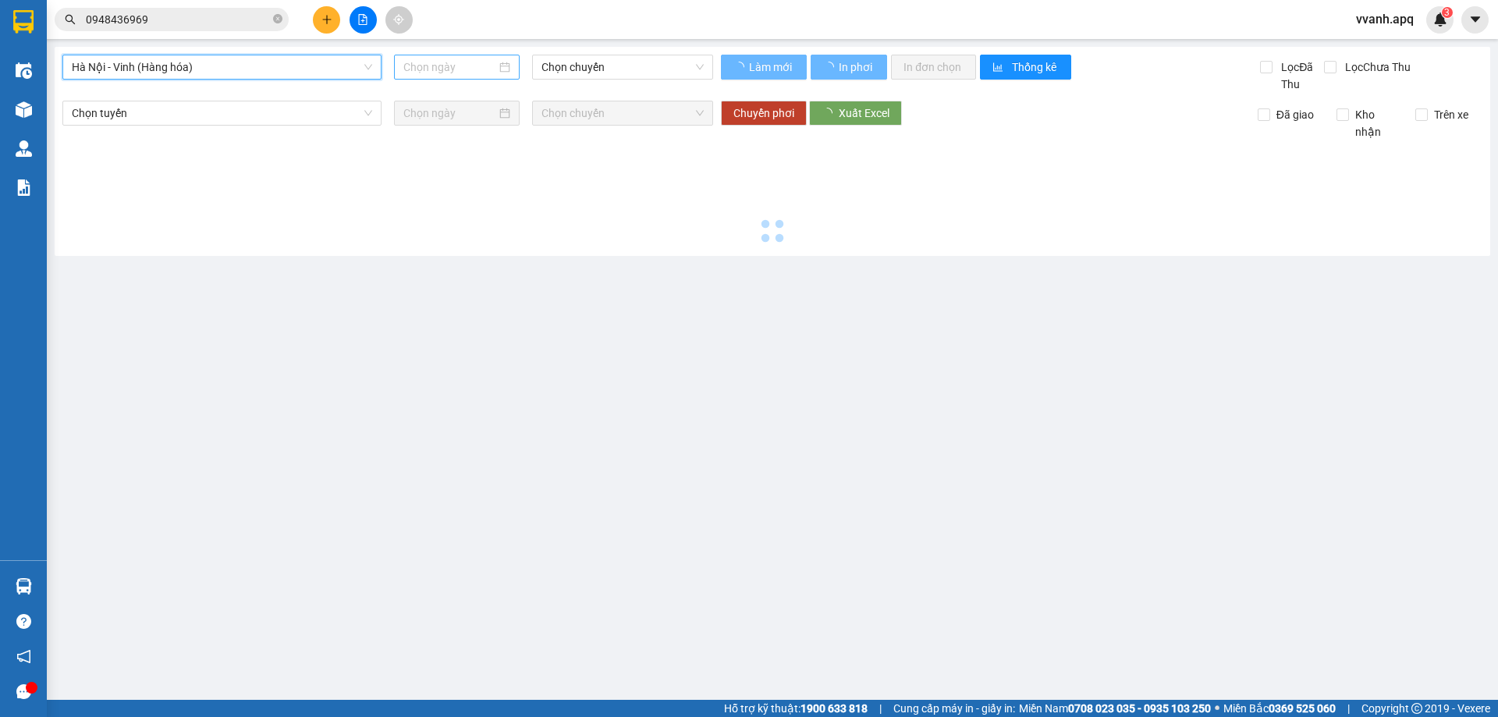
click at [476, 66] on input at bounding box center [449, 67] width 93 height 17
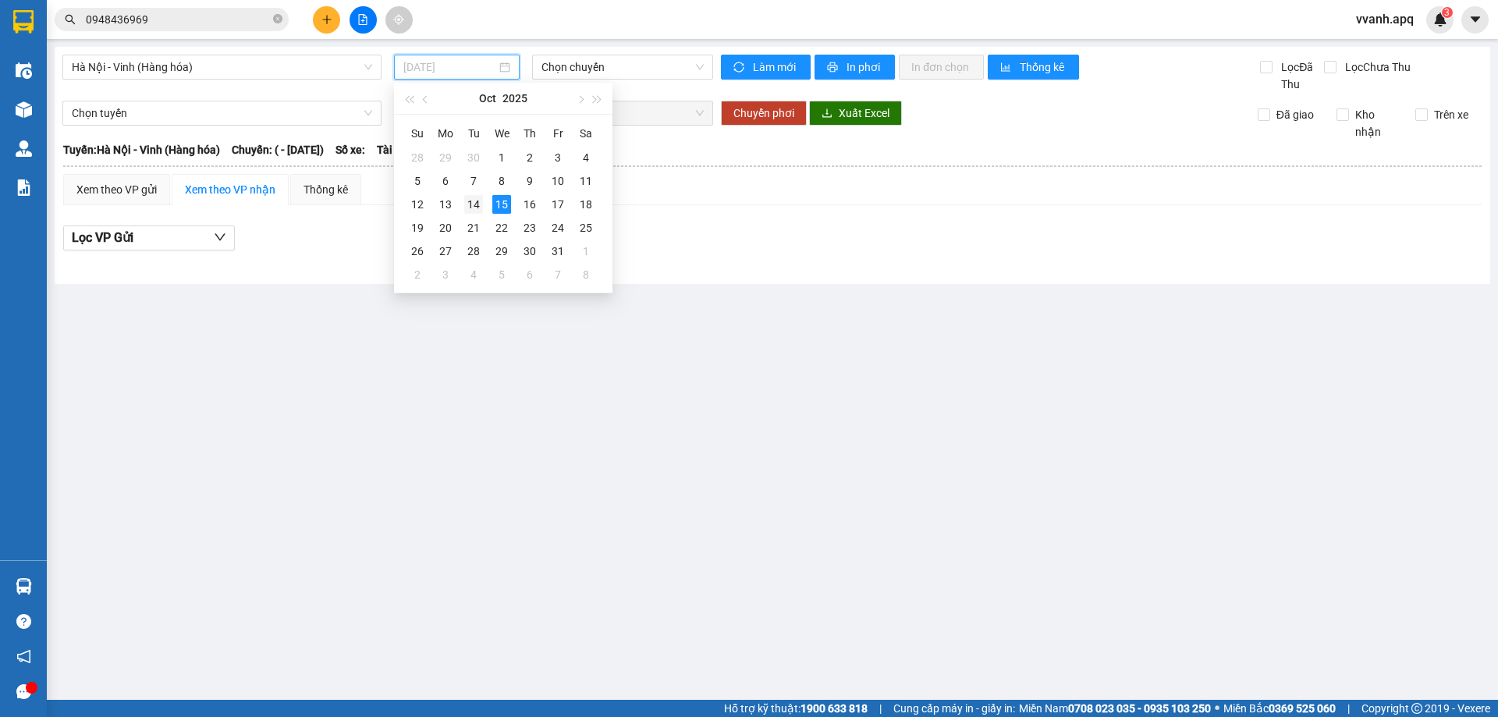
click at [477, 201] on div "14" at bounding box center [473, 204] width 19 height 19
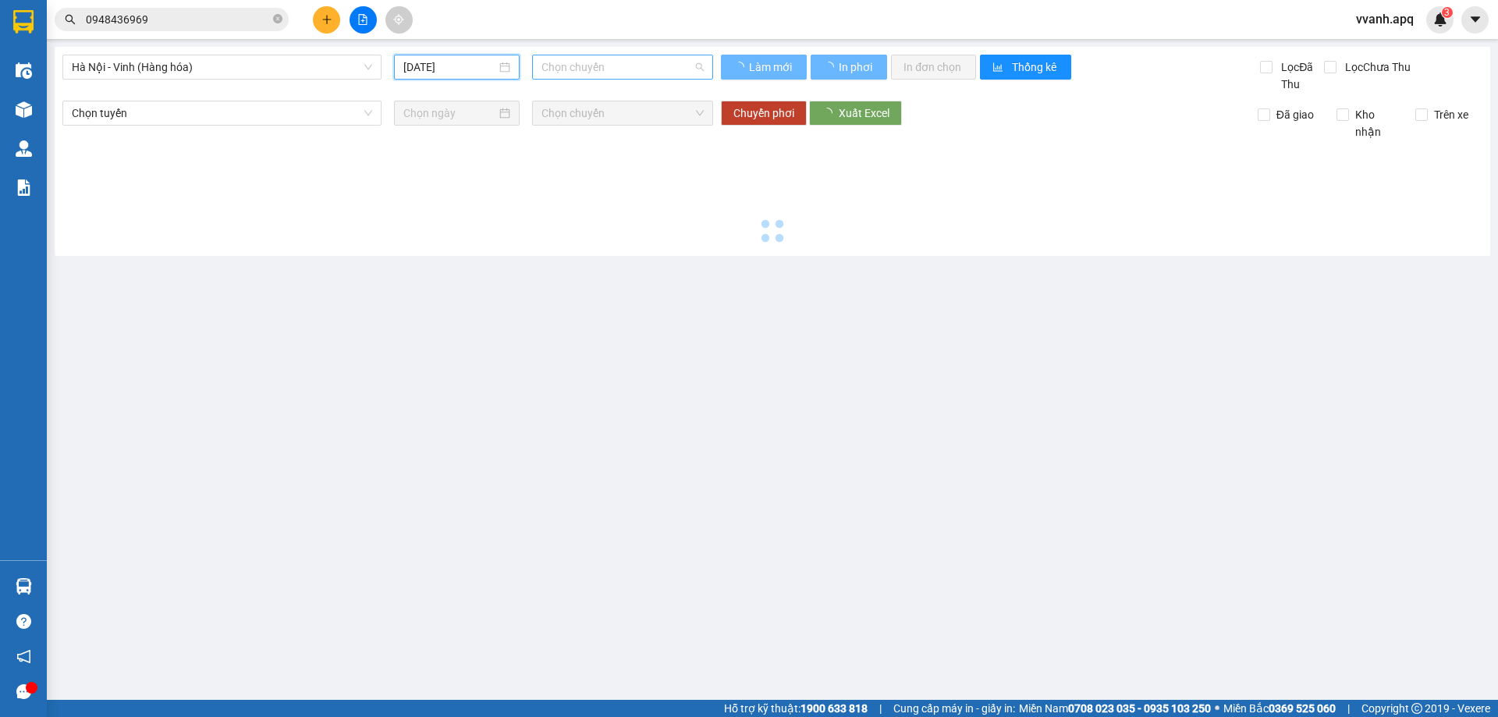
click at [612, 69] on span "Chọn chuyến" at bounding box center [622, 66] width 162 height 23
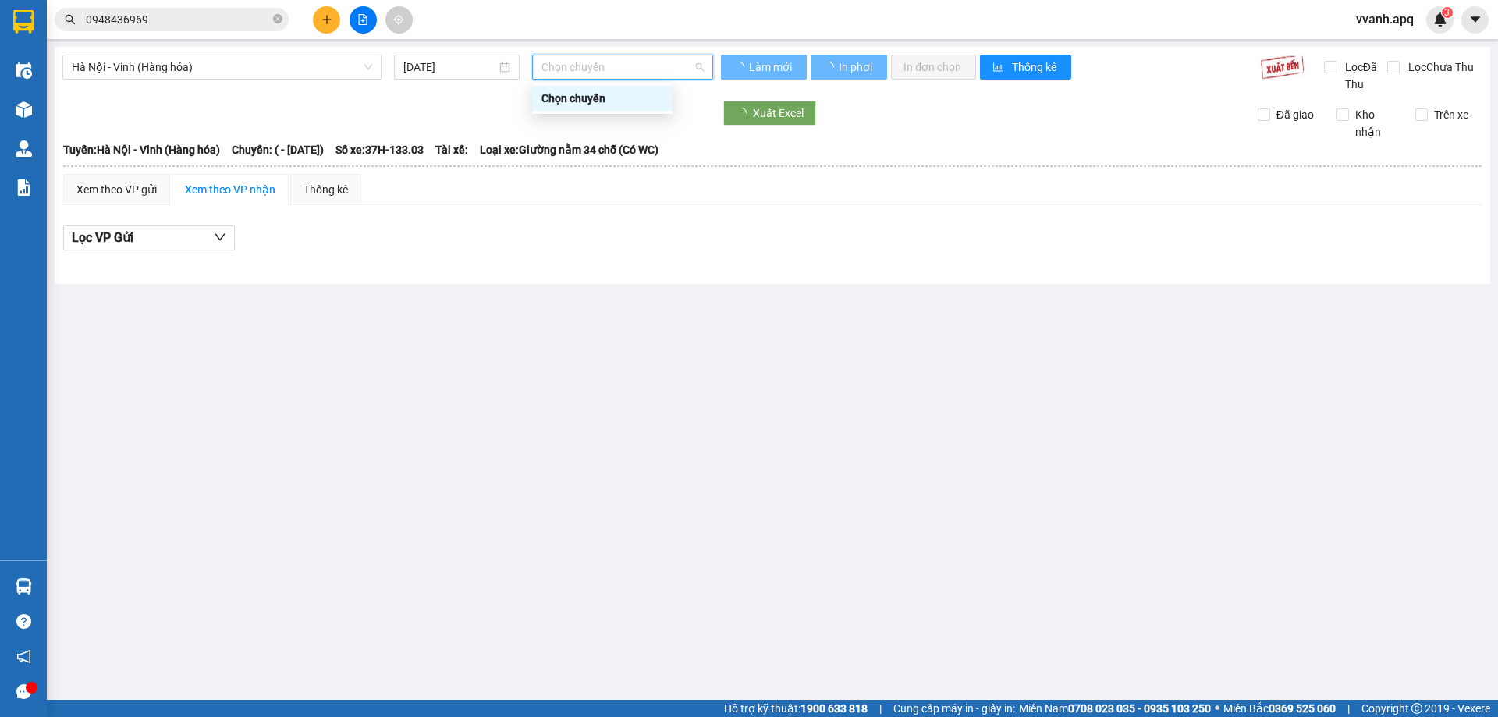
click at [596, 70] on span "Chọn chuyến" at bounding box center [622, 66] width 162 height 23
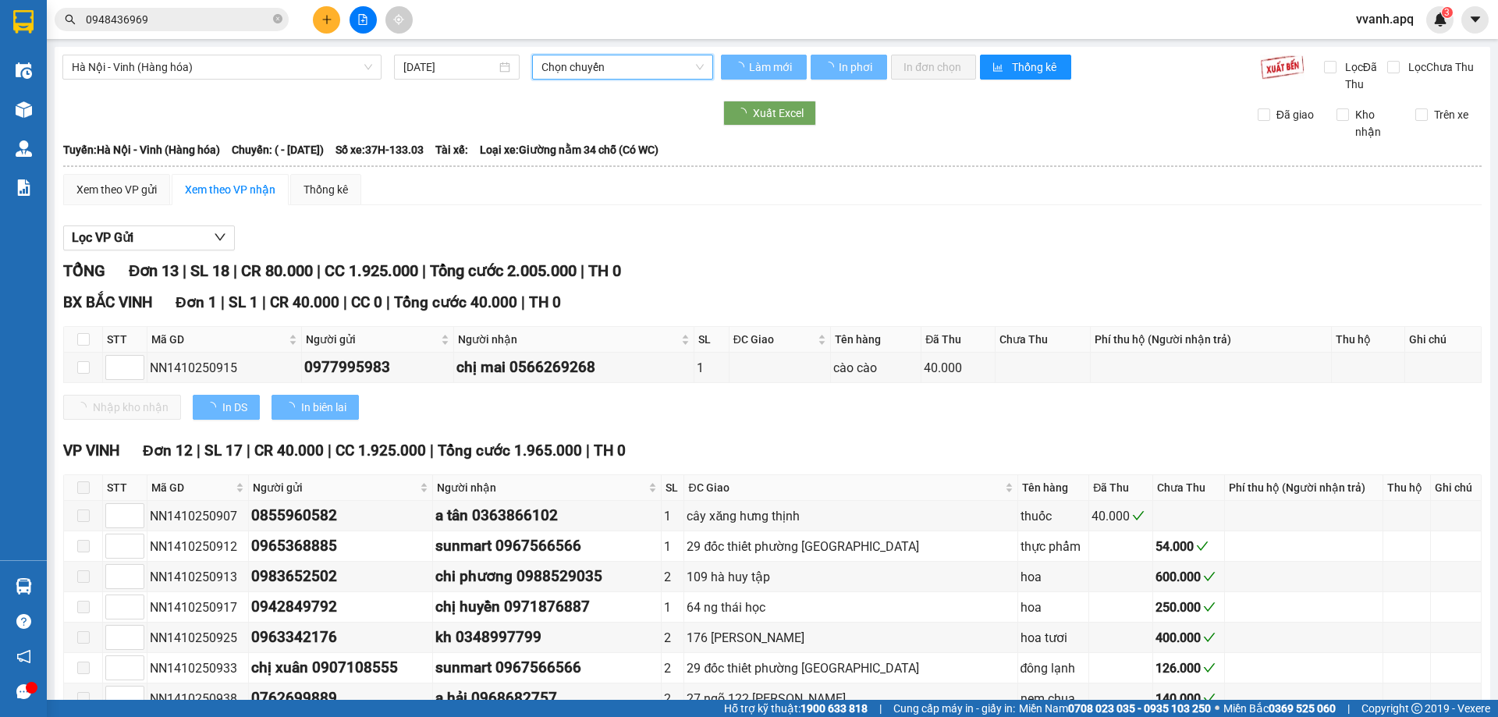
type input "[DATE]"
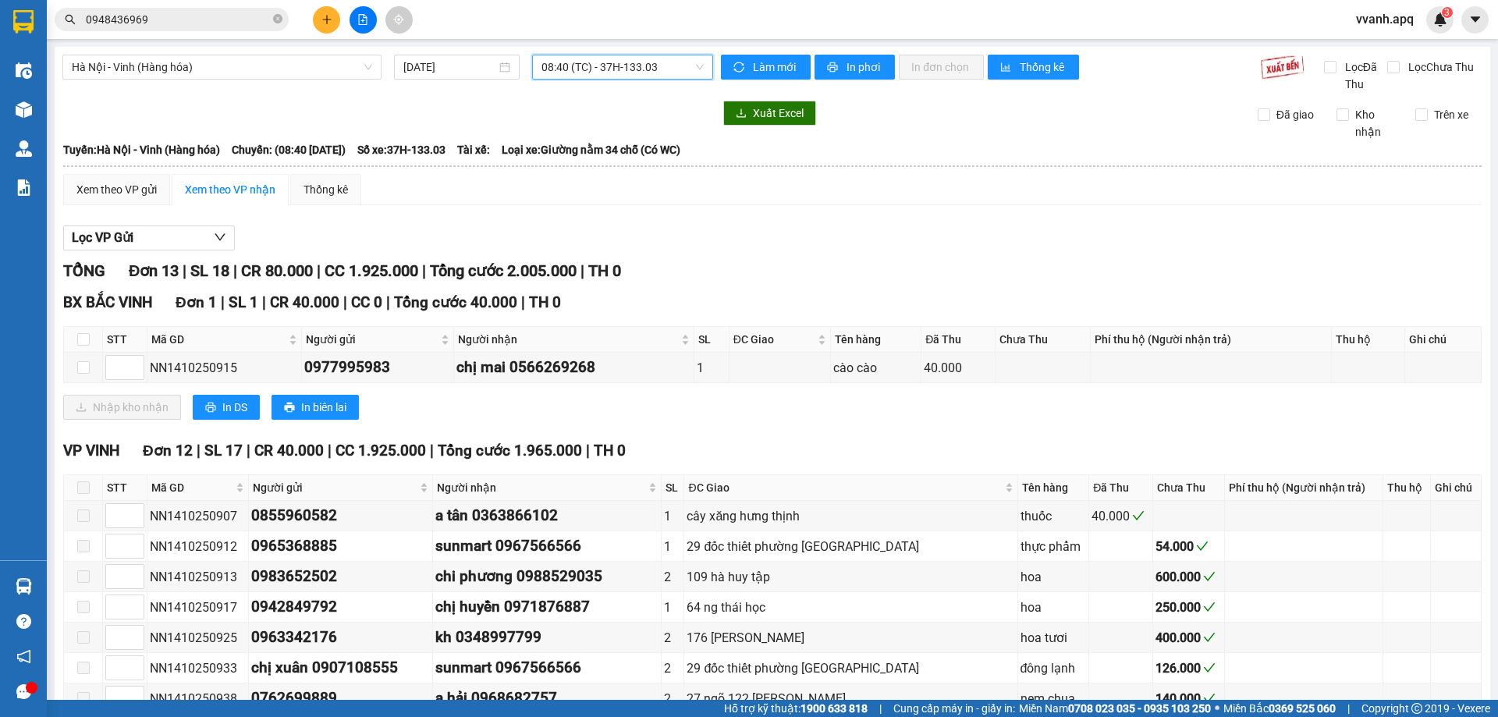
click at [593, 75] on span "08:40 (TC) - 37H-133.03" at bounding box center [622, 66] width 162 height 23
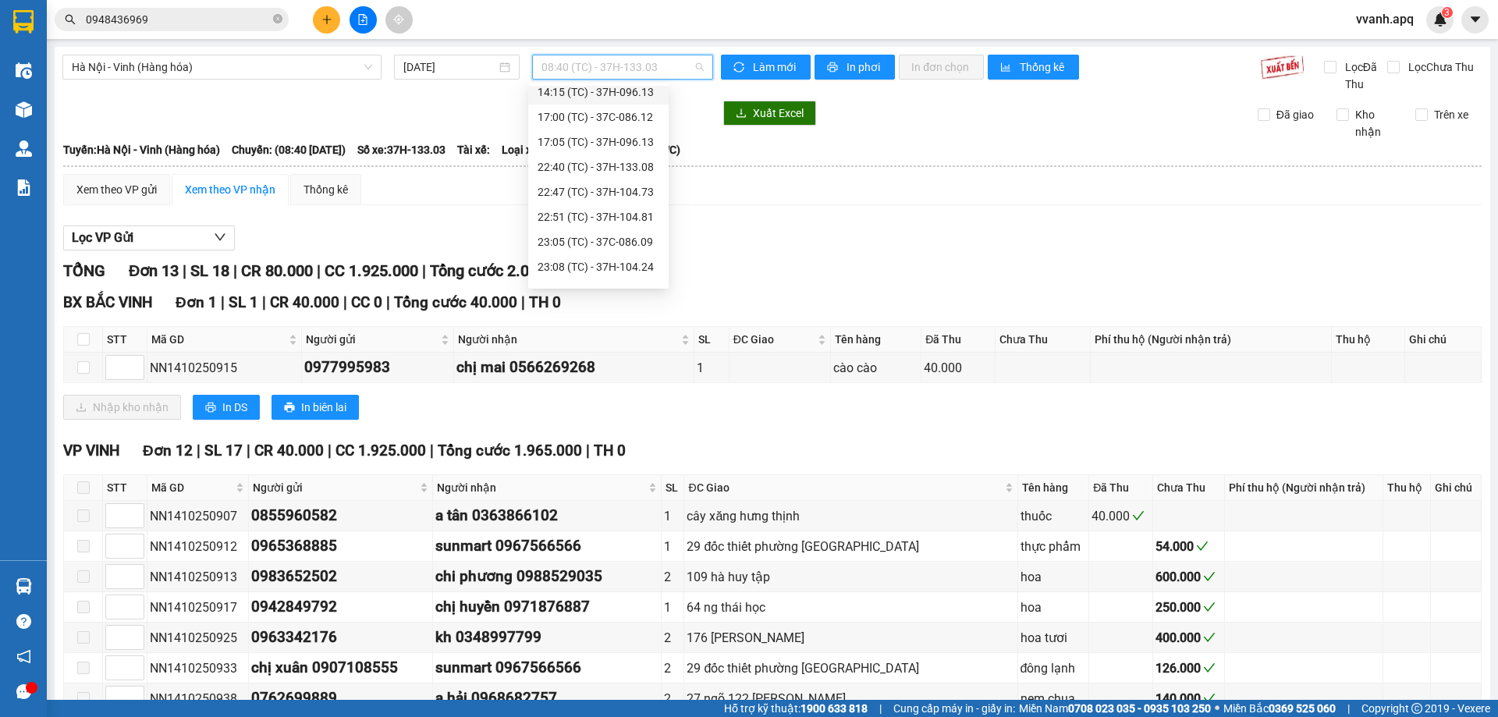
scroll to position [225, 0]
click at [597, 271] on div "23:25 (TC) - 38H-001.06" at bounding box center [599, 272] width 122 height 17
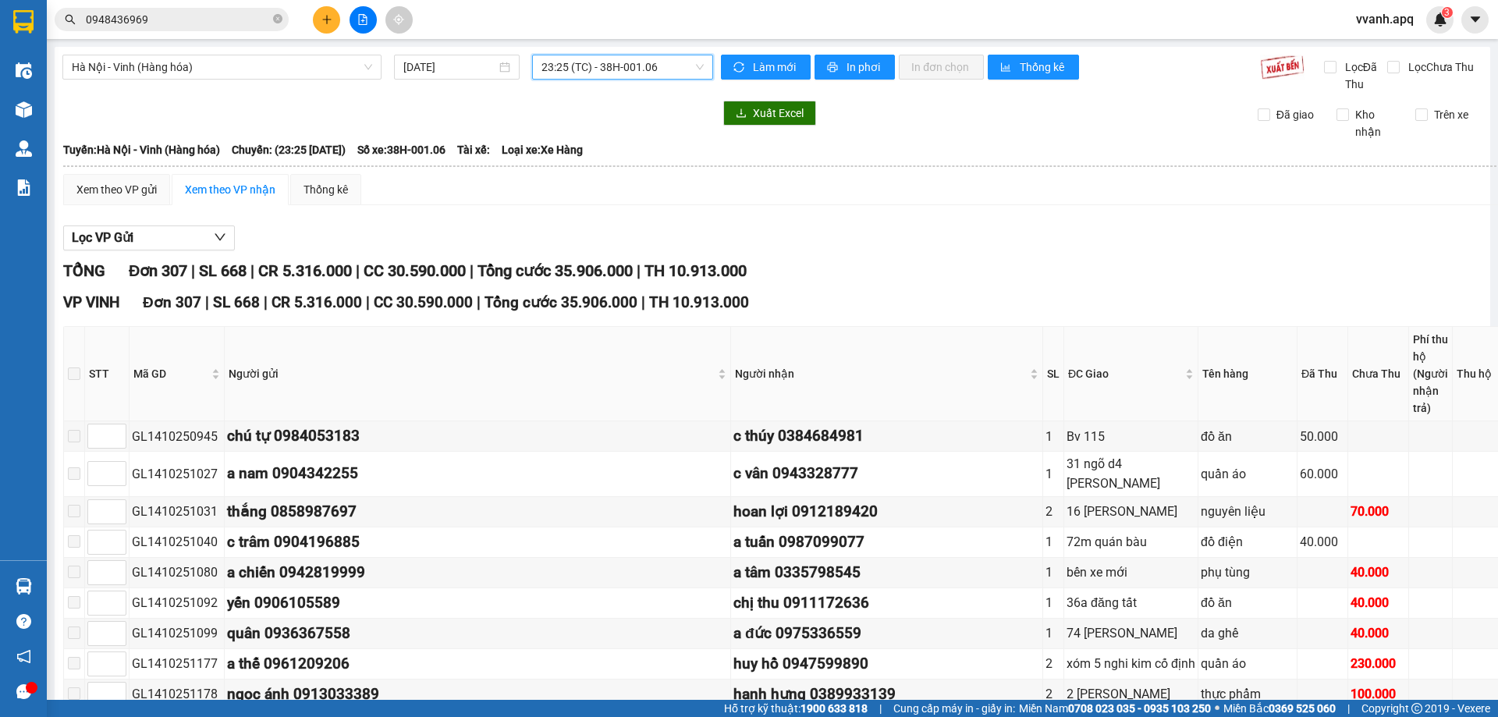
click at [232, 11] on input "0948436969" at bounding box center [178, 19] width 184 height 17
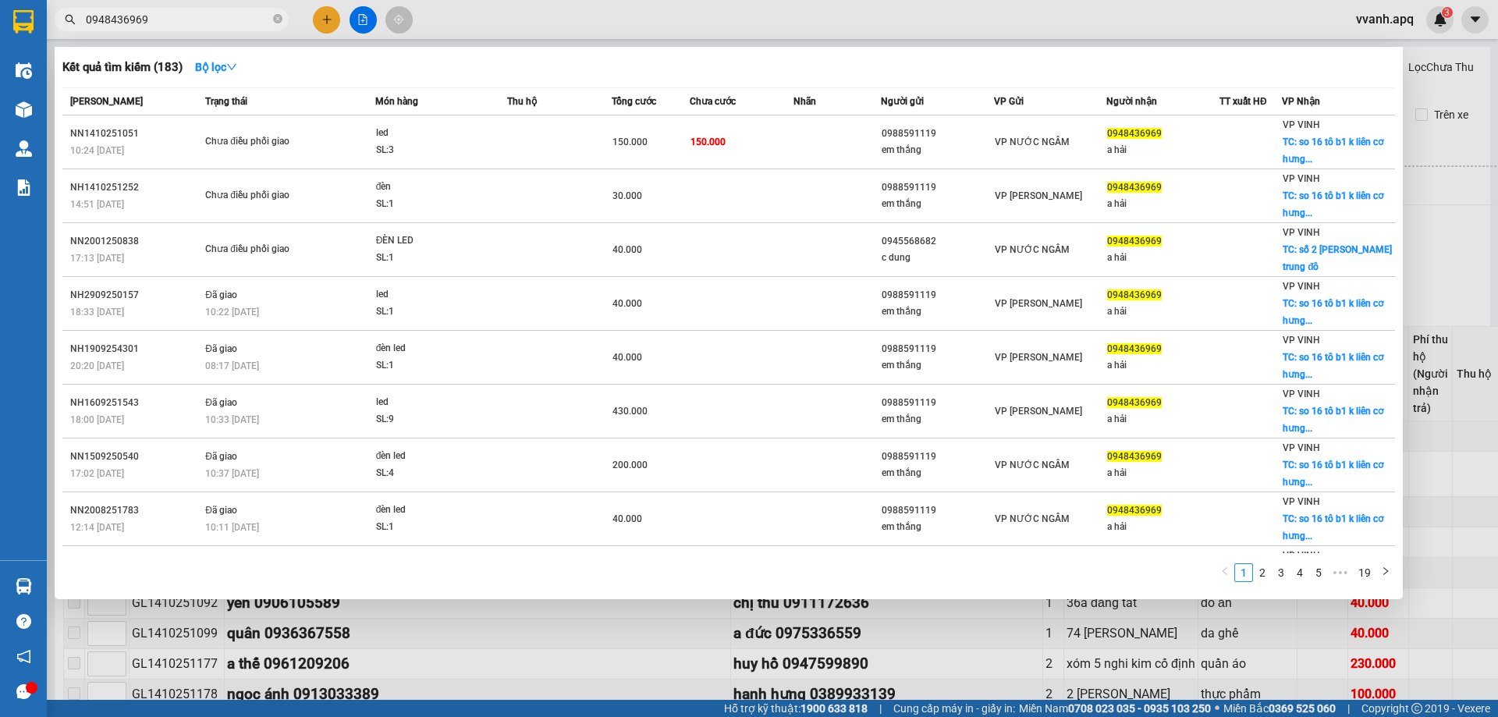
click at [229, 11] on input "0948436969" at bounding box center [178, 19] width 184 height 17
click at [203, 10] on span "0948436969" at bounding box center [172, 19] width 234 height 23
click at [204, 18] on input "0948436969" at bounding box center [178, 19] width 184 height 17
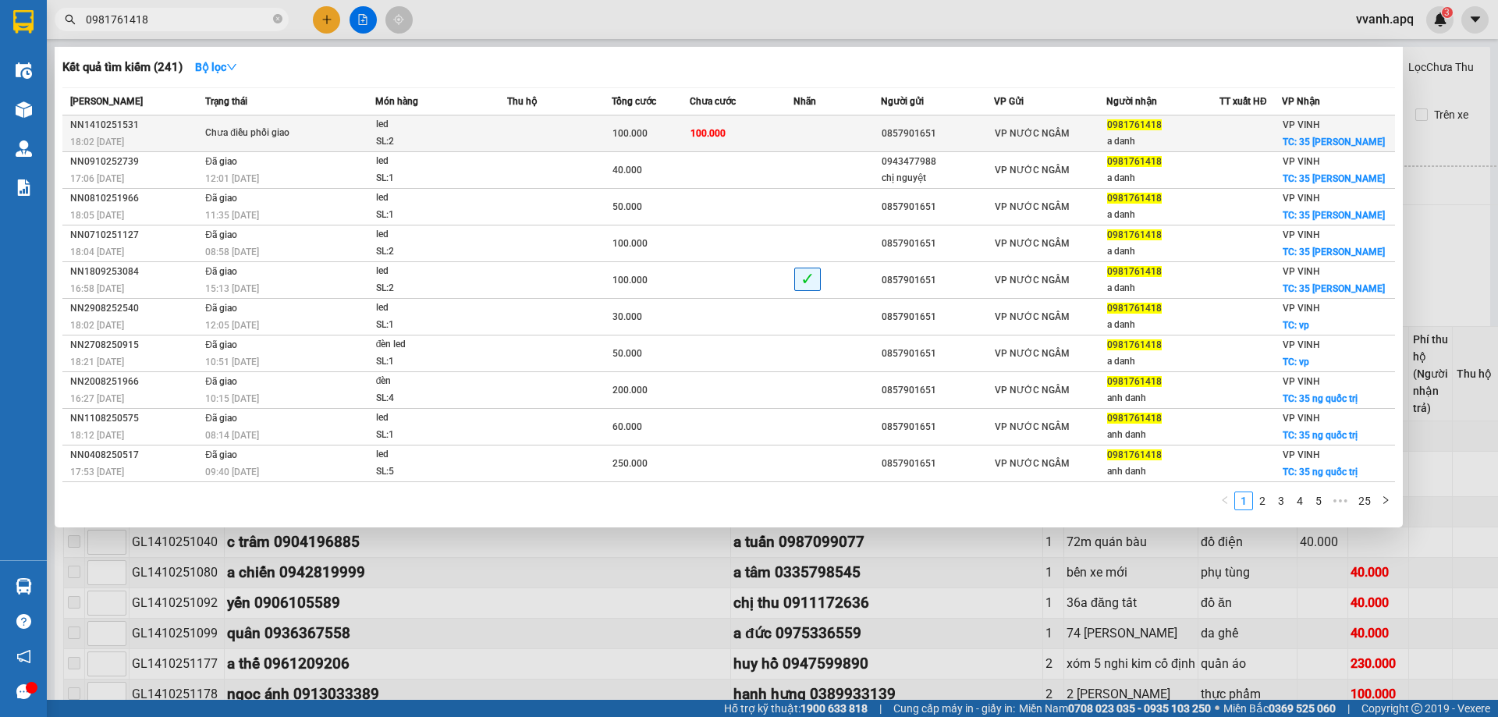
type input "0981761418"
click at [474, 130] on div "led" at bounding box center [434, 124] width 117 height 17
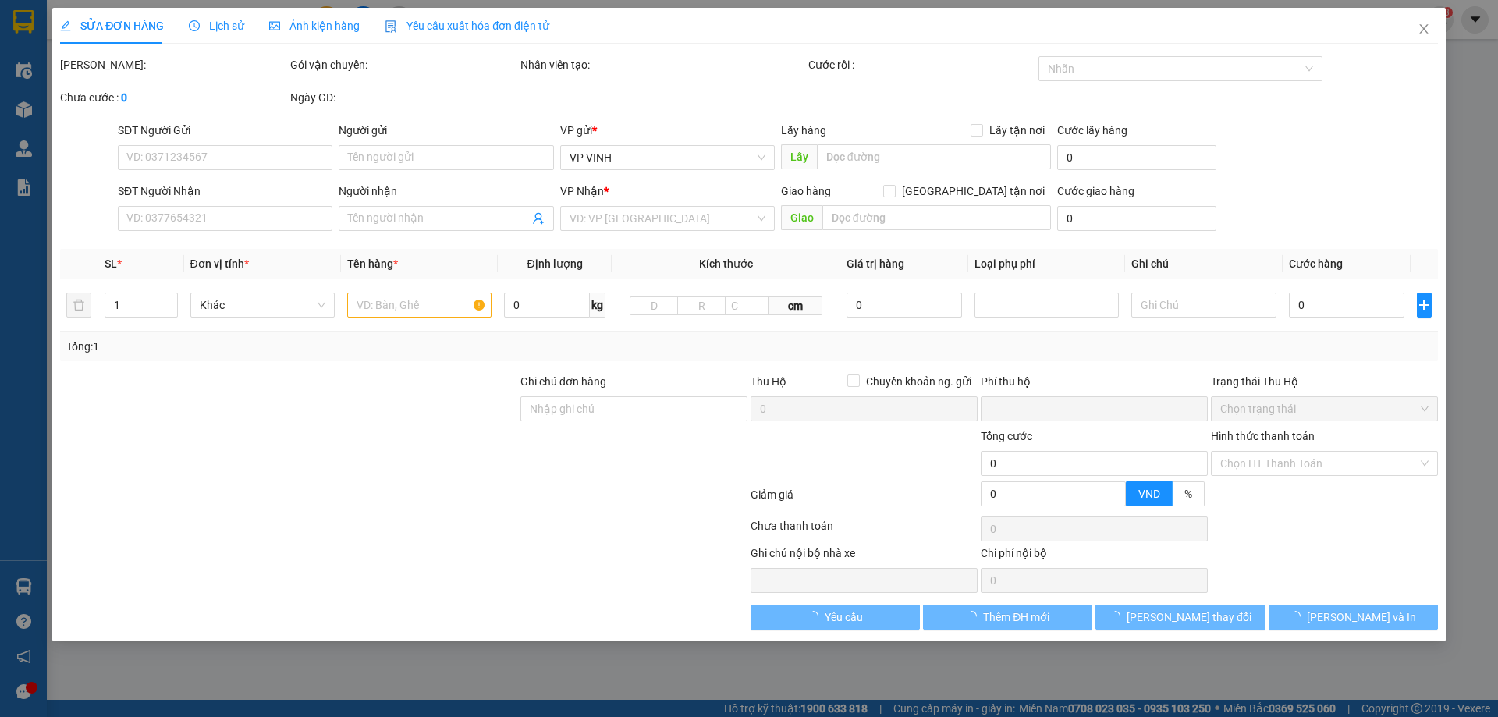
click at [212, 21] on span "Lịch sử" at bounding box center [216, 26] width 55 height 12
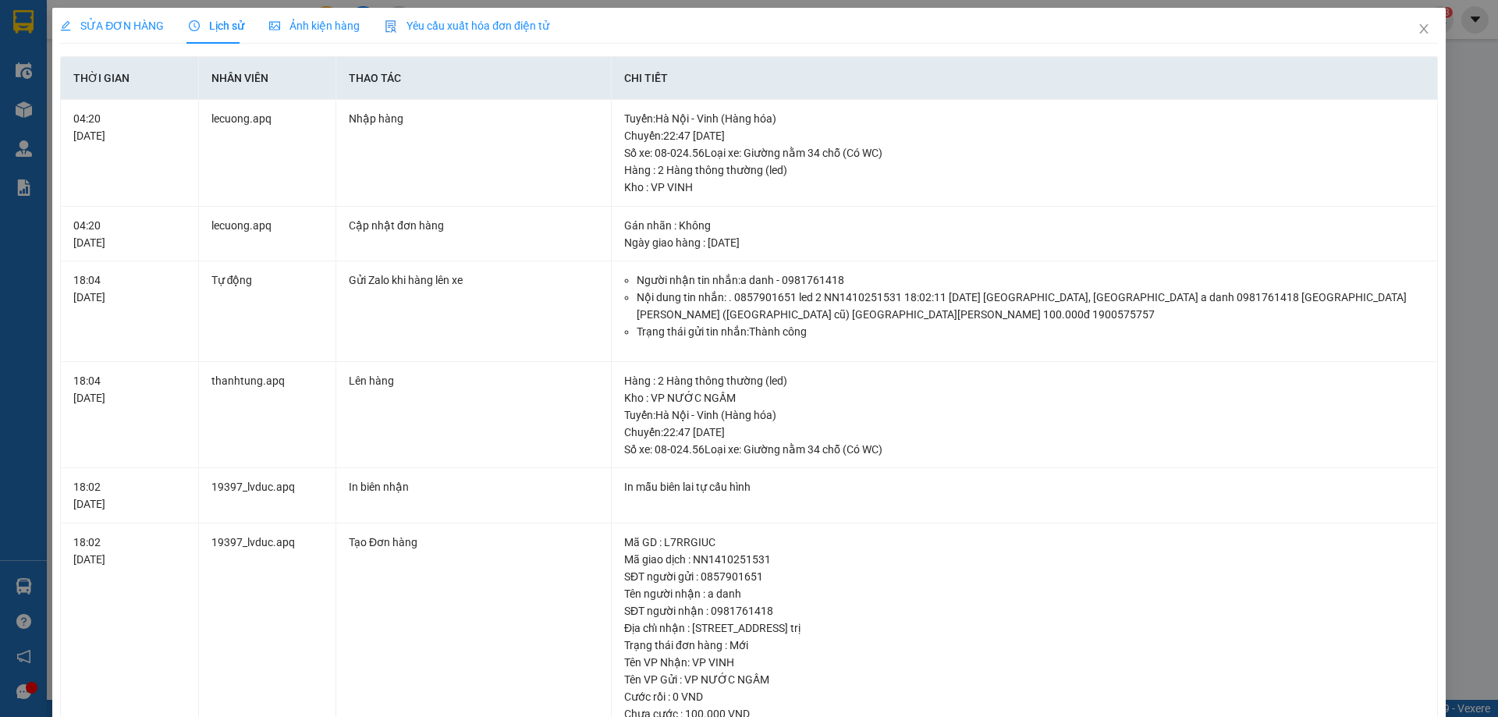
click at [143, 39] on div "SỬA ĐƠN HÀNG" at bounding box center [112, 26] width 104 height 36
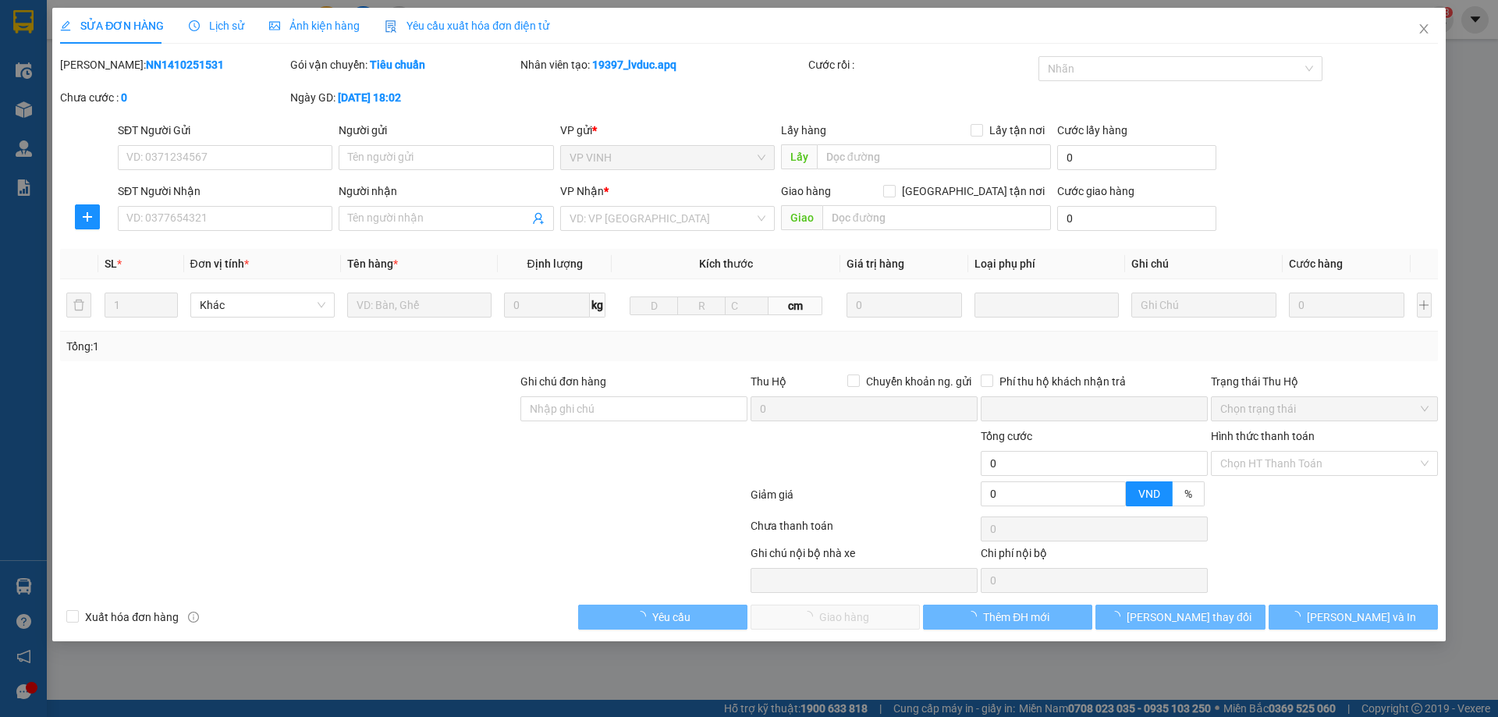
type input "0857901651"
type input "0981761418"
type input "a danh"
checkbox input "true"
type input "35 nguyễn quốc trị"
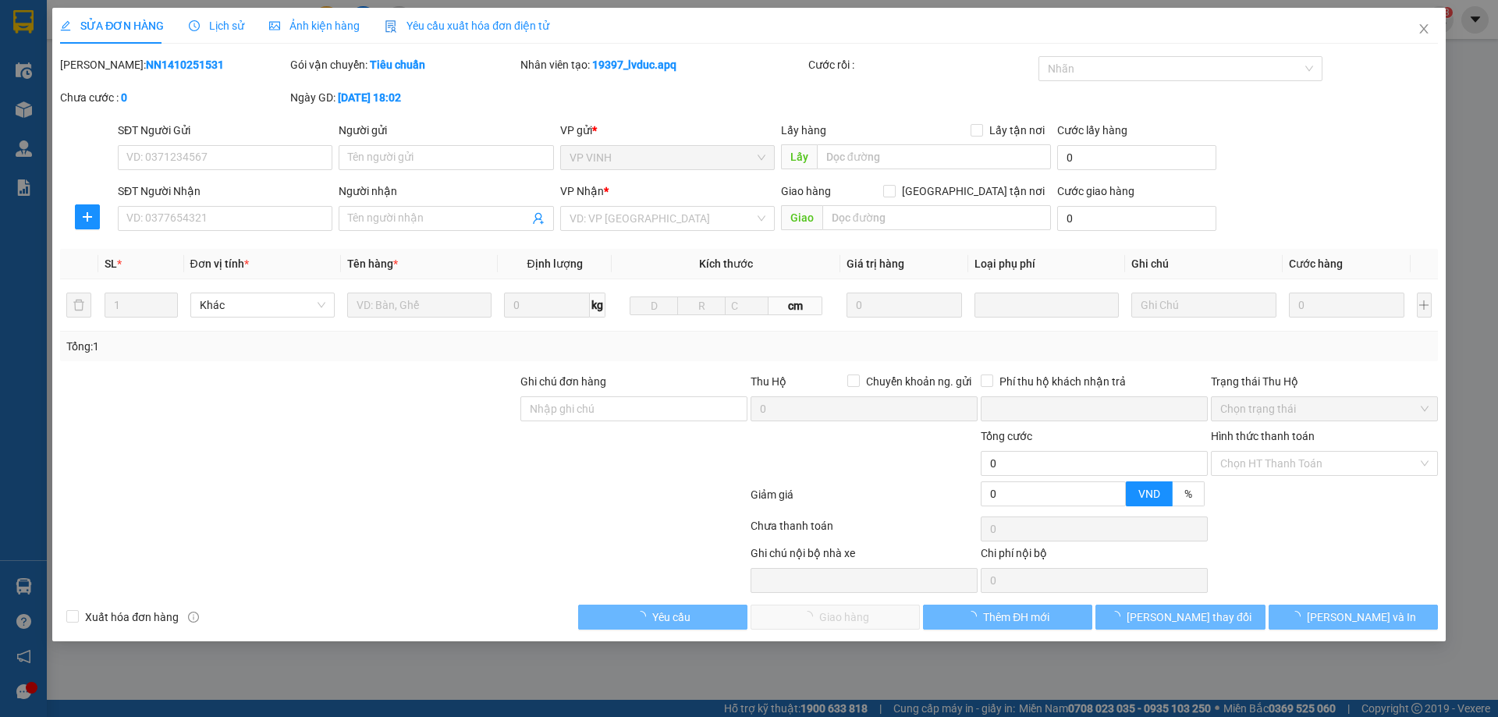
type input "0"
type input "100.000"
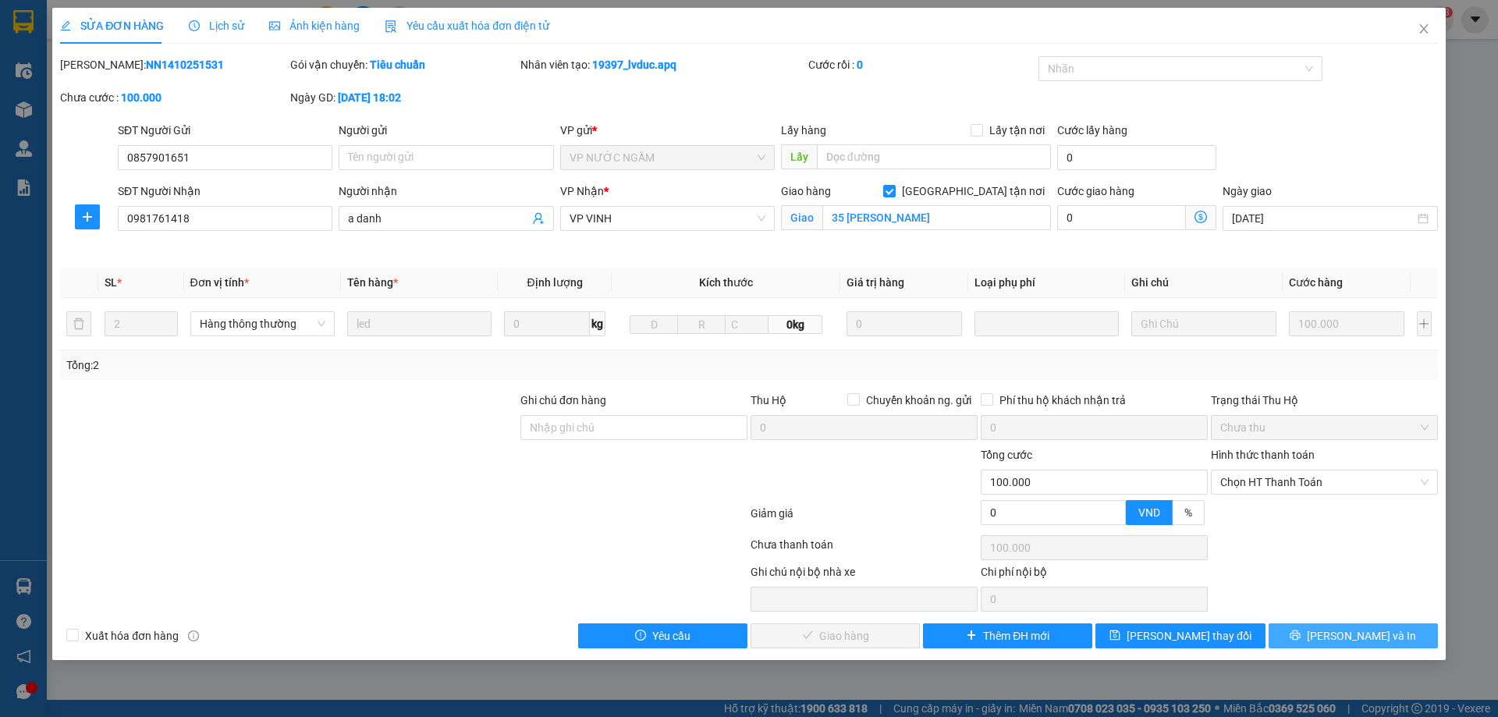
drag, startPoint x: 1324, startPoint y: 626, endPoint x: 1138, endPoint y: 586, distance: 190.1
click at [1324, 627] on button "[PERSON_NAME] và In" at bounding box center [1353, 635] width 169 height 25
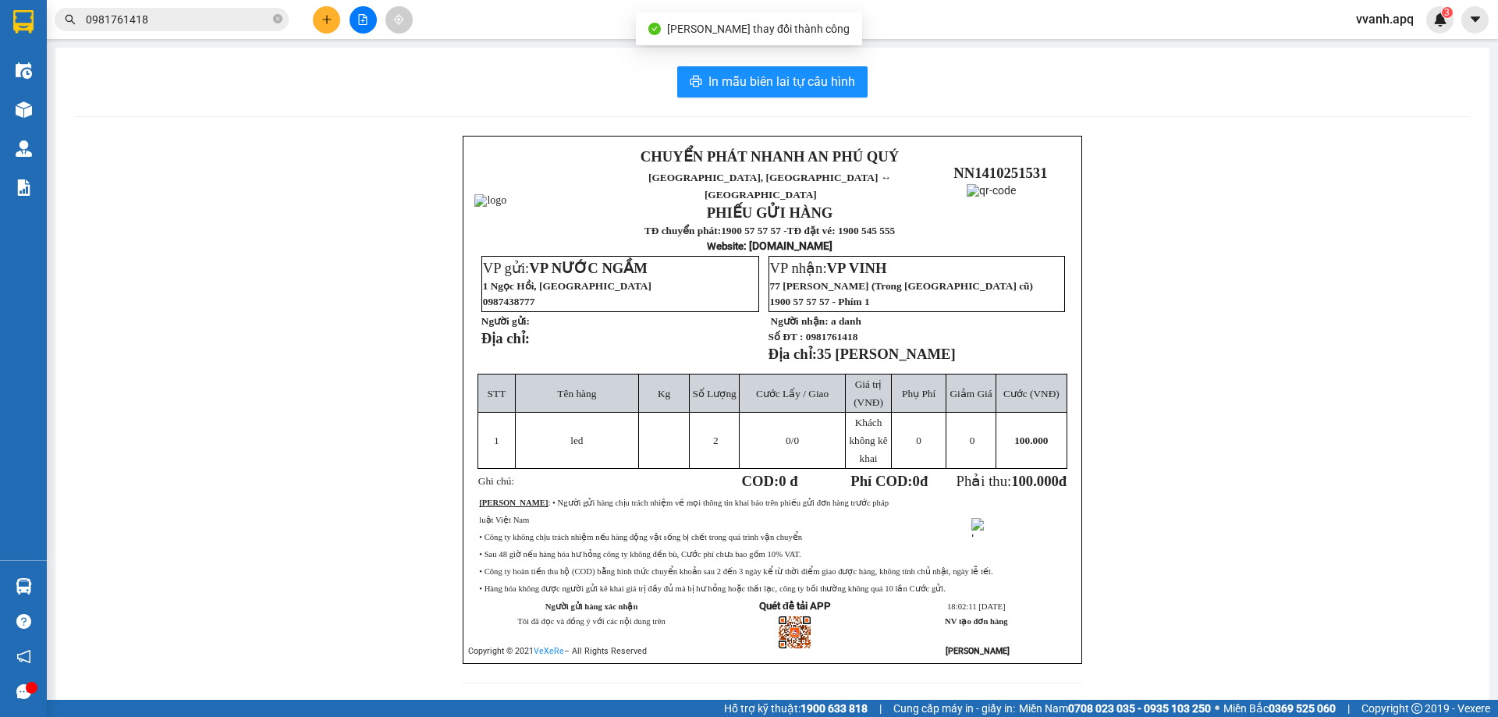
click at [576, 260] on span "VP NƯỚC NGẦM" at bounding box center [588, 268] width 119 height 16
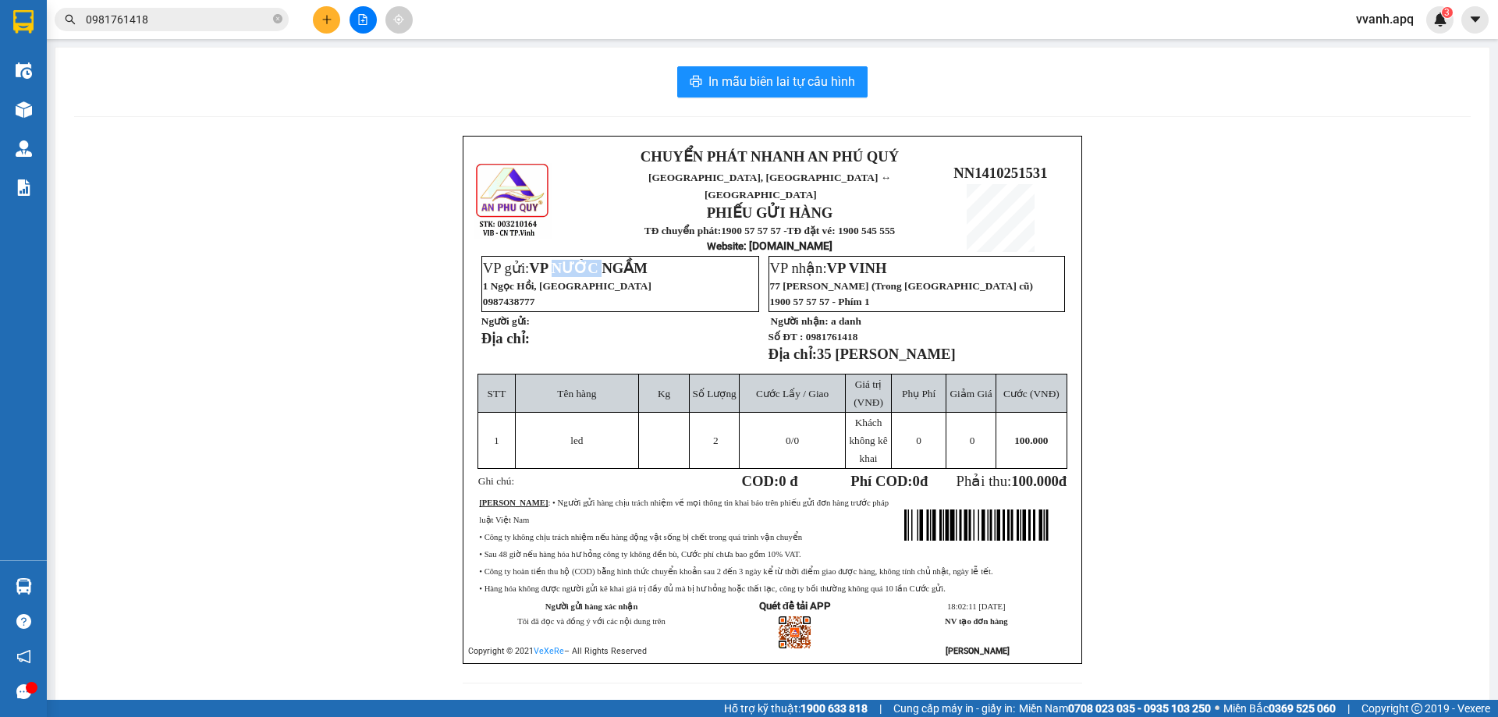
click at [576, 260] on span "VP NƯỚC NGẦM" at bounding box center [588, 268] width 119 height 16
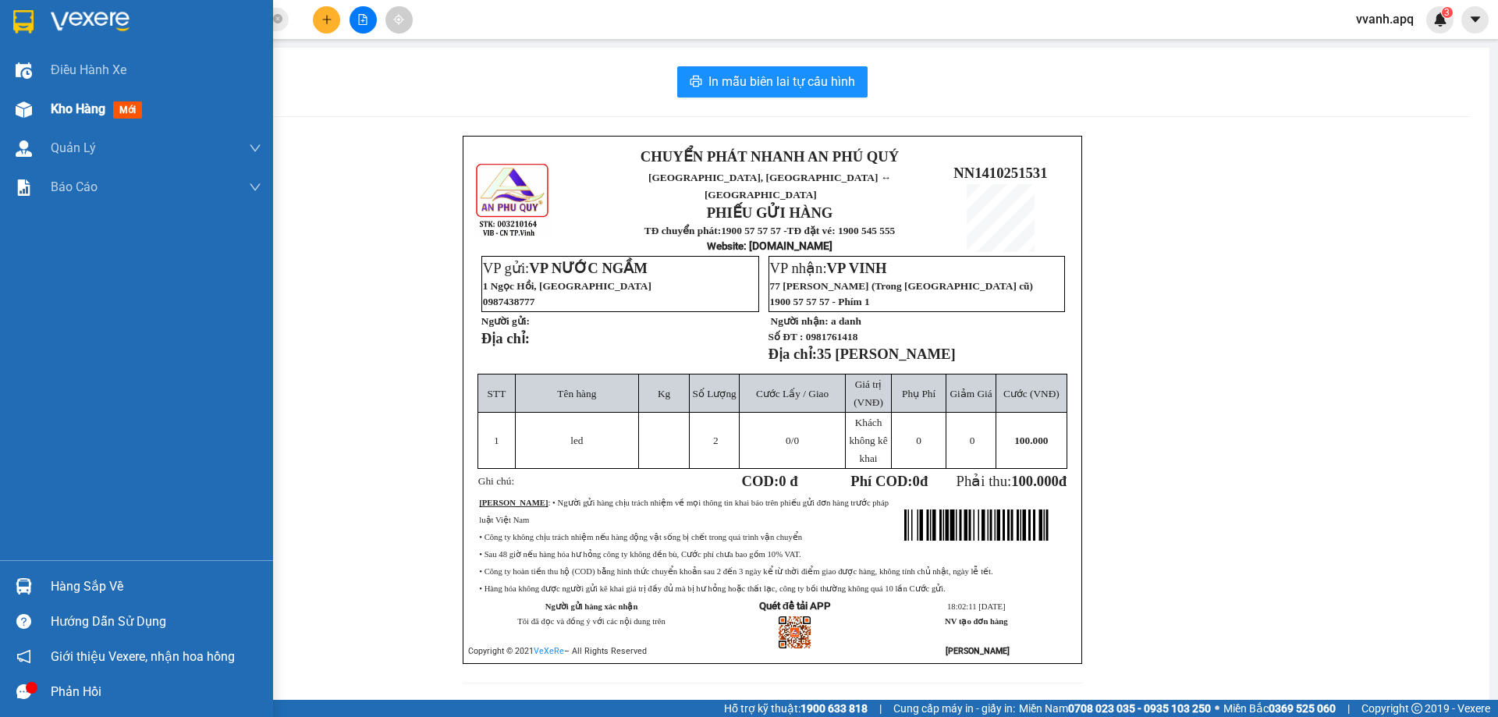
click at [37, 119] on div "Kho hàng mới" at bounding box center [136, 109] width 273 height 39
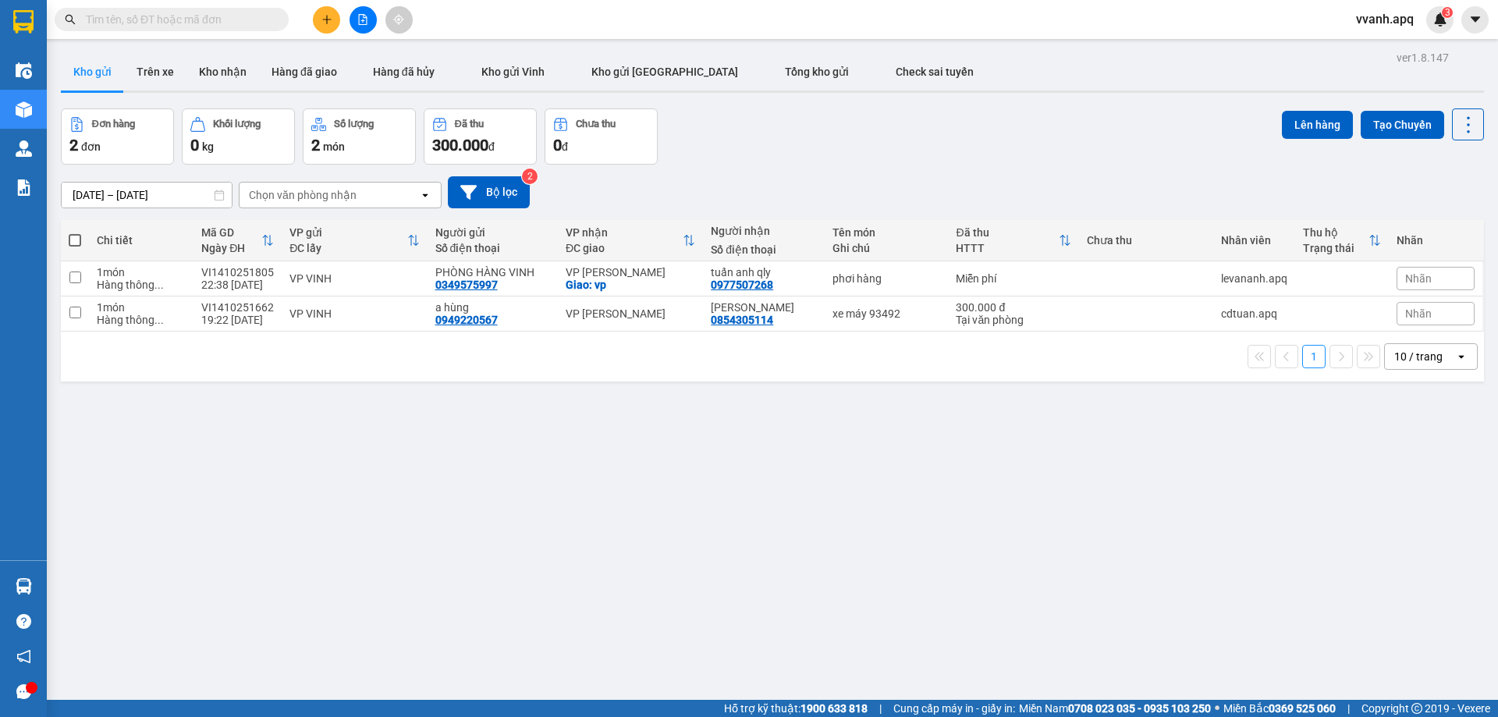
click at [94, 27] on input "text" at bounding box center [178, 19] width 184 height 17
paste input "0962204227"
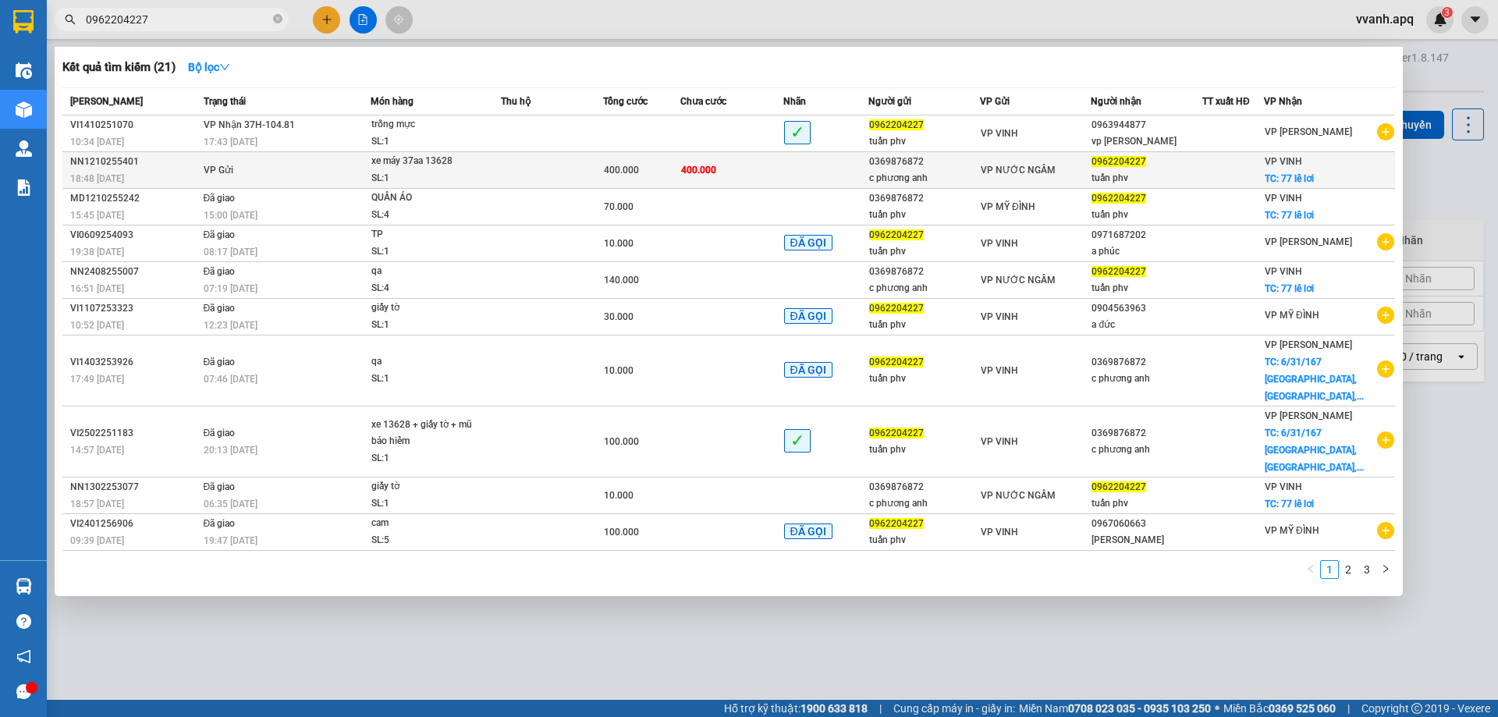
type input "0962204227"
click at [333, 182] on td "VP Gửi" at bounding box center [285, 170] width 171 height 37
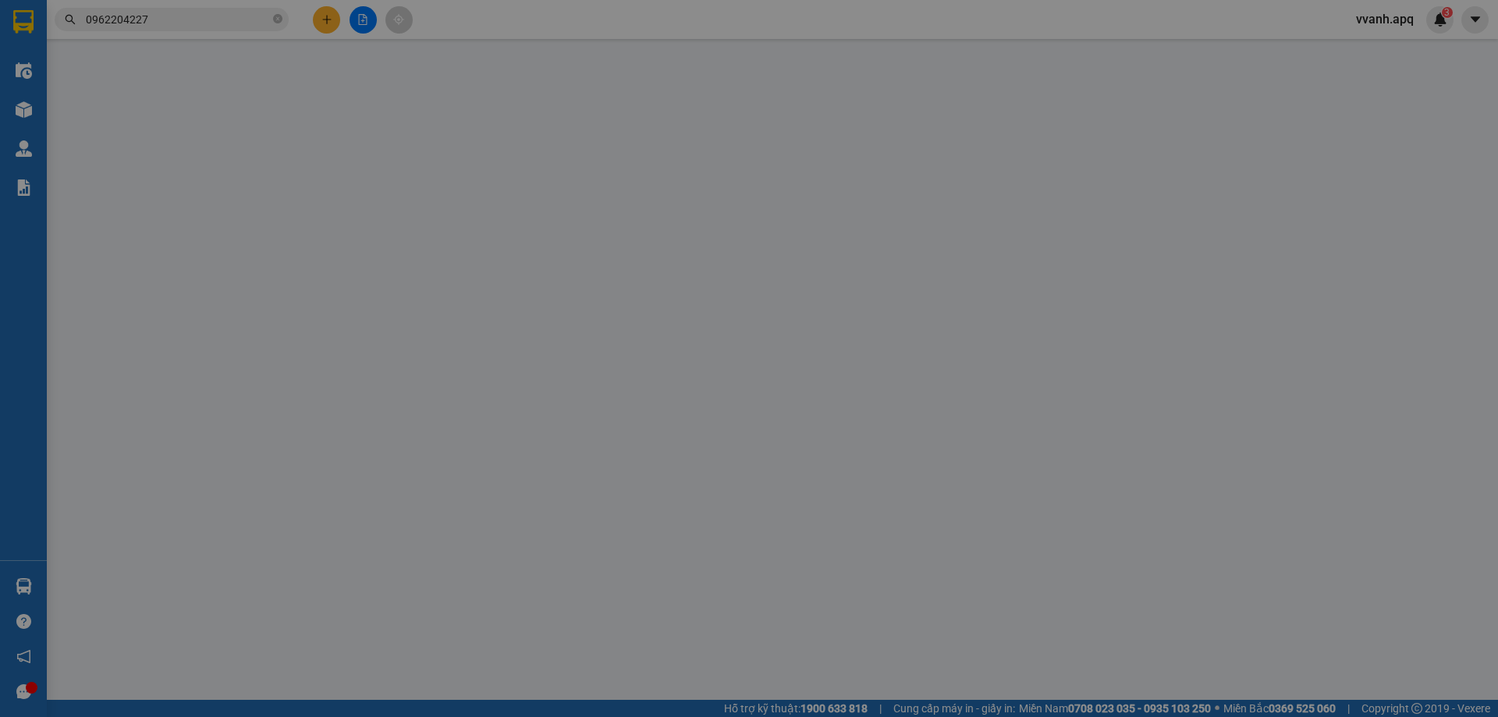
type input "0369876872"
type input "c phương anh"
type input "0962204227"
type input "tuấn phv"
checkbox input "true"
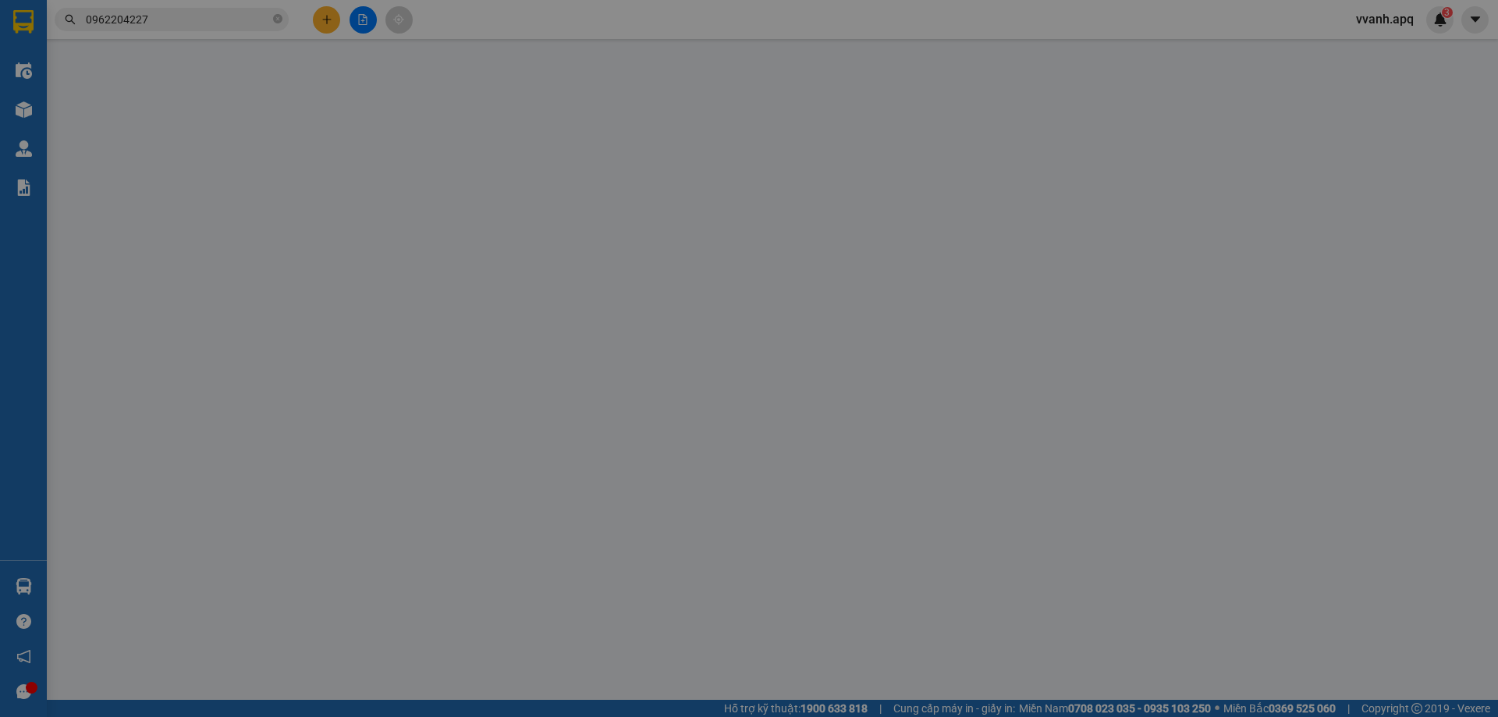
type input "77 lê lơi"
type input "0"
type input "400.000"
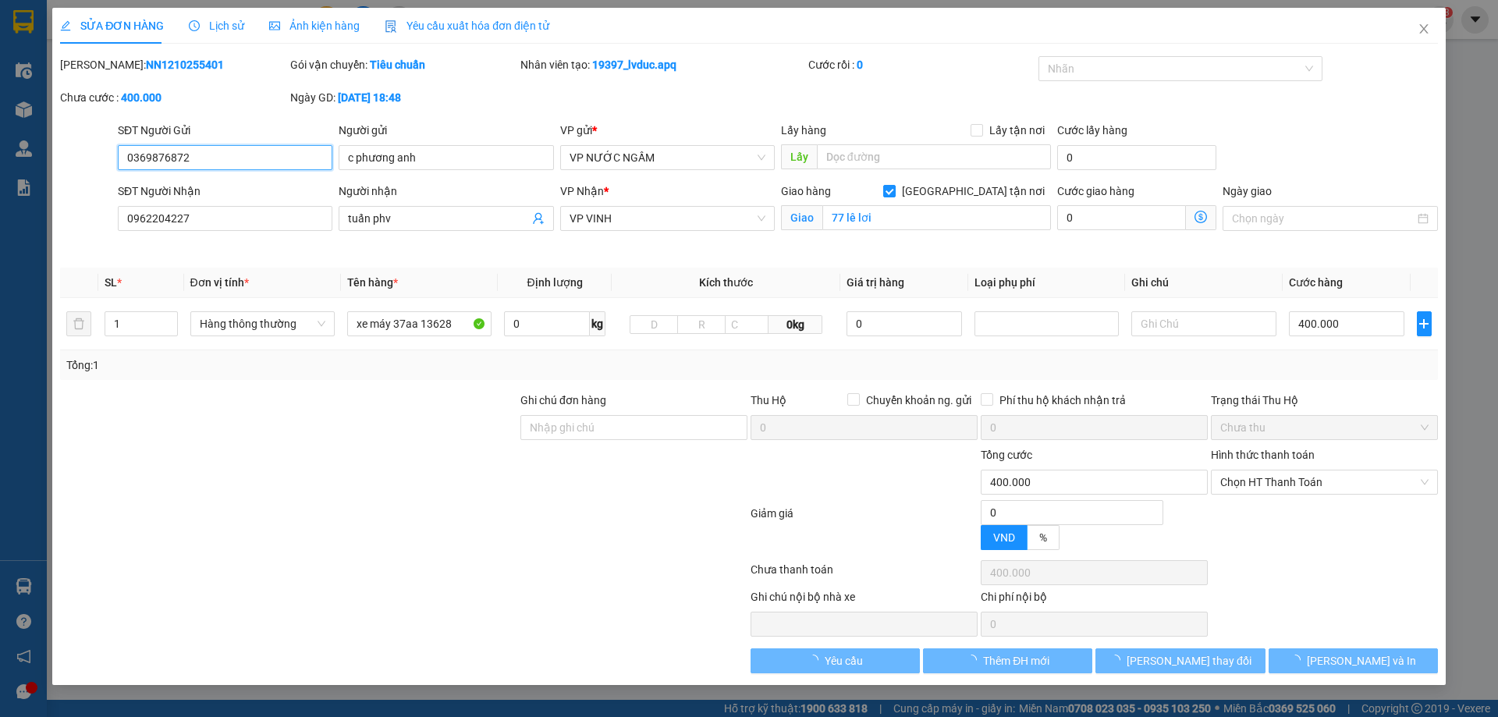
click at [214, 34] on div "SỬA ĐƠN HÀNG Lịch sử Ảnh kiện hàng Yêu cầu xuất hóa đơn điện tử Total Paid Fee …" at bounding box center [749, 358] width 1498 height 717
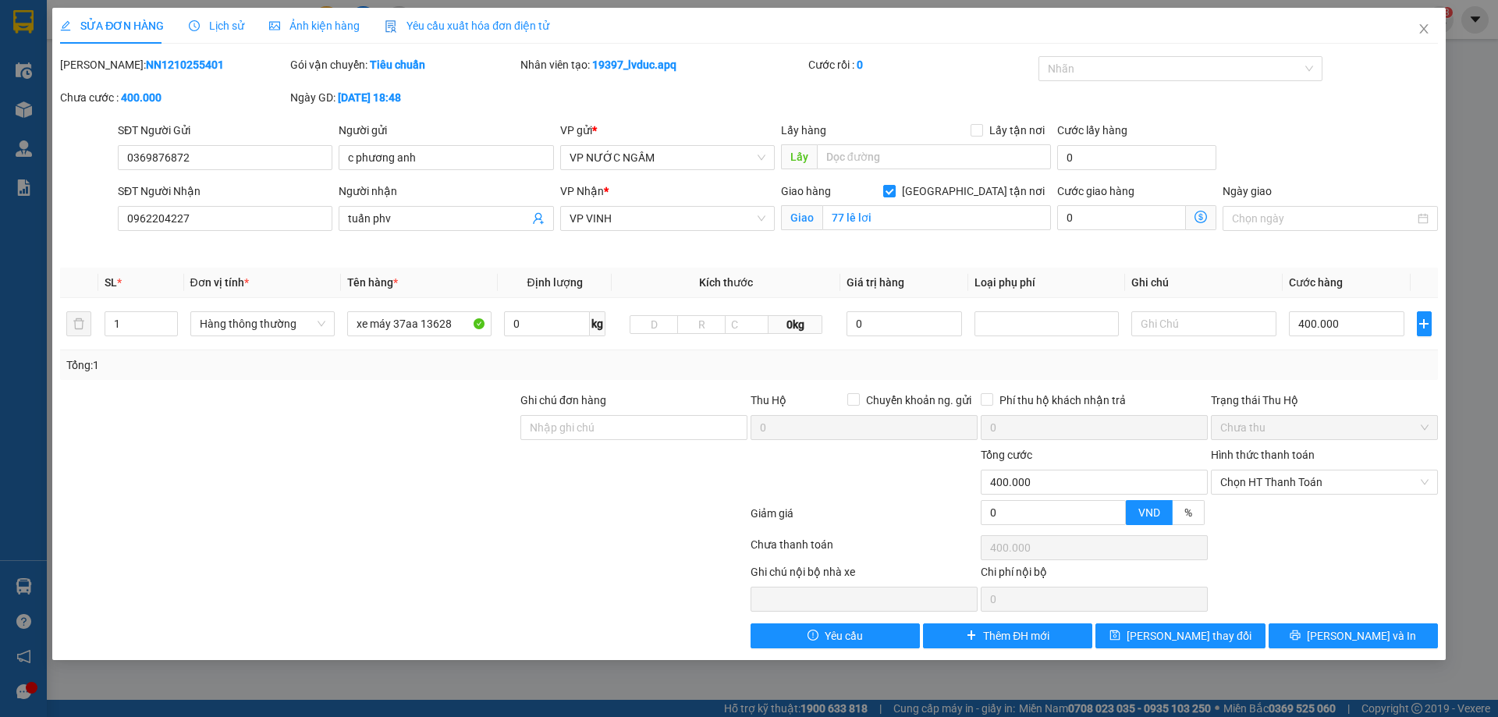
click at [220, 30] on span "Lịch sử" at bounding box center [216, 26] width 55 height 12
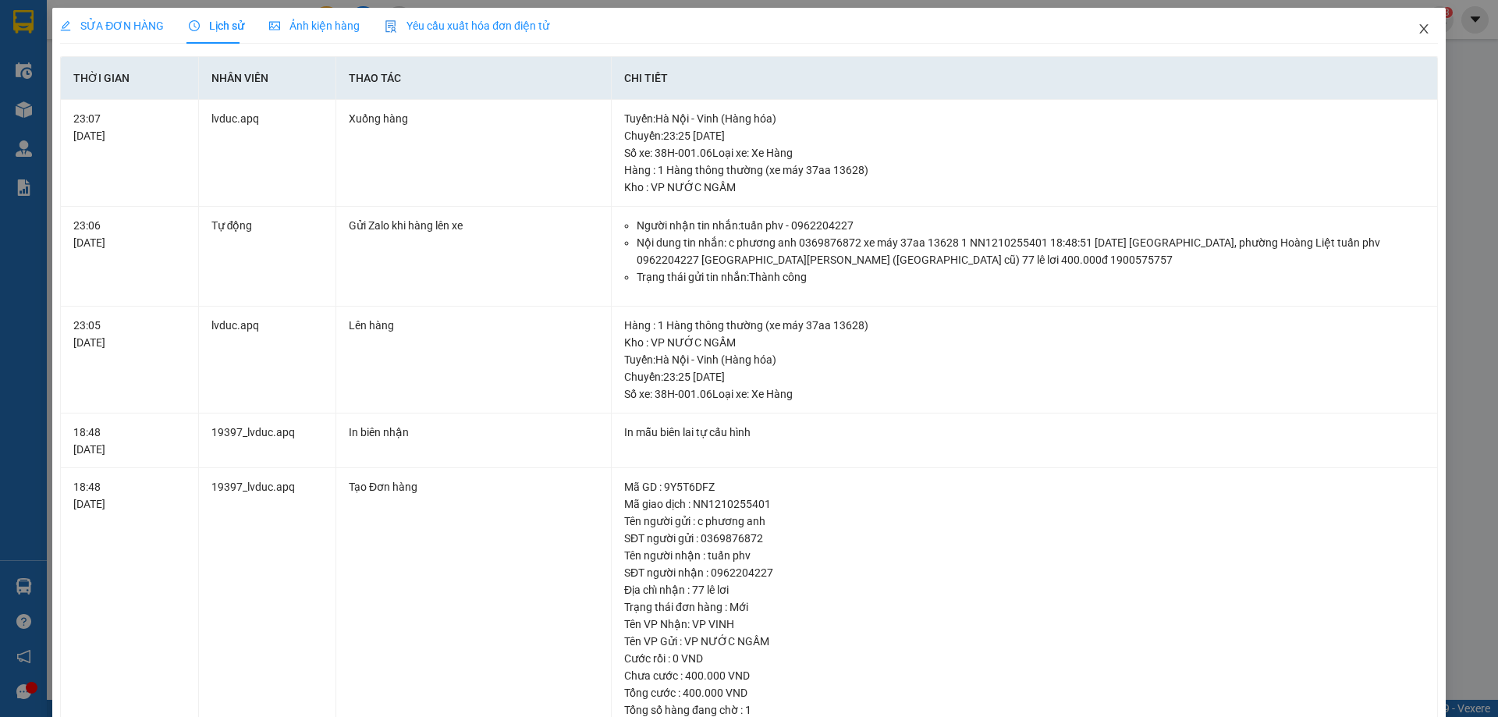
click at [1424, 33] on span "Close" at bounding box center [1424, 30] width 44 height 44
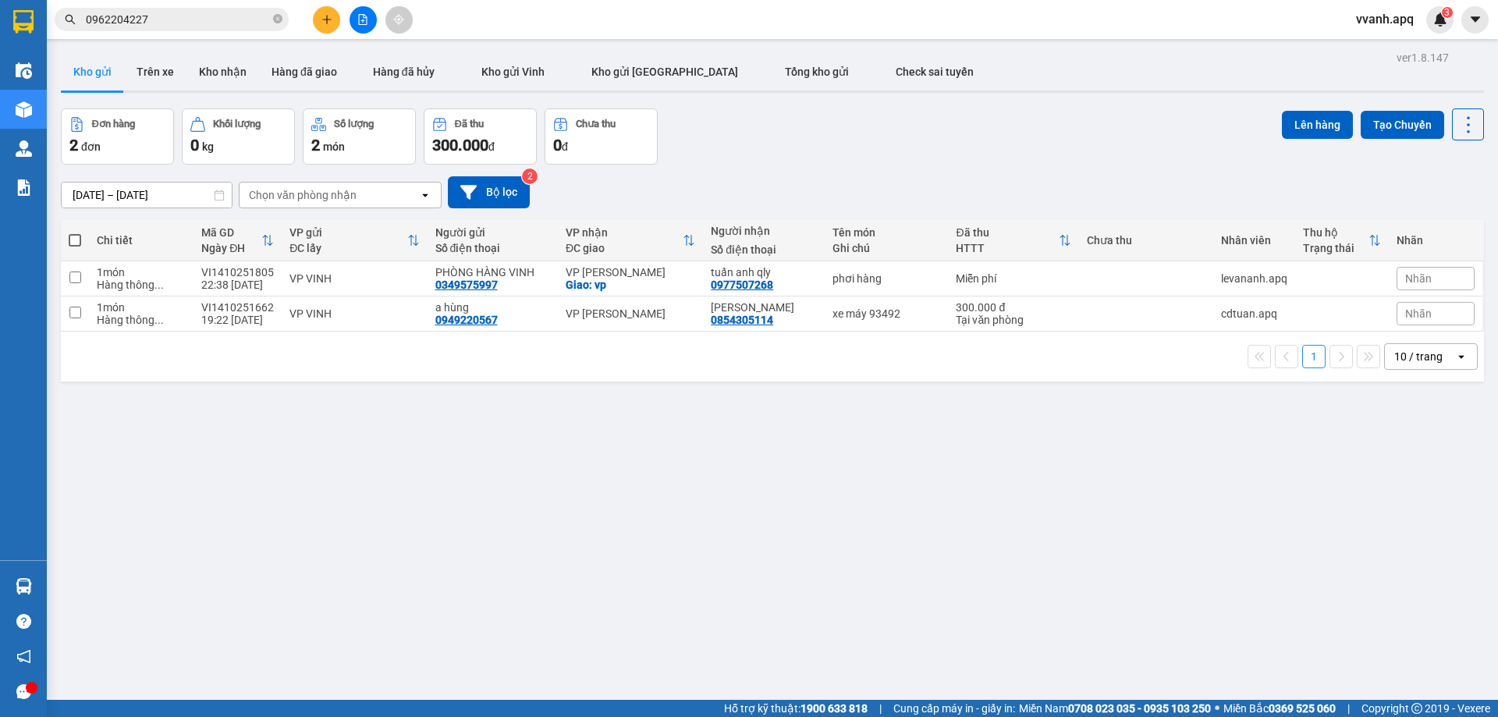
click at [154, 15] on input "0962204227" at bounding box center [178, 19] width 184 height 17
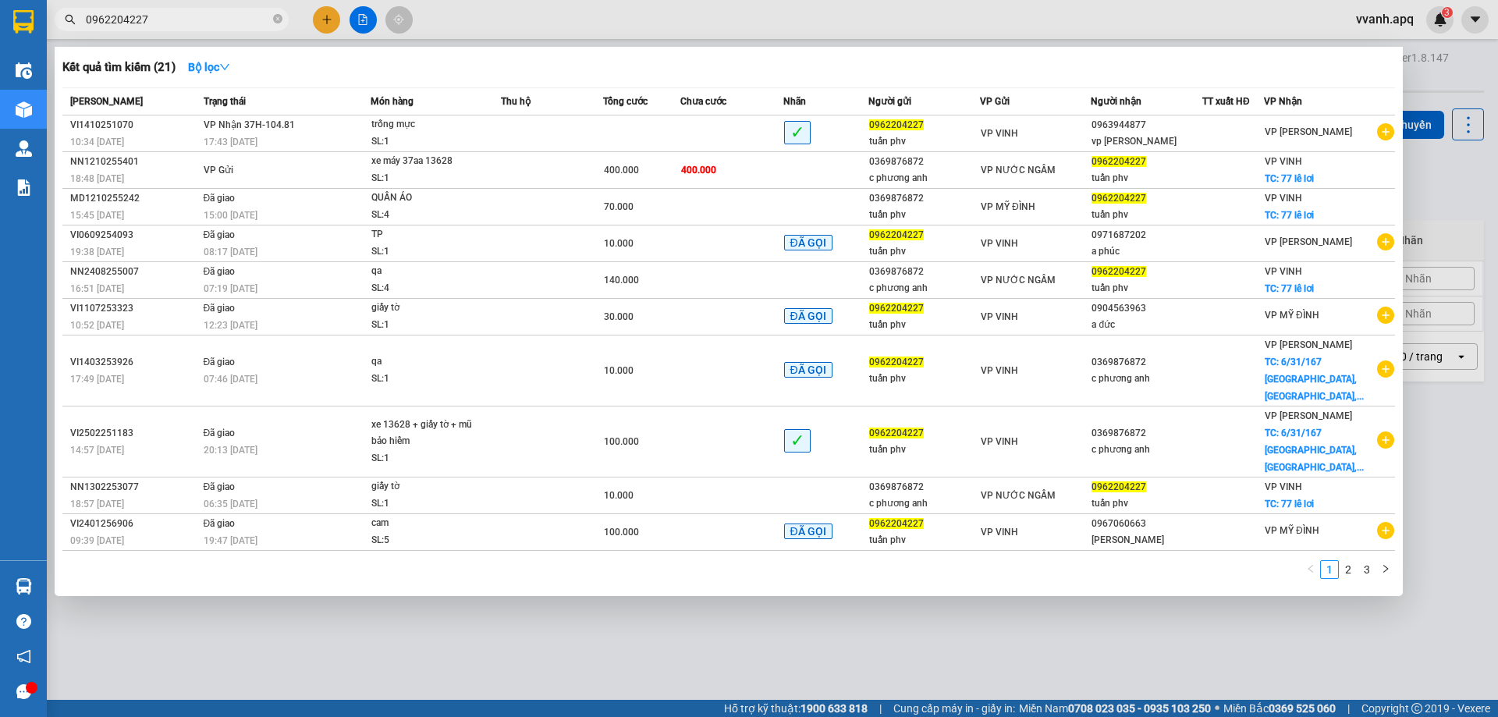
click at [154, 15] on input "0962204227" at bounding box center [178, 19] width 184 height 17
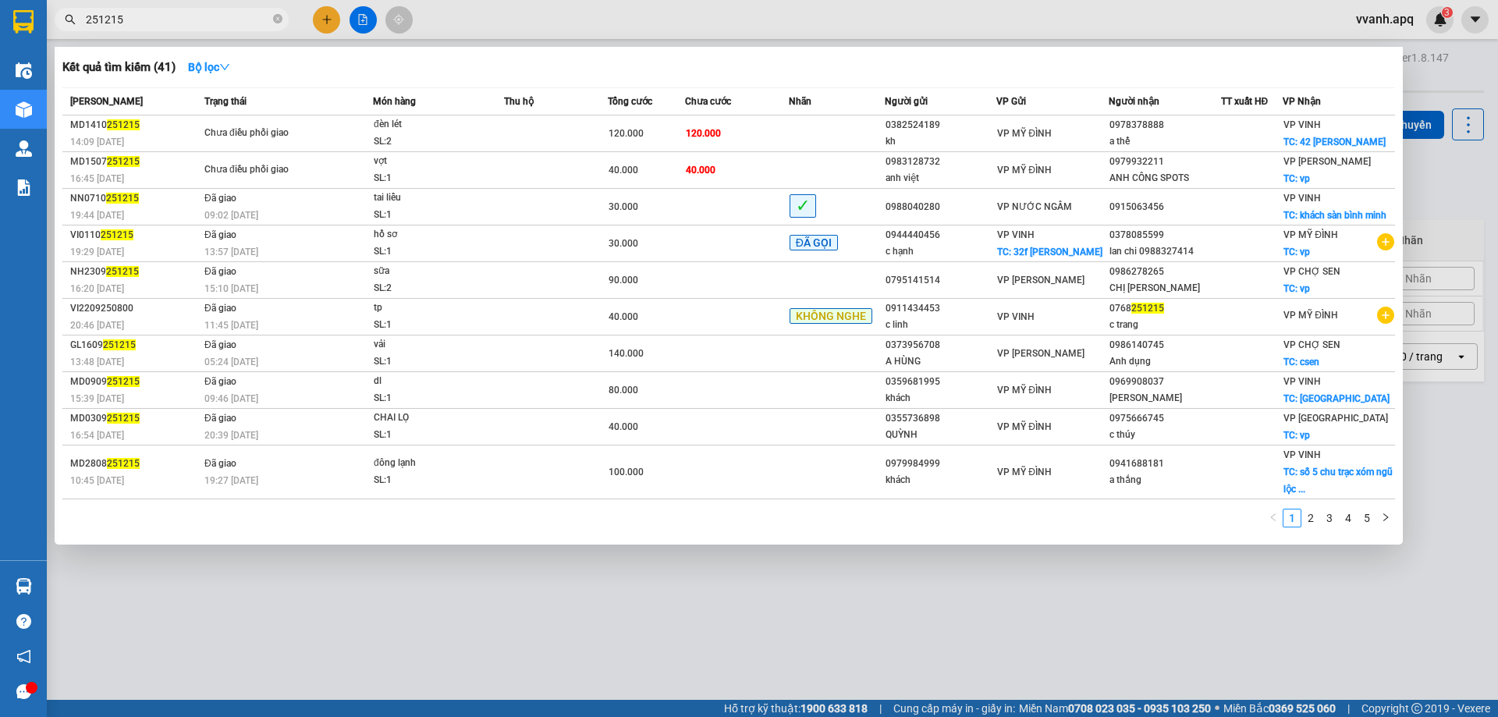
click at [161, 28] on span "251215" at bounding box center [172, 19] width 234 height 23
click at [166, 20] on input "251215" at bounding box center [178, 19] width 184 height 17
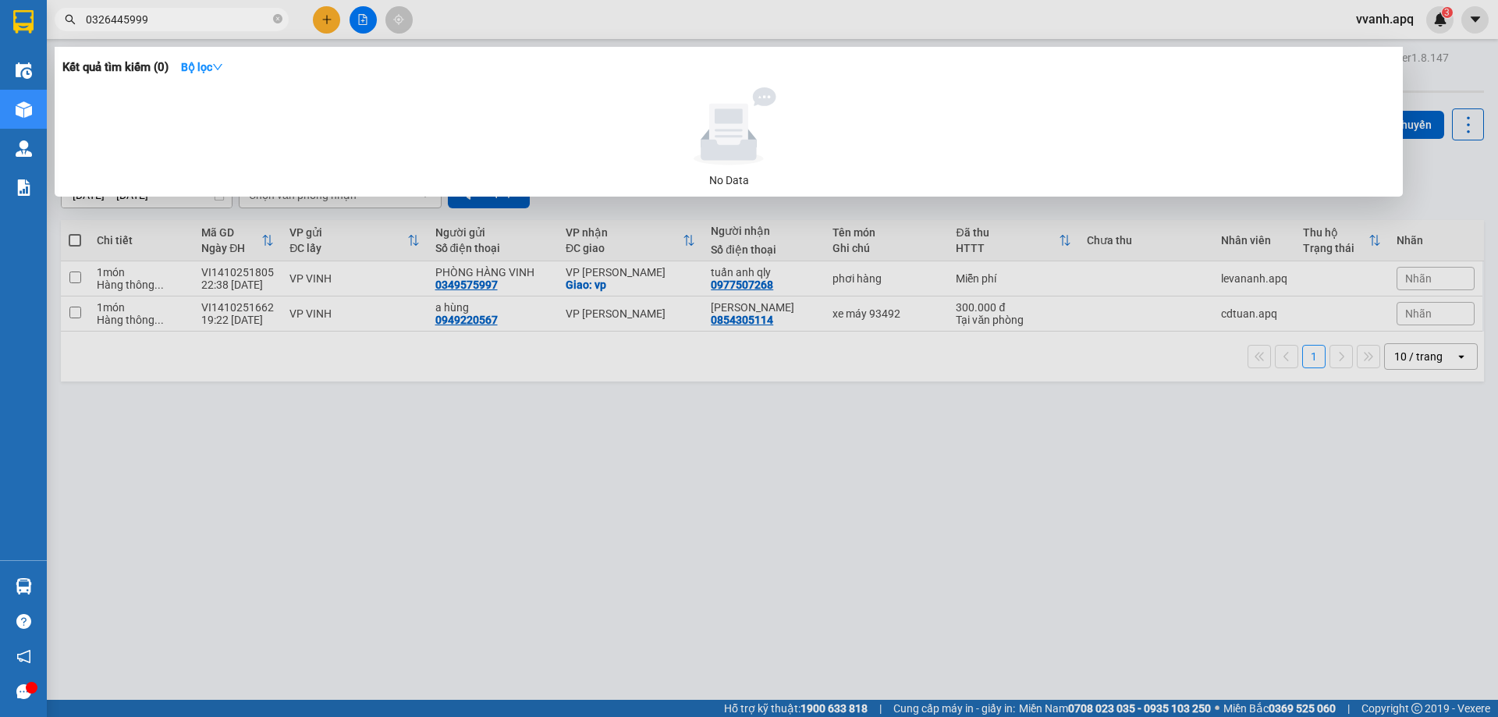
type input "0326445999"
click at [363, 28] on div at bounding box center [749, 358] width 1498 height 717
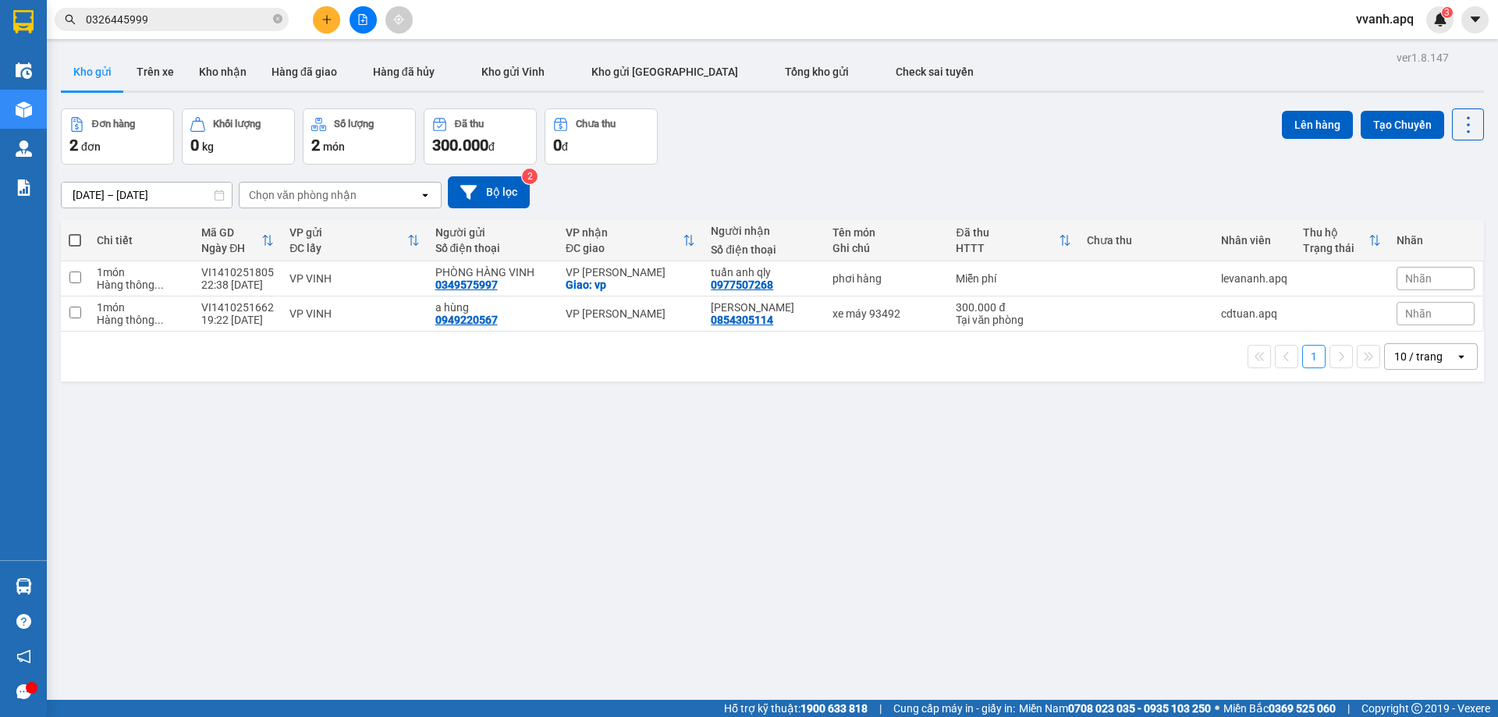
click at [361, 30] on button at bounding box center [363, 19] width 27 height 27
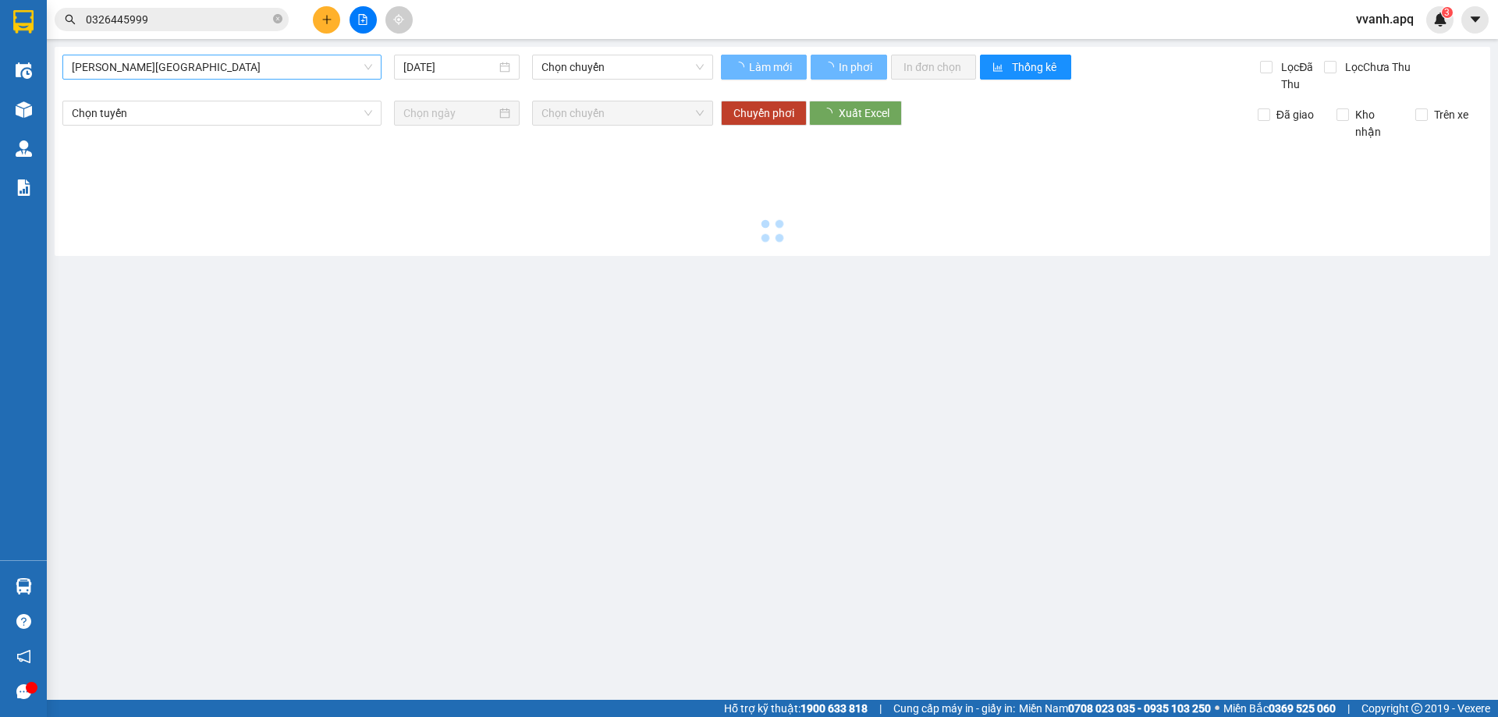
click at [255, 79] on div "[PERSON_NAME][GEOGRAPHIC_DATA]" at bounding box center [221, 67] width 319 height 25
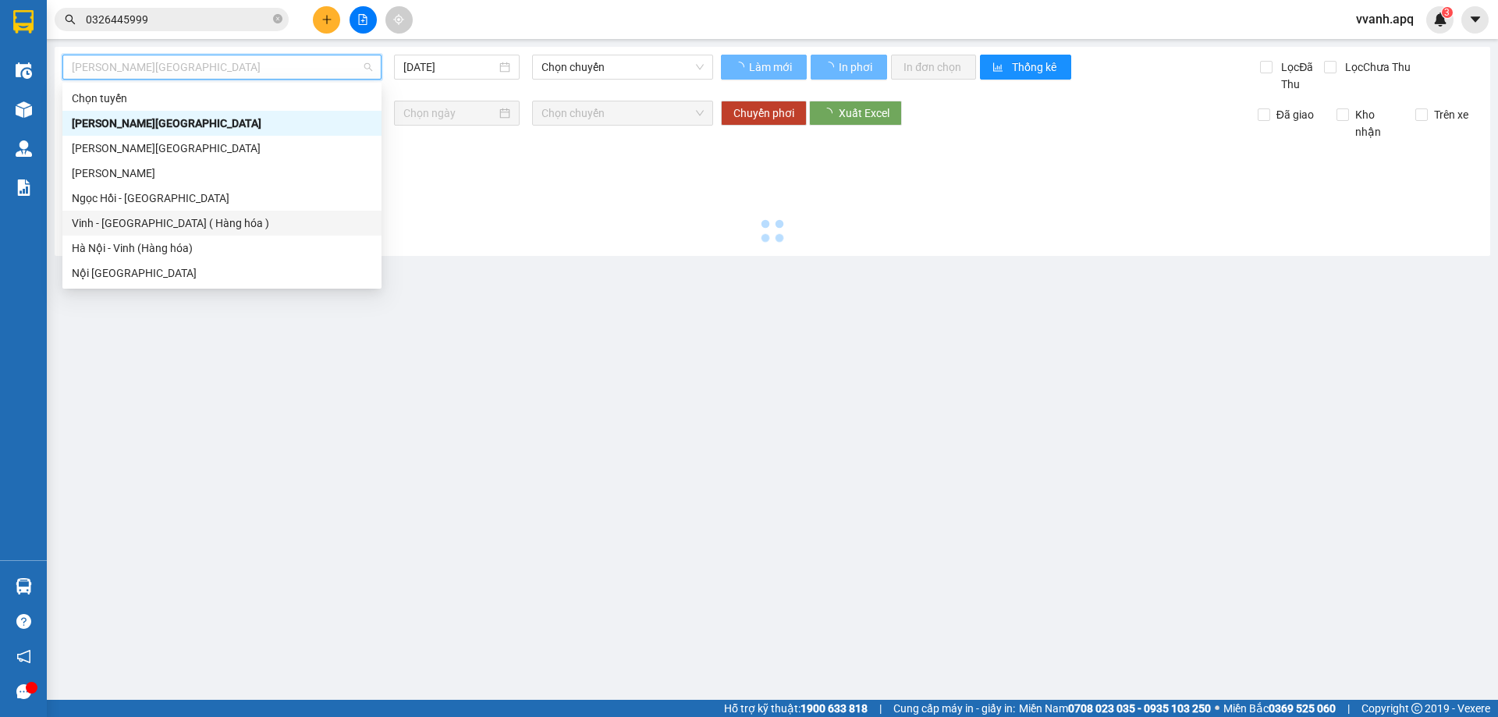
click at [190, 222] on div "Vinh - [GEOGRAPHIC_DATA] ( Hàng hóa )" at bounding box center [222, 223] width 300 height 17
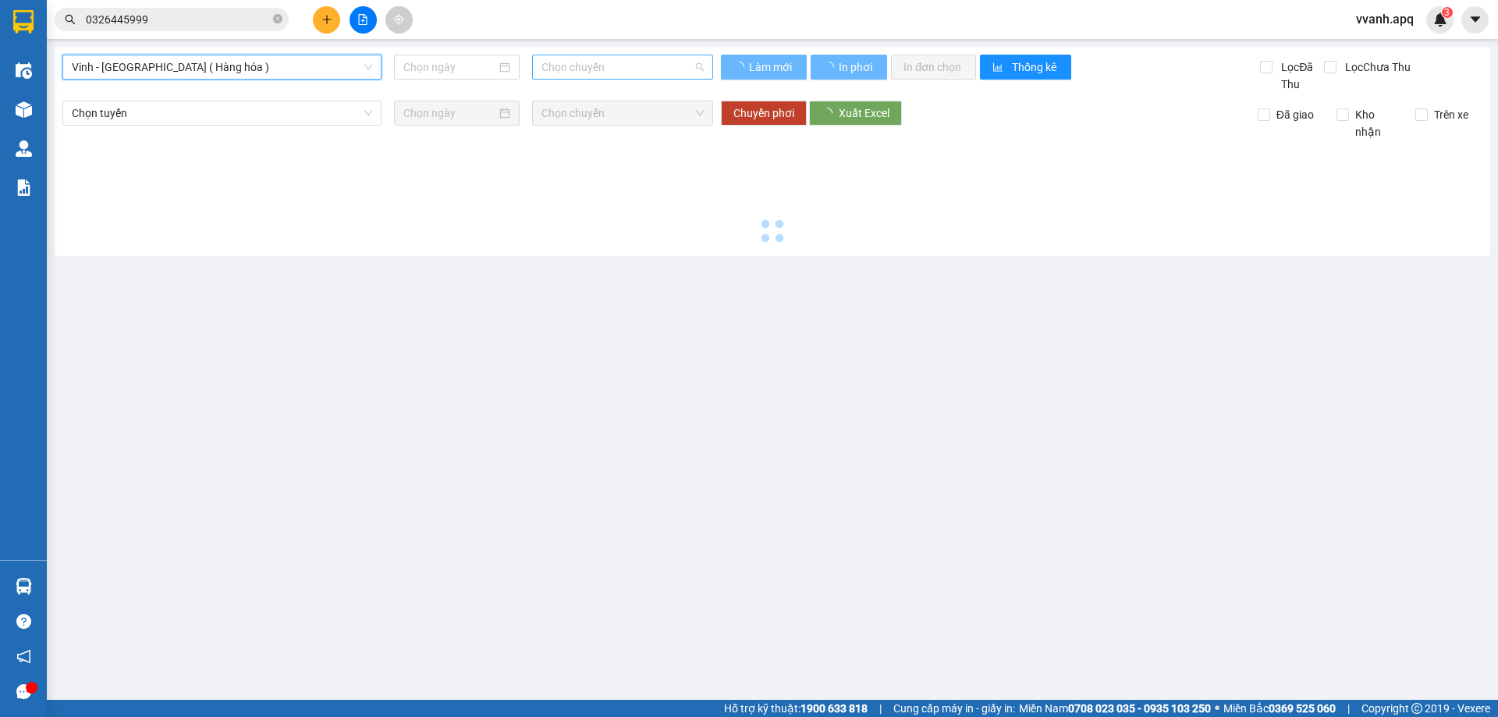
click at [577, 64] on span "Chọn chuyến" at bounding box center [622, 66] width 162 height 23
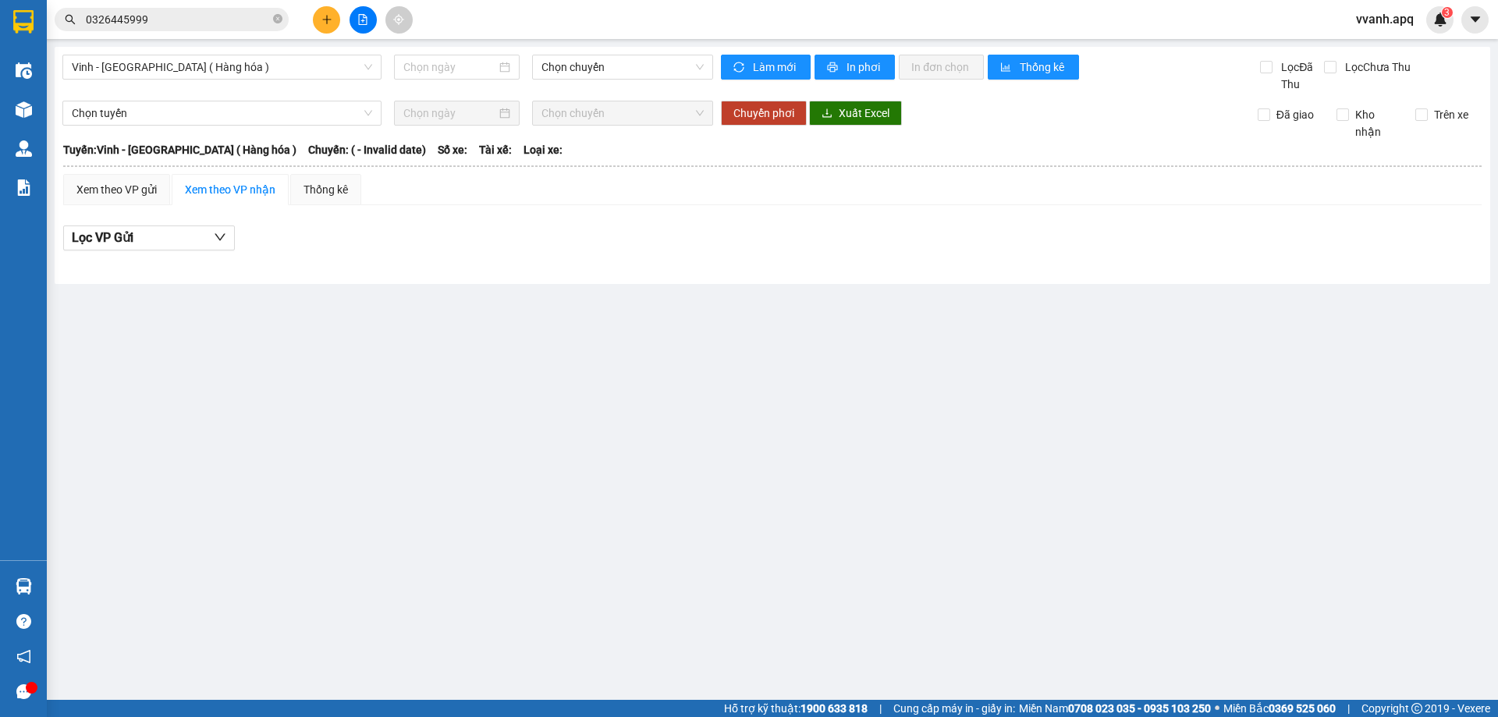
click at [488, 309] on main "Vinh - [GEOGRAPHIC_DATA] ( [GEOGRAPHIC_DATA] ) Chọn chuyến Làm mới In phơi In đ…" at bounding box center [749, 350] width 1498 height 700
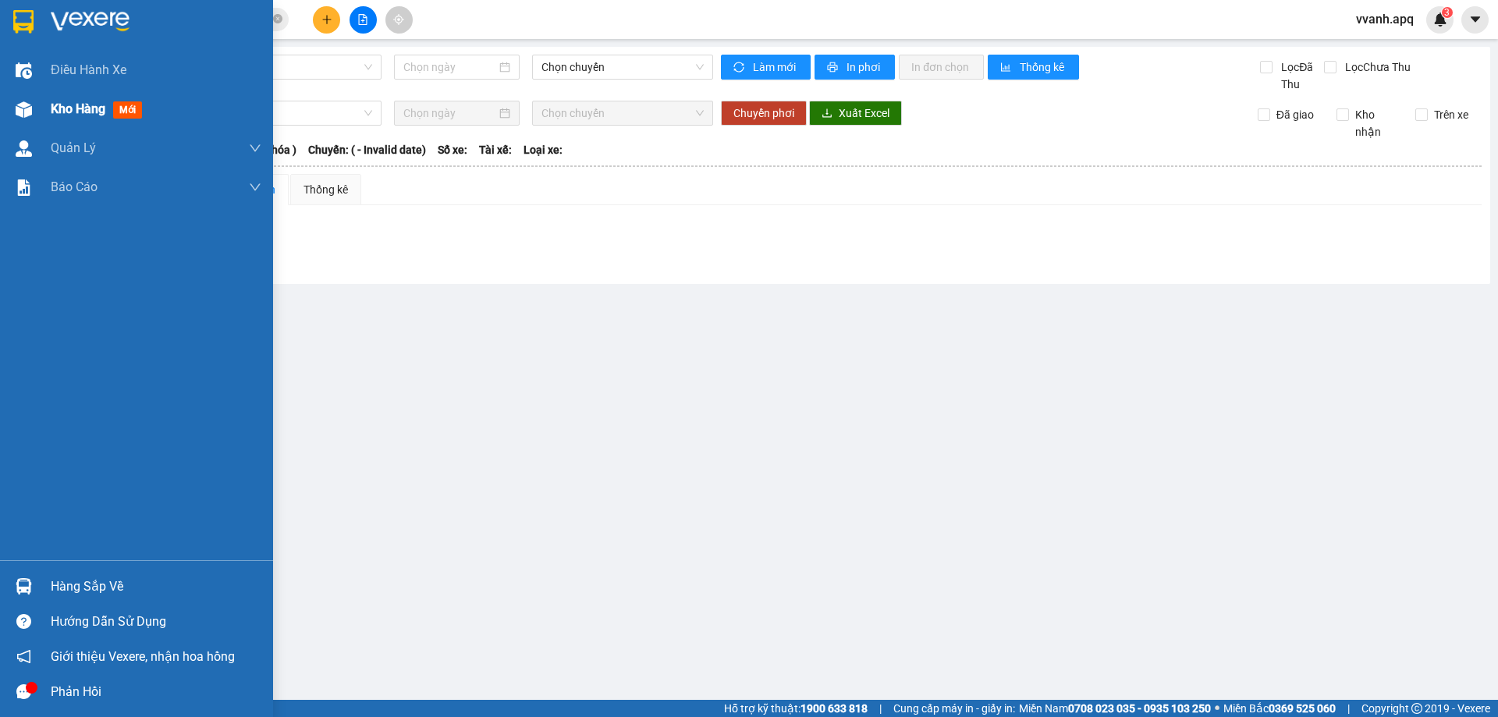
click at [23, 108] on img at bounding box center [24, 109] width 16 height 16
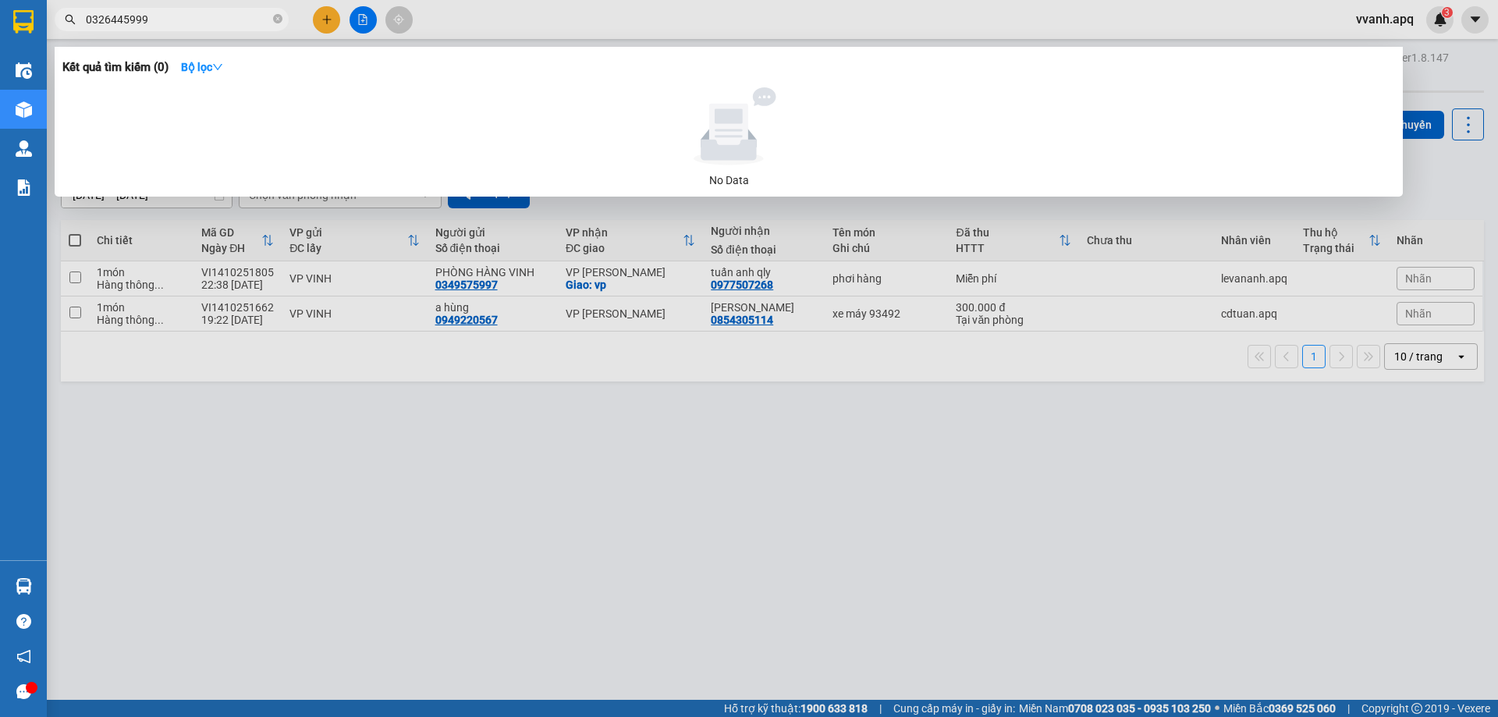
click at [176, 19] on input "0326445999" at bounding box center [178, 19] width 184 height 17
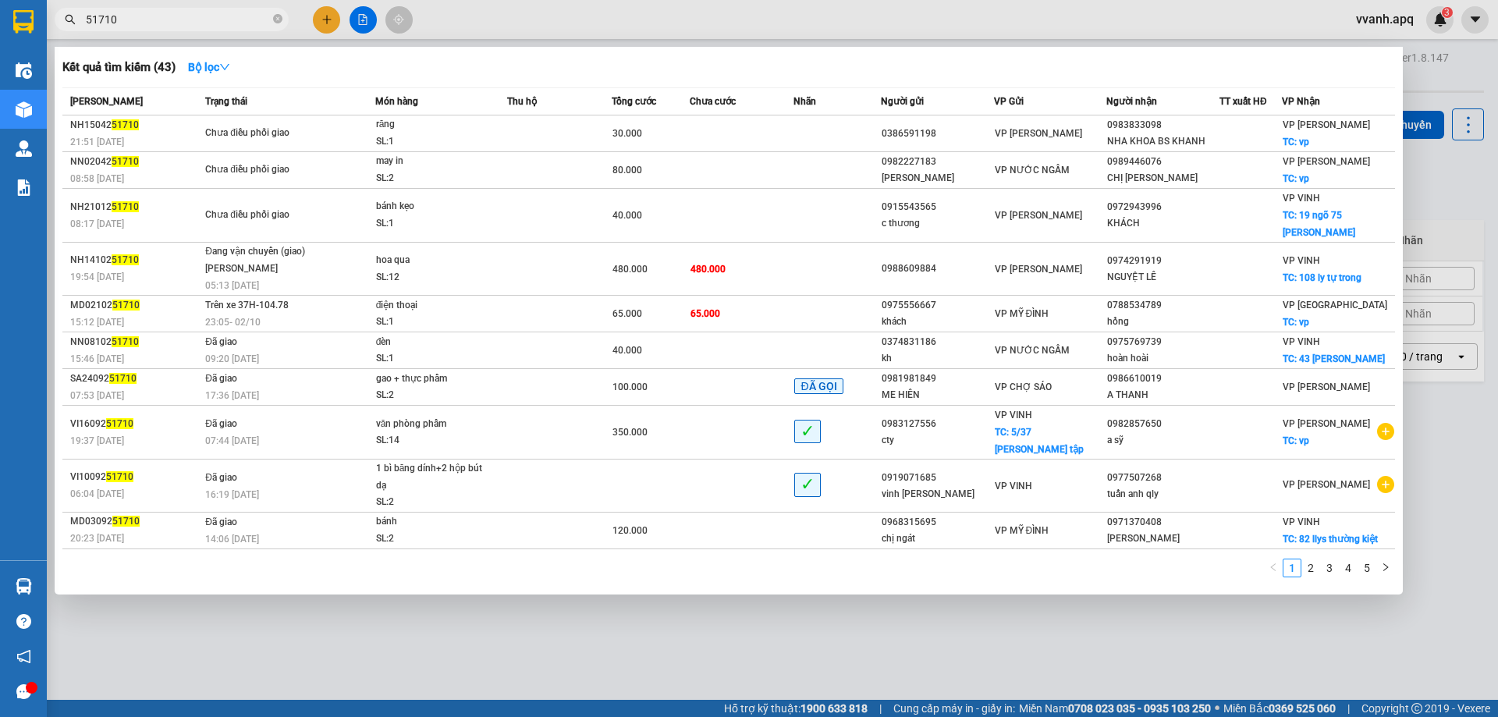
type input "51710"
click at [878, 34] on div at bounding box center [749, 358] width 1498 height 717
